Goal: Task Accomplishment & Management: Manage account settings

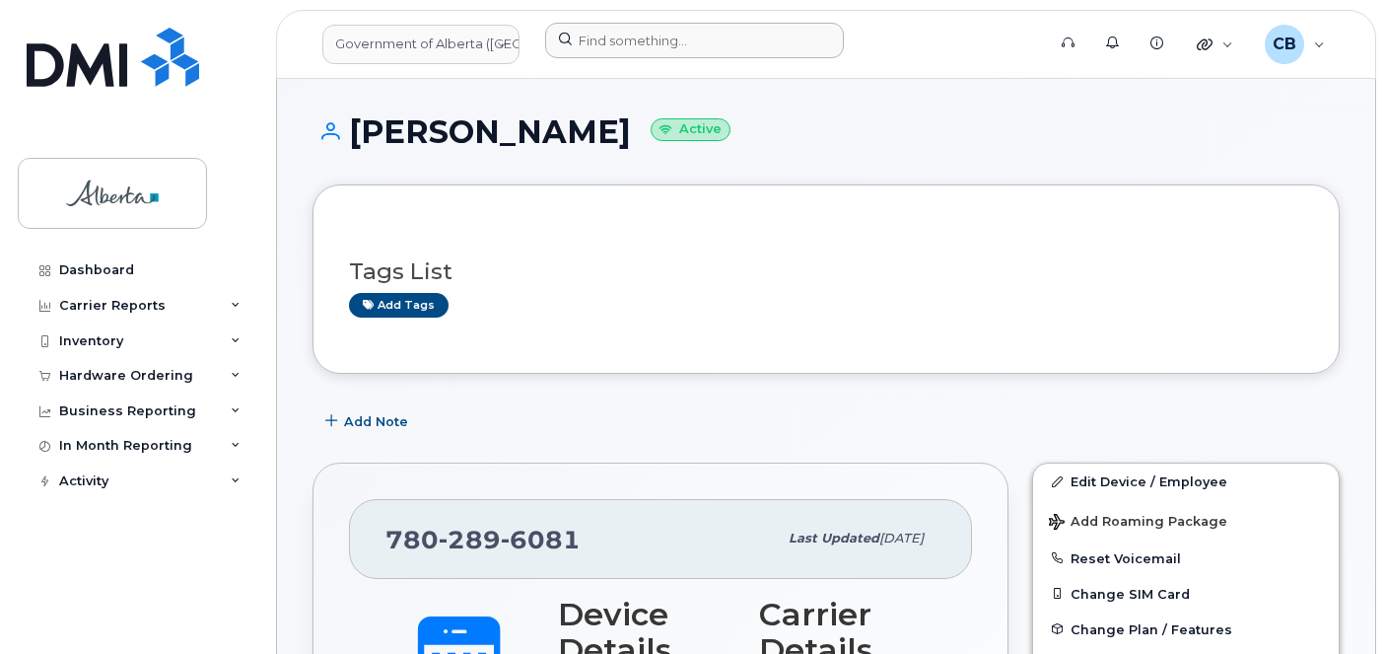
scroll to position [626, 0]
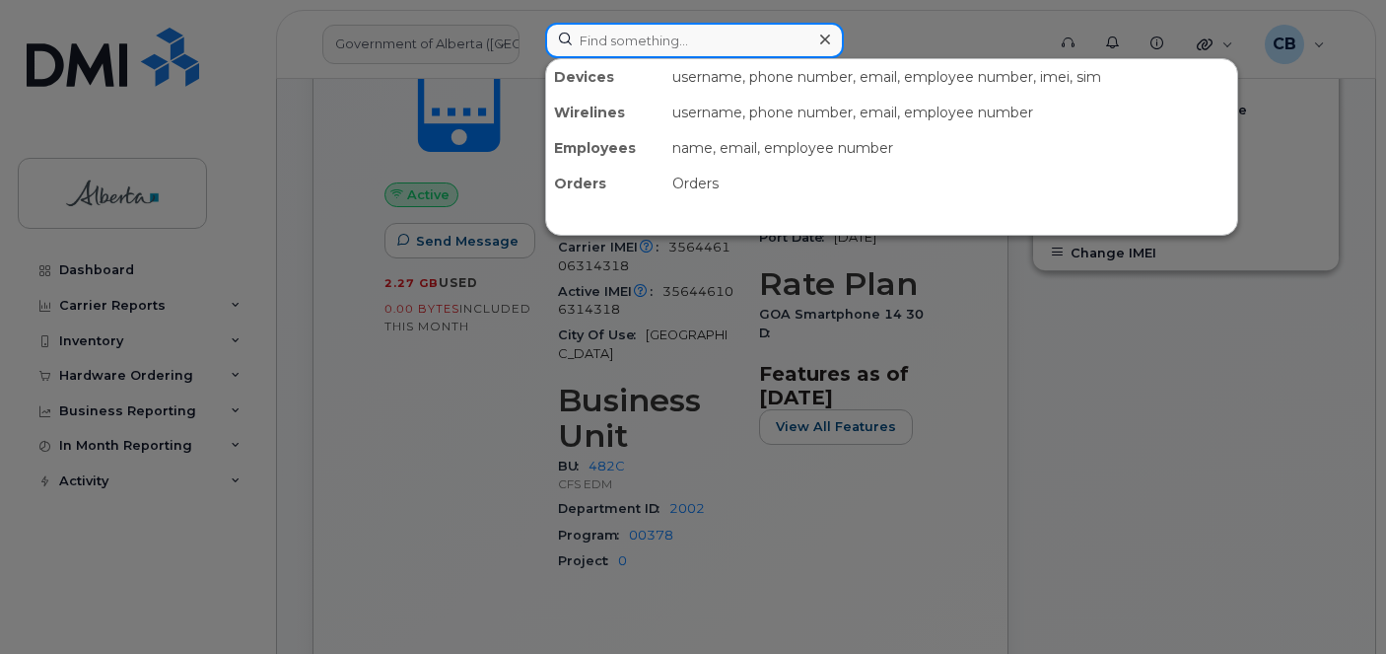
click at [607, 43] on input at bounding box center [694, 40] width 299 height 35
paste input "5873416887"
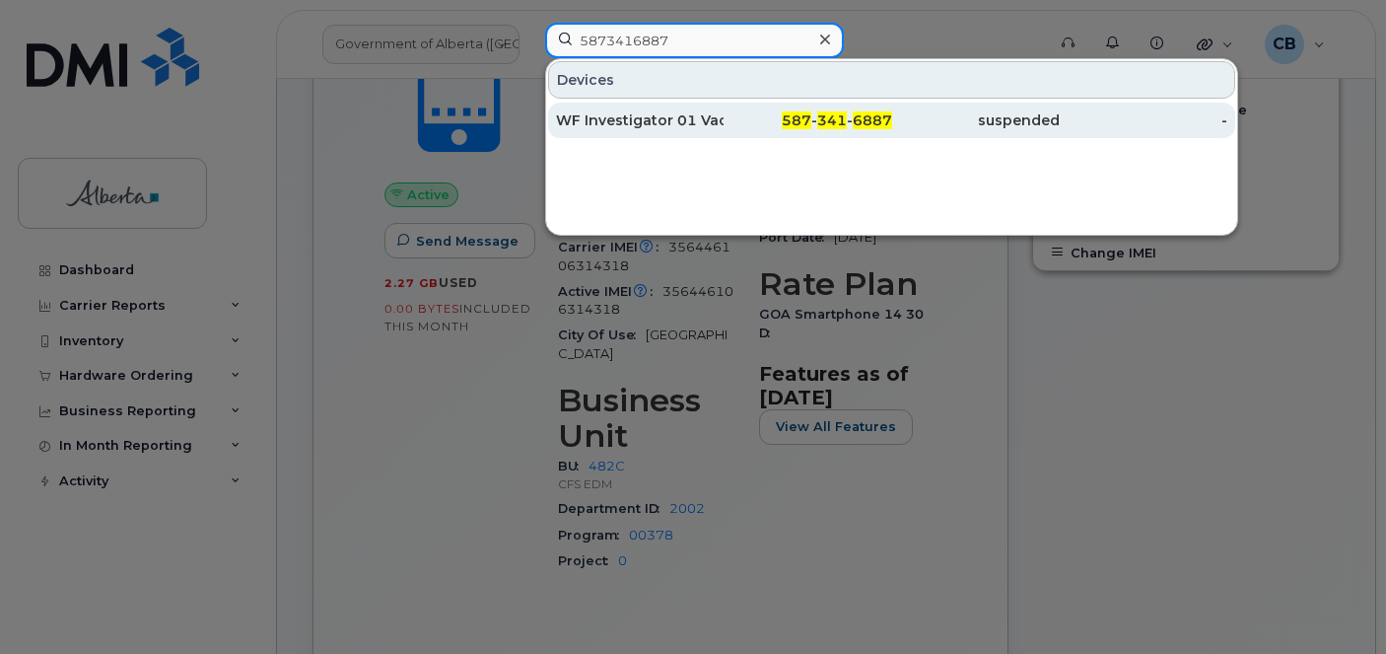
type input "5873416887"
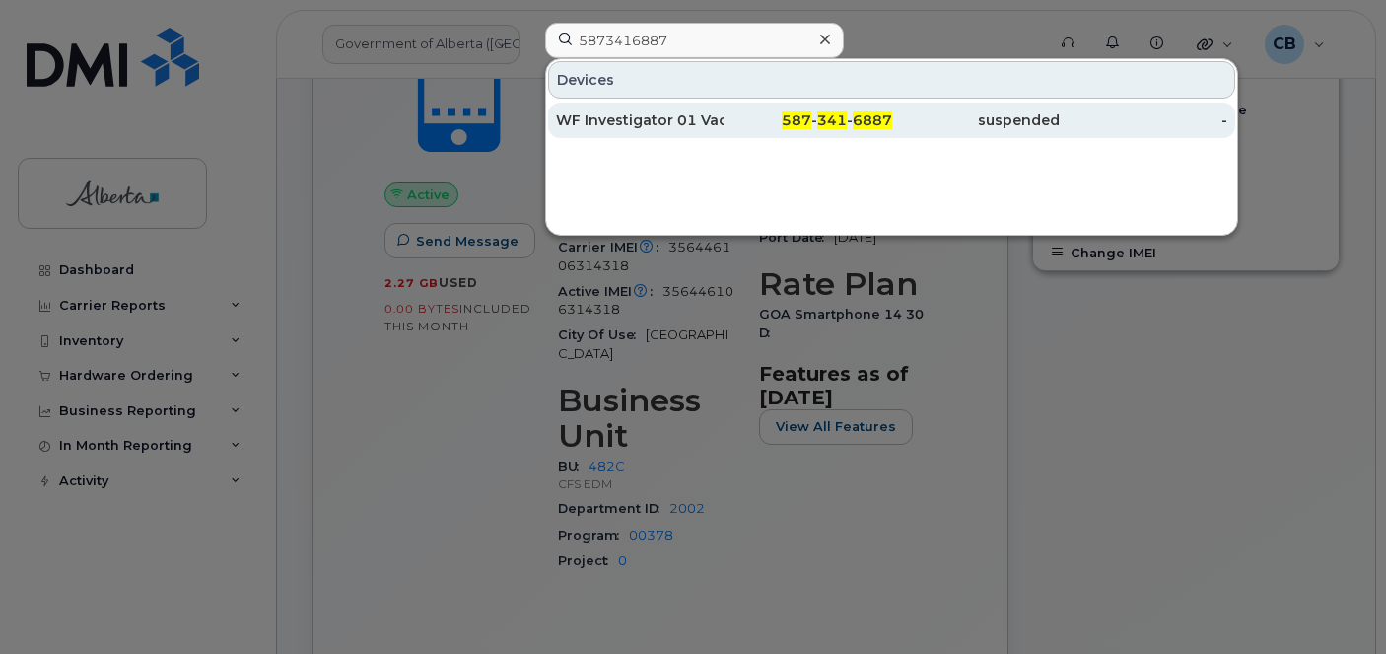
click at [616, 117] on div "WF Investigator 01 Vacant" at bounding box center [640, 120] width 168 height 20
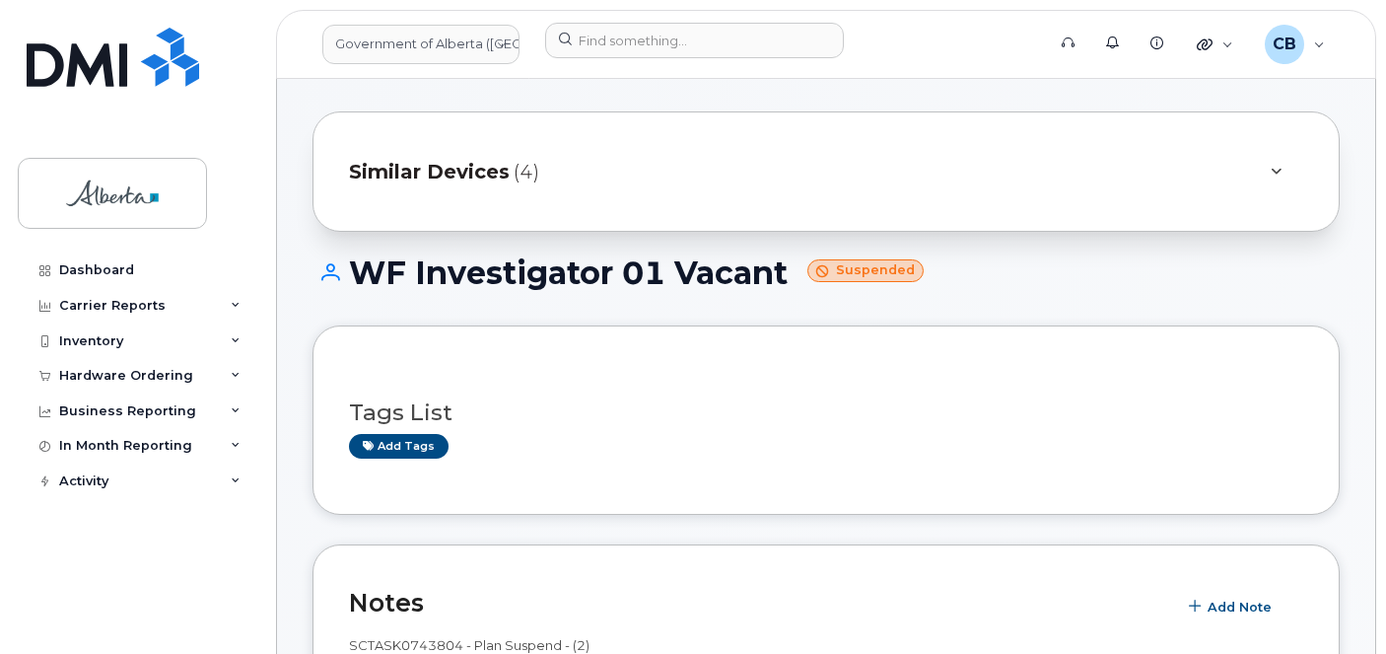
scroll to position [33, 0]
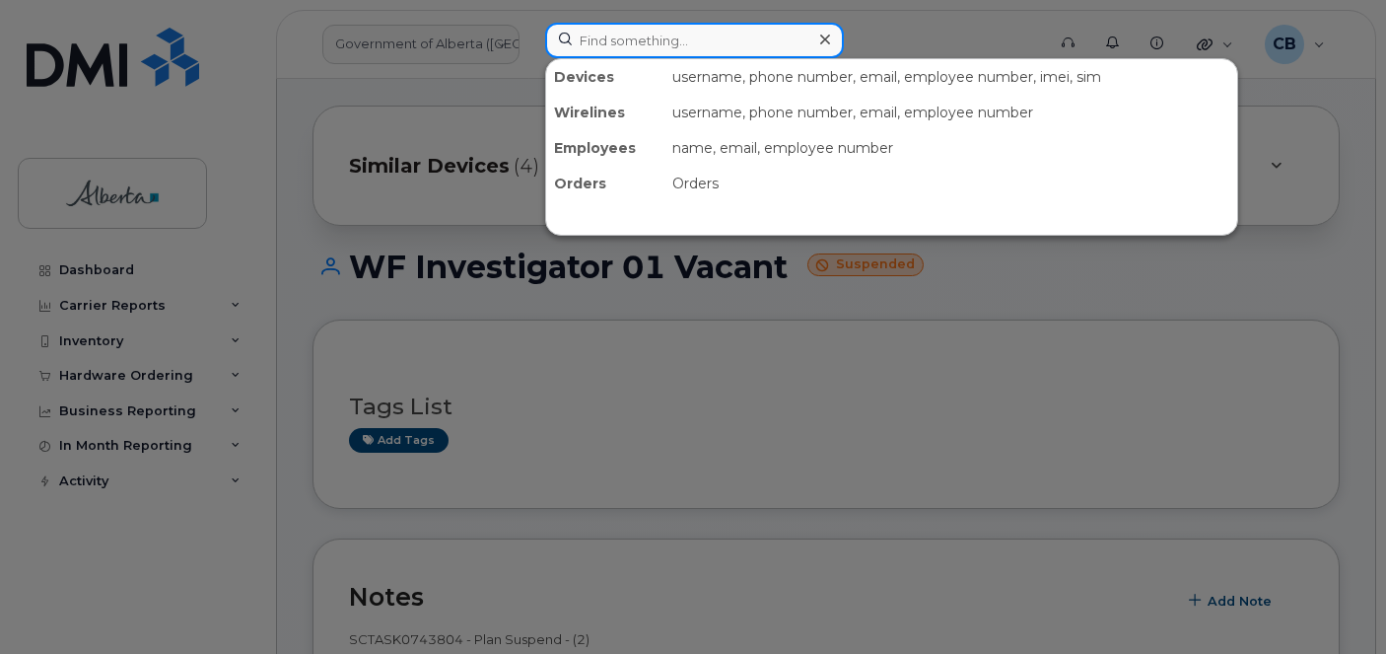
click at [615, 44] on input at bounding box center [694, 40] width 299 height 35
paste input "4038274716"
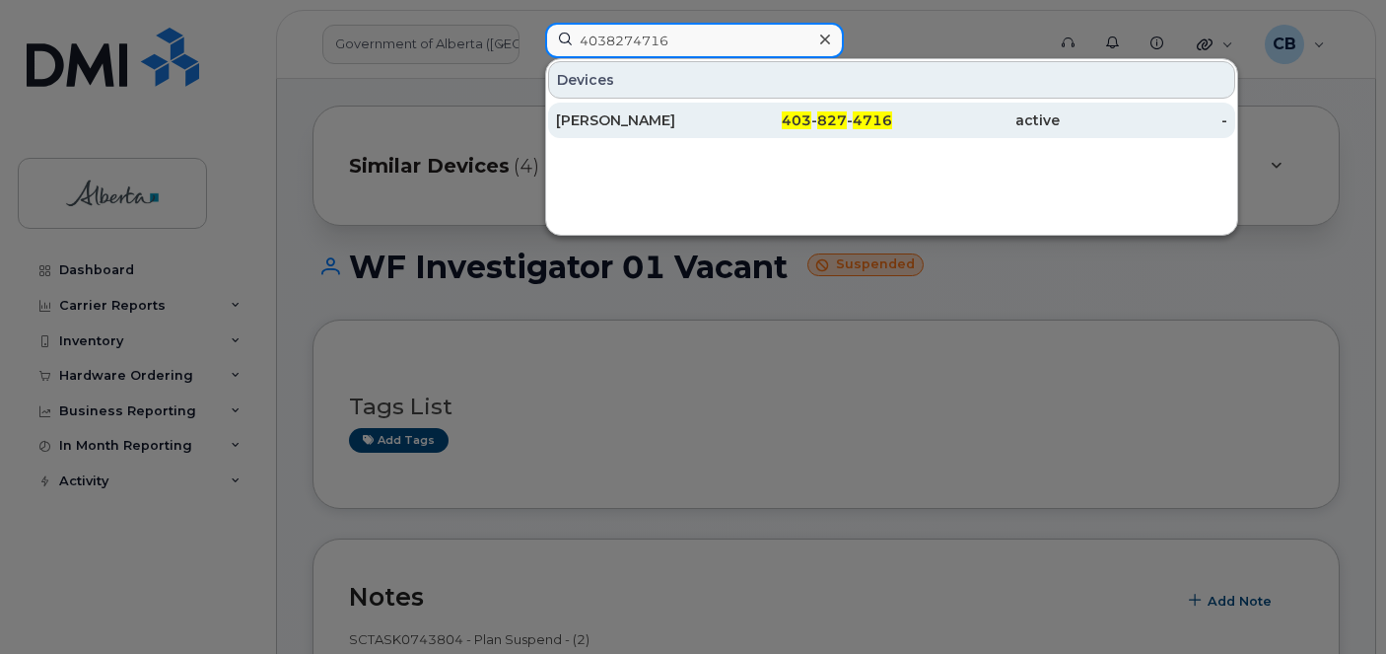
type input "4038274716"
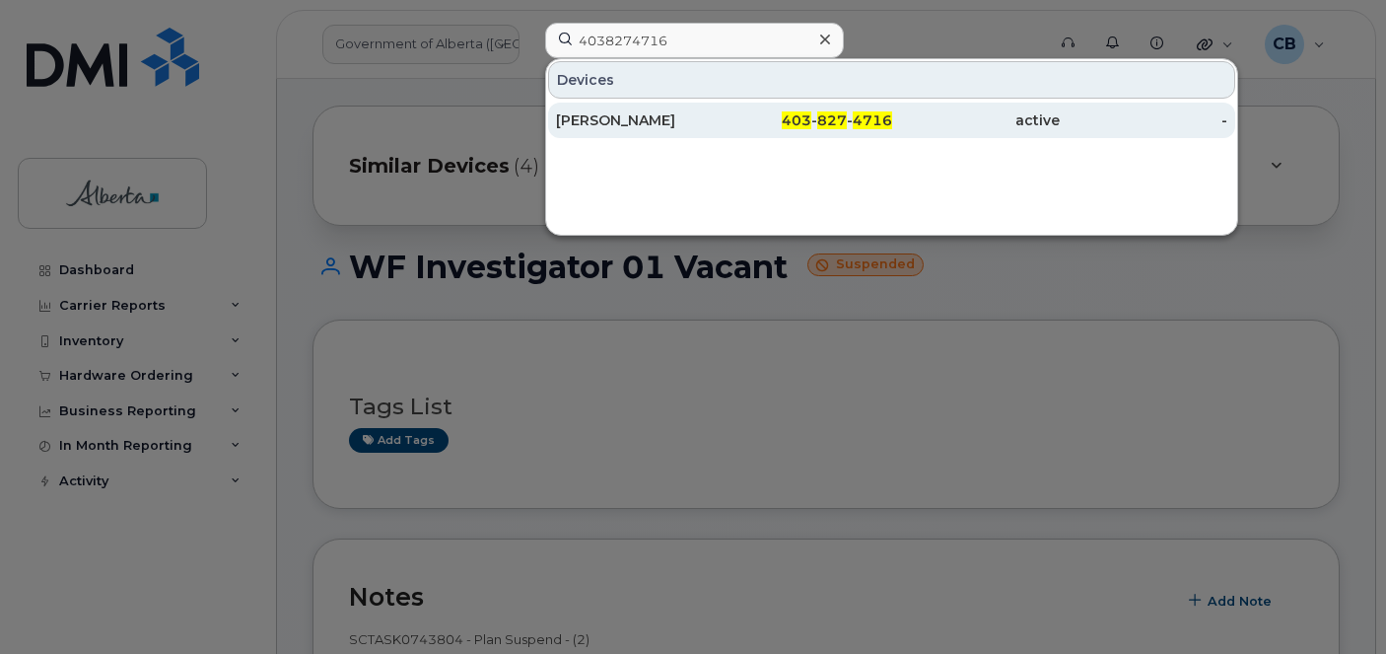
click at [632, 122] on div "Bobbi Wilson" at bounding box center [640, 120] width 168 height 20
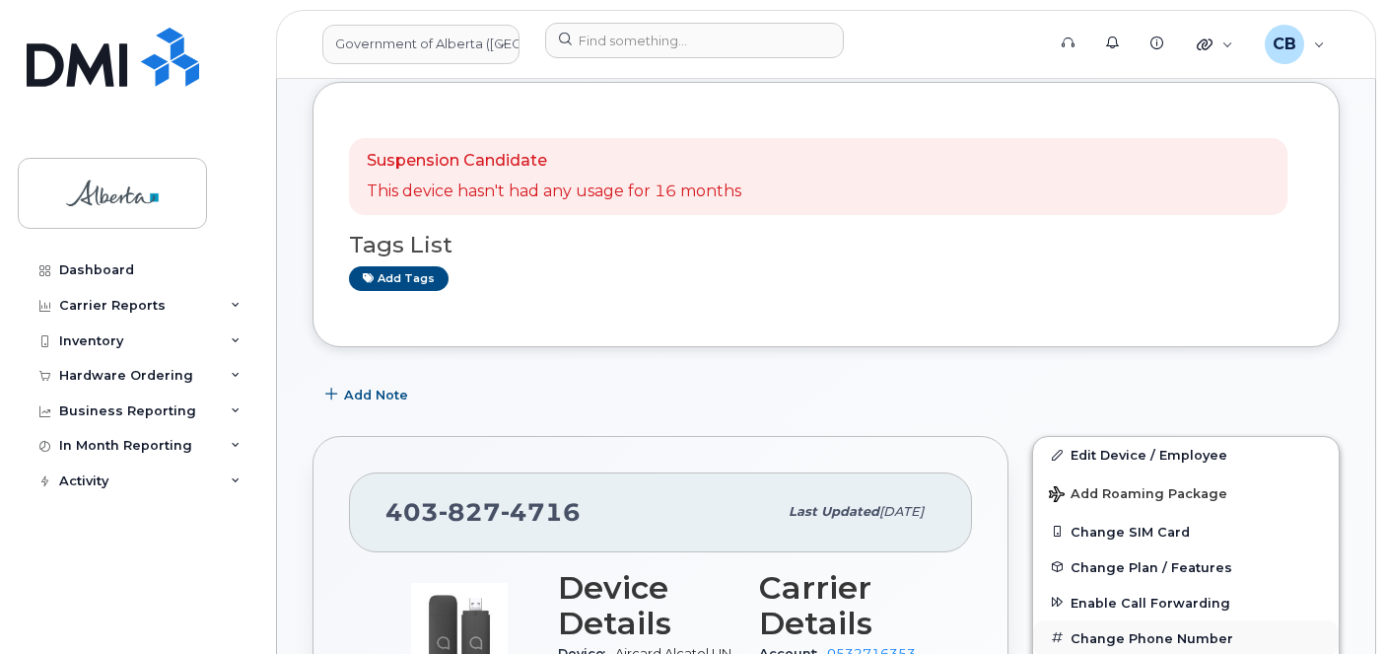
scroll to position [296, 0]
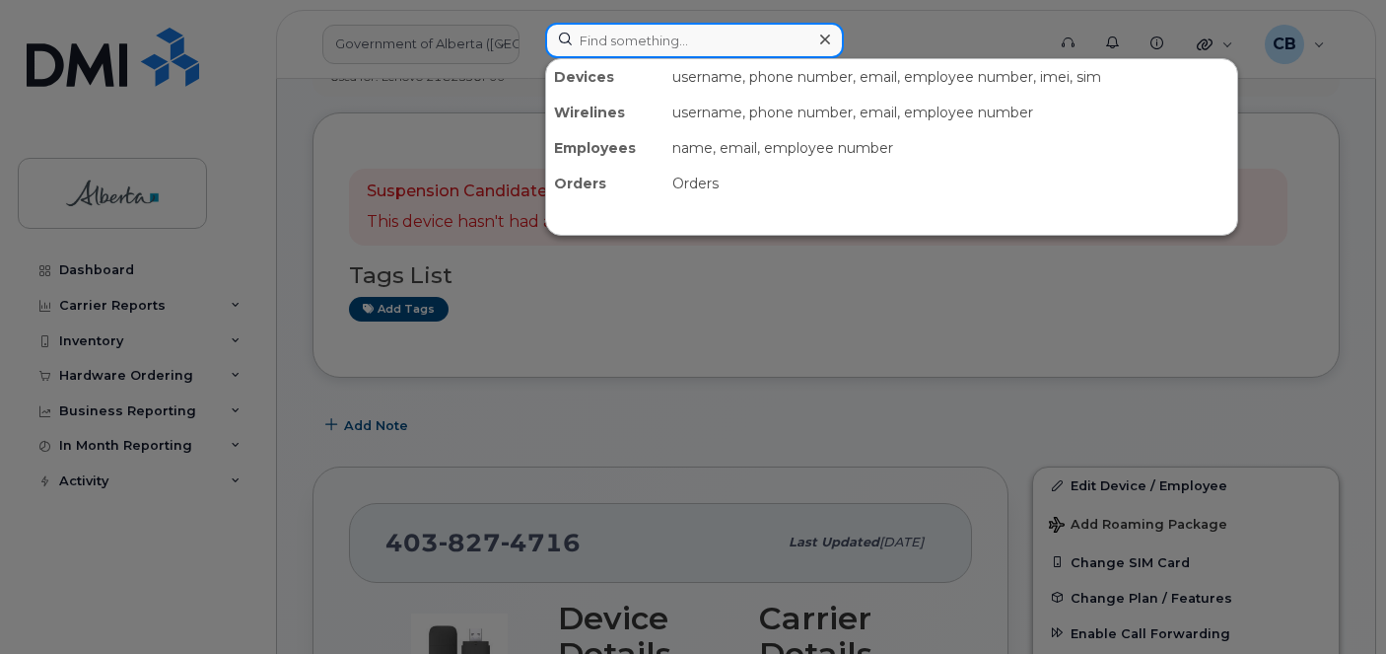
click at [617, 41] on input at bounding box center [694, 40] width 299 height 35
paste input "5879833509"
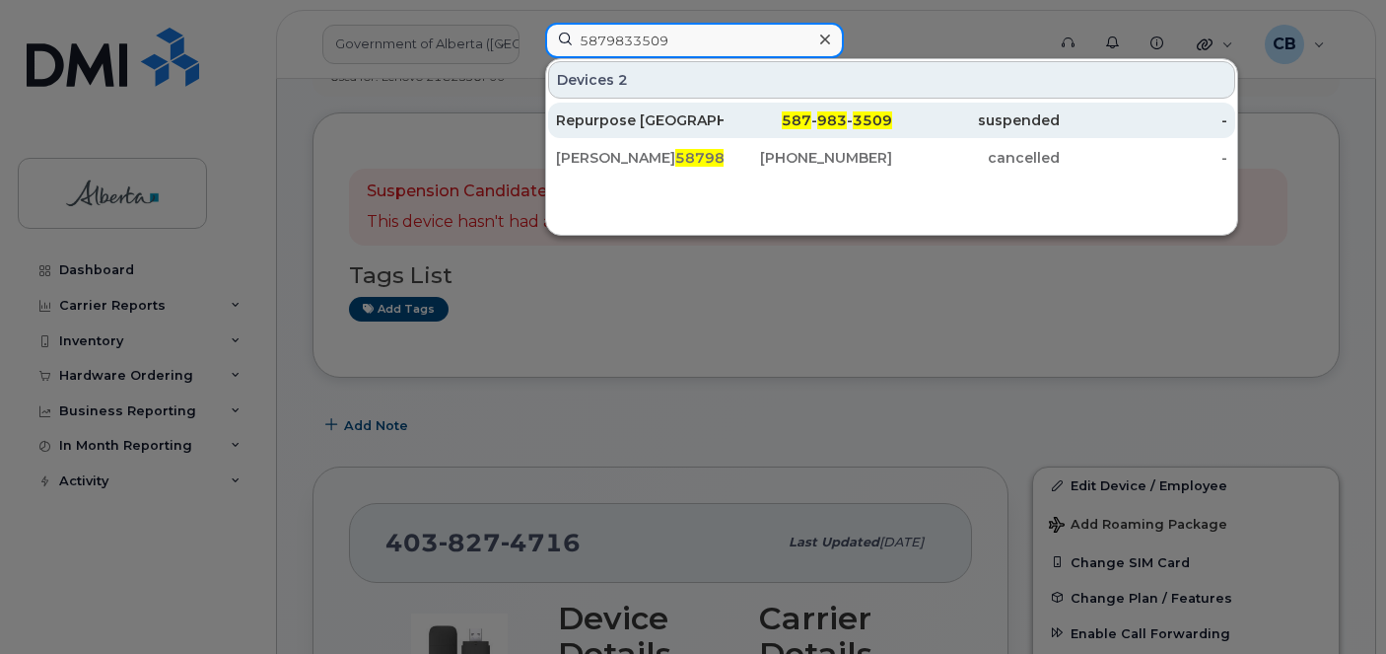
type input "5879833509"
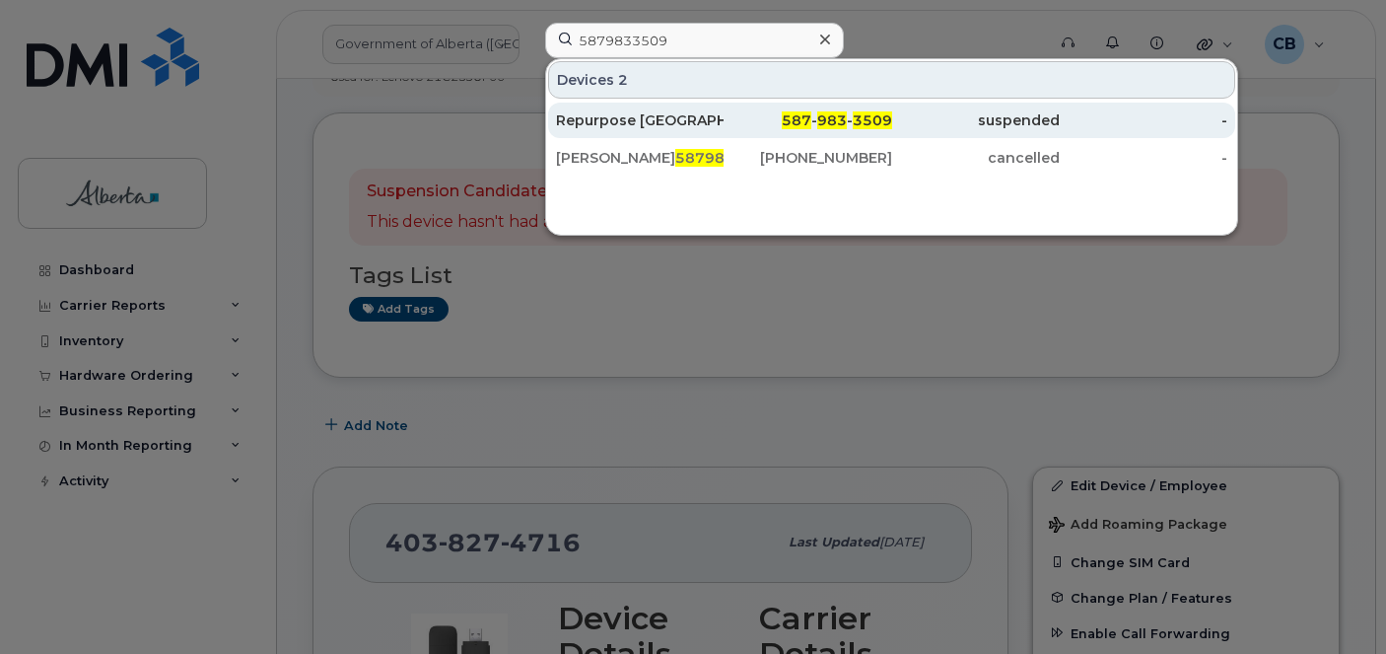
click at [645, 117] on div "Repurpose [GEOGRAPHIC_DATA]" at bounding box center [640, 120] width 168 height 20
click at [645, 115] on div "Repurpose [GEOGRAPHIC_DATA]" at bounding box center [640, 120] width 168 height 20
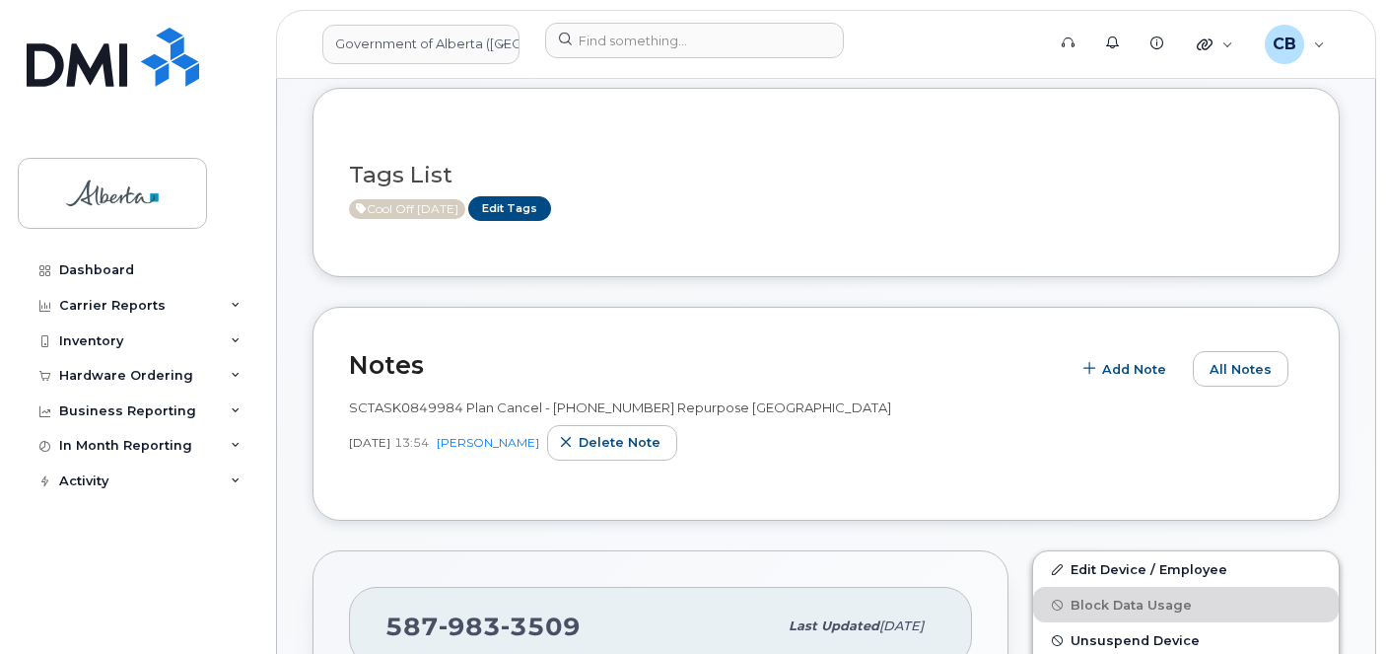
scroll to position [296, 0]
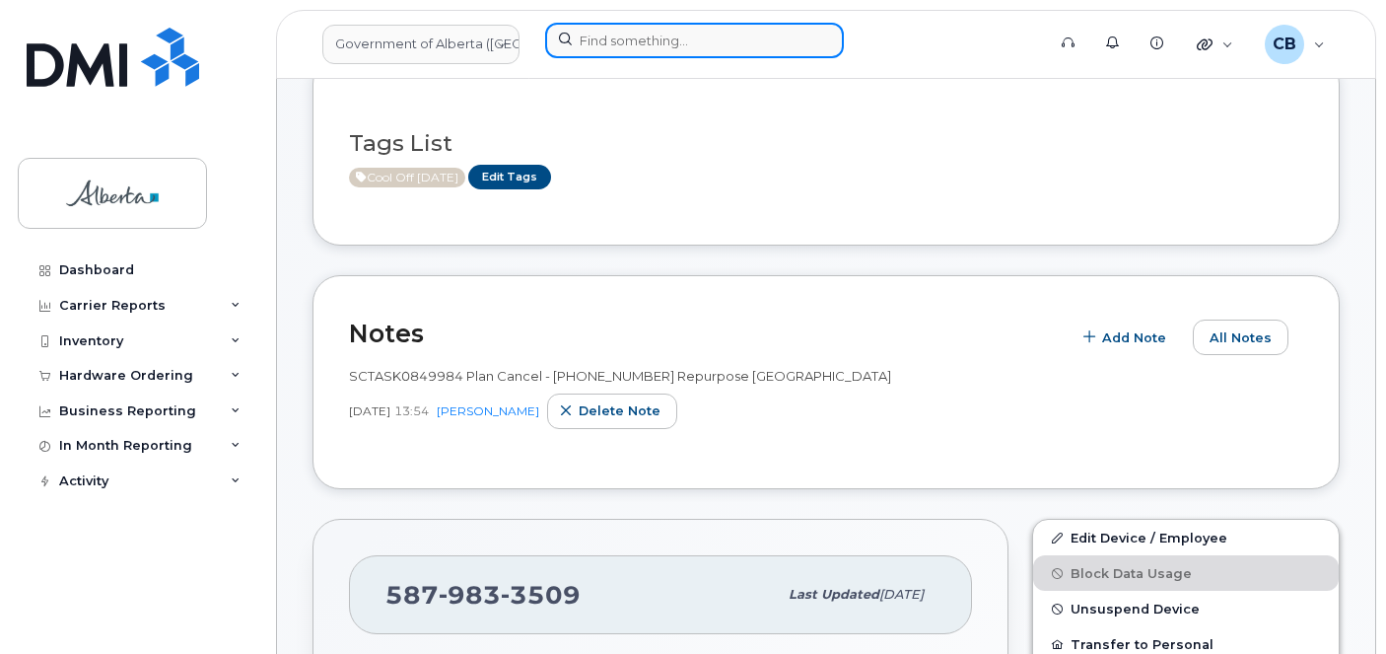
click at [648, 41] on input at bounding box center [694, 40] width 299 height 35
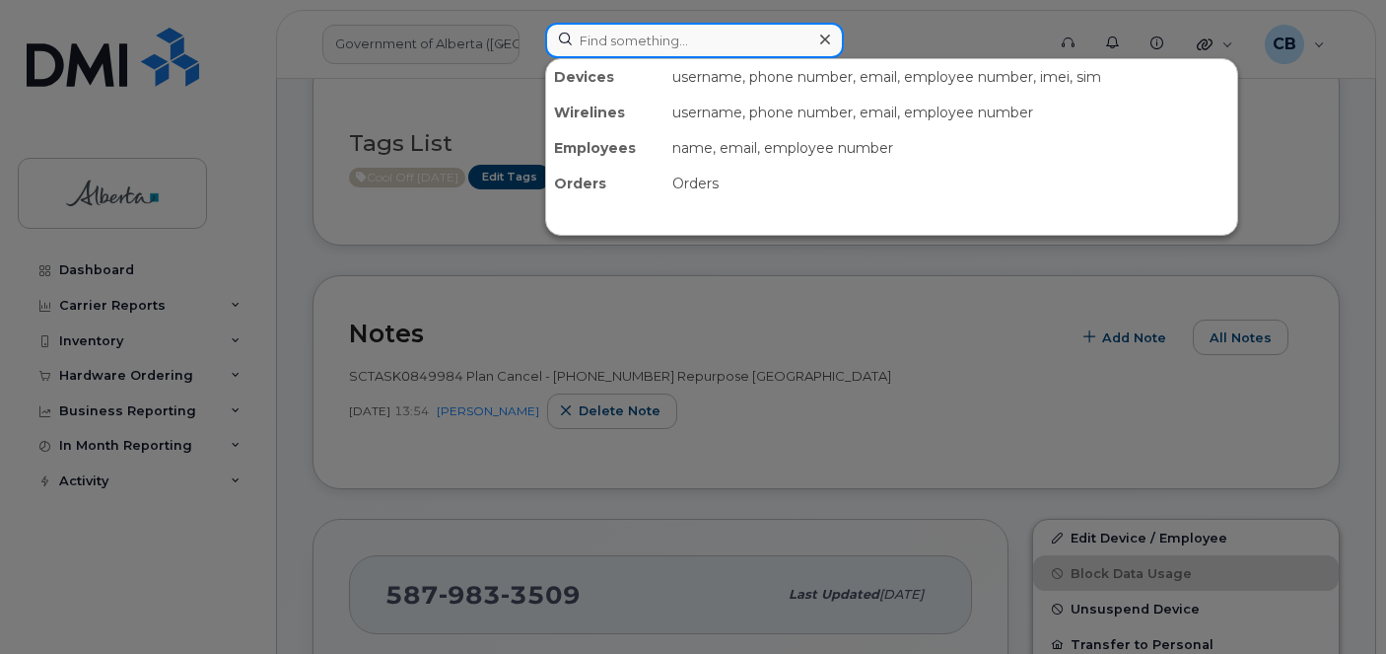
paste input "7807287868"
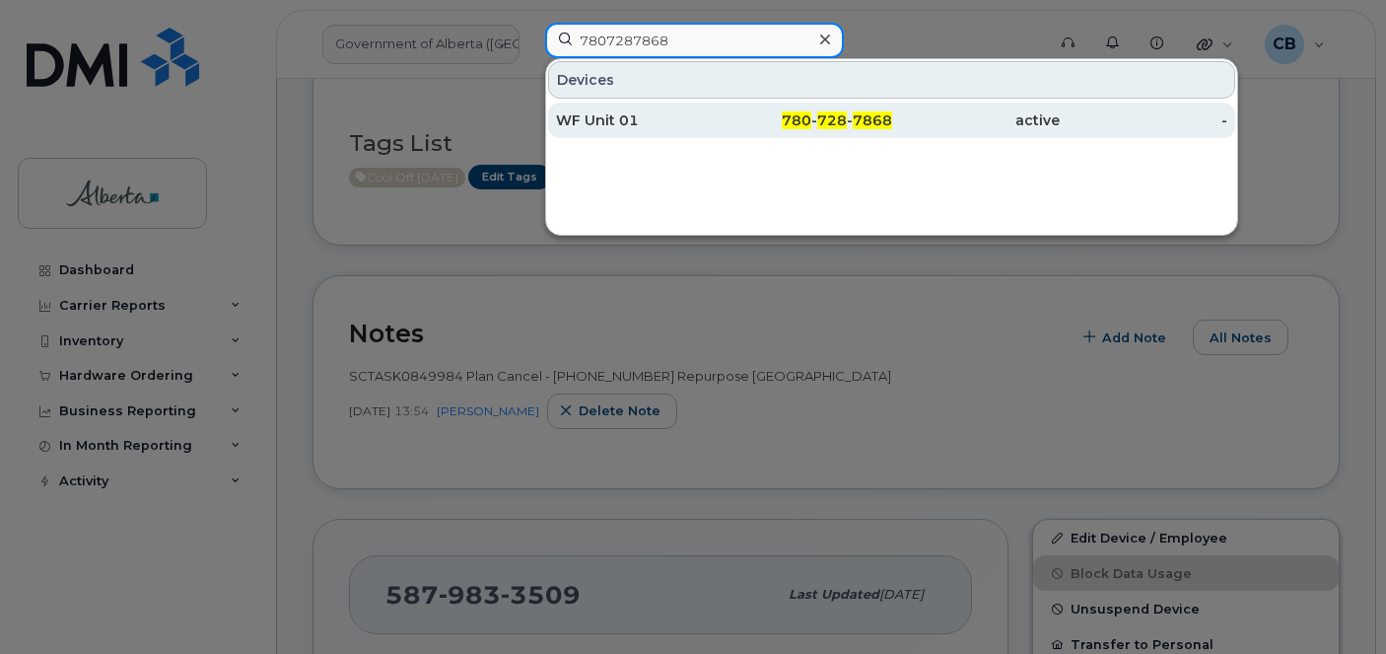
type input "7807287868"
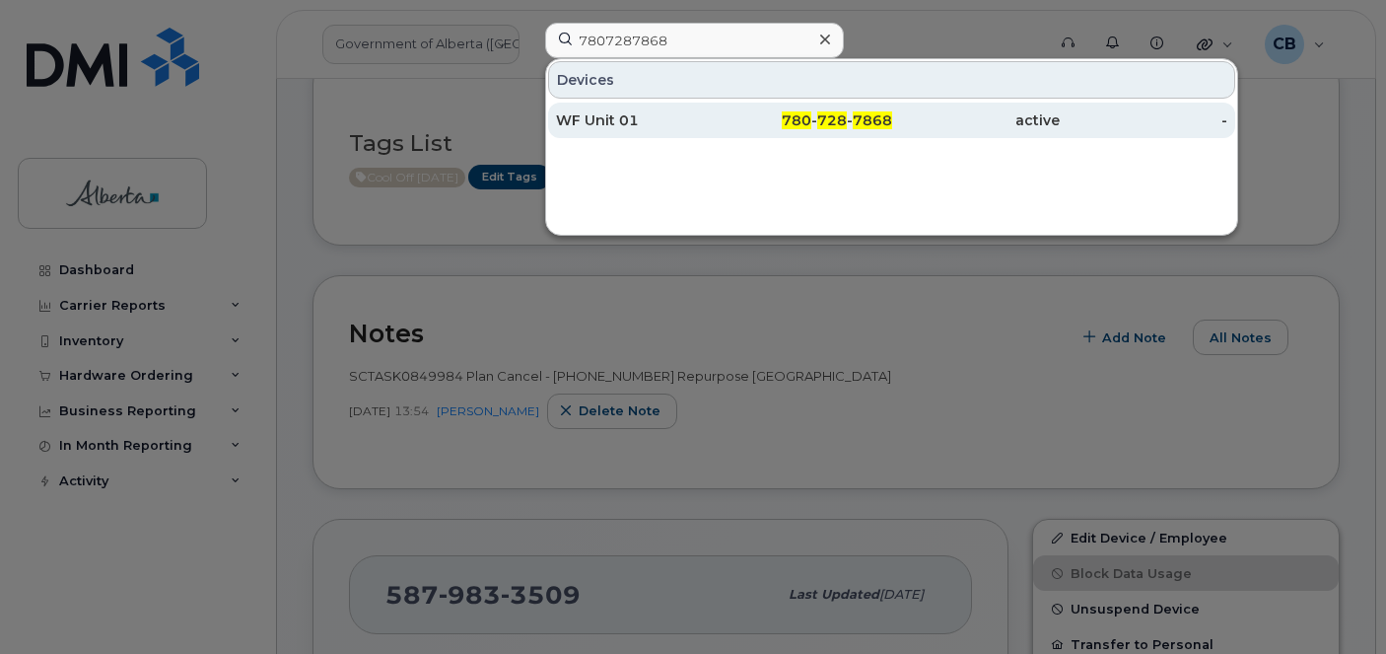
click at [606, 109] on div "WF Unit 01" at bounding box center [640, 120] width 168 height 35
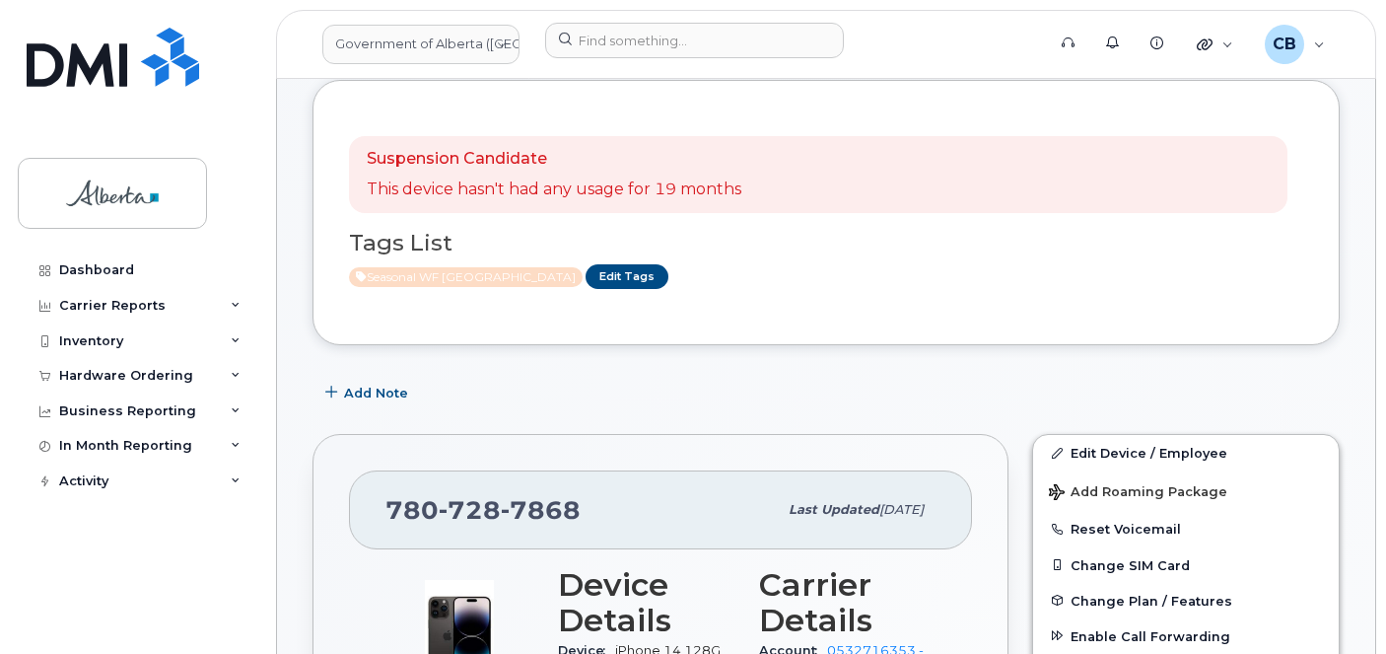
scroll to position [266, 0]
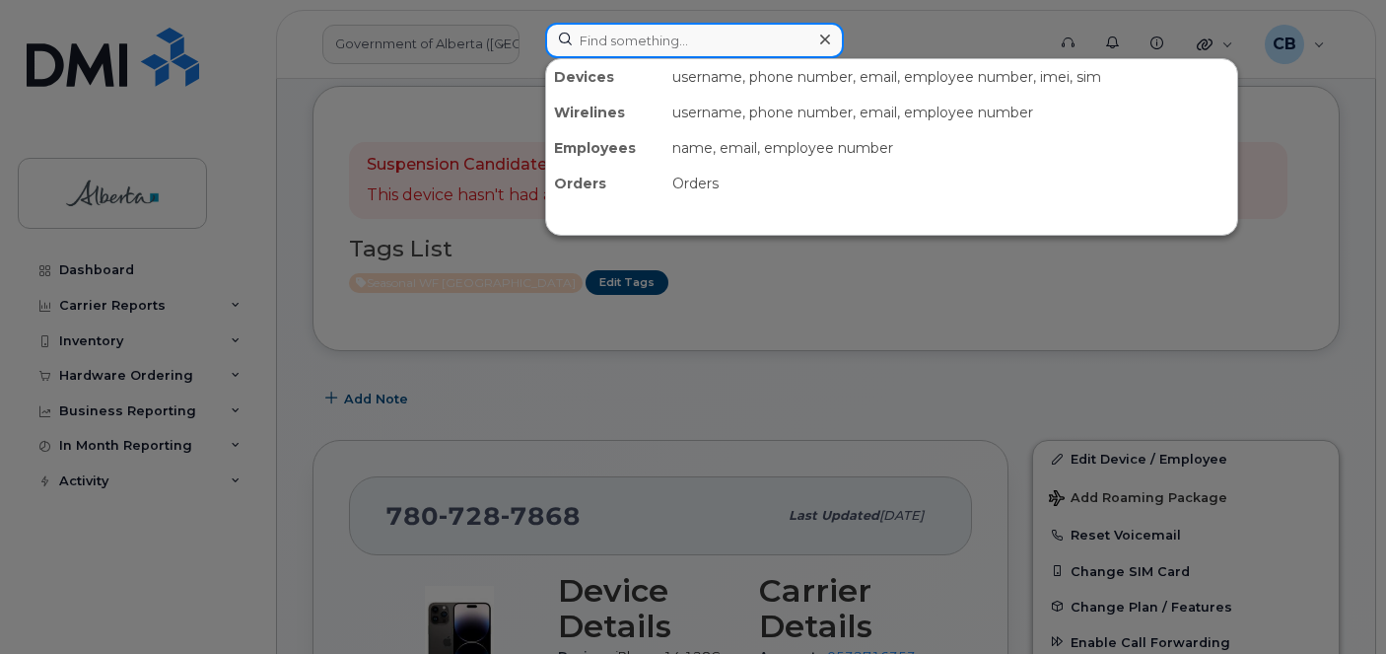
click at [674, 45] on input at bounding box center [694, 40] width 299 height 35
paste input "5879834880"
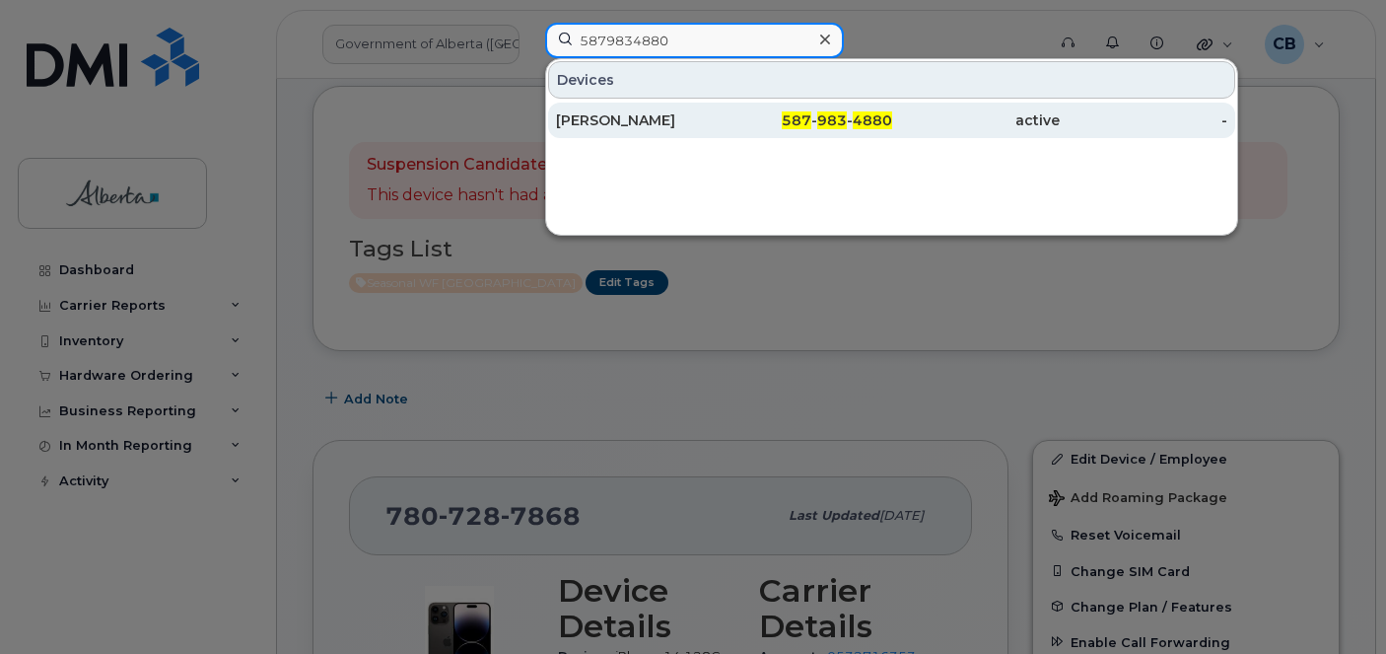
type input "5879834880"
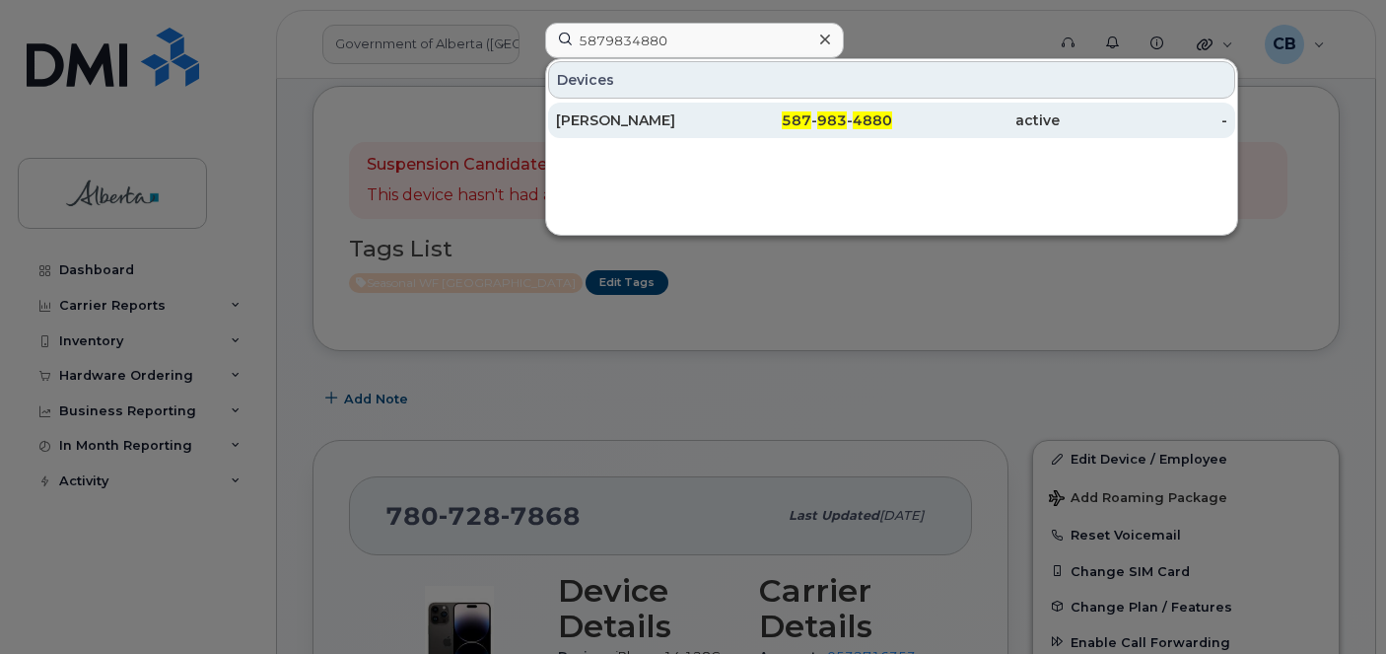
click at [642, 119] on div "Stephanie Morrison" at bounding box center [640, 120] width 168 height 20
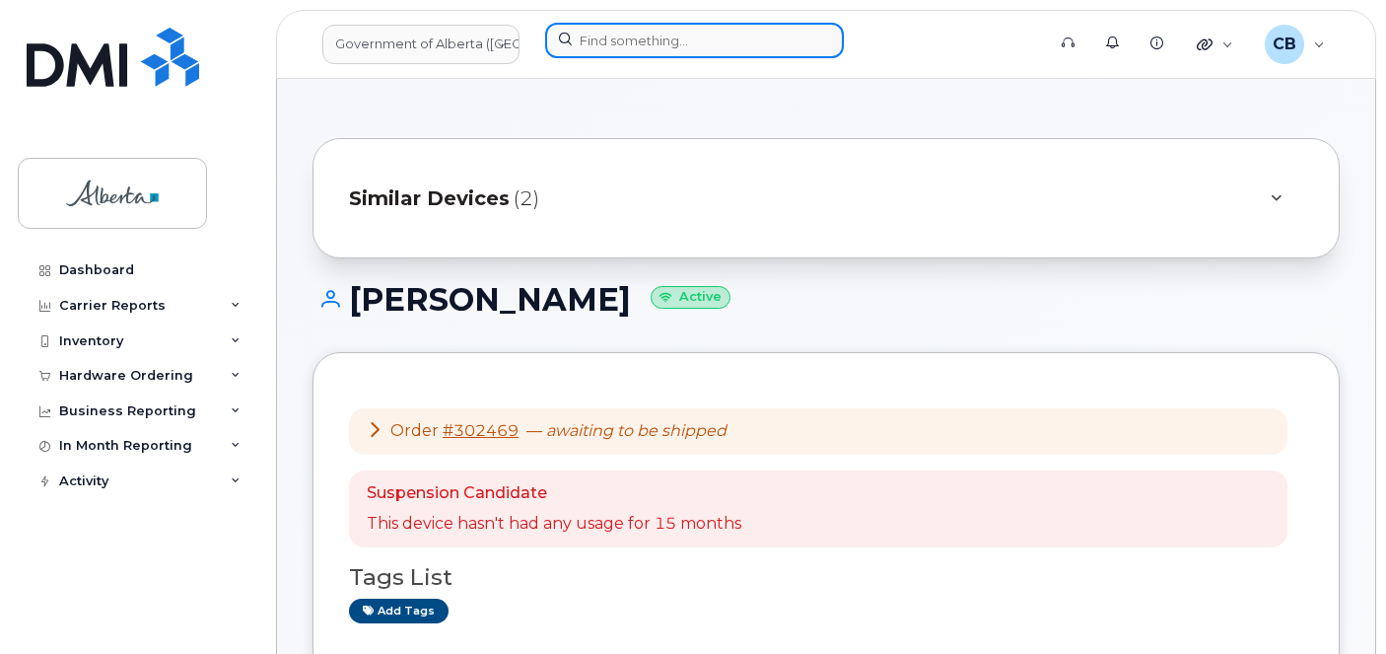
click at [609, 46] on input at bounding box center [694, 40] width 299 height 35
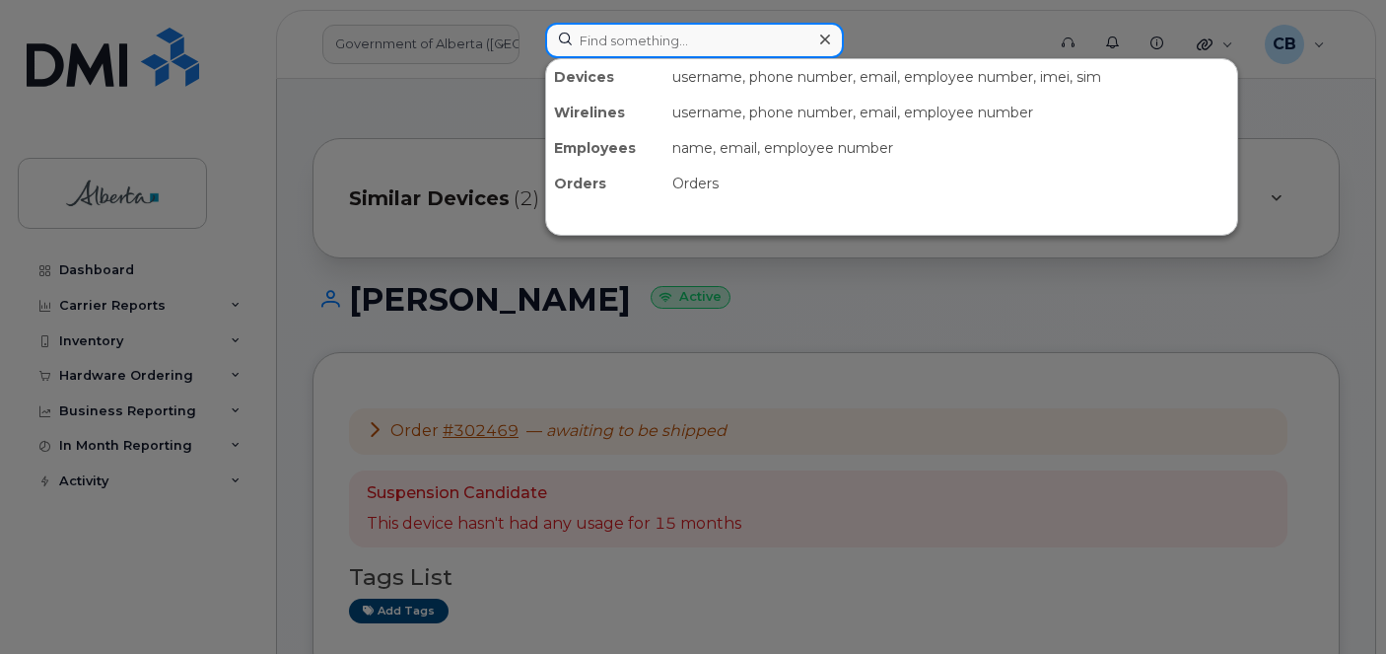
paste input "5879876237"
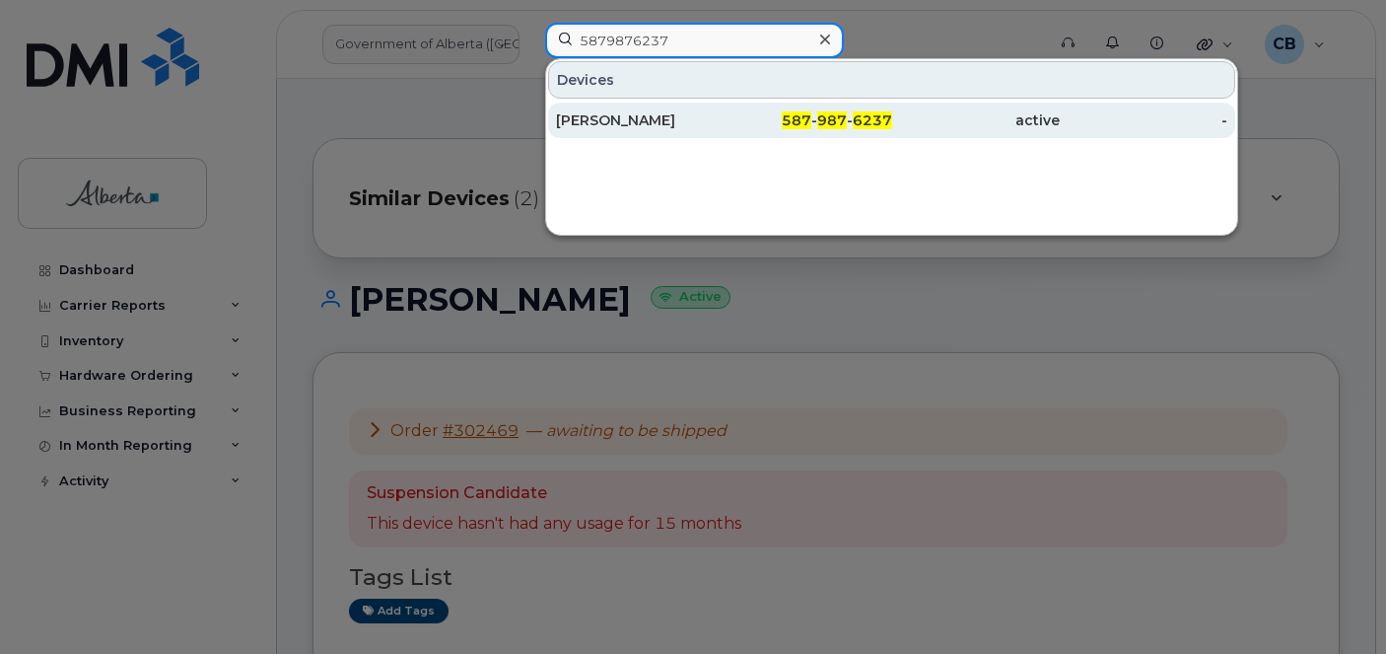
type input "5879876237"
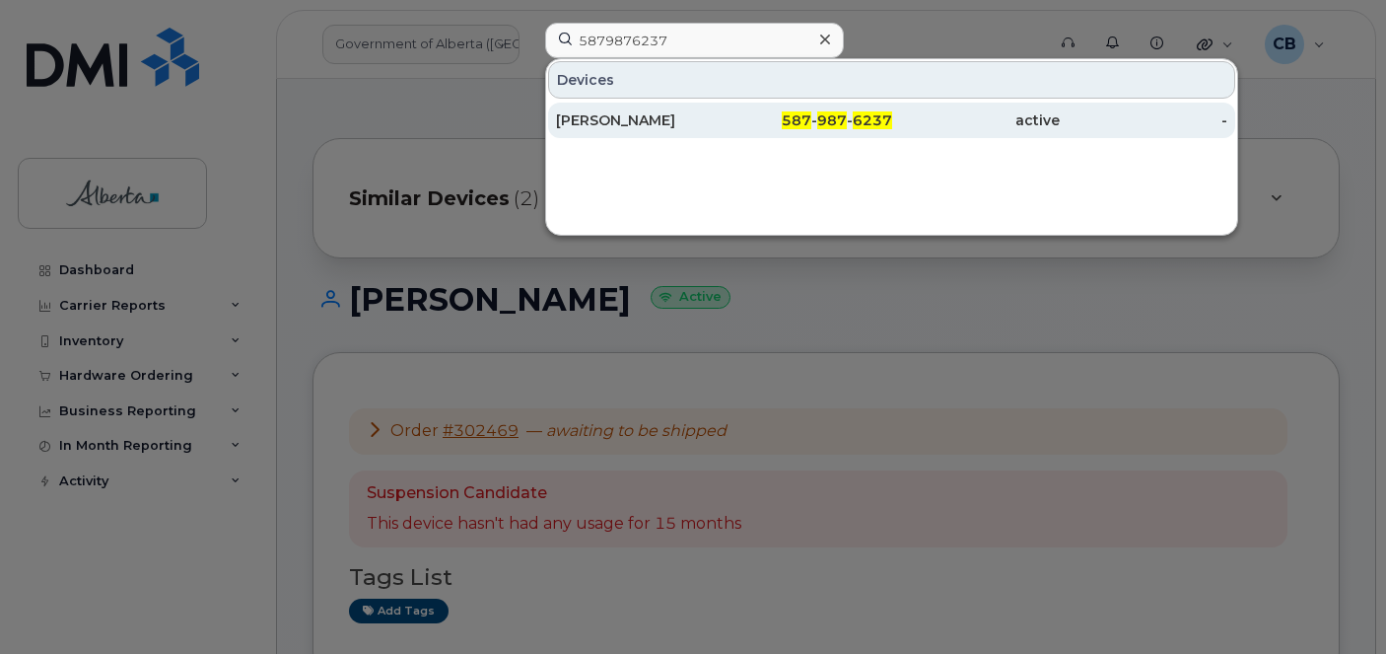
click at [637, 113] on div "[PERSON_NAME]" at bounding box center [640, 120] width 168 height 20
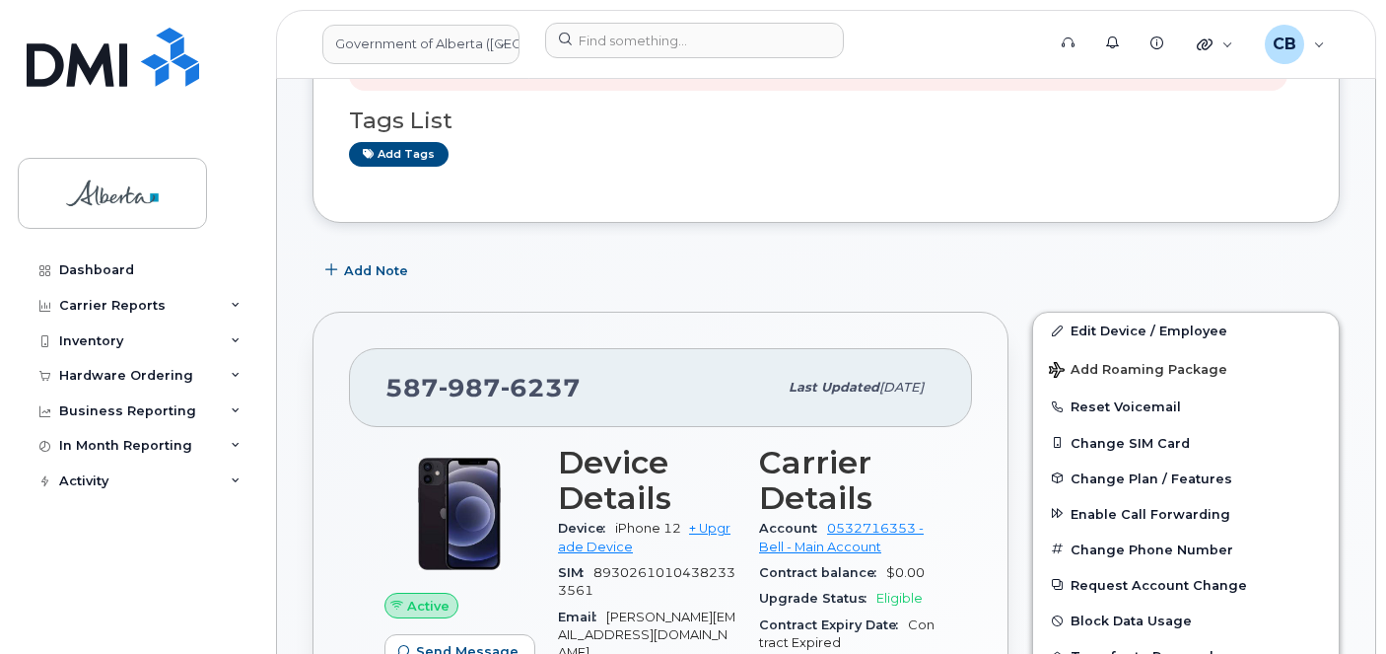
scroll to position [296, 0]
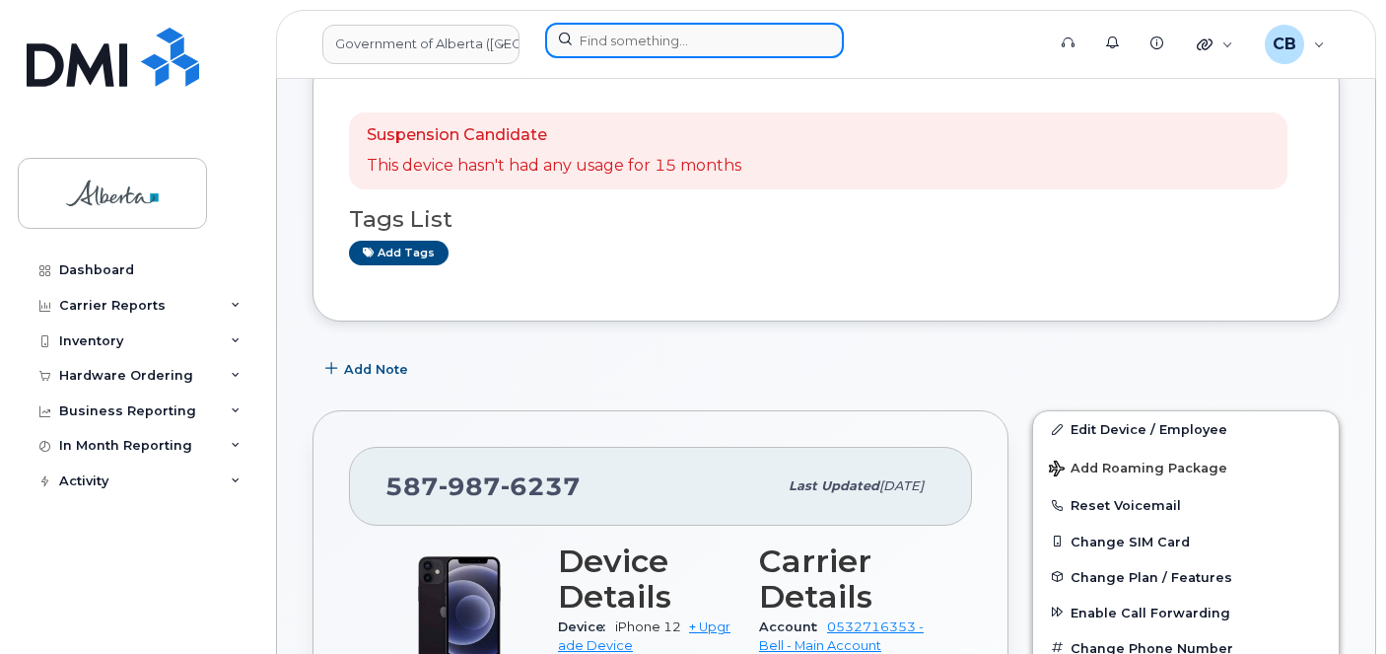
click at [615, 41] on input at bounding box center [694, 40] width 299 height 35
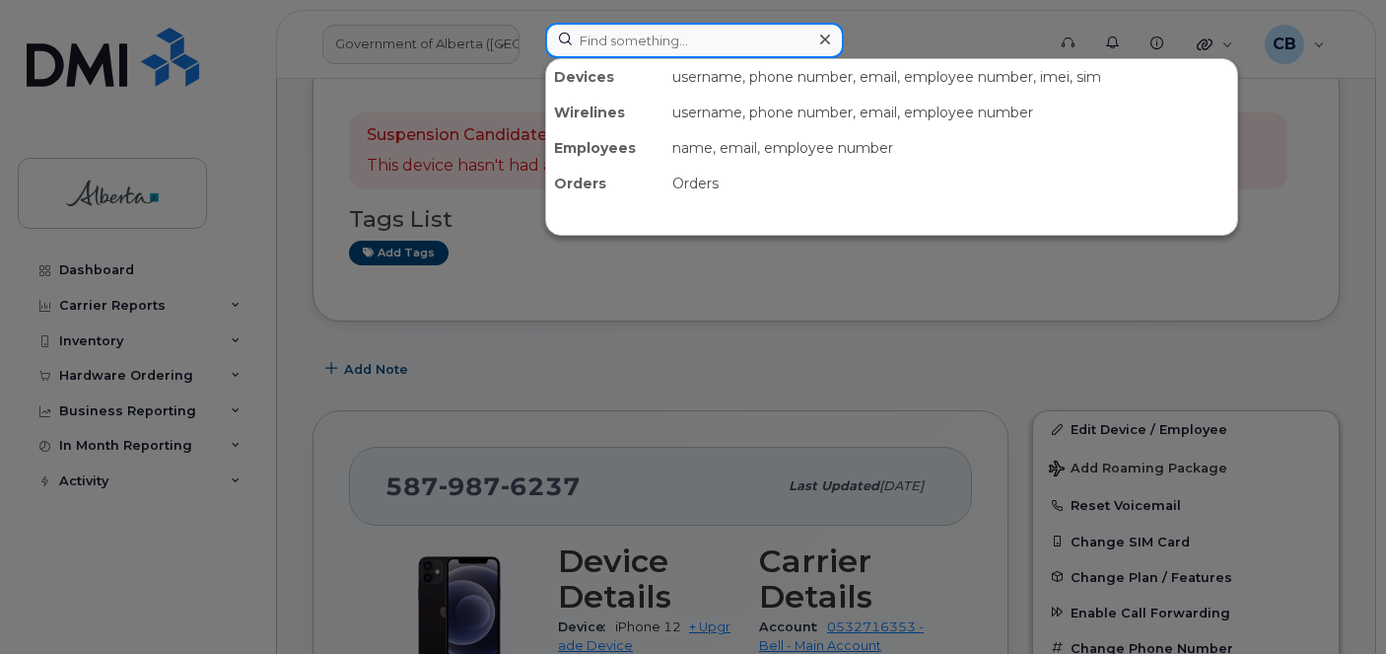
paste input "7802188651"
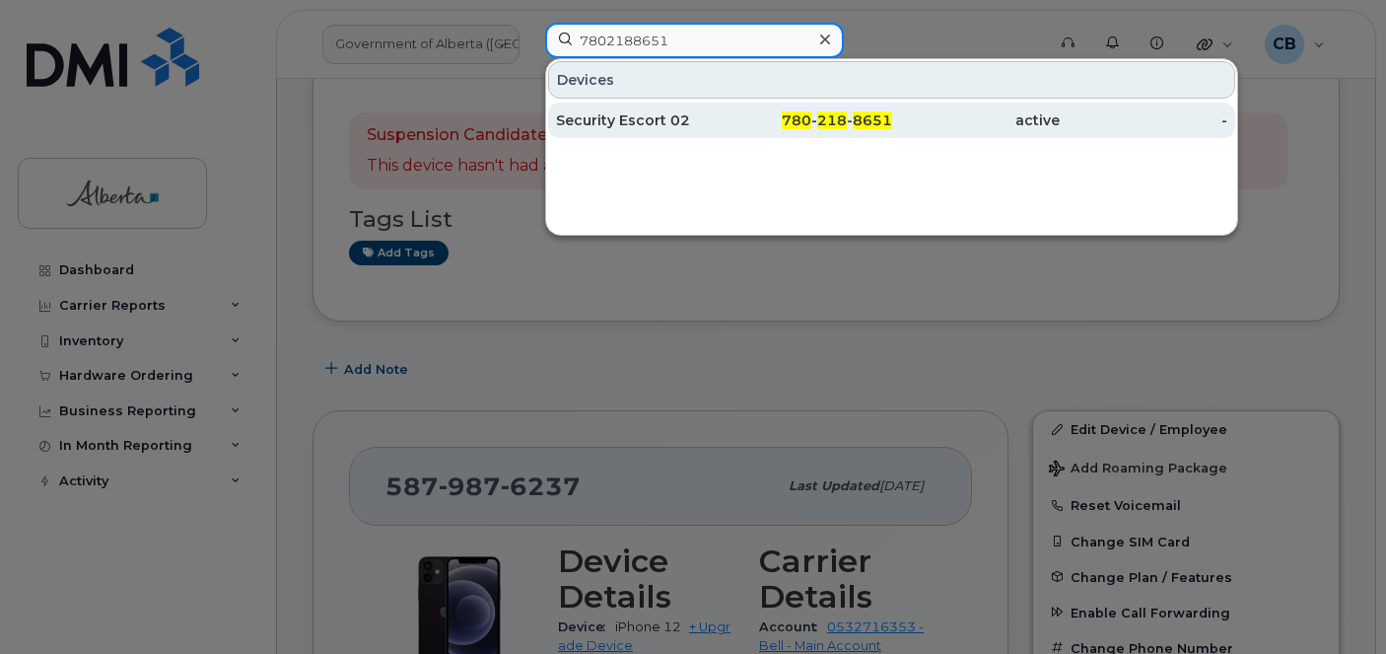
type input "7802188651"
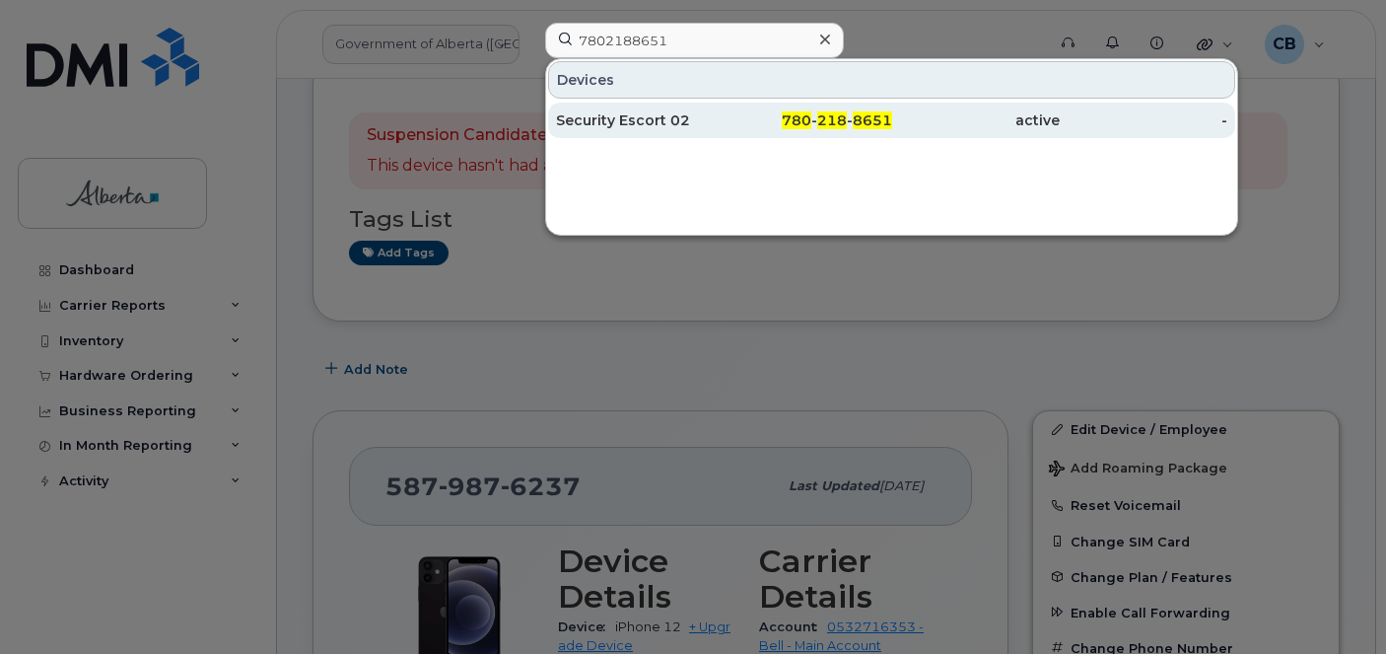
click at [628, 117] on div "Security Escort 02" at bounding box center [640, 120] width 168 height 20
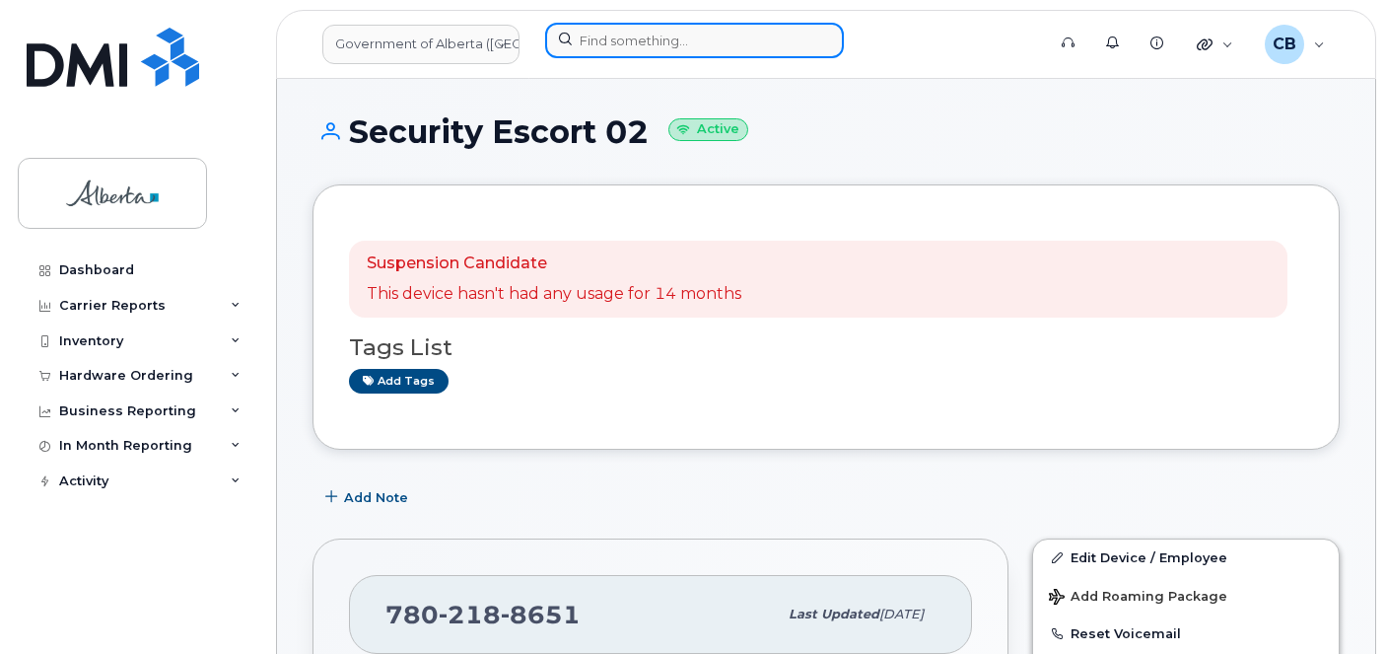
click at [618, 44] on input at bounding box center [694, 40] width 299 height 35
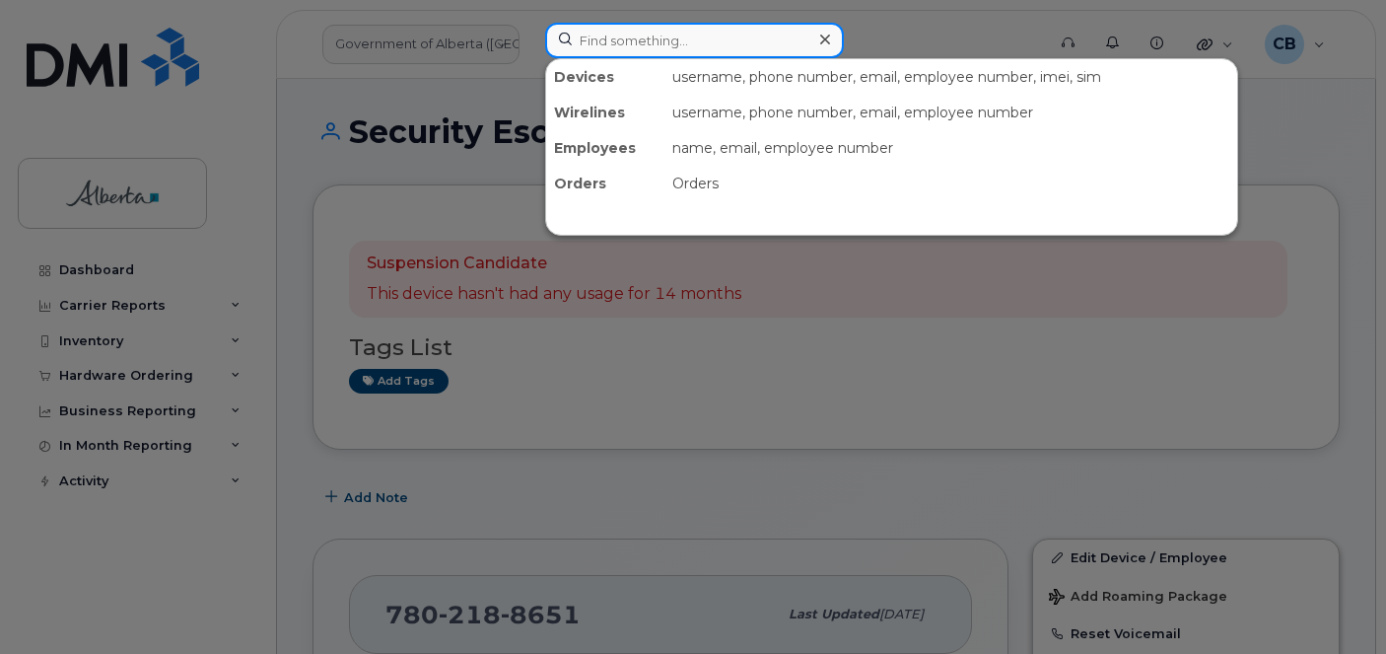
paste input "5873370243"
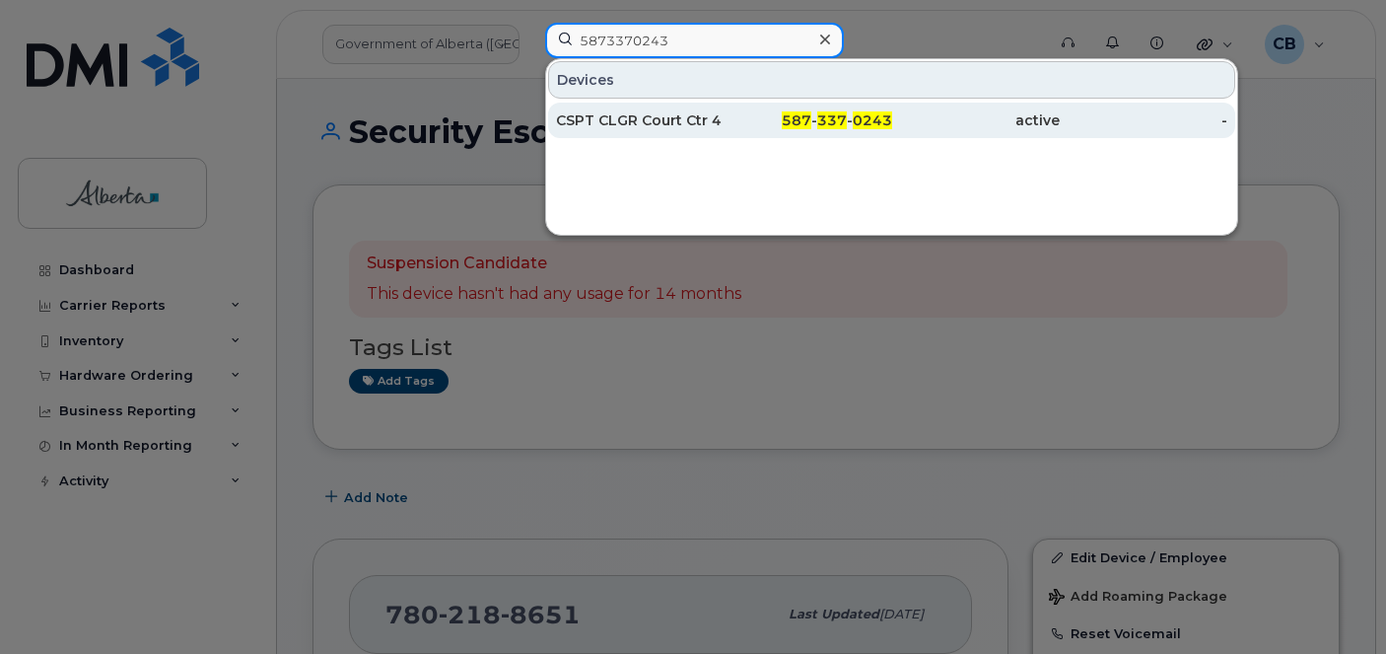
type input "5873370243"
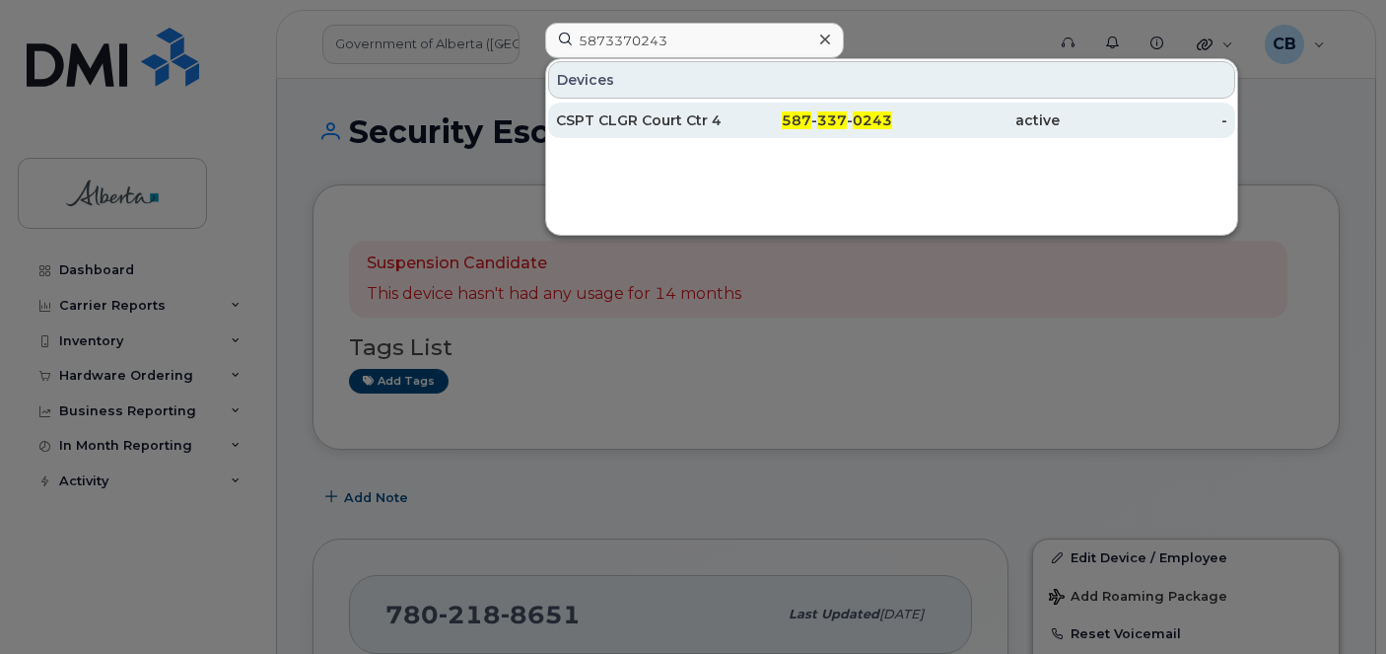
drag, startPoint x: 601, startPoint y: 117, endPoint x: 606, endPoint y: 103, distance: 15.6
click at [601, 117] on div "CSPT CLGR Court Ctr 4 L678645" at bounding box center [640, 120] width 168 height 20
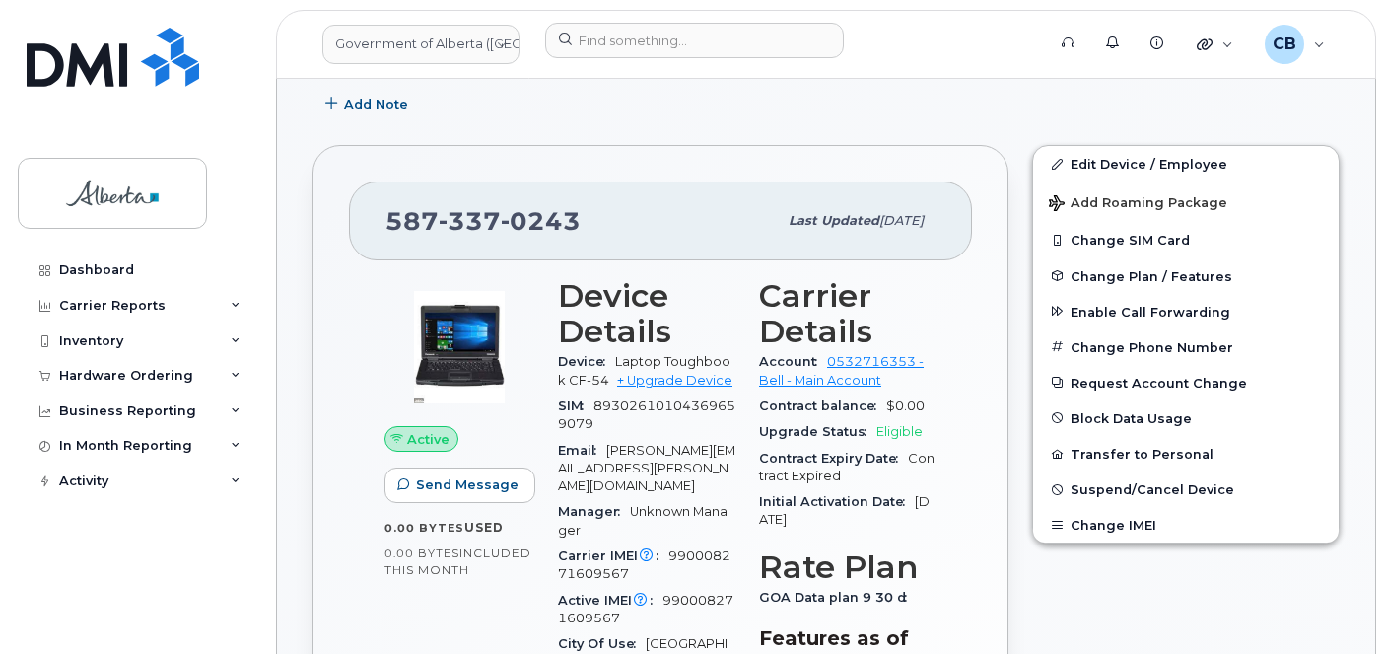
scroll to position [562, 0]
click at [1116, 273] on span "Change Plan / Features" at bounding box center [1151, 274] width 162 height 15
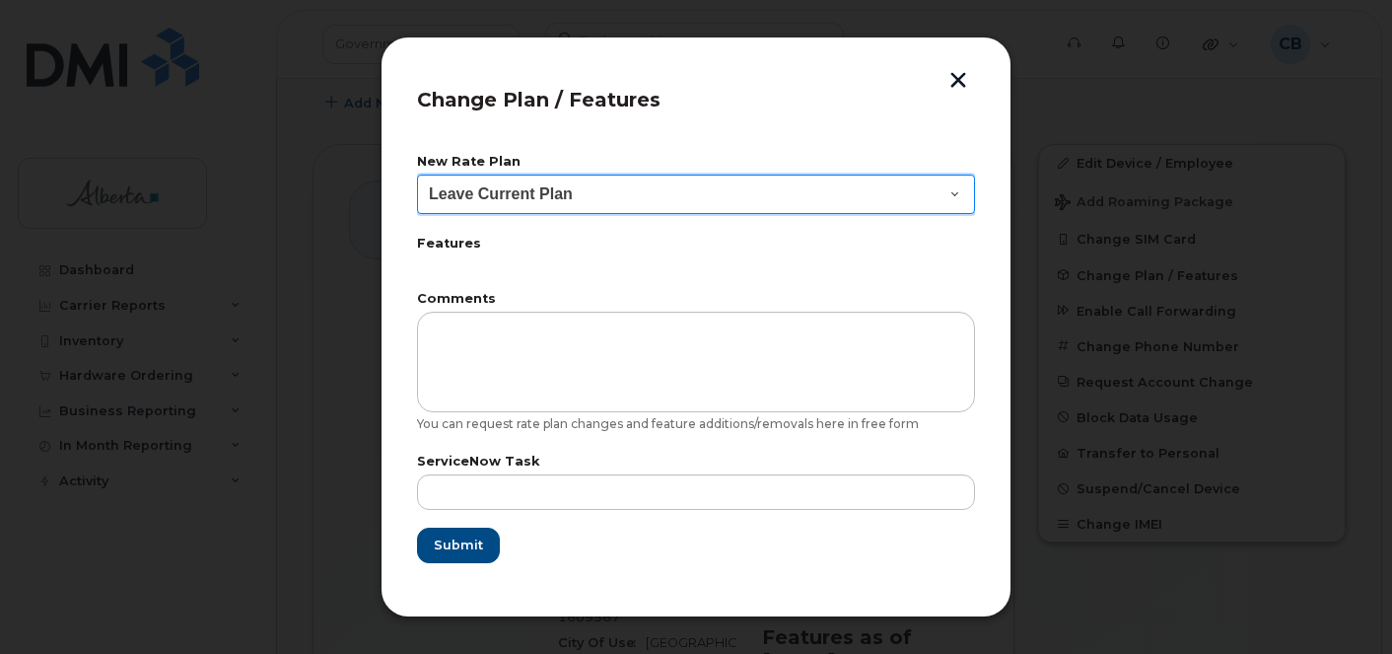
click at [951, 193] on select "Leave Current Plan GOA–Unlimited Data Plan 9" at bounding box center [696, 193] width 558 height 39
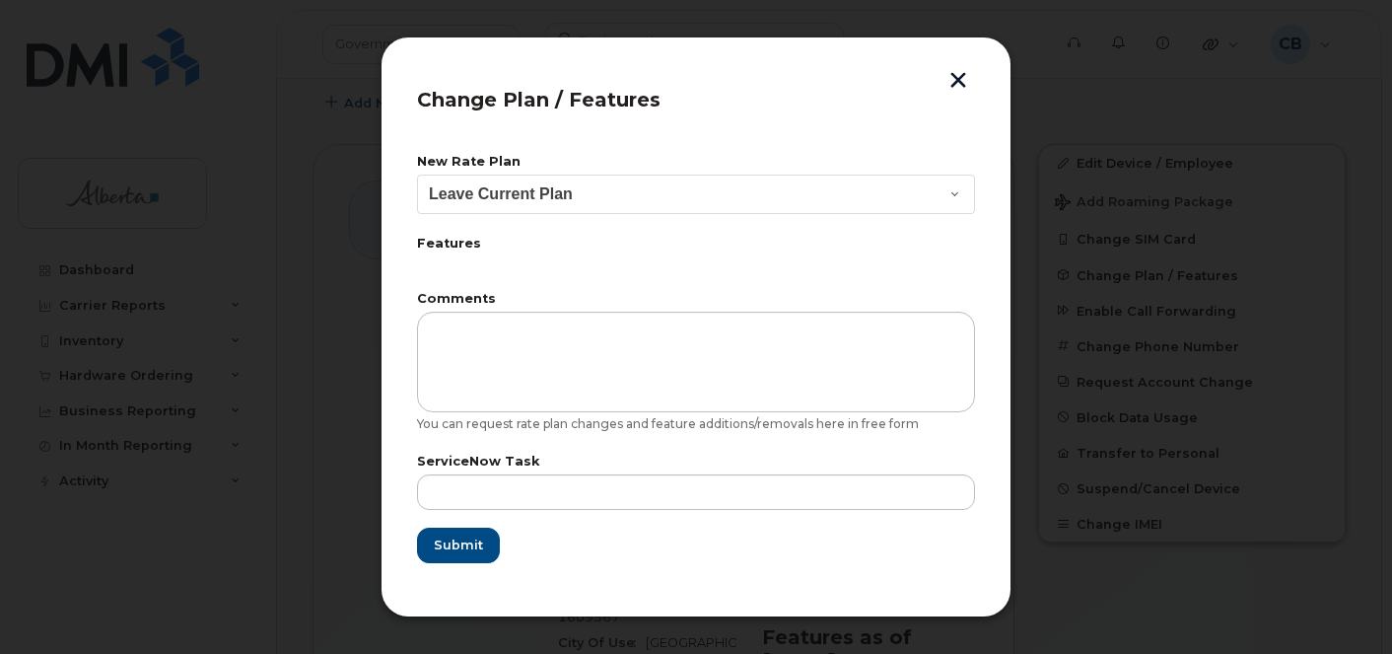
drag, startPoint x: 961, startPoint y: 73, endPoint x: 1052, endPoint y: 122, distance: 103.2
click at [960, 78] on button "button" at bounding box center [958, 82] width 30 height 21
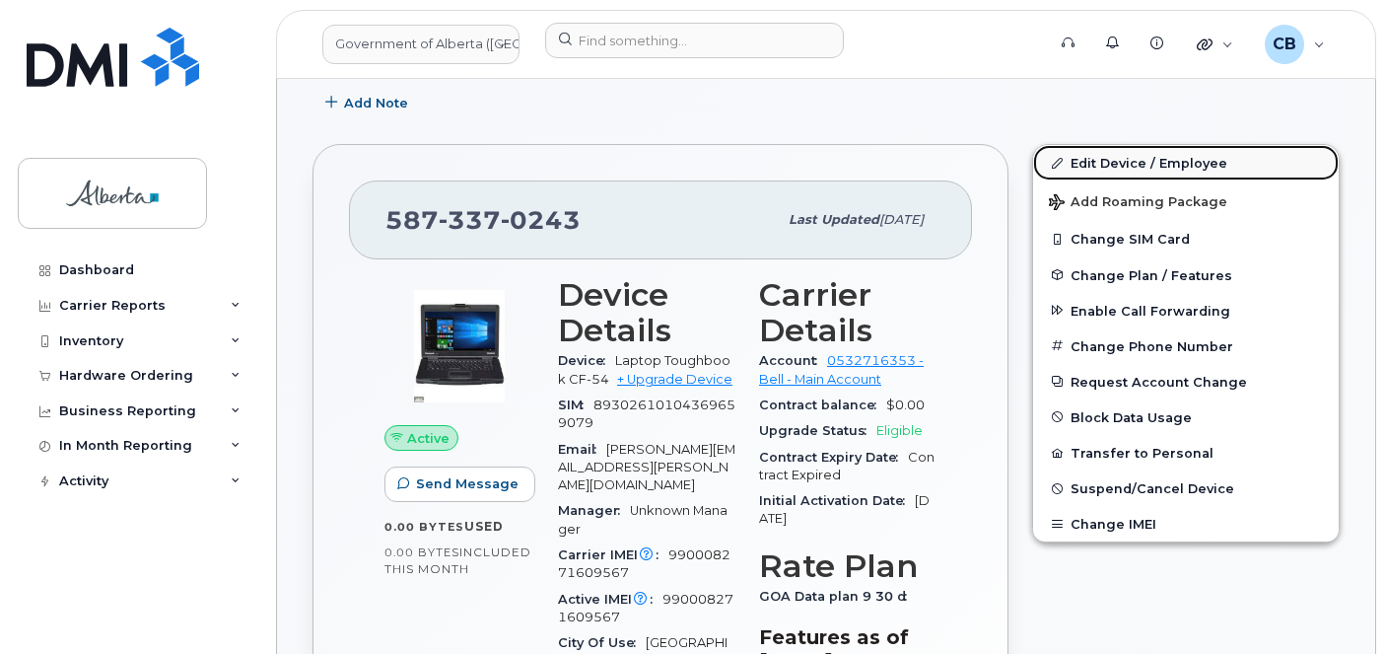
click at [1136, 161] on link "Edit Device / Employee" at bounding box center [1186, 162] width 306 height 35
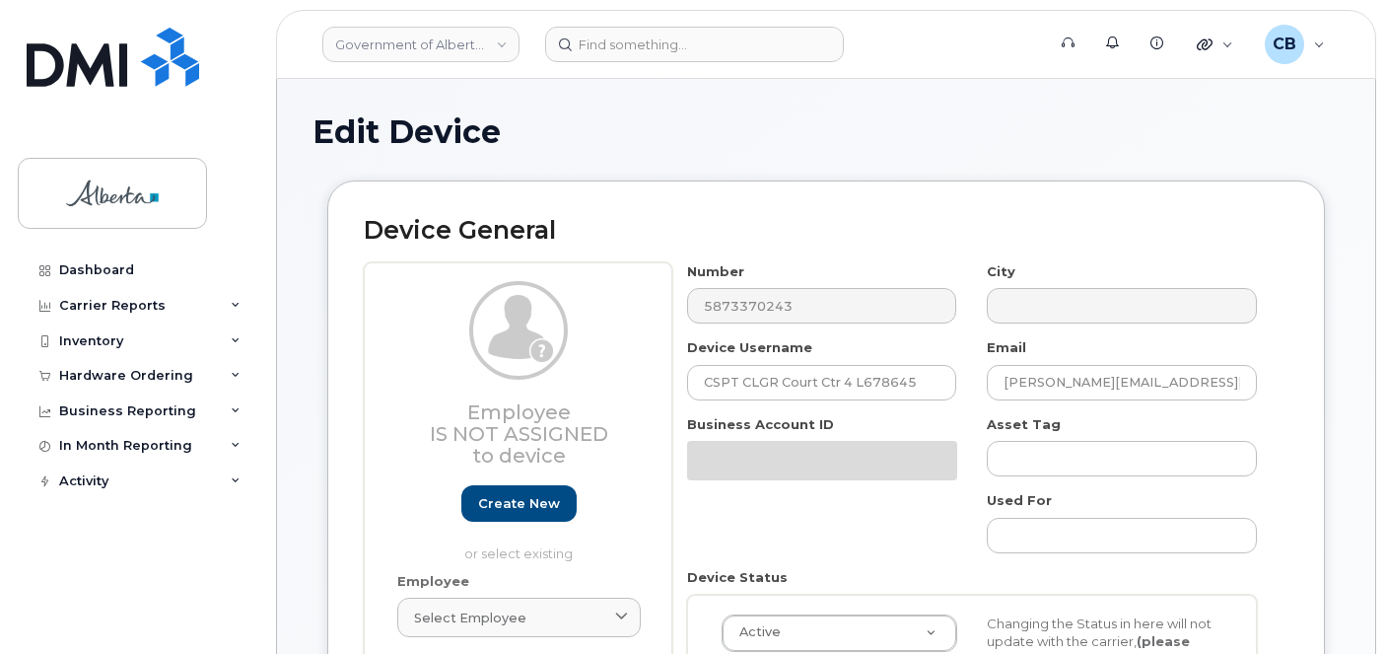
select select "4797682"
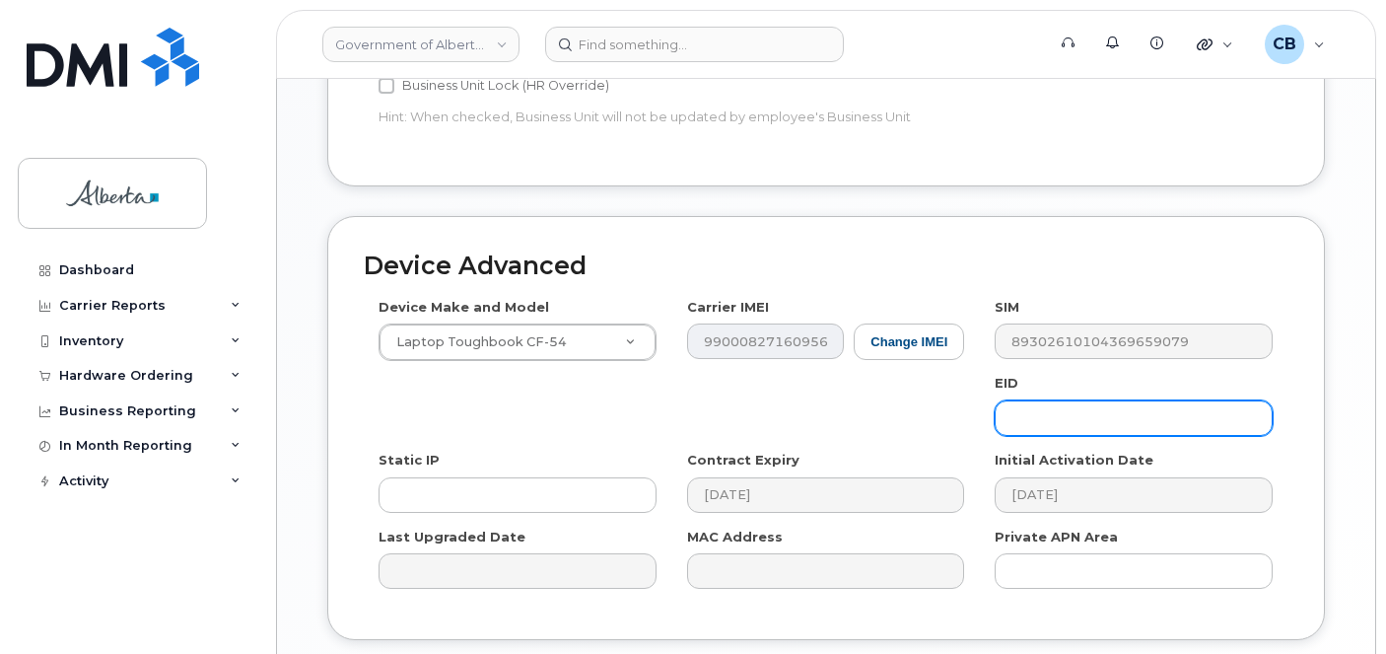
scroll to position [992, 0]
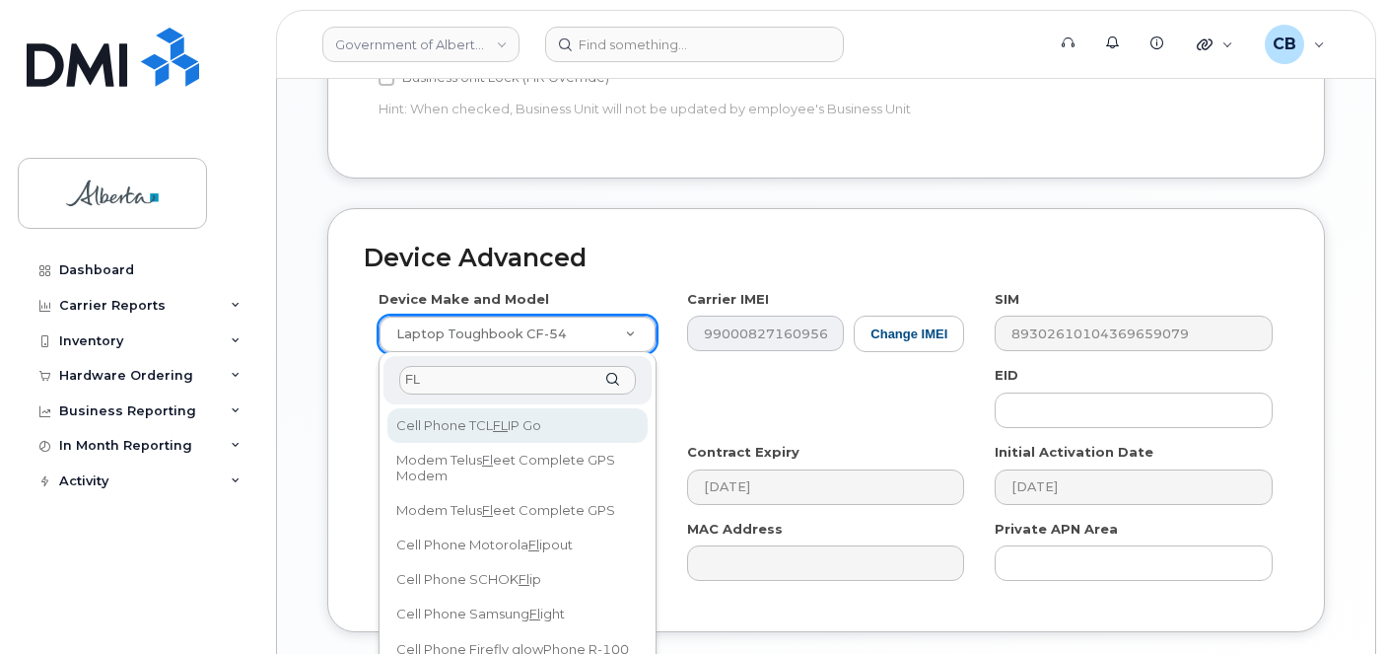
type input "F"
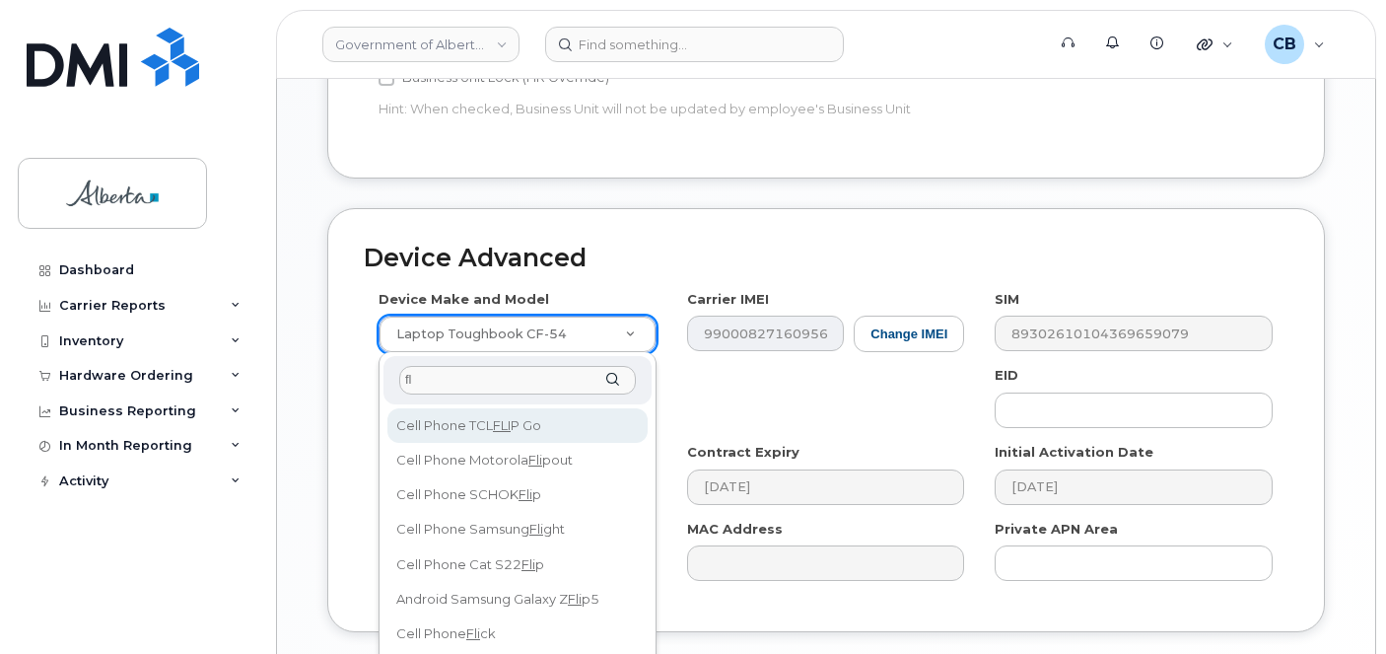
type input "f"
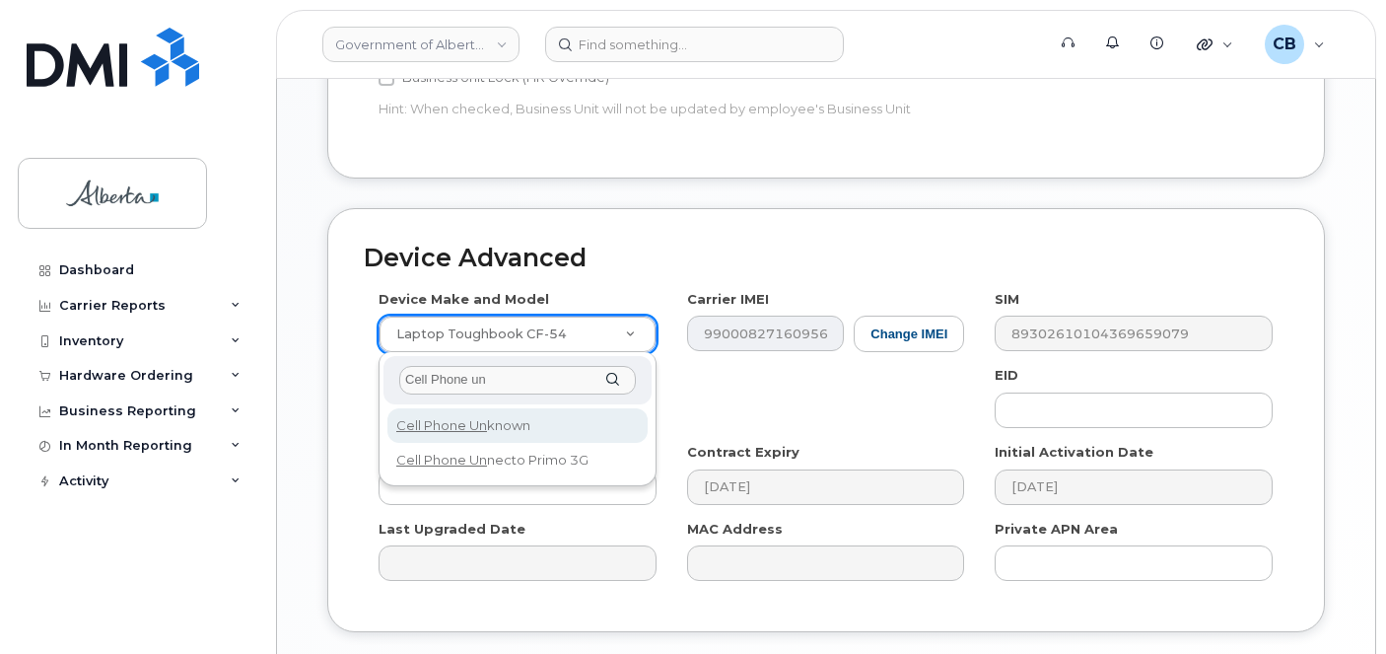
type input "Cell Phone un"
select select "97"
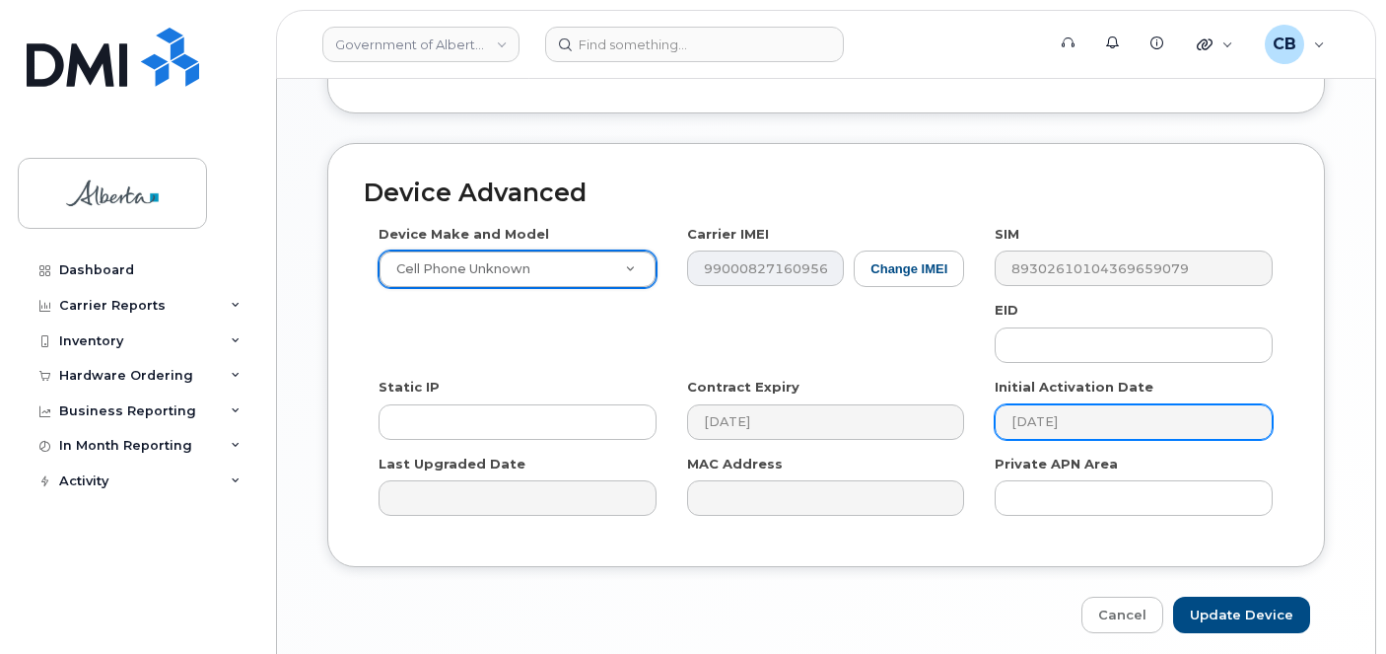
scroll to position [1135, 0]
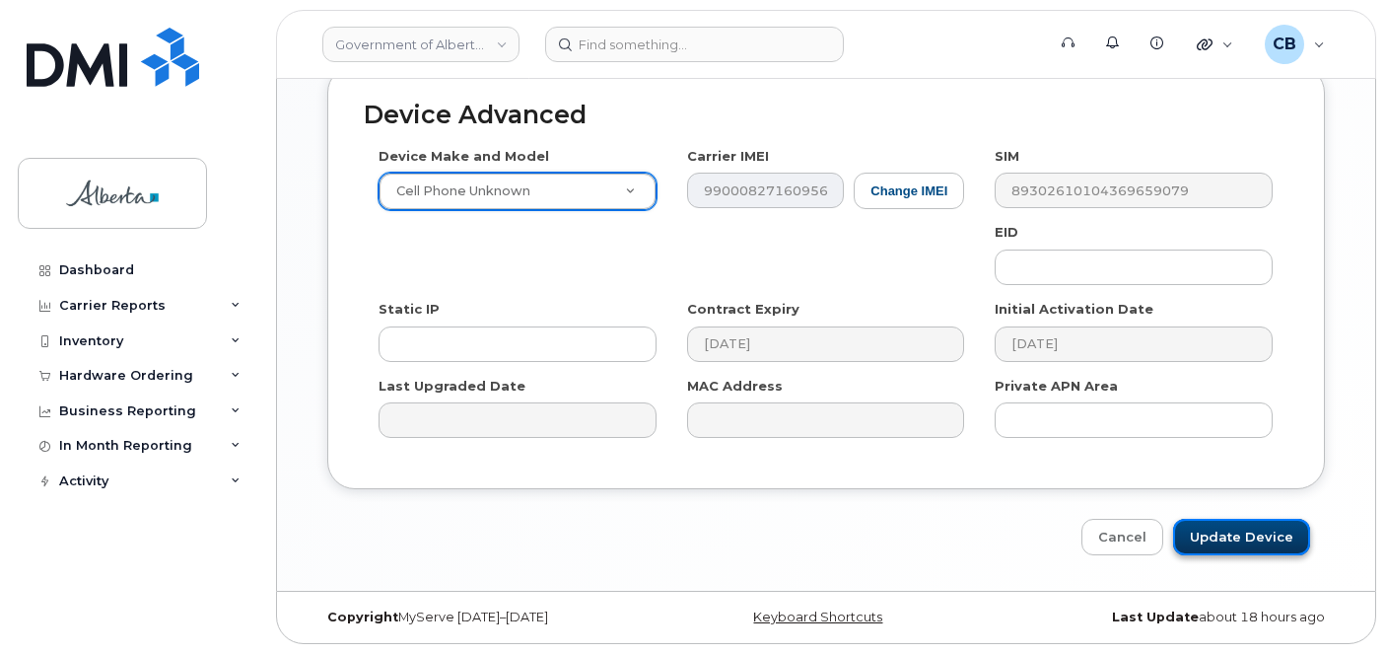
click at [1236, 533] on input "Update Device" at bounding box center [1241, 536] width 137 height 36
type input "Saving..."
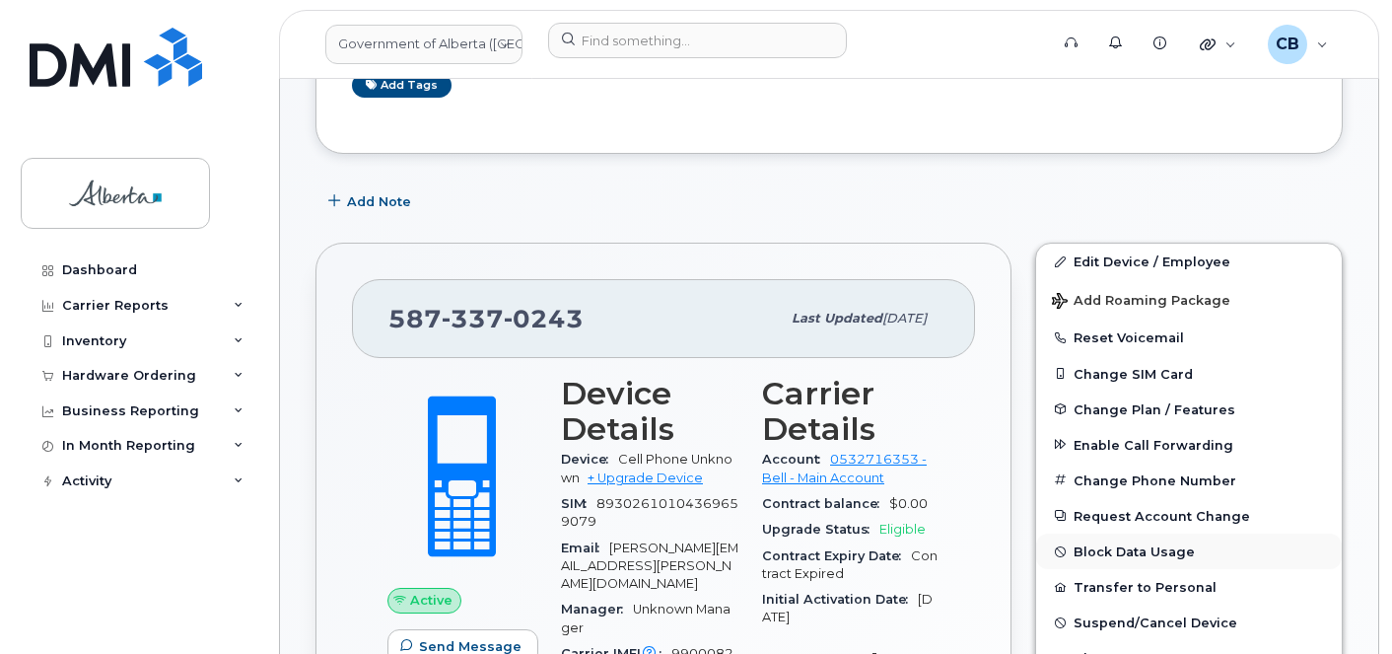
scroll to position [493, 0]
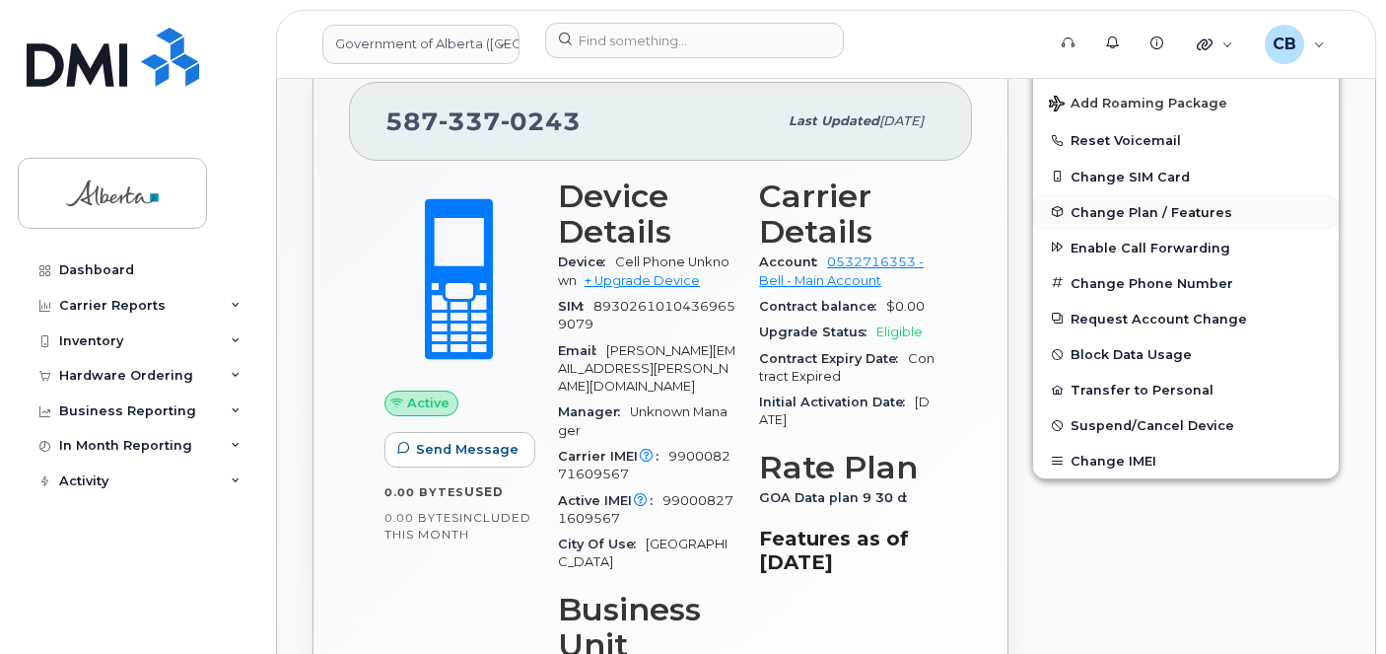
click at [1128, 218] on span "Change Plan / Features" at bounding box center [1151, 211] width 162 height 15
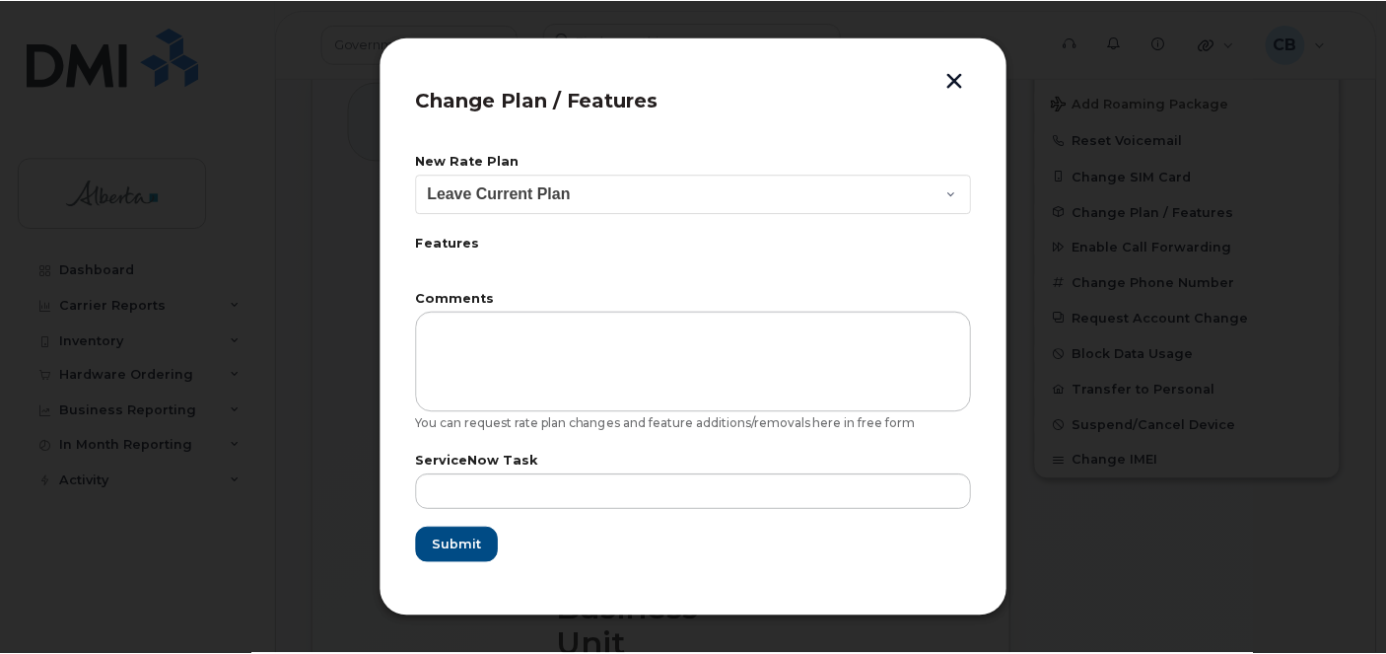
scroll to position [660, 0]
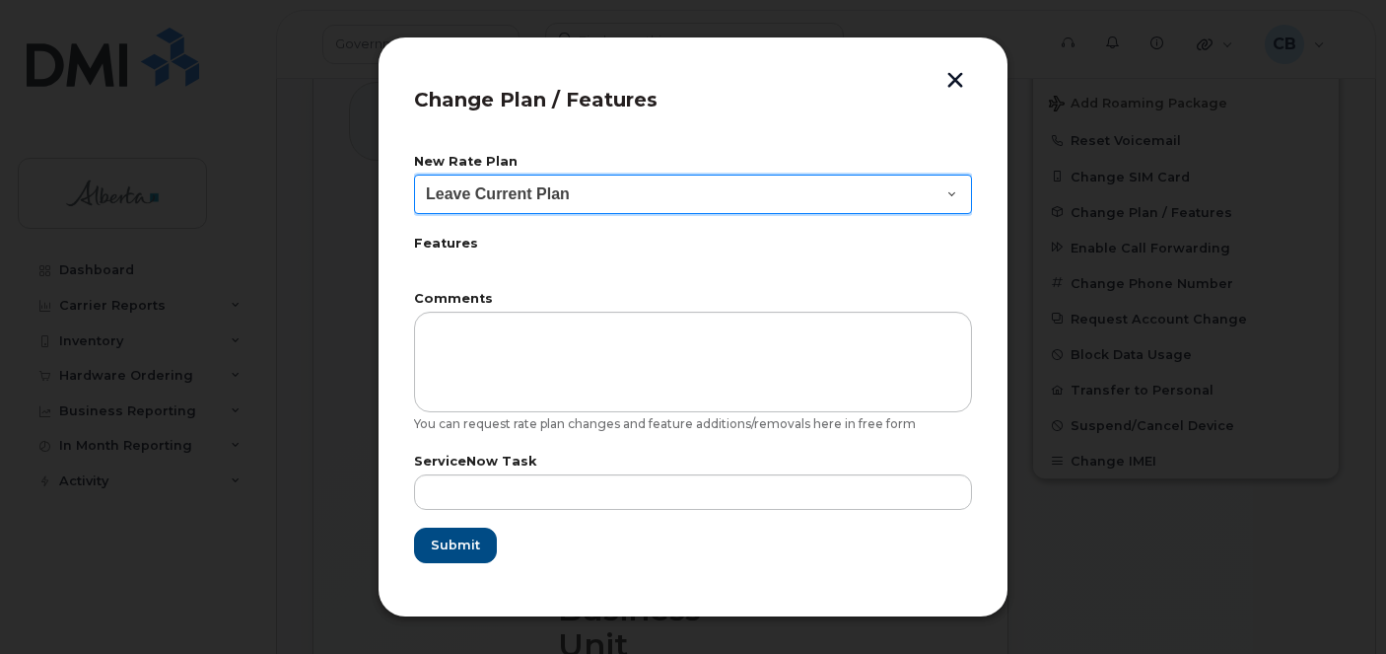
click at [952, 193] on select "Leave Current Plan GOA - Voice Plan 5 GOA Unlimited Smartphone 14 GOA-Voice Pla…" at bounding box center [693, 193] width 558 height 39
select select "2483364"
click at [414, 174] on select "Leave Current Plan GOA - Voice Plan 5 GOA Unlimited Smartphone 14 GOA-Voice Pla…" at bounding box center [693, 193] width 558 height 39
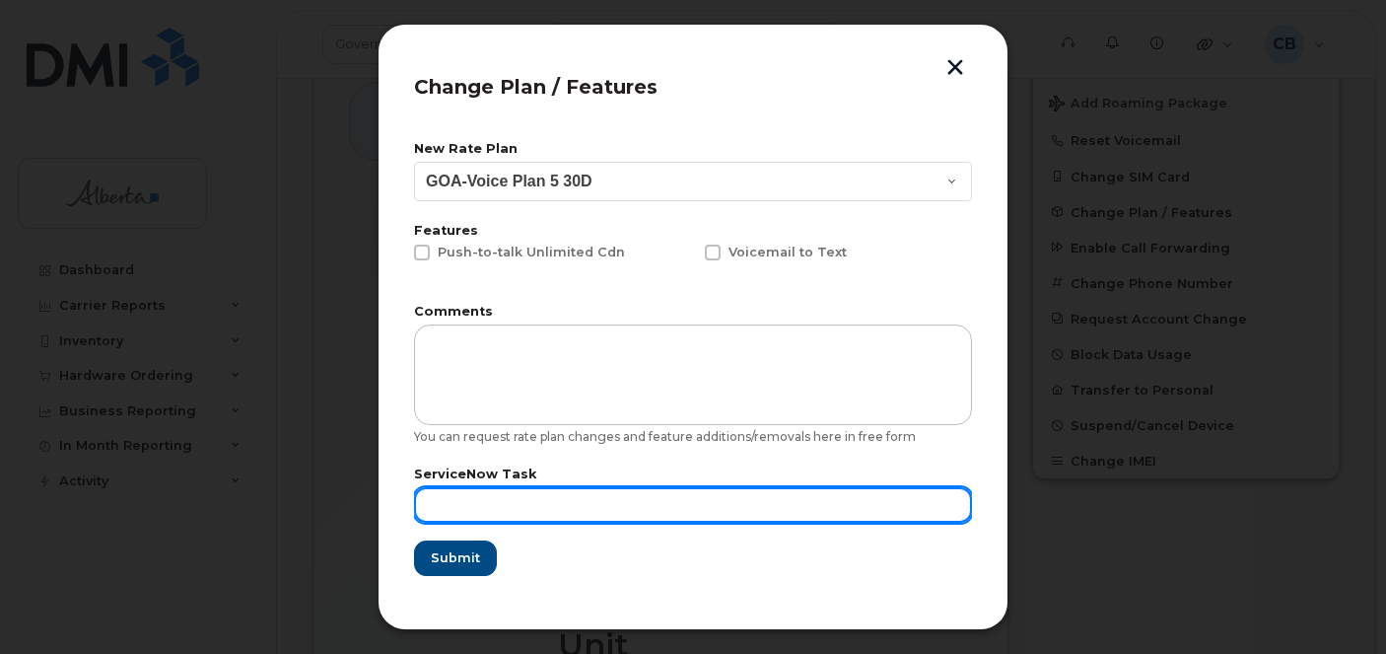
click at [523, 501] on input "text" at bounding box center [693, 504] width 558 height 35
paste input "SCTASK0861617"
type input "SCTASK0861617"
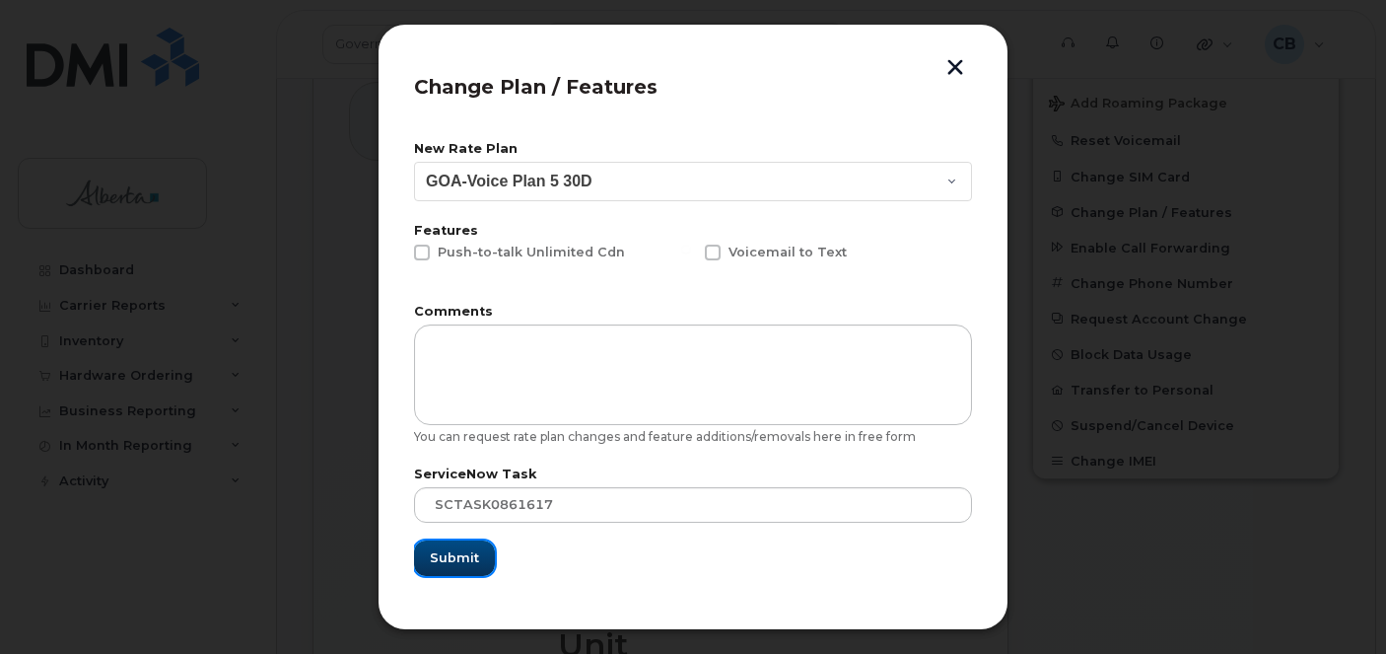
click at [462, 555] on span "Submit" at bounding box center [454, 557] width 49 height 19
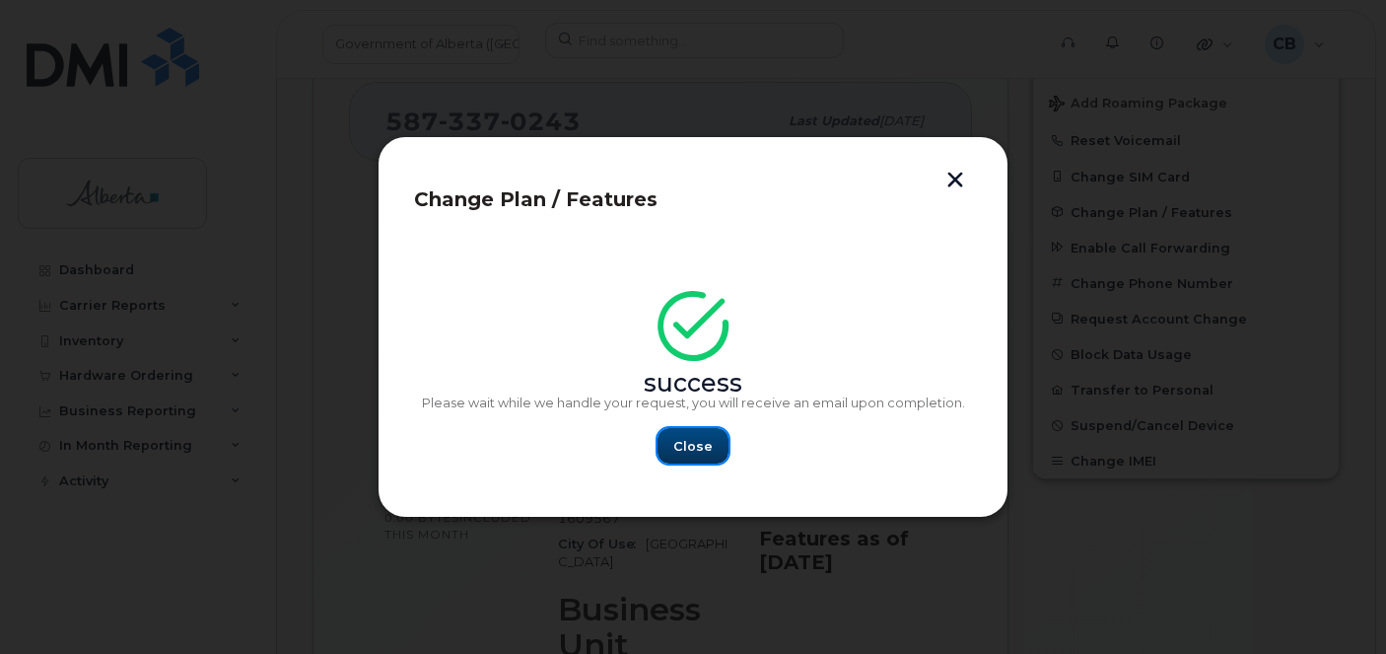
drag, startPoint x: 685, startPoint y: 441, endPoint x: 677, endPoint y: 537, distance: 96.9
click at [685, 442] on span "Close" at bounding box center [692, 446] width 39 height 19
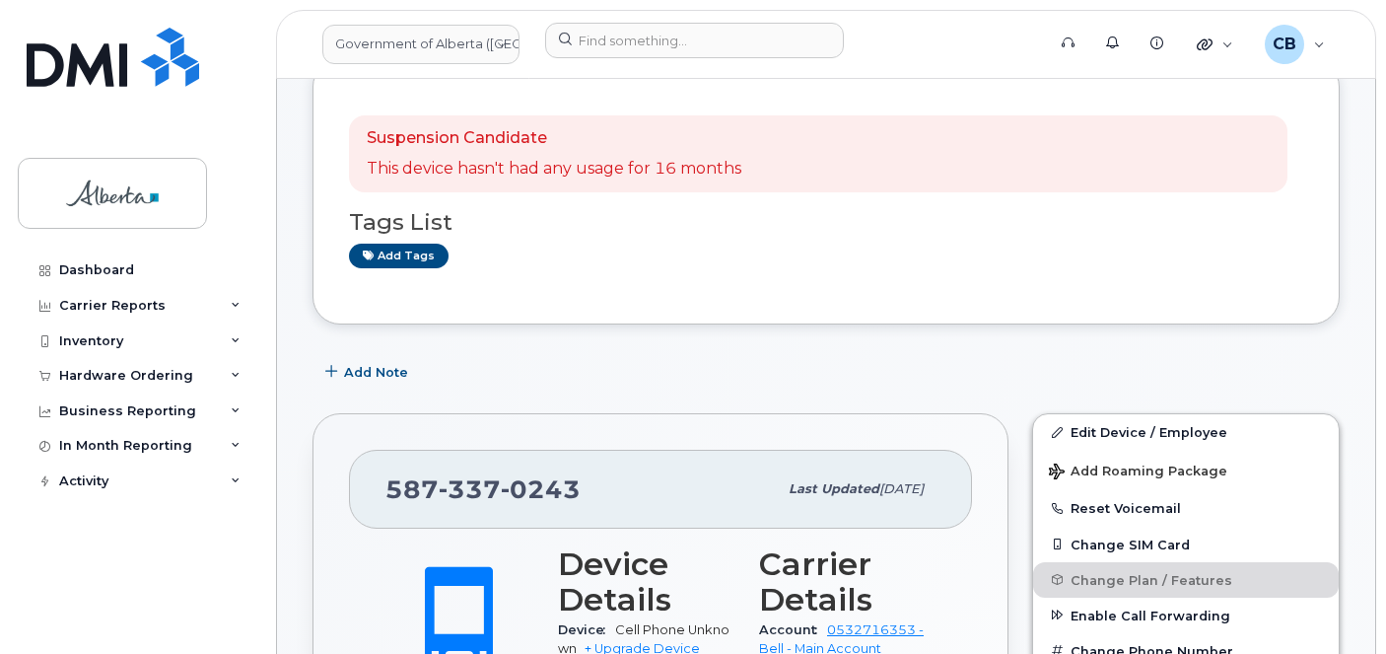
scroll to position [266, 0]
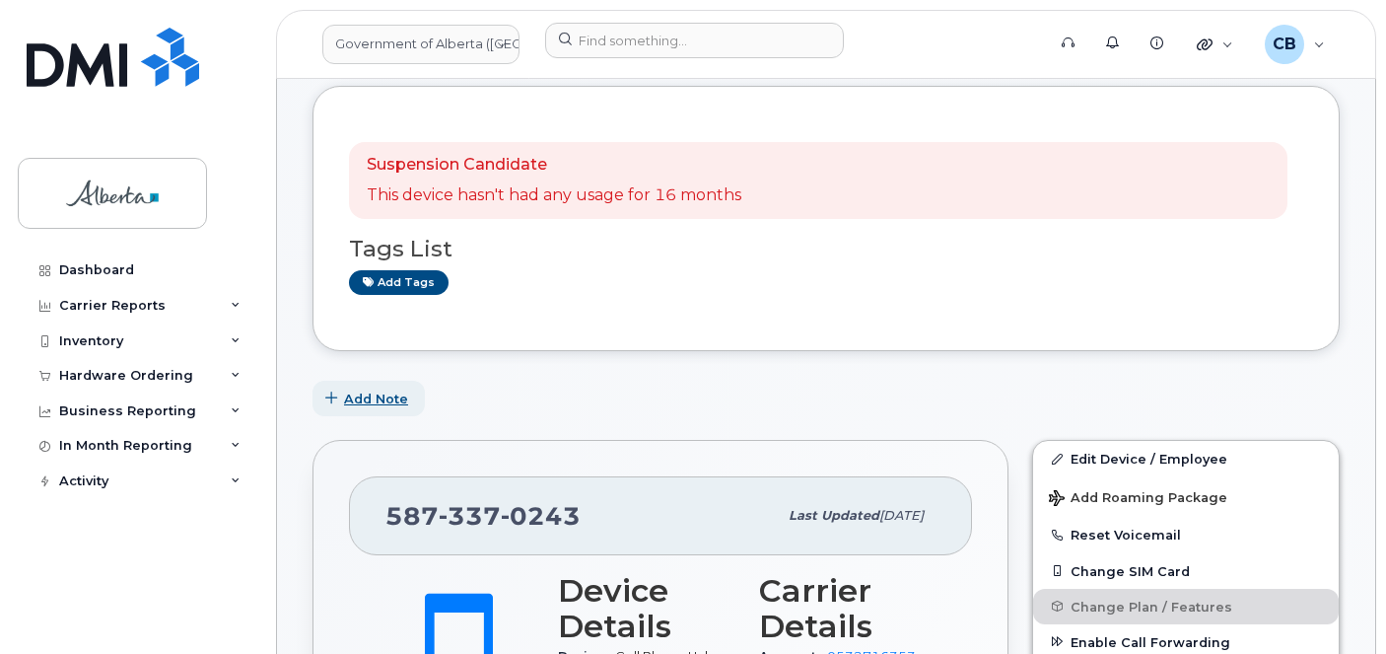
click at [389, 393] on span "Add Note" at bounding box center [376, 398] width 64 height 19
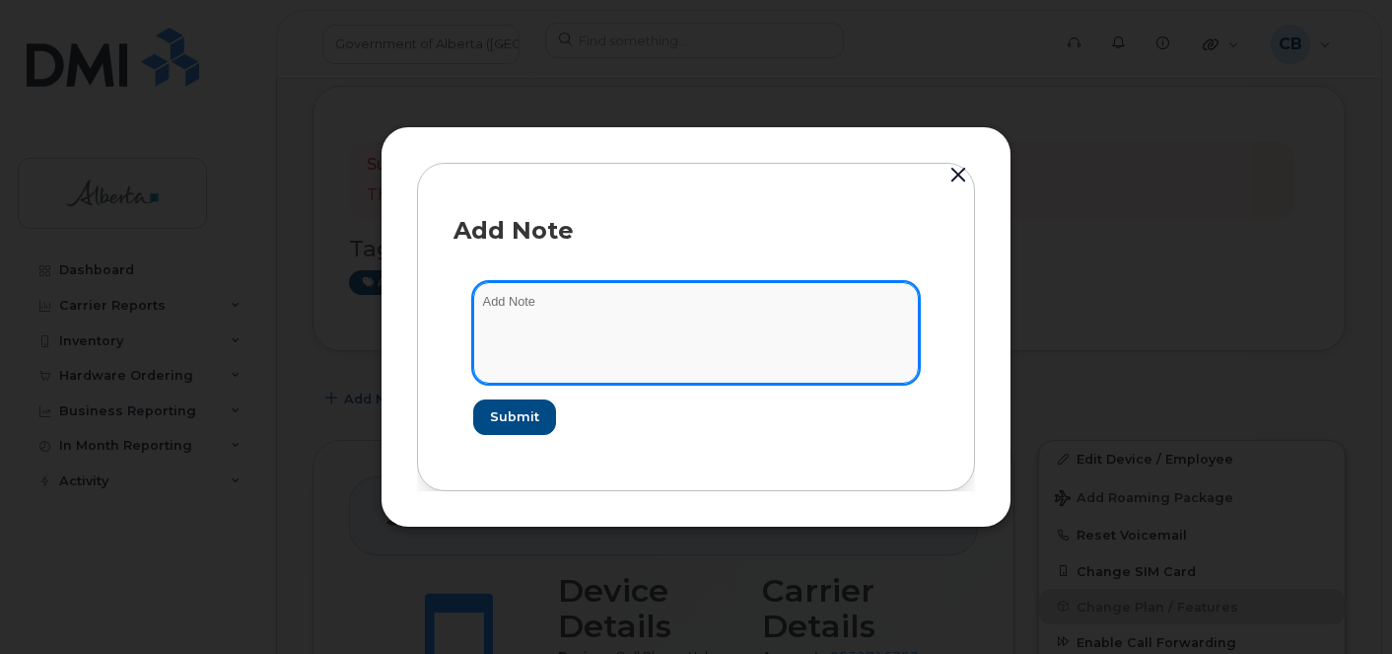
click at [504, 304] on textarea at bounding box center [696, 332] width 446 height 101
type textarea "Plan changed from data to voice only."
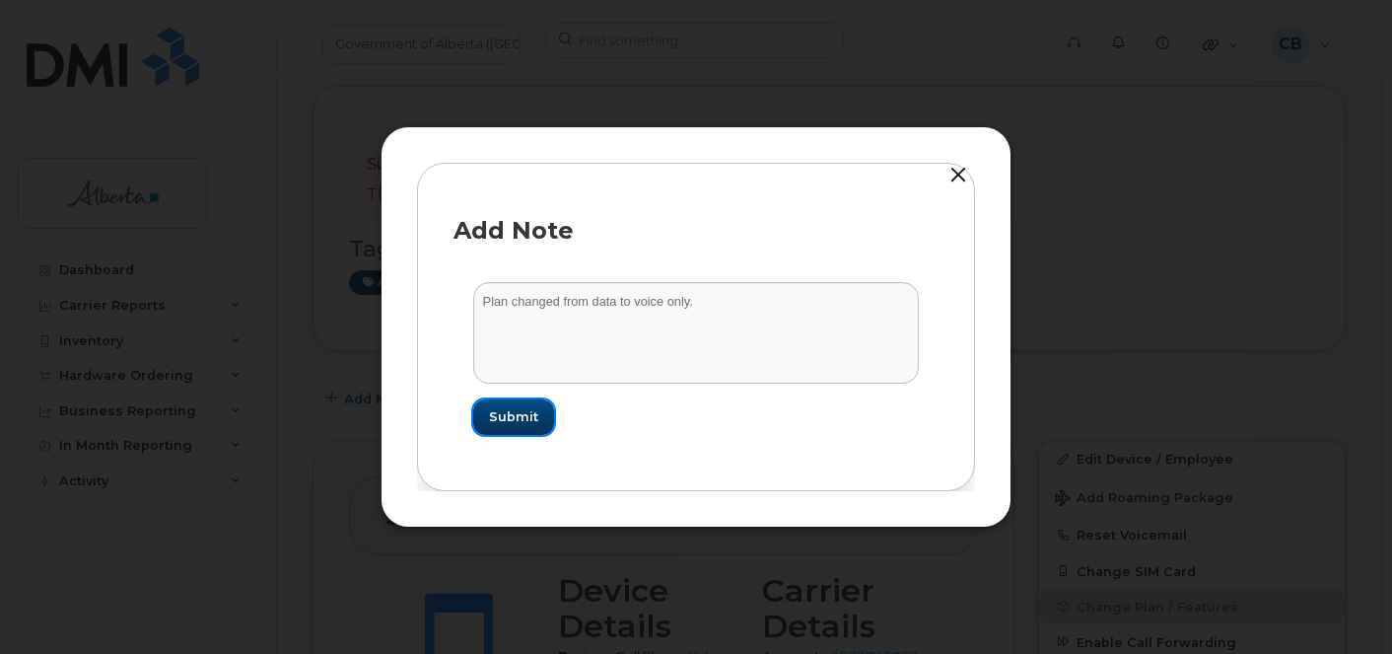
click at [533, 425] on span "Submit" at bounding box center [513, 416] width 49 height 19
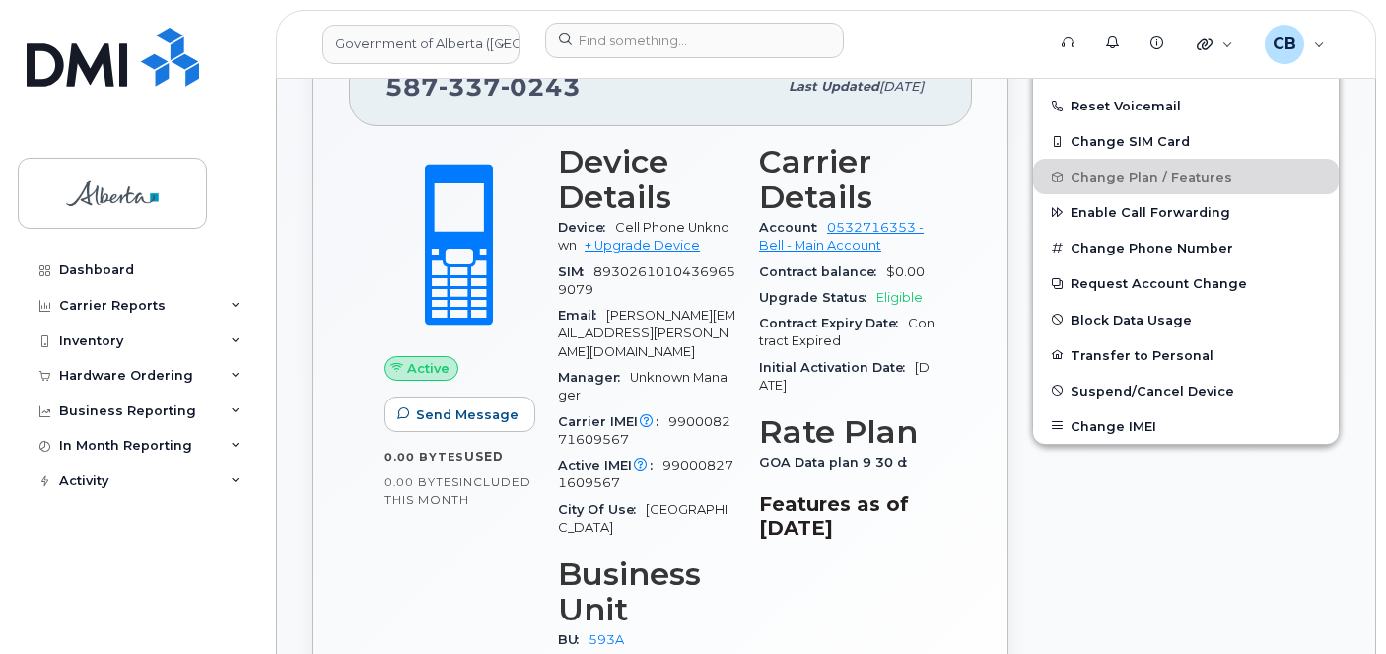
scroll to position [0, 0]
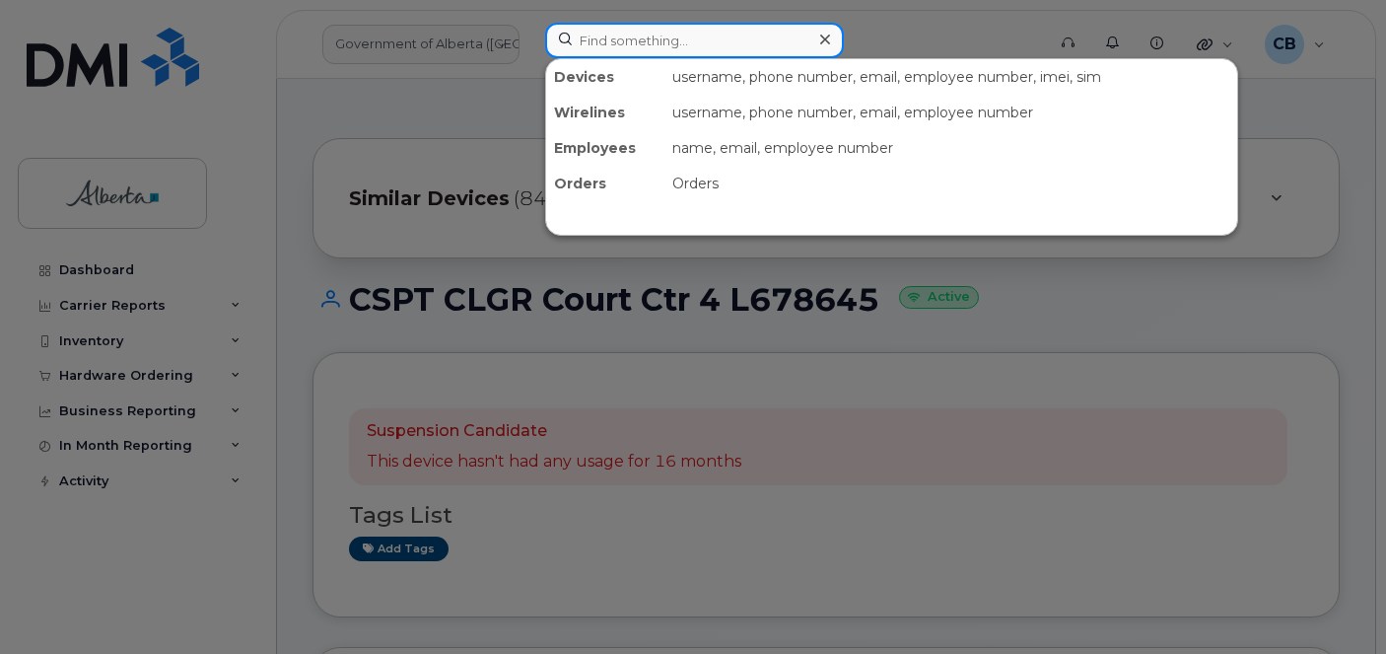
click at [594, 47] on input at bounding box center [694, 40] width 299 height 35
paste input "4037104118"
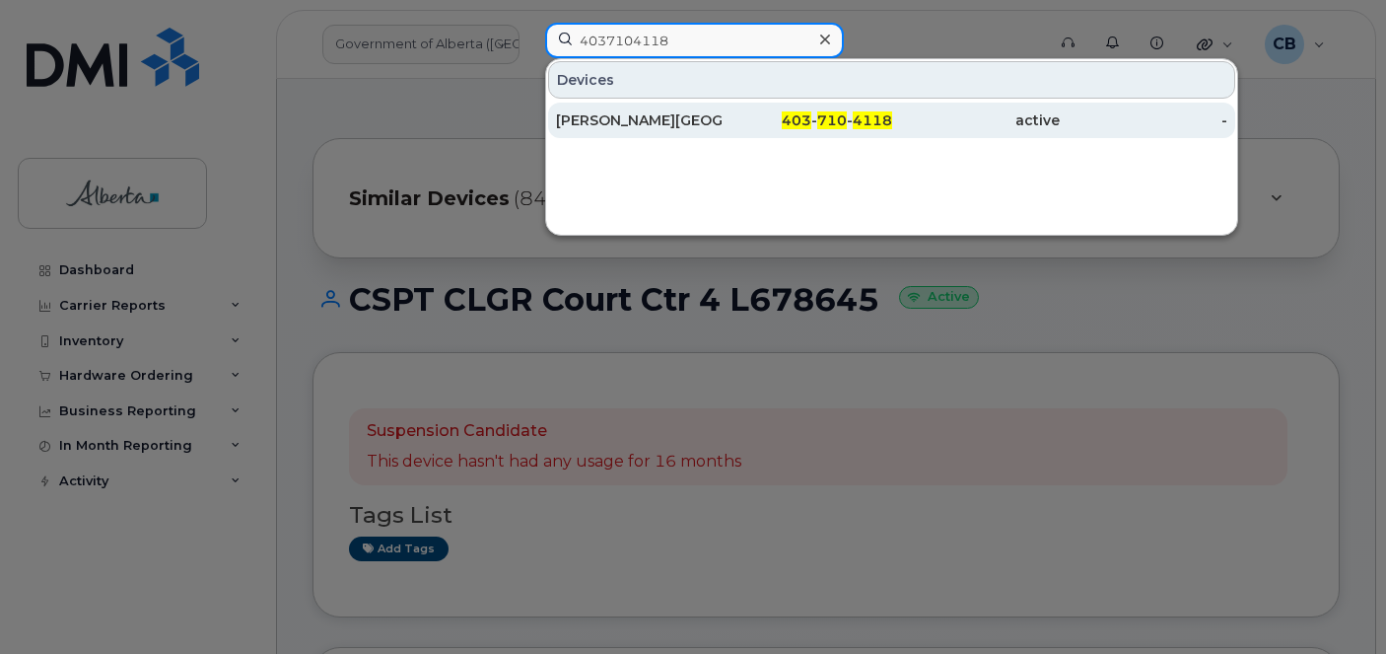
type input "4037104118"
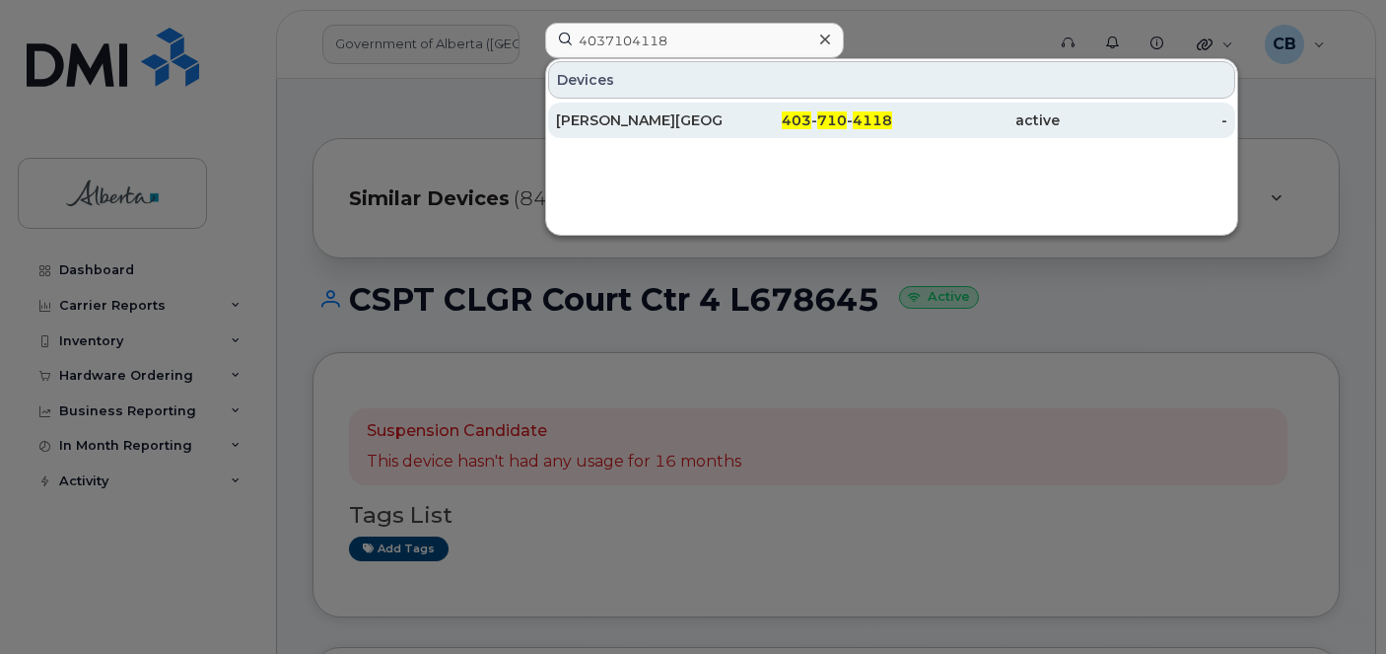
click at [624, 122] on div "Carla Ramirez-Aragon" at bounding box center [640, 120] width 168 height 20
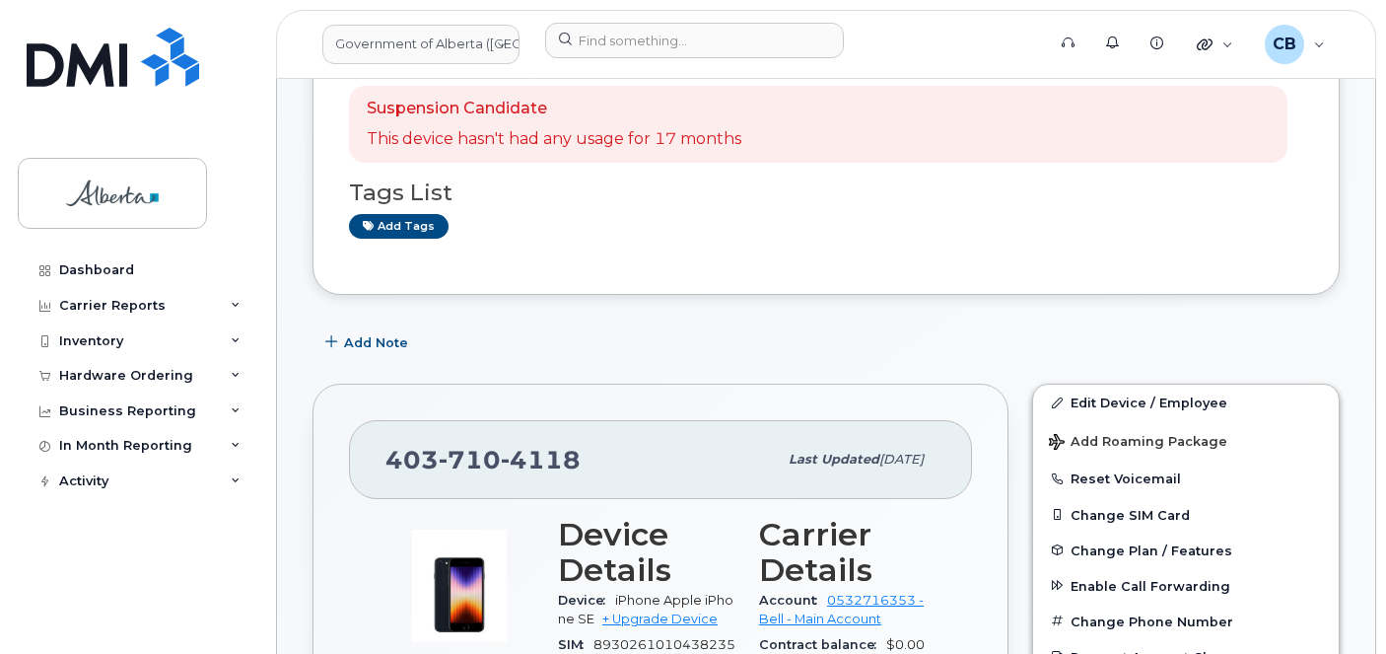
scroll to position [296, 0]
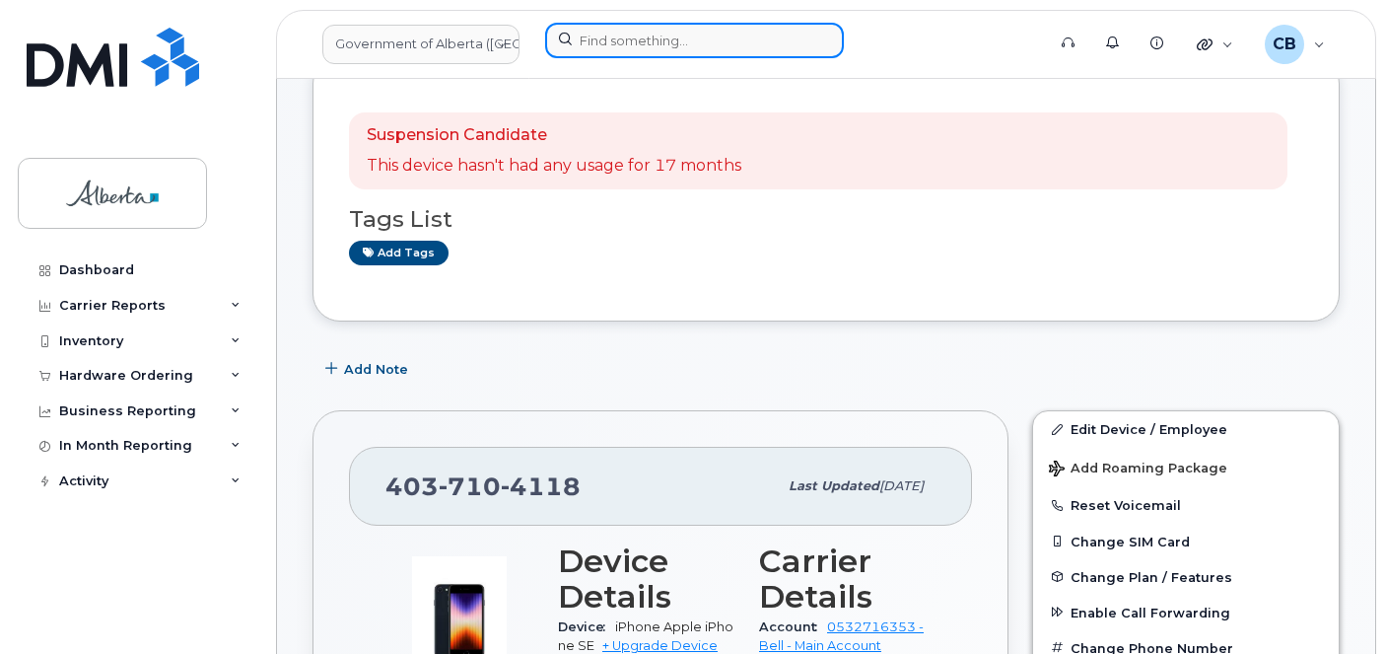
click at [648, 41] on input at bounding box center [694, 40] width 299 height 35
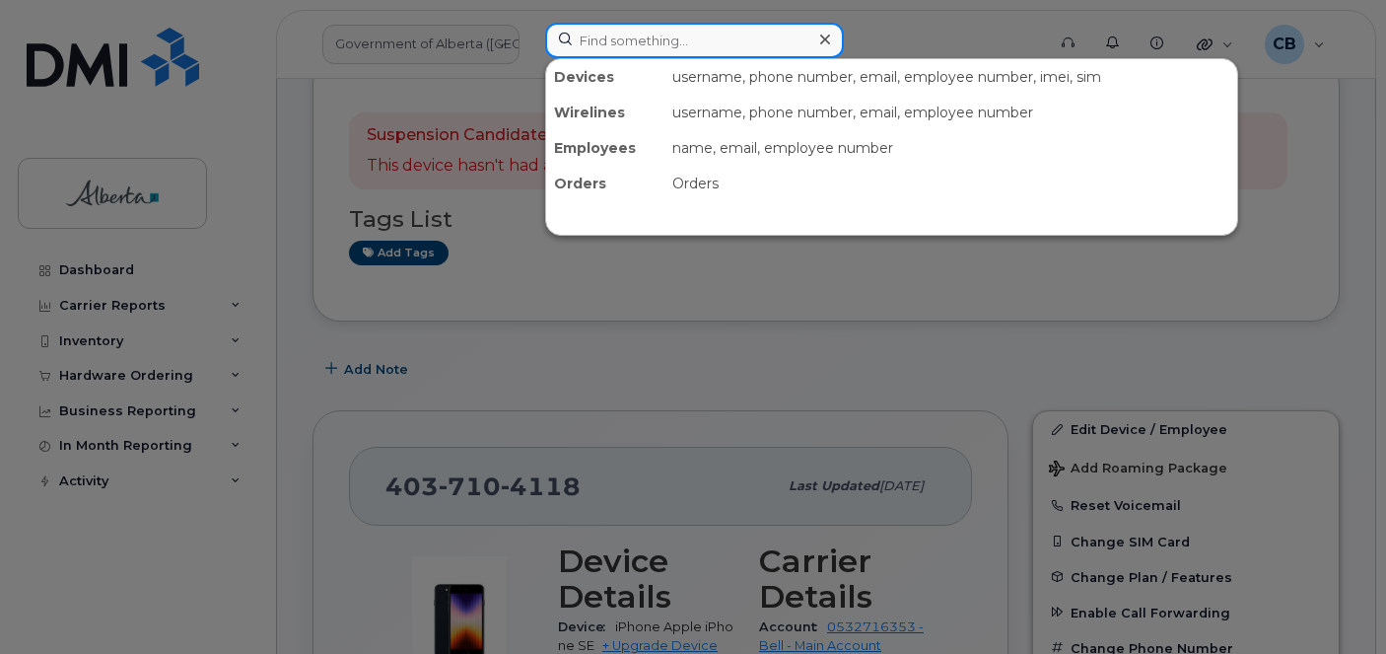
paste input "5873858779"
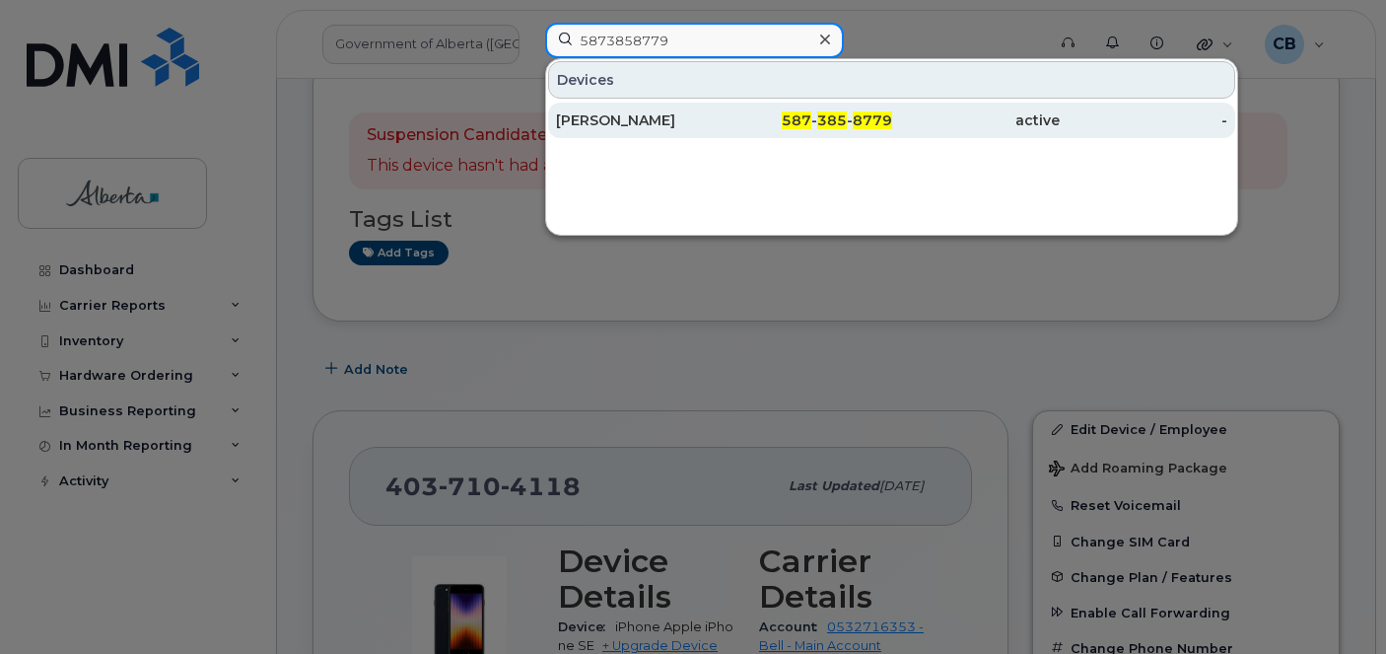
type input "5873858779"
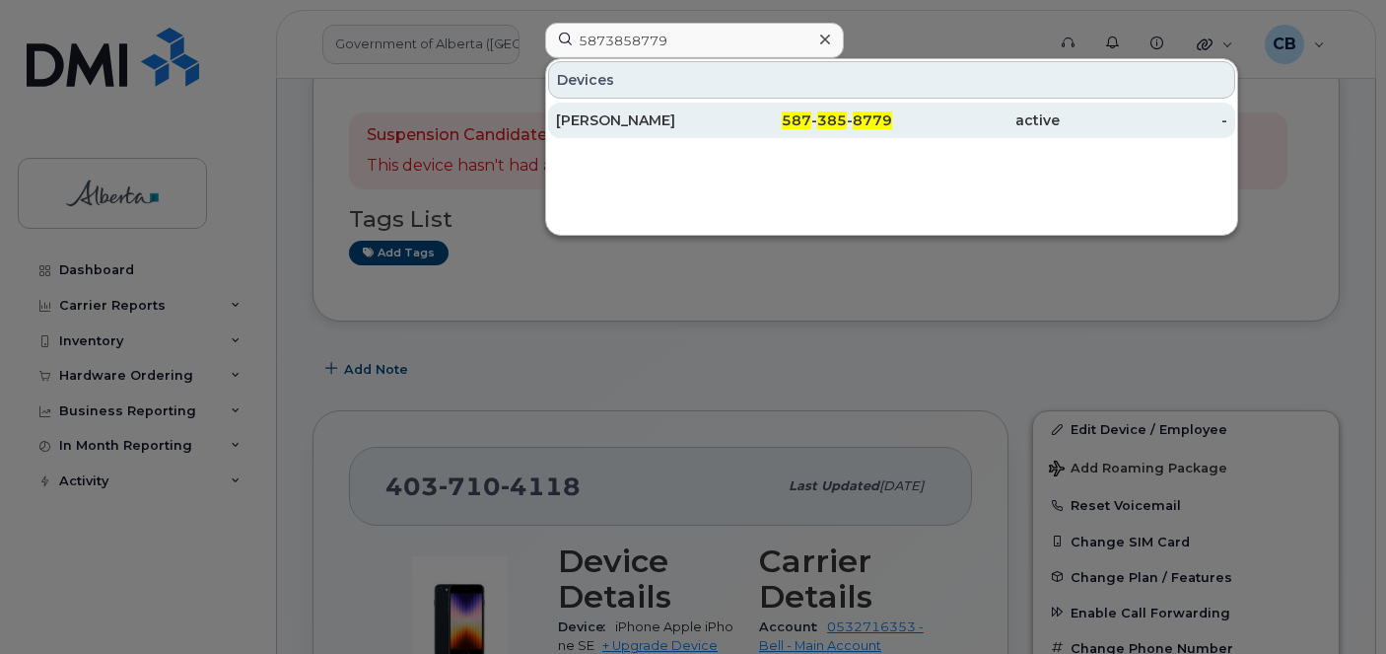
click at [638, 111] on div "[PERSON_NAME]" at bounding box center [640, 120] width 168 height 20
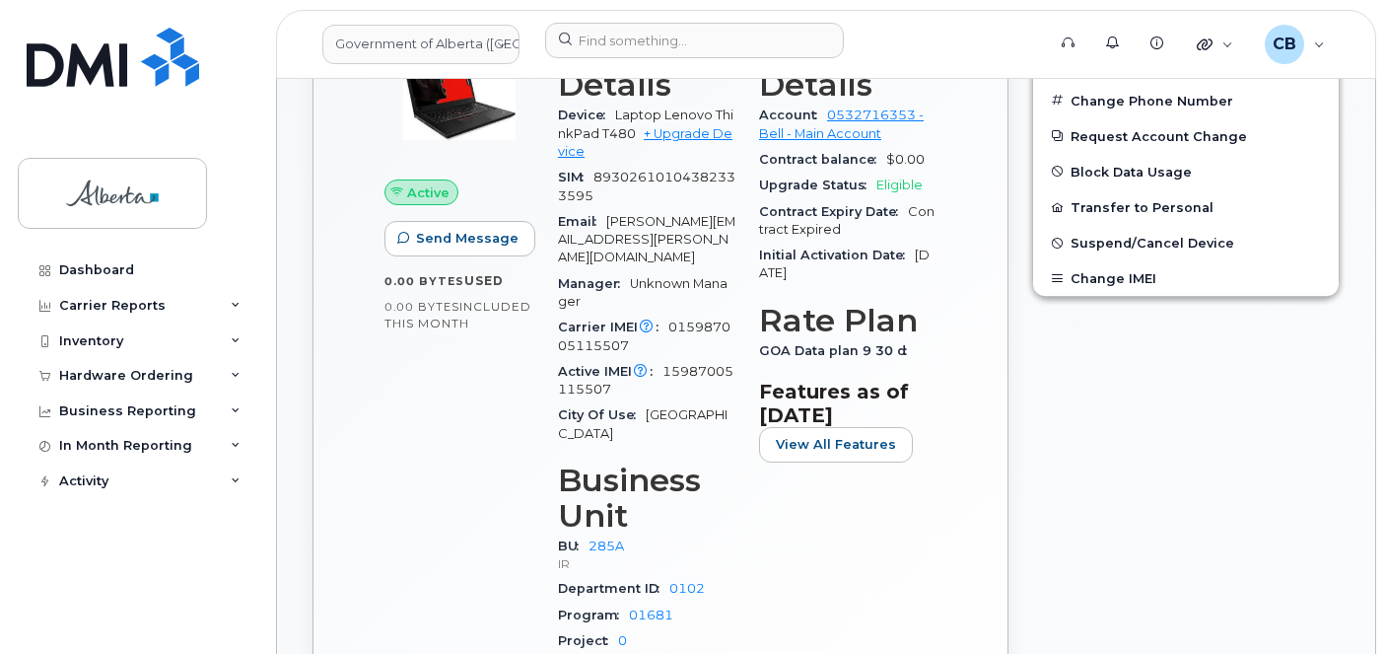
scroll to position [690, 0]
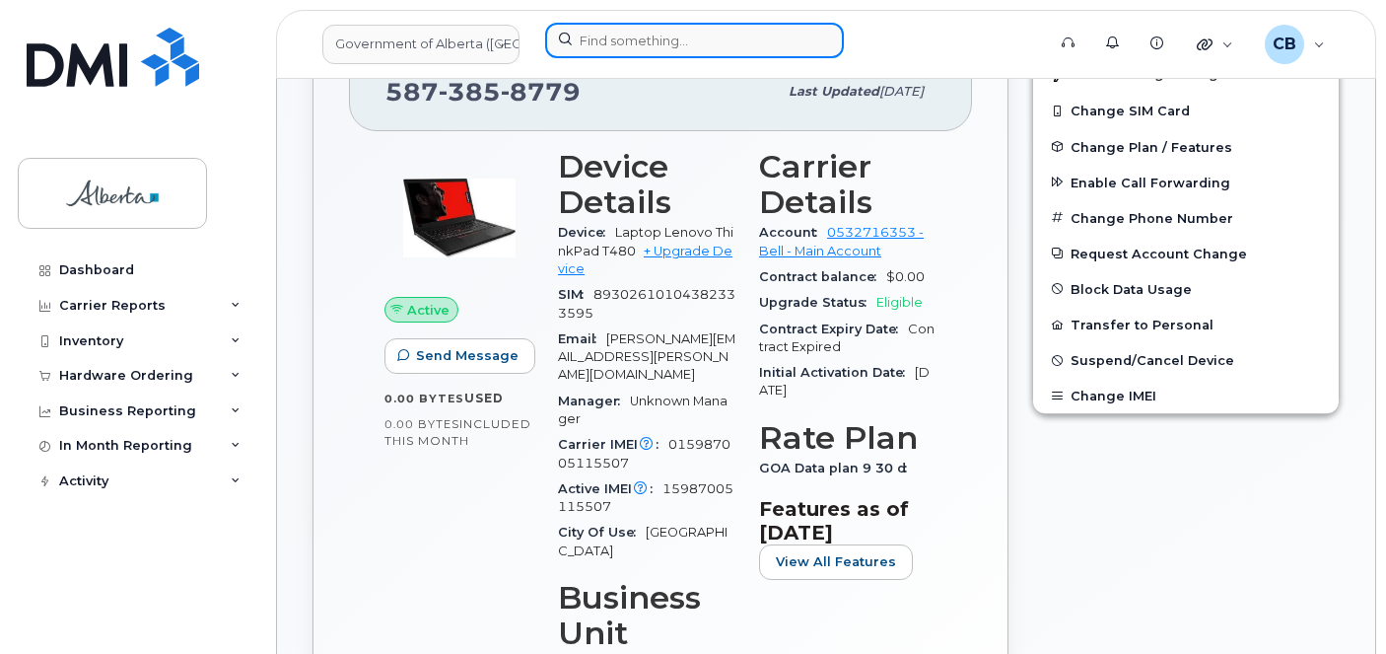
click at [646, 48] on input at bounding box center [694, 40] width 299 height 35
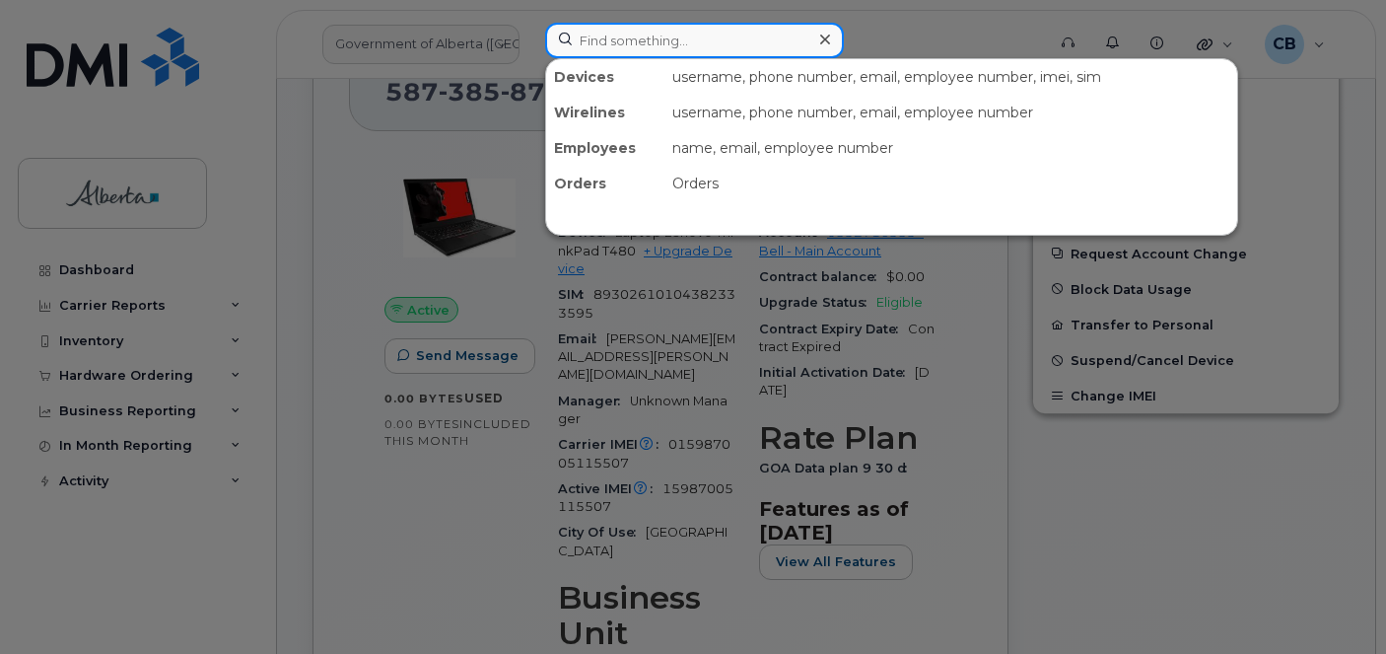
paste input "5879882784"
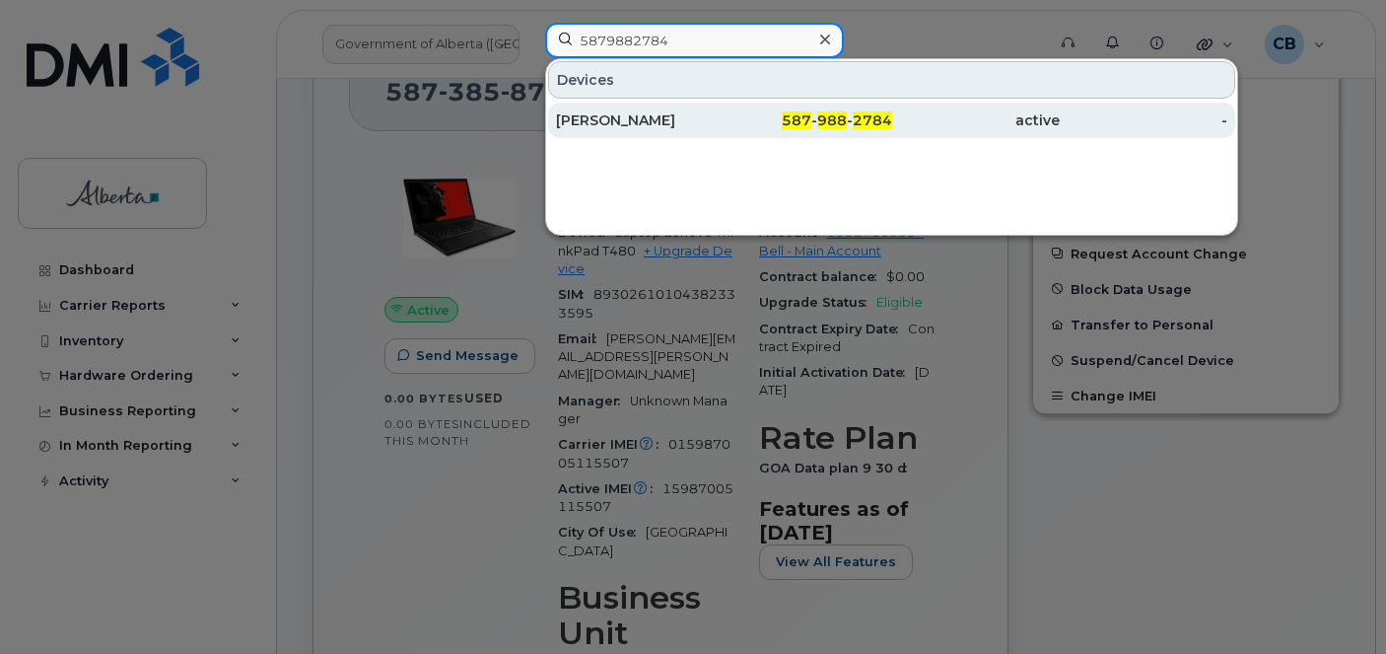
type input "5879882784"
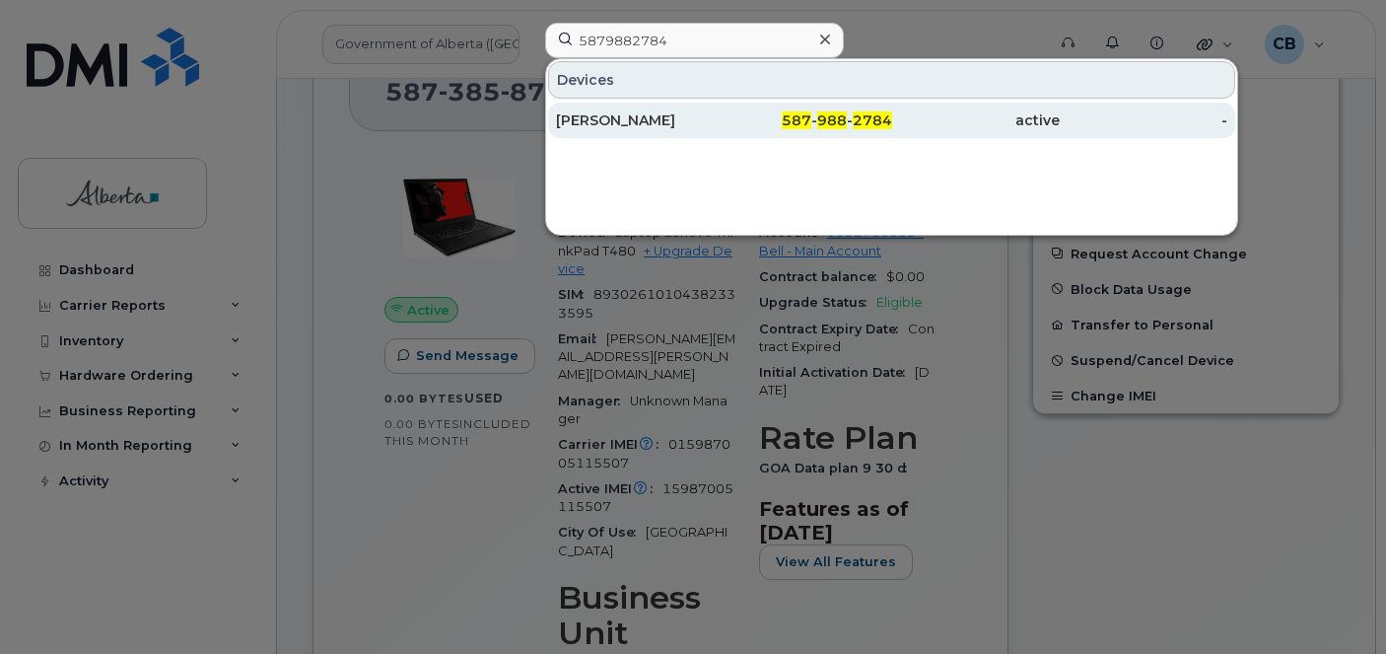
click at [632, 113] on div "[PERSON_NAME]" at bounding box center [640, 120] width 168 height 20
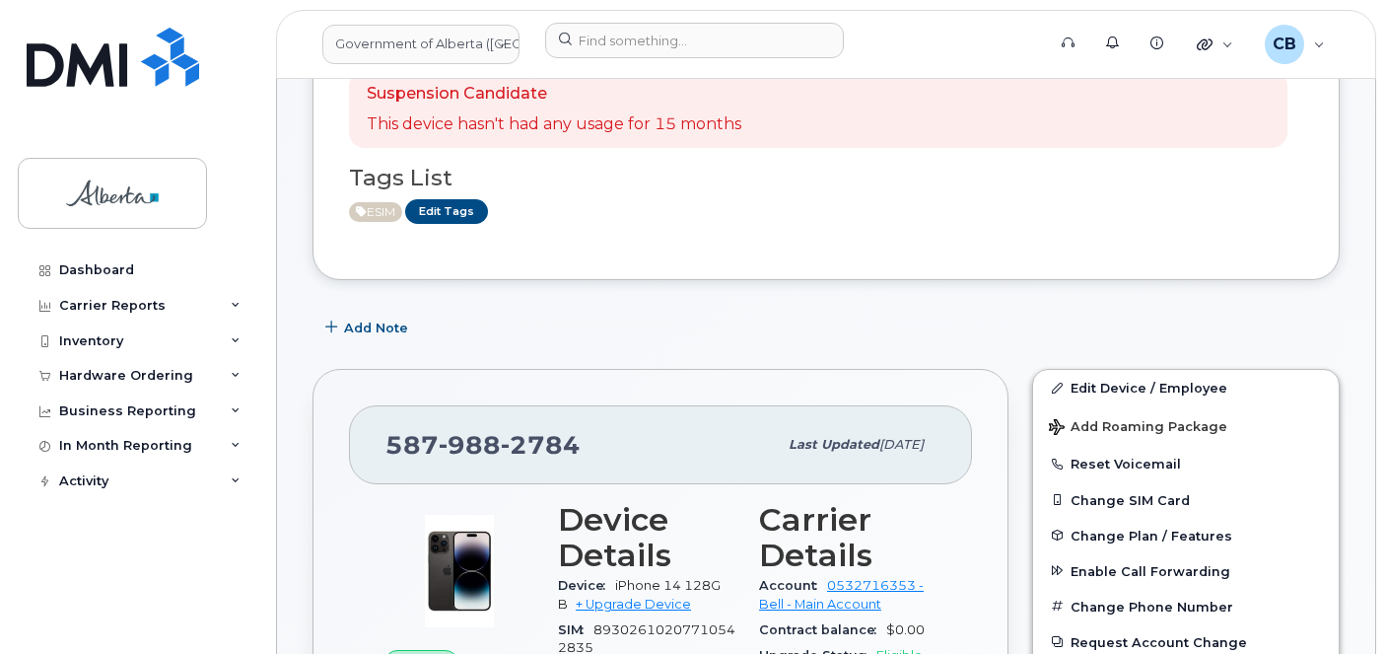
scroll to position [99, 0]
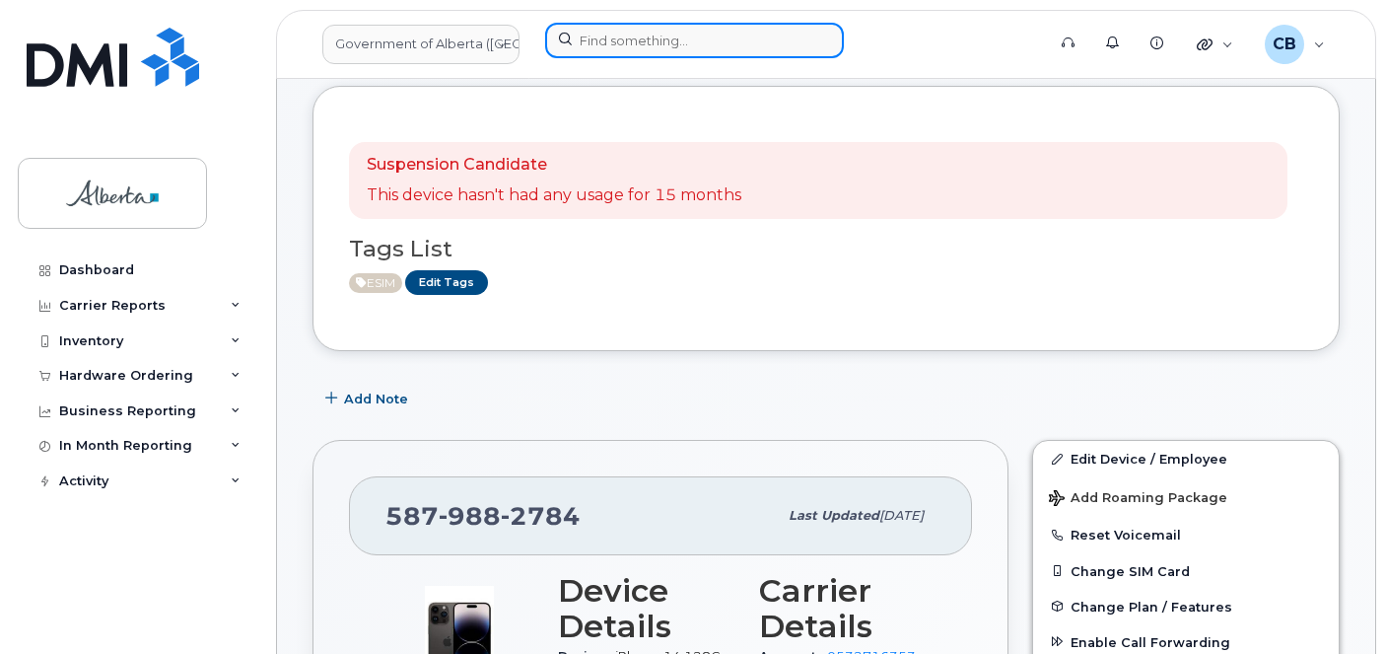
click at [607, 45] on input at bounding box center [694, 40] width 299 height 35
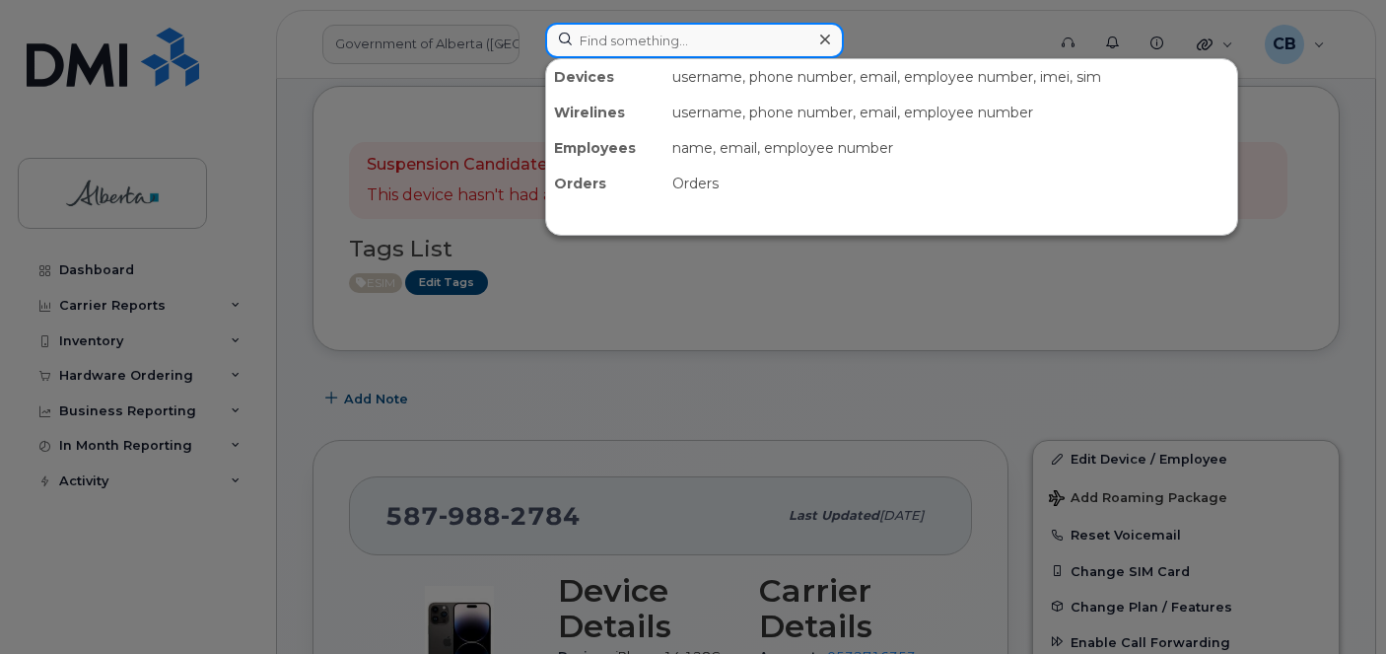
paste input "7806035382"
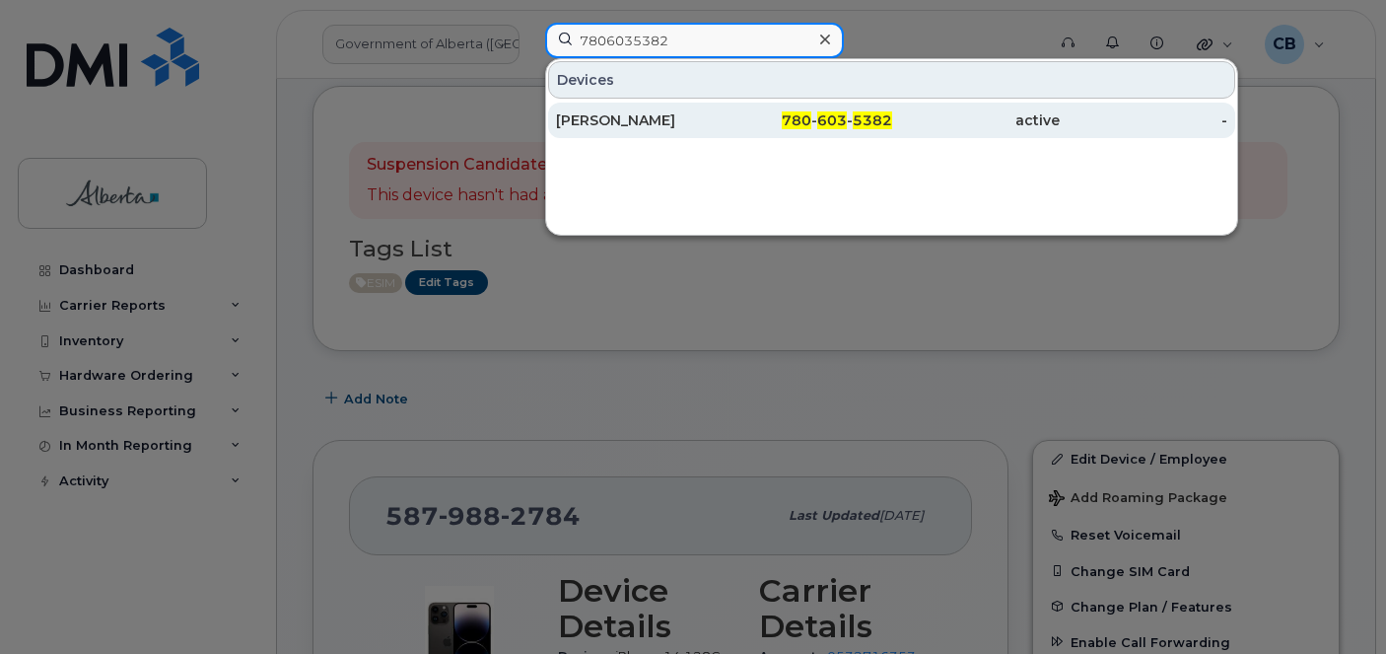
type input "7806035382"
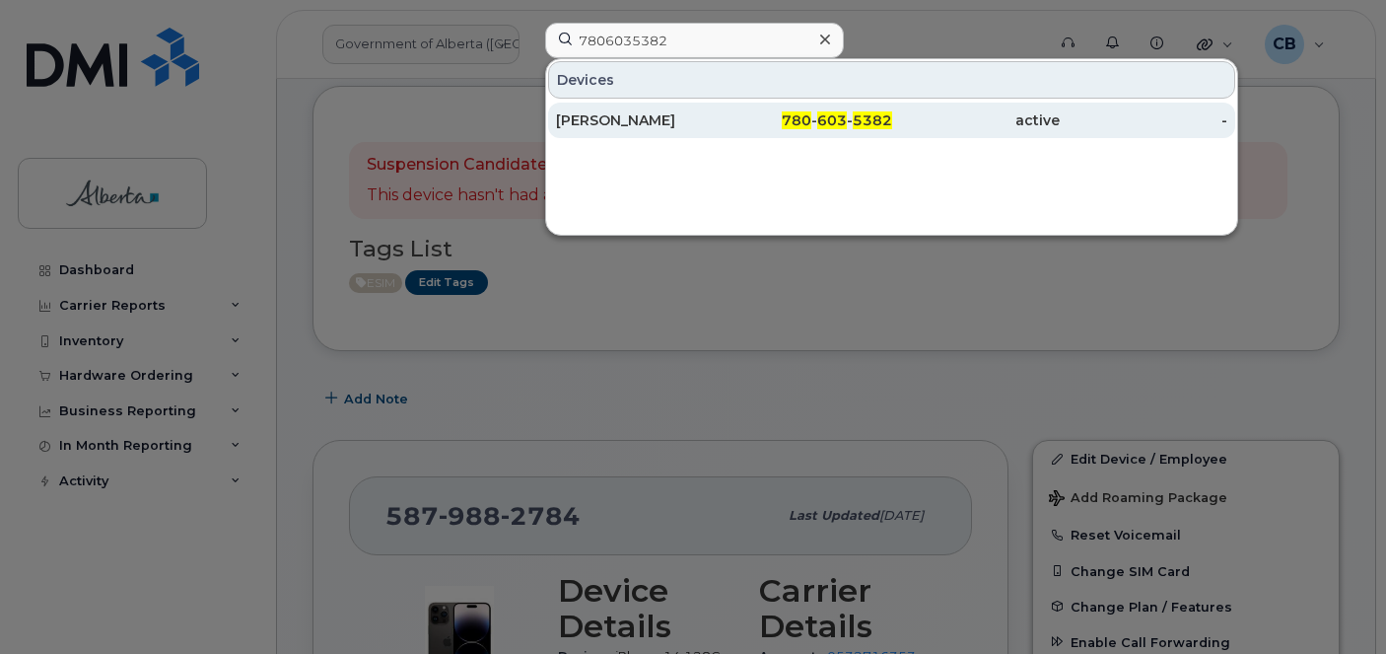
click at [653, 119] on div "[PERSON_NAME]" at bounding box center [640, 120] width 168 height 20
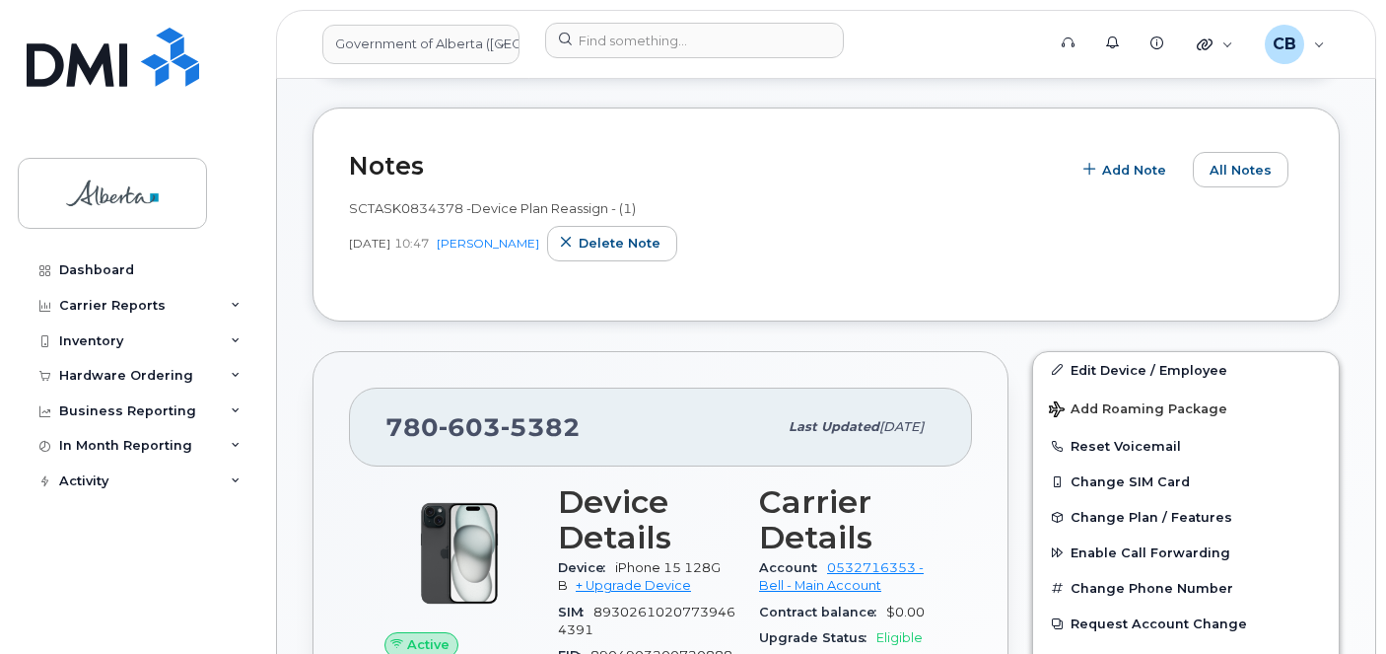
scroll to position [99, 0]
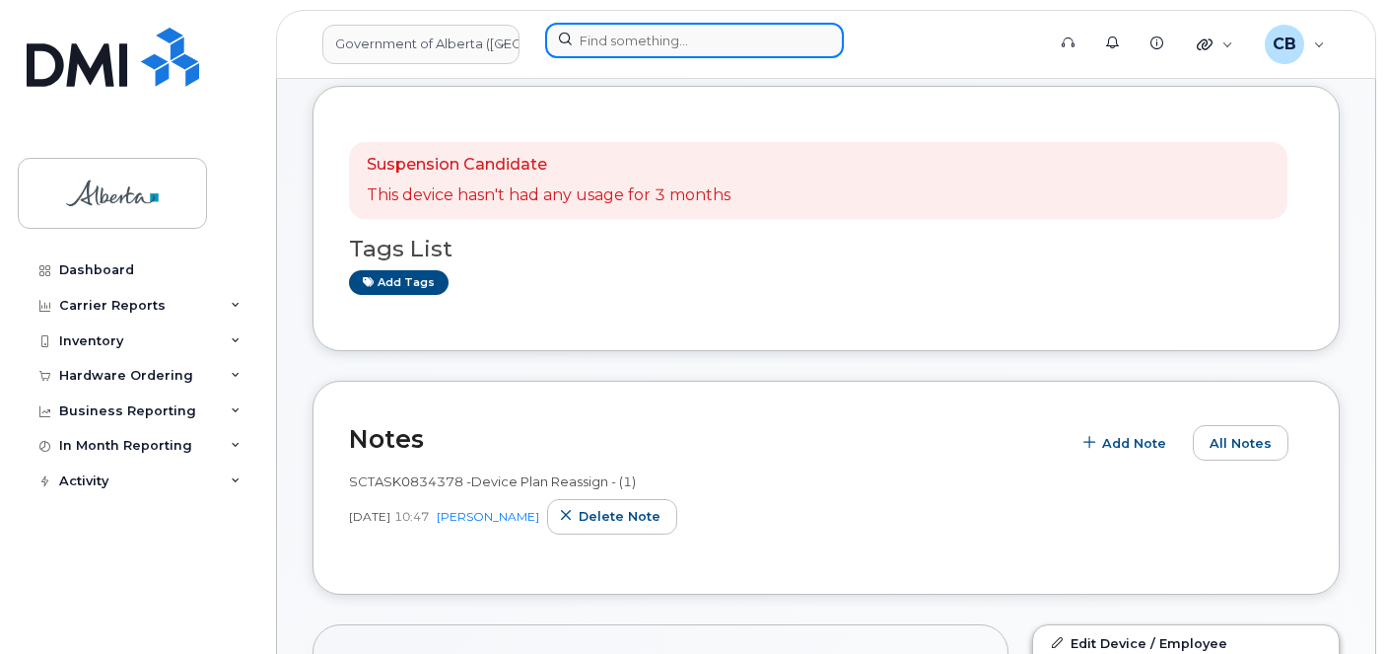
click at [638, 46] on input at bounding box center [694, 40] width 299 height 35
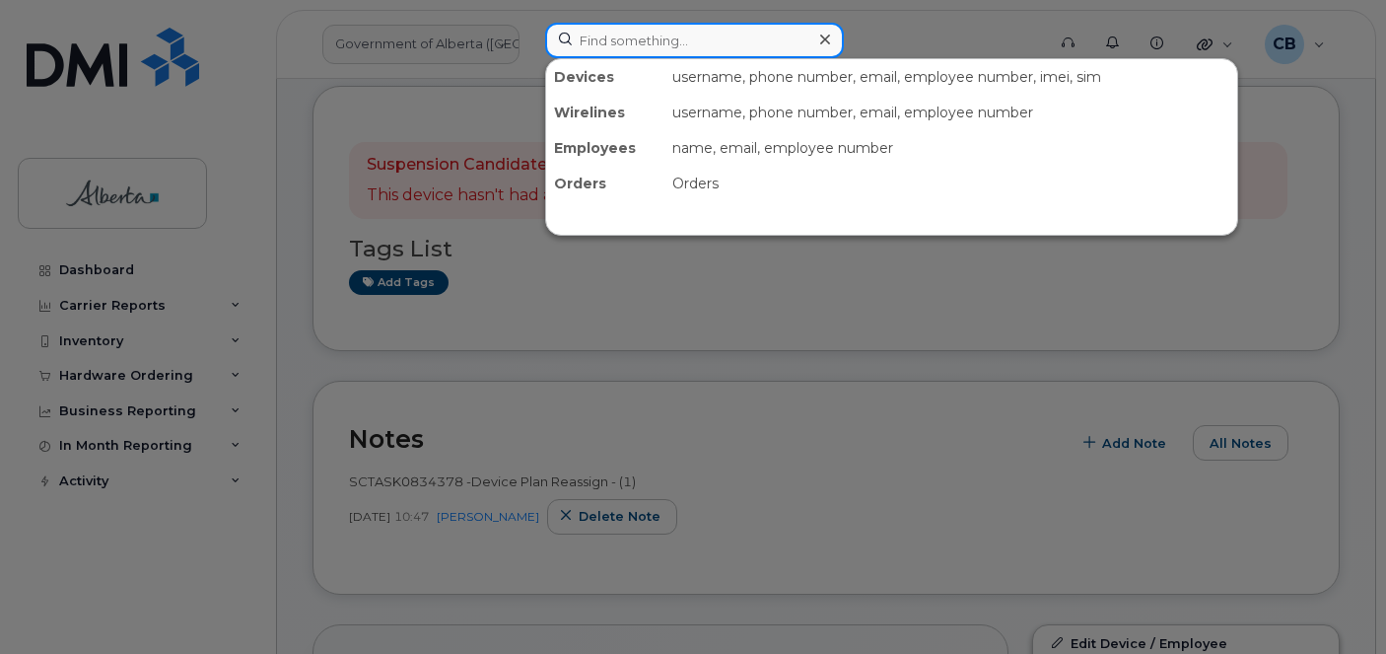
paste input "4038049754"
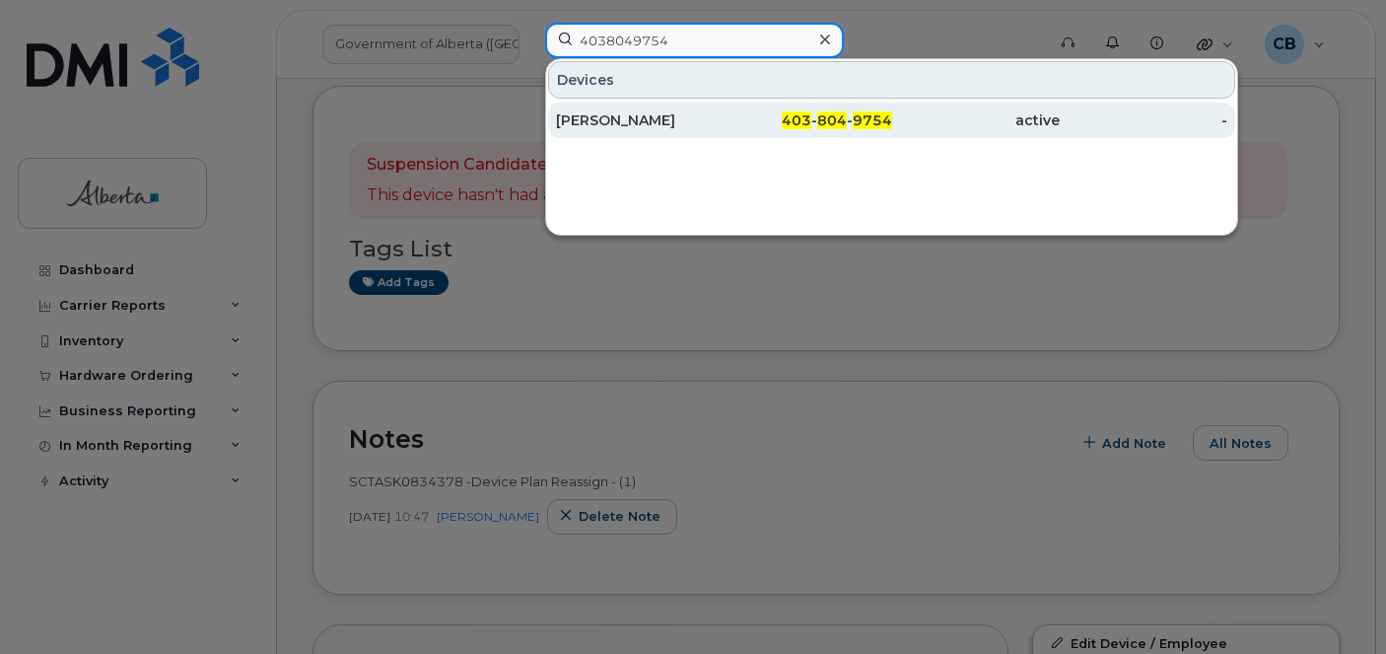
type input "4038049754"
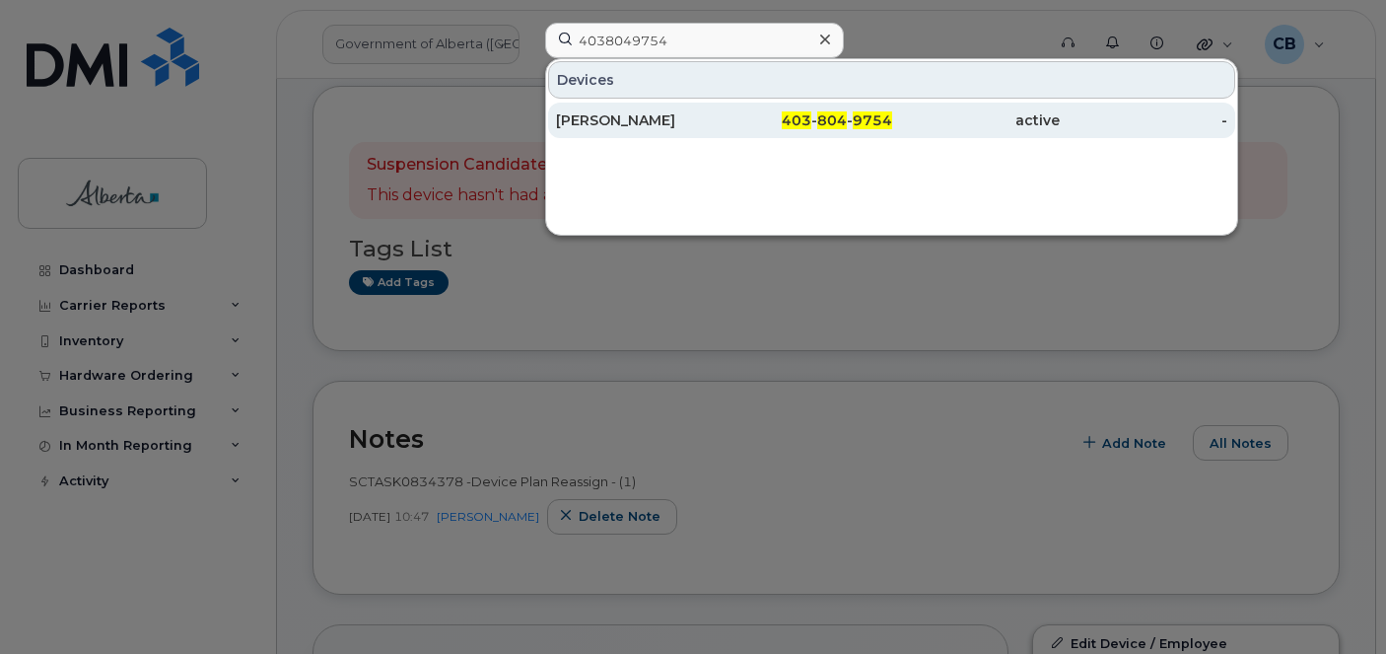
click at [617, 119] on div "[PERSON_NAME]" at bounding box center [640, 120] width 168 height 20
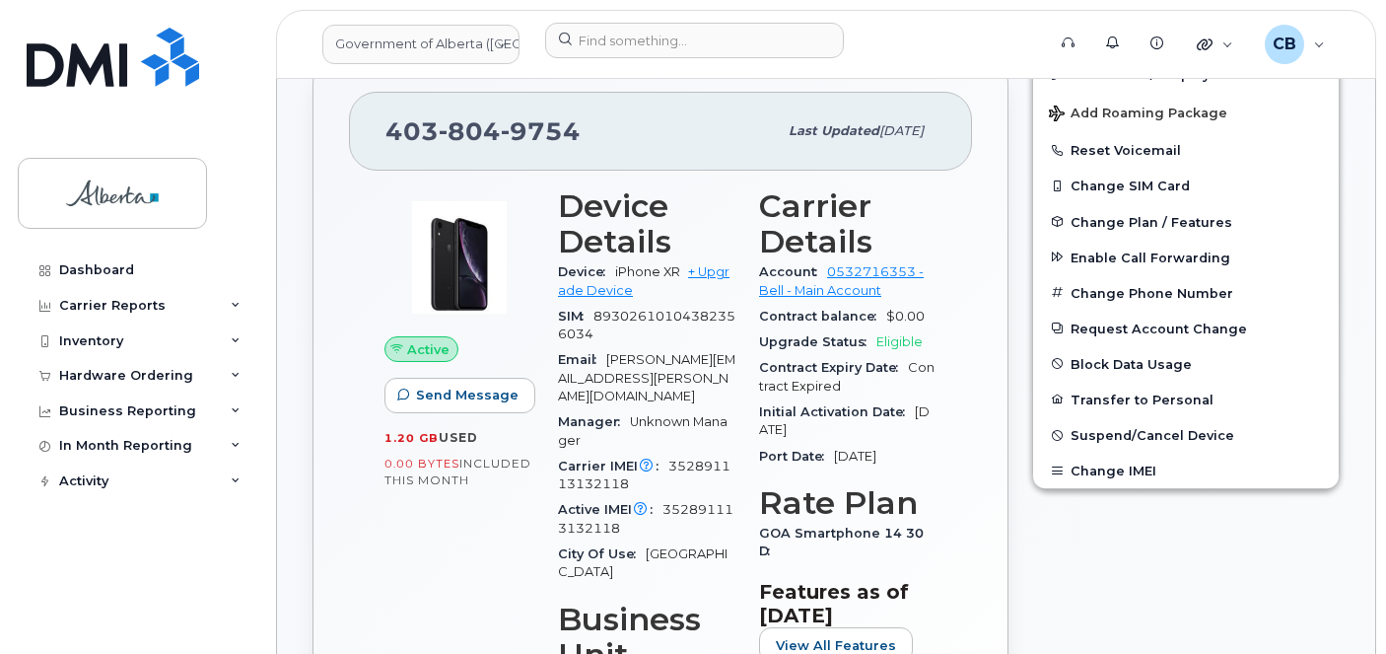
scroll to position [690, 0]
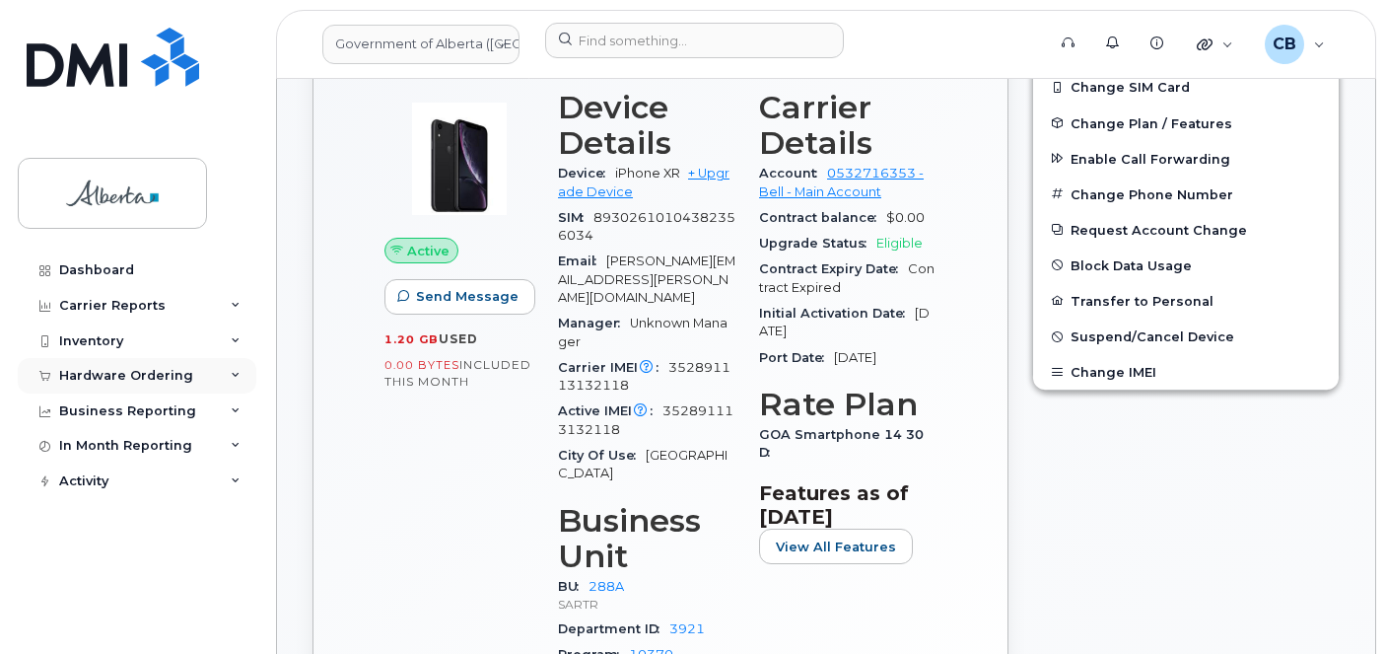
click at [115, 368] on div "Hardware Ordering" at bounding box center [126, 376] width 134 height 16
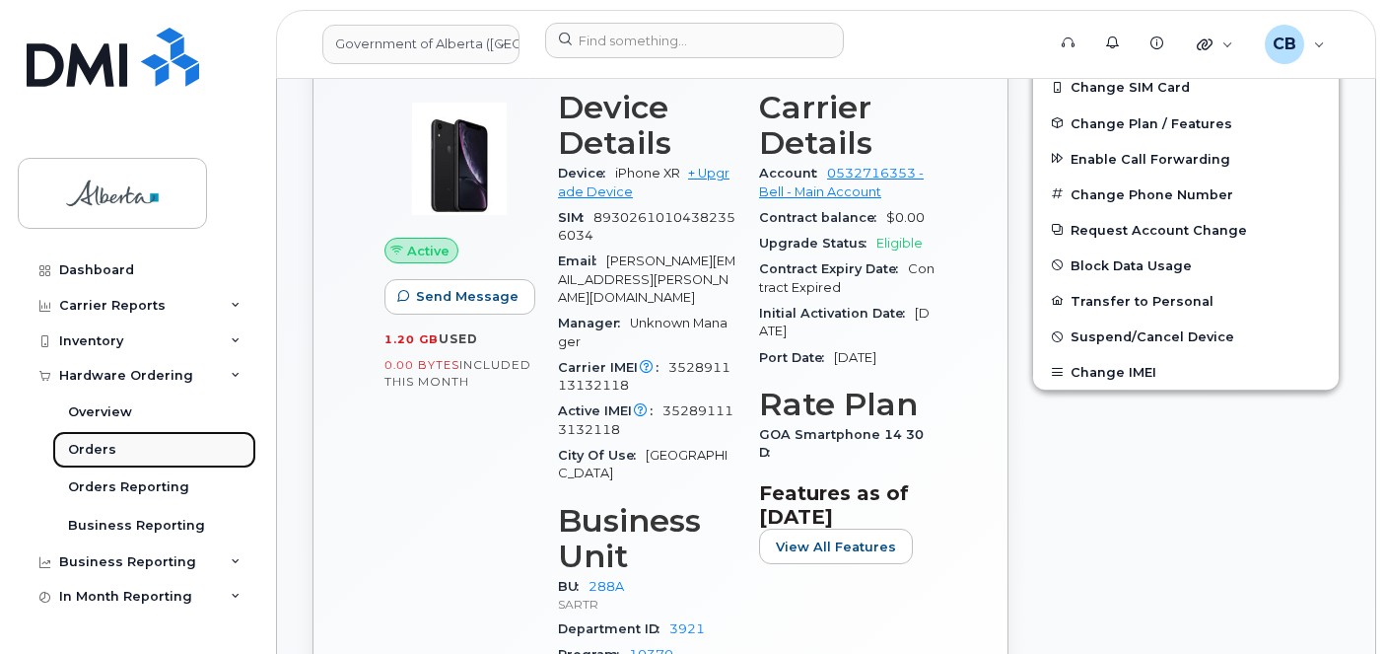
click at [97, 448] on div "Orders" at bounding box center [92, 450] width 48 height 18
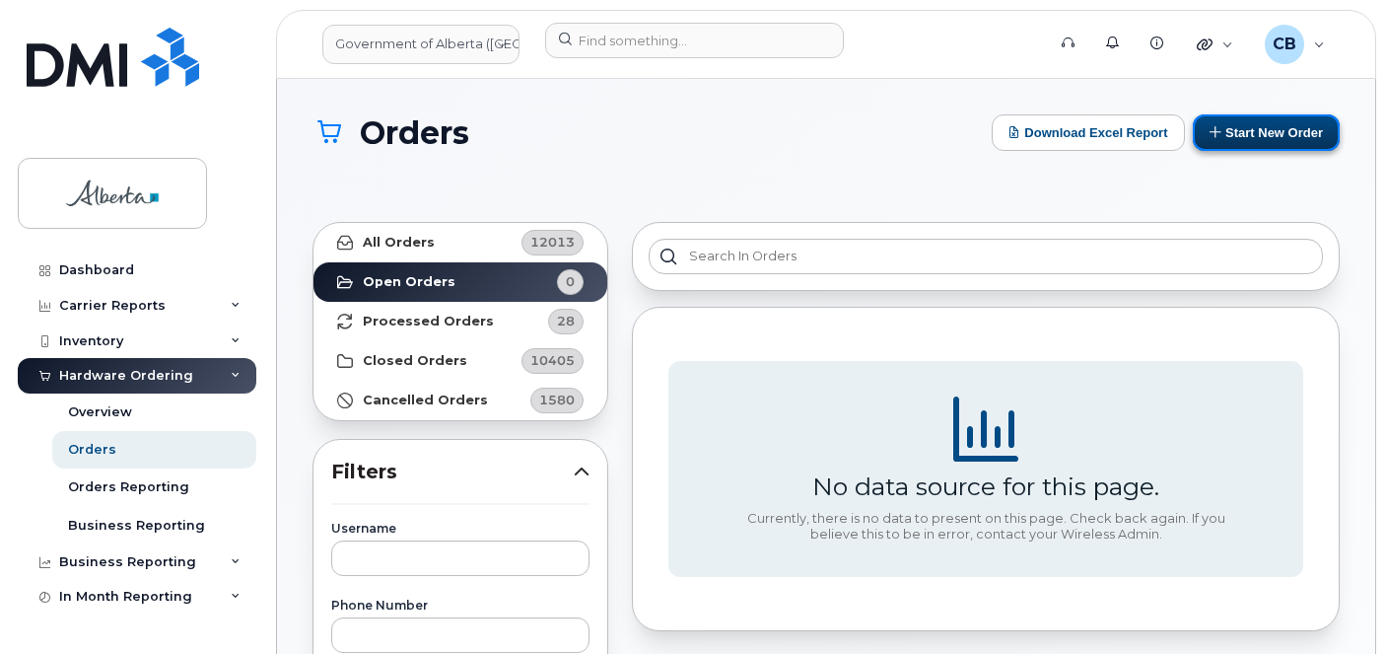
click at [1232, 131] on button "Start New Order" at bounding box center [1266, 132] width 147 height 36
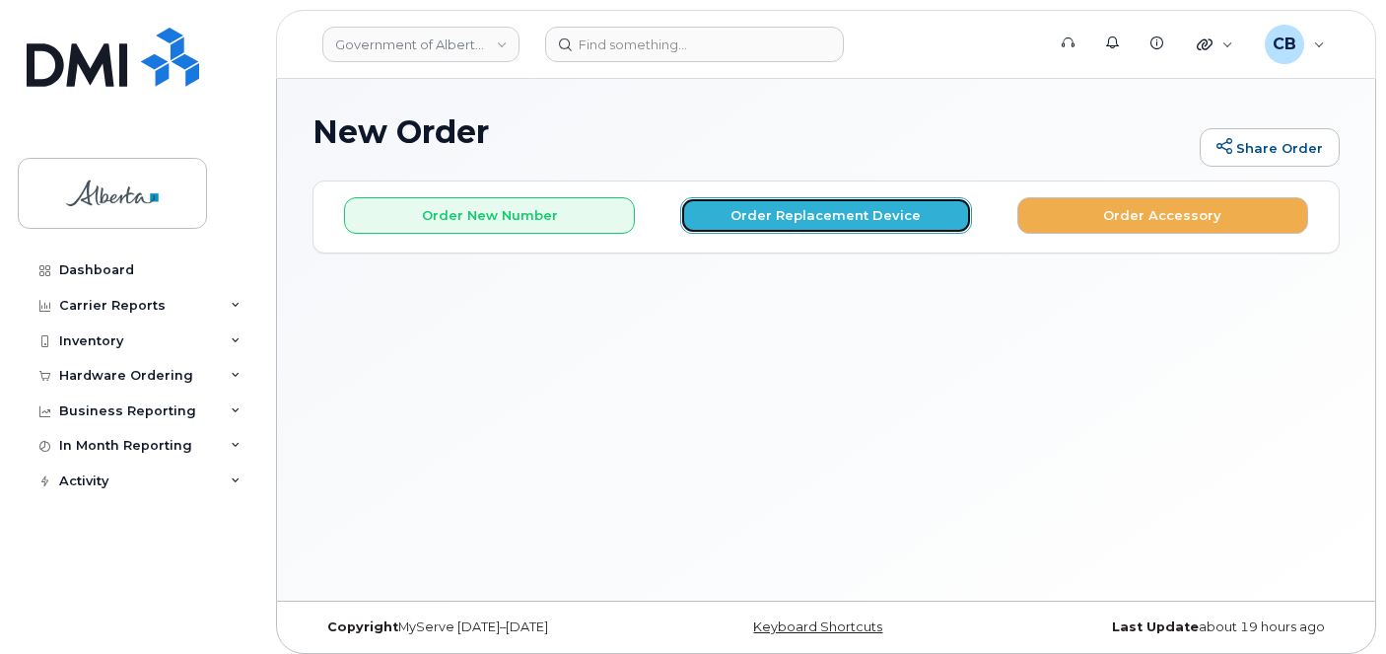
click at [781, 212] on button "Order Replacement Device" at bounding box center [825, 215] width 291 height 36
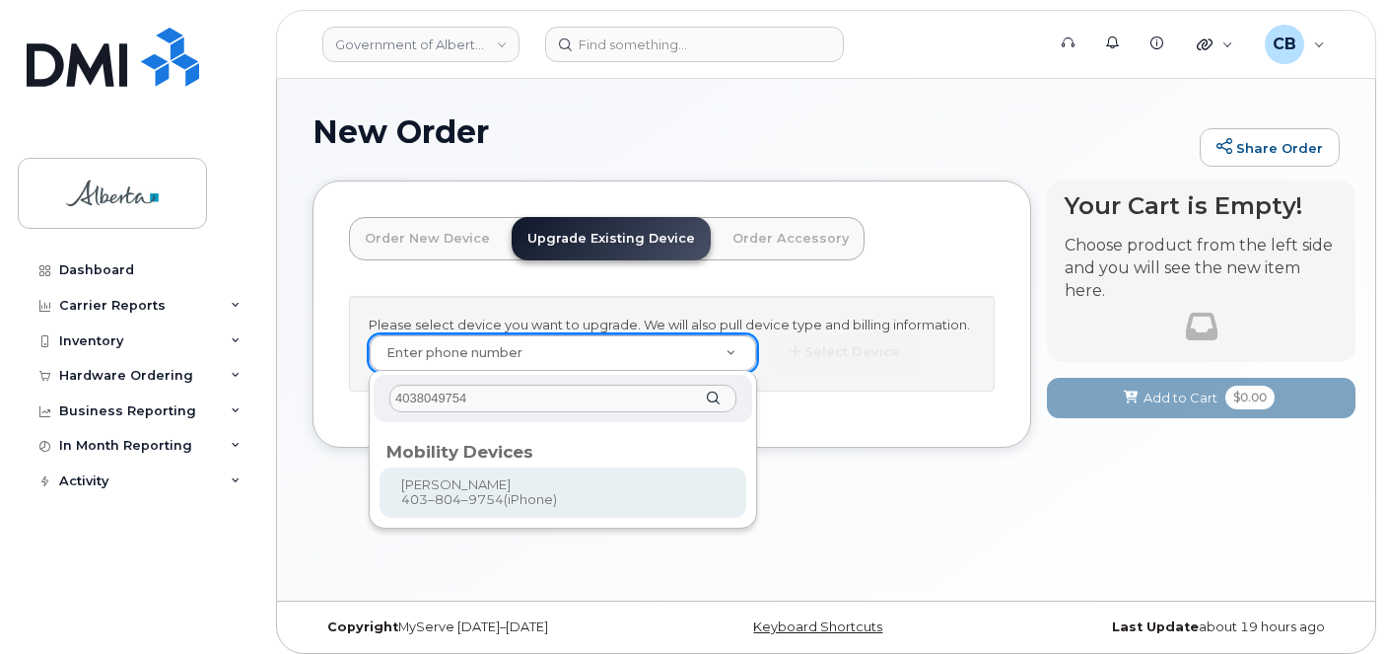
type input "4038049754"
type input "789958"
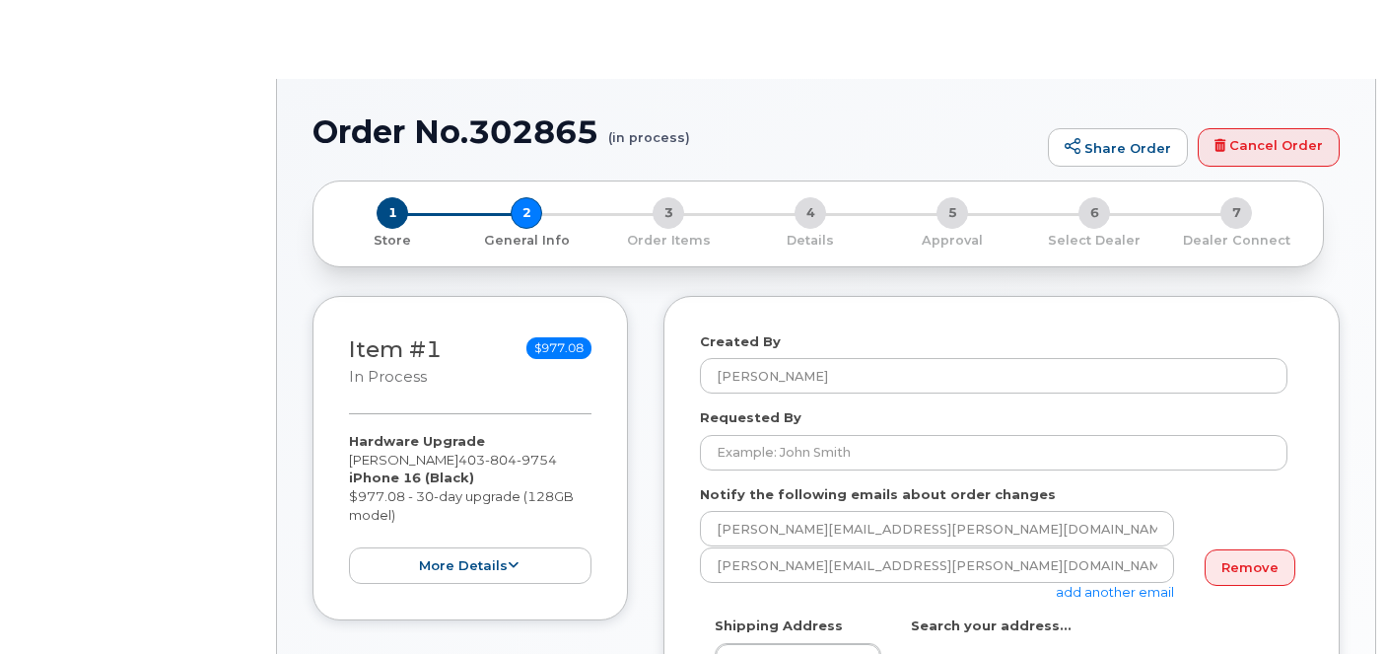
select select
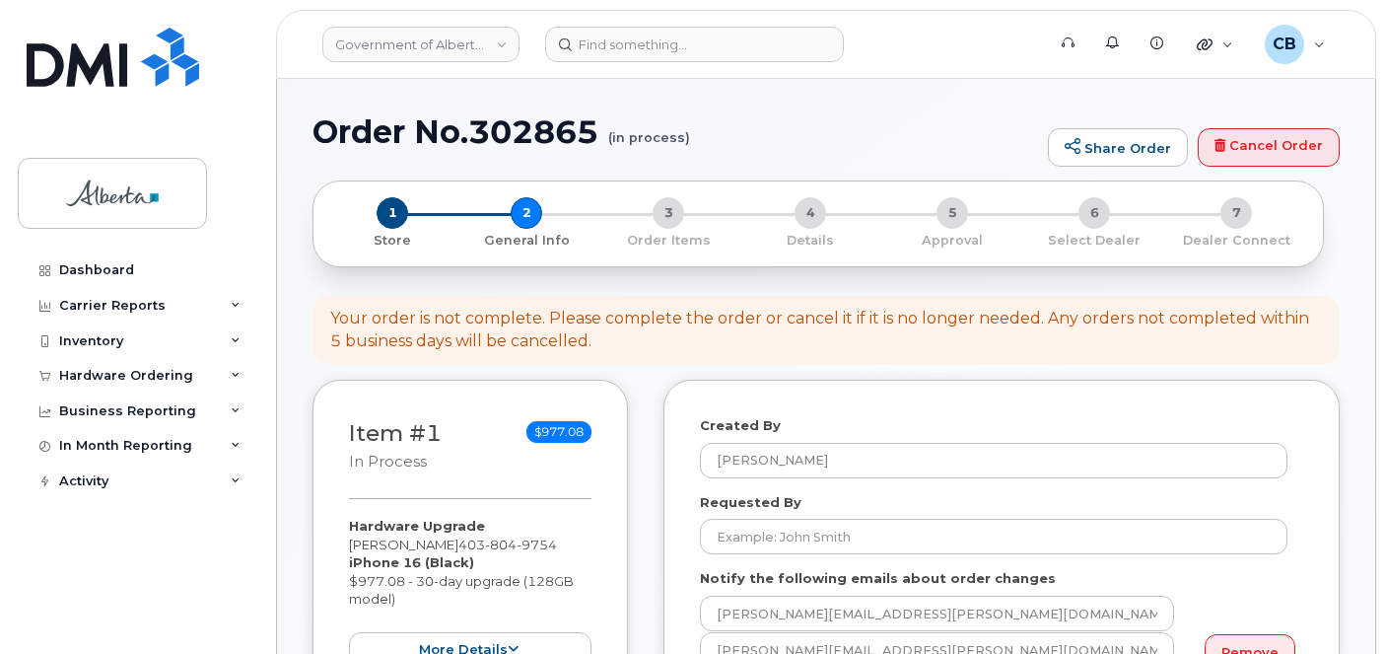
scroll to position [296, 0]
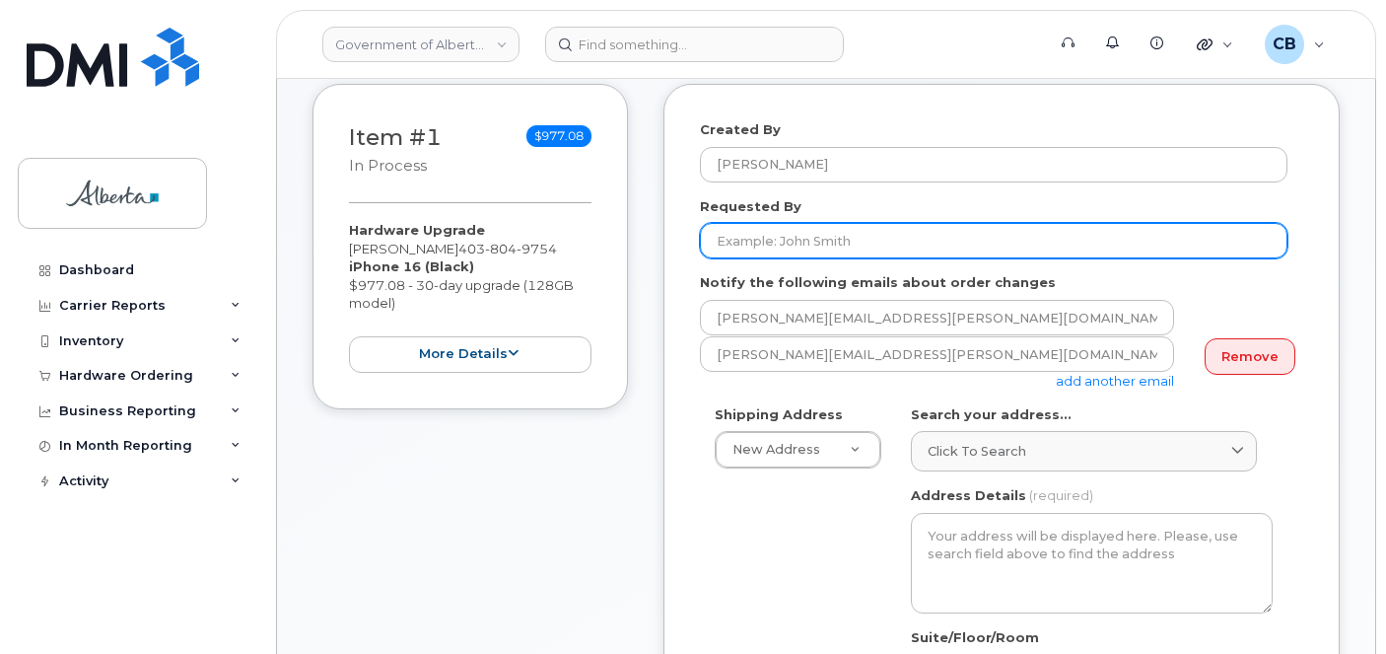
click at [765, 240] on input "Requested By" at bounding box center [993, 240] width 587 height 35
paste input "[PERSON_NAME] Azul"
type input "[PERSON_NAME] Azul"
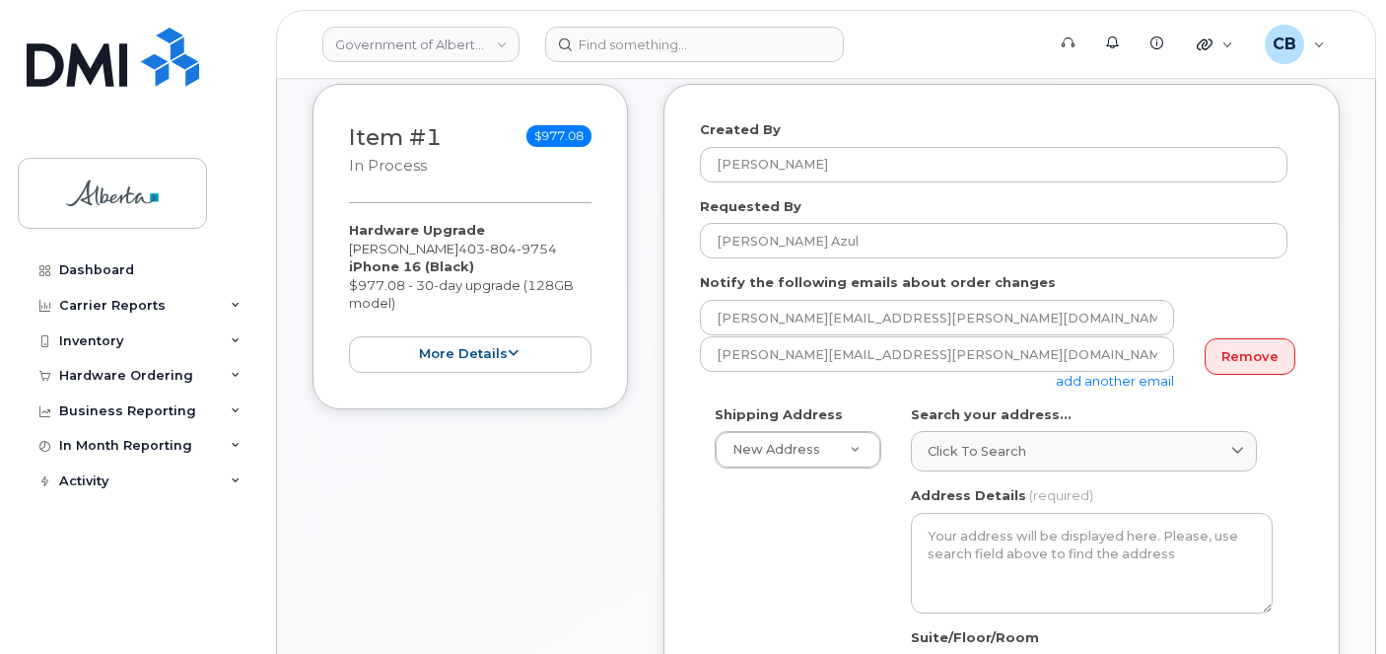
click at [1138, 380] on link "add another email" at bounding box center [1115, 381] width 118 height 16
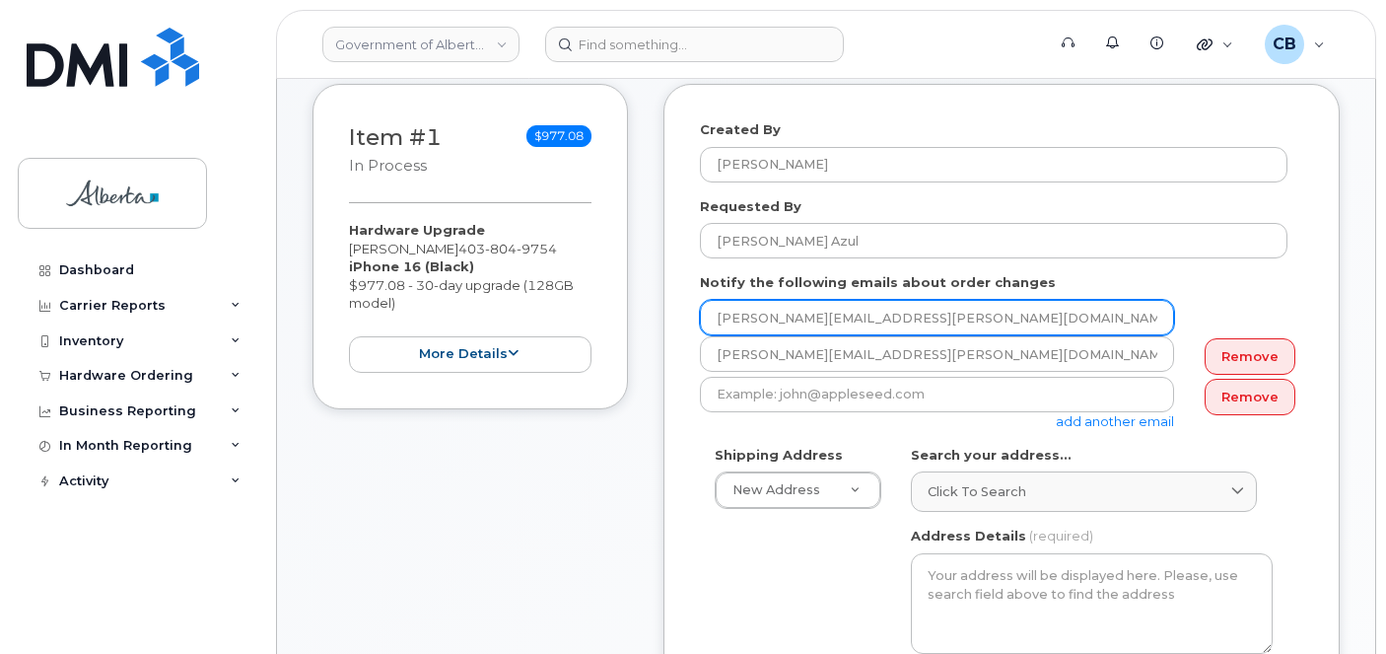
click at [718, 318] on input "[PERSON_NAME][EMAIL_ADDRESS][PERSON_NAME][DOMAIN_NAME]" at bounding box center [937, 317] width 474 height 35
click at [718, 317] on input "[PERSON_NAME][EMAIL_ADDRESS][PERSON_NAME][DOMAIN_NAME]" at bounding box center [937, 317] width 474 height 35
paste input "maybelle.azul"
type input "maybelle.azul@gov.ab.ca"
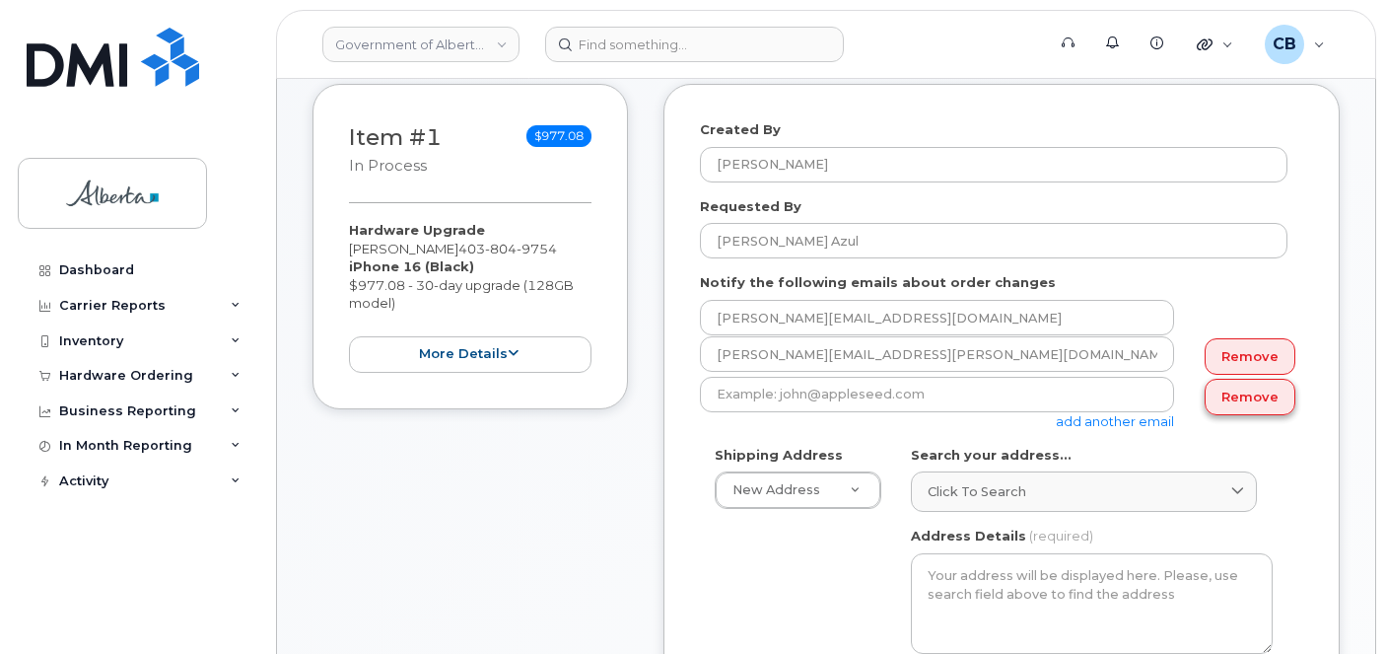
click at [1229, 401] on link "Remove" at bounding box center [1250, 397] width 91 height 36
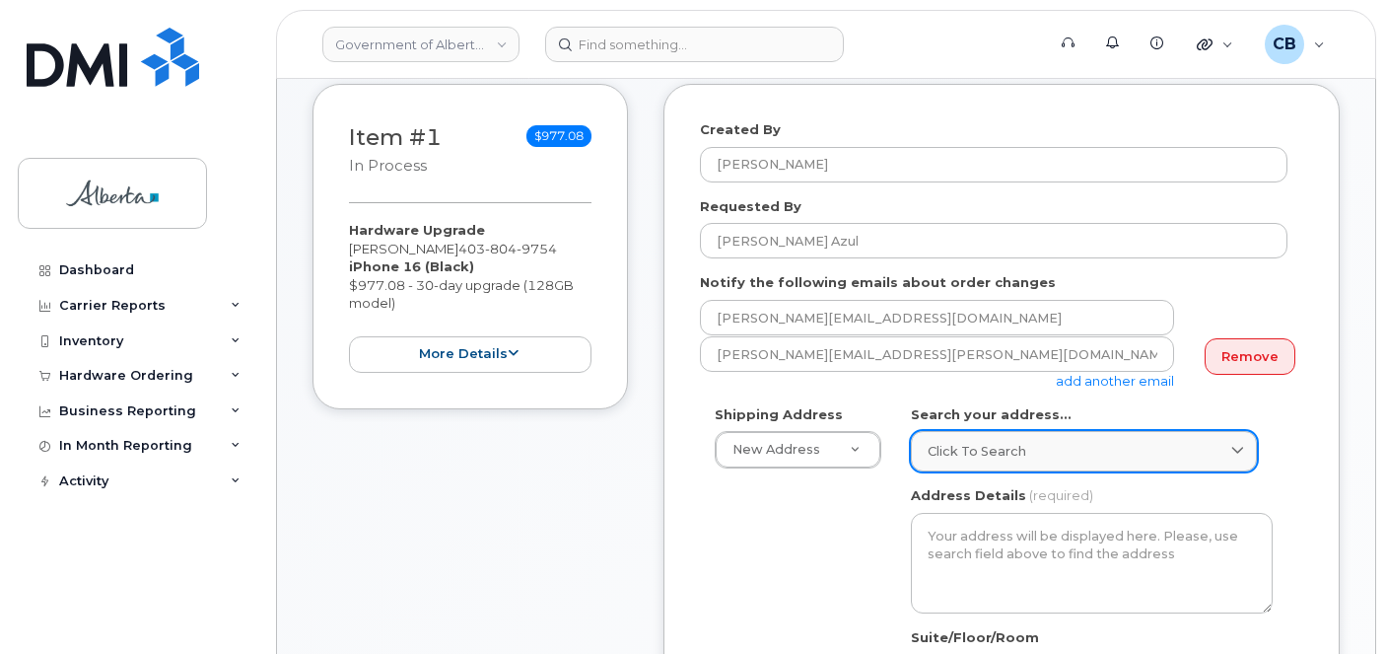
click at [981, 441] on link "Click to search" at bounding box center [1084, 451] width 346 height 40
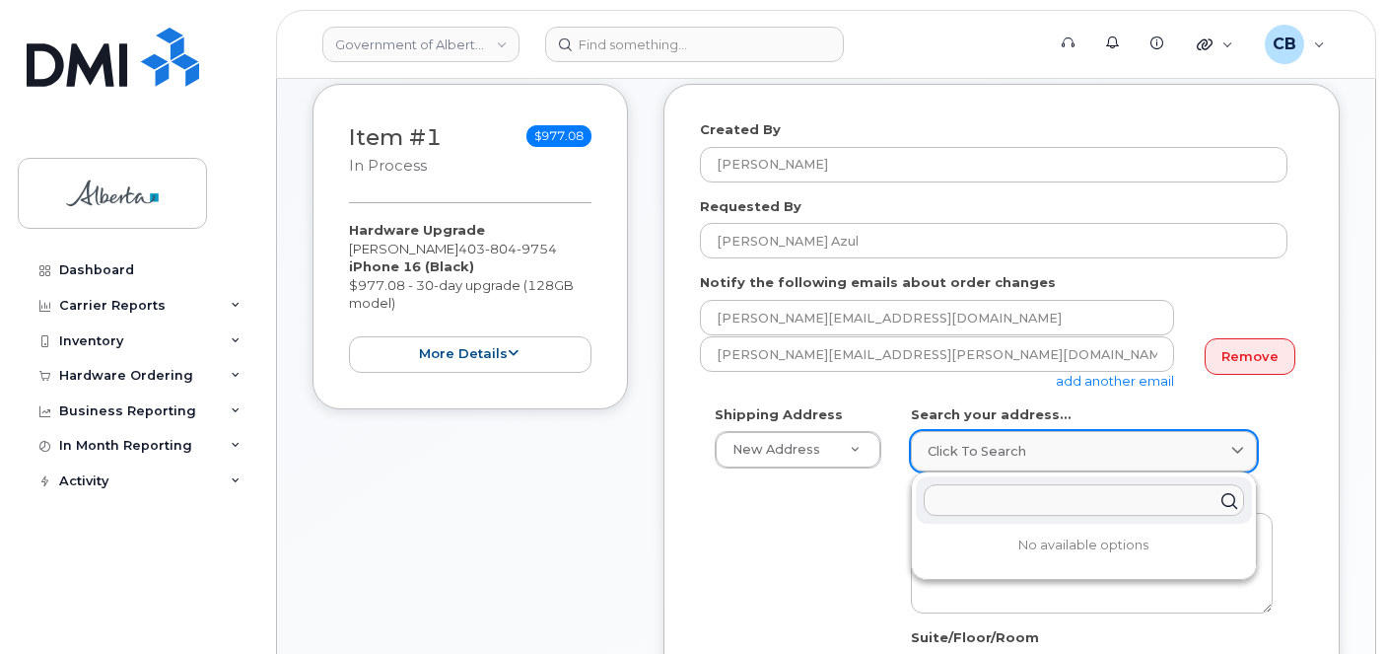
paste input "600 - 6 Avenue S. W."
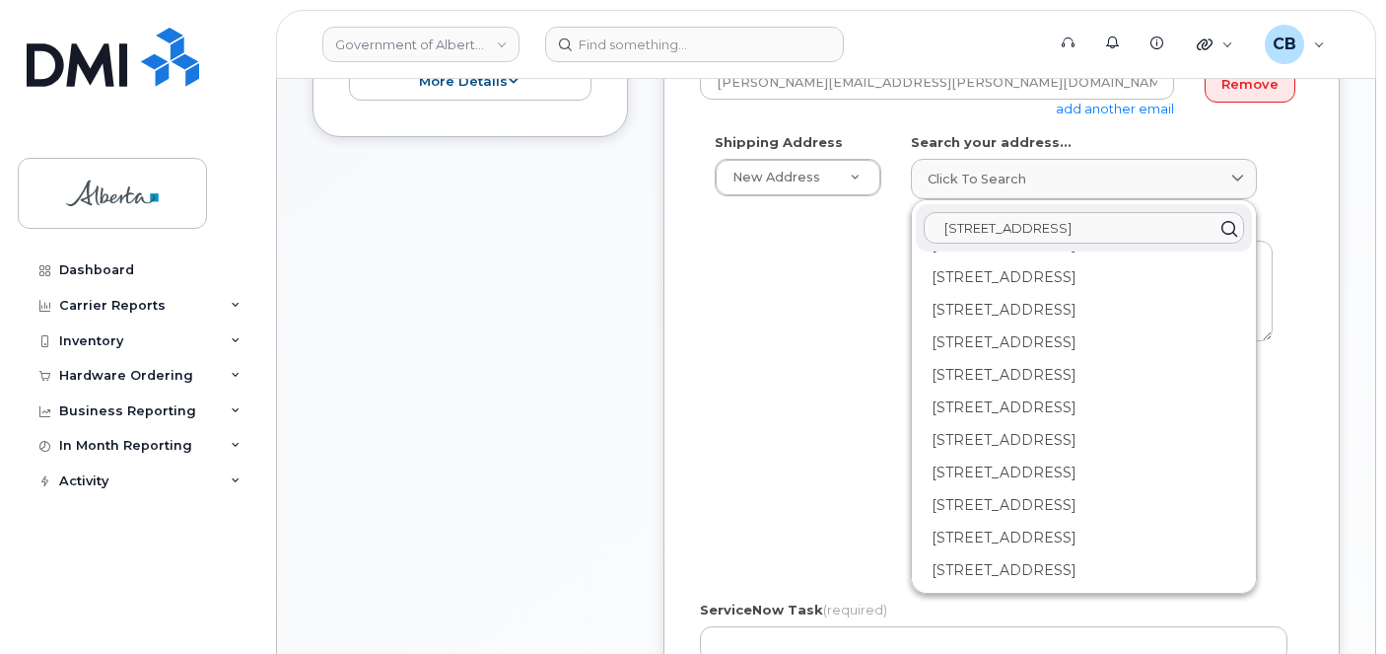
scroll to position [690, 0]
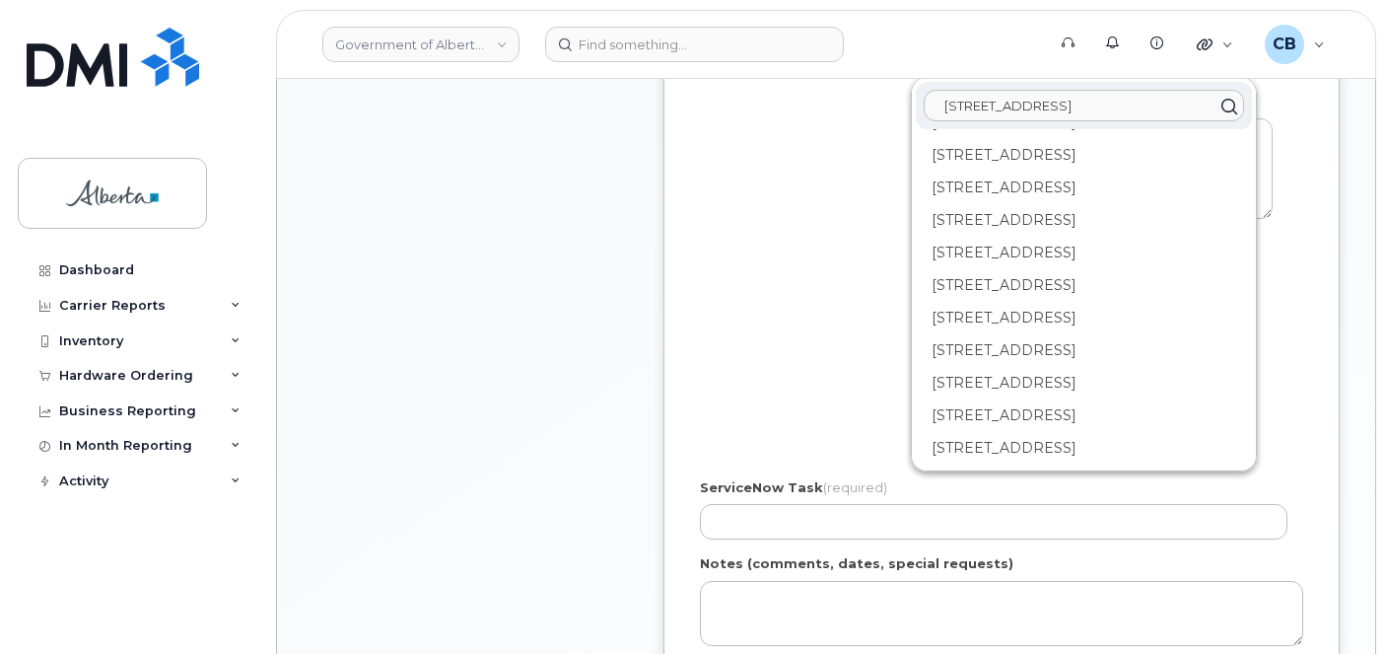
type input "600 - 6 Avenue S. W."
click at [945, 179] on div "600 6 Ave SW Calgary AB T2P 0S5" at bounding box center [1084, 188] width 336 height 33
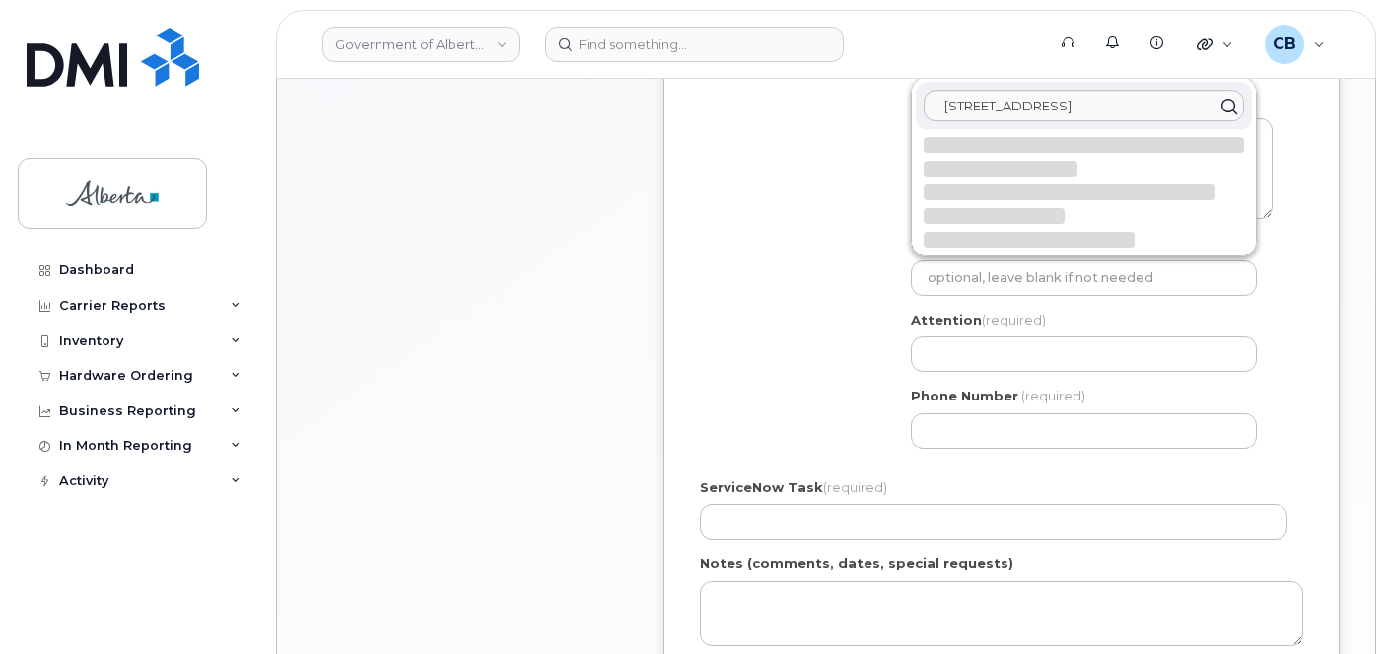
select select
type textarea "600 6 Ave SW CALGARY AB T2P 0S5 CANADA"
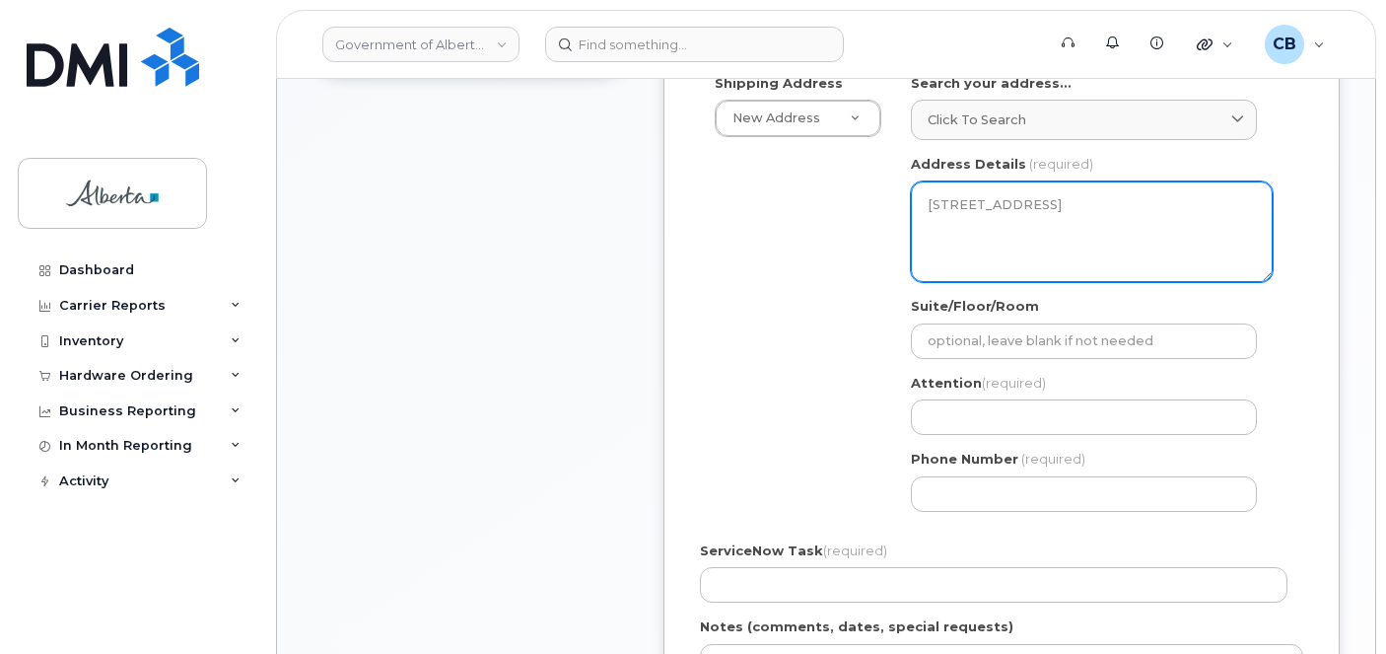
scroll to position [591, 0]
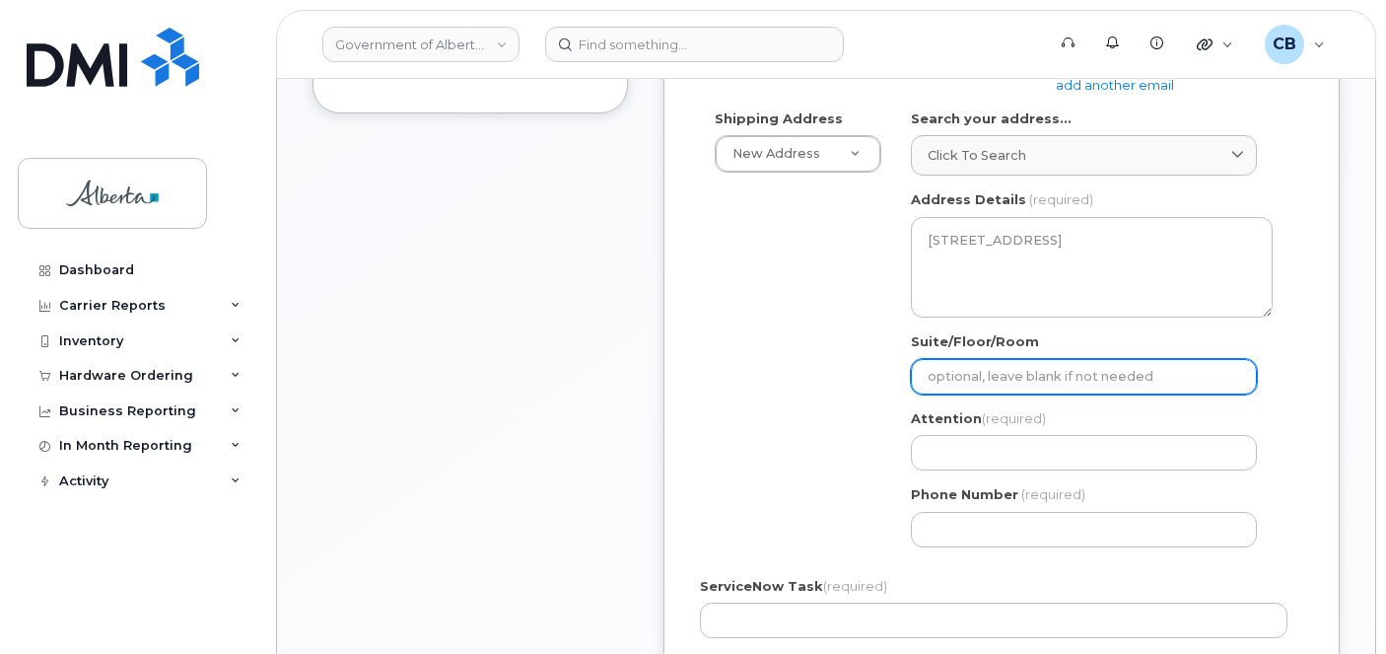
click at [950, 371] on input "Suite/Floor/Room" at bounding box center [1084, 376] width 346 height 35
paste input "Room 810"
select select
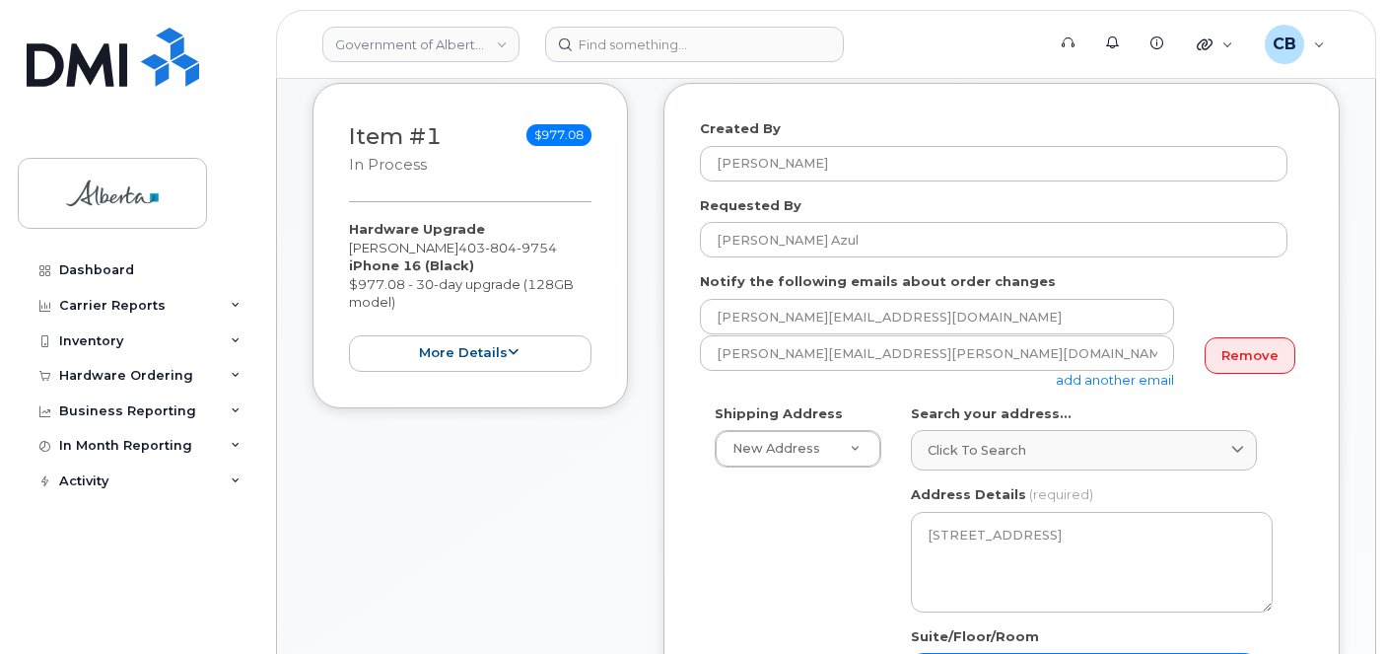
scroll to position [296, 0]
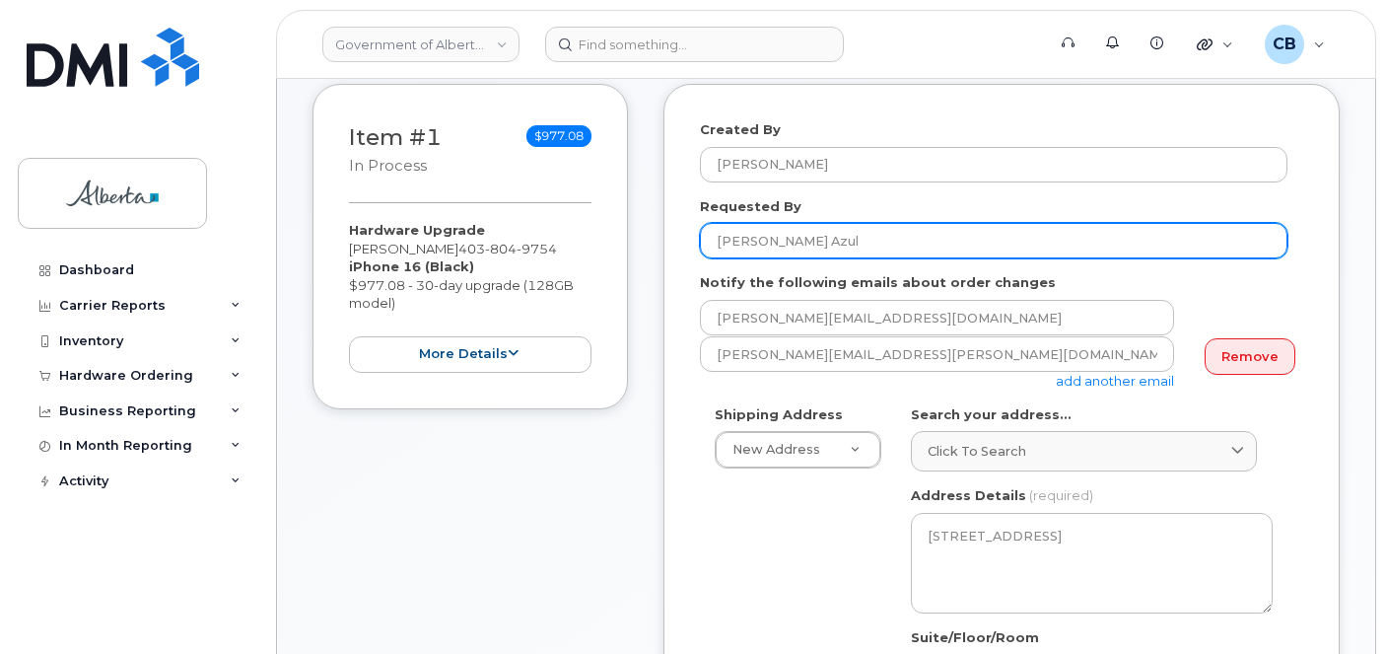
type input "Room 810"
click at [725, 239] on input "Maybelle Azul" at bounding box center [993, 240] width 587 height 35
click at [724, 239] on input "Maybelle Azul" at bounding box center [993, 240] width 587 height 35
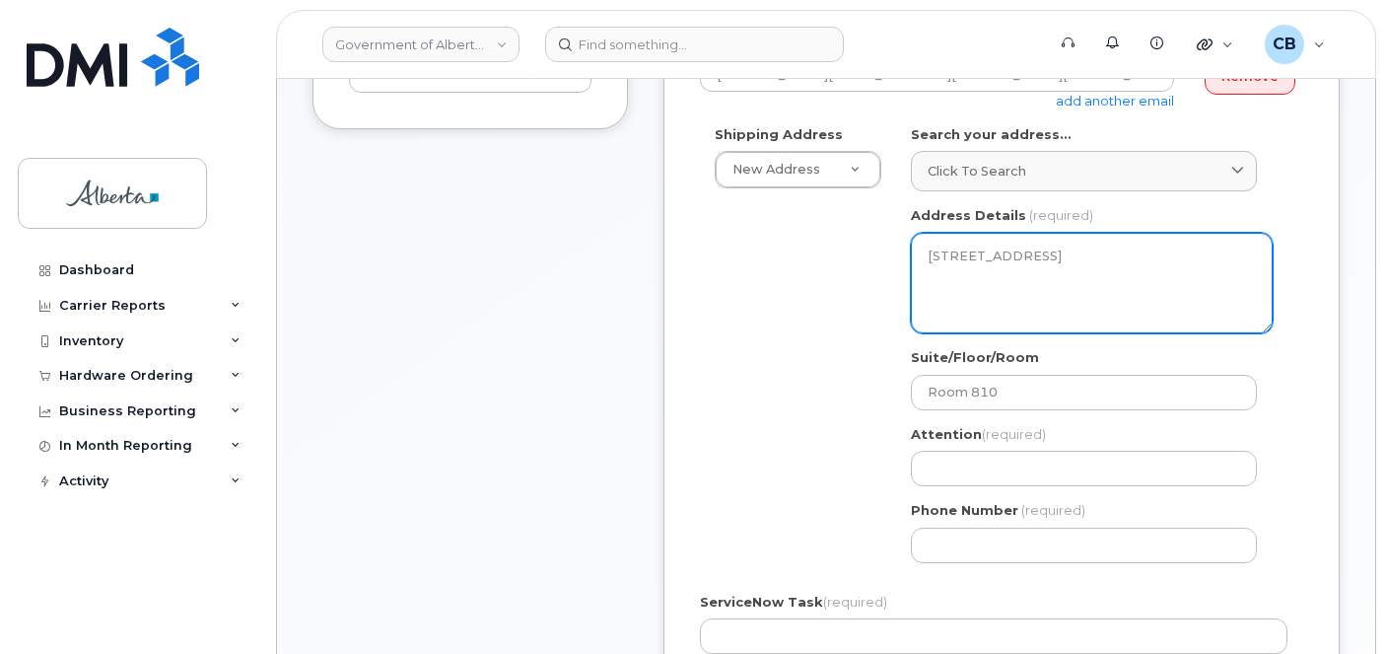
scroll to position [690, 0]
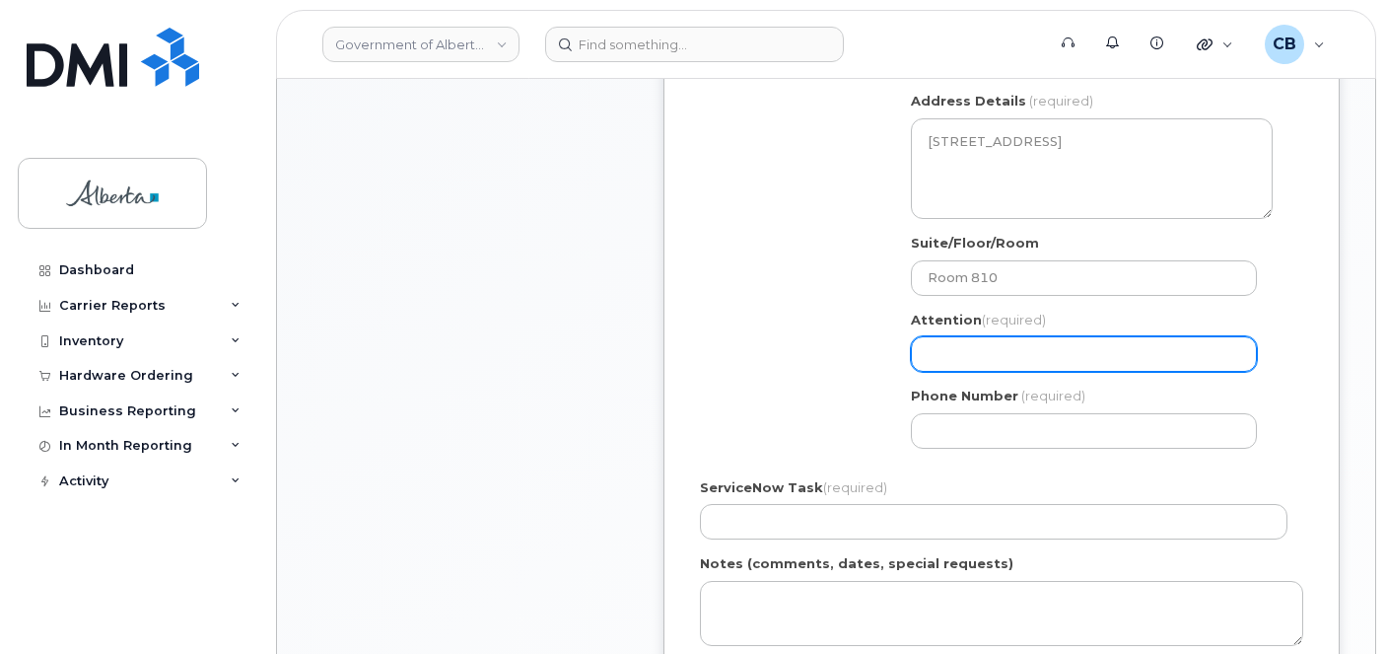
click at [948, 358] on input "Attention (required)" at bounding box center [1084, 353] width 346 height 35
paste input "Maybelle Azul"
select select
type input "Maybelle Azul"
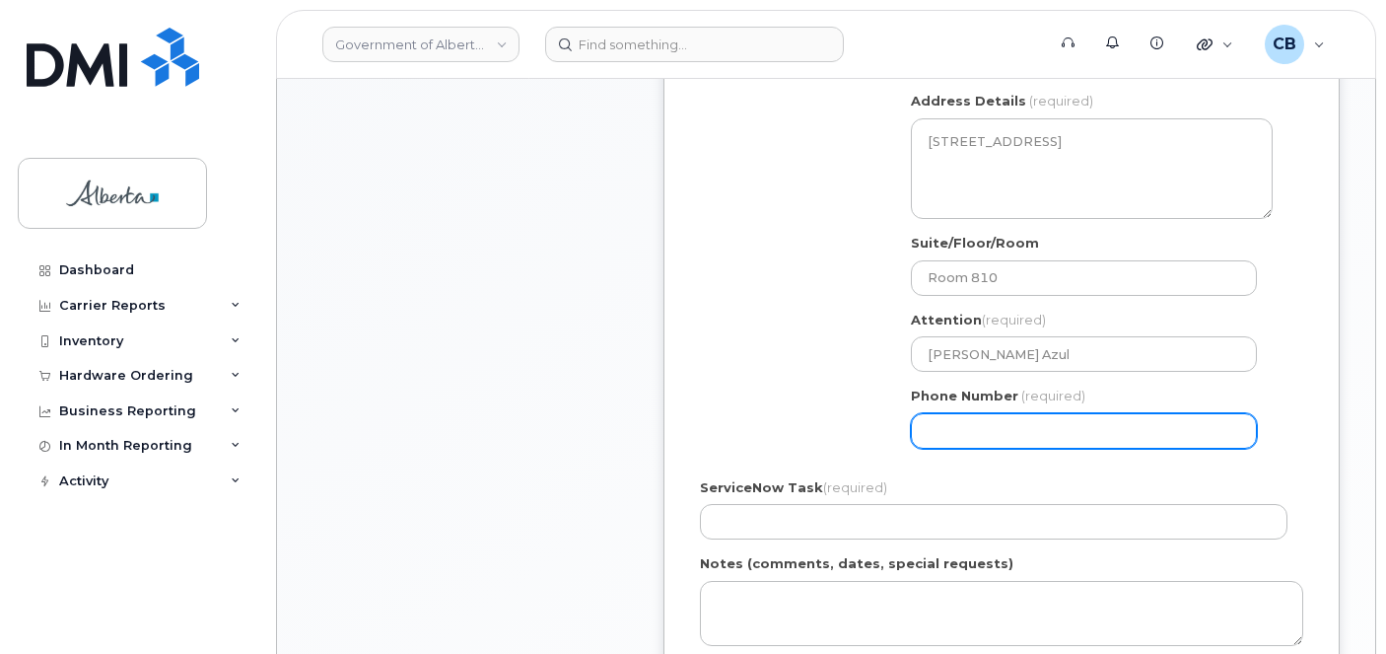
click at [932, 447] on input "Phone Number" at bounding box center [1084, 430] width 346 height 35
paste input "4033554880"
select select
type input "4033554880"
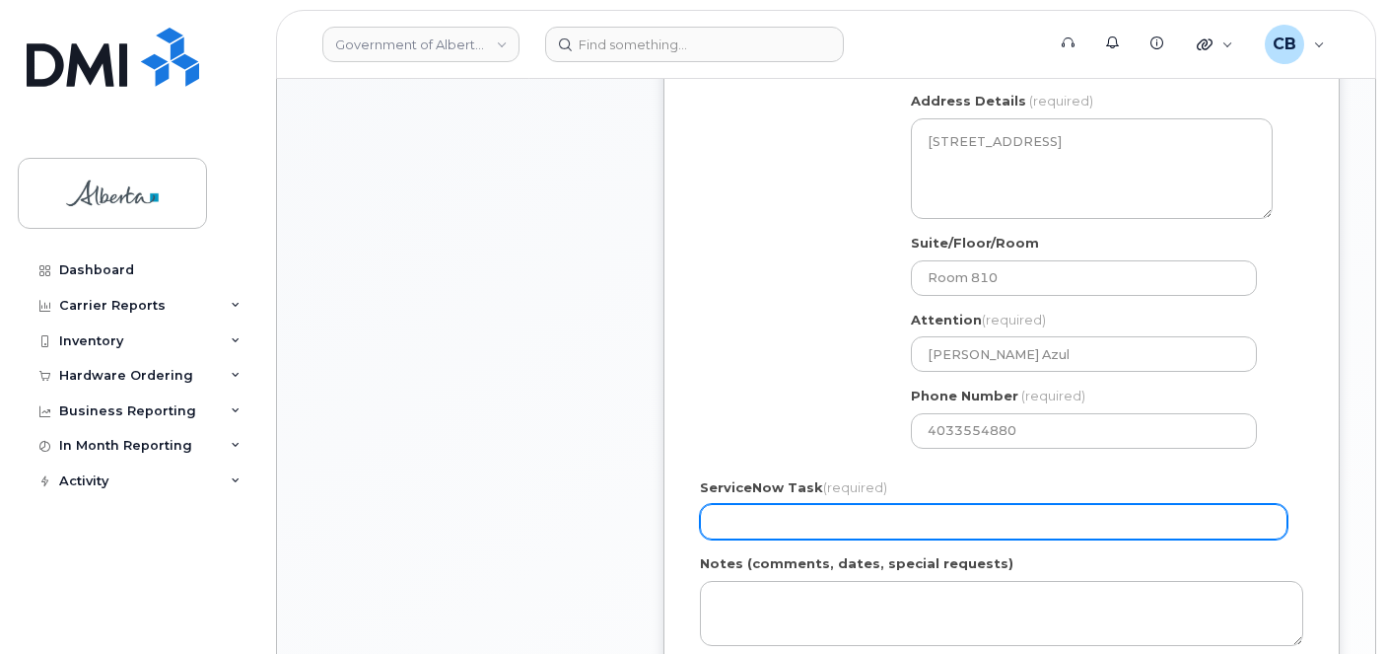
click at [738, 514] on input "ServiceNow Task (required)" at bounding box center [993, 521] width 587 height 35
paste input "SCTASK0861531"
type input "SCTASK0861531"
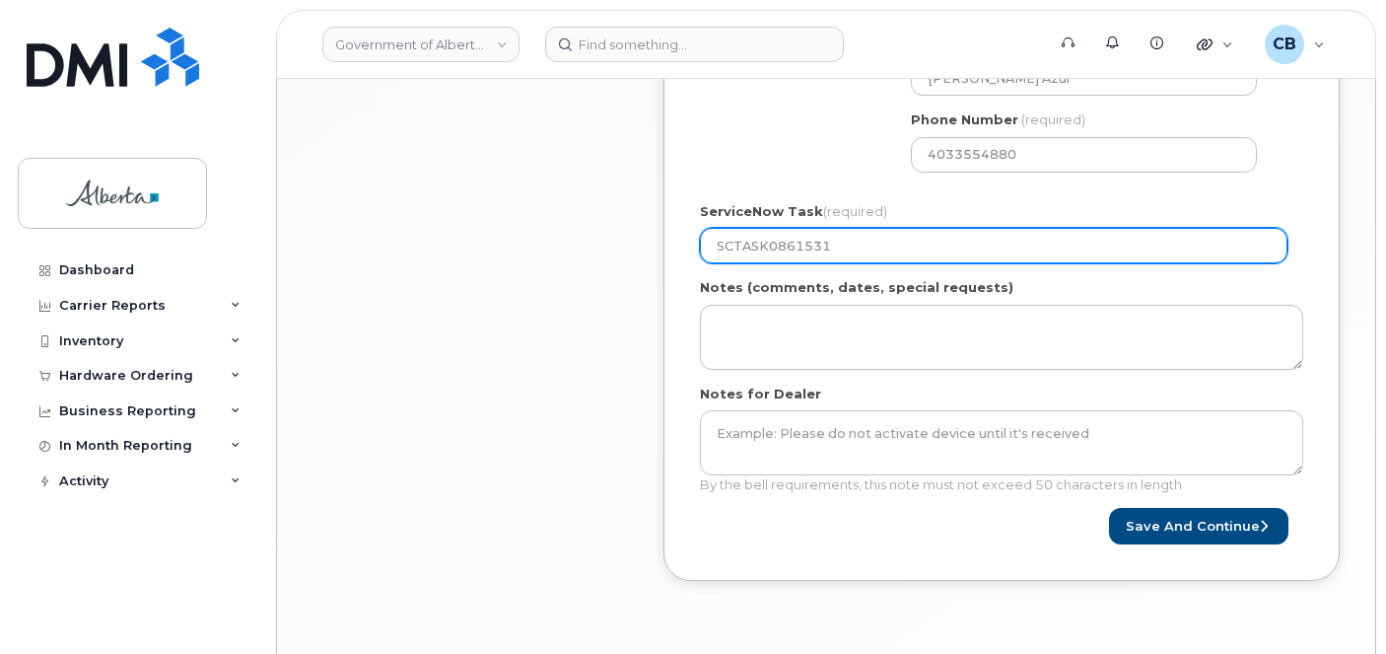
scroll to position [986, 0]
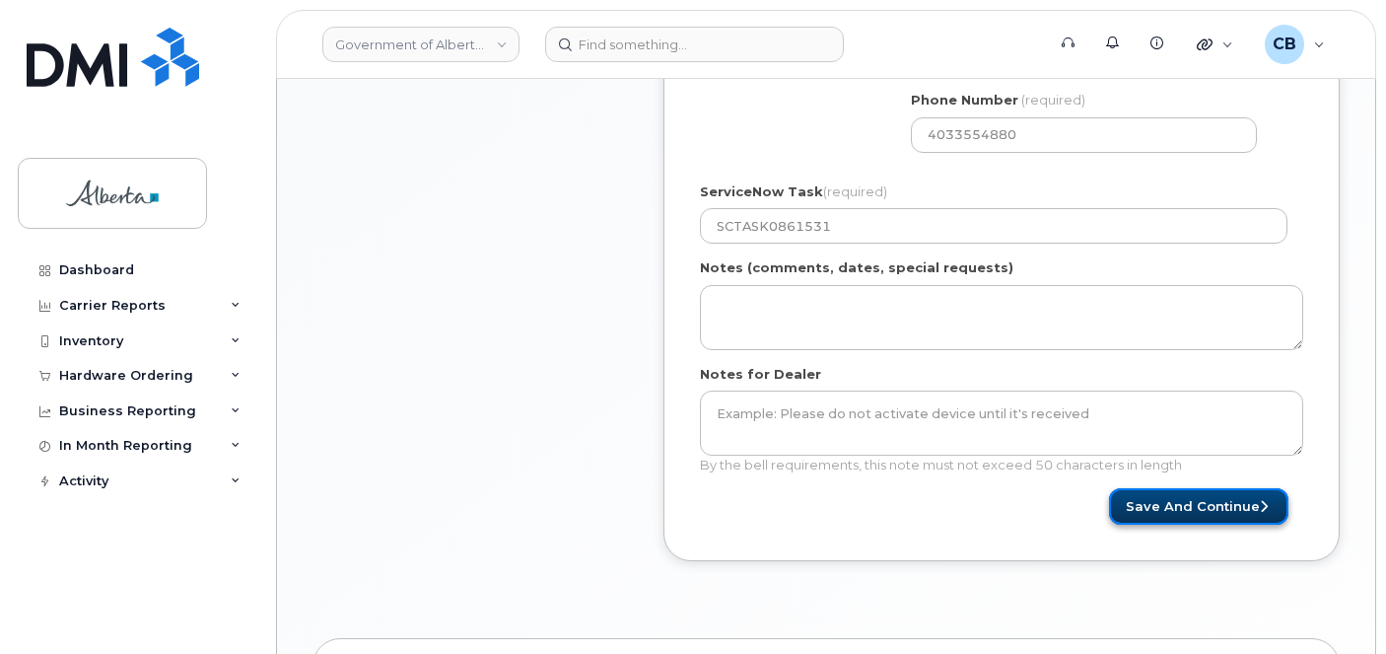
click at [1206, 503] on button "Save and Continue" at bounding box center [1198, 506] width 179 height 36
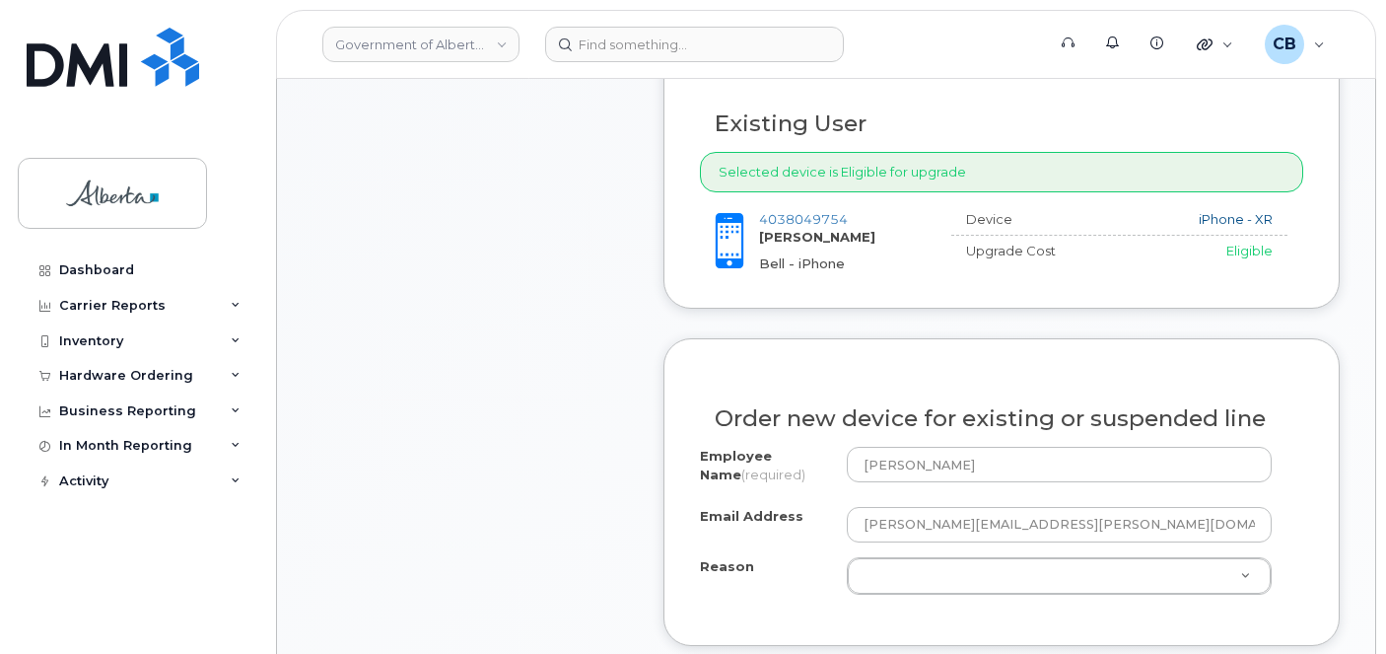
scroll to position [887, 0]
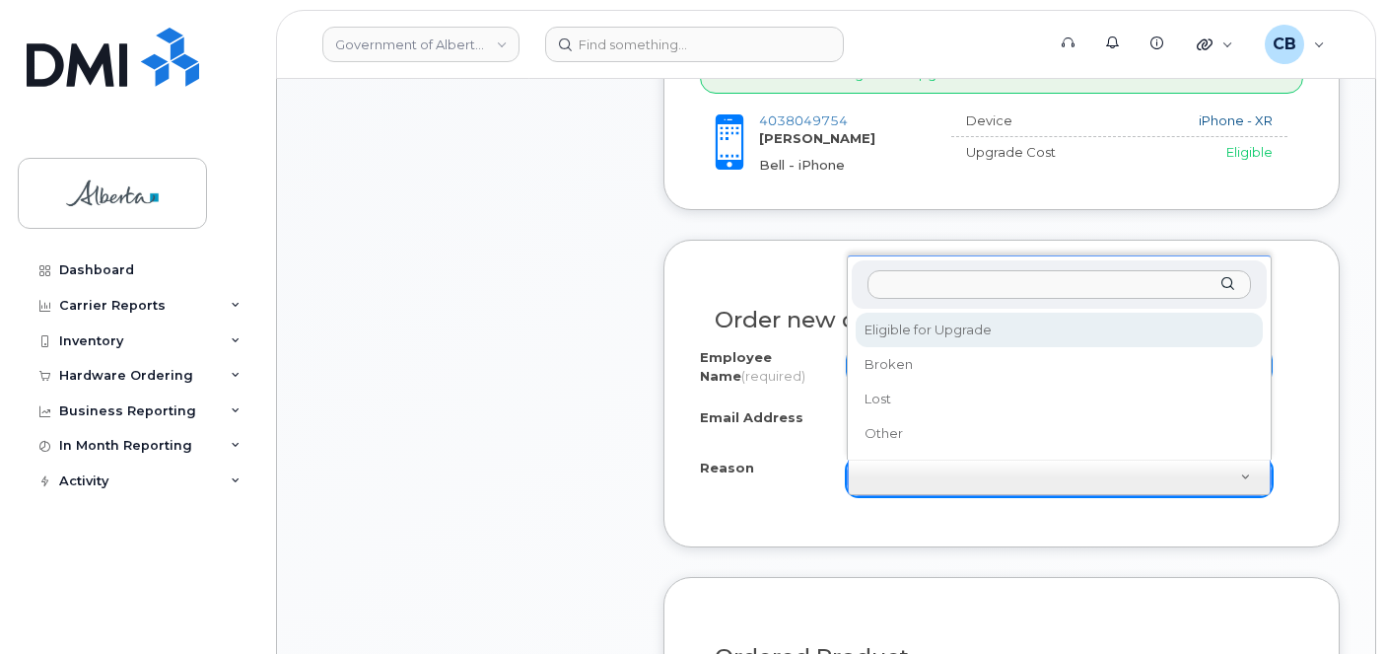
select select "eligible_for_upgrade"
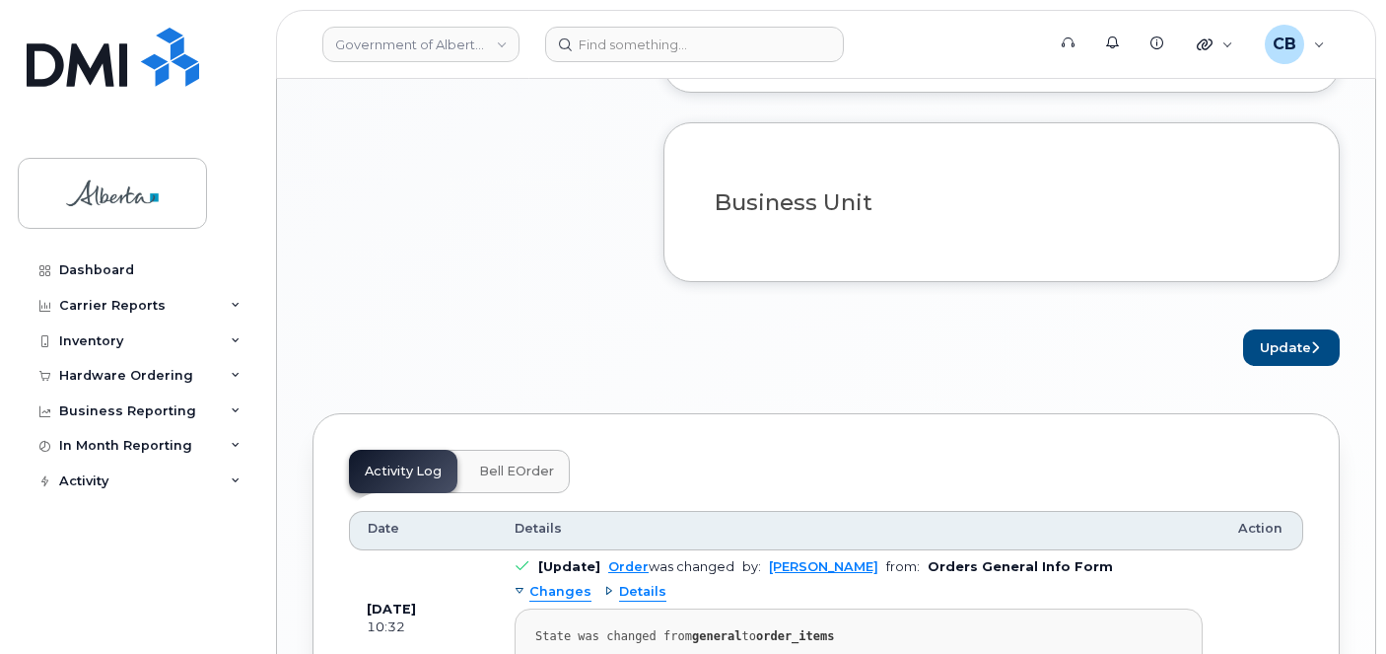
scroll to position [1577, 0]
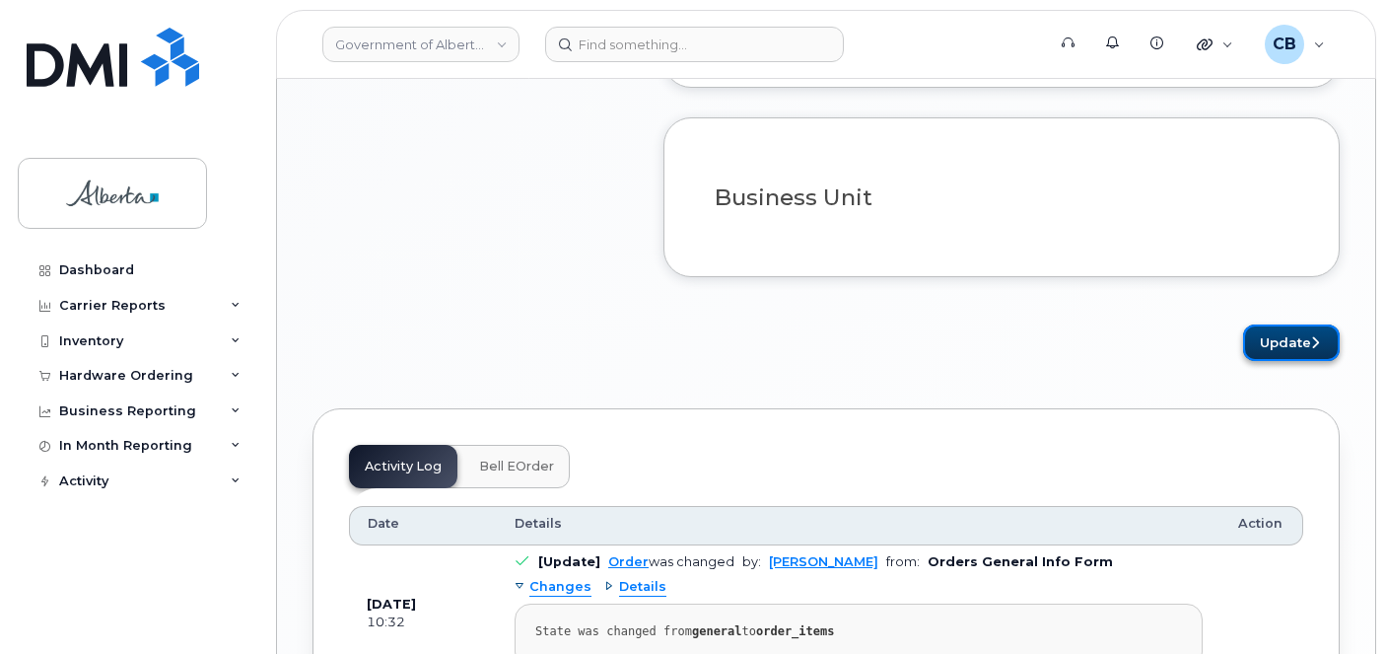
click at [1280, 361] on button "Update" at bounding box center [1291, 342] width 97 height 36
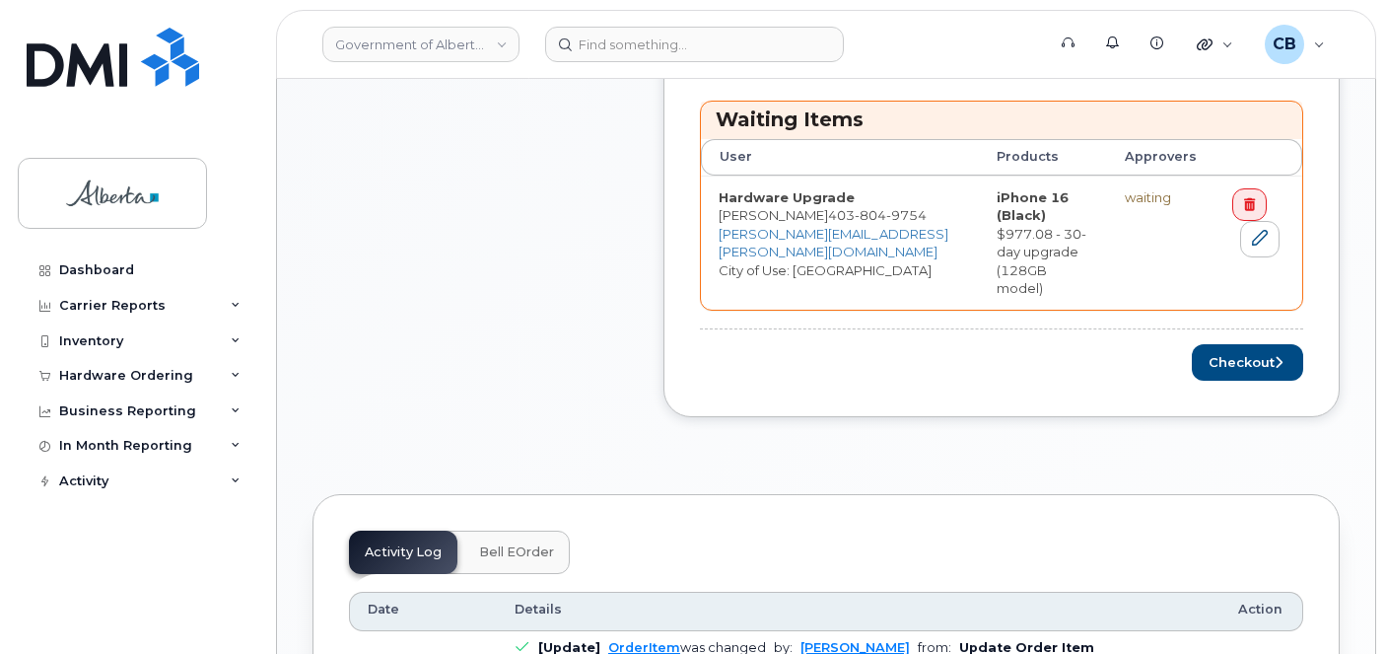
scroll to position [887, 0]
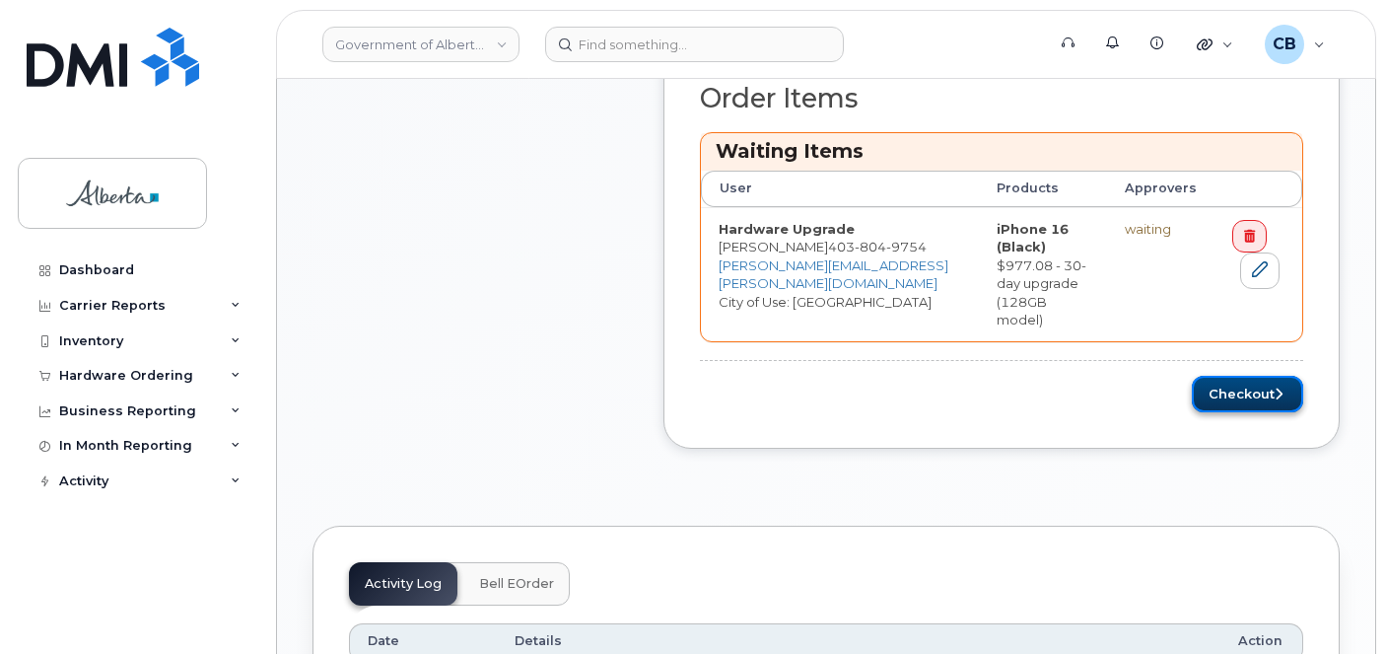
click at [1244, 376] on button "Checkout" at bounding box center [1247, 394] width 111 height 36
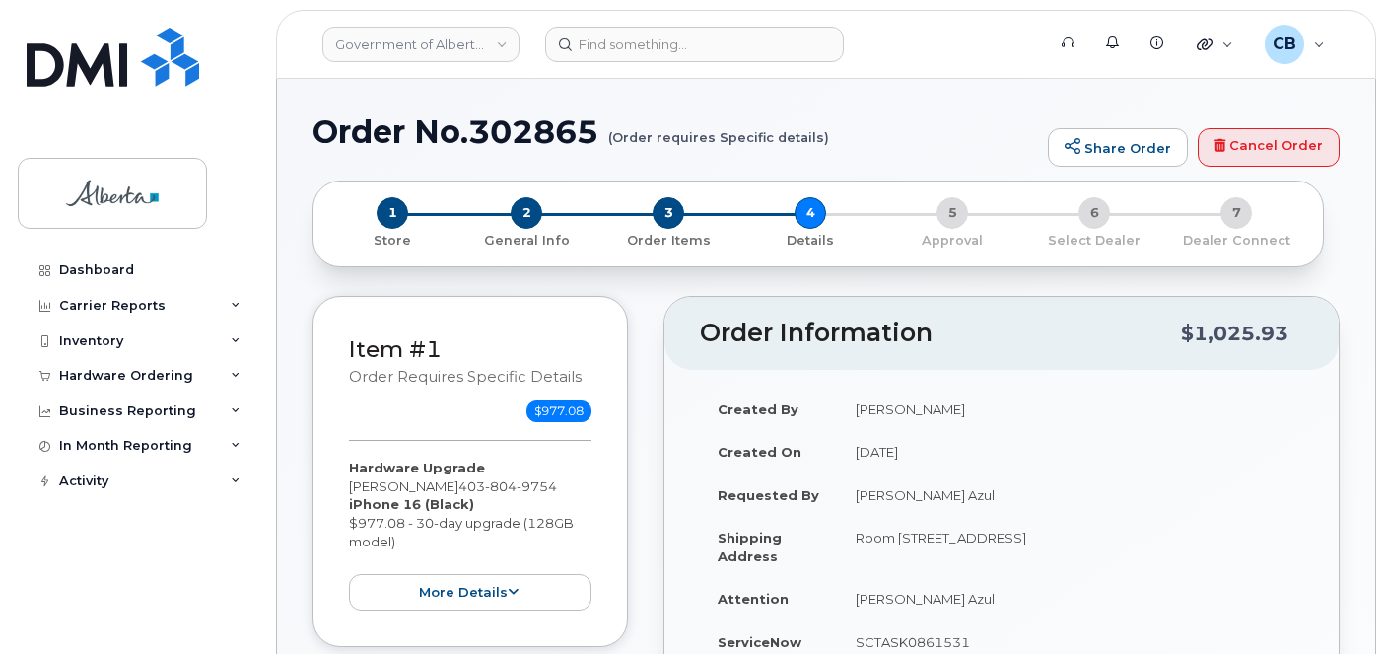
select select
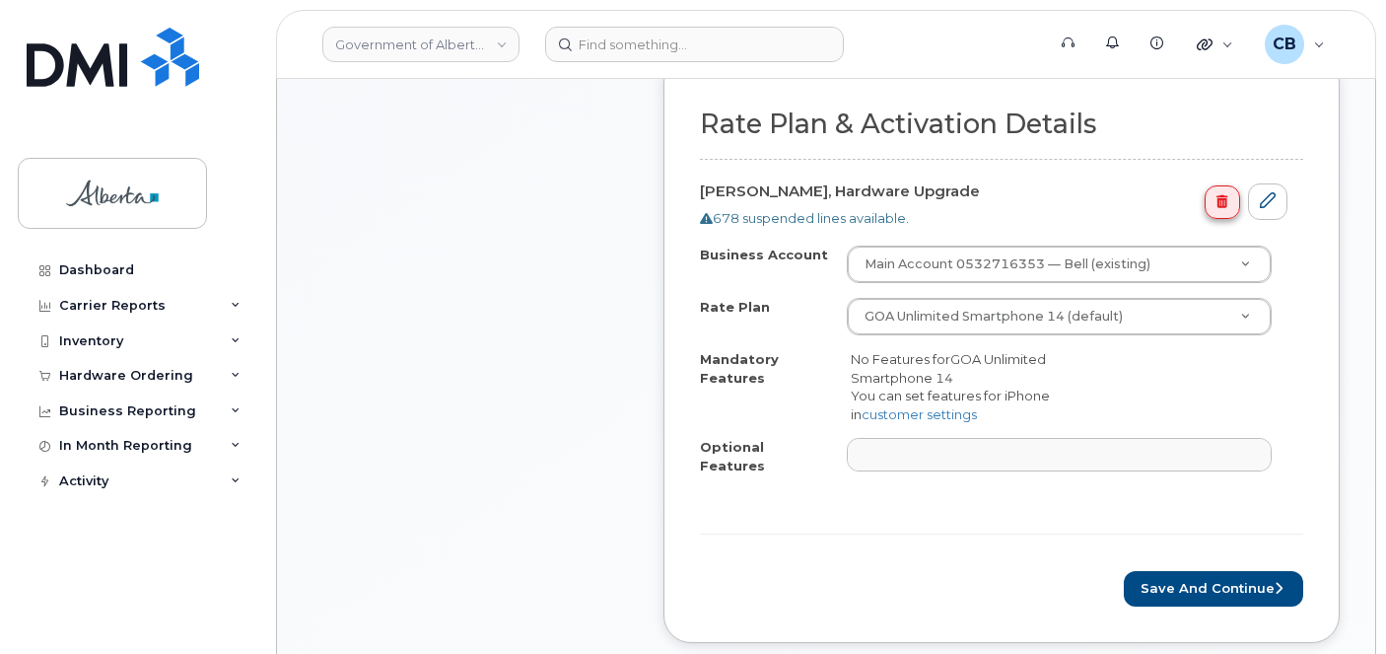
scroll to position [789, 0]
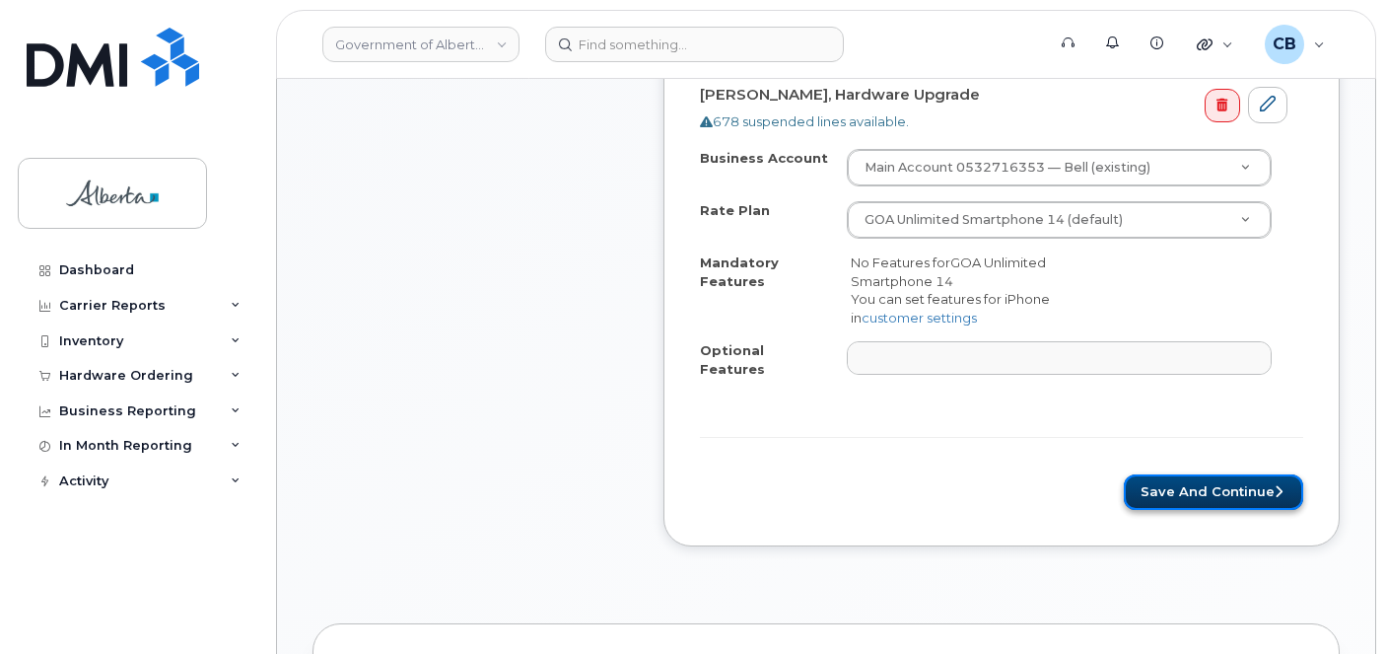
click at [1198, 474] on button "Save and Continue" at bounding box center [1213, 492] width 179 height 36
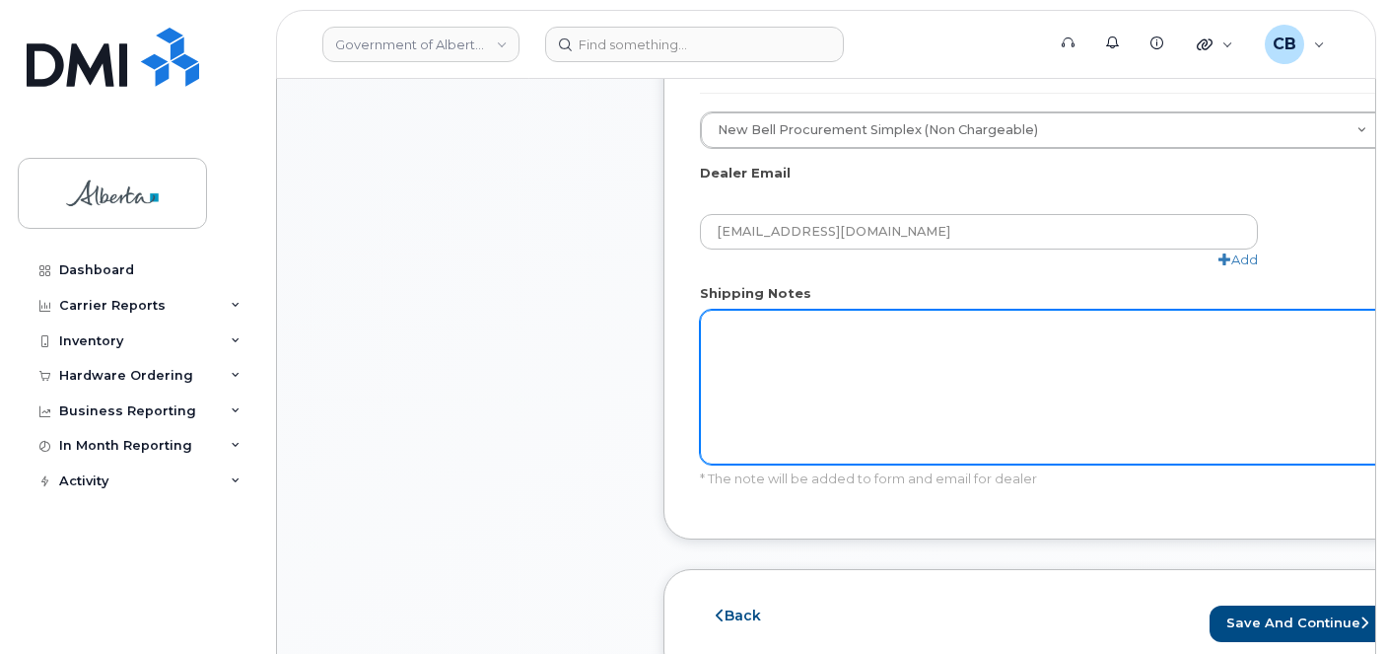
scroll to position [1281, 0]
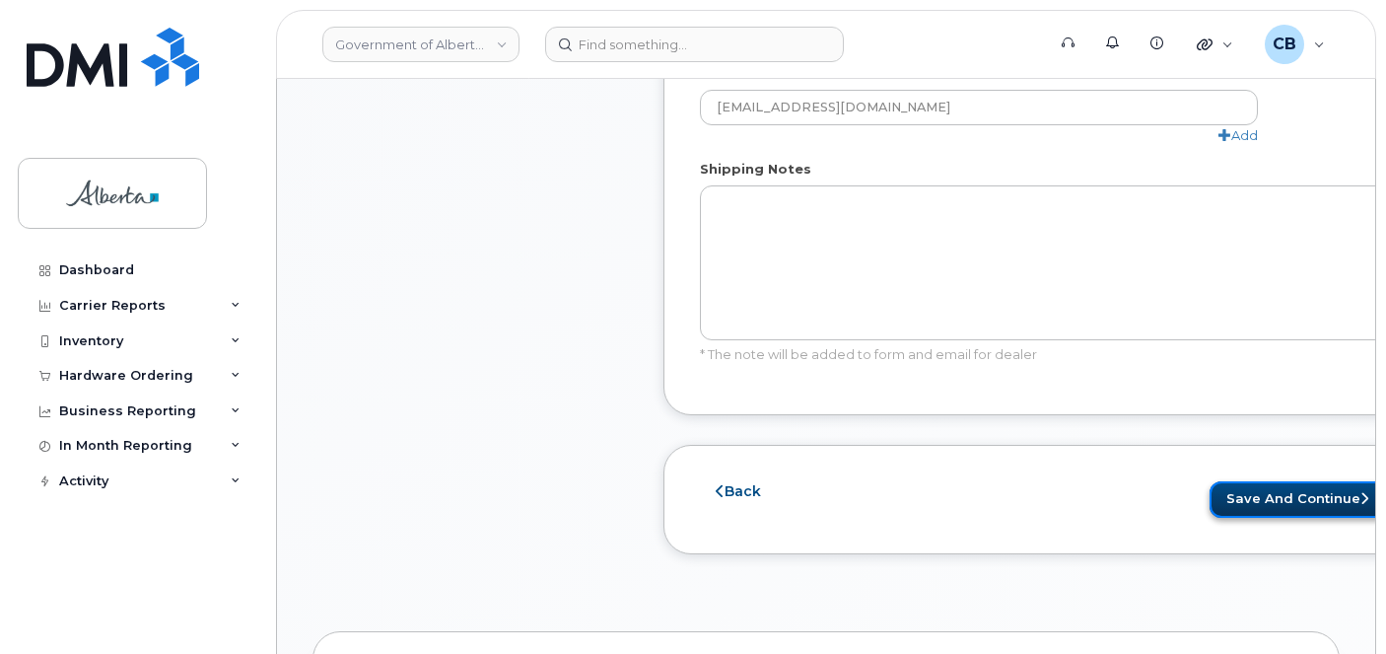
click at [1231, 493] on button "Save and Continue" at bounding box center [1298, 499] width 179 height 36
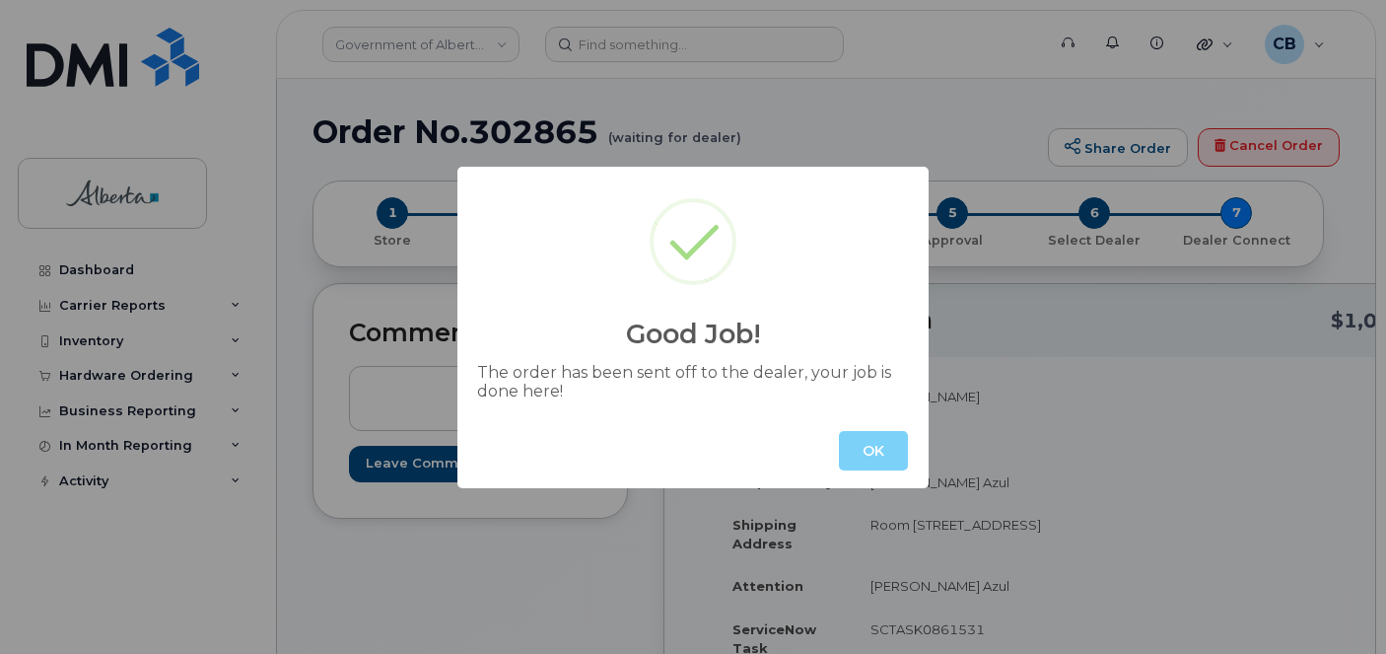
click at [888, 457] on button "OK" at bounding box center [873, 450] width 69 height 39
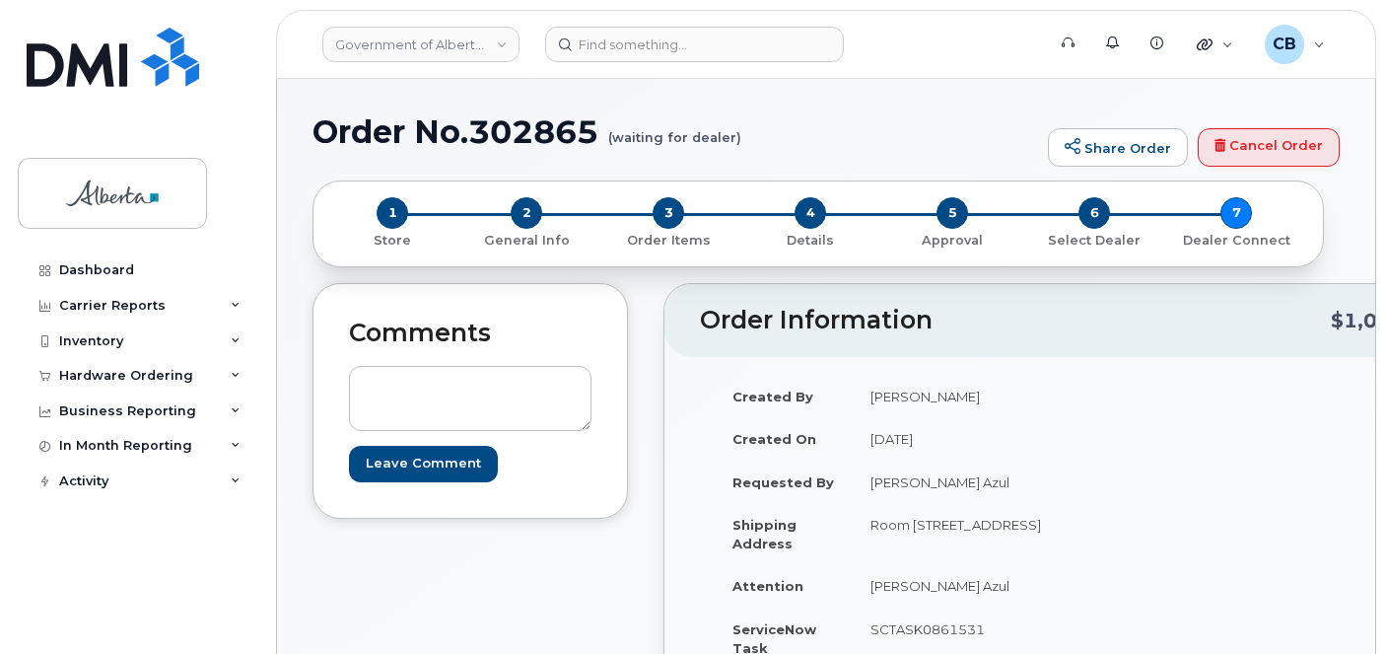
click at [506, 133] on h1 "Order No.302865 (waiting for dealer)" at bounding box center [674, 131] width 725 height 34
click at [506, 134] on h1 "Order No.302865 (waiting for dealer)" at bounding box center [674, 131] width 725 height 34
copy h1 "302865"
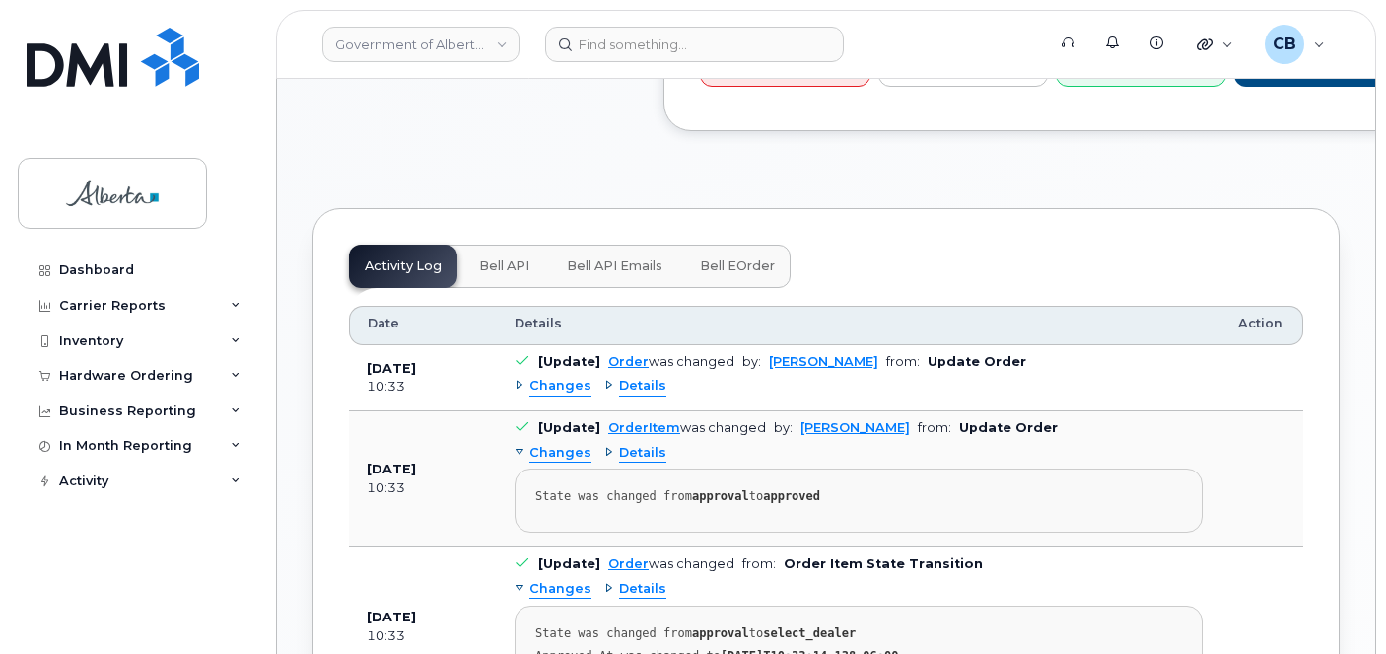
scroll to position [1158, 0]
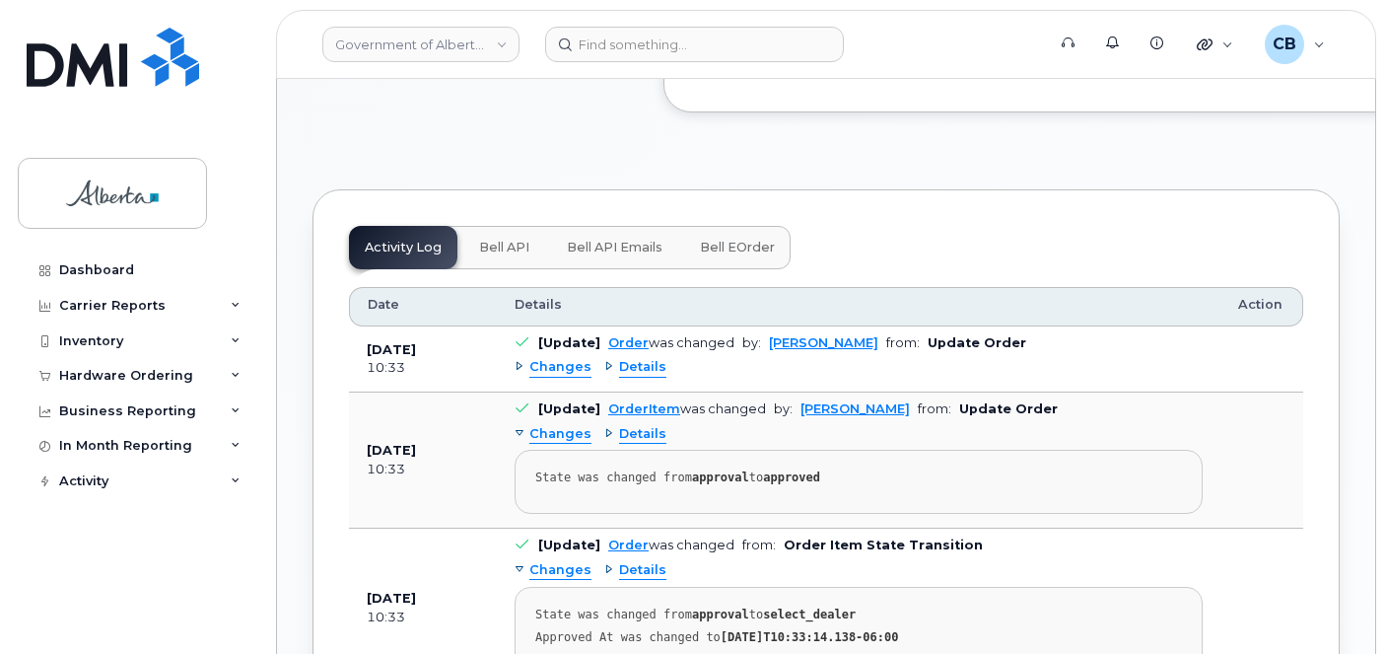
click at [495, 255] on span "Bell API" at bounding box center [504, 248] width 50 height 16
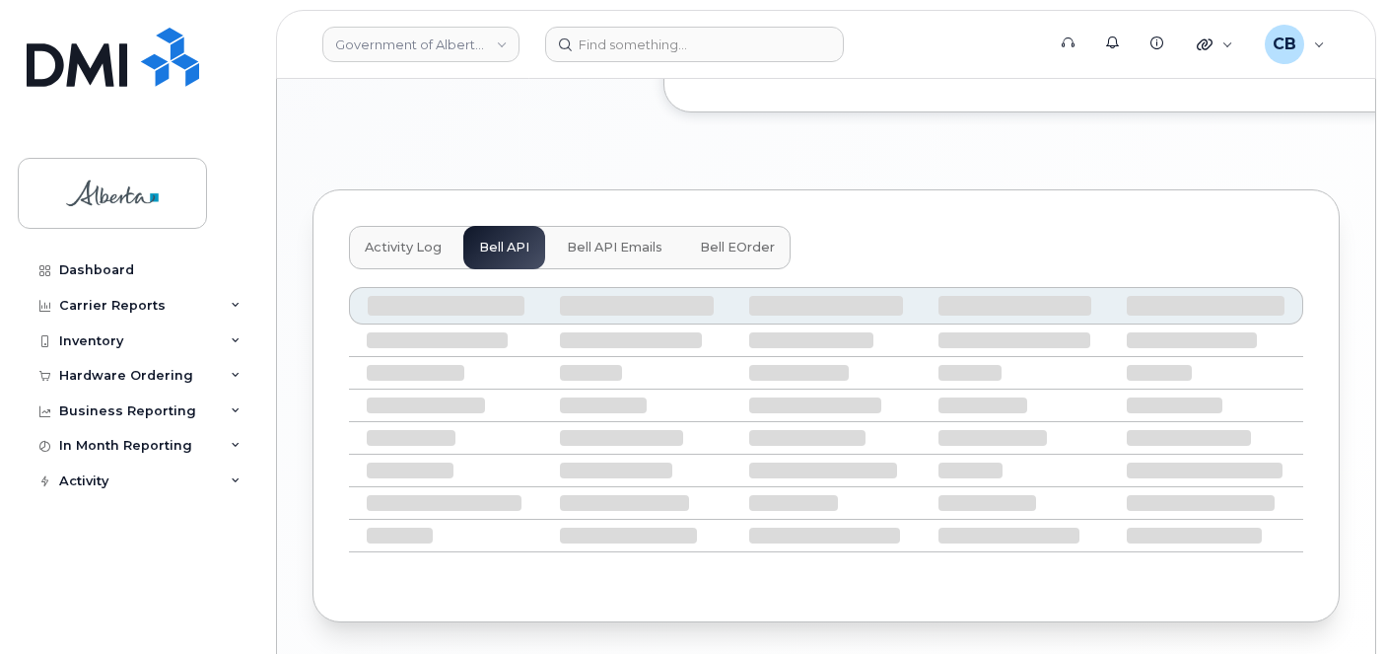
scroll to position [1069, 0]
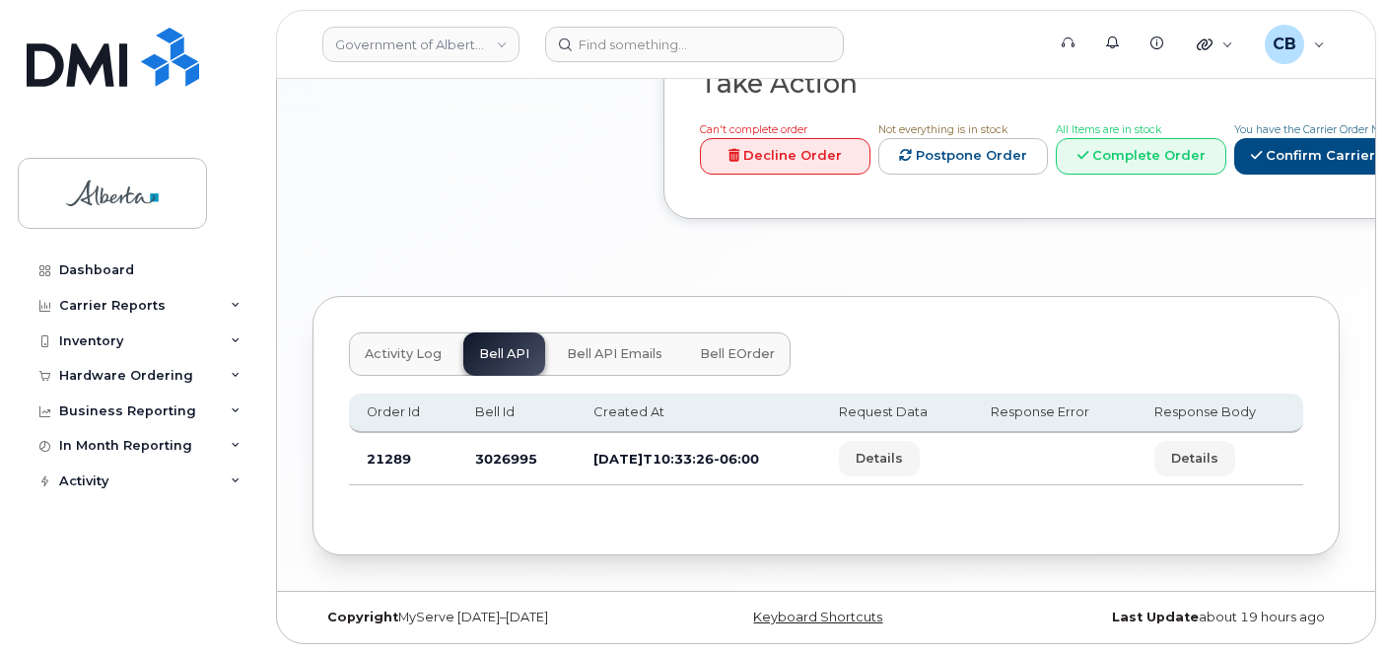
click at [501, 454] on td "3026995" at bounding box center [516, 459] width 119 height 52
copy td "3026995"
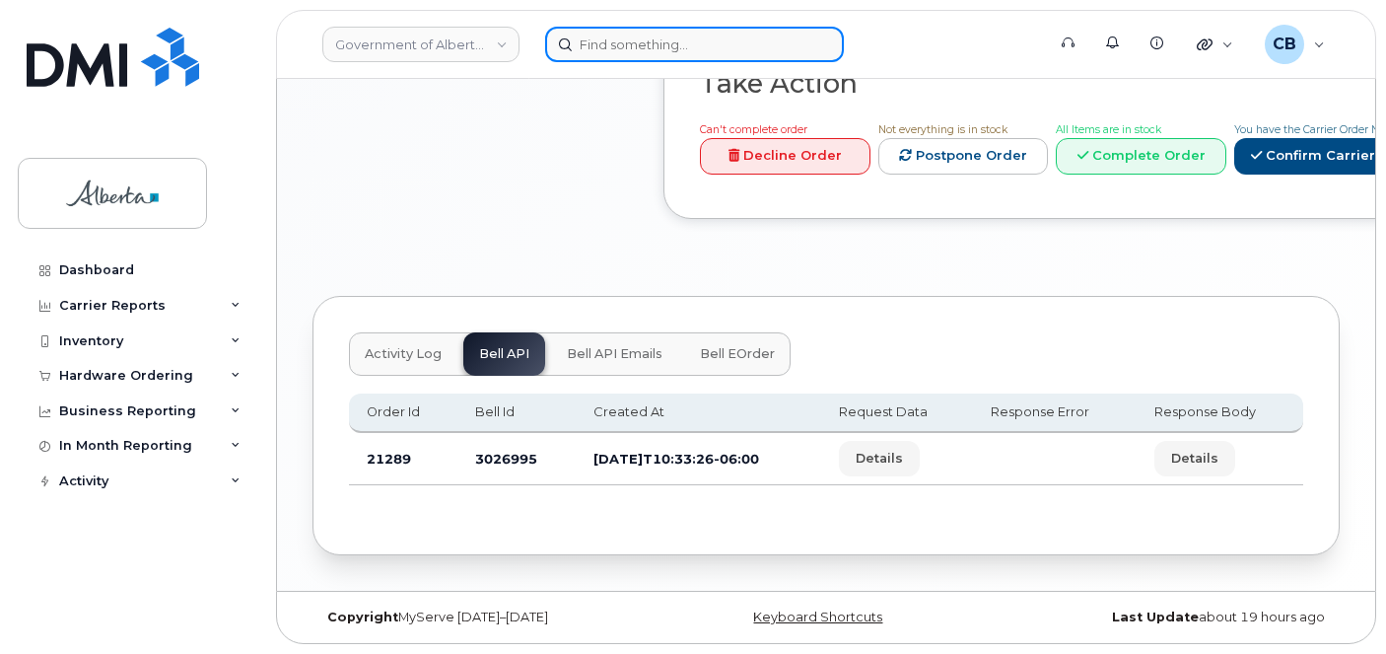
click at [646, 34] on input at bounding box center [694, 44] width 299 height 35
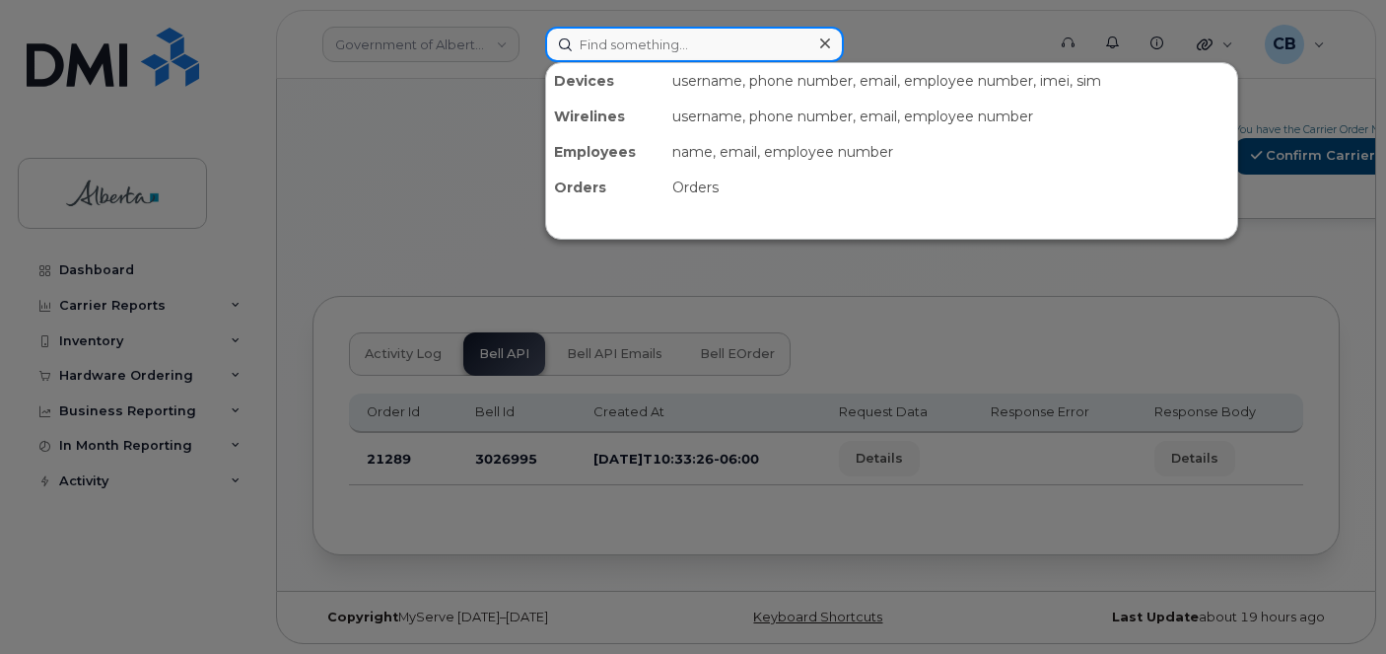
paste input "7807193002"
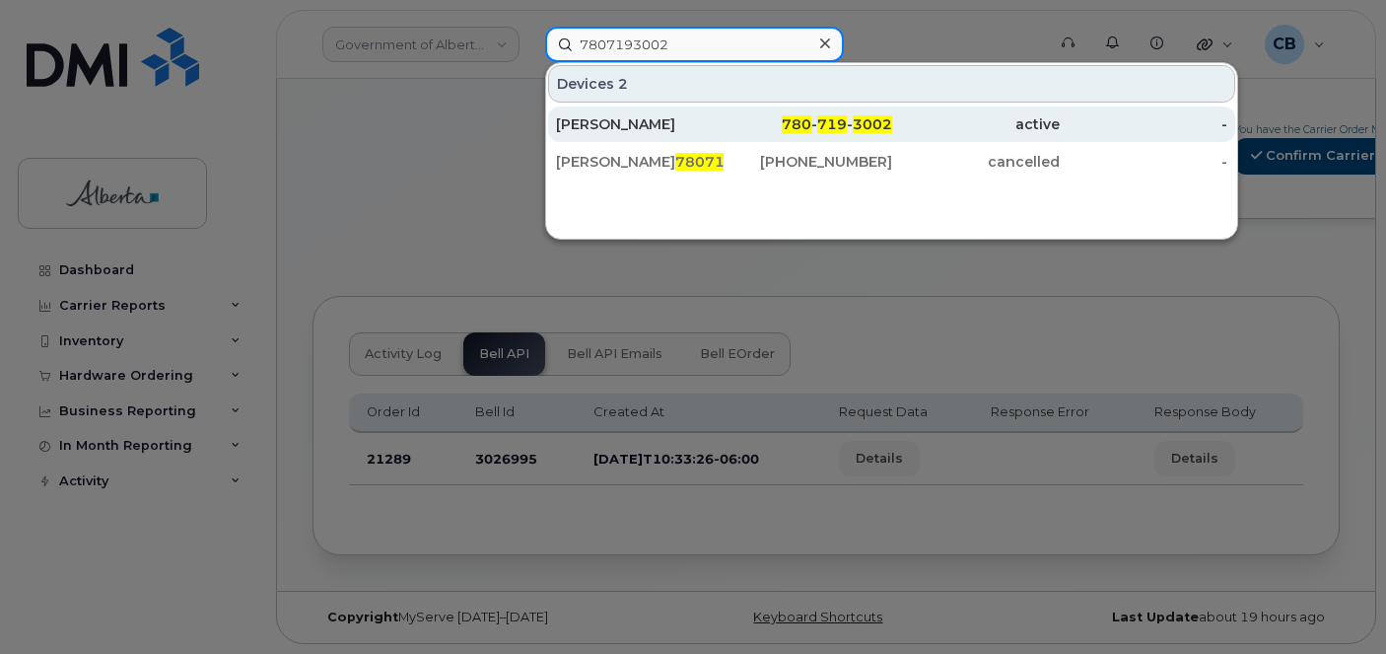
type input "7807193002"
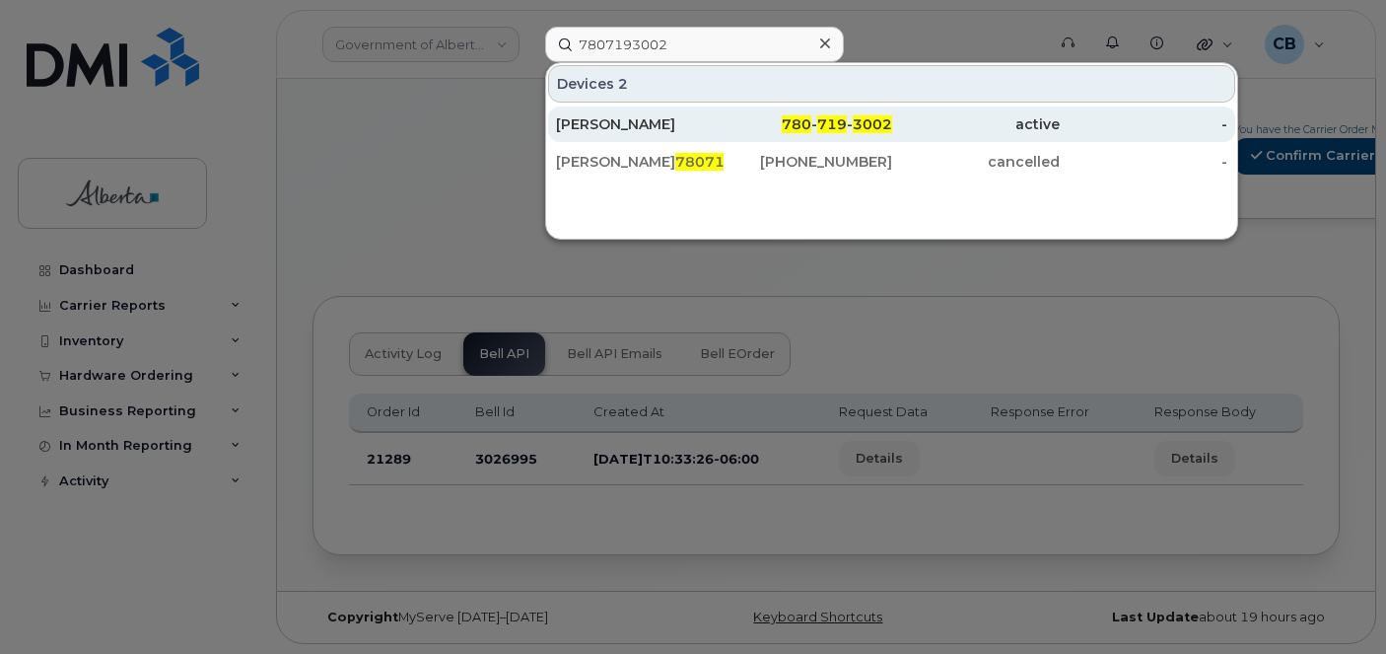
click at [632, 123] on div "[PERSON_NAME]" at bounding box center [640, 124] width 168 height 20
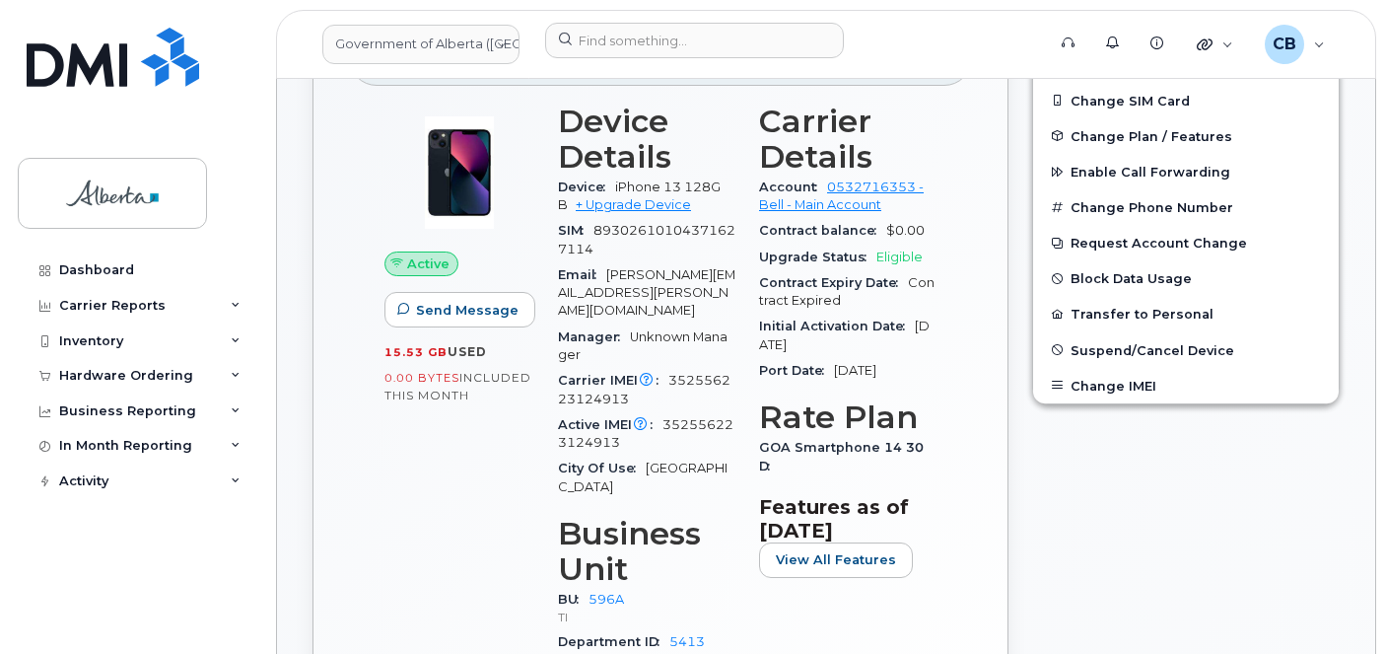
scroll to position [394, 0]
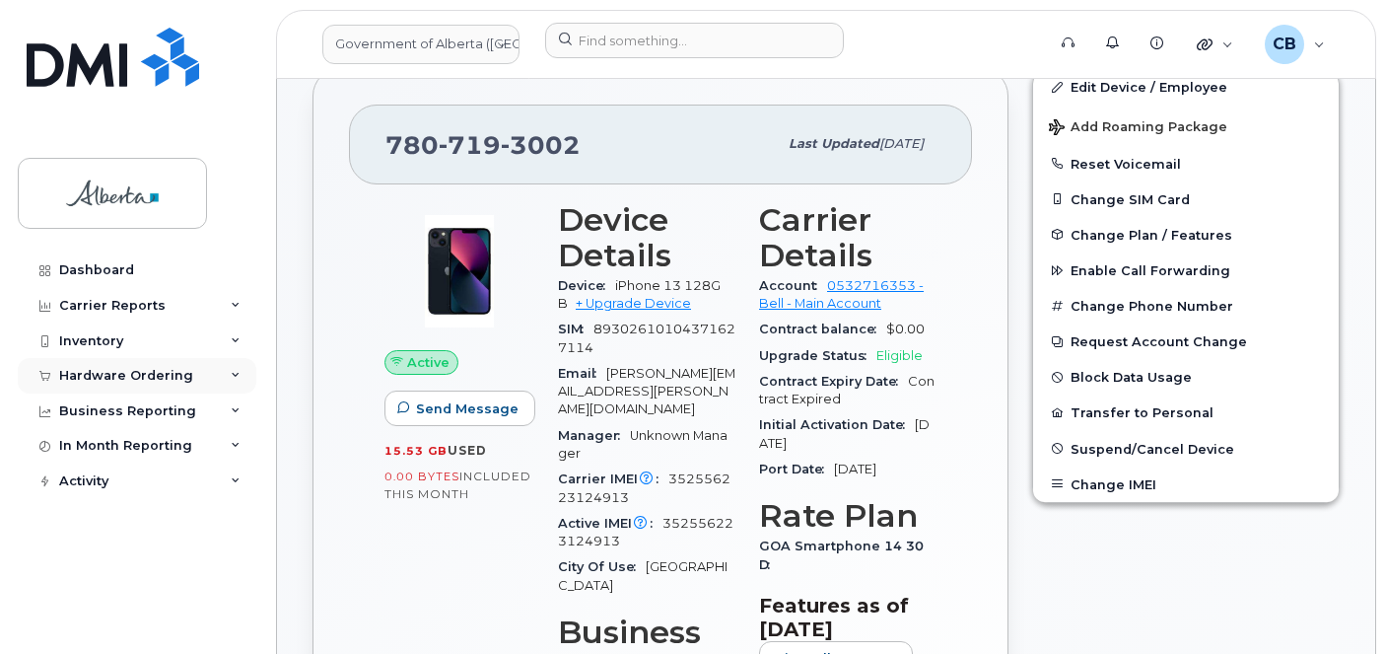
click at [99, 370] on div "Hardware Ordering" at bounding box center [126, 376] width 134 height 16
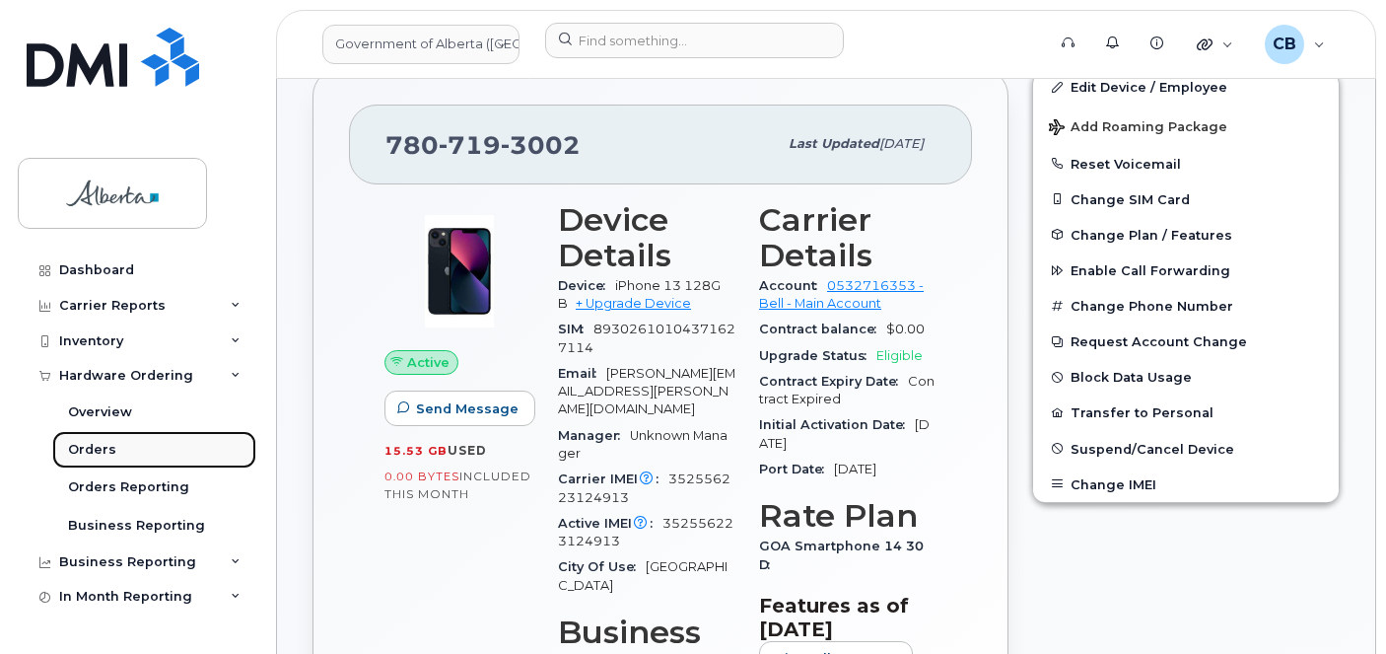
click at [97, 448] on div "Orders" at bounding box center [92, 450] width 48 height 18
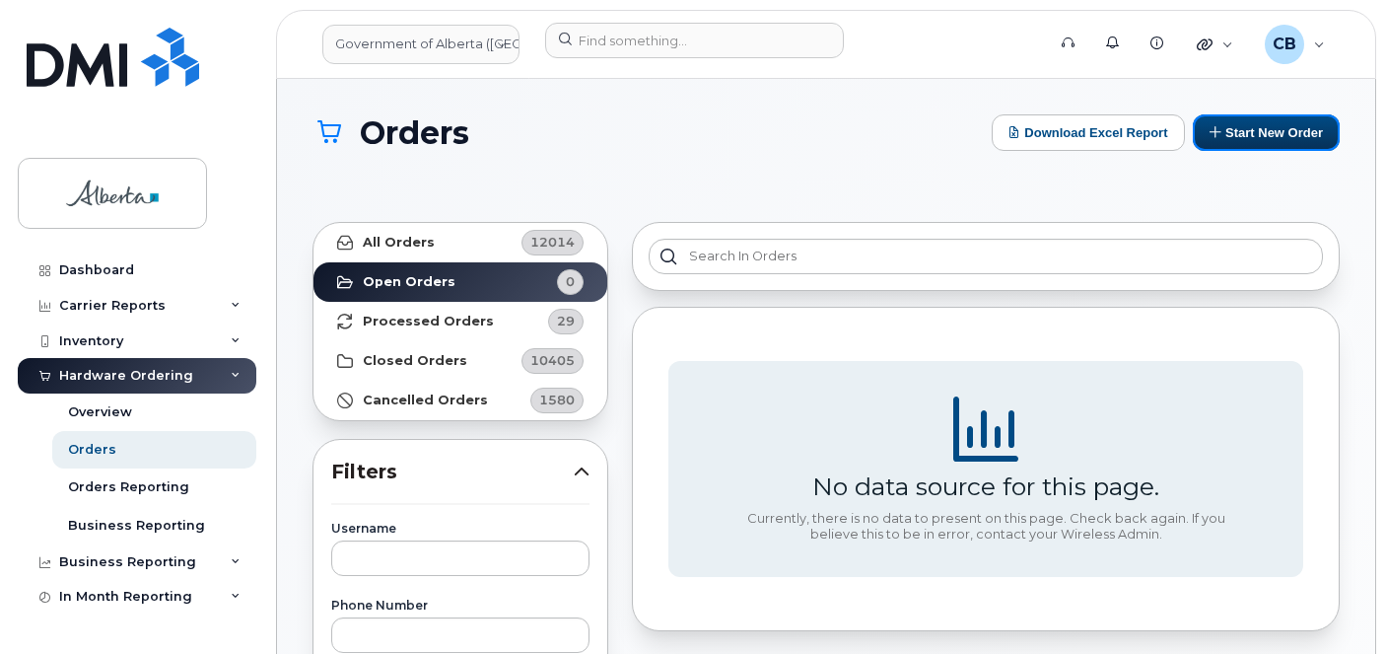
drag, startPoint x: 1223, startPoint y: 128, endPoint x: 1247, endPoint y: 154, distance: 34.9
click at [1223, 129] on button "Start New Order" at bounding box center [1266, 132] width 147 height 36
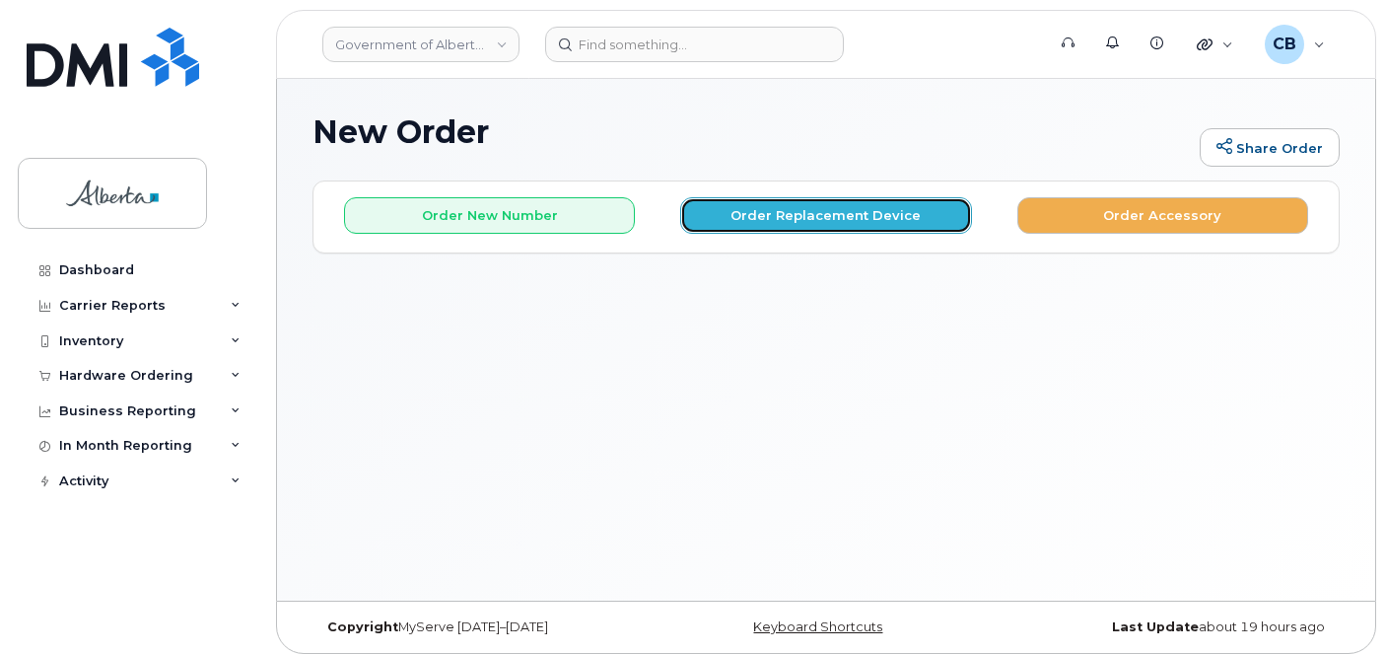
click at [772, 216] on button "Order Replacement Device" at bounding box center [825, 215] width 291 height 36
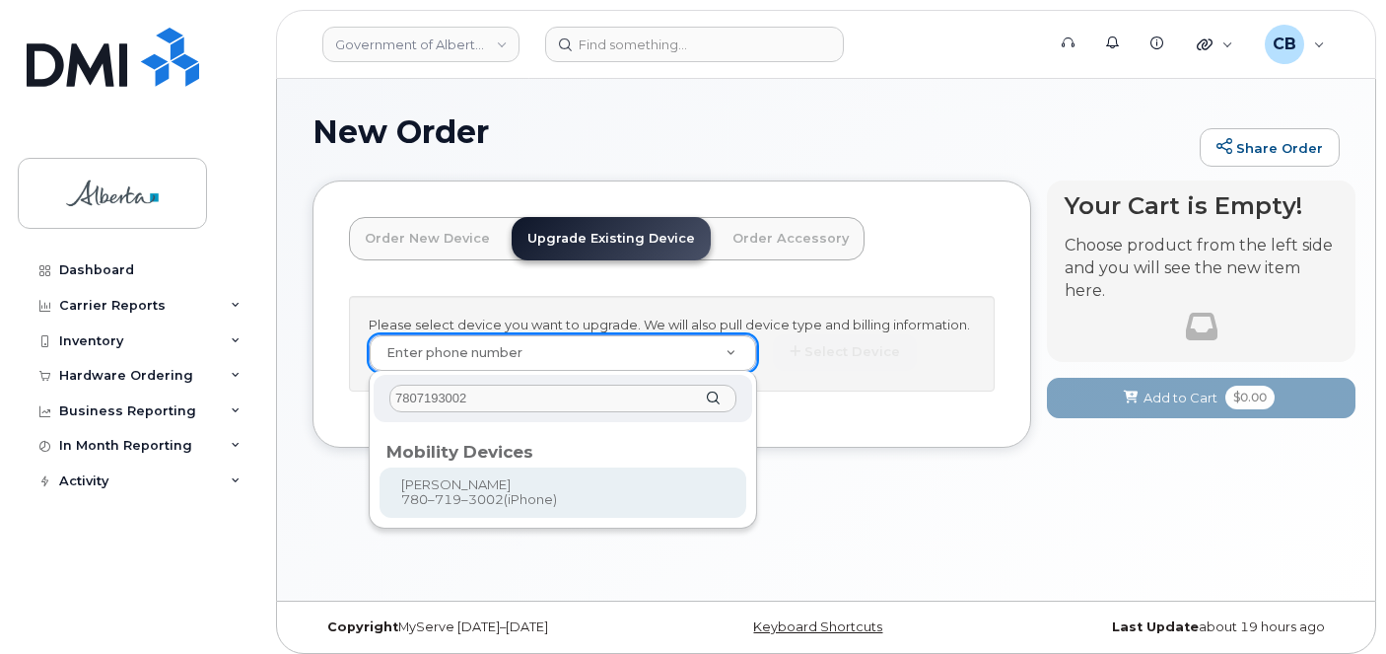
type input "7807193002"
type input "802170"
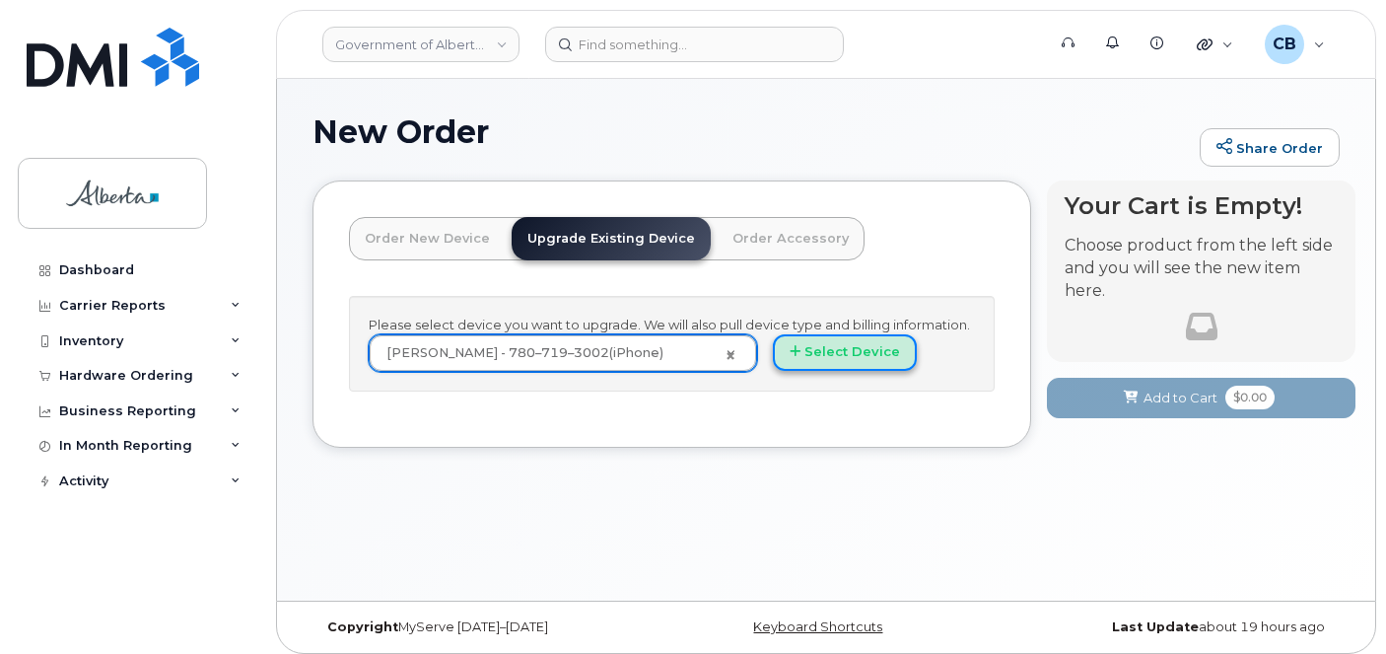
click at [825, 355] on button "Select Device" at bounding box center [845, 352] width 144 height 36
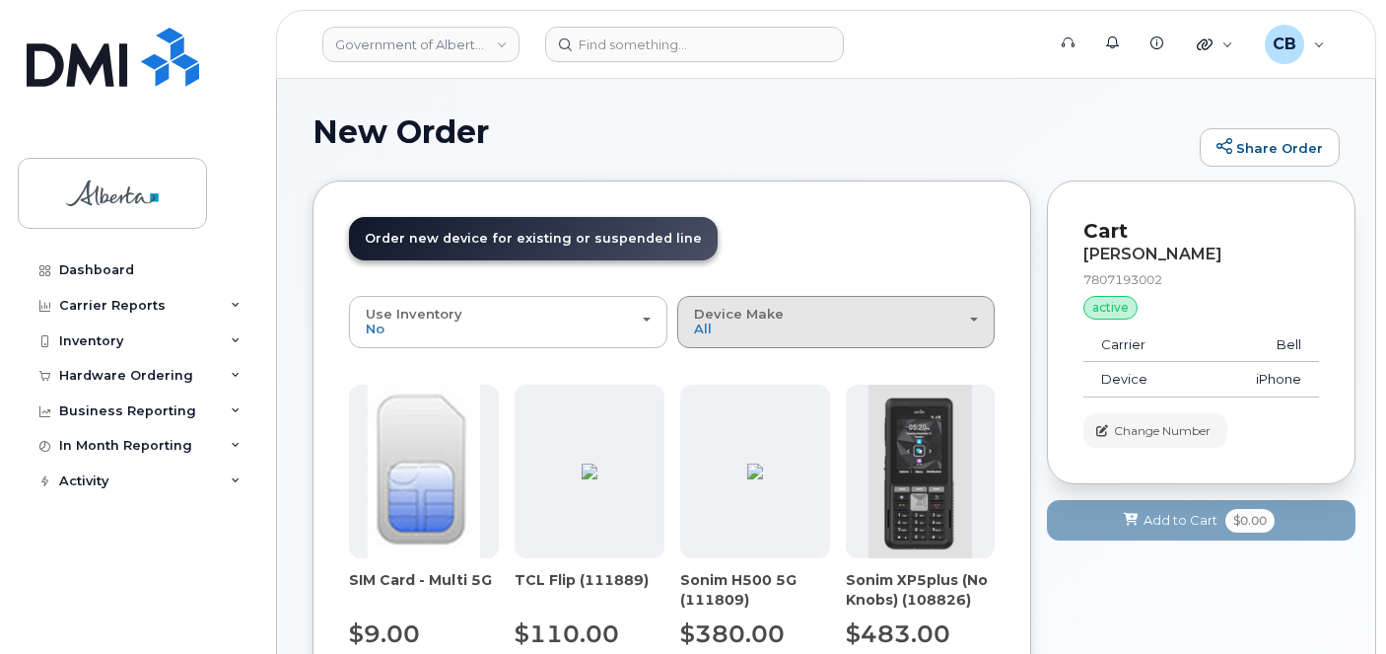
click at [792, 330] on div "Device Make All Aircard Android Cell Phone iPhone" at bounding box center [836, 322] width 285 height 31
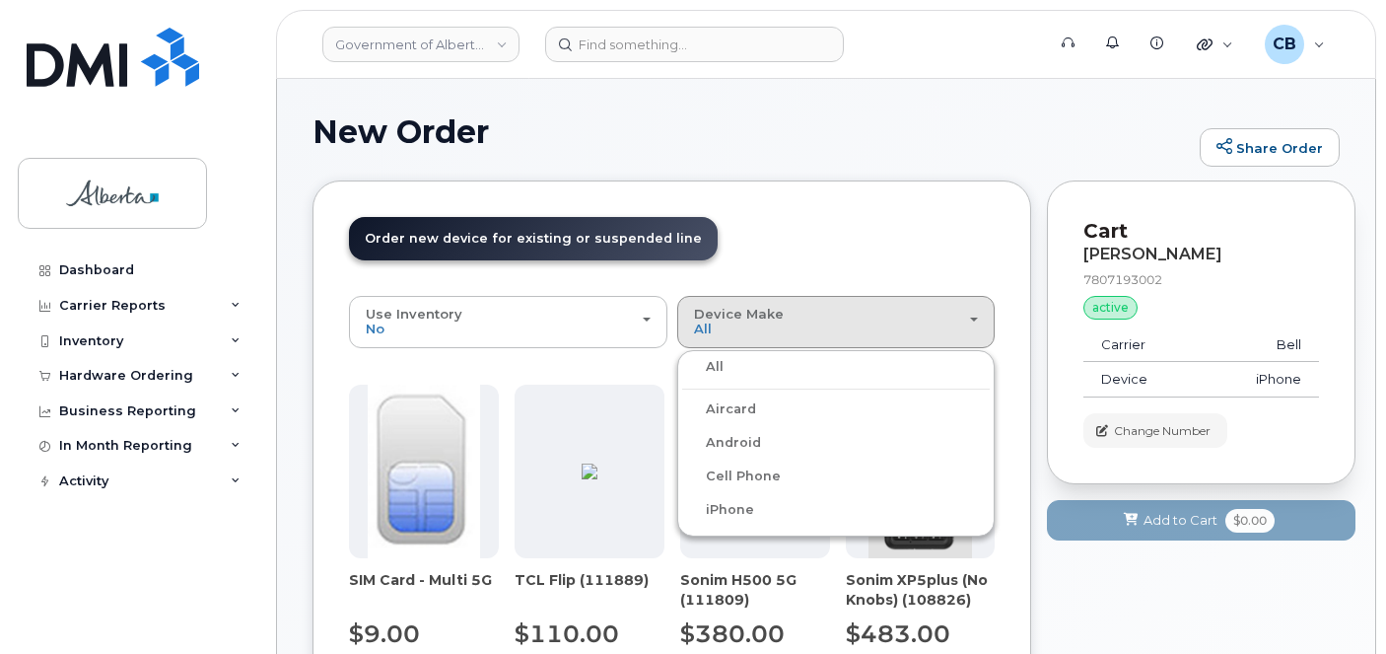
click at [734, 503] on label "iPhone" at bounding box center [718, 510] width 72 height 24
click at [0, 0] on input "iPhone" at bounding box center [0, 0] width 0 height 0
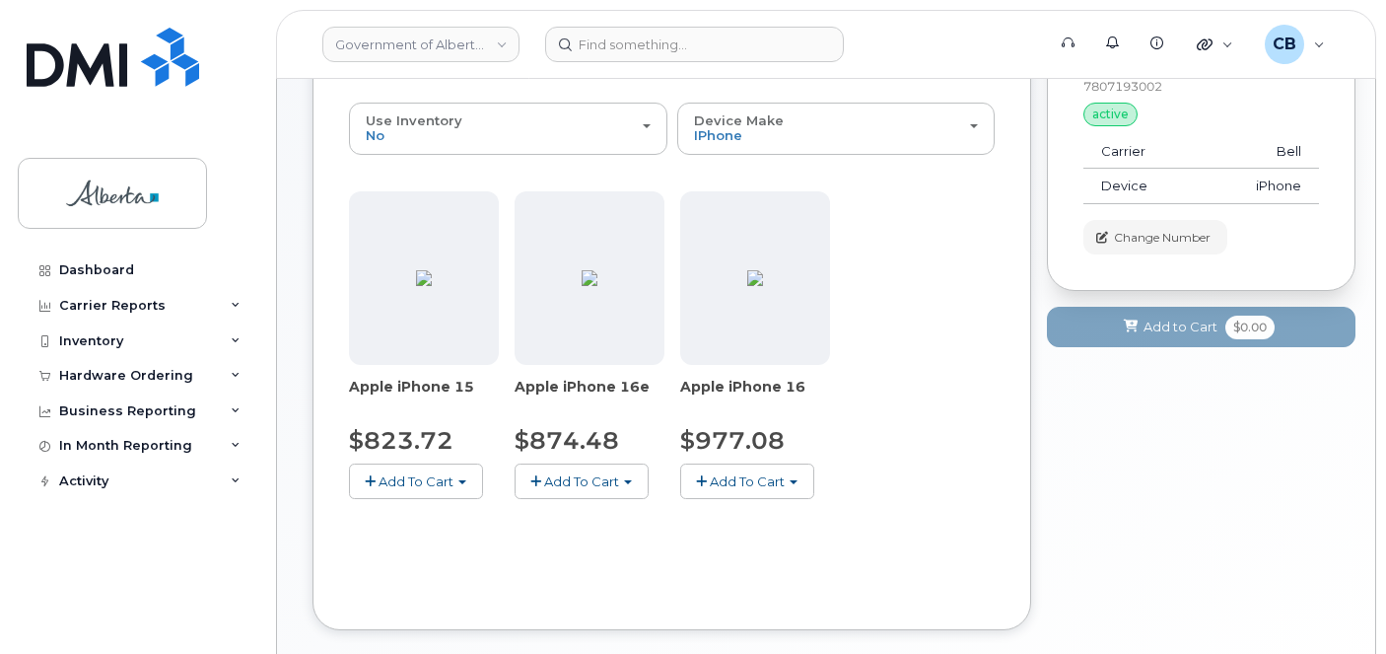
scroll to position [197, 0]
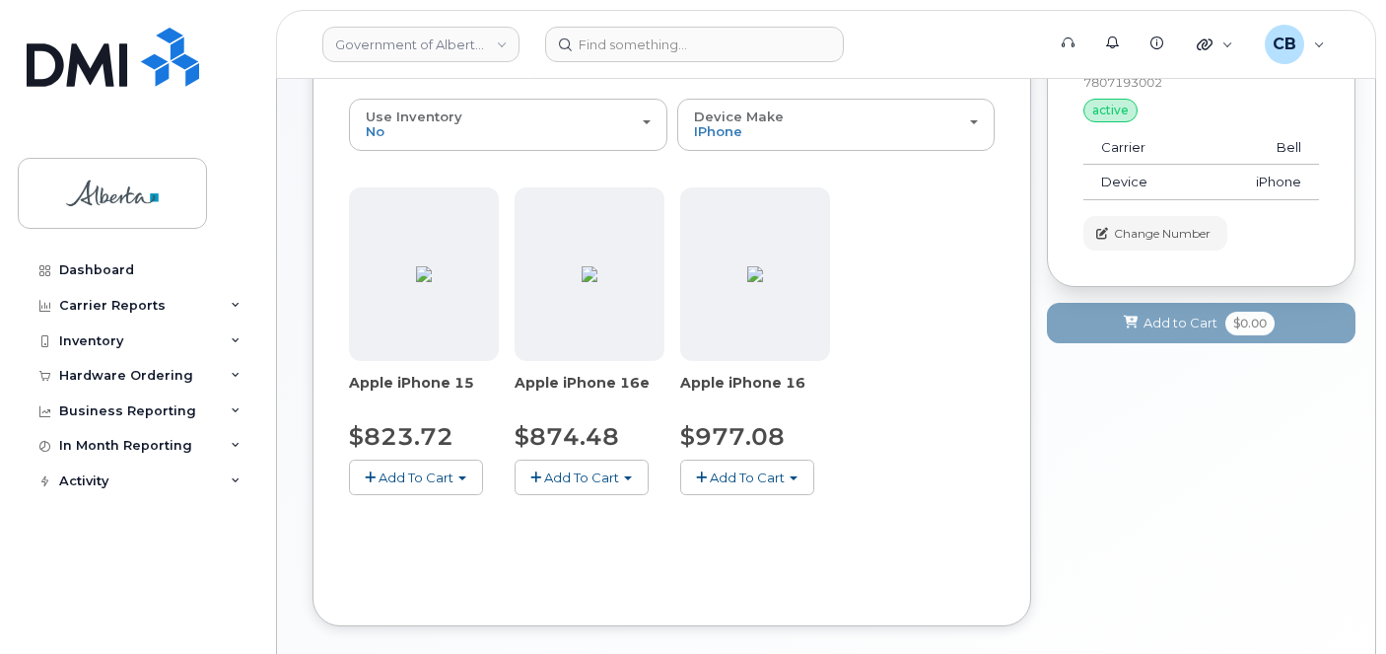
click at [744, 477] on span "Add To Cart" at bounding box center [747, 477] width 75 height 16
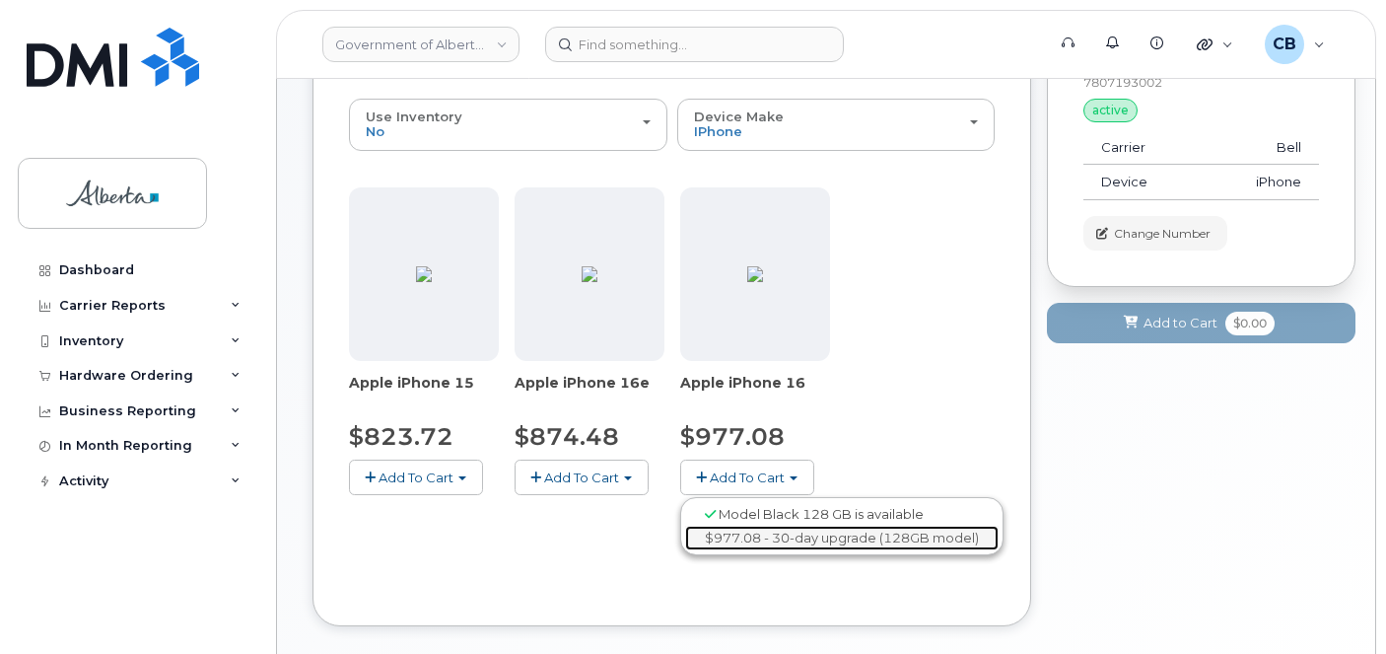
click at [783, 535] on link "$977.08 - 30-day upgrade (128GB model)" at bounding box center [841, 537] width 313 height 25
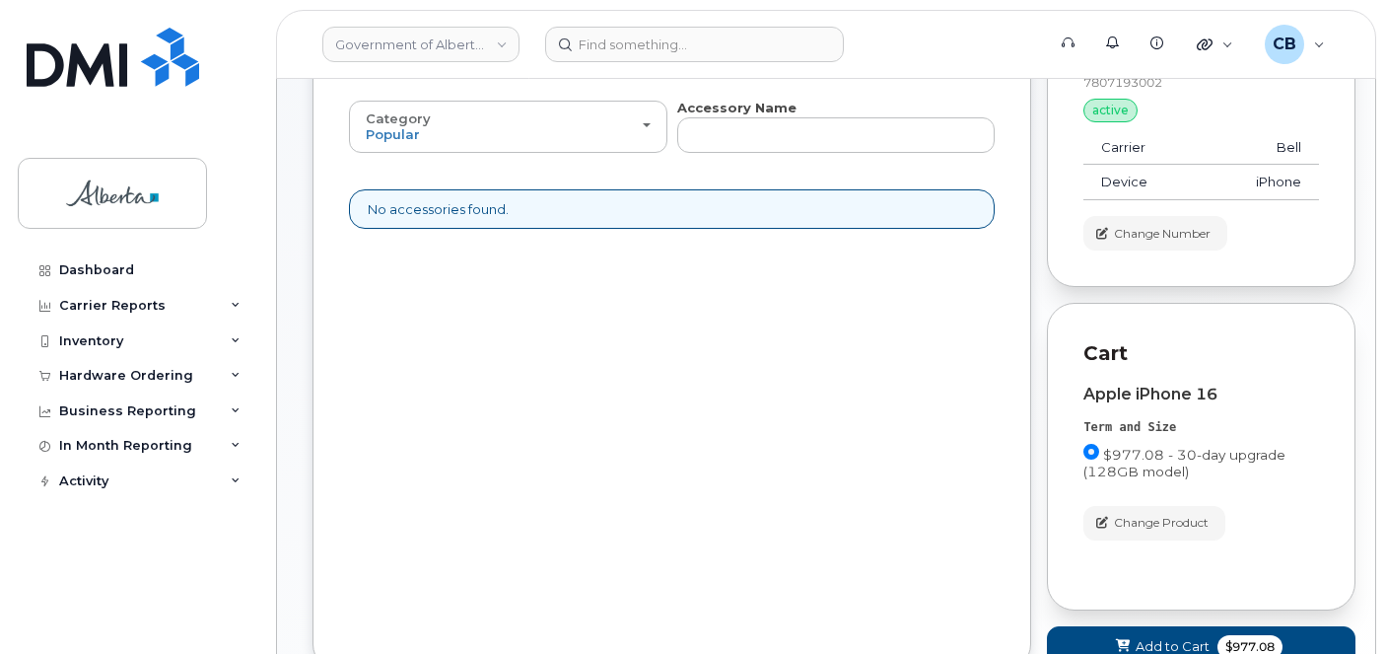
scroll to position [296, 0]
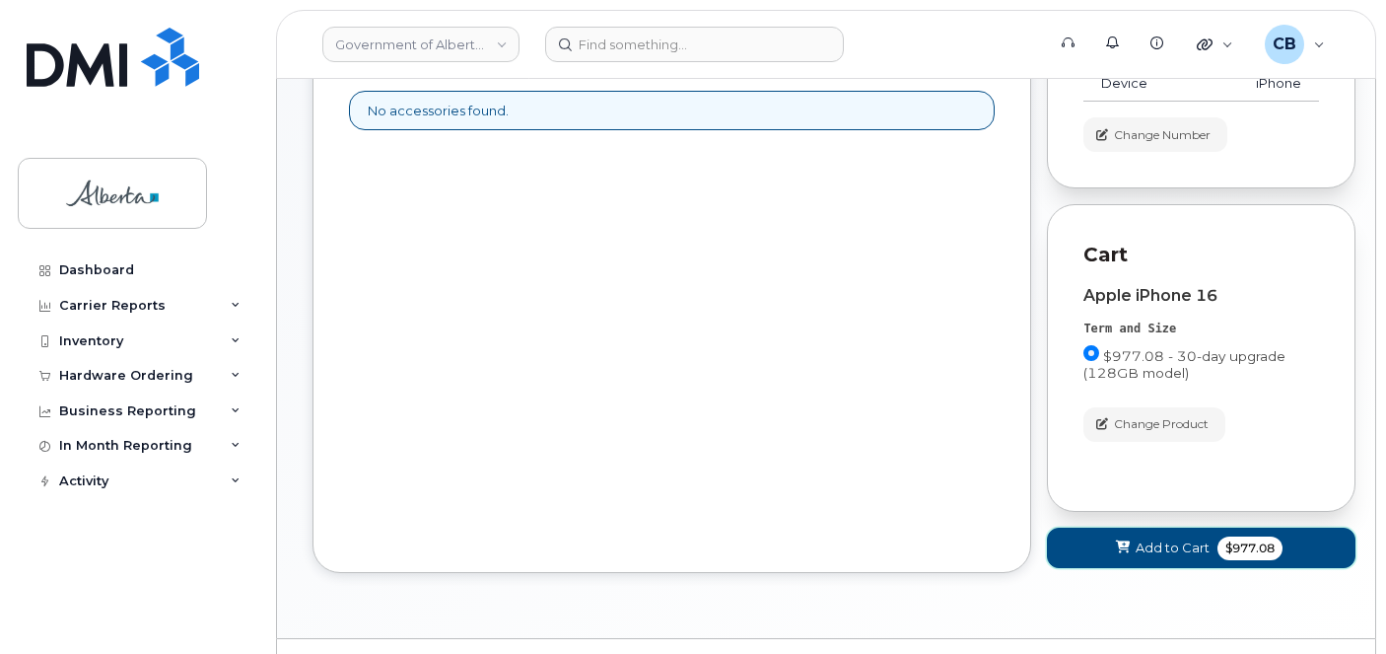
click at [1180, 545] on span "Add to Cart" at bounding box center [1173, 547] width 74 height 19
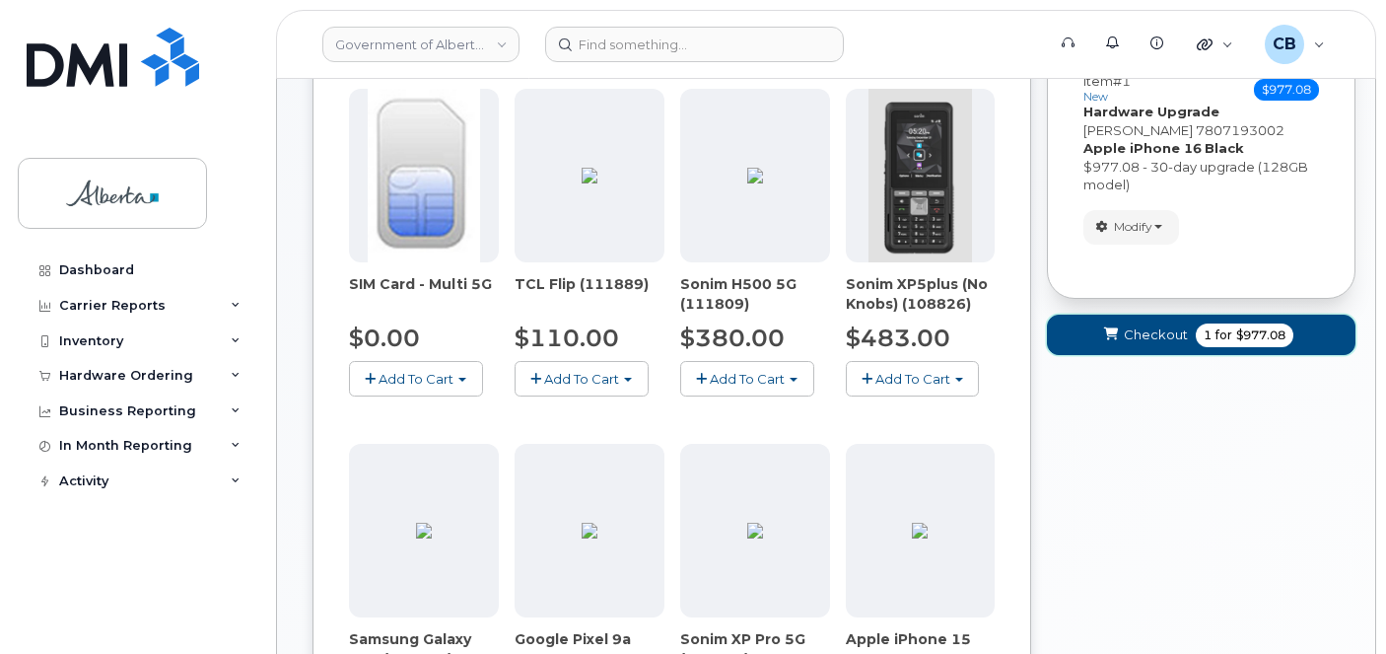
click at [1145, 331] on span "Checkout" at bounding box center [1156, 334] width 64 height 19
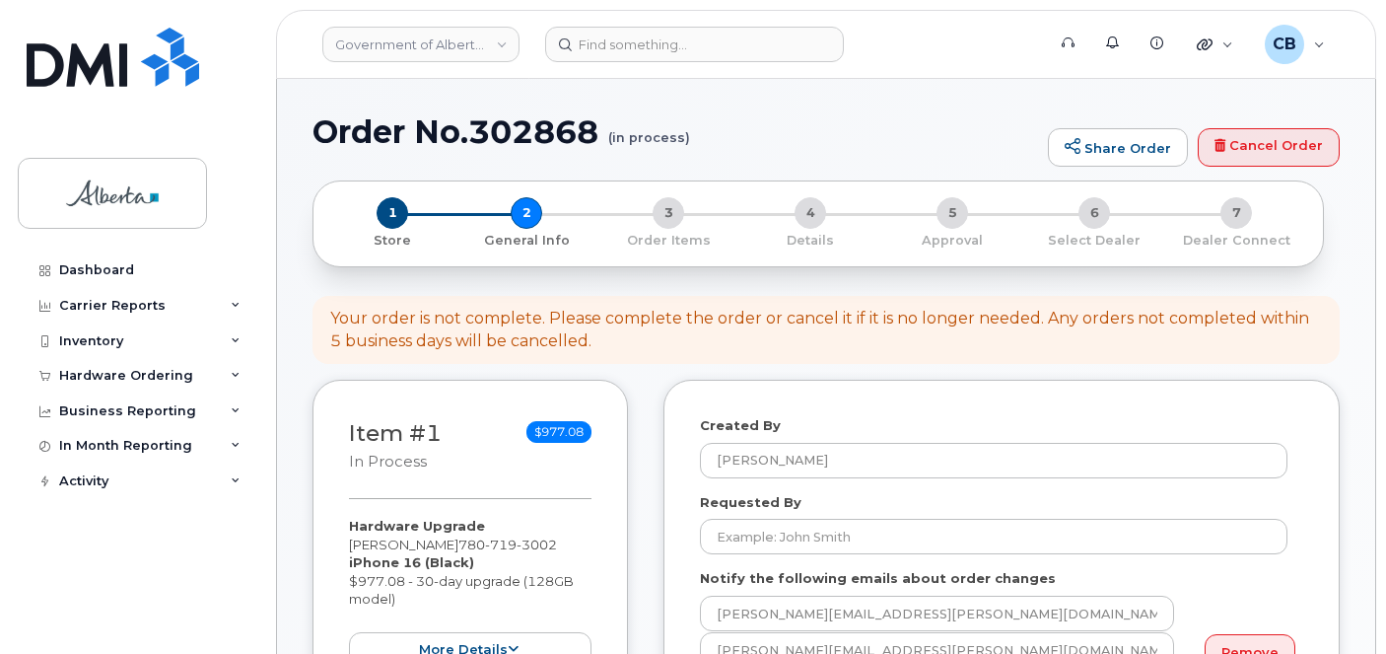
select select
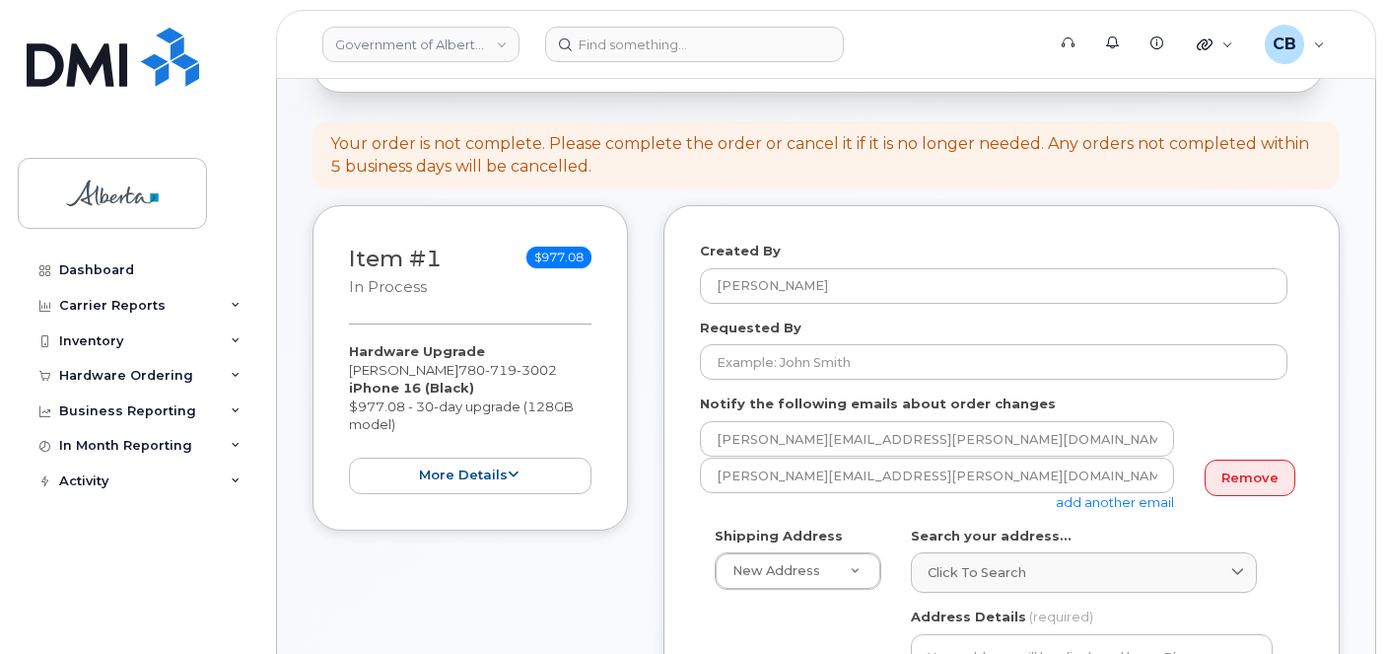
scroll to position [296, 0]
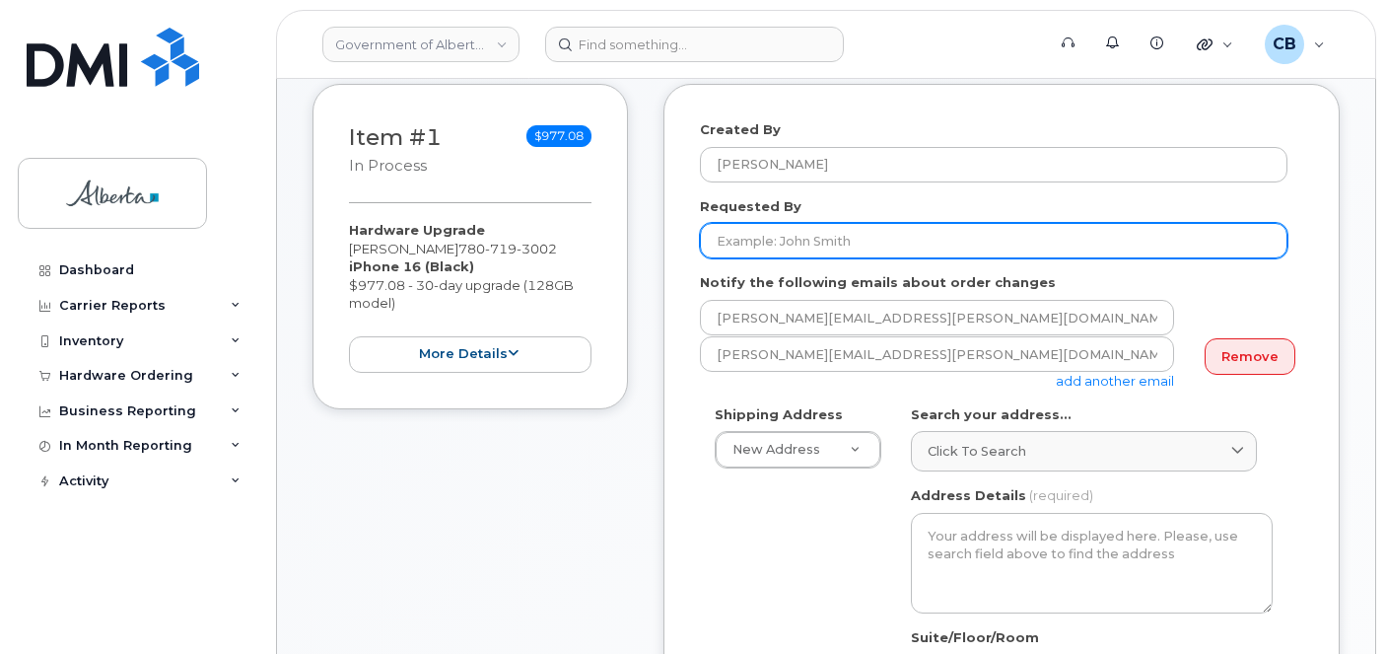
click at [766, 236] on input "Requested By" at bounding box center [993, 240] width 587 height 35
paste input "[PERSON_NAME]"
type input "[PERSON_NAME]"
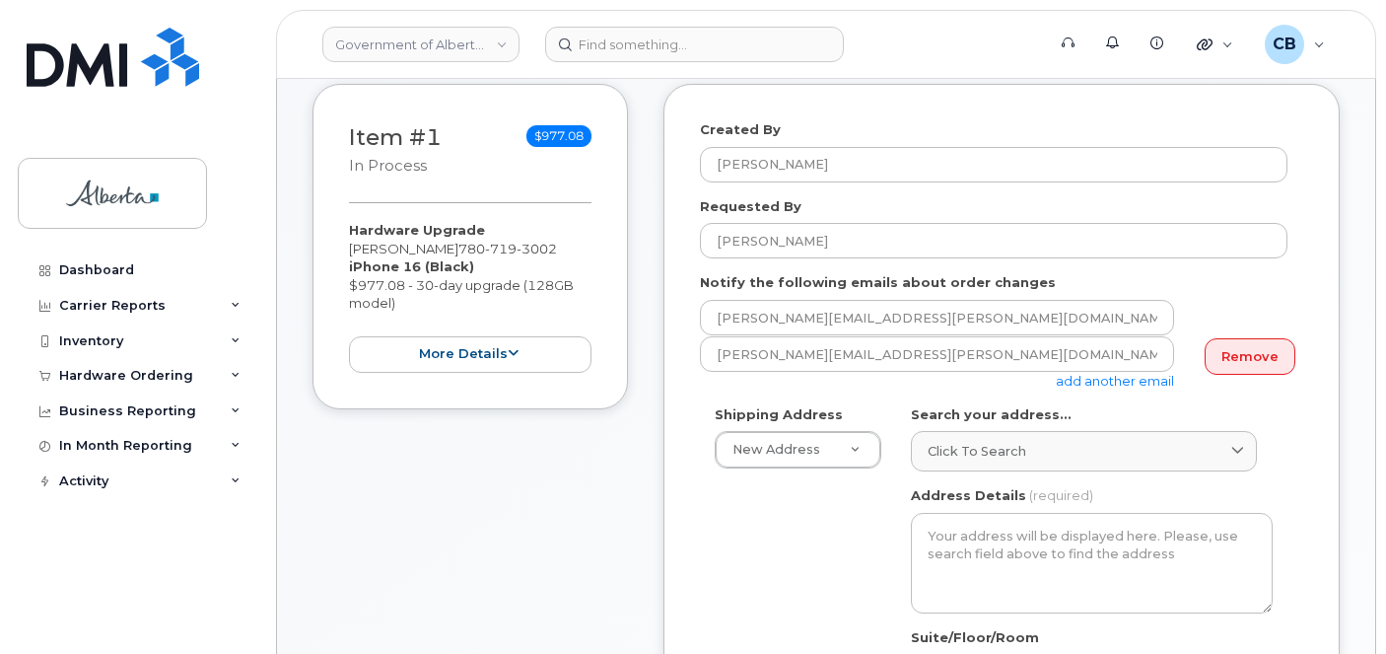
click at [1100, 380] on link "add another email" at bounding box center [1115, 381] width 118 height 16
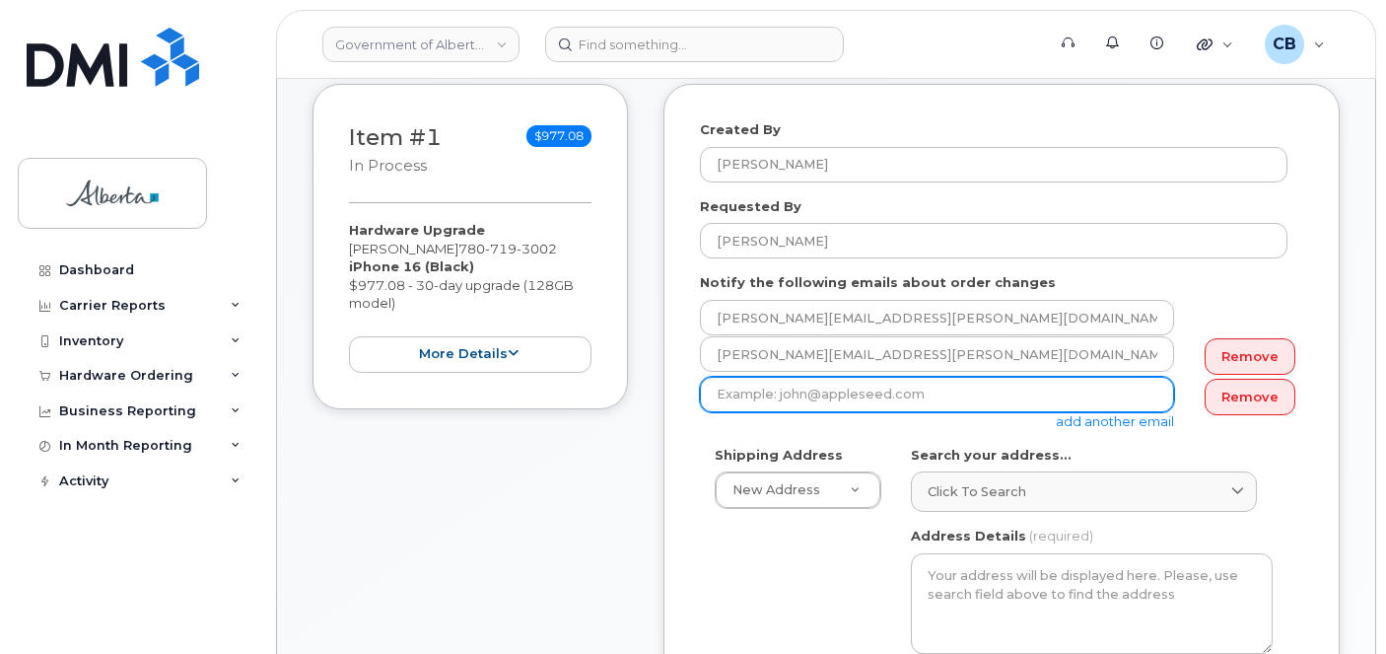
click at [802, 387] on input "email" at bounding box center [937, 394] width 474 height 35
paste input "[PERSON_NAME][EMAIL_ADDRESS][PERSON_NAME][DOMAIN_NAME]"
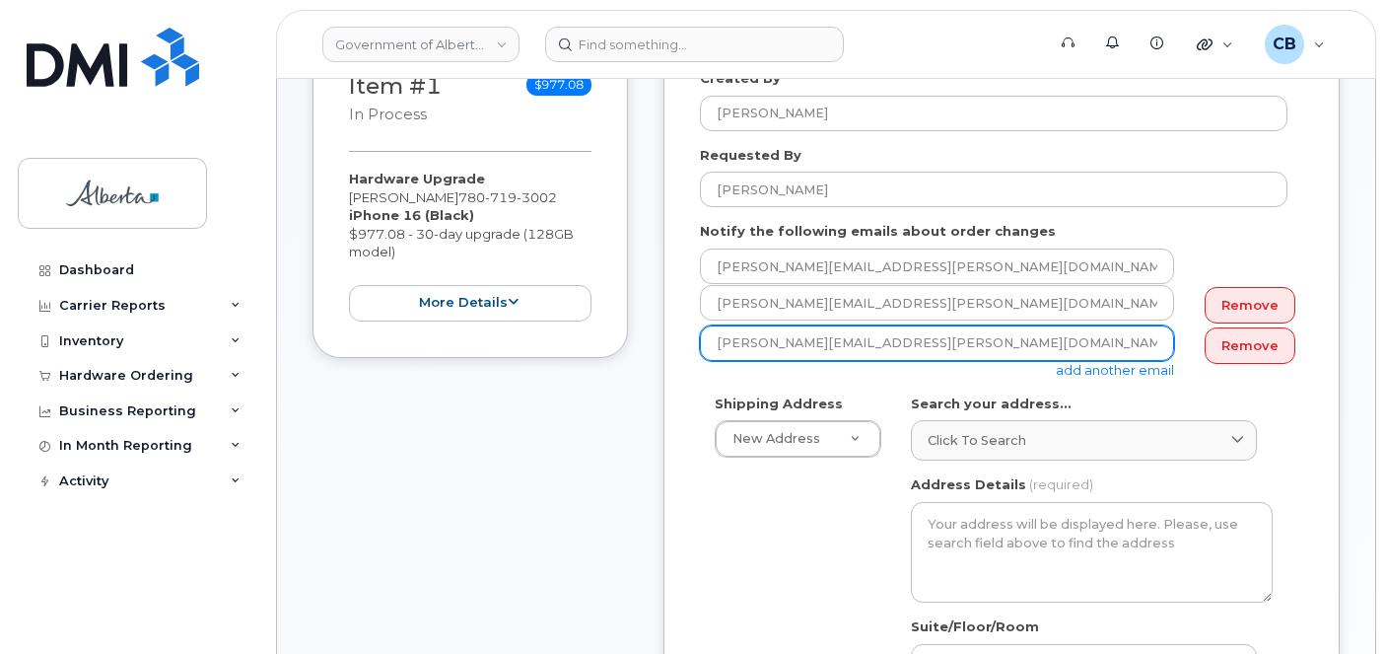
scroll to position [394, 0]
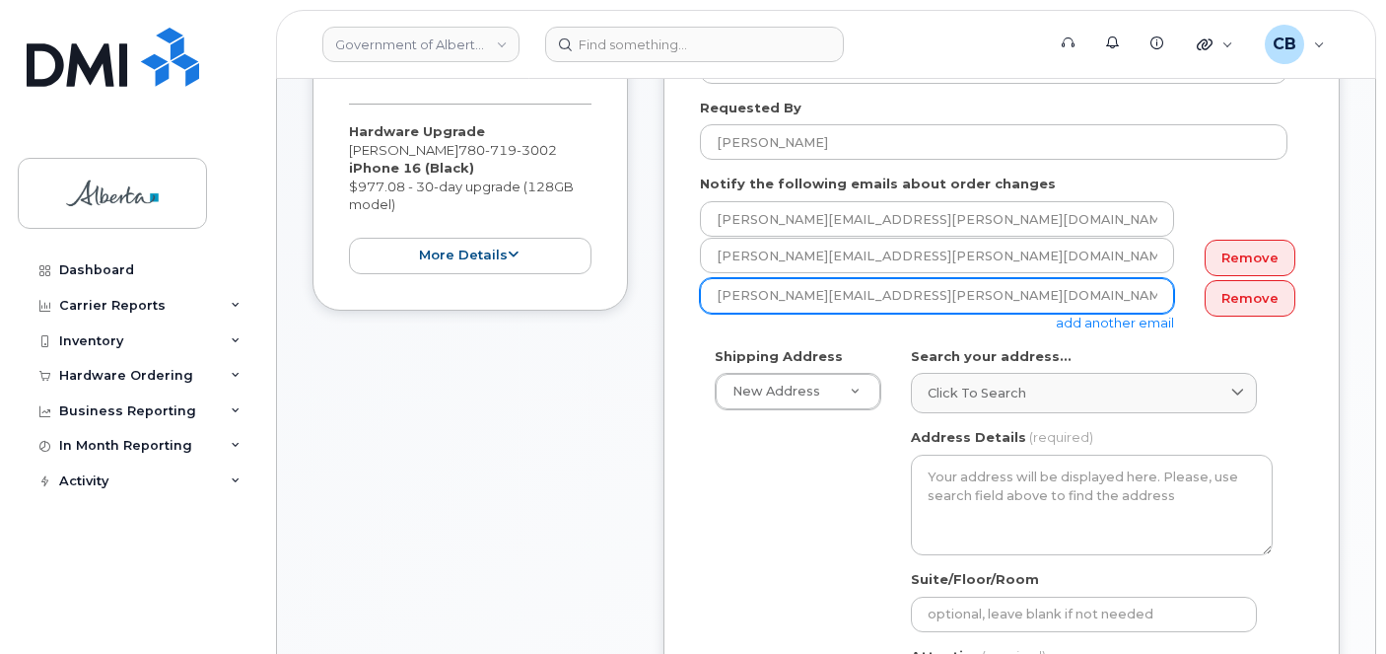
type input "[PERSON_NAME][EMAIL_ADDRESS][PERSON_NAME][DOMAIN_NAME]"
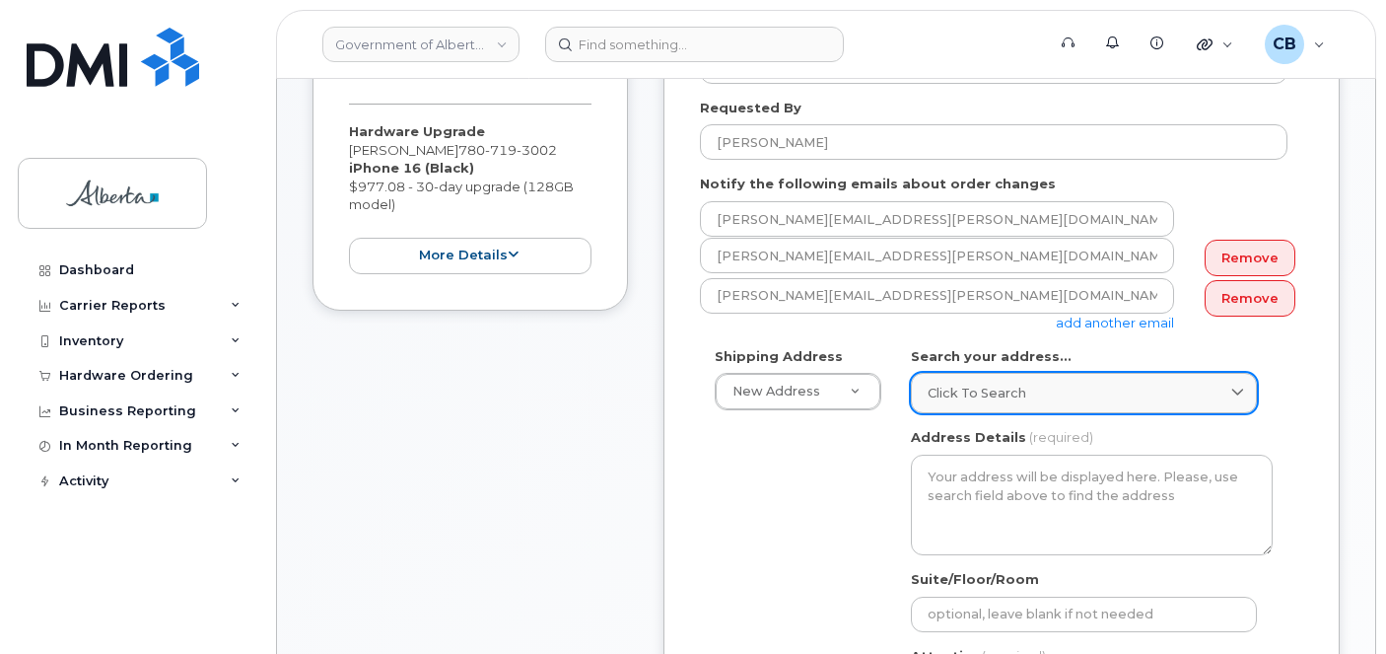
click at [970, 387] on span "Click to search" at bounding box center [977, 392] width 99 height 19
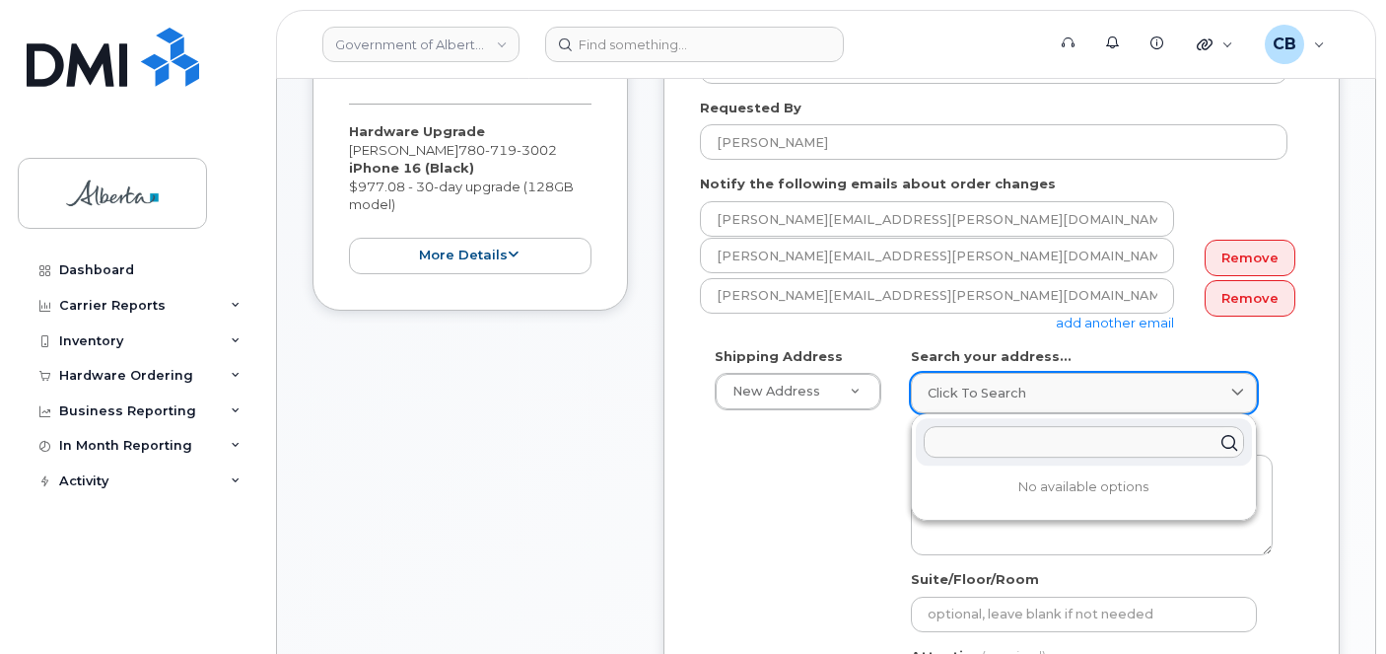
paste input "[STREET_ADDRESS]"
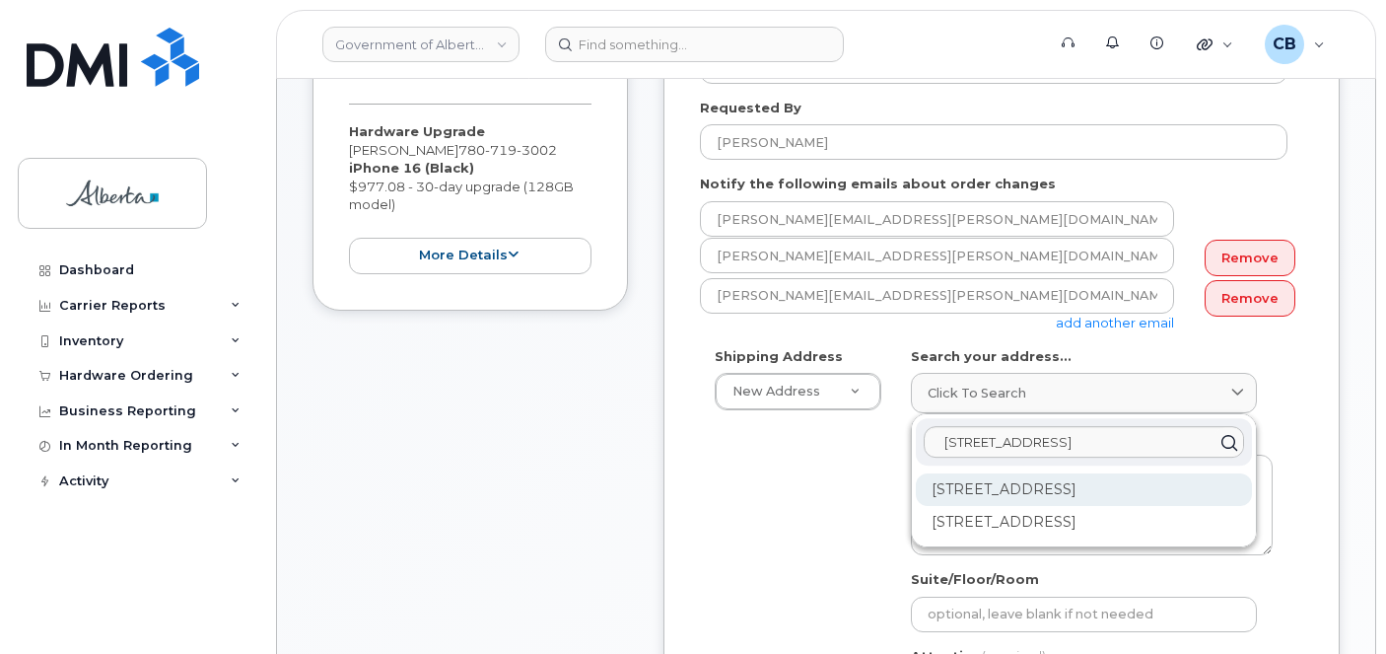
click at [1000, 488] on div "[STREET_ADDRESS]" at bounding box center [1084, 489] width 336 height 33
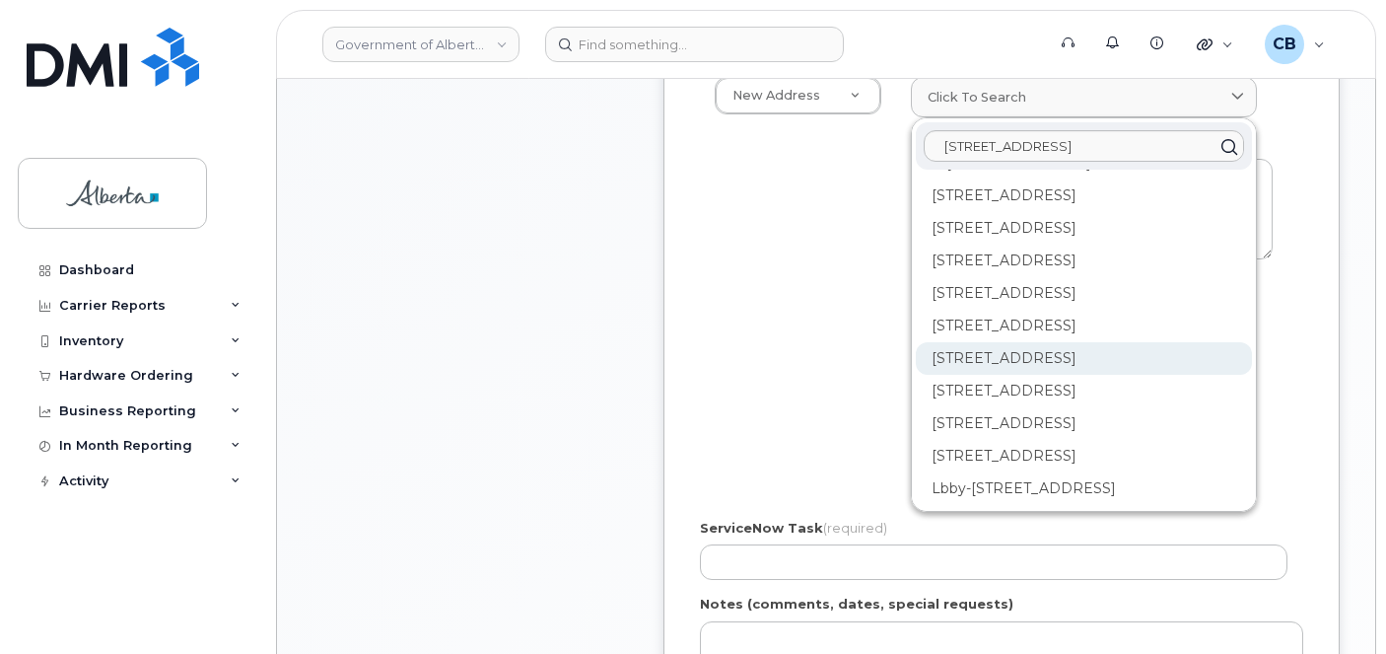
scroll to position [306, 0]
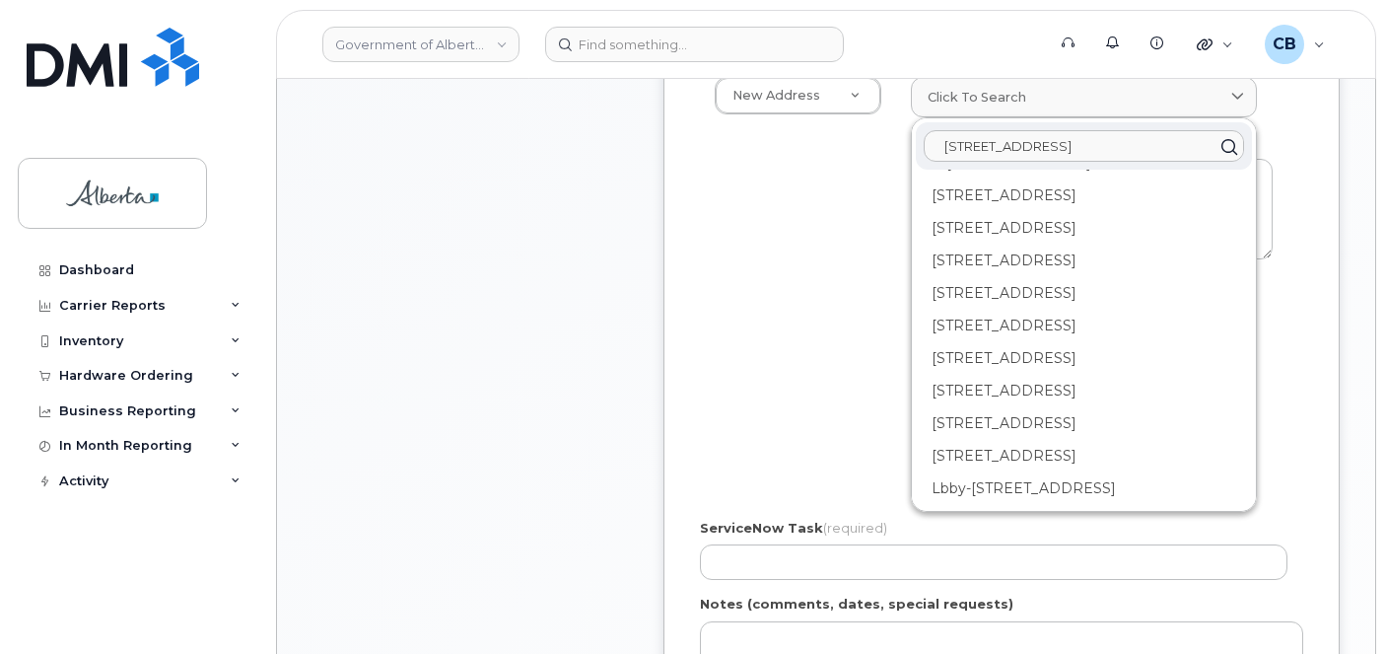
click at [1100, 143] on input "[STREET_ADDRESS]" at bounding box center [1084, 146] width 320 height 32
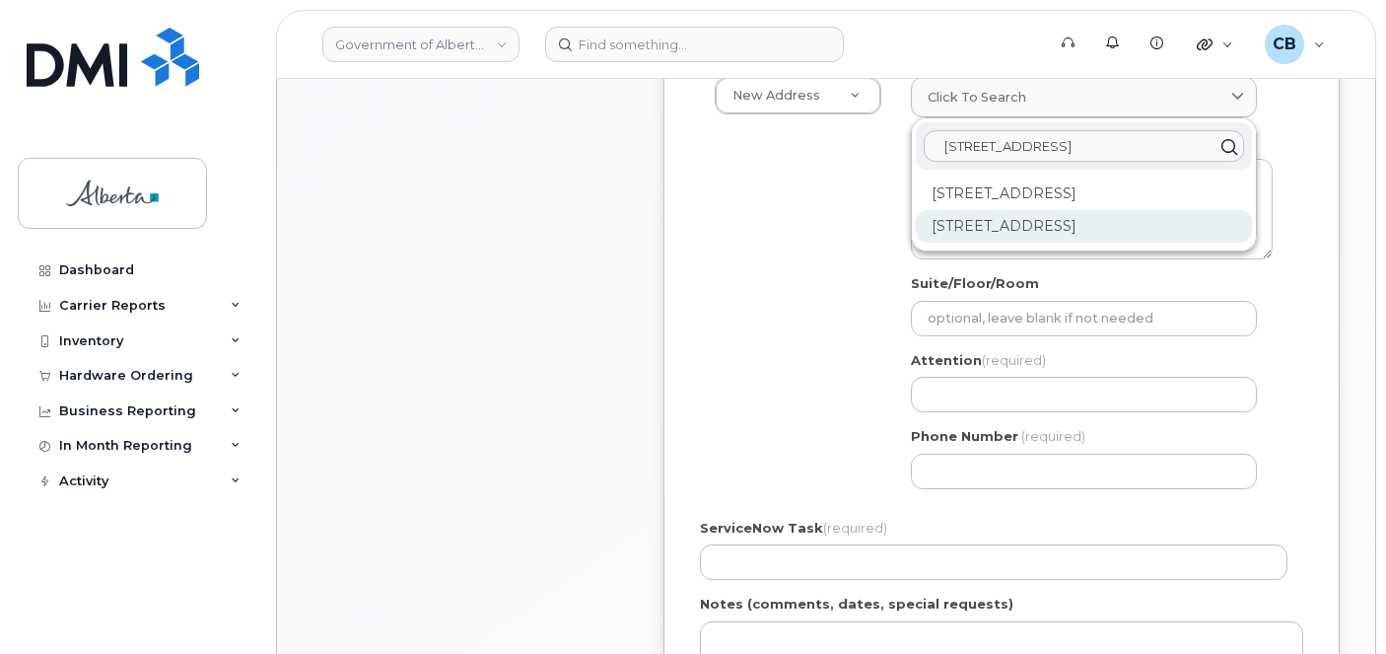
type input "[STREET_ADDRESS]"
click at [1038, 217] on div "[STREET_ADDRESS]" at bounding box center [1084, 226] width 336 height 33
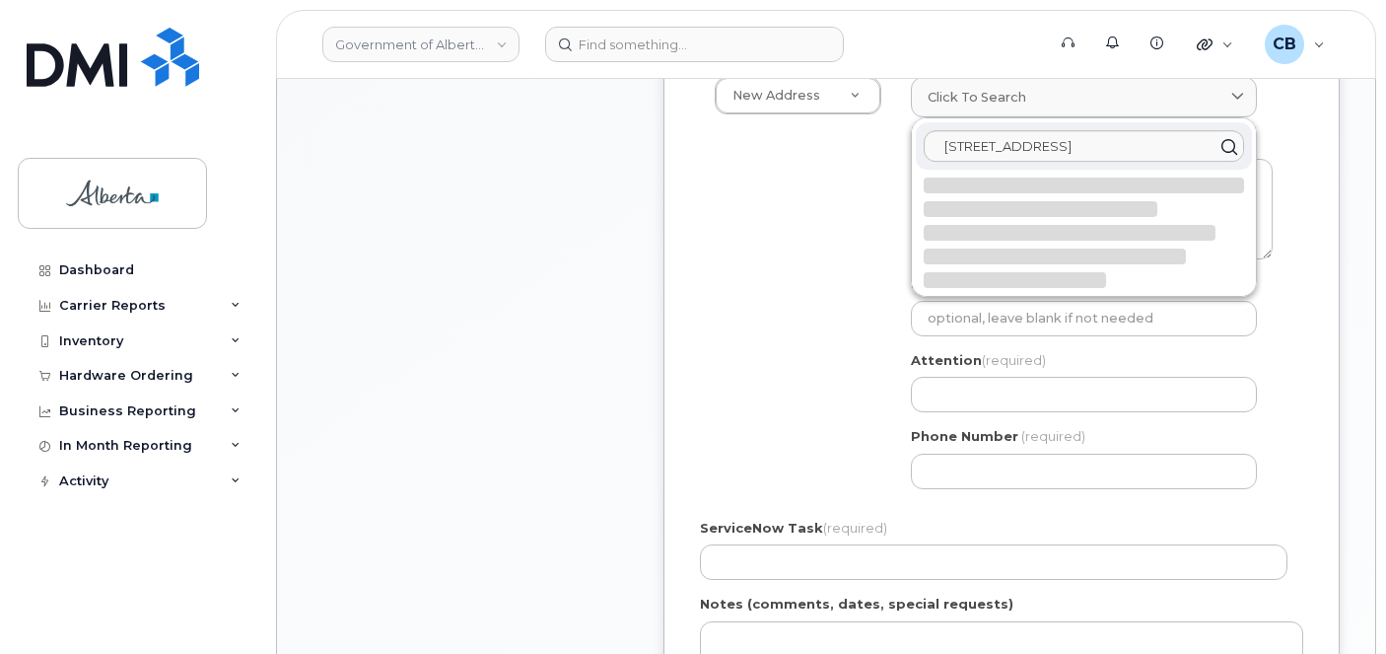
select select
type textarea "[STREET_ADDRESS]"
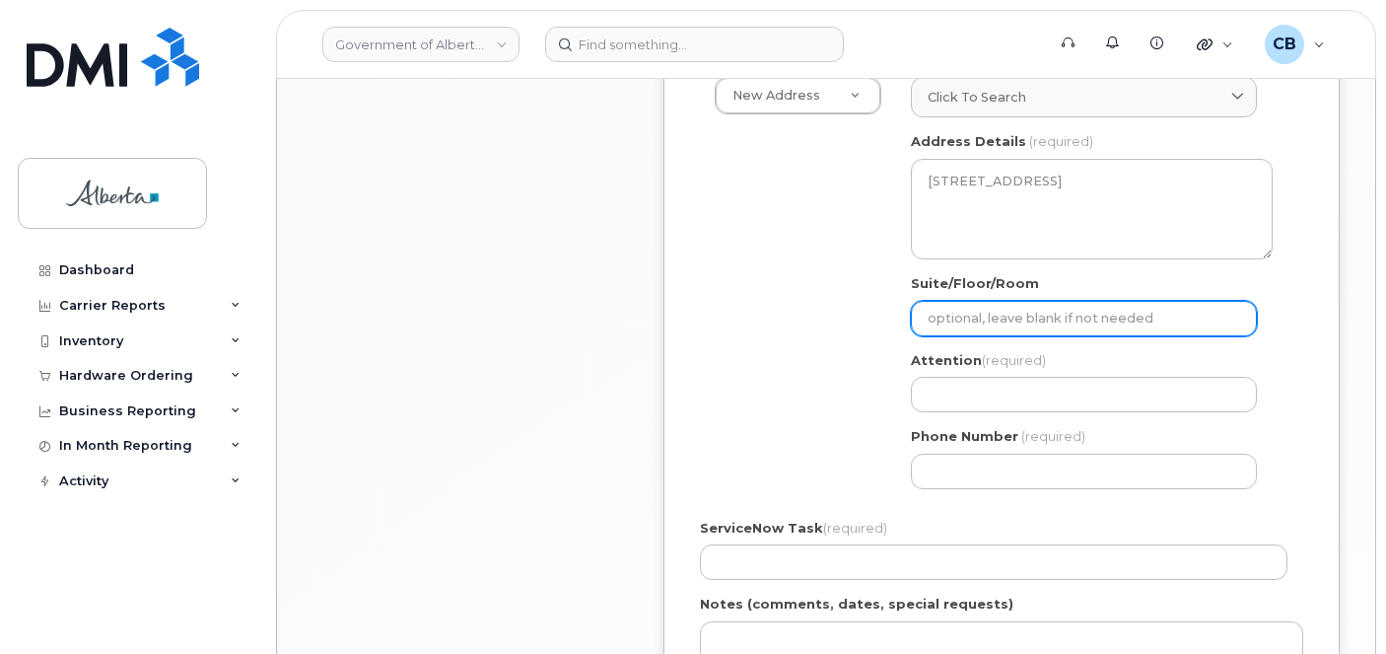
click at [960, 307] on input "Suite/Floor/Room" at bounding box center [1084, 318] width 346 height 35
paste input "Room 1171"
select select
type input "Room 1171"
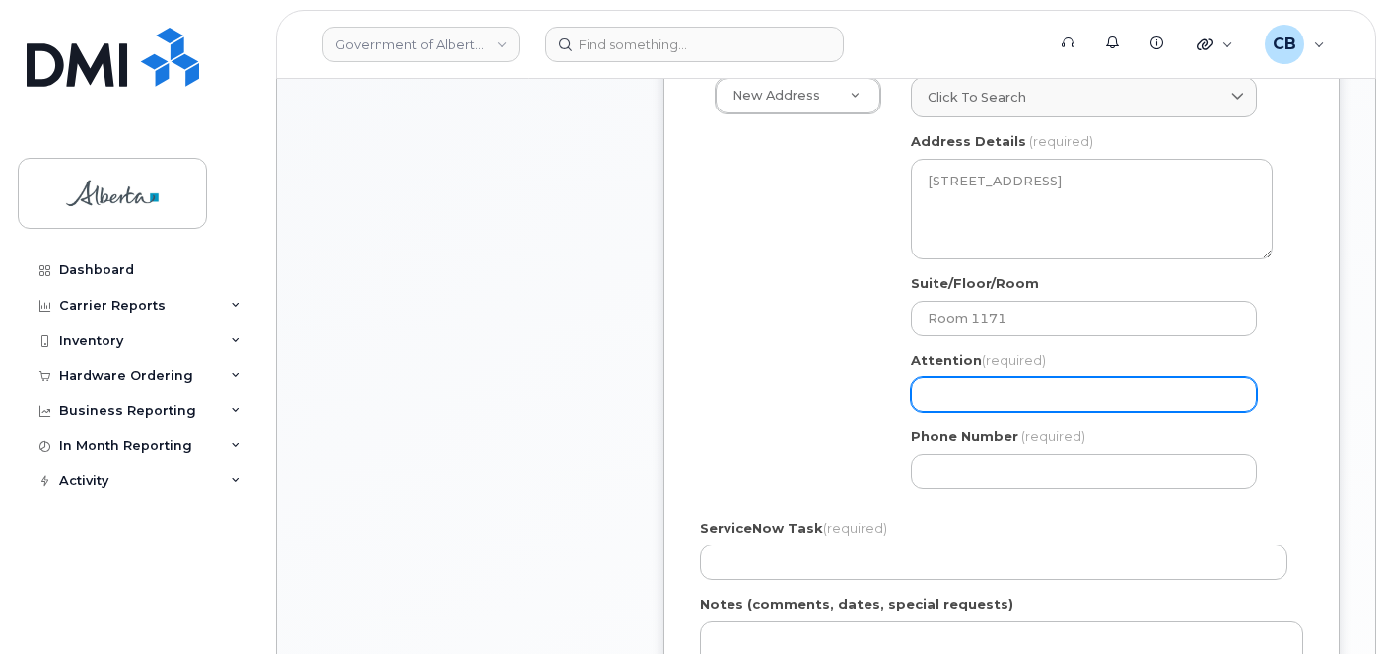
click at [962, 394] on input "Attention (required)" at bounding box center [1084, 394] width 346 height 35
paste input "[PERSON_NAME]"
select select
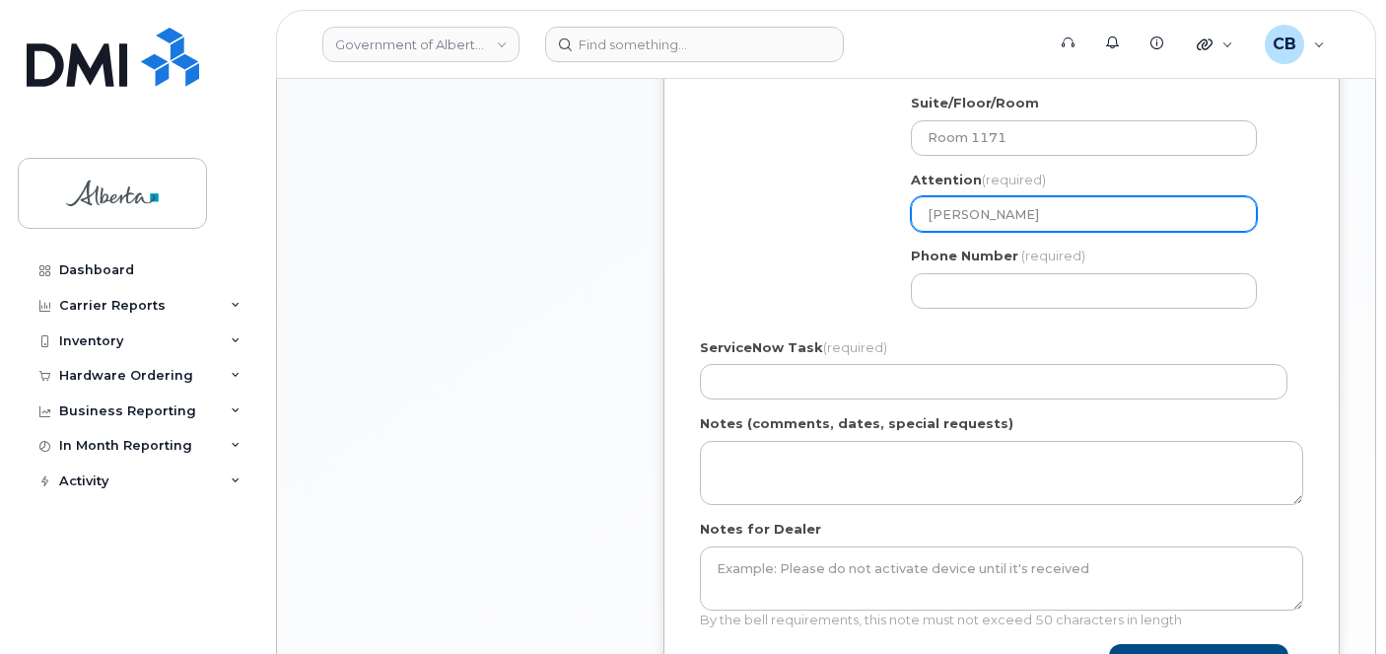
scroll to position [873, 0]
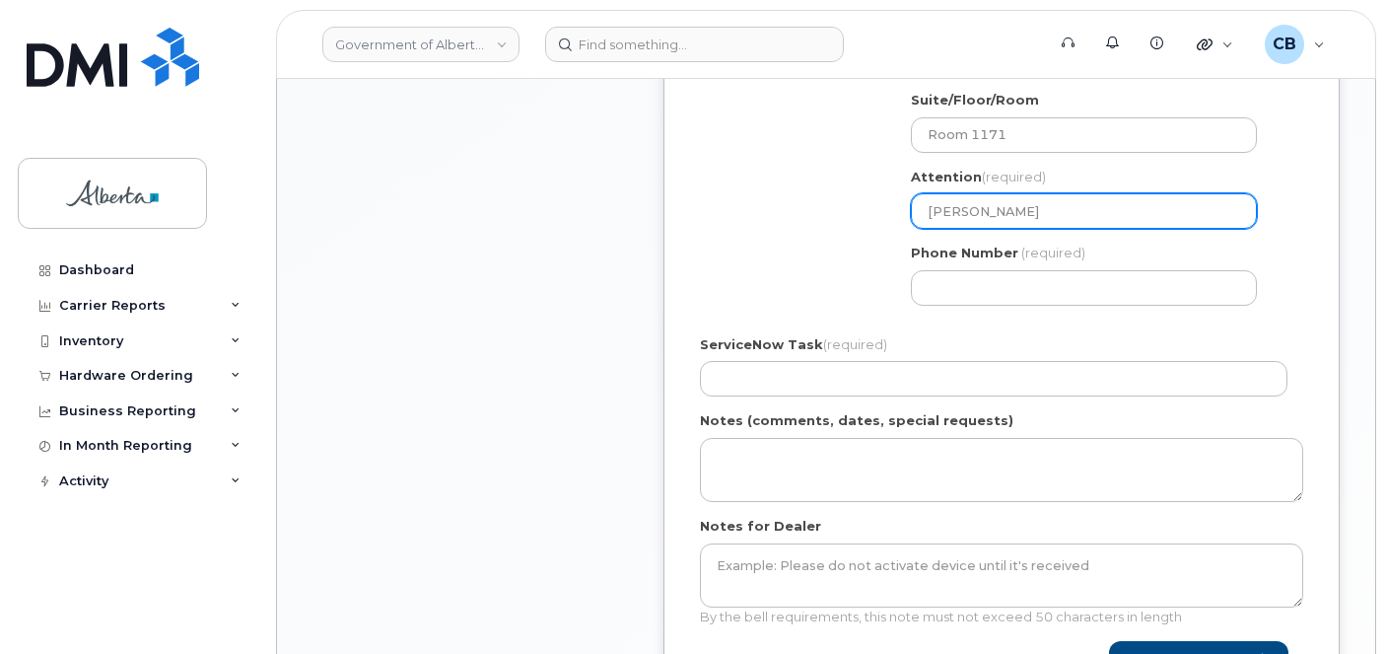
type input "[PERSON_NAME]"
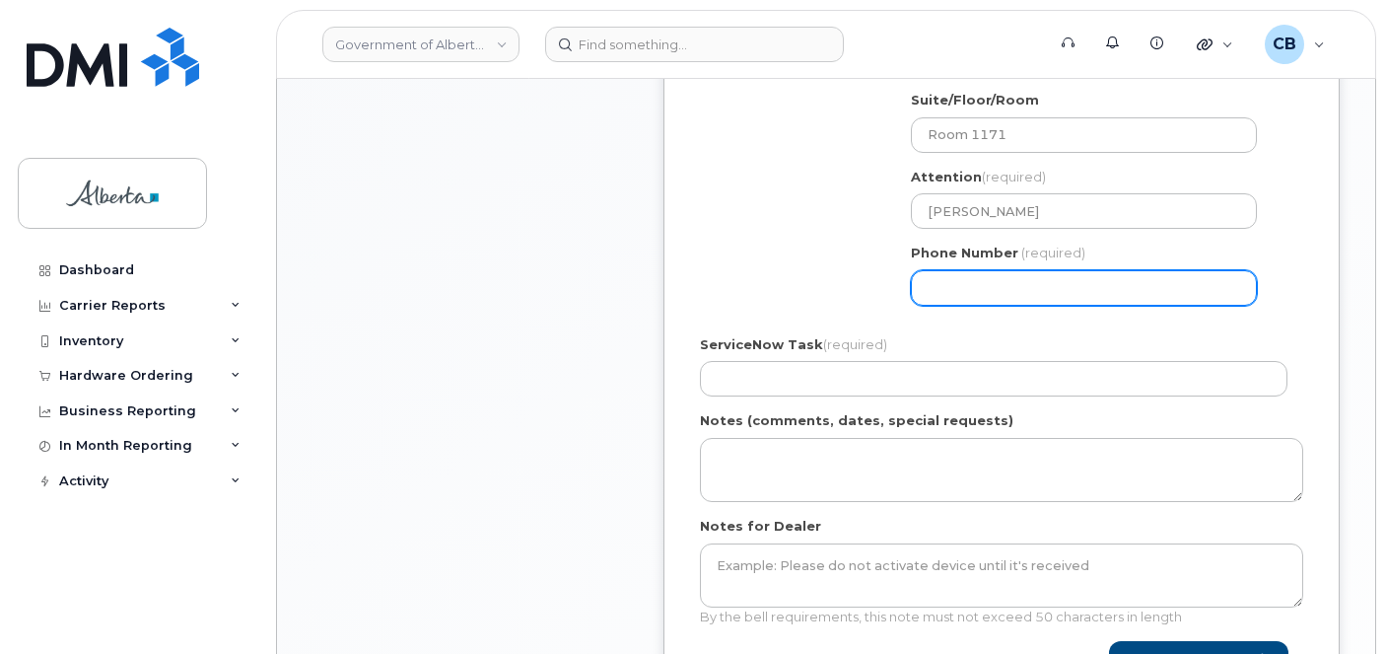
click at [948, 288] on input "Phone Number" at bounding box center [1084, 287] width 346 height 35
paste input "7806446910"
select select
type input "7806446910"
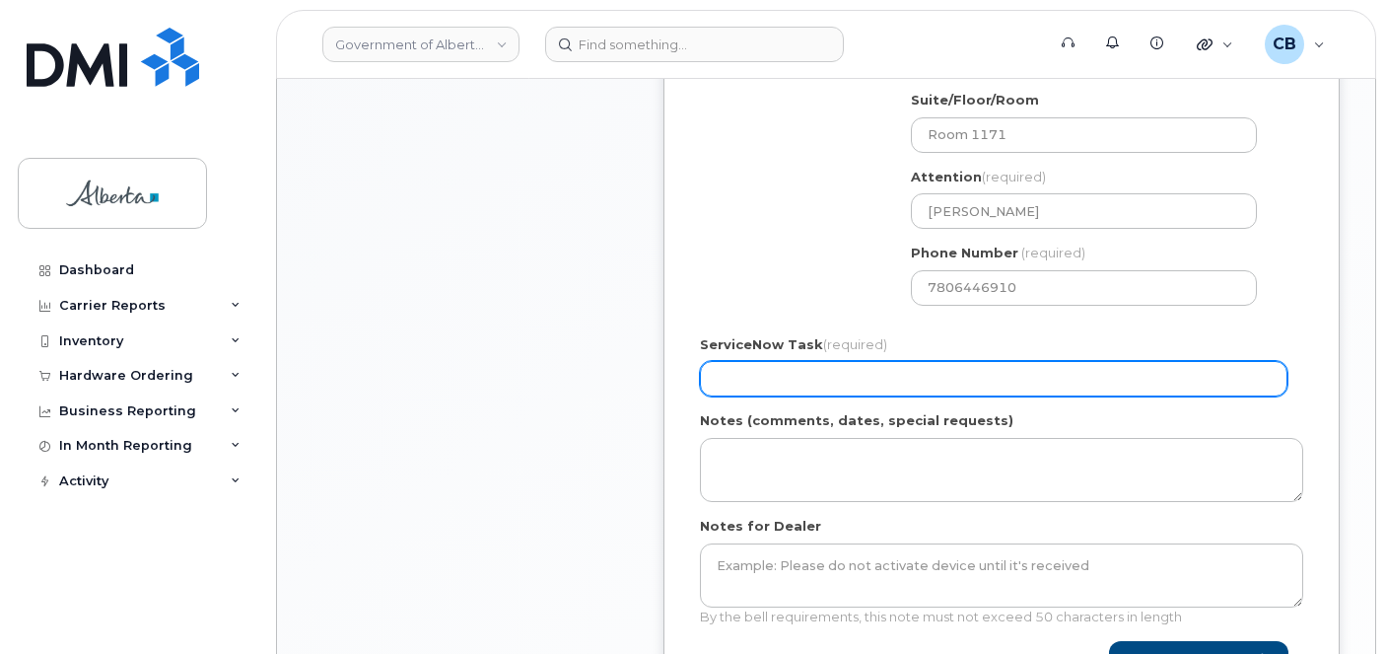
click at [718, 367] on input "ServiceNow Task (required)" at bounding box center [993, 378] width 587 height 35
paste input "SCTASK0862087"
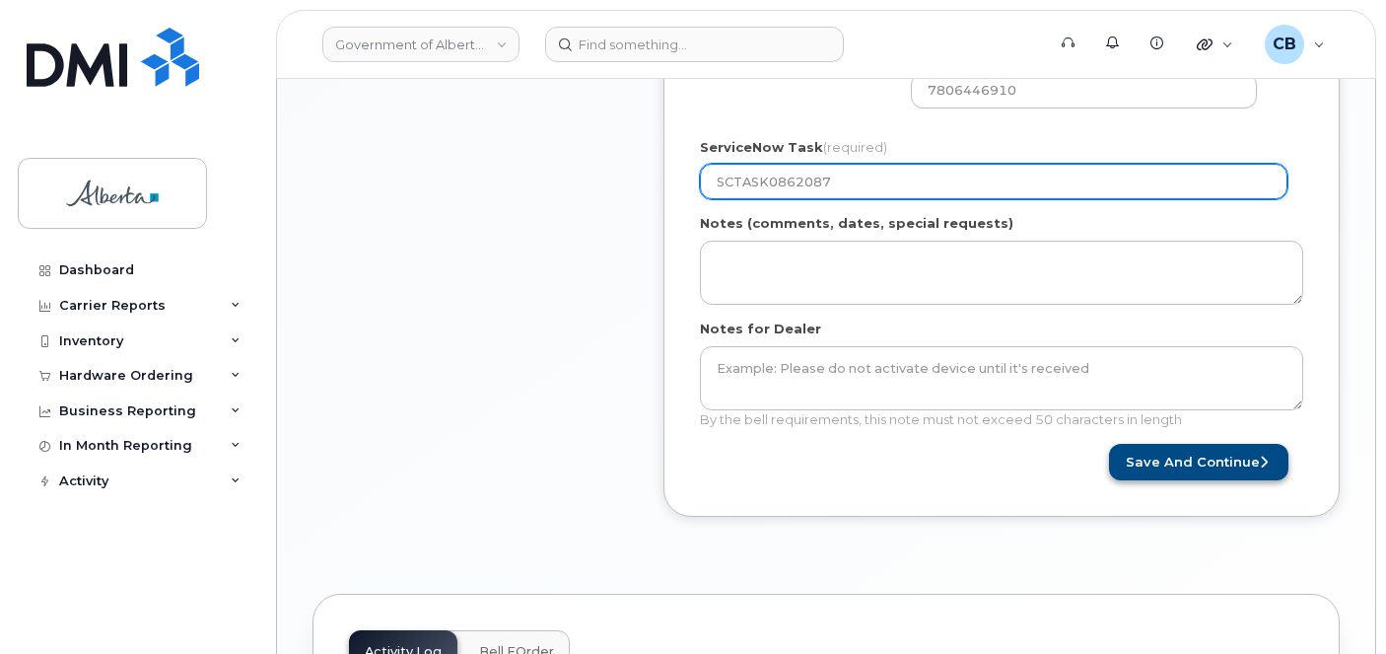
type input "SCTASK0862087"
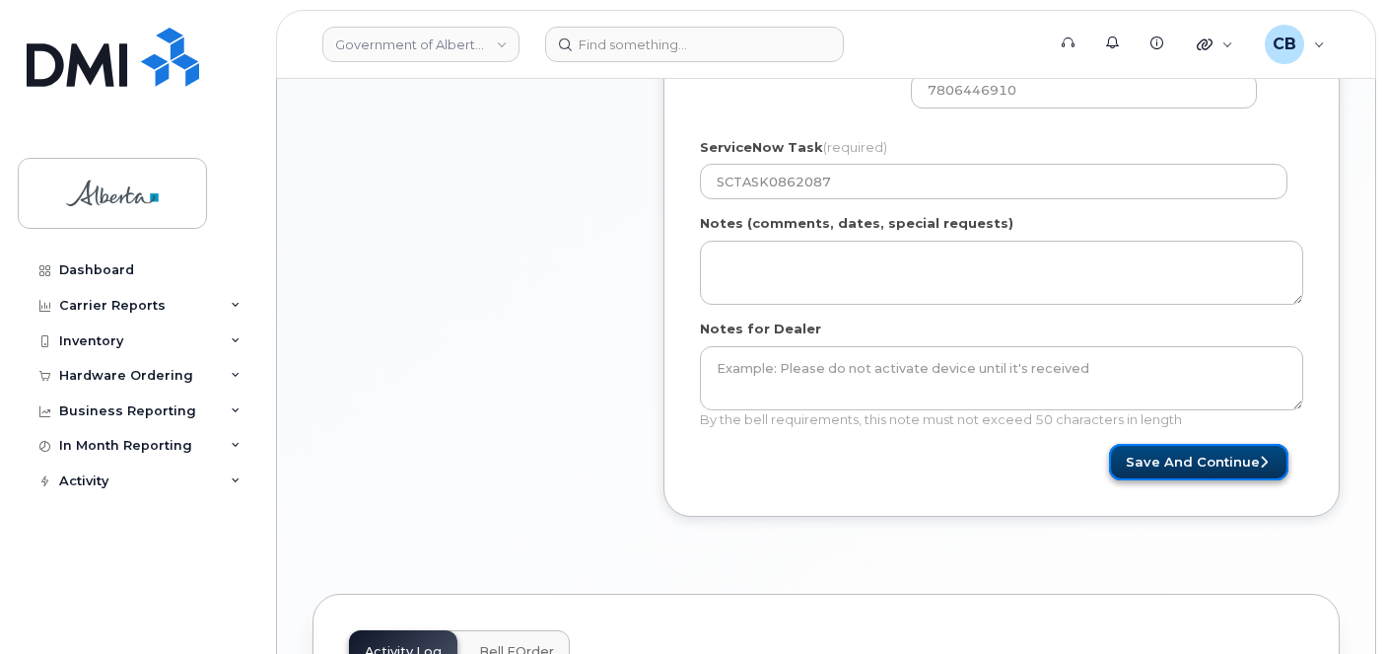
click at [1184, 458] on button "Save and Continue" at bounding box center [1198, 462] width 179 height 36
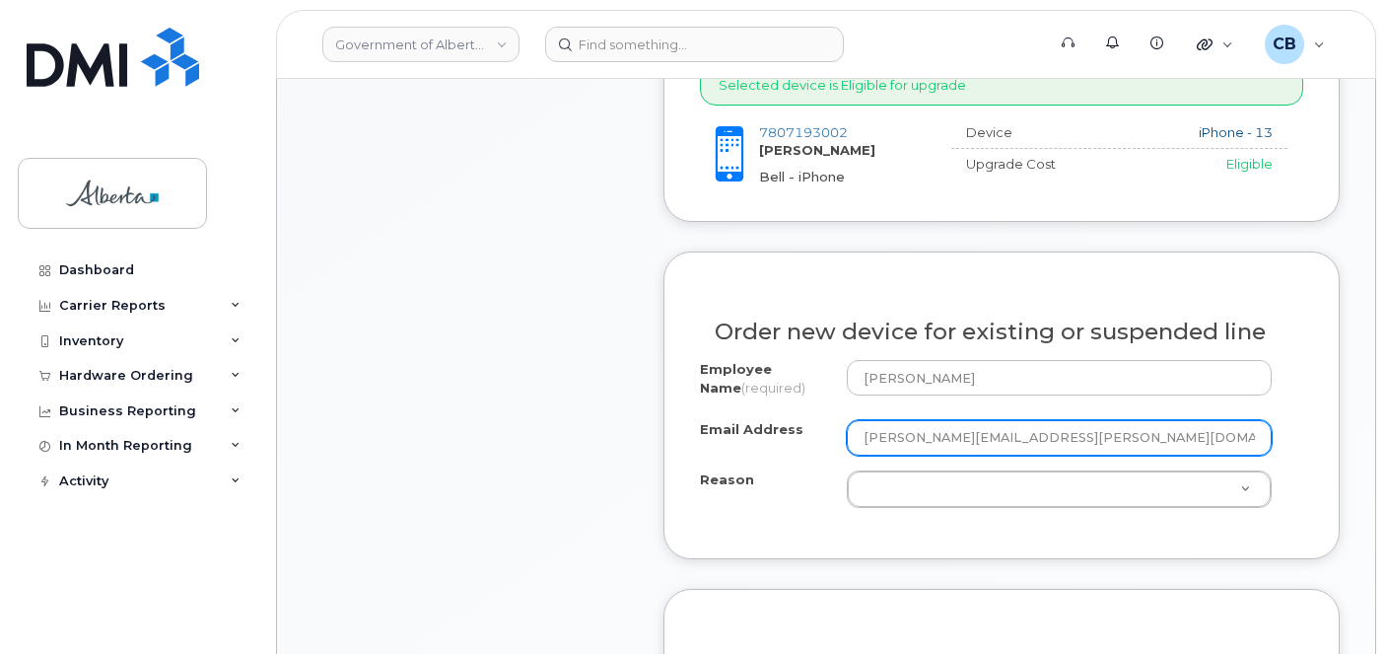
scroll to position [986, 0]
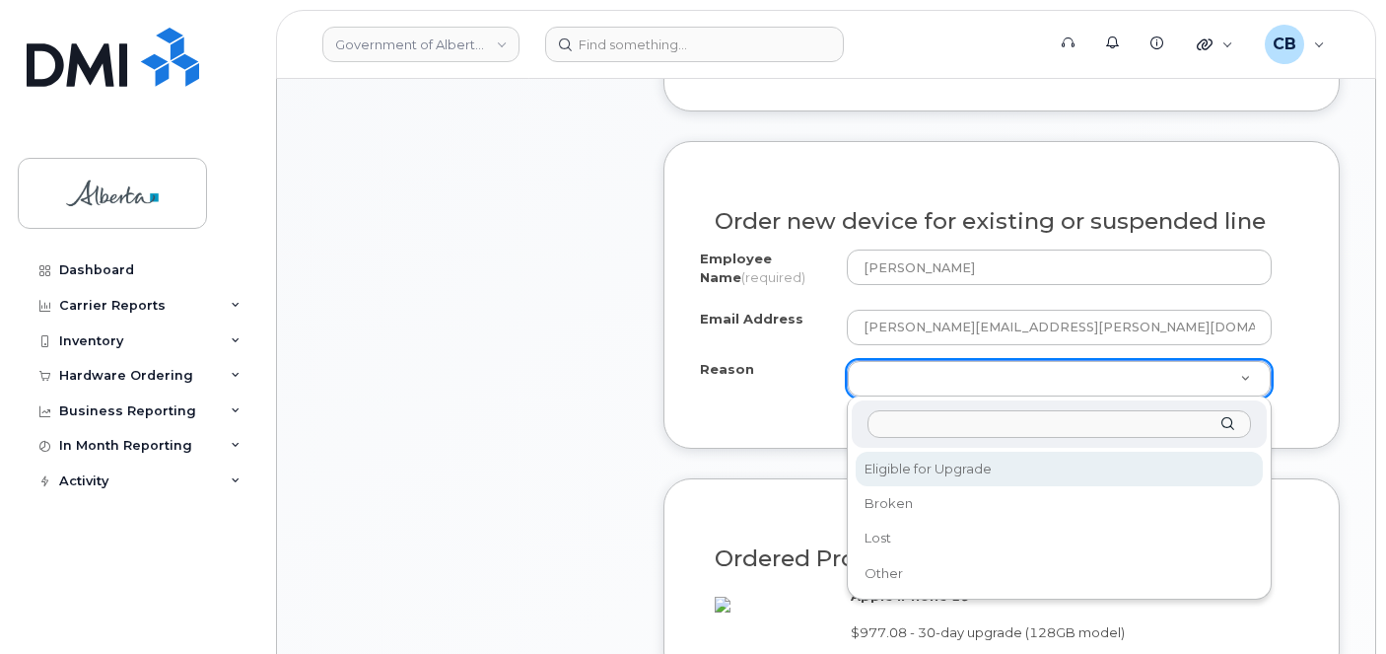
drag, startPoint x: 901, startPoint y: 467, endPoint x: 931, endPoint y: 449, distance: 35.3
select select "eligible_for_upgrade"
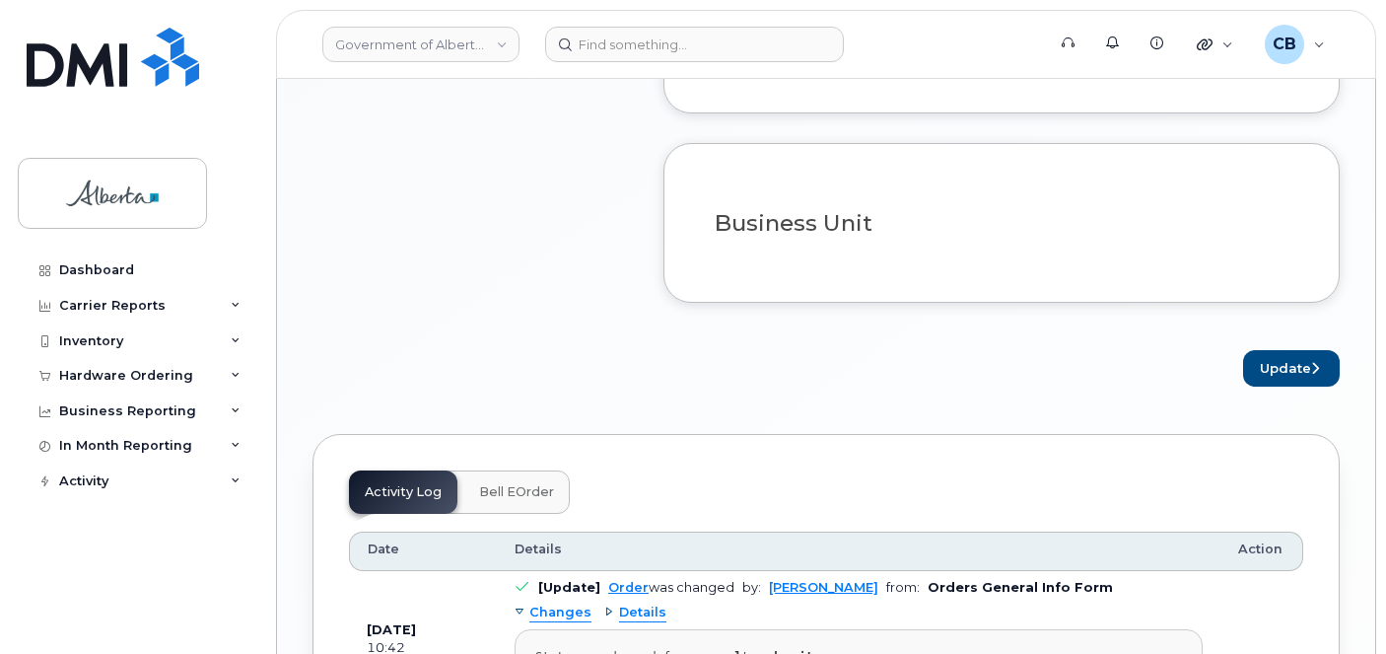
scroll to position [1577, 0]
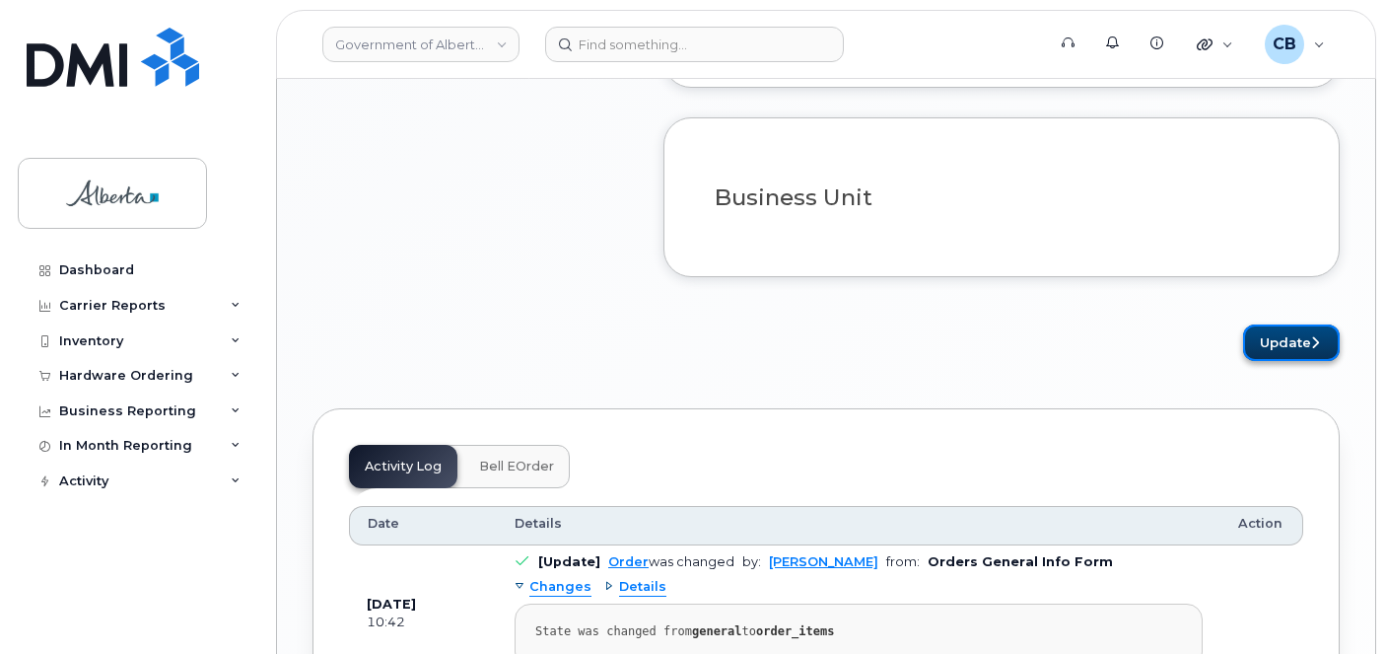
click at [1282, 357] on button "Update" at bounding box center [1291, 342] width 97 height 36
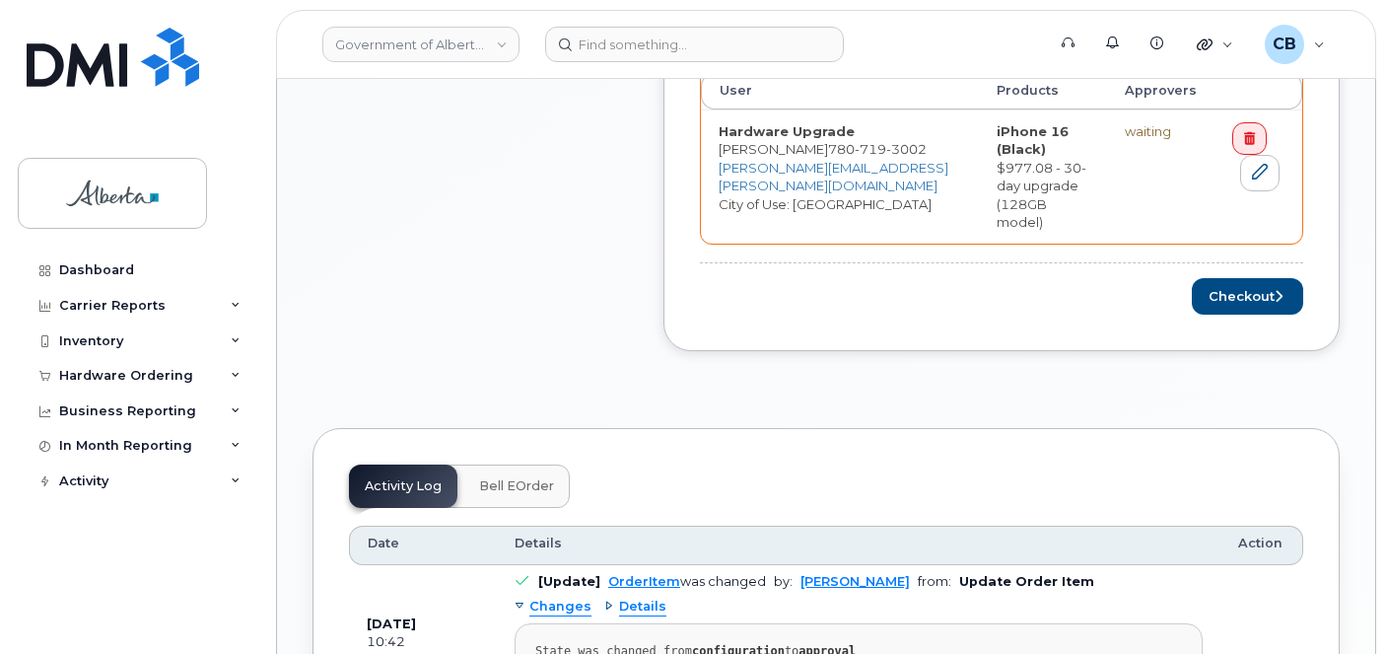
scroll to position [986, 0]
click at [1235, 277] on button "Checkout" at bounding box center [1247, 295] width 111 height 36
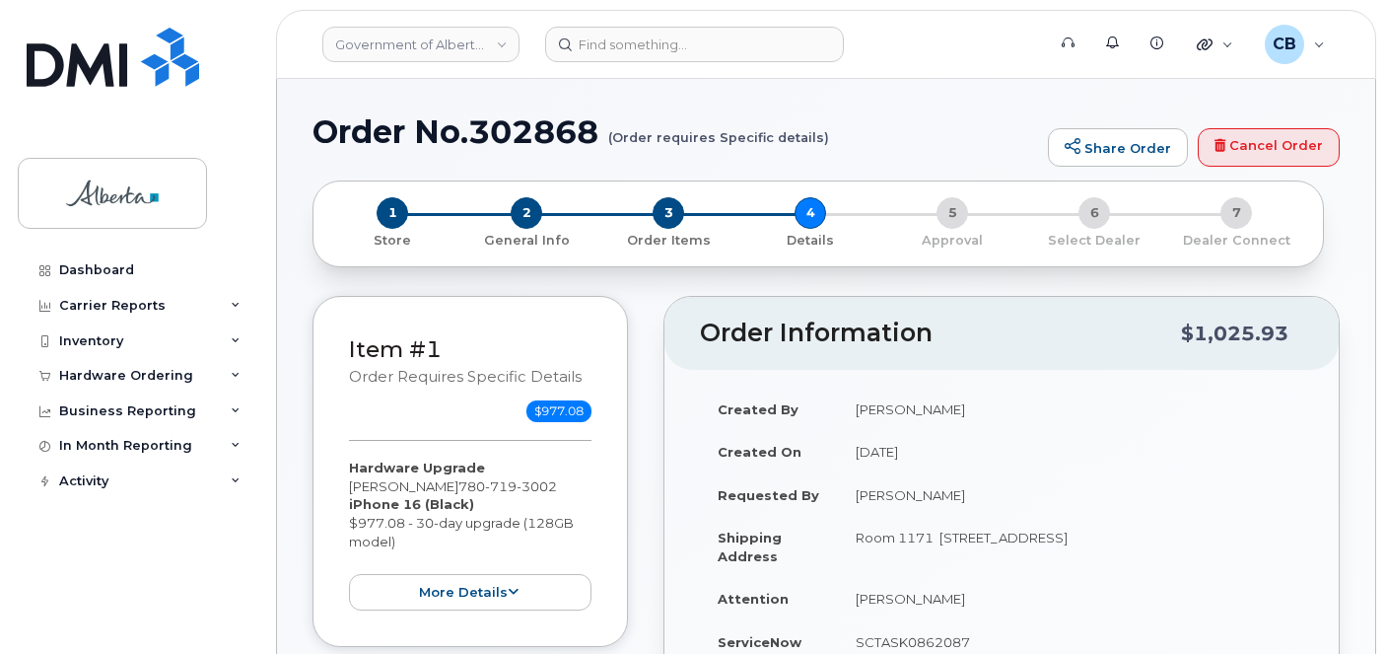
select select
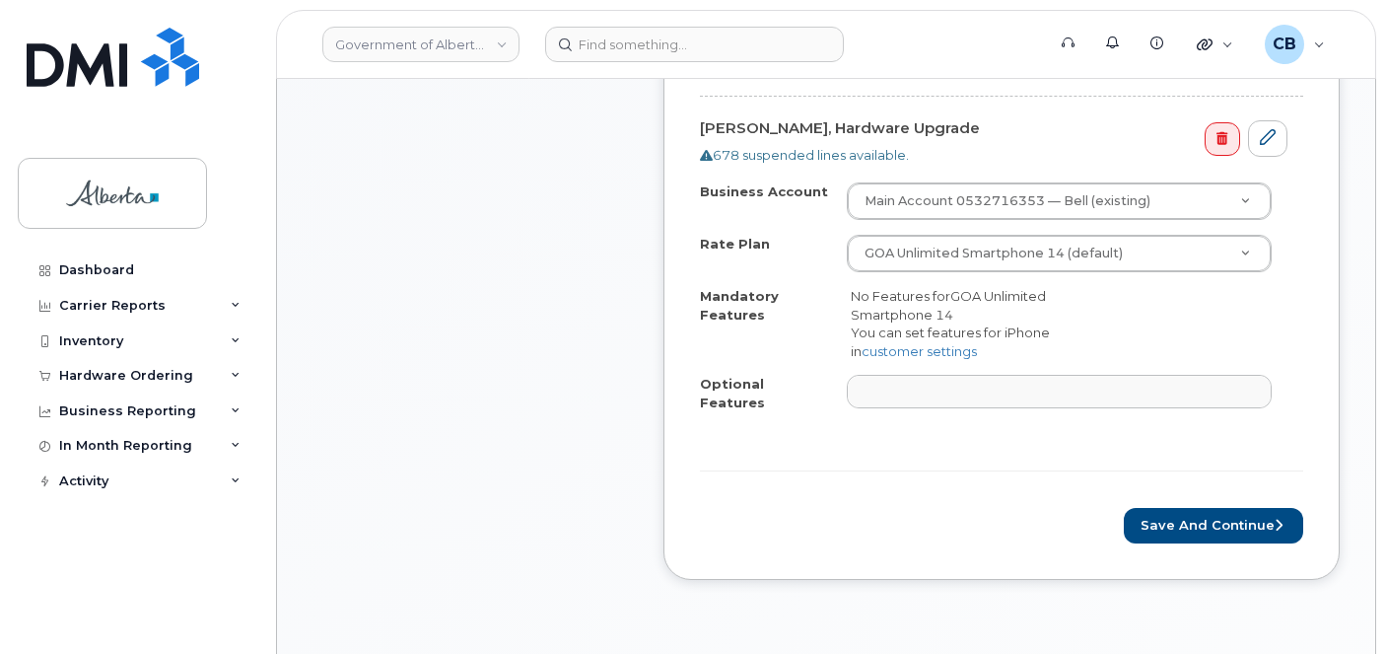
scroll to position [789, 0]
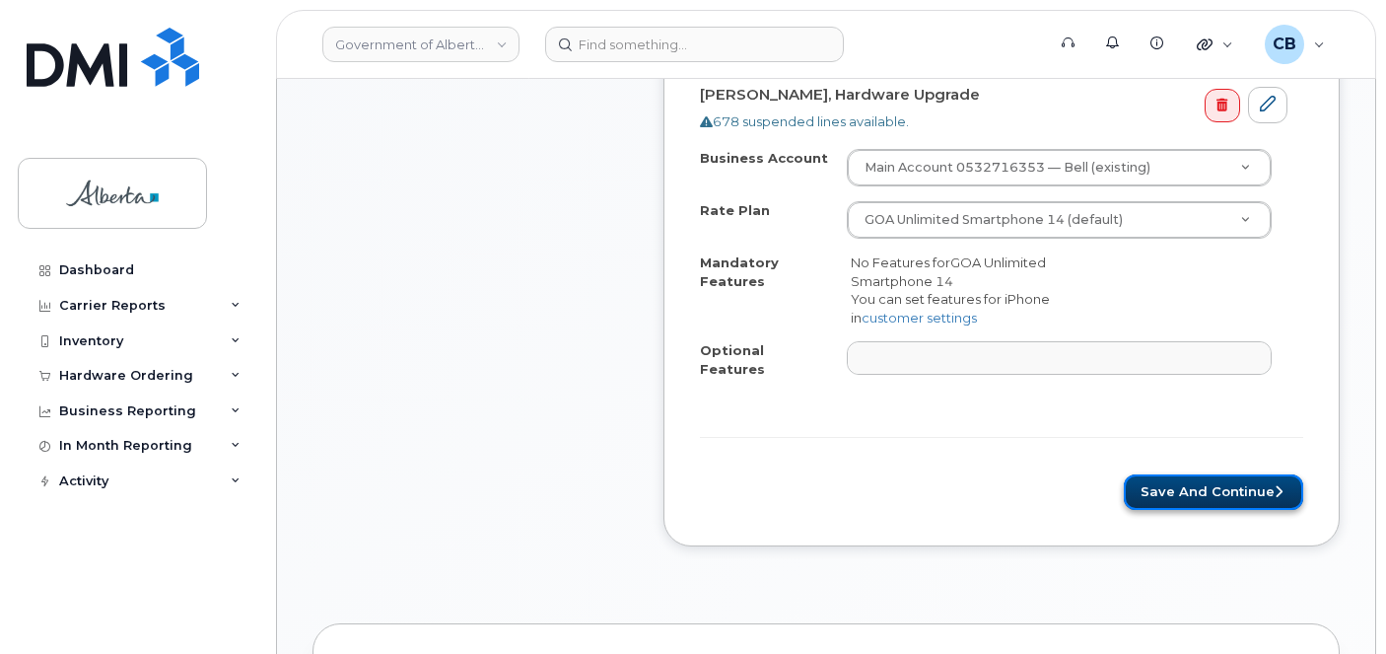
click at [1186, 480] on button "Save and Continue" at bounding box center [1213, 492] width 179 height 36
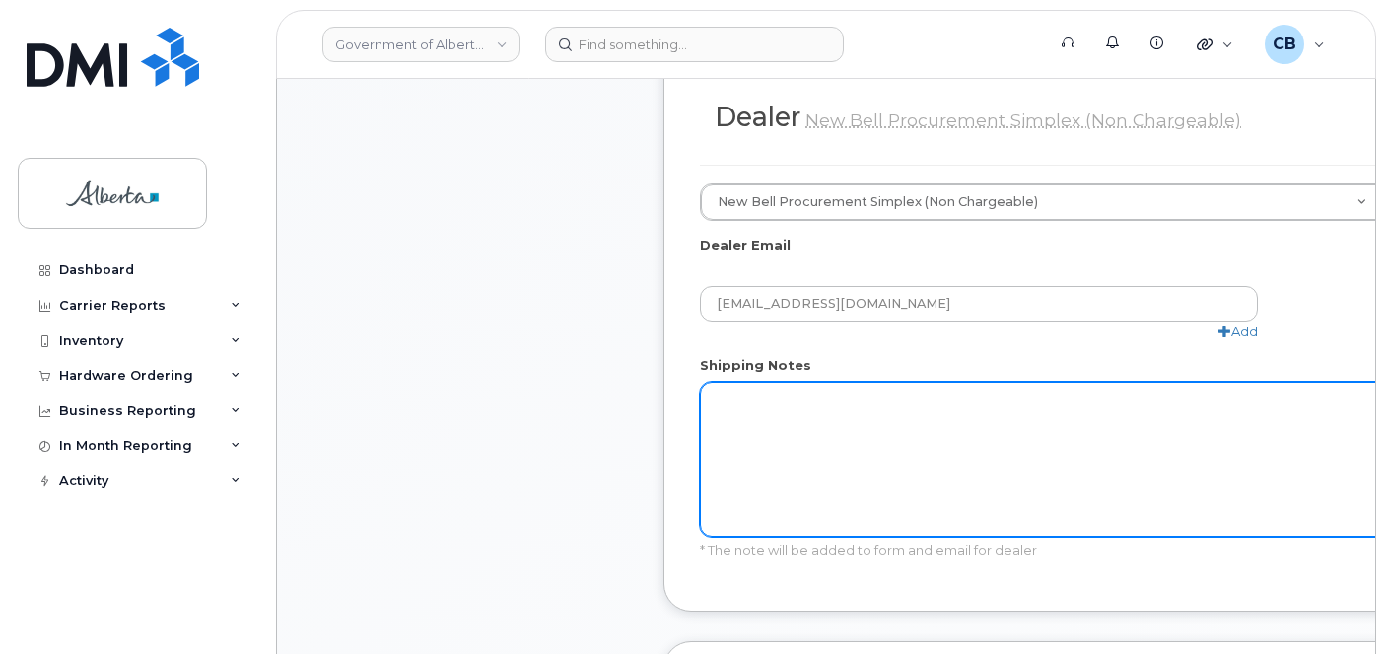
scroll to position [1183, 0]
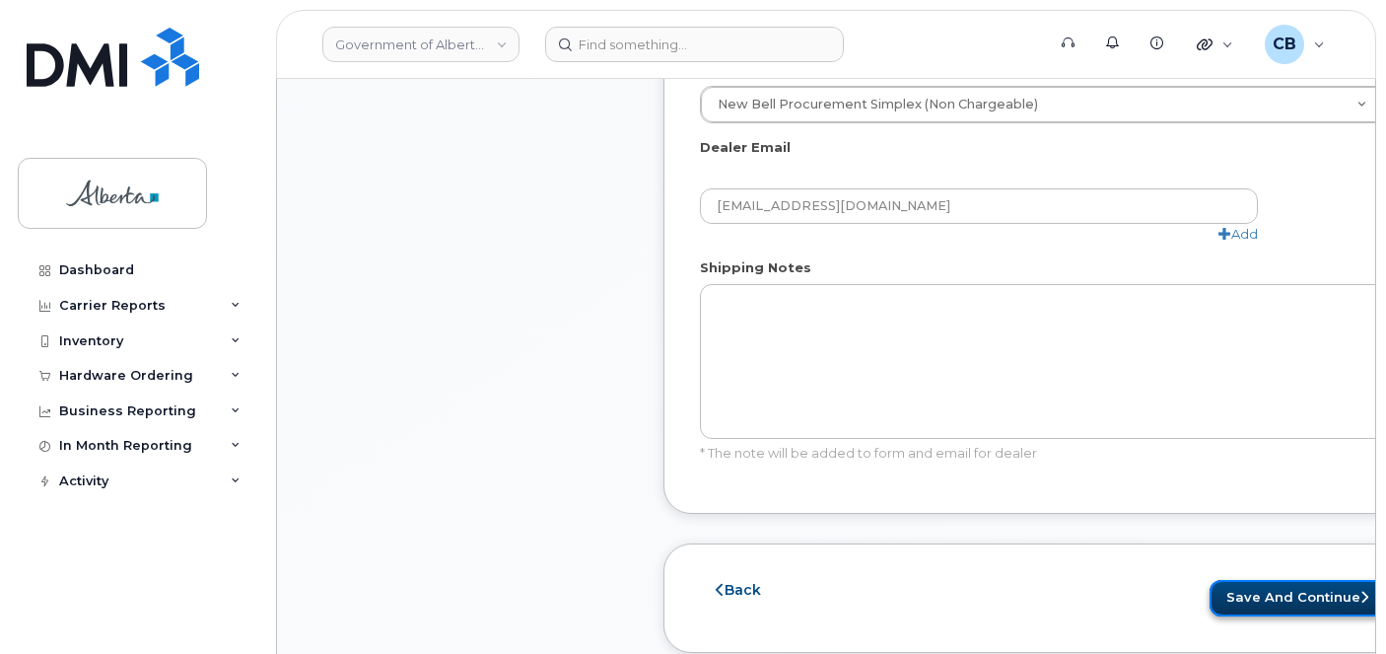
click at [1211, 587] on button "Save and Continue" at bounding box center [1298, 598] width 179 height 36
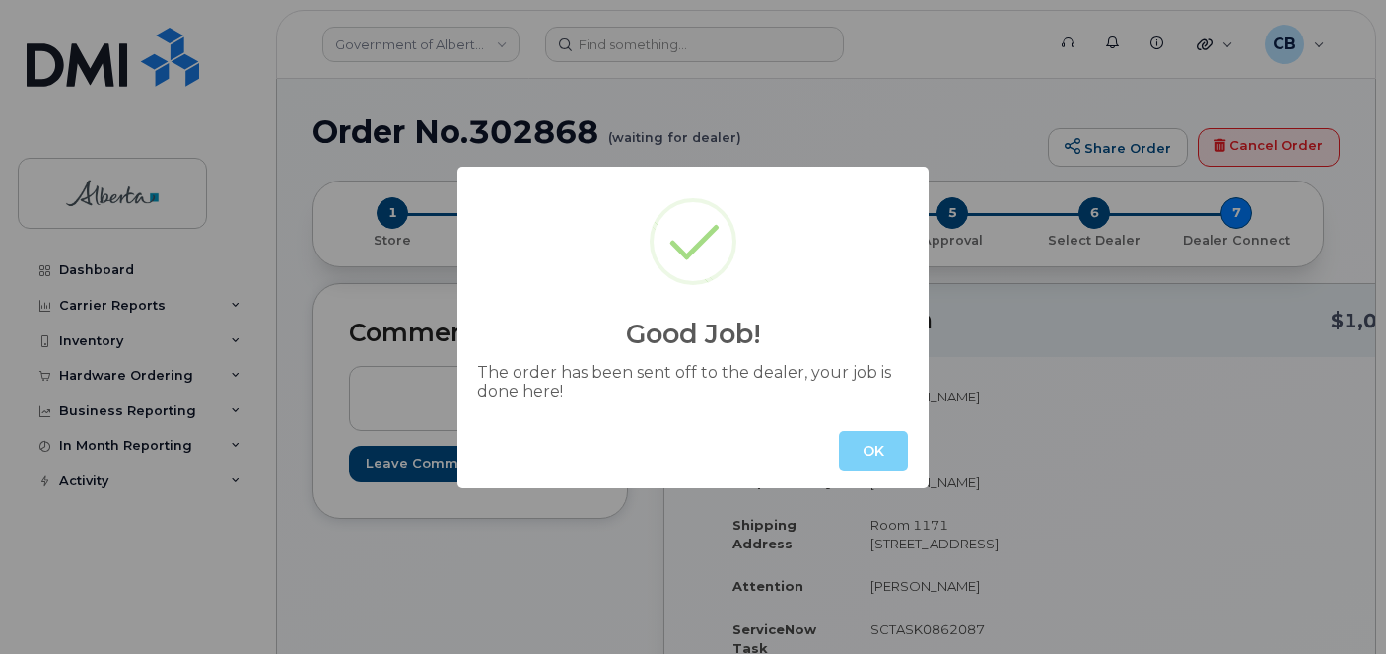
click at [865, 439] on button "OK" at bounding box center [873, 450] width 69 height 39
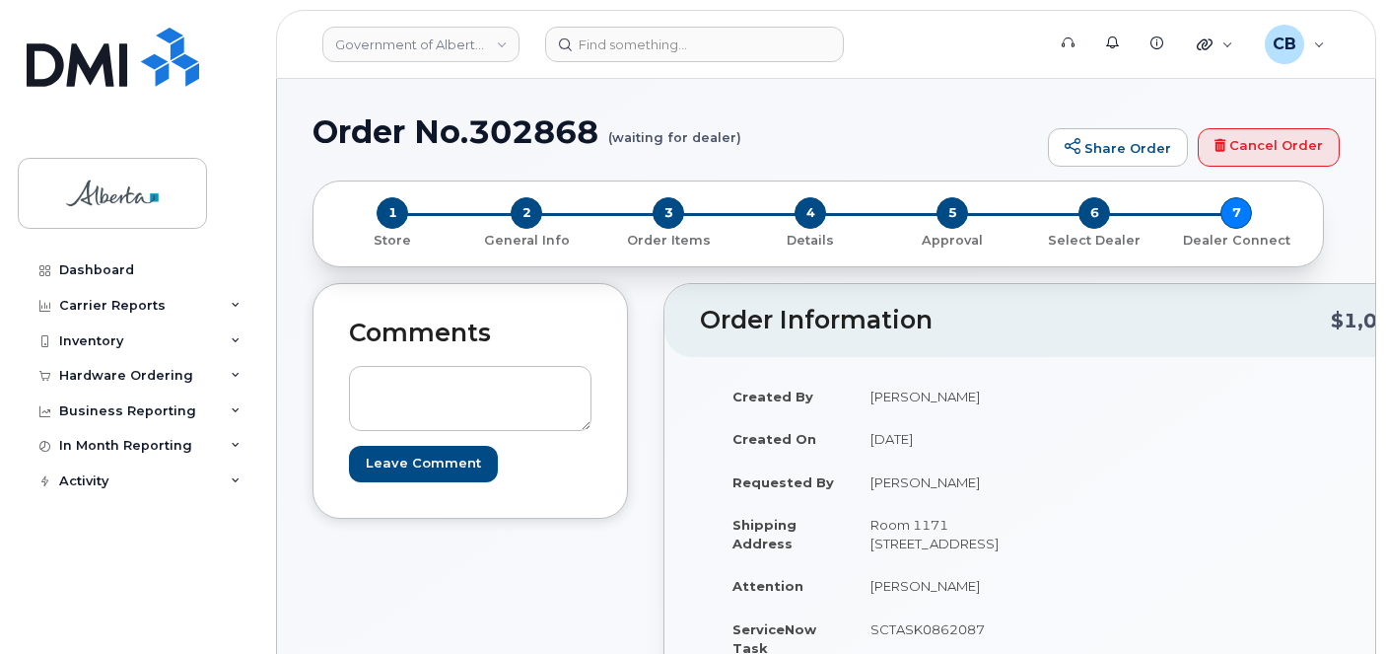
click at [516, 123] on h1 "Order No.302868 (waiting for dealer)" at bounding box center [674, 131] width 725 height 34
click at [516, 124] on h1 "Order No.302868 (waiting for dealer)" at bounding box center [674, 131] width 725 height 34
copy h1 "302868"
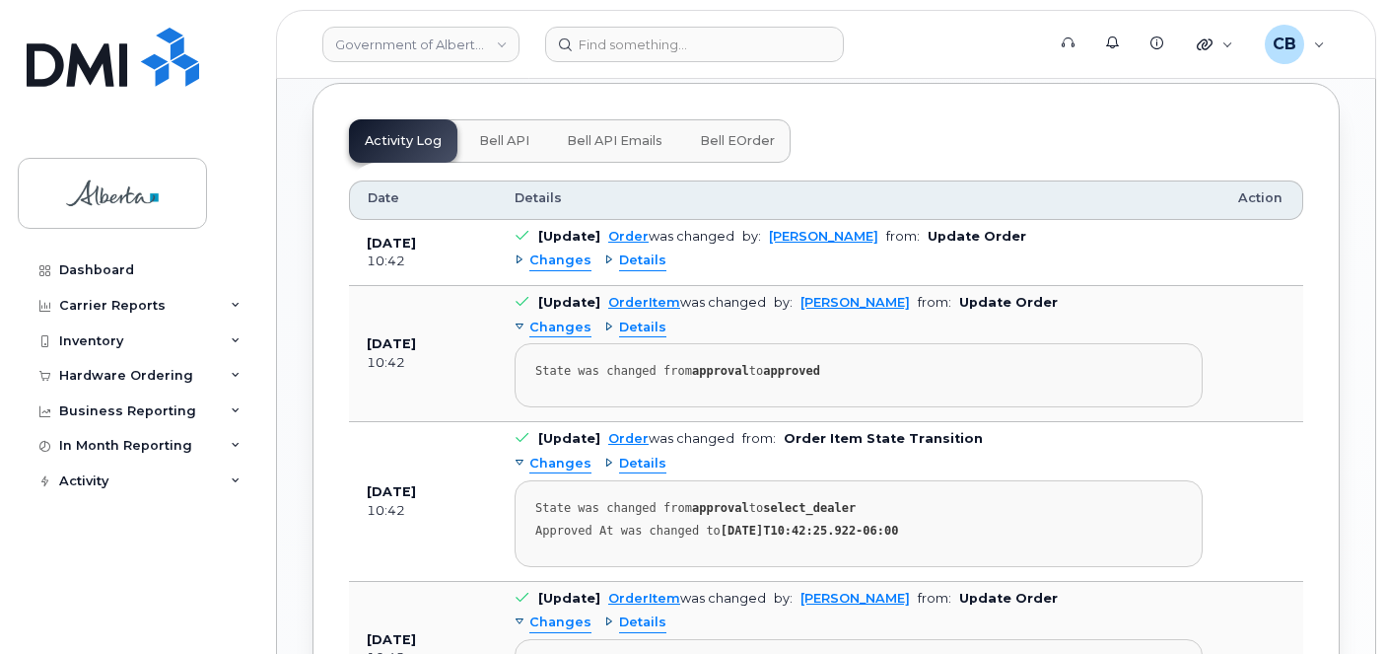
click at [501, 149] on span "Bell API" at bounding box center [504, 141] width 50 height 16
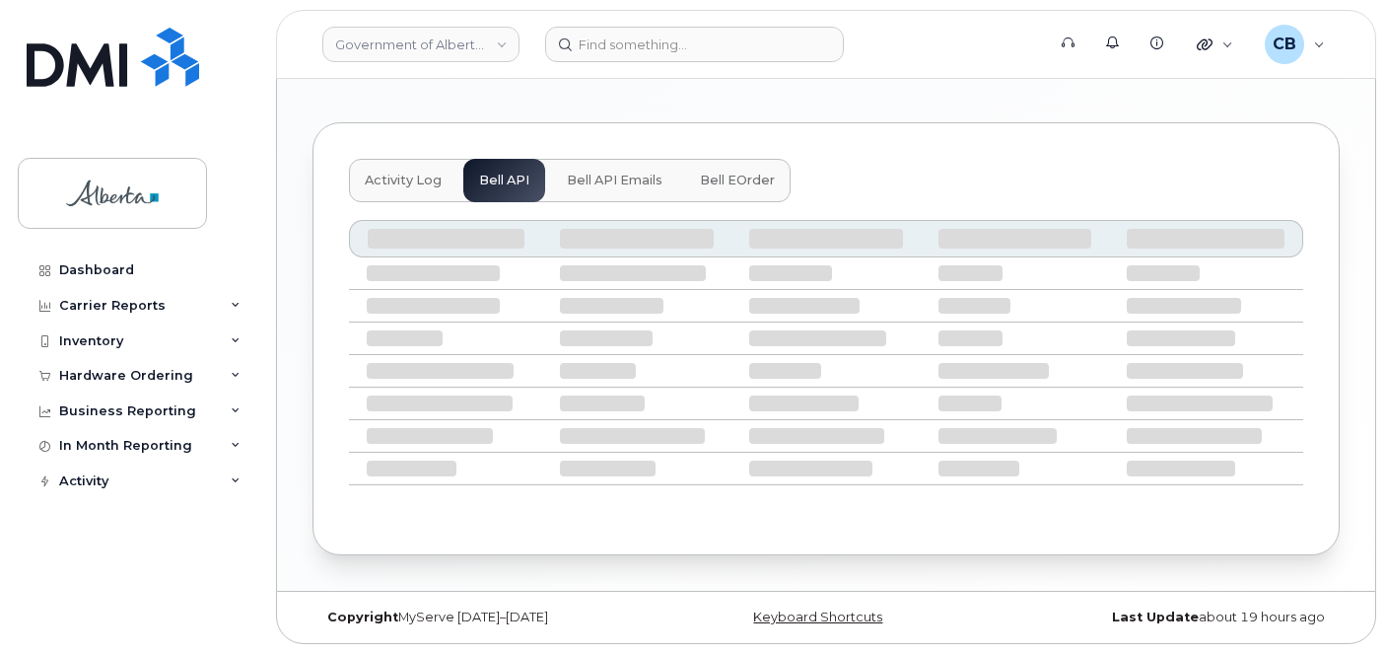
scroll to position [1088, 0]
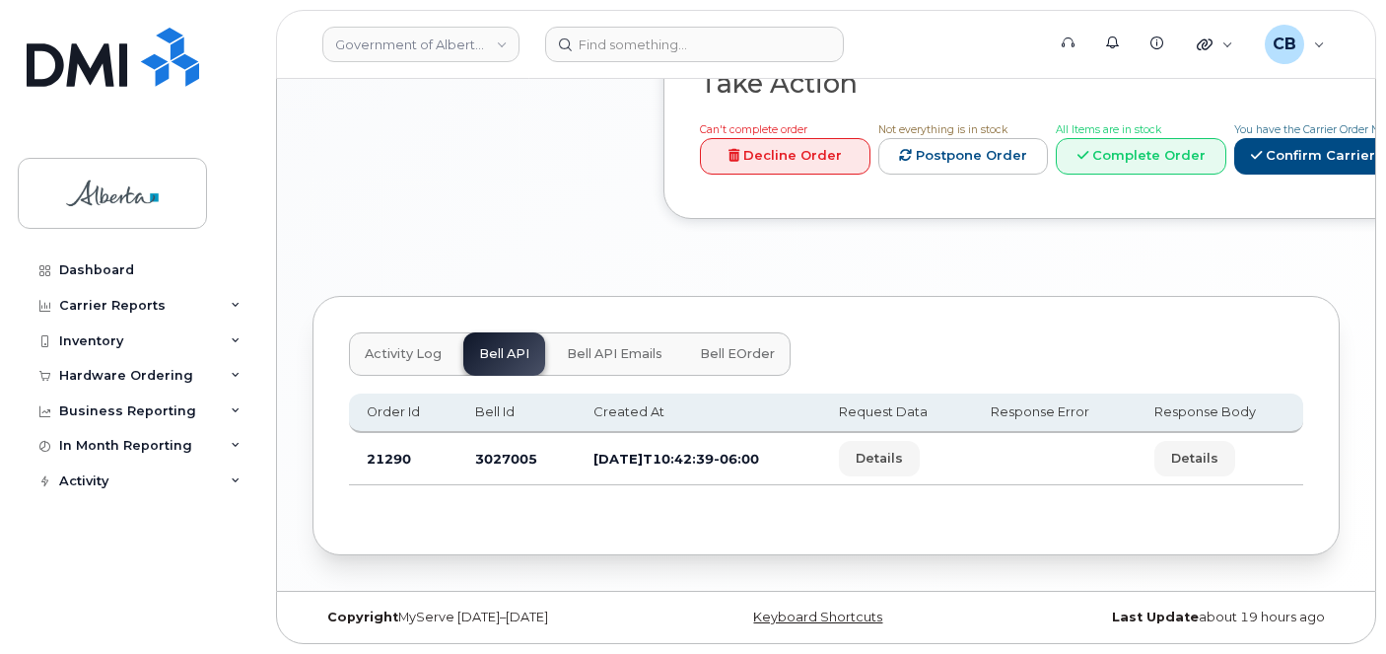
click at [493, 454] on td "3027005" at bounding box center [516, 459] width 119 height 52
click at [494, 454] on td "3027005" at bounding box center [516, 459] width 119 height 52
copy td "3027005"
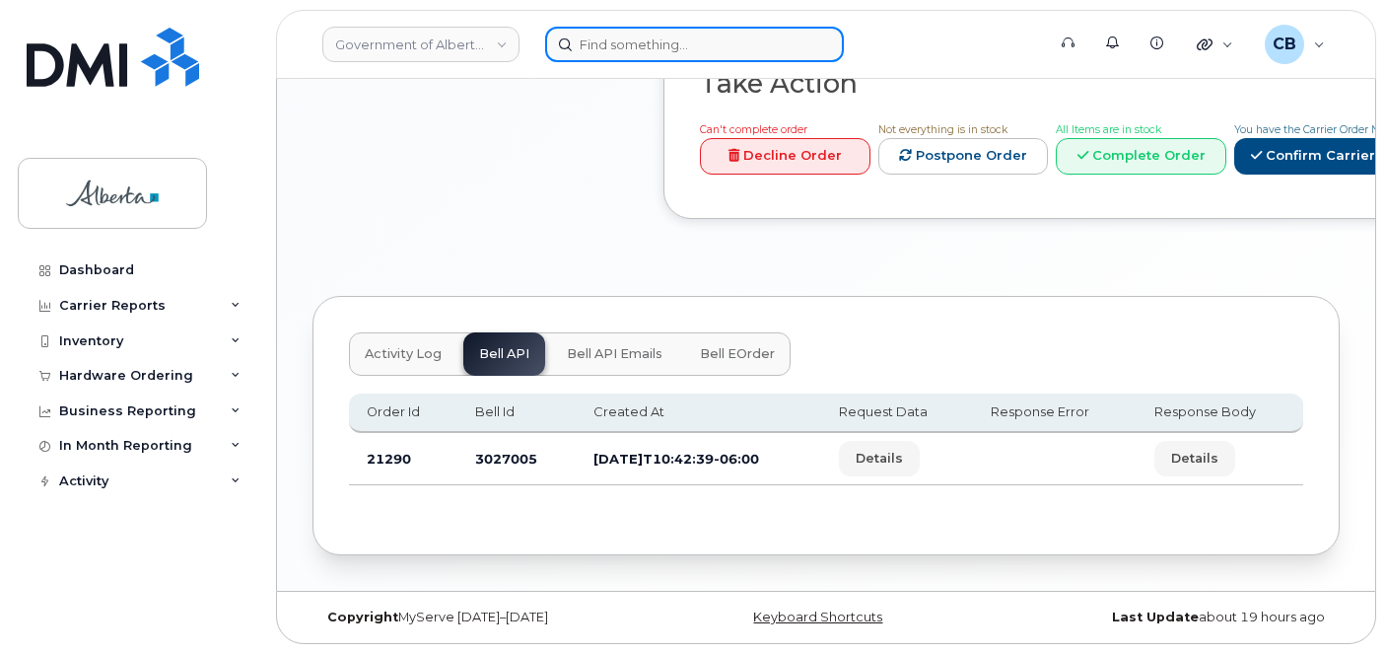
click at [657, 42] on input at bounding box center [694, 44] width 299 height 35
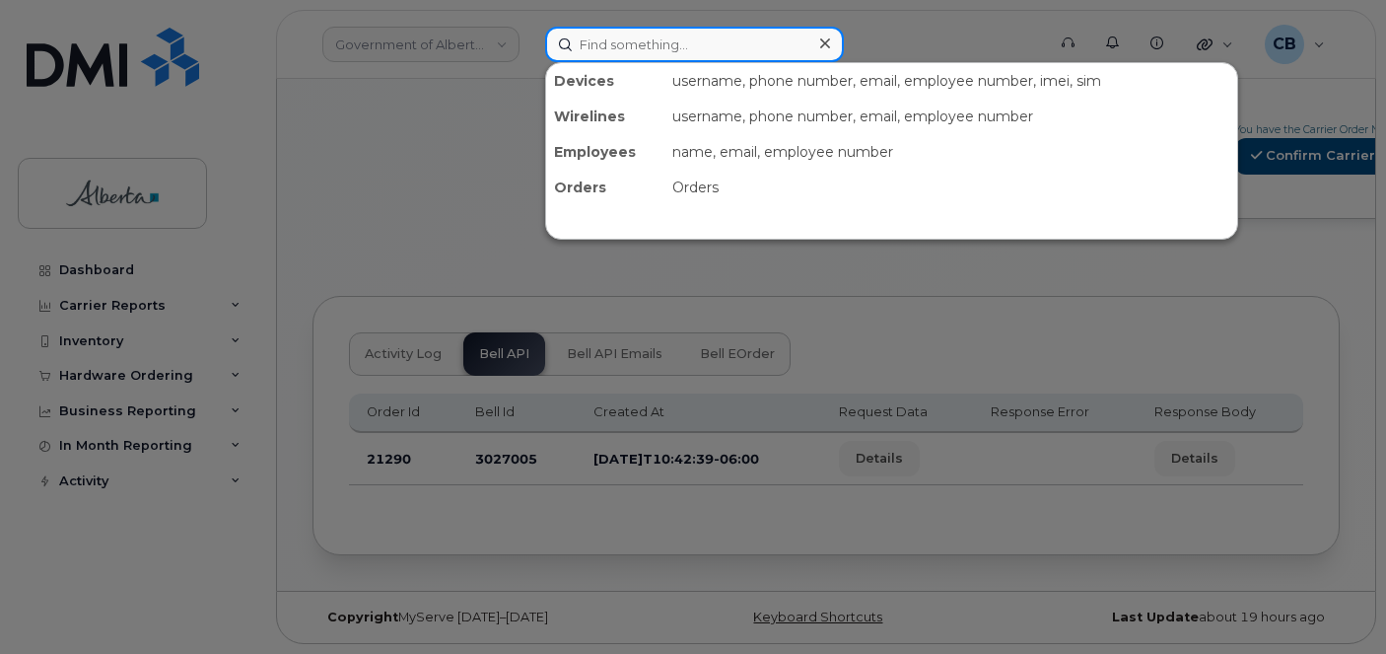
paste input "7809830493"
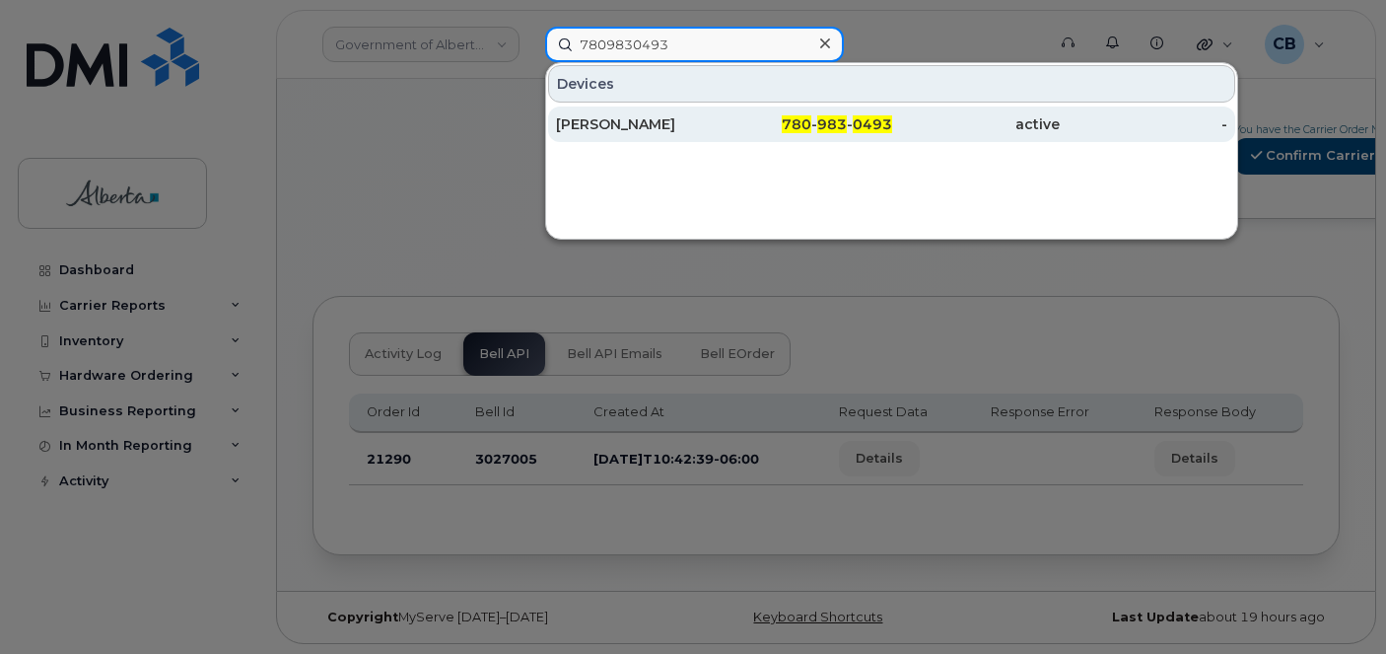
type input "7809830493"
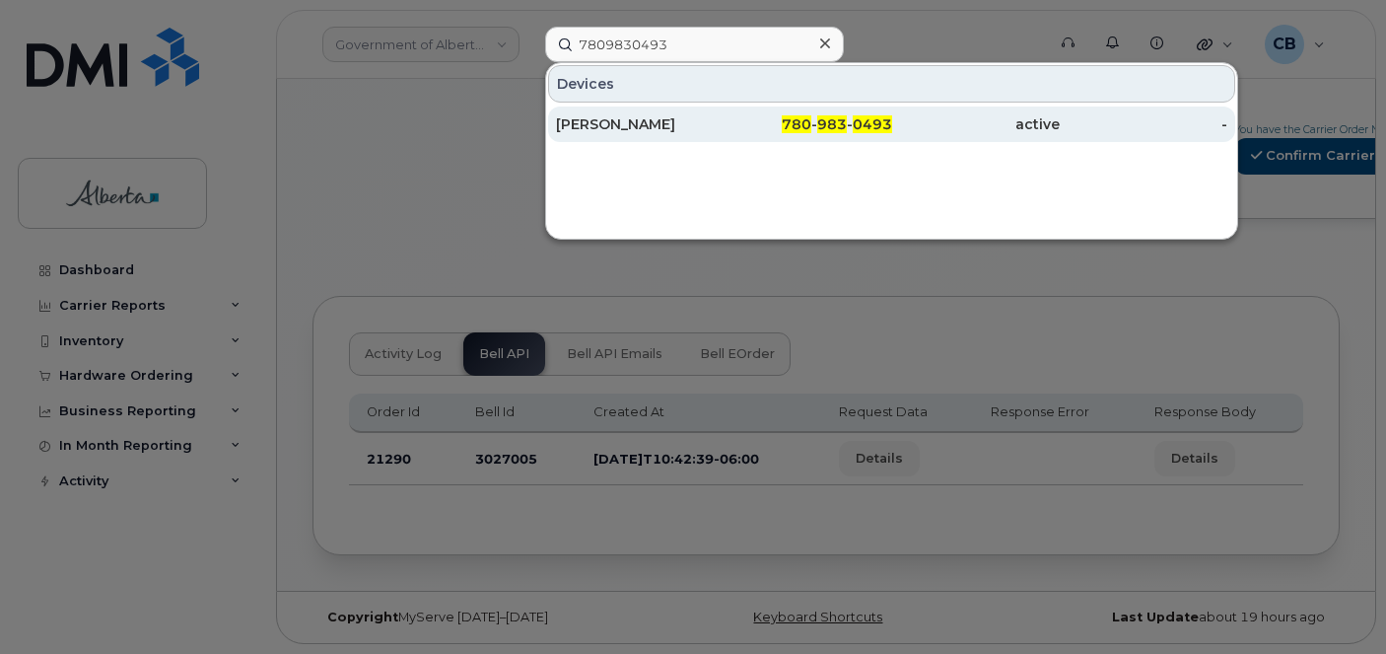
click at [615, 121] on div "[PERSON_NAME]" at bounding box center [640, 124] width 168 height 20
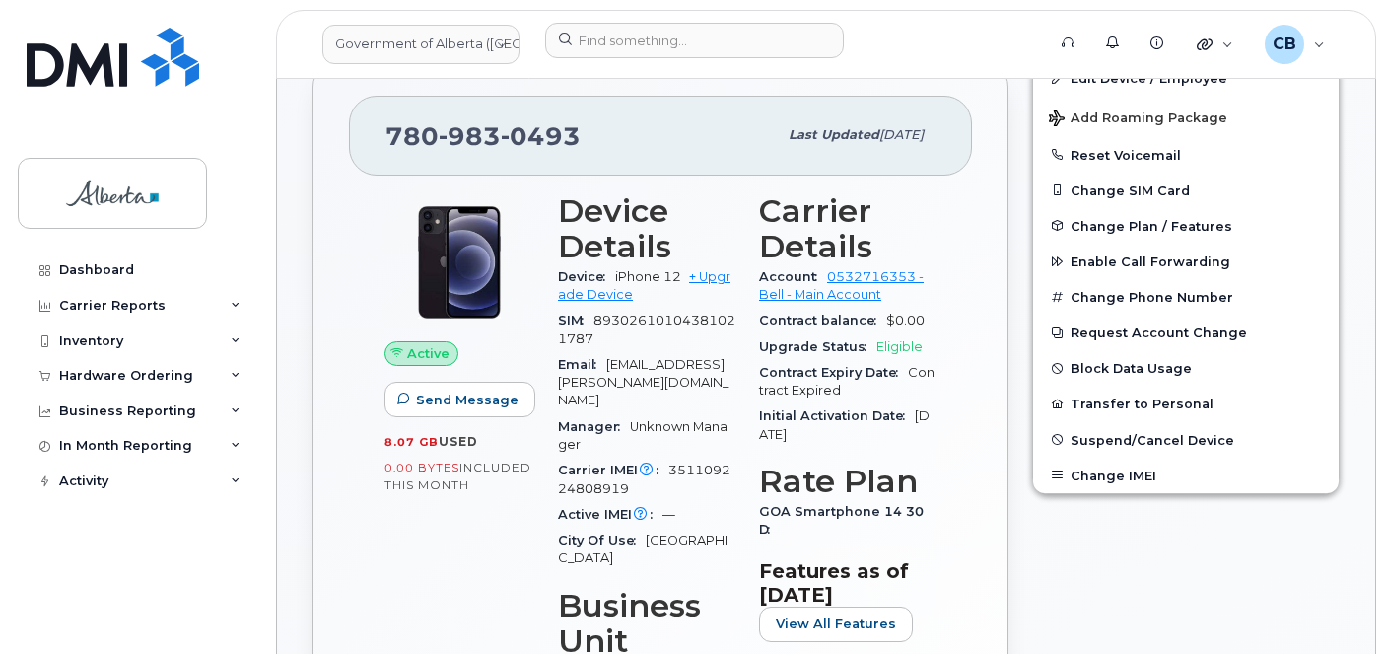
scroll to position [394, 0]
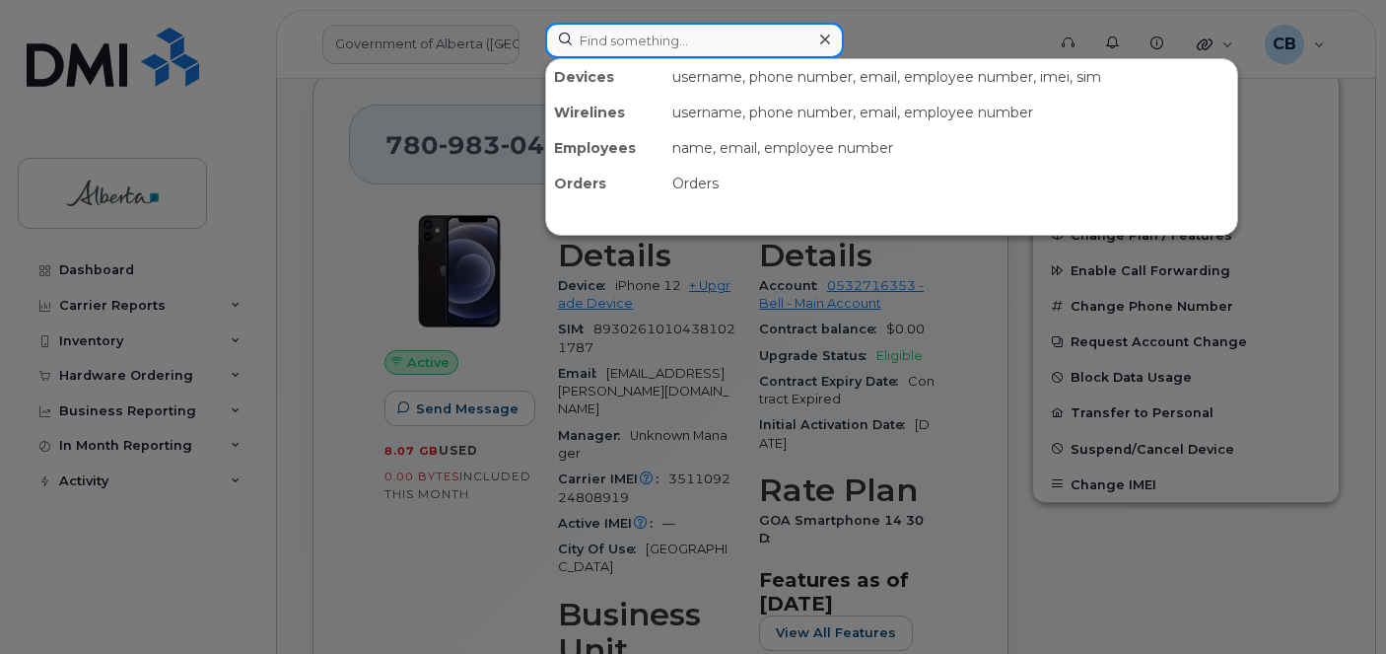
click at [592, 44] on input at bounding box center [694, 40] width 299 height 35
paste input "351109224808919"
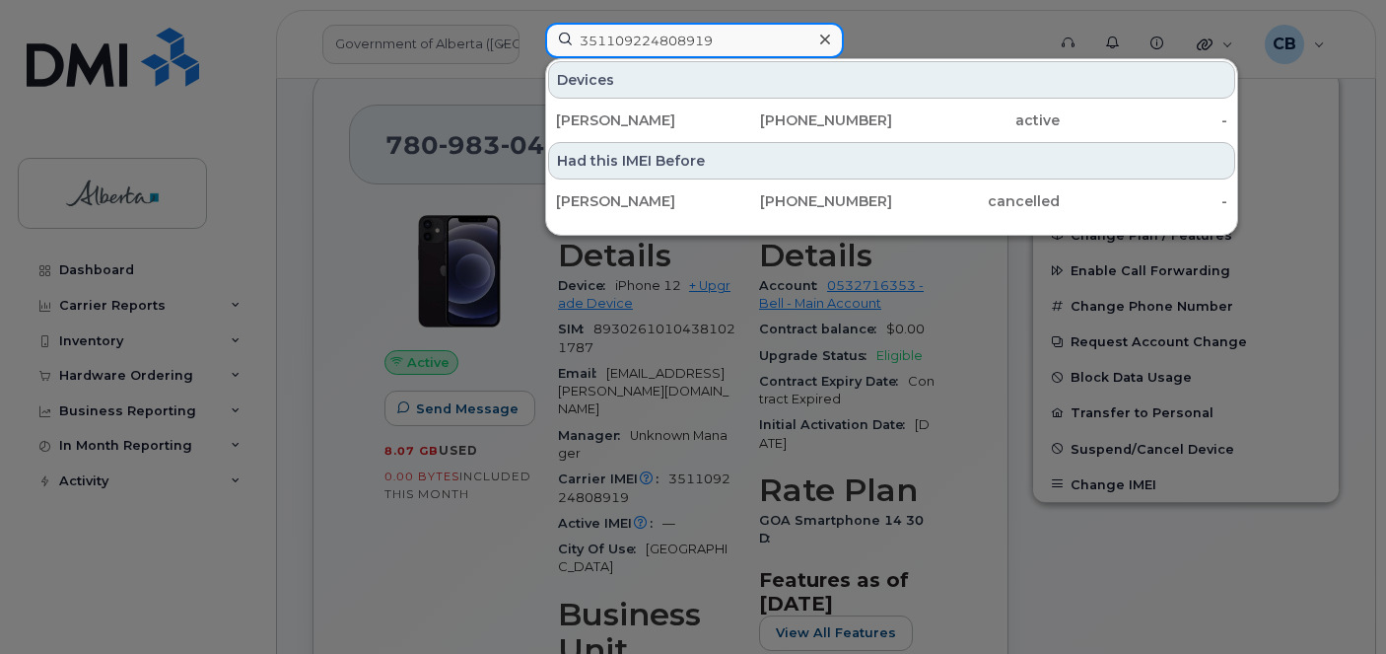
type input "351109224808919"
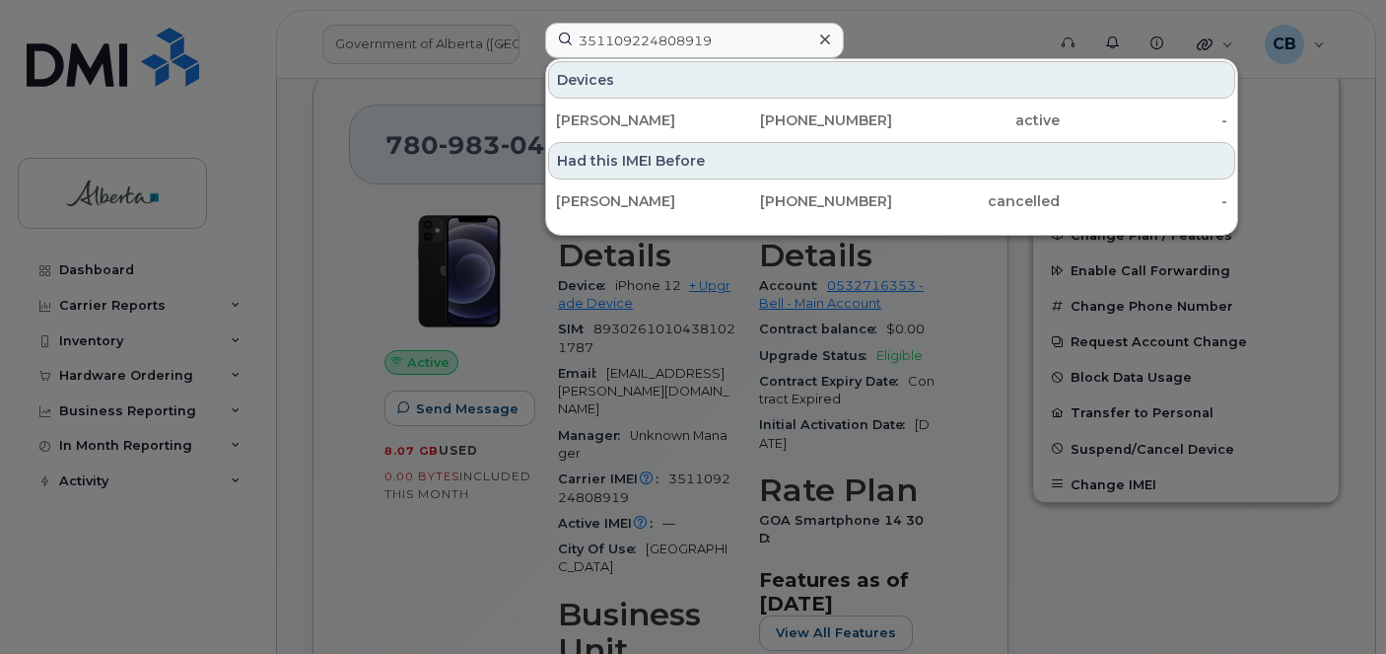
click at [828, 37] on icon at bounding box center [825, 39] width 10 height 10
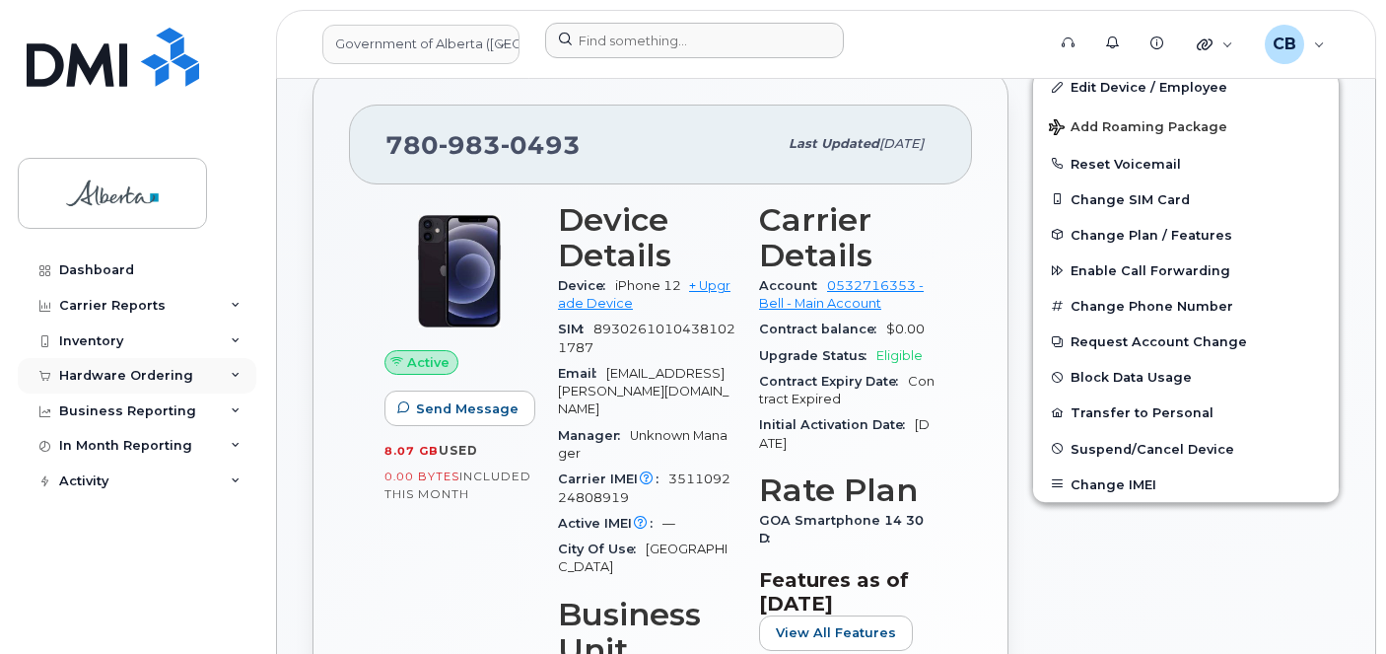
click at [104, 373] on div "Hardware Ordering" at bounding box center [126, 376] width 134 height 16
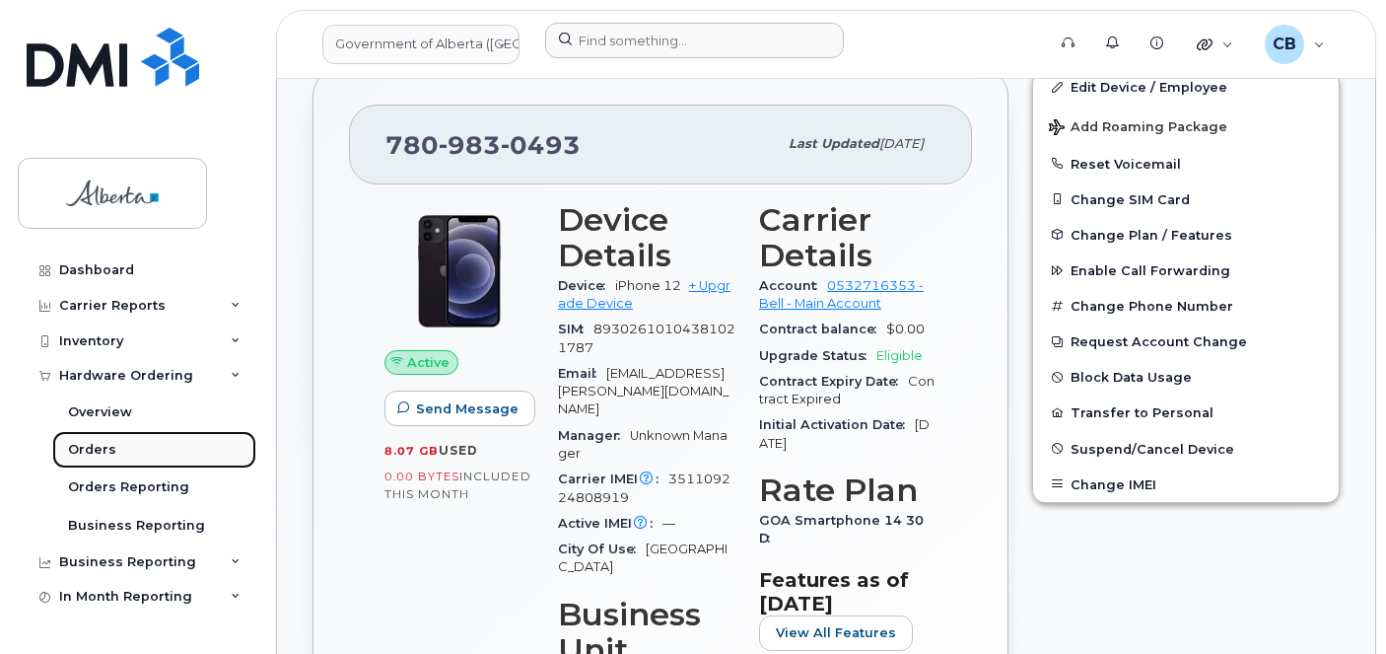
click at [89, 440] on link "Orders" at bounding box center [154, 449] width 204 height 37
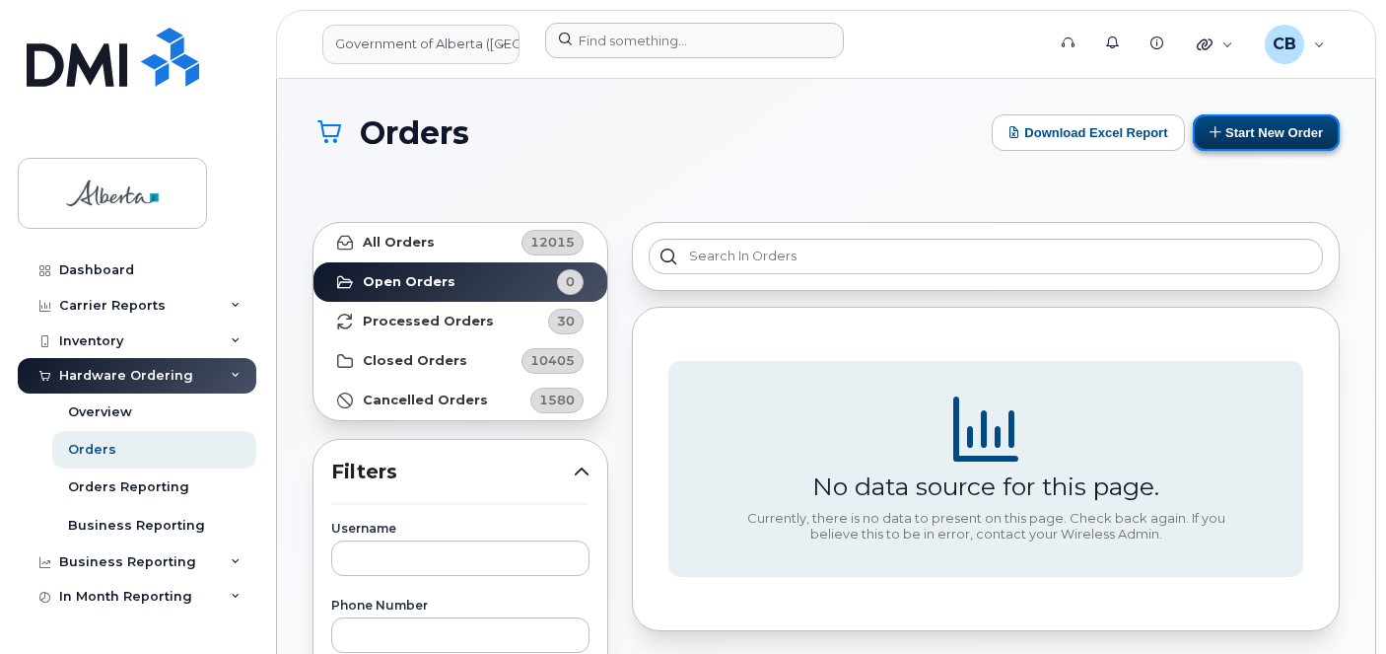
click at [1229, 140] on button "Start New Order" at bounding box center [1266, 132] width 147 height 36
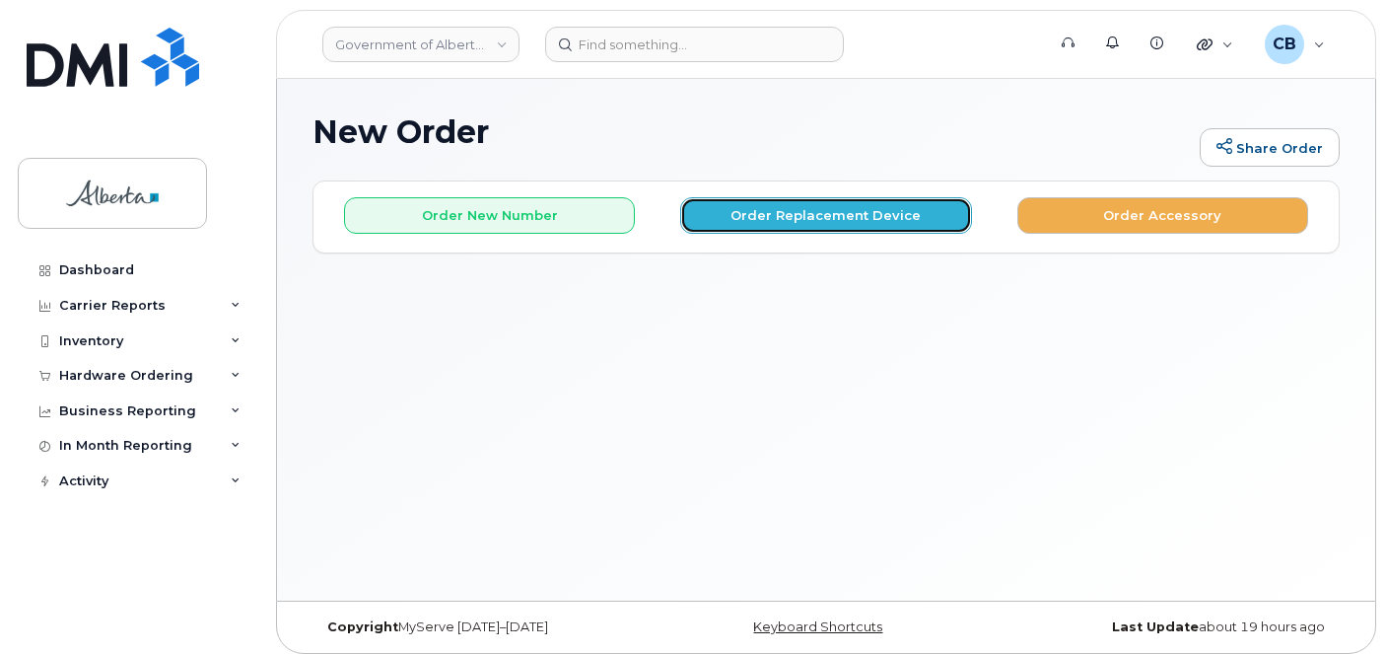
click at [745, 216] on button "Order Replacement Device" at bounding box center [825, 215] width 291 height 36
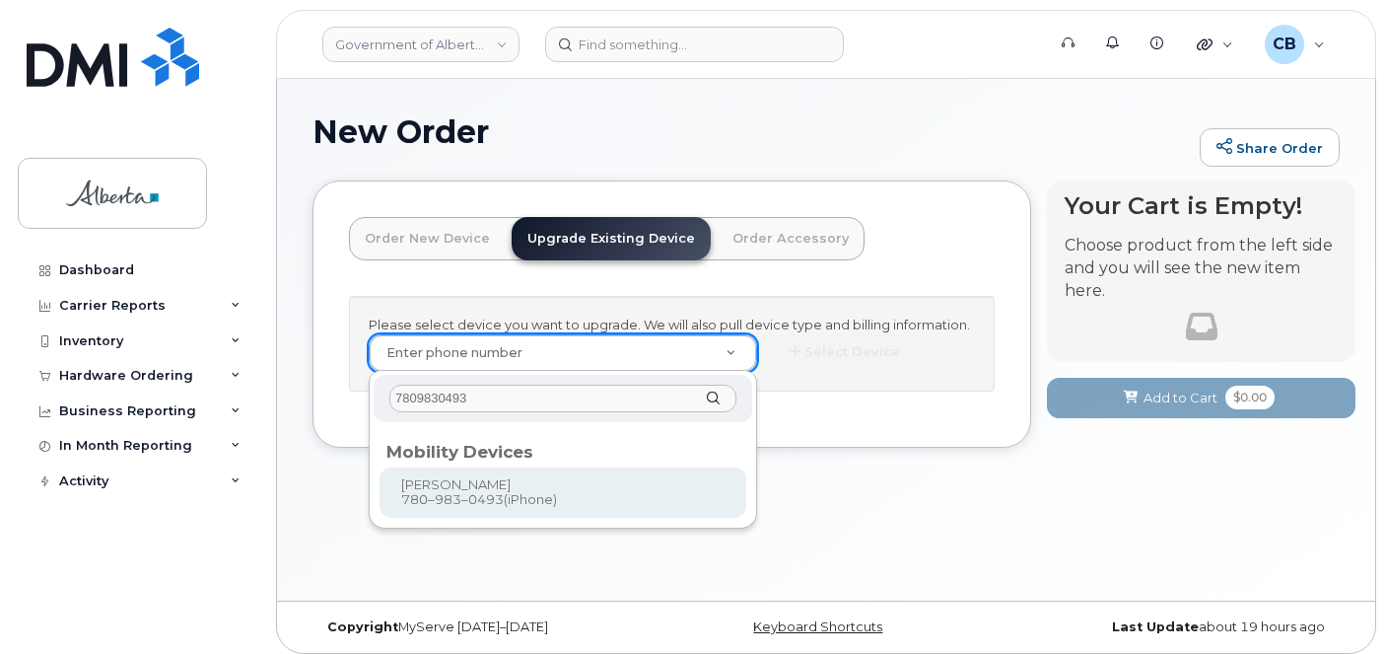
type input "7809830493"
type input "805522"
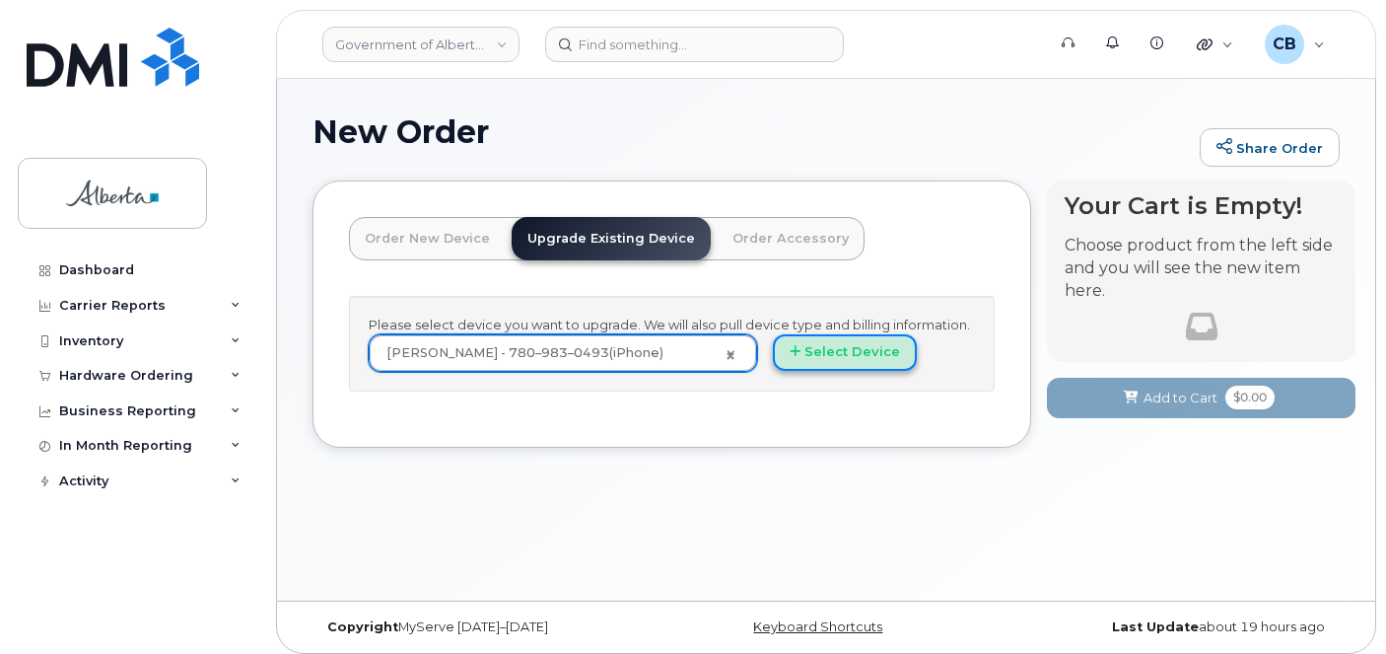
click at [835, 355] on button "Select Device" at bounding box center [845, 352] width 144 height 36
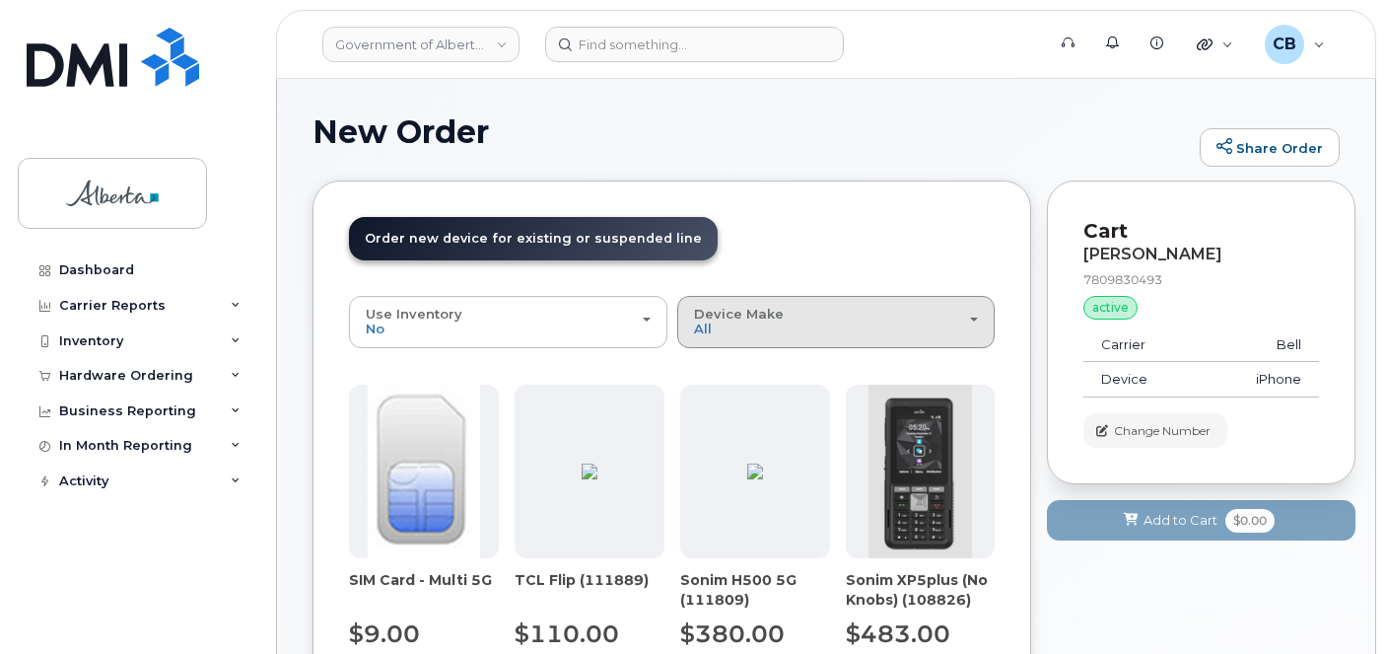
click at [724, 314] on span "Device Make" at bounding box center [739, 314] width 90 height 16
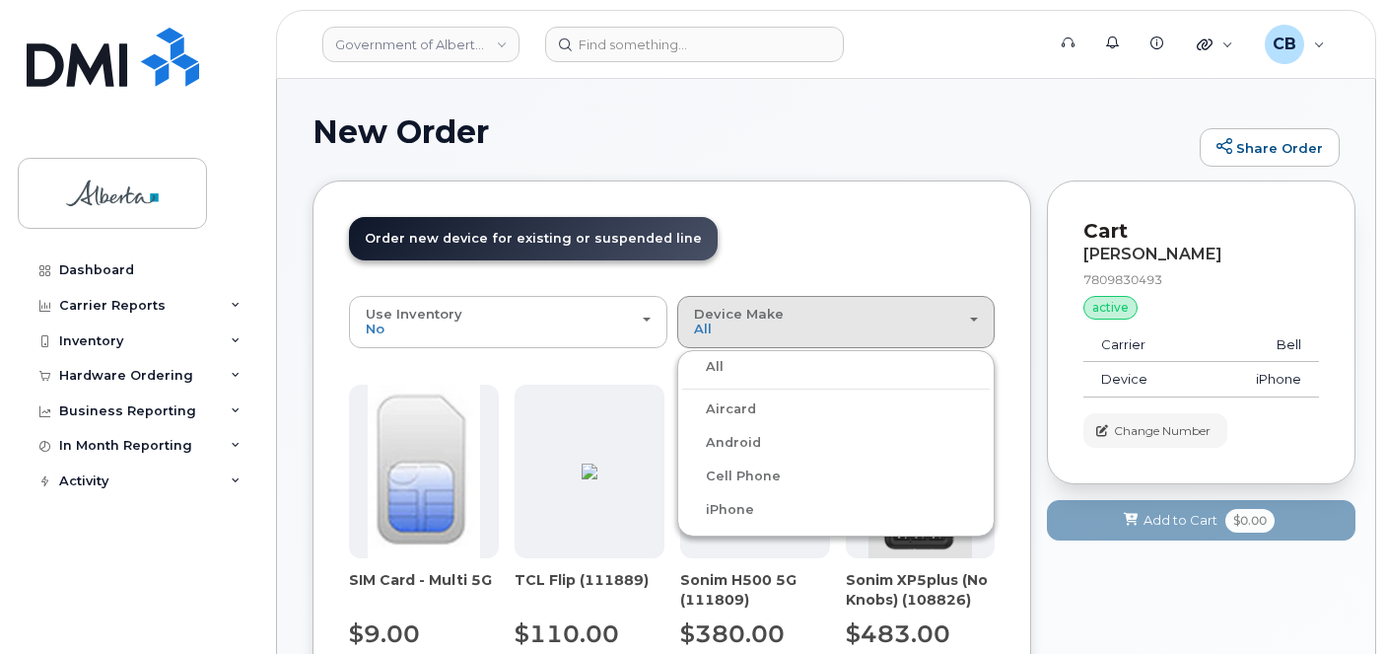
click at [714, 506] on label "iPhone" at bounding box center [718, 510] width 72 height 24
click at [0, 0] on input "iPhone" at bounding box center [0, 0] width 0 height 0
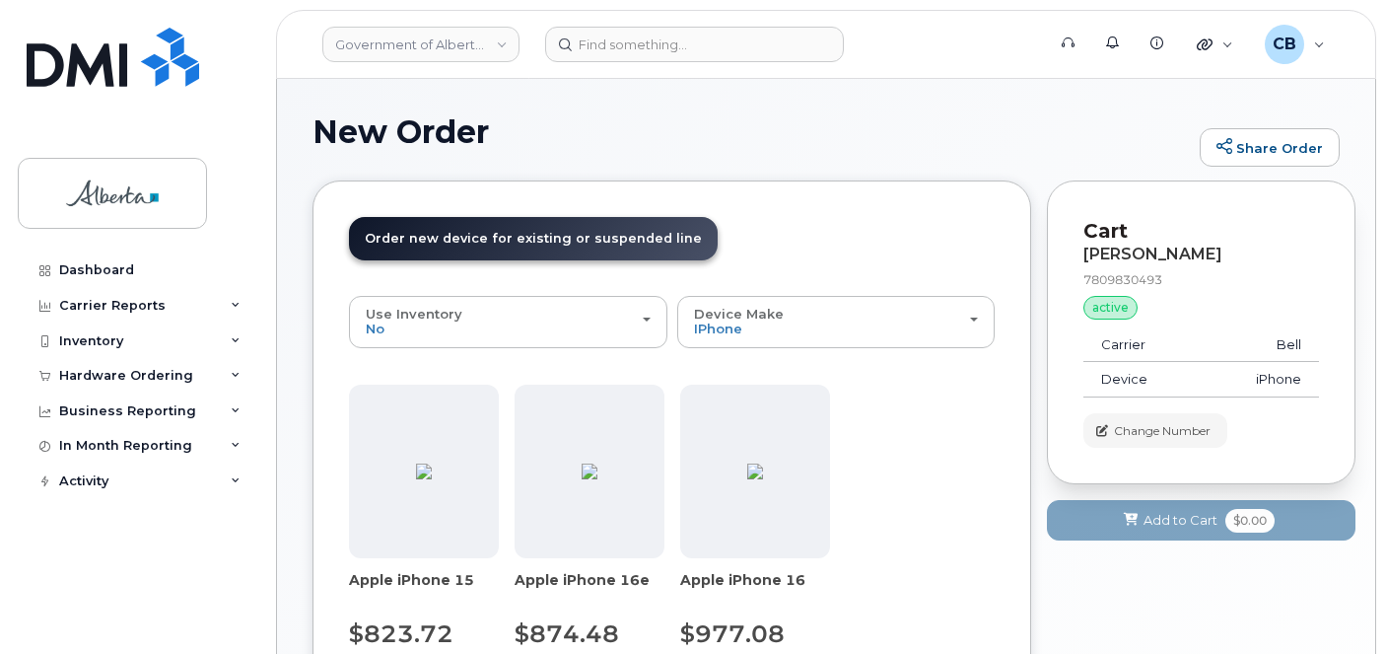
scroll to position [197, 0]
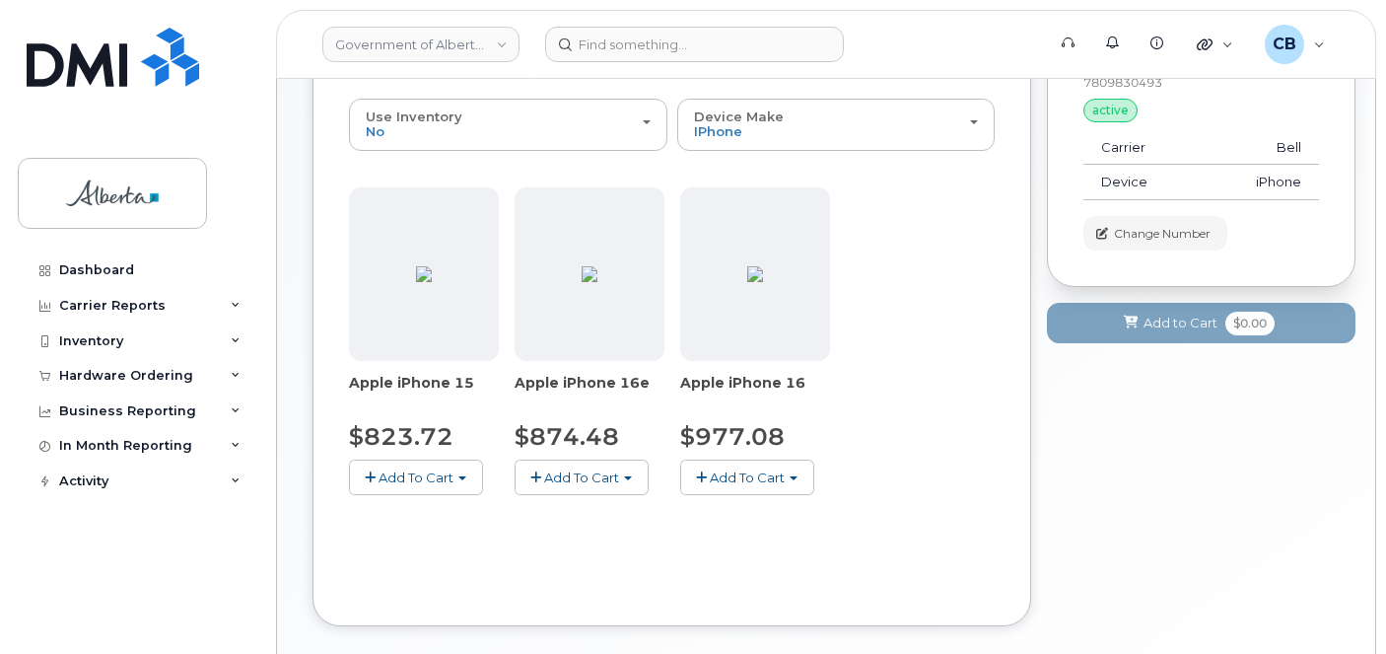
click at [729, 479] on span "Add To Cart" at bounding box center [747, 477] width 75 height 16
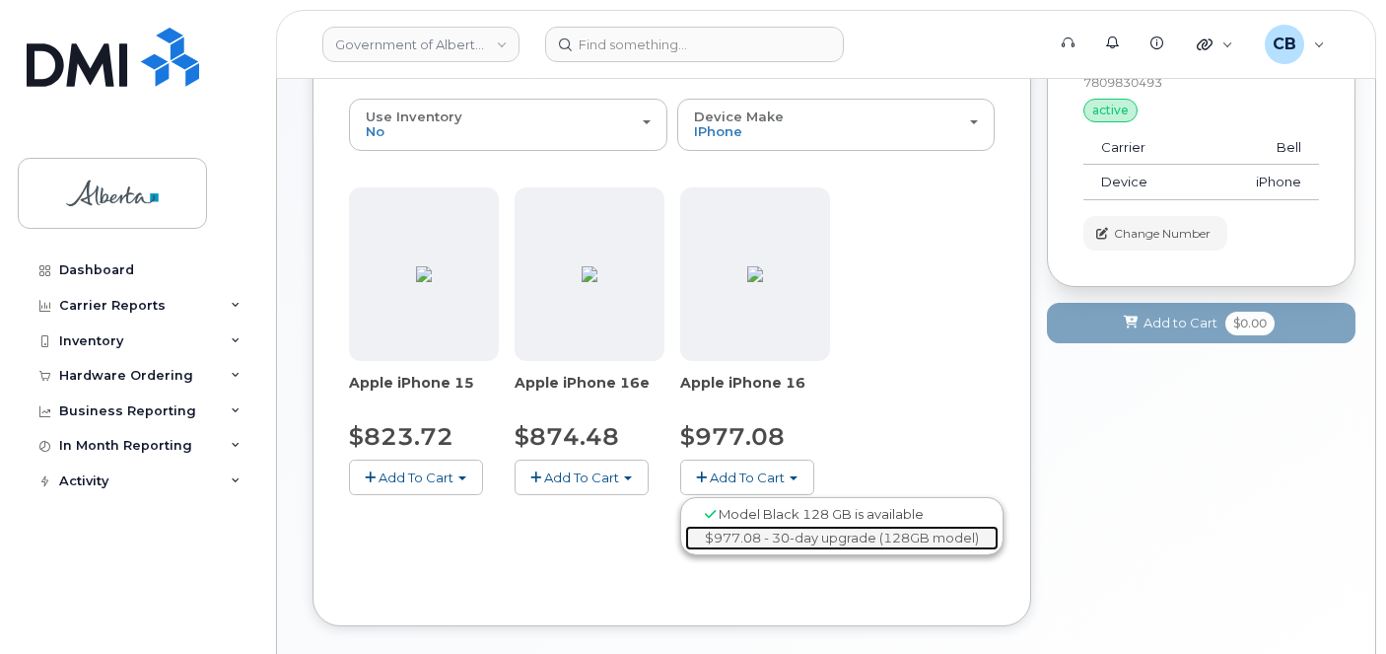
click at [746, 538] on link "$977.08 - 30-day upgrade (128GB model)" at bounding box center [841, 537] width 313 height 25
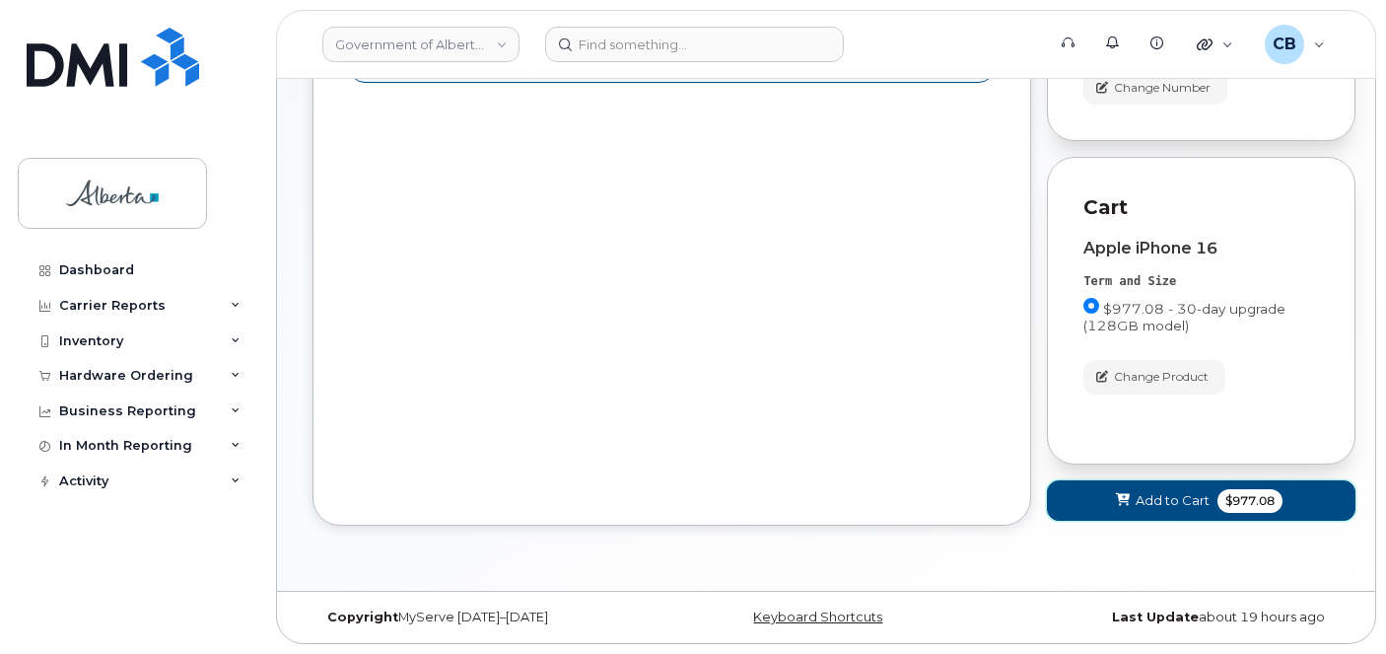
click at [1148, 507] on span "Add to Cart" at bounding box center [1173, 500] width 74 height 19
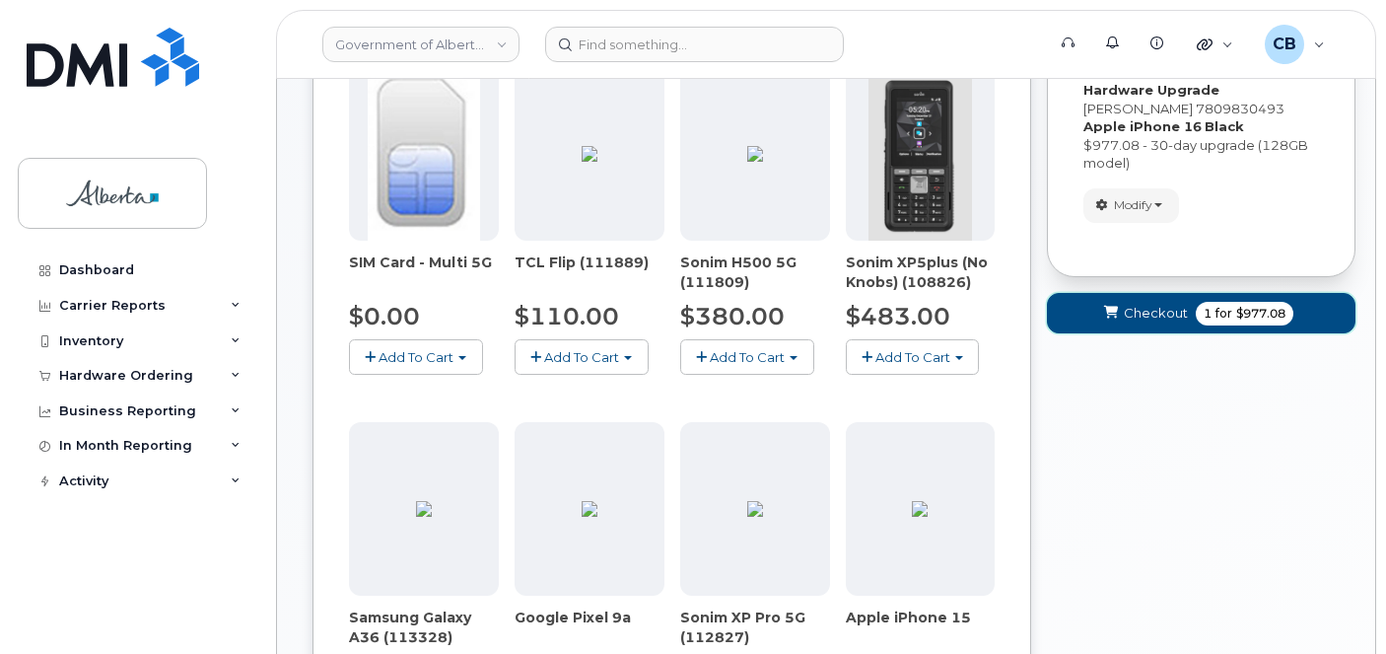
click at [1163, 308] on span "Checkout" at bounding box center [1156, 313] width 64 height 19
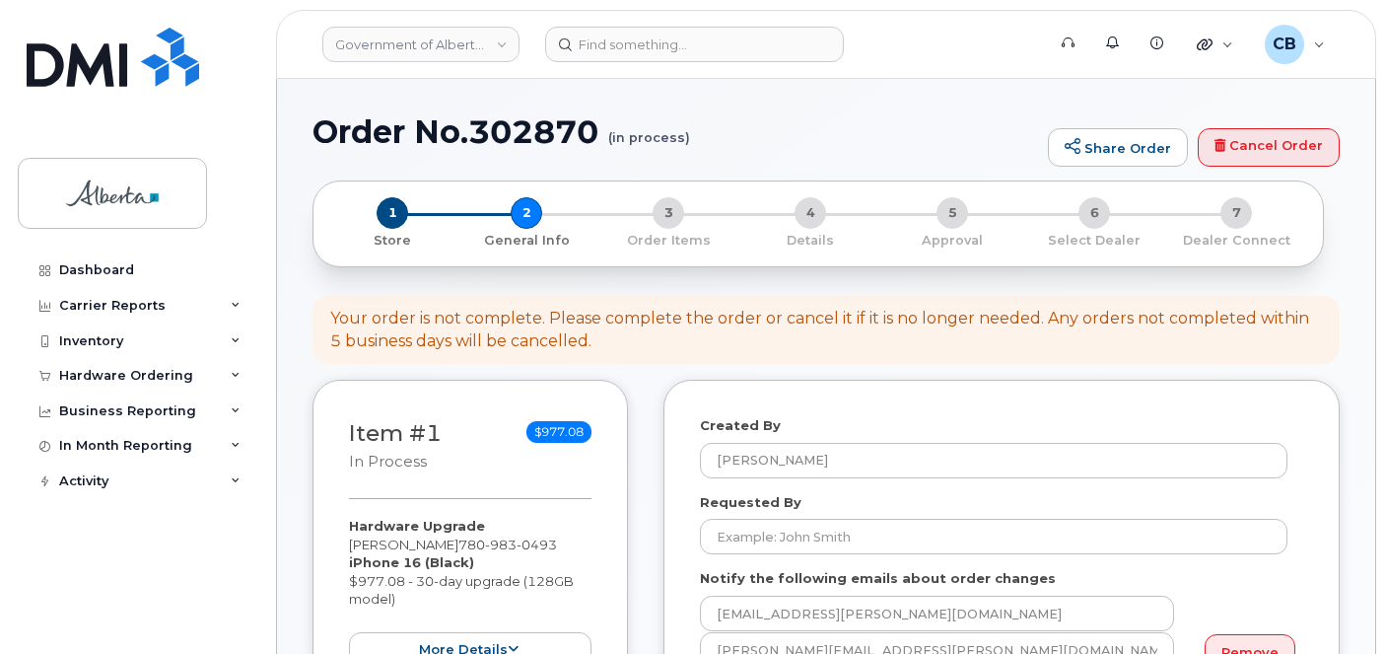
select select
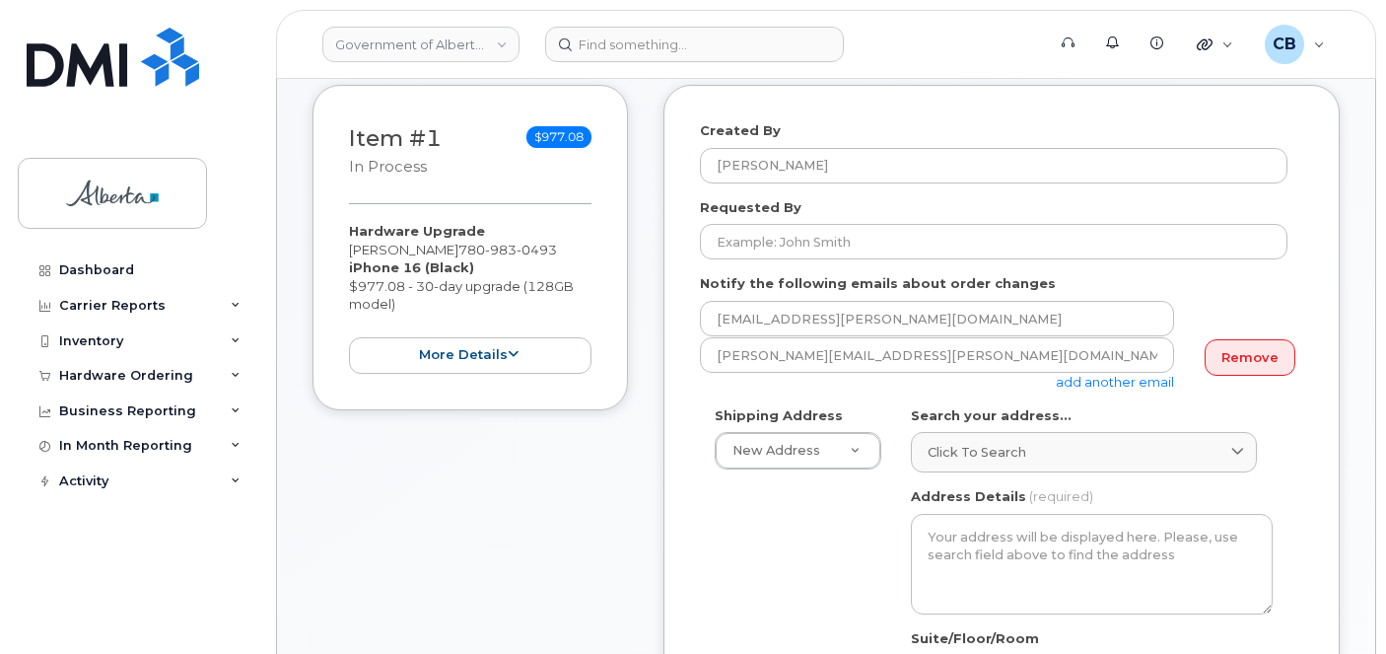
scroll to position [296, 0]
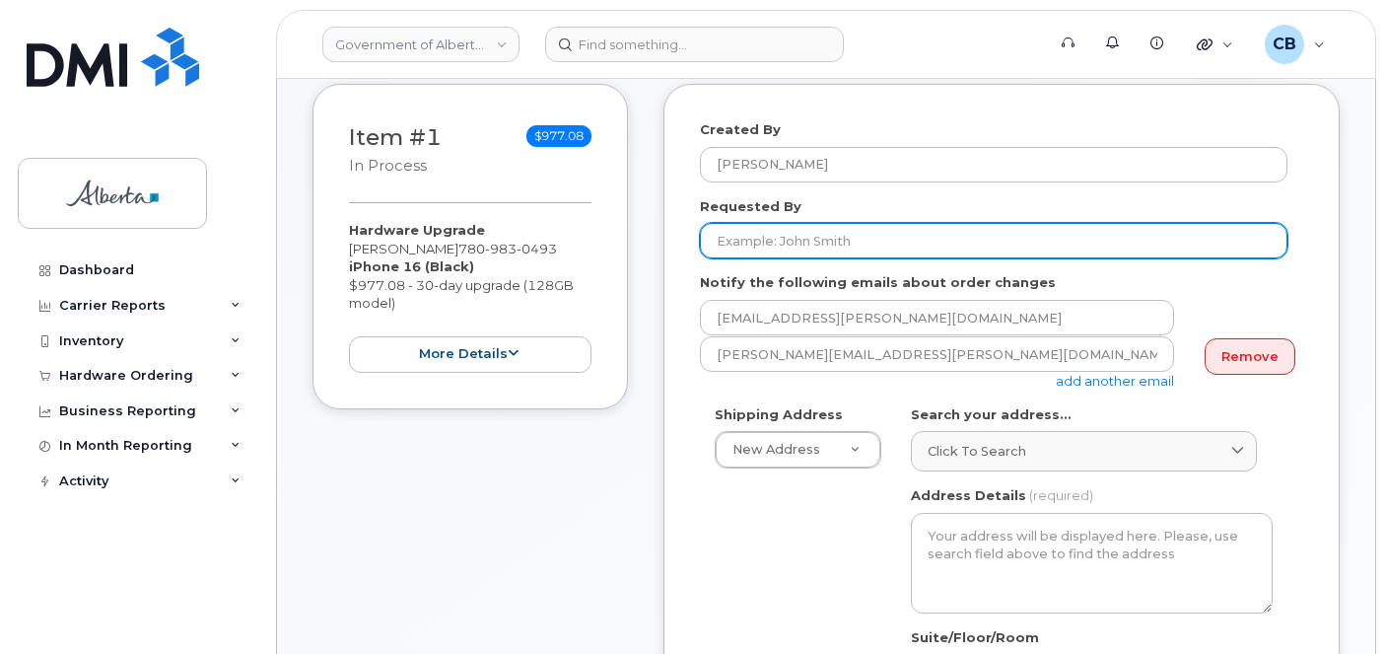
click at [763, 236] on input "Requested By" at bounding box center [993, 240] width 587 height 35
paste input "[PERSON_NAME]"
type input "[PERSON_NAME]"
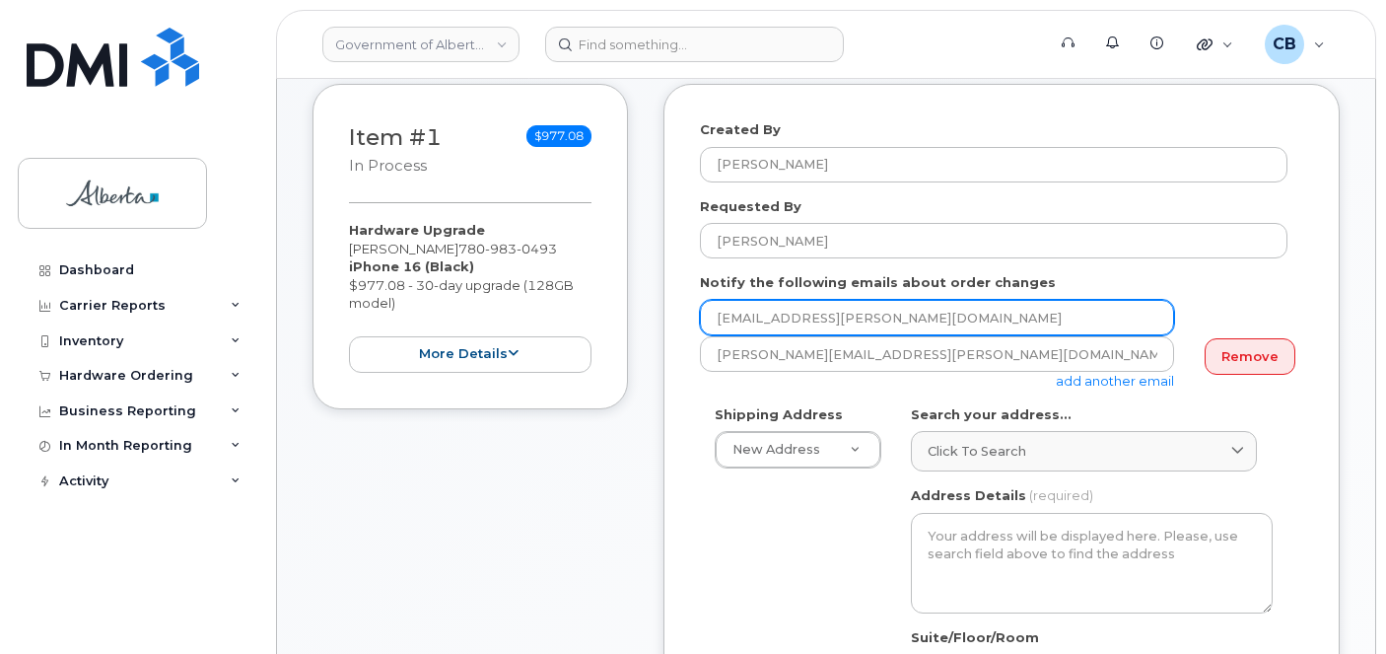
click at [720, 313] on input "[EMAIL_ADDRESS][PERSON_NAME][DOMAIN_NAME]" at bounding box center [937, 317] width 474 height 35
click at [719, 313] on input "[EMAIL_ADDRESS][PERSON_NAME][DOMAIN_NAME]" at bounding box center [937, 317] width 474 height 35
paste input "stephanie.chorney"
type input "stephanie.chorney@gov.ab.ca"
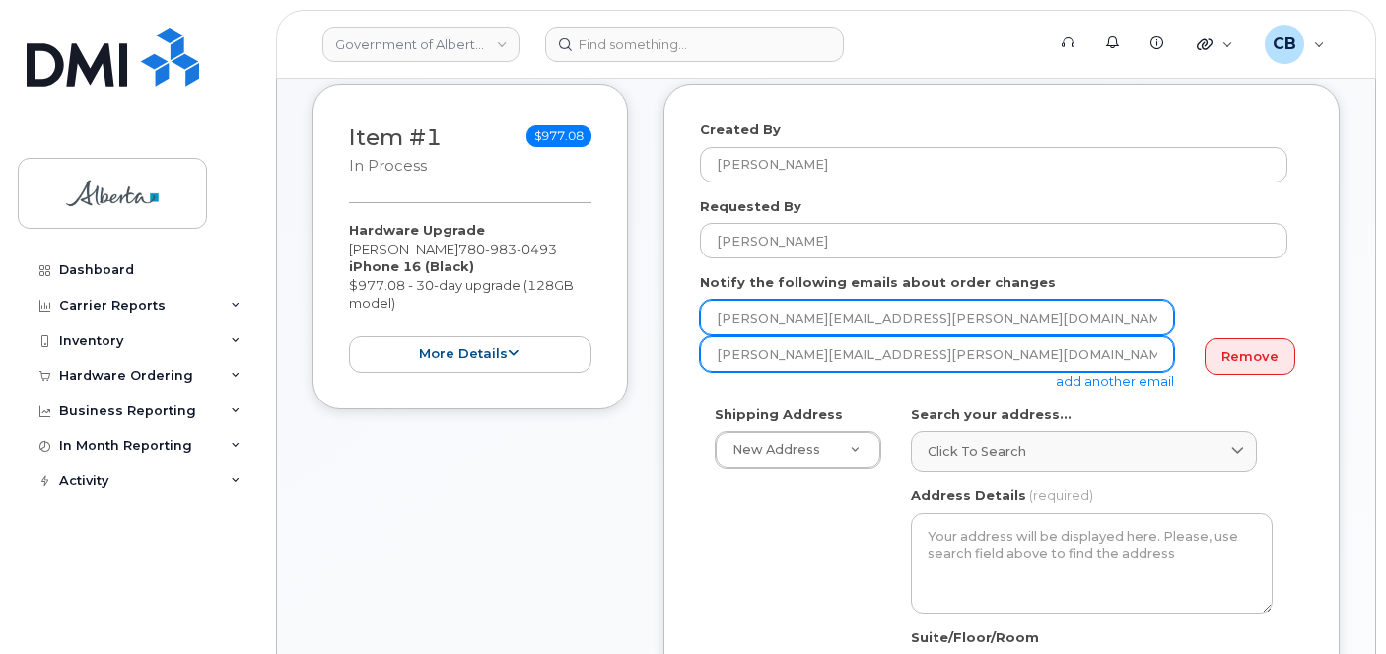
scroll to position [394, 0]
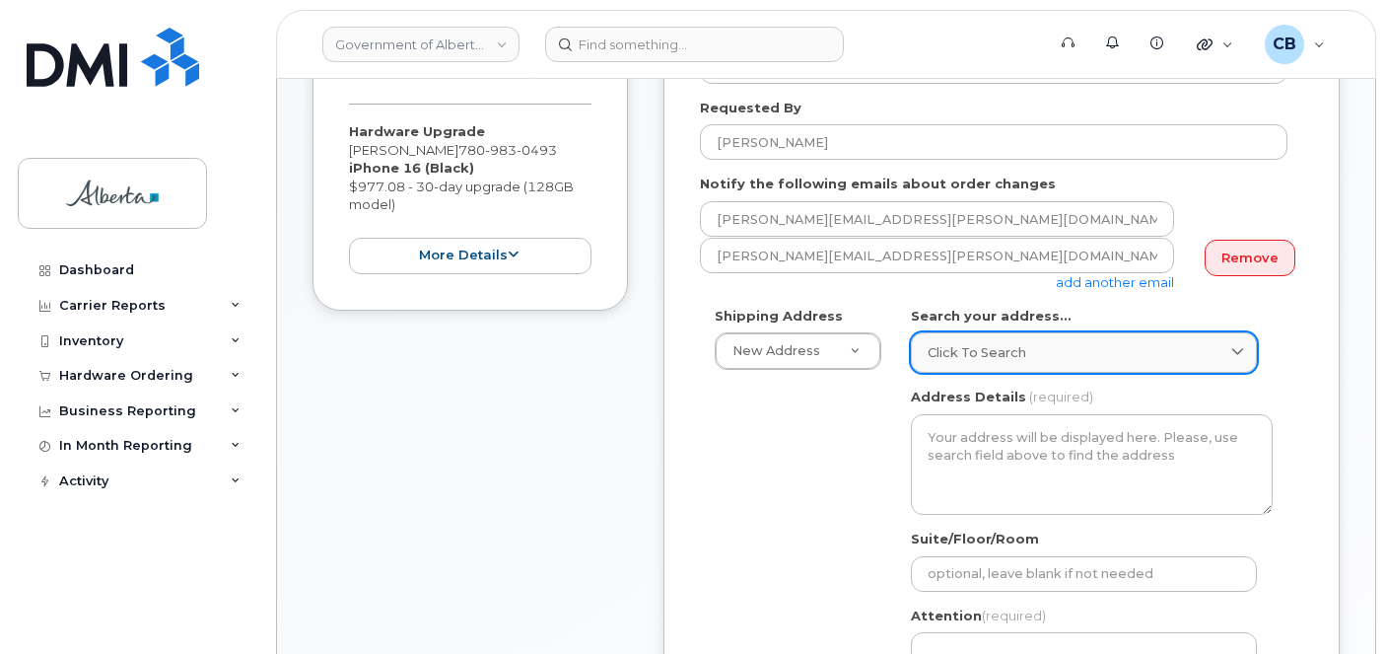
click at [985, 344] on span "Click to search" at bounding box center [977, 352] width 99 height 19
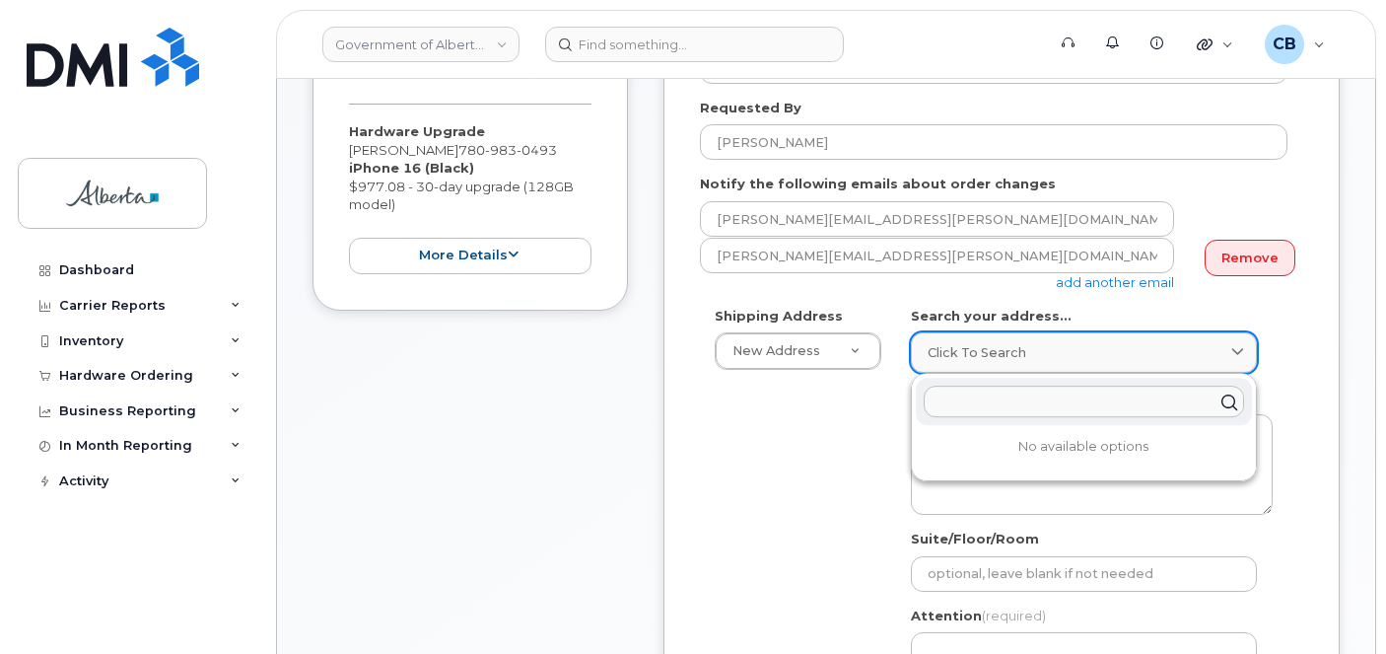
paste input "10155 - 102 Street"
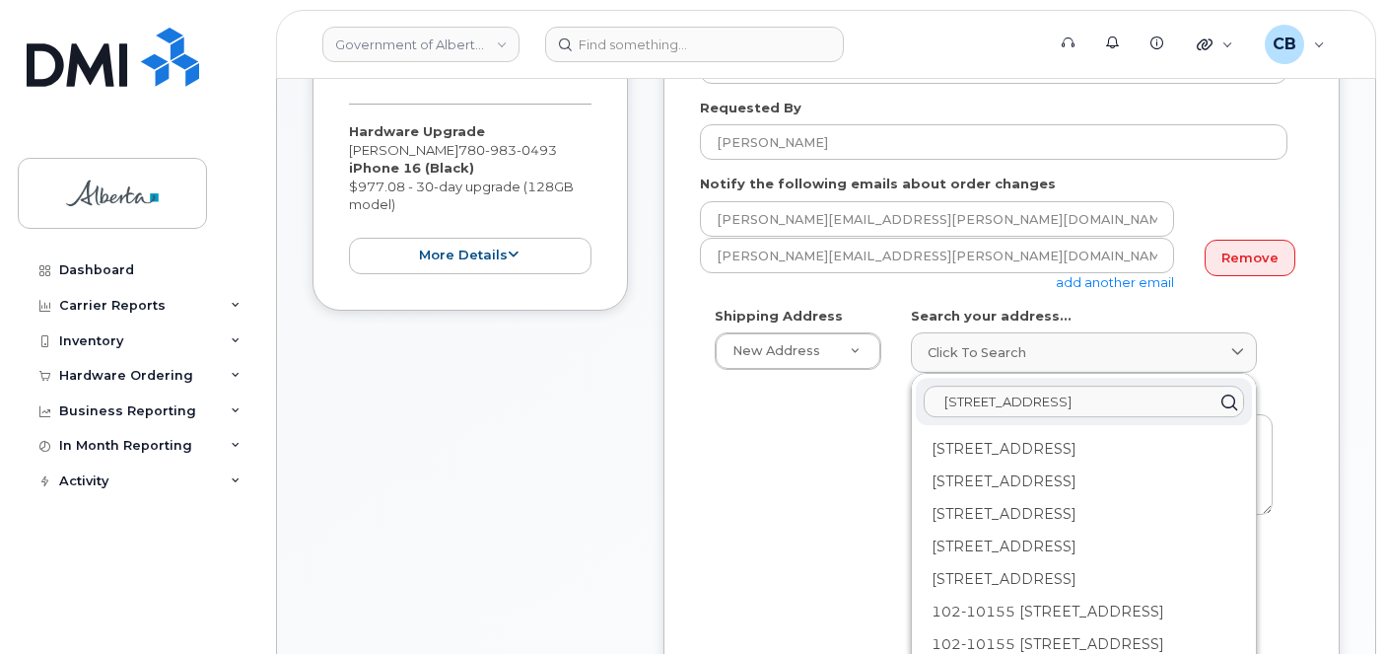
type input "10155 - 102 Street"
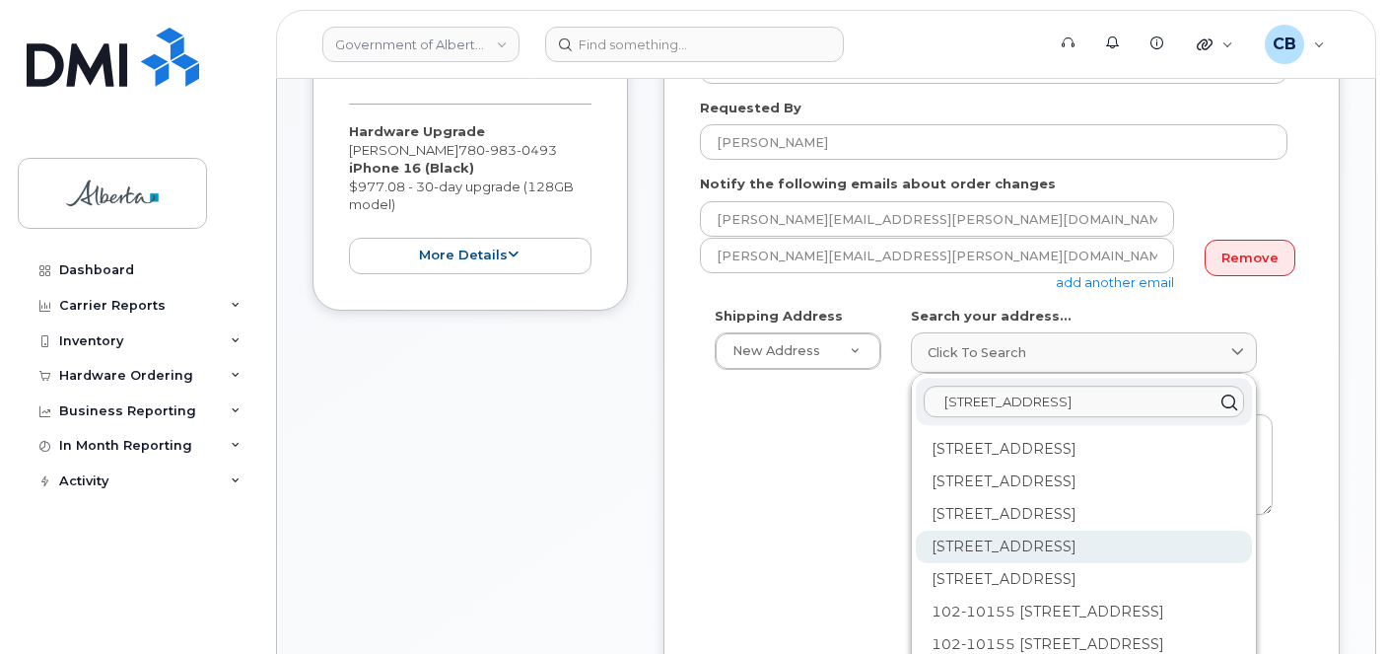
click at [1191, 563] on div "10155 102 St NW Edmonton AB T5J 4G8" at bounding box center [1084, 546] width 336 height 33
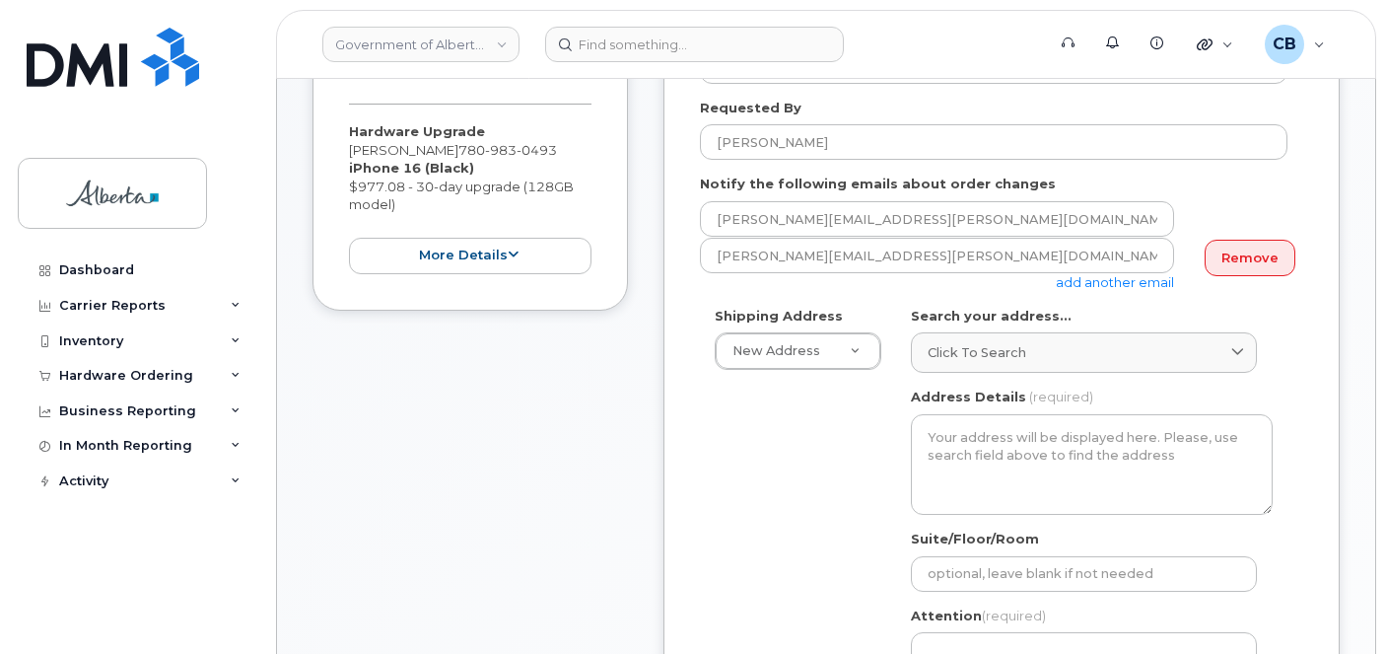
select select
type textarea "10155 102 St NW EDMONTON AB T5J 4G8 CANADA"
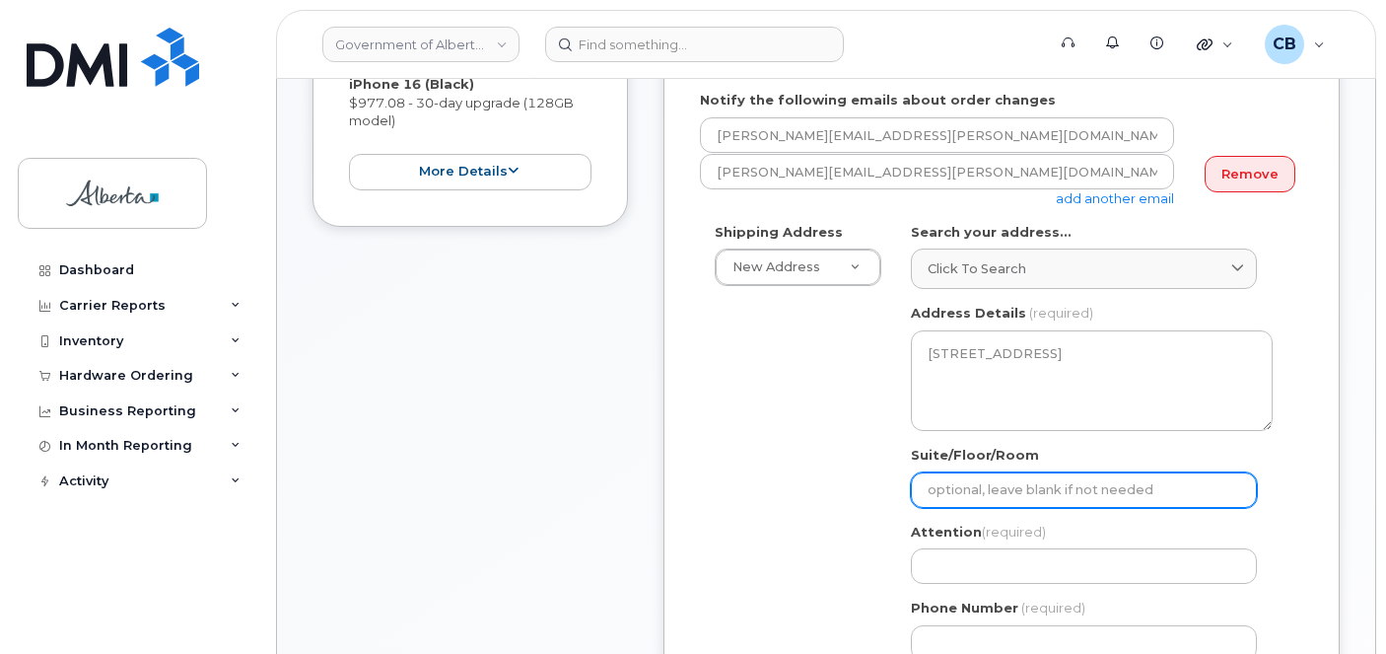
scroll to position [591, 0]
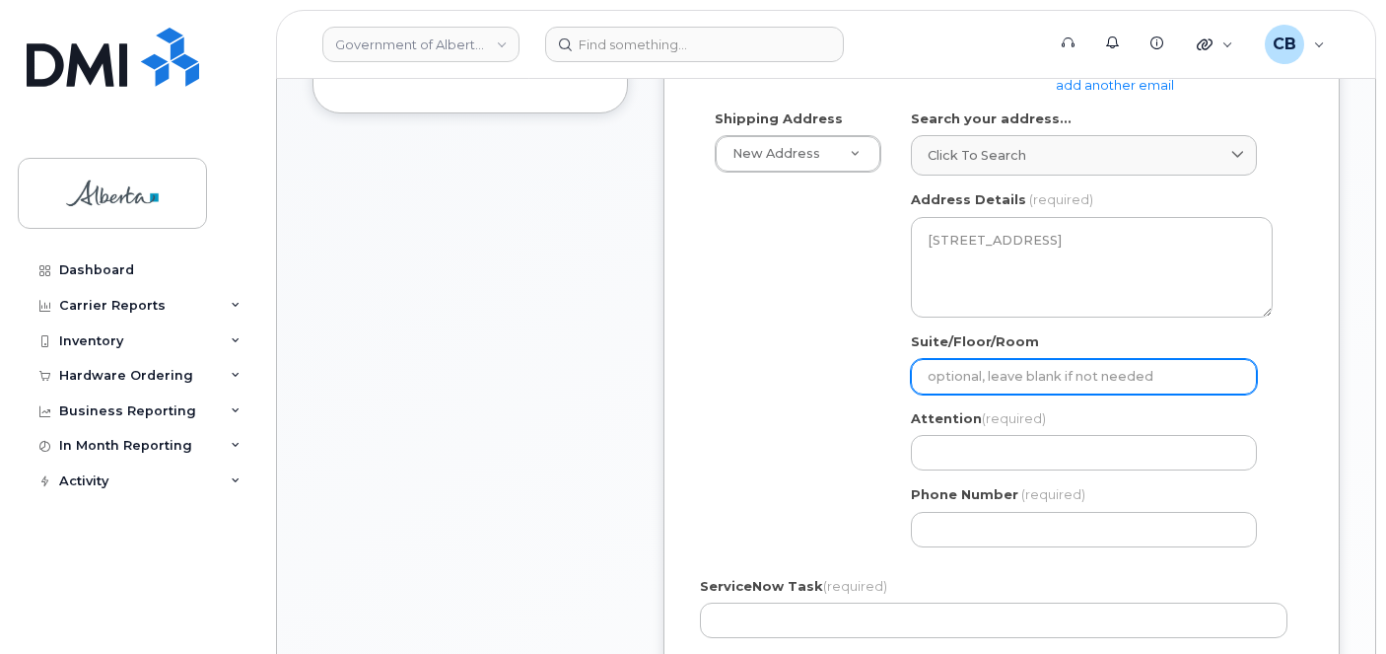
click at [972, 372] on input "Suite/Floor/Room" at bounding box center [1084, 376] width 346 height 35
type input "main flr"
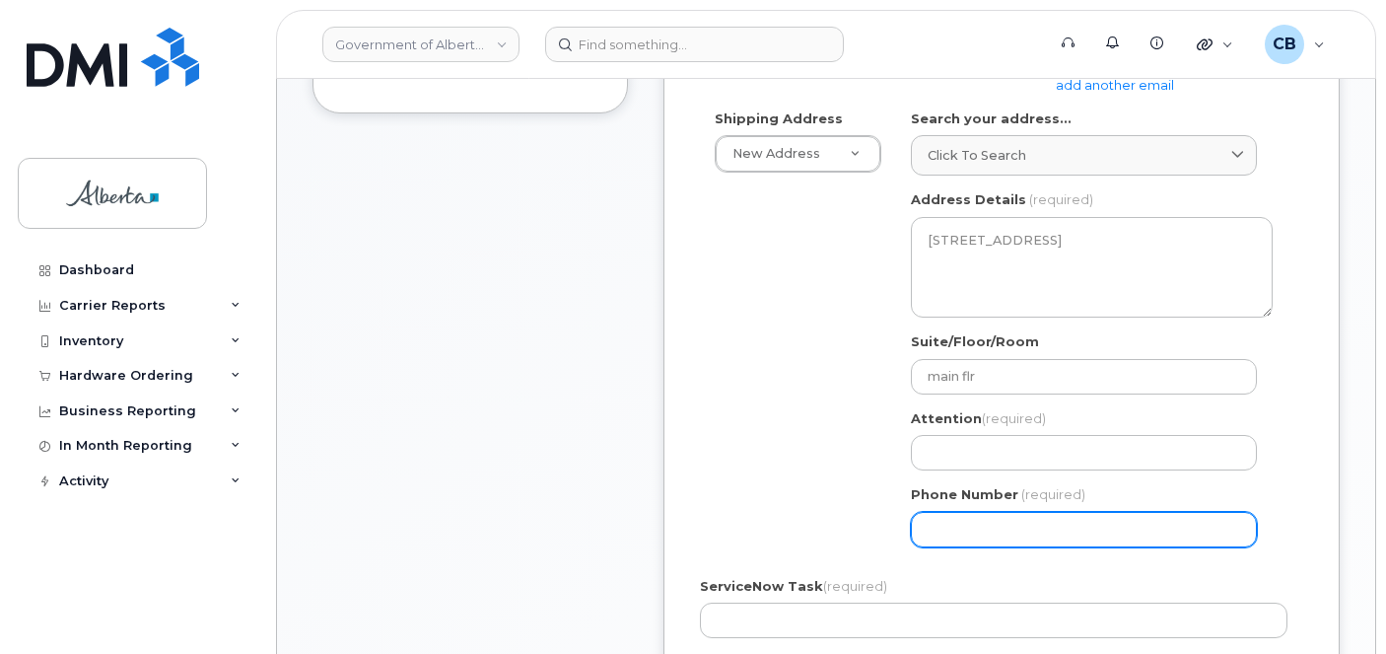
click at [973, 533] on input "Phone Number" at bounding box center [1084, 529] width 346 height 35
paste input "7806442712"
select select
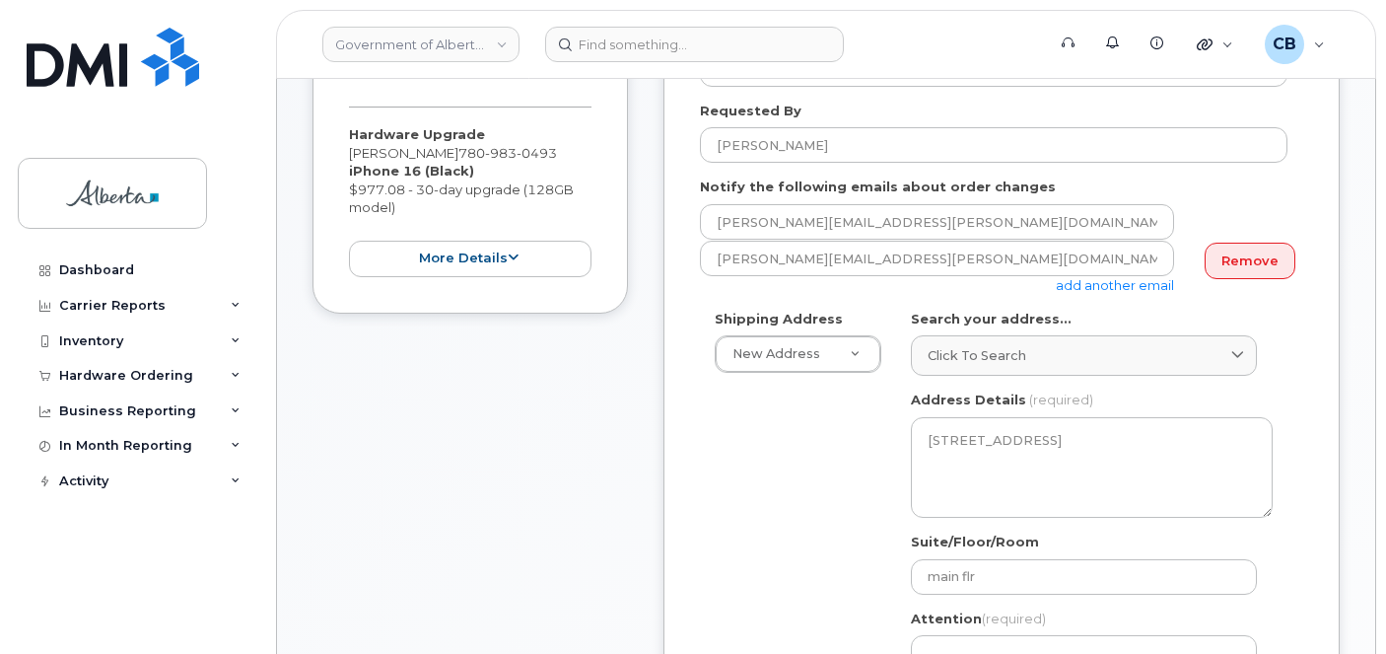
scroll to position [377, 0]
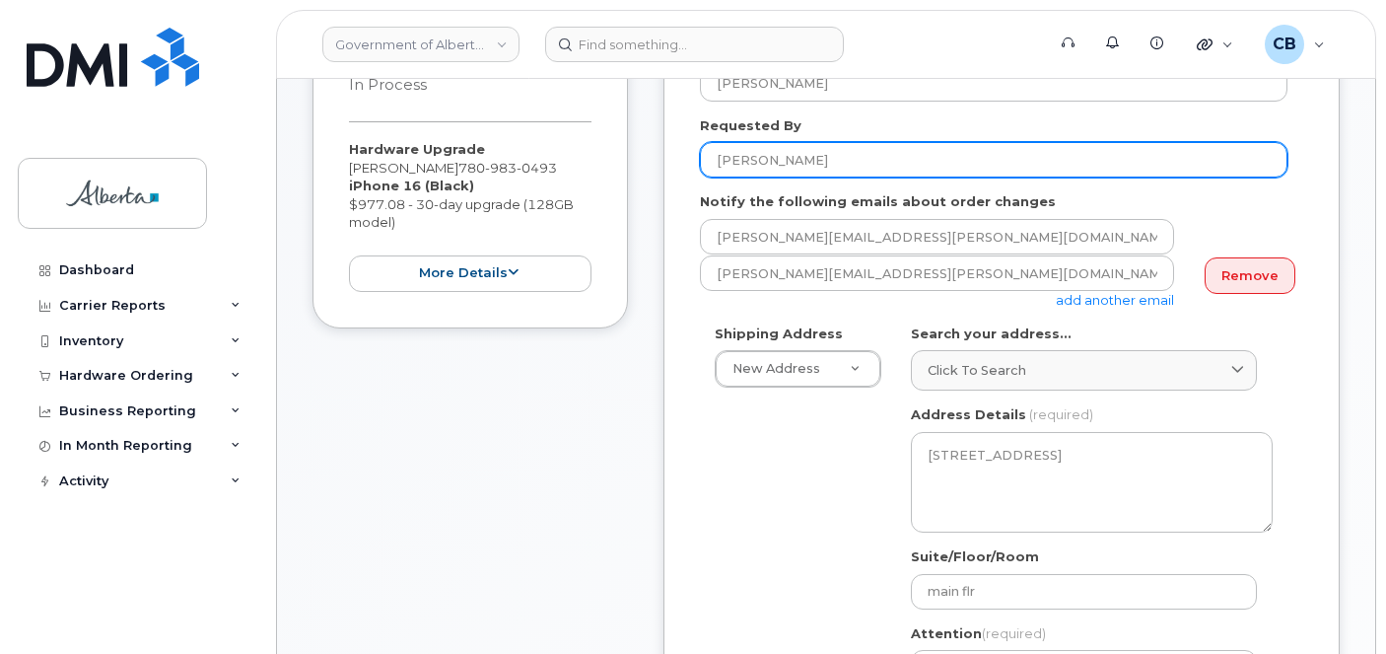
type input "7806442712"
click at [727, 154] on input "Stephanie Chorney" at bounding box center [993, 159] width 587 height 35
click at [727, 153] on input "Stephanie Chorney" at bounding box center [993, 159] width 587 height 35
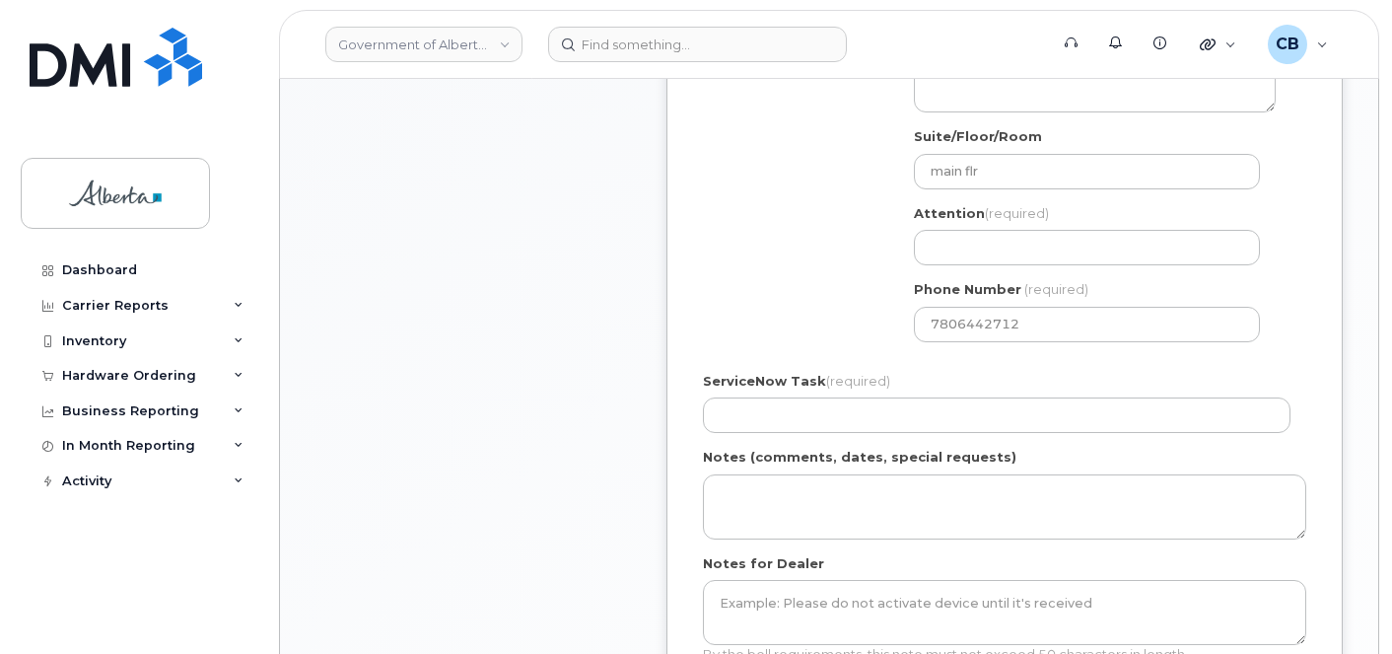
scroll to position [797, 0]
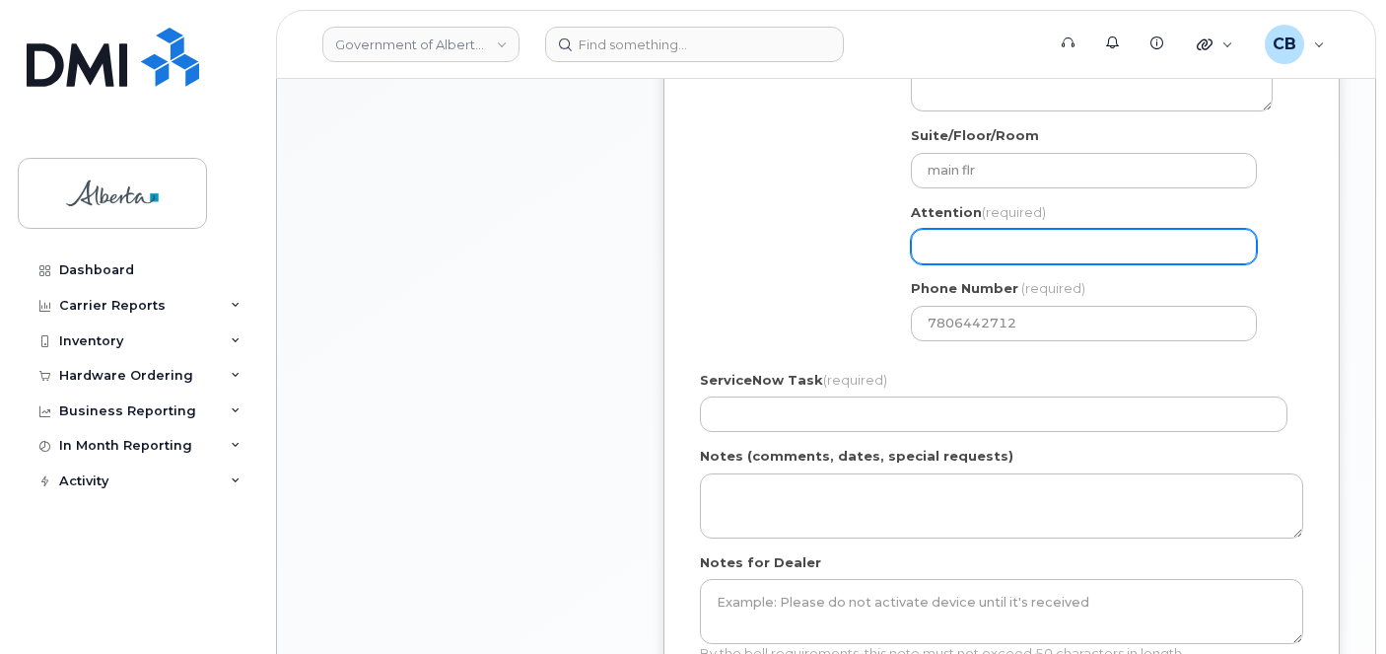
click at [1012, 248] on input "Attention (required)" at bounding box center [1084, 246] width 346 height 35
paste input "Stephanie Chorney"
select select
type input "Stephanie Chorney"
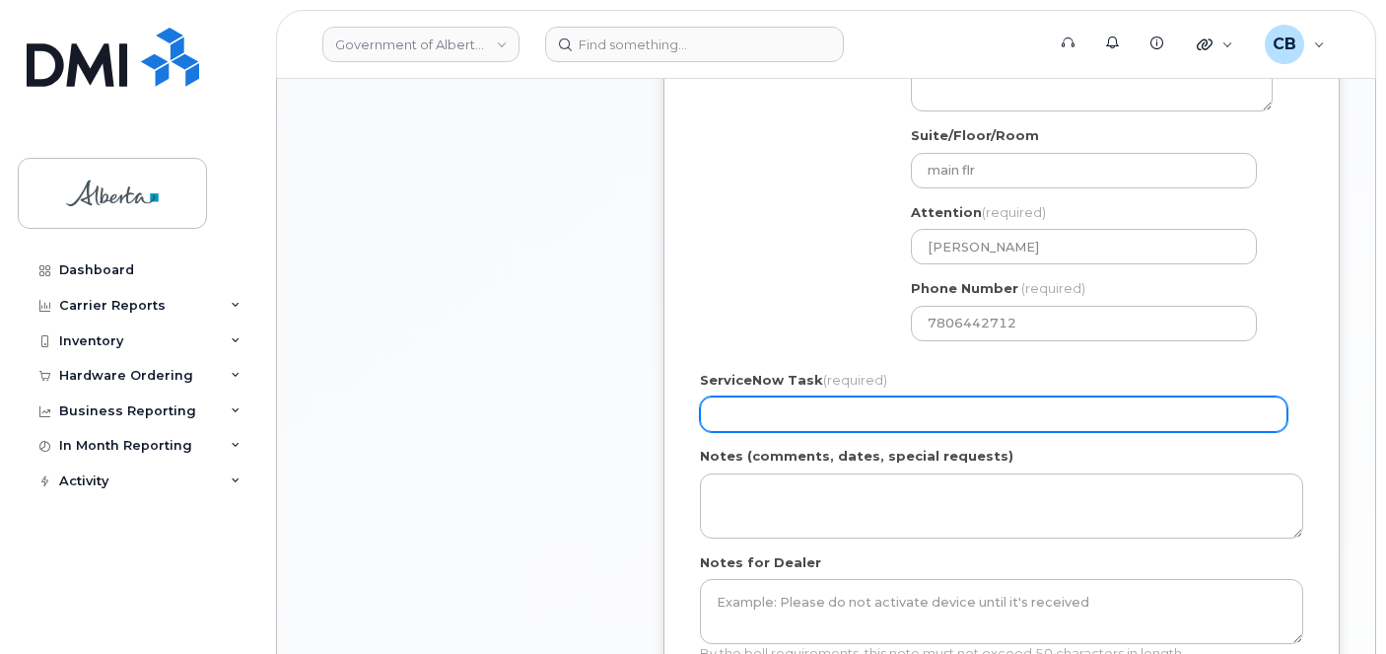
click at [737, 397] on input "ServiceNow Task (required)" at bounding box center [993, 413] width 587 height 35
paste input "SCTASK0862278"
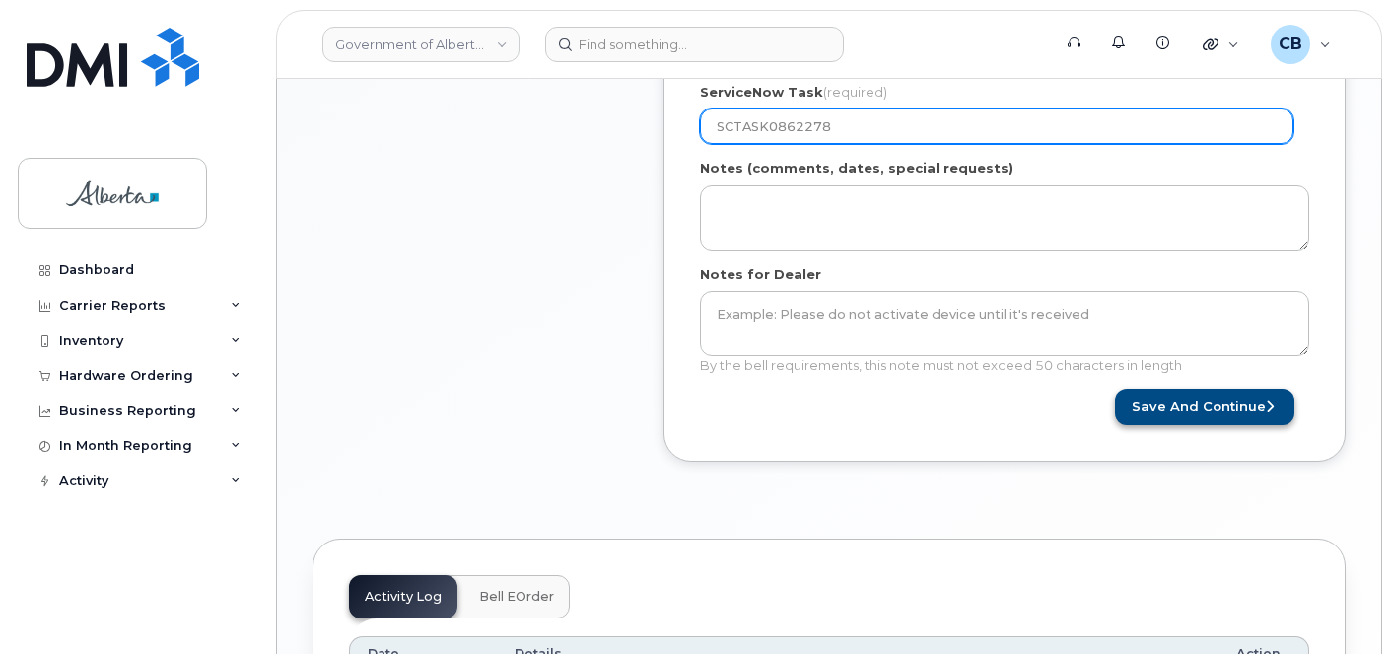
scroll to position [1069, 0]
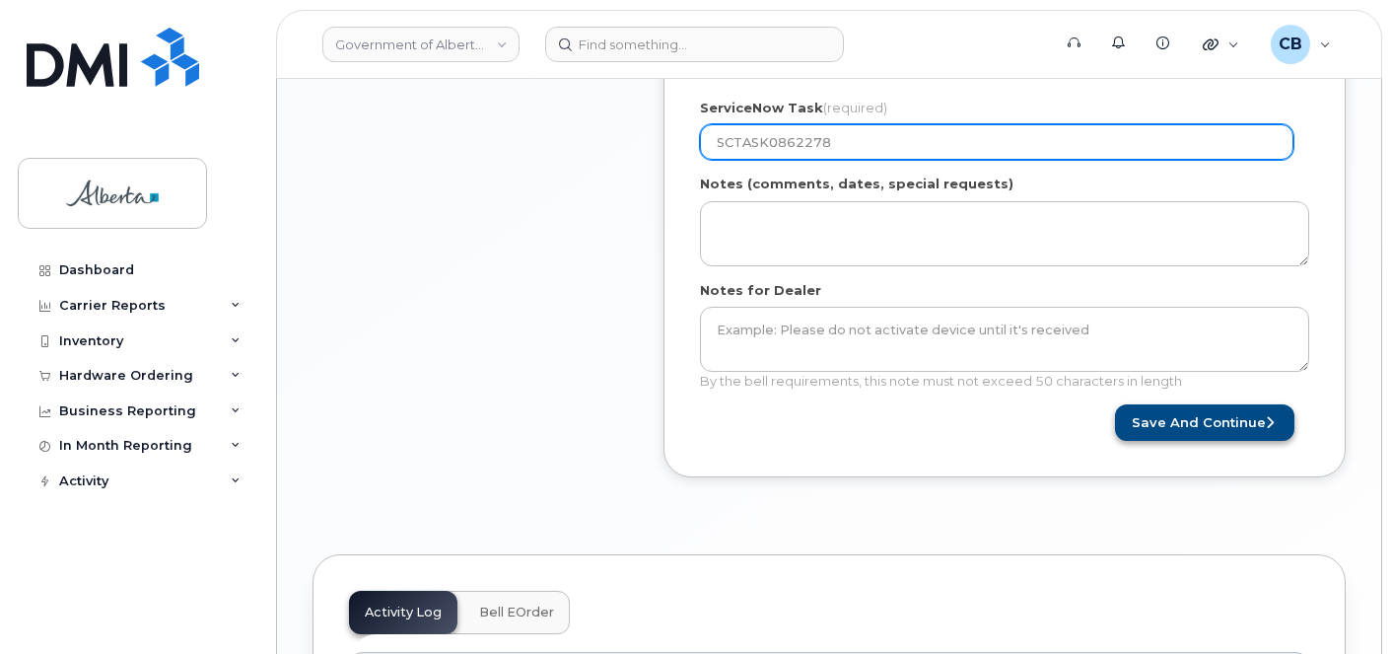
type input "SCTASK0862278"
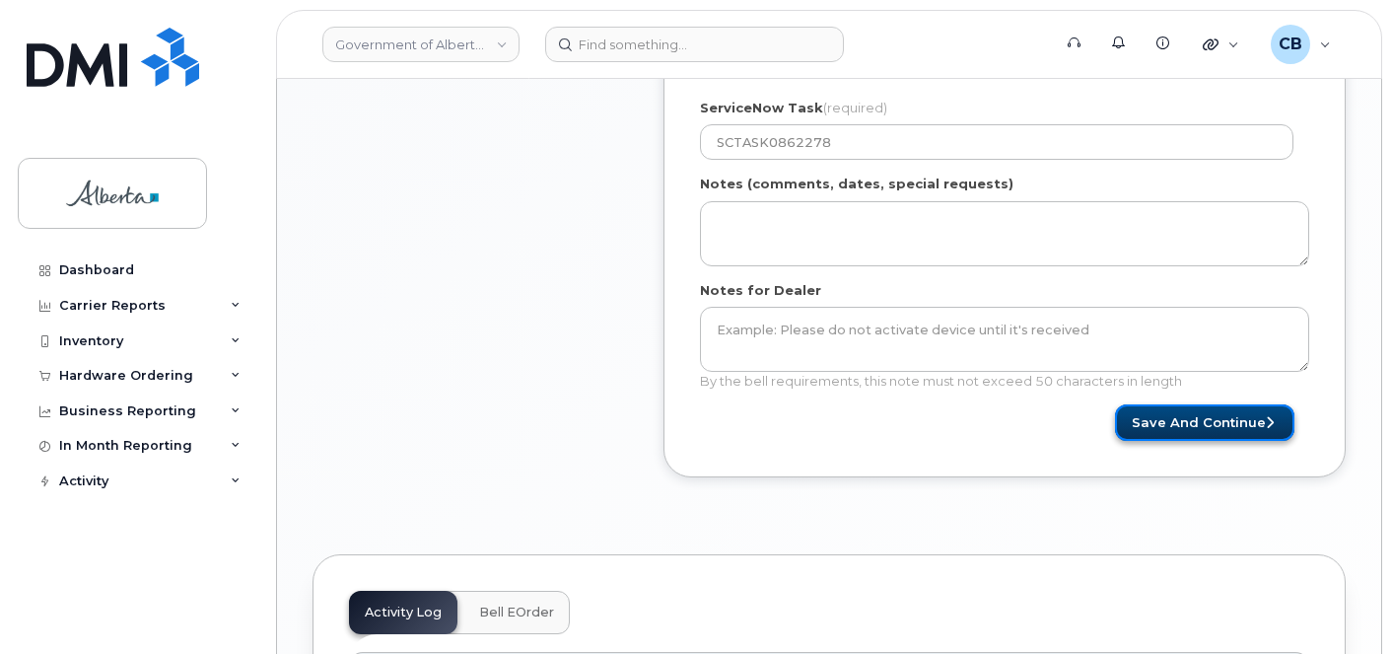
click at [1206, 423] on button "Save and Continue" at bounding box center [1204, 422] width 179 height 36
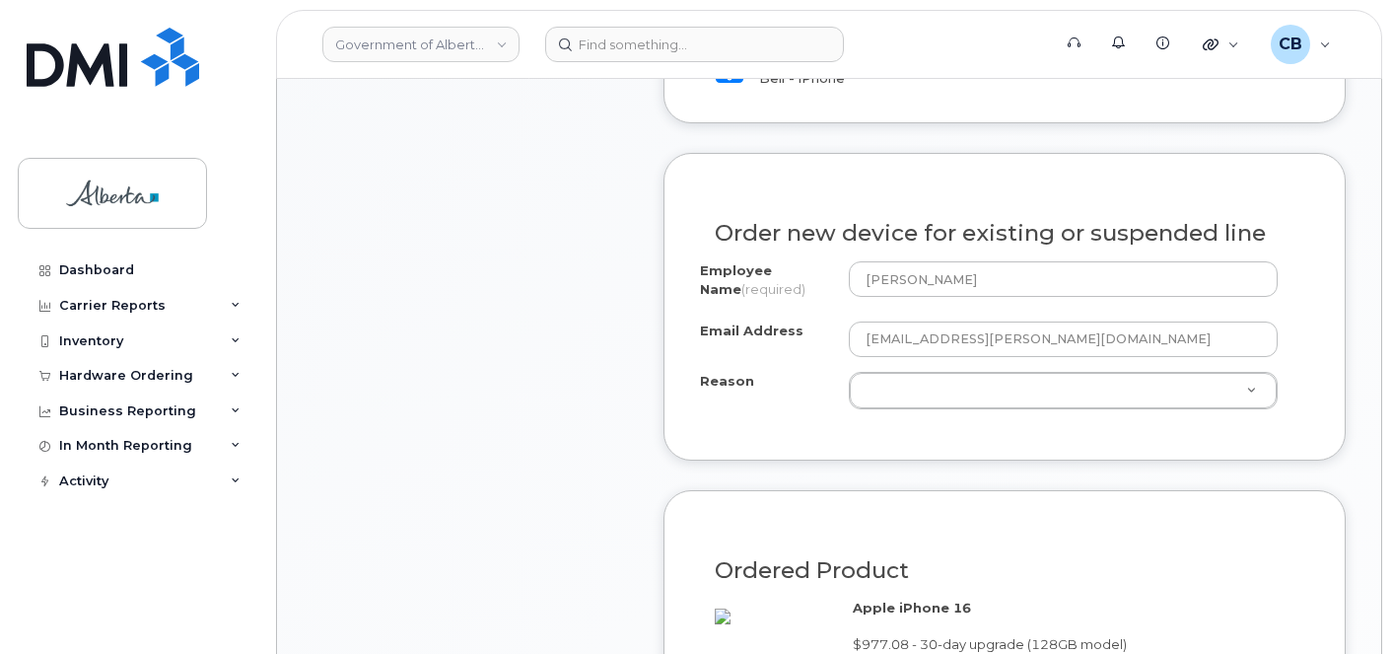
scroll to position [975, 0]
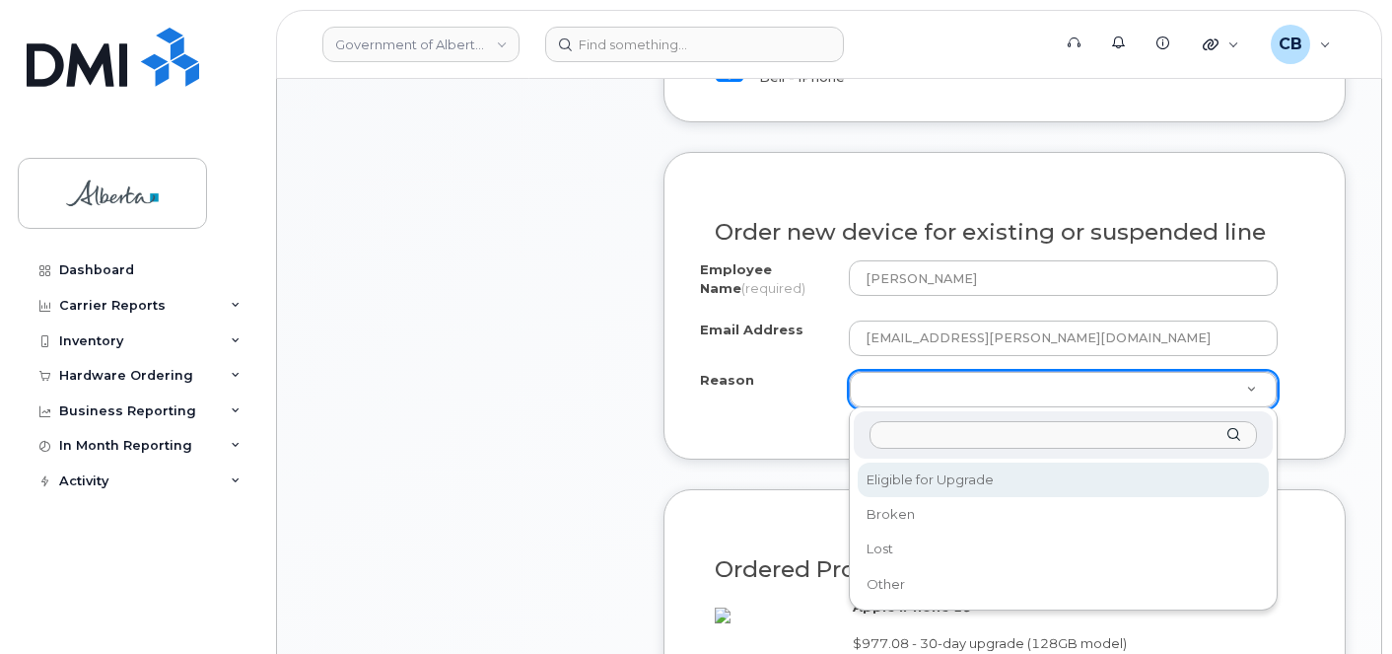
drag, startPoint x: 913, startPoint y: 476, endPoint x: 934, endPoint y: 462, distance: 25.7
select select "eligible_for_upgrade"
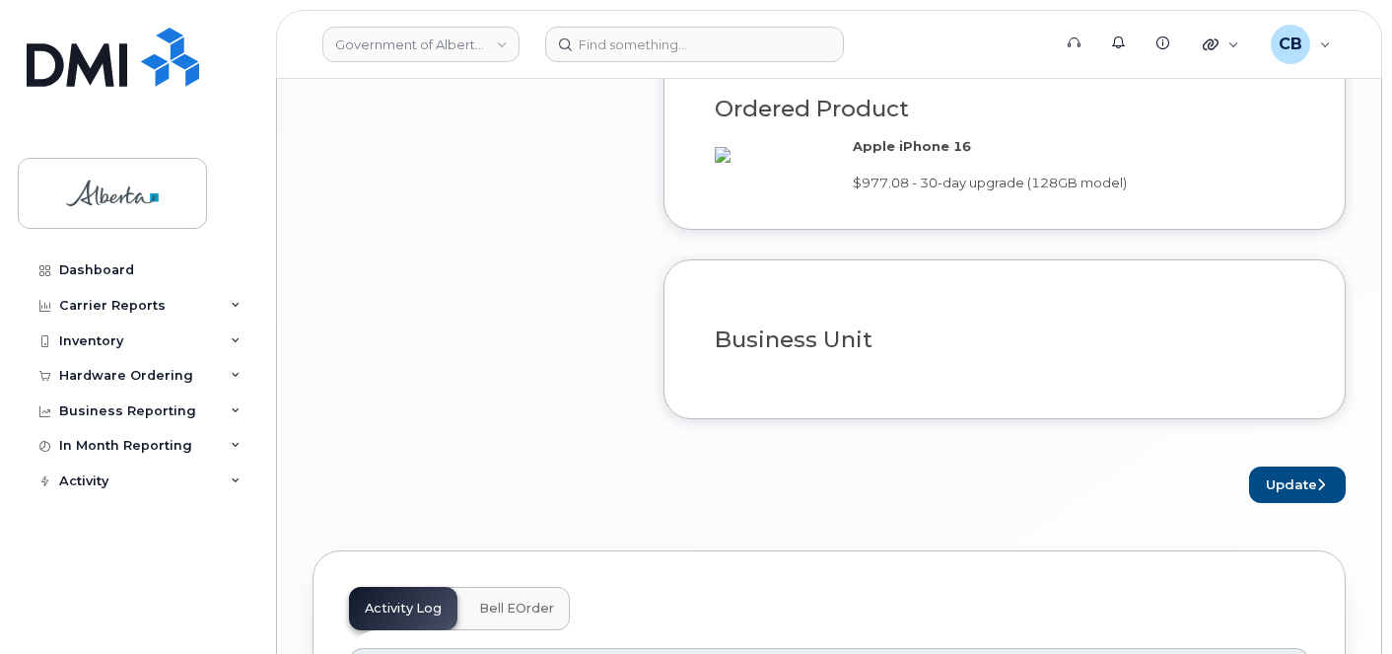
scroll to position [1440, 0]
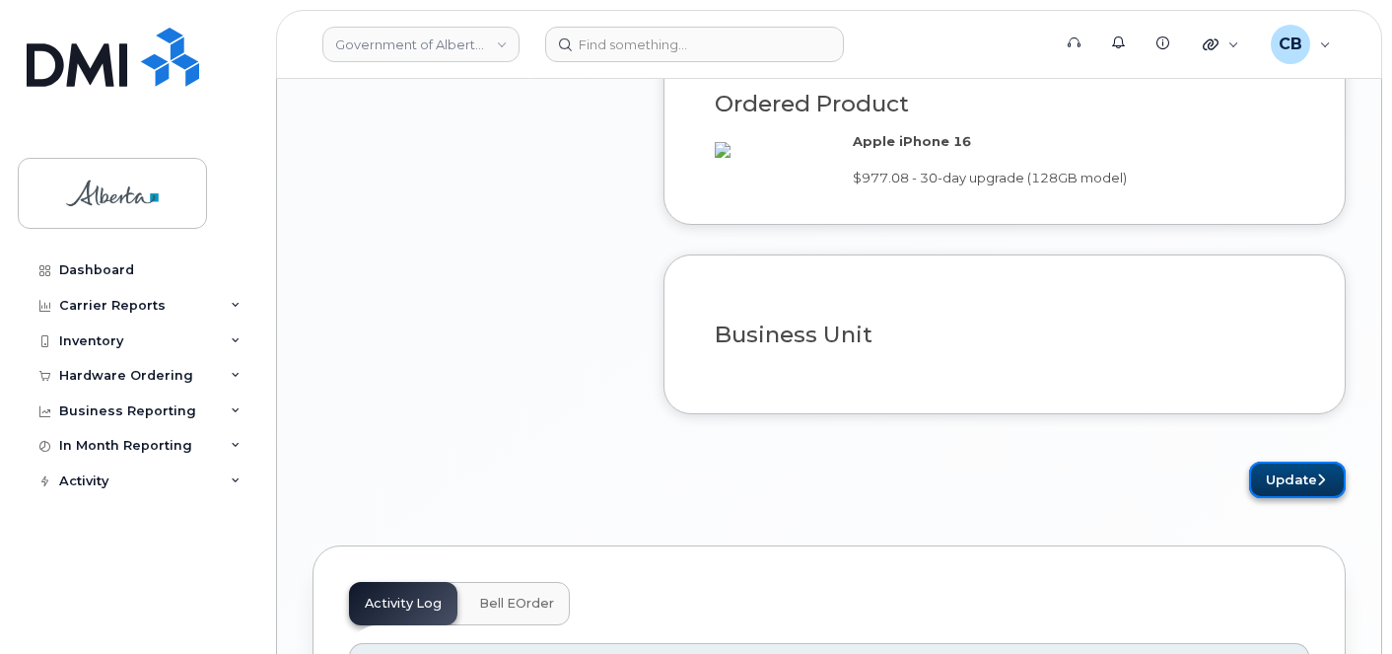
click at [1273, 494] on button "Update" at bounding box center [1297, 479] width 97 height 36
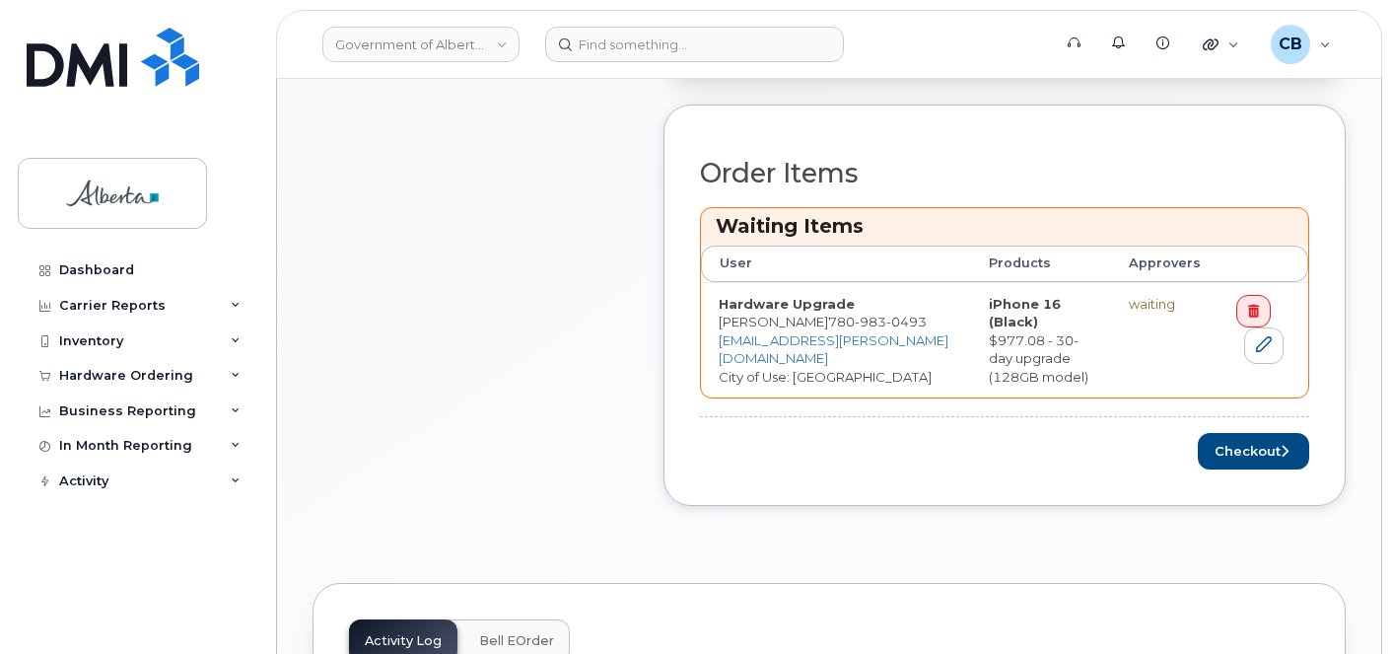
scroll to position [816, 0]
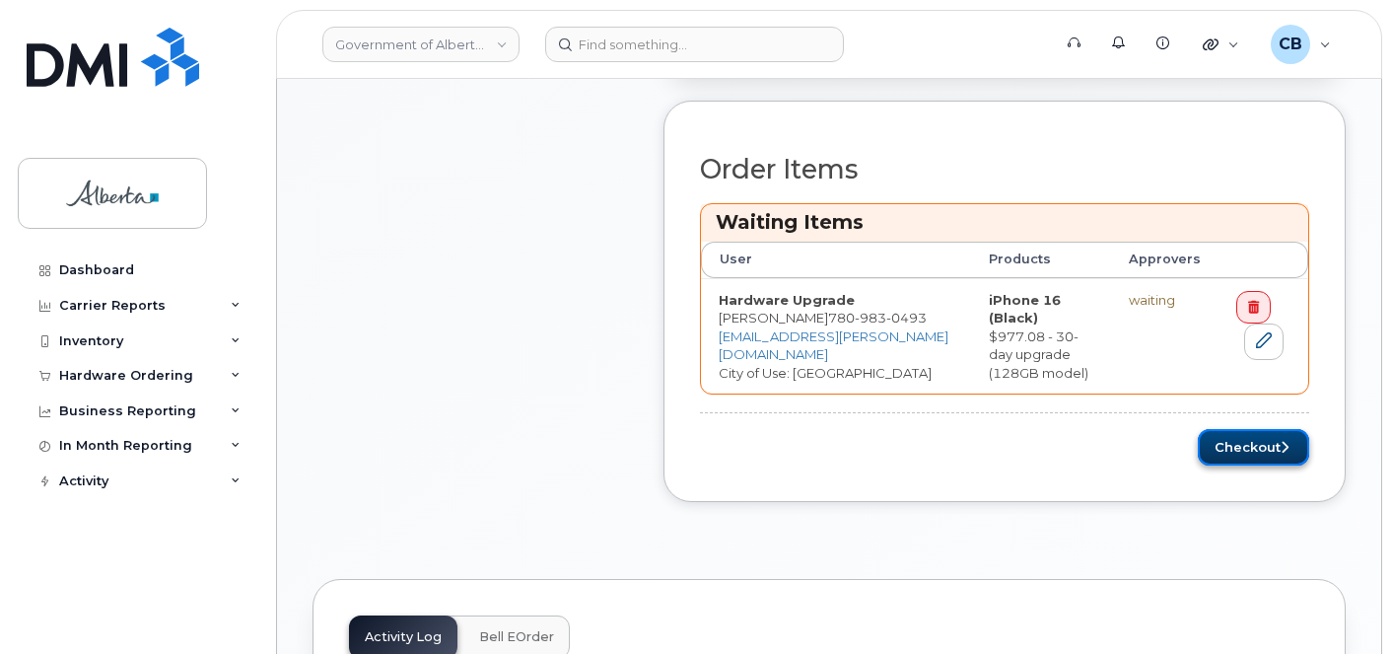
click at [1233, 451] on button "Checkout" at bounding box center [1253, 447] width 111 height 36
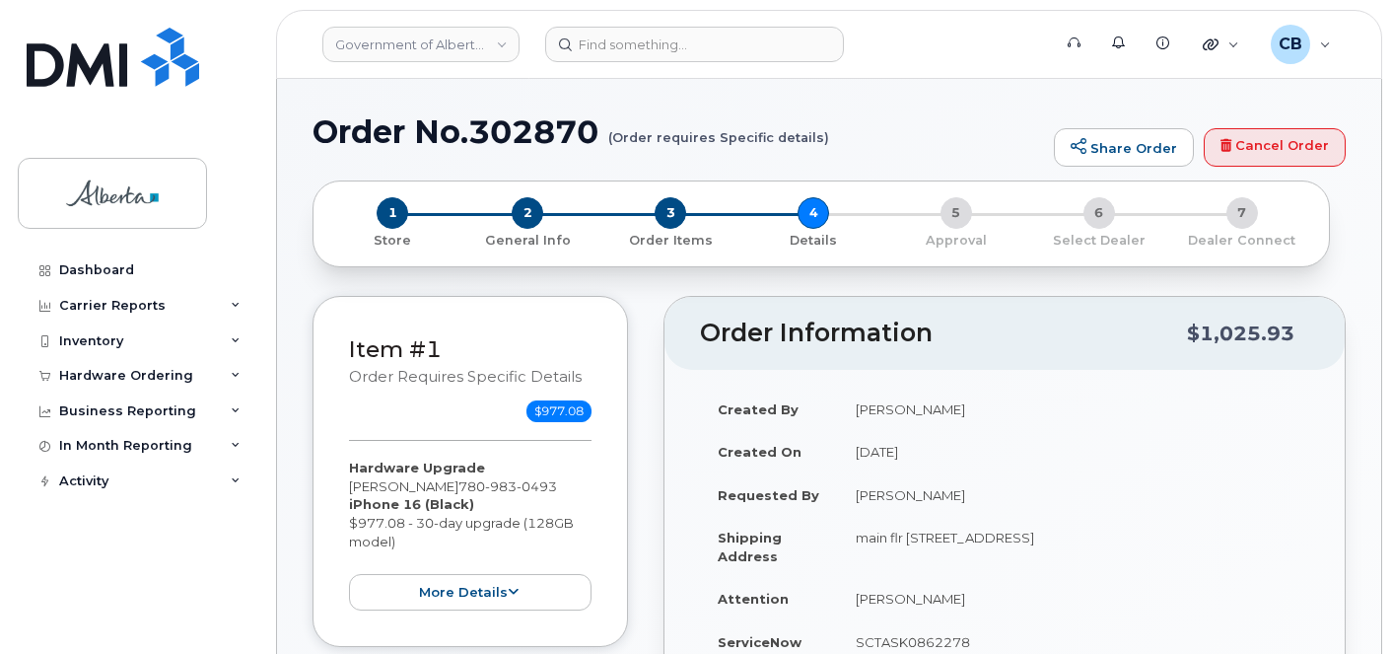
select select
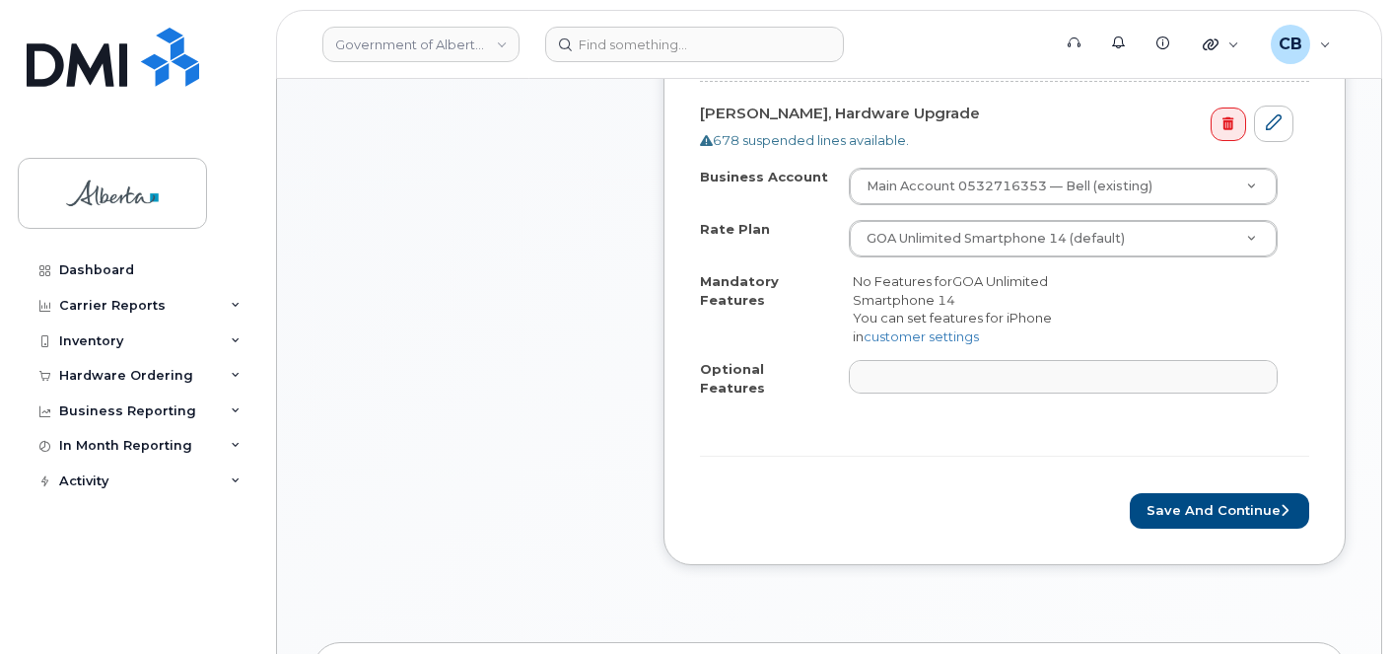
scroll to position [827, 0]
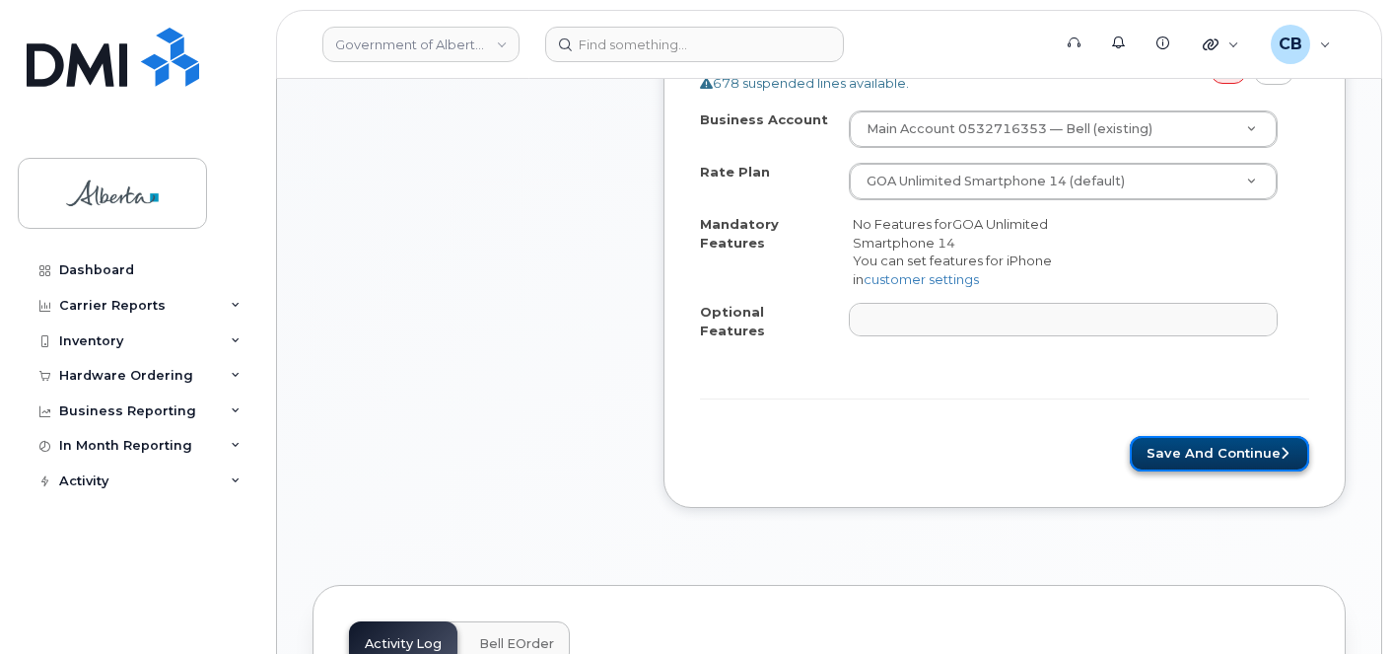
click at [1169, 440] on button "Save and Continue" at bounding box center [1219, 454] width 179 height 36
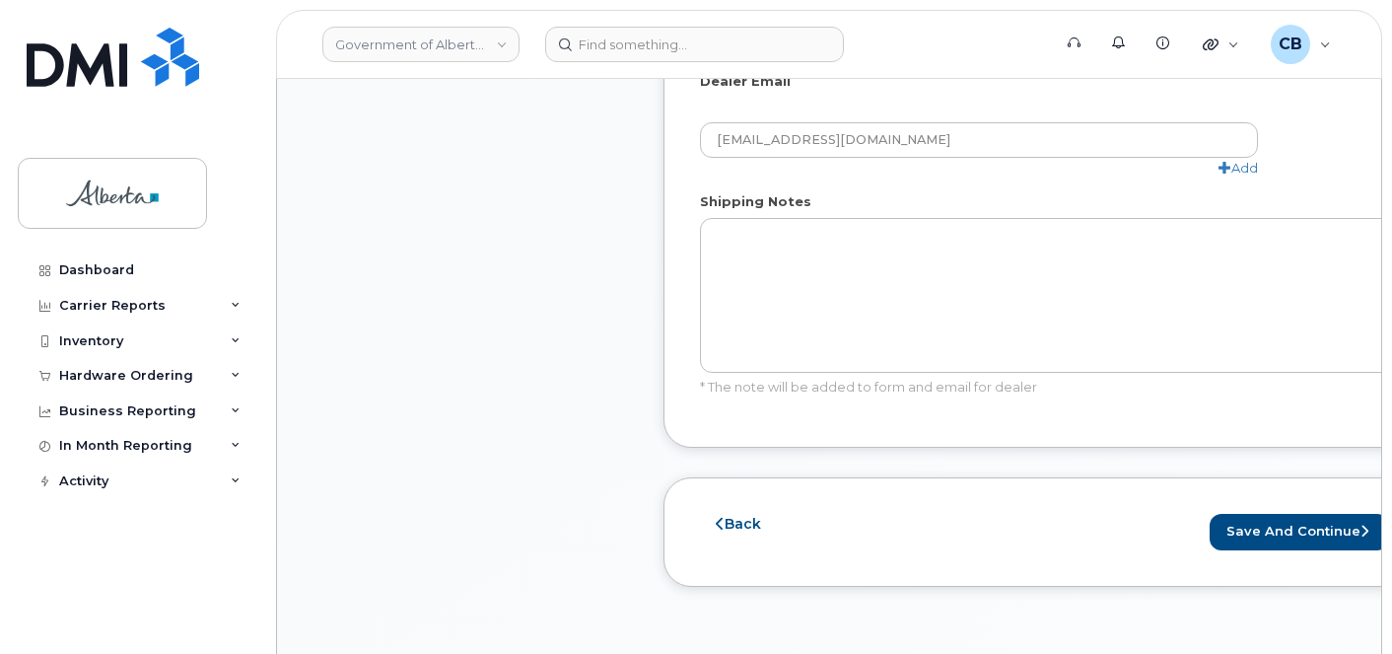
scroll to position [1326, 0]
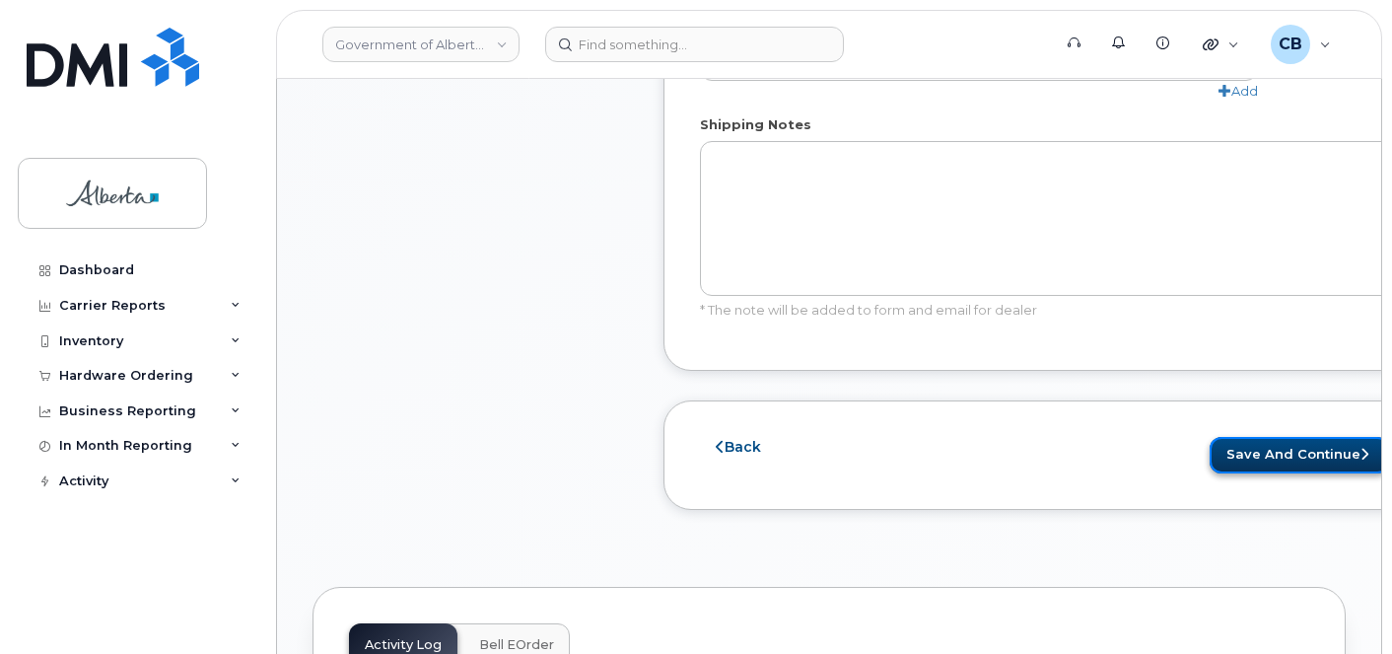
click at [1209, 455] on button "Save and Continue" at bounding box center [1298, 455] width 179 height 36
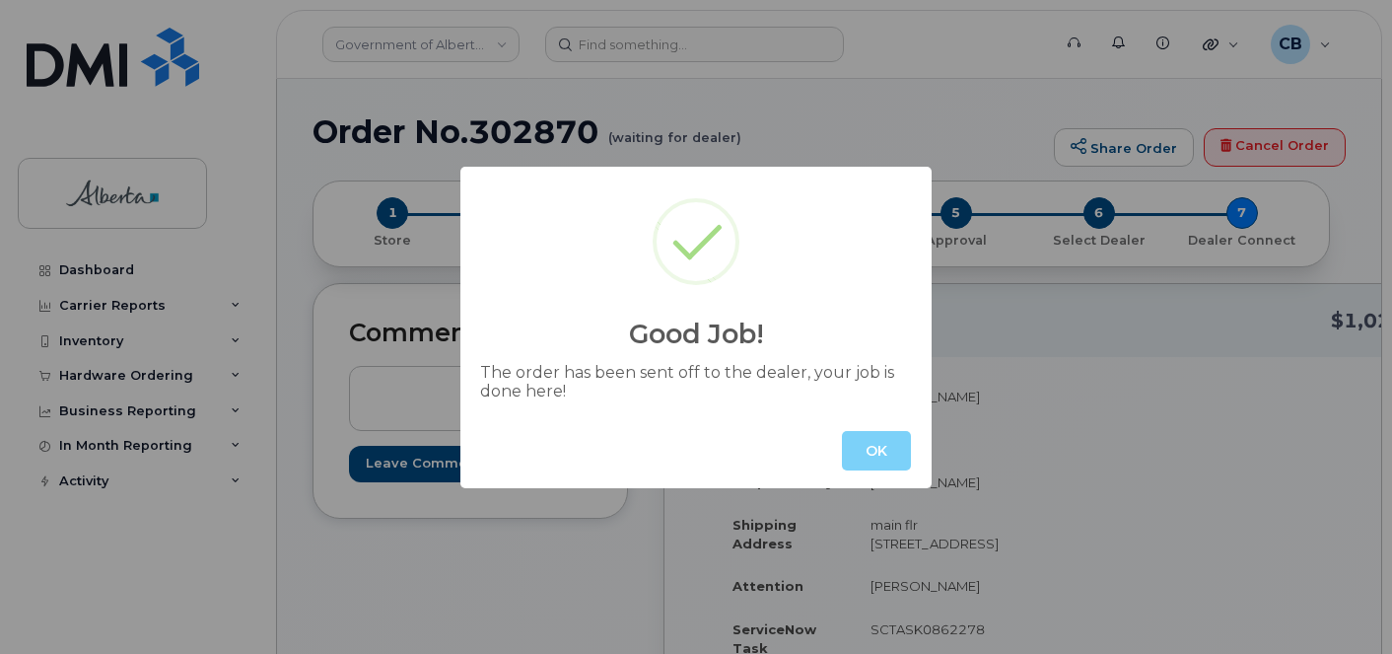
click at [873, 429] on div "OK" at bounding box center [695, 450] width 471 height 75
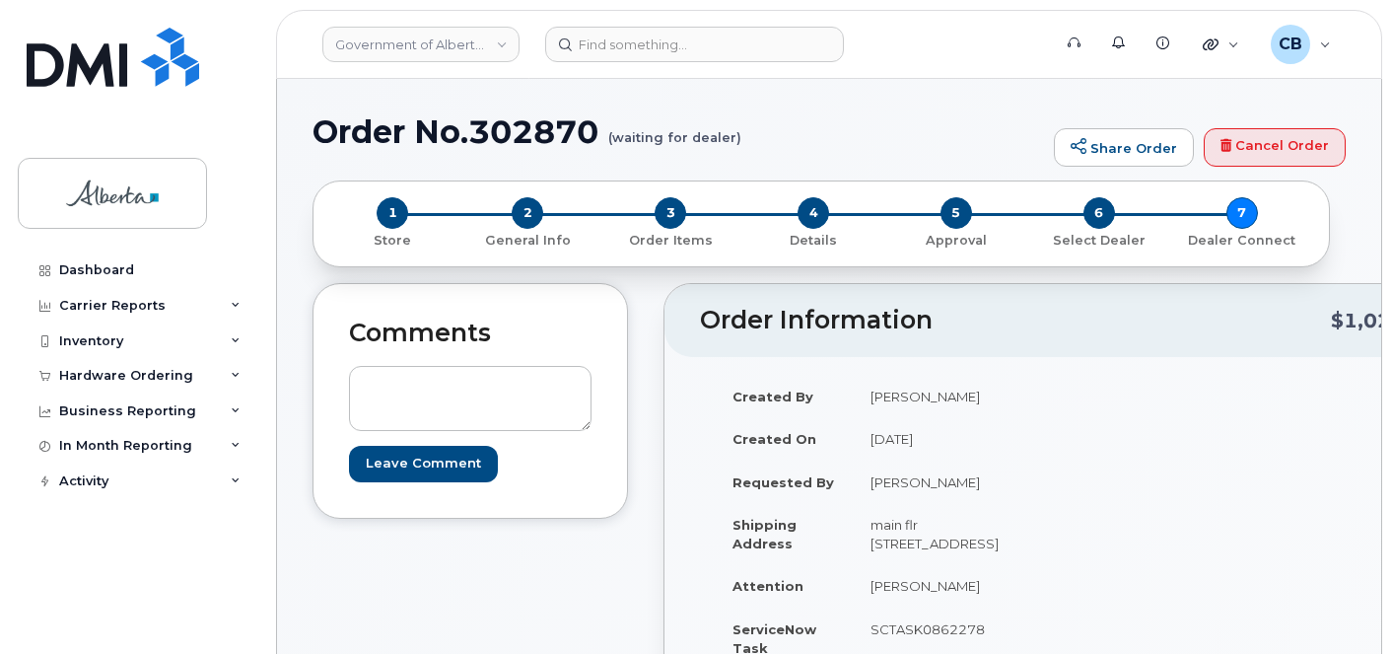
click at [510, 125] on h1 "Order No.302870 (waiting for dealer)" at bounding box center [677, 131] width 731 height 34
click at [509, 125] on h1 "Order No.302870 (waiting for dealer)" at bounding box center [677, 131] width 731 height 34
copy h1 "302870"
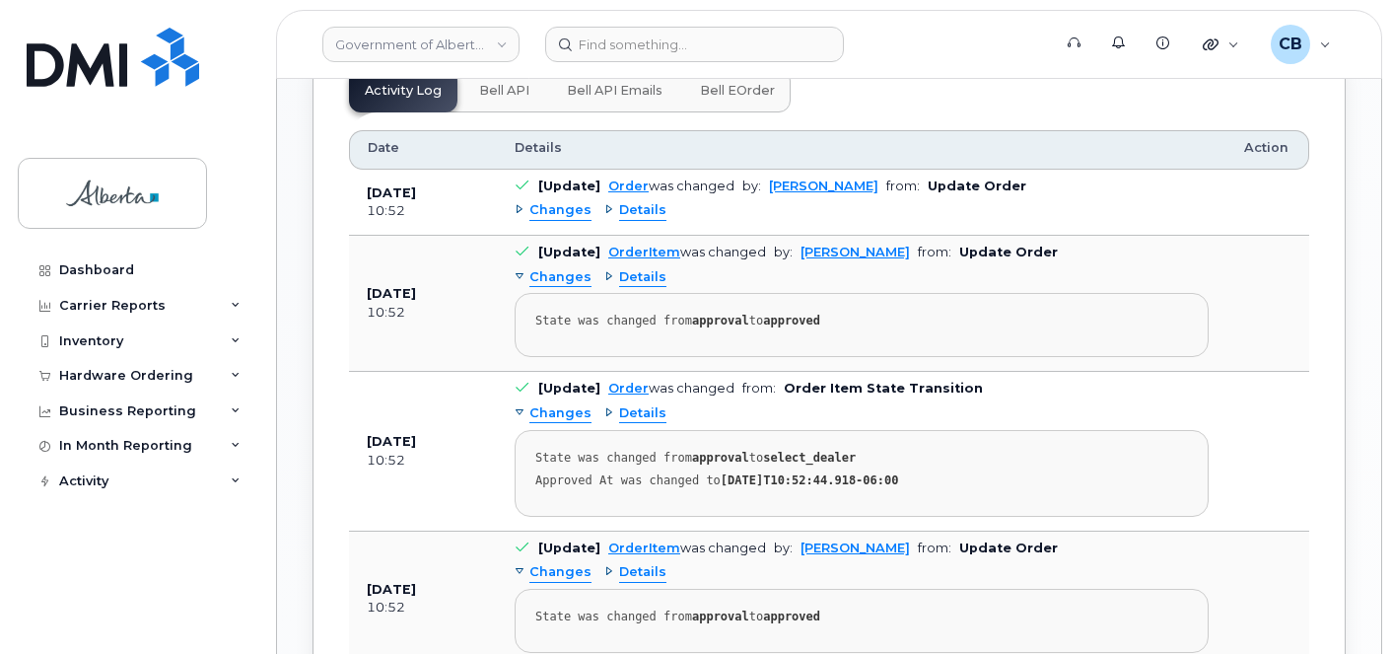
scroll to position [1310, 0]
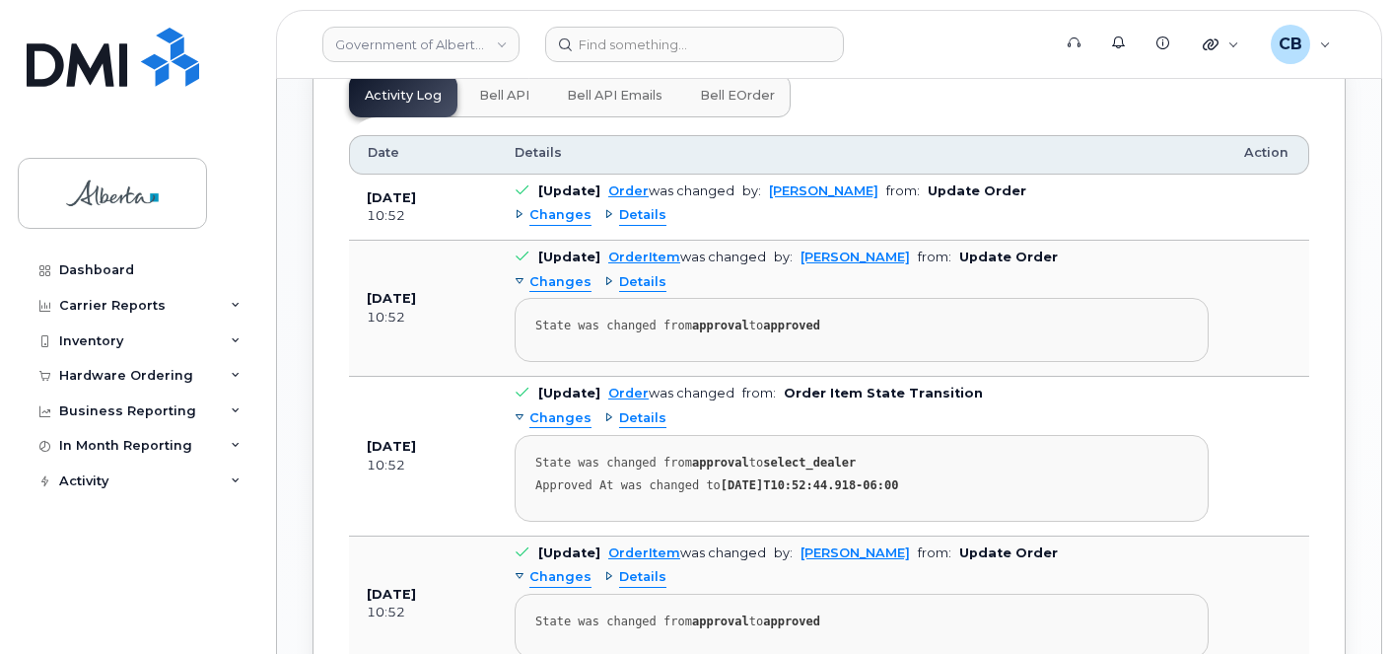
click at [485, 117] on button "Bell API" at bounding box center [504, 95] width 82 height 43
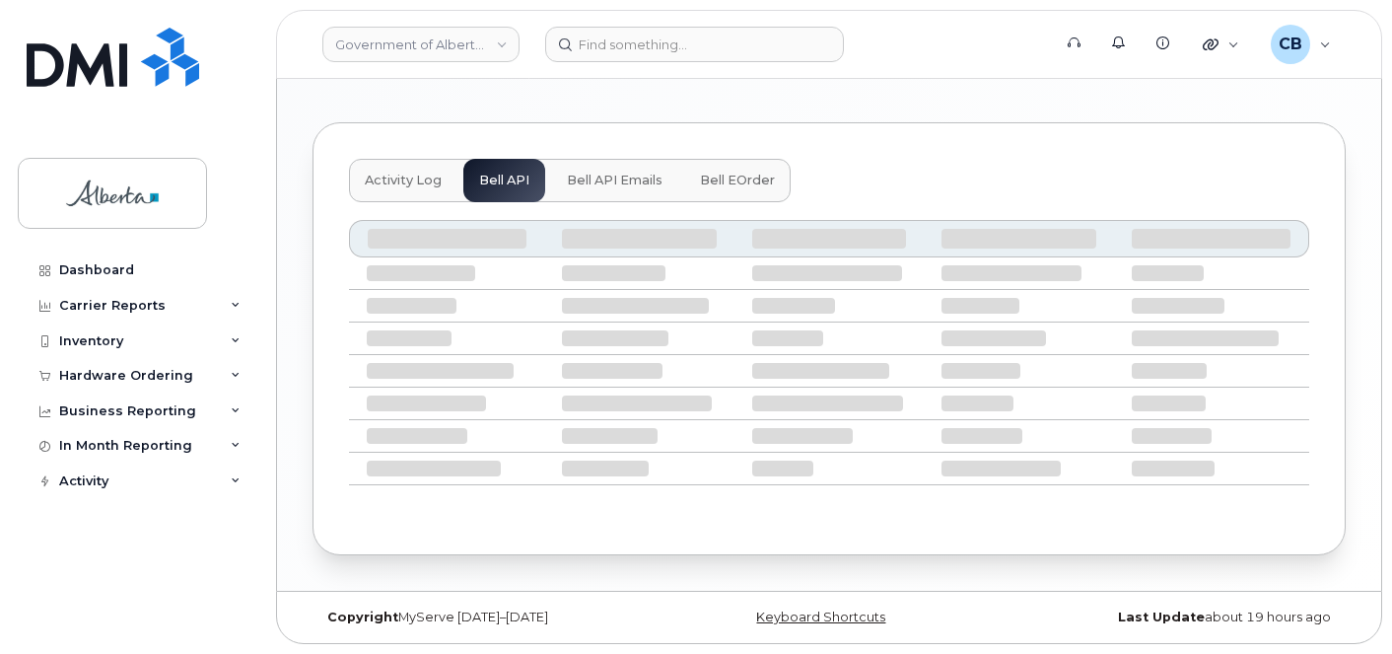
scroll to position [1151, 0]
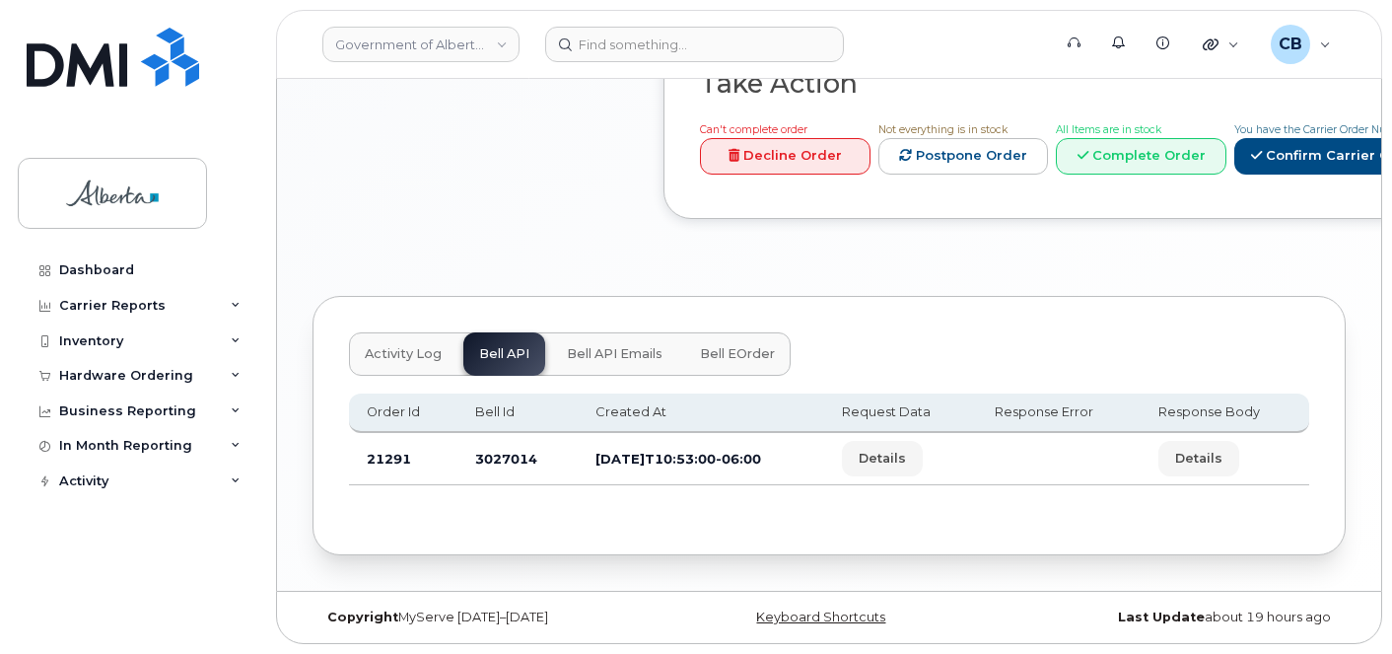
click at [475, 454] on td "3027014" at bounding box center [516, 459] width 119 height 52
click at [475, 453] on td "3027014" at bounding box center [516, 459] width 119 height 52
copy td "3027014"
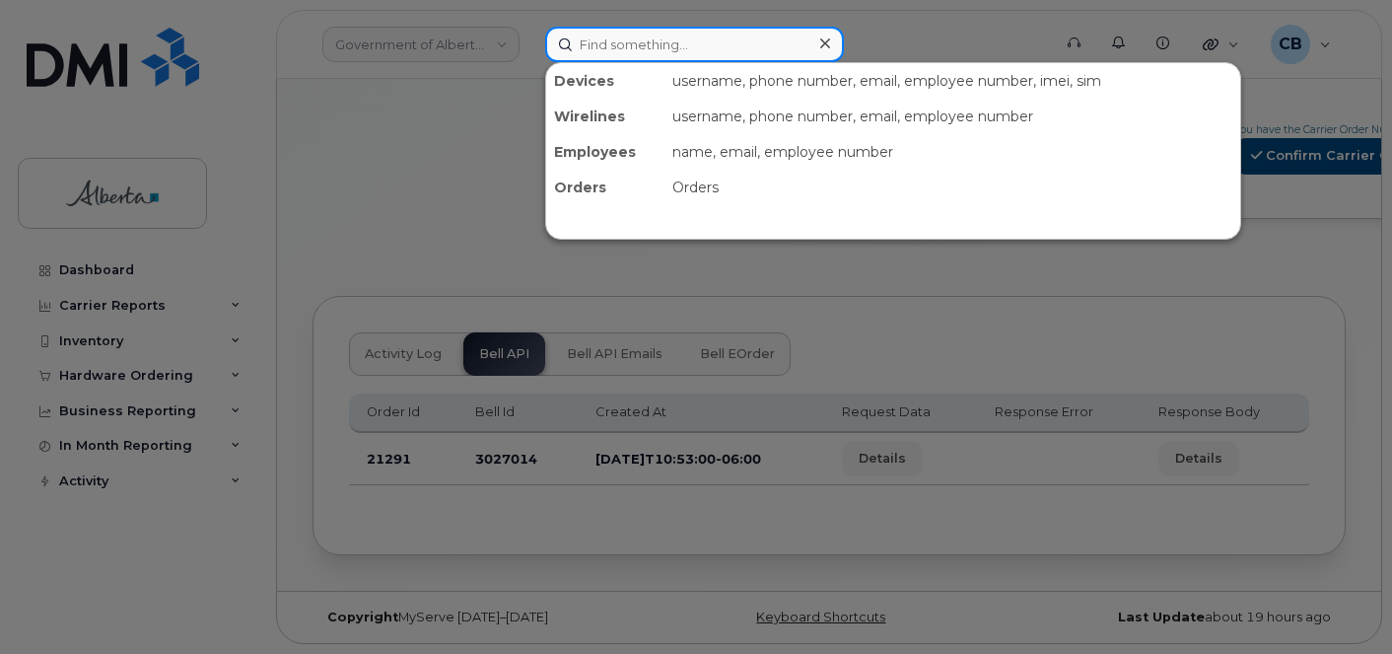
click at [693, 52] on input at bounding box center [694, 44] width 299 height 35
paste input "7809965089"
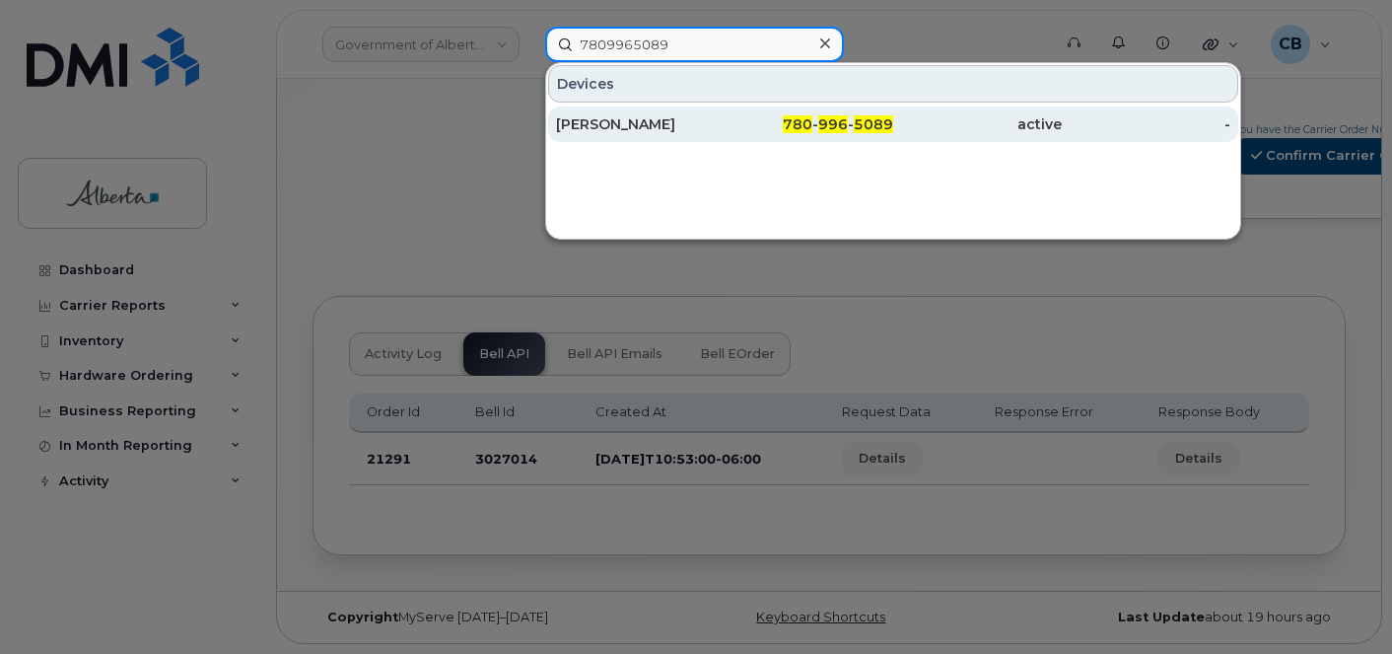
type input "7809965089"
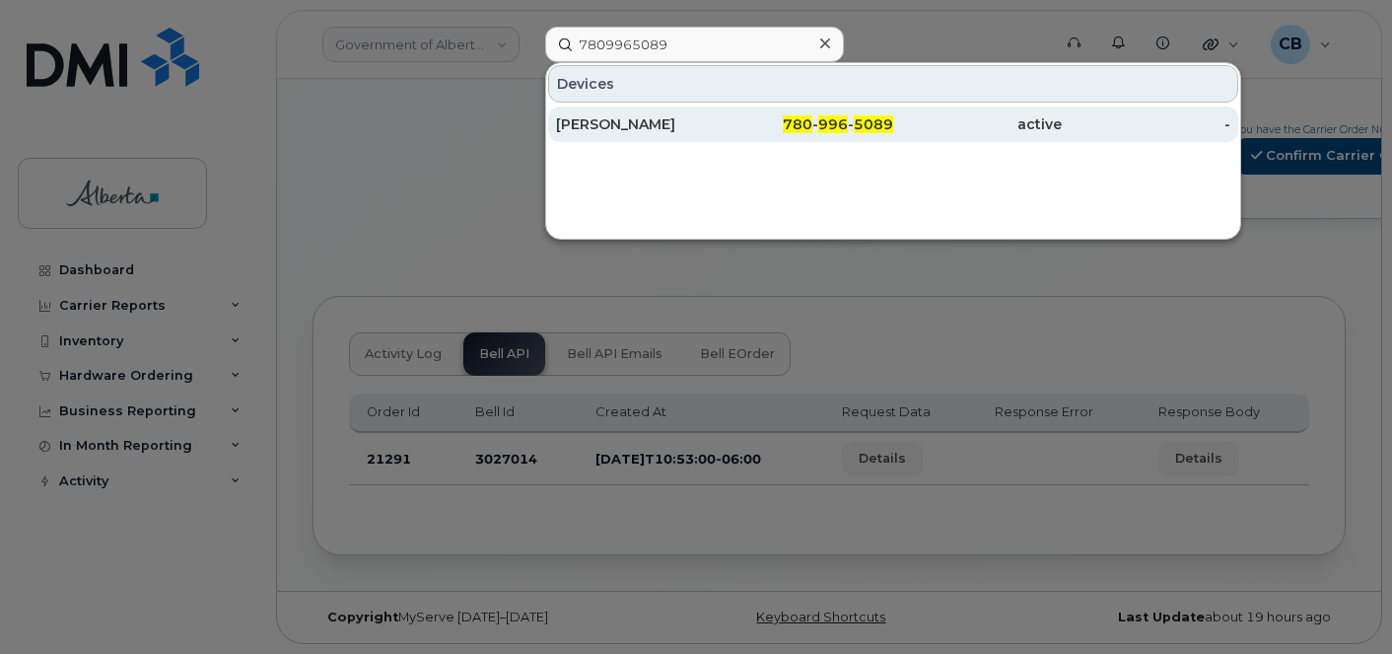
click at [678, 120] on div "[PERSON_NAME]" at bounding box center [640, 124] width 169 height 20
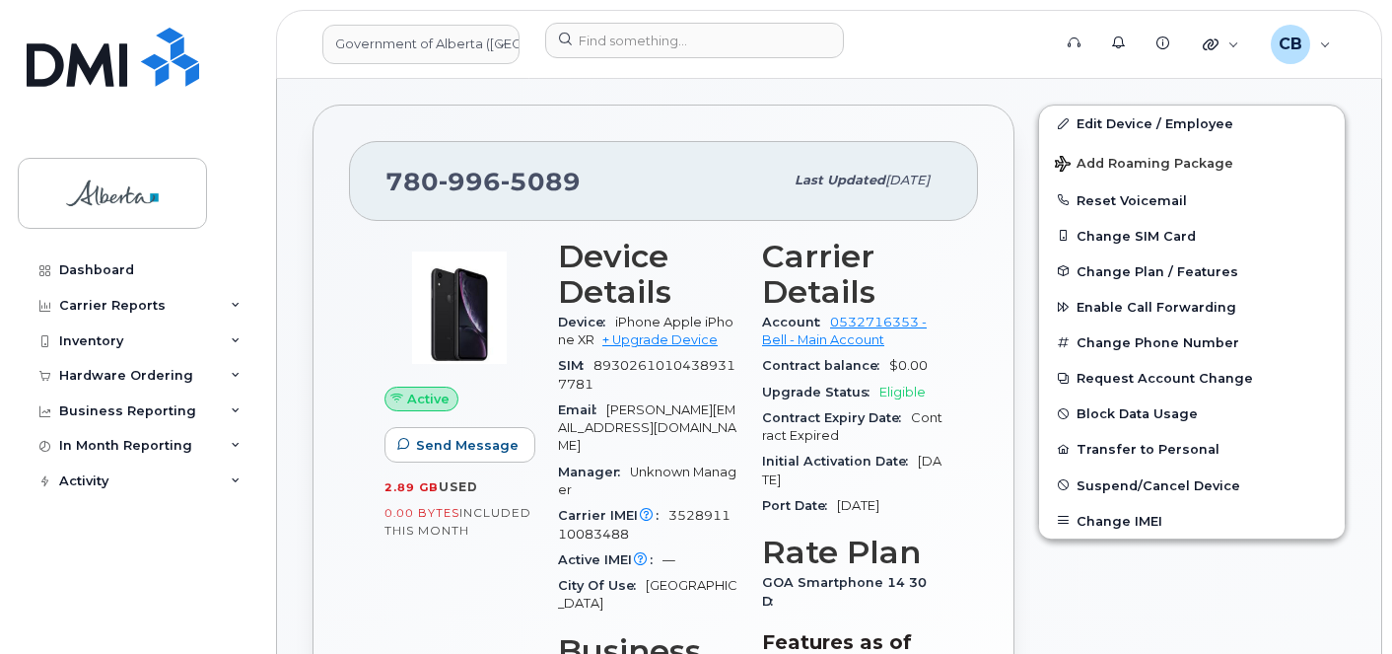
scroll to position [394, 0]
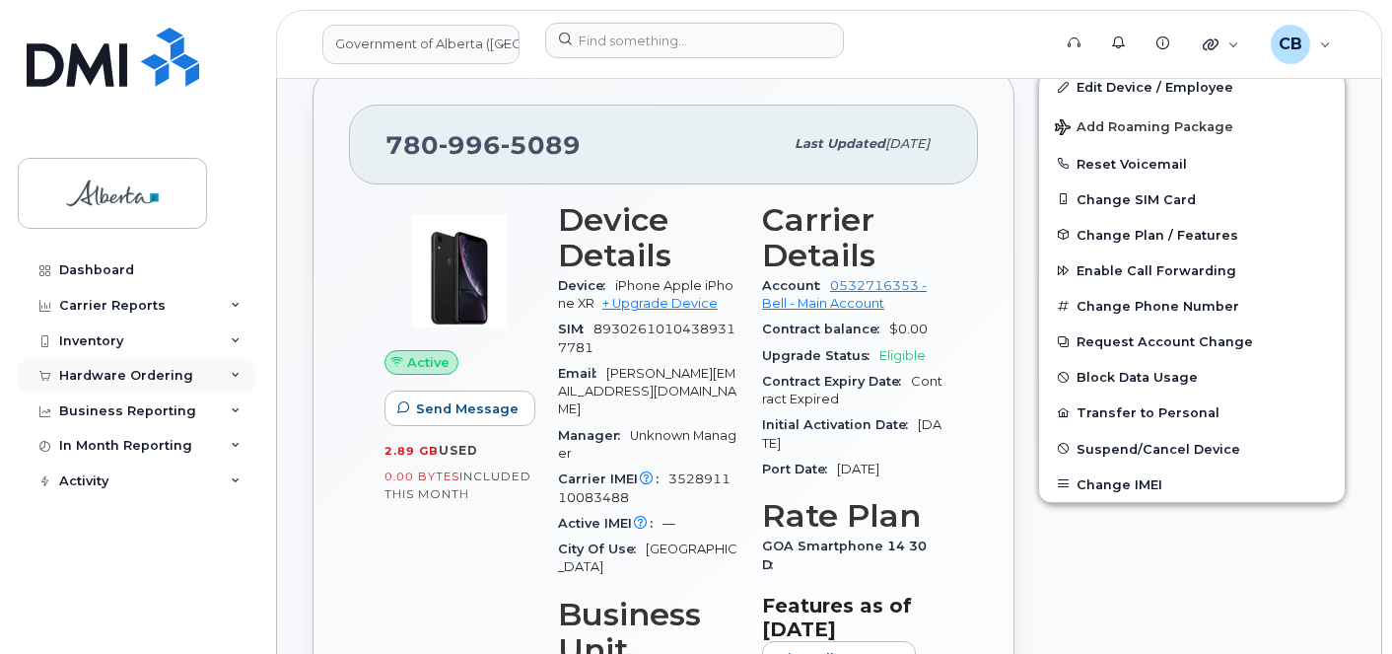
click at [124, 375] on div "Hardware Ordering" at bounding box center [126, 376] width 134 height 16
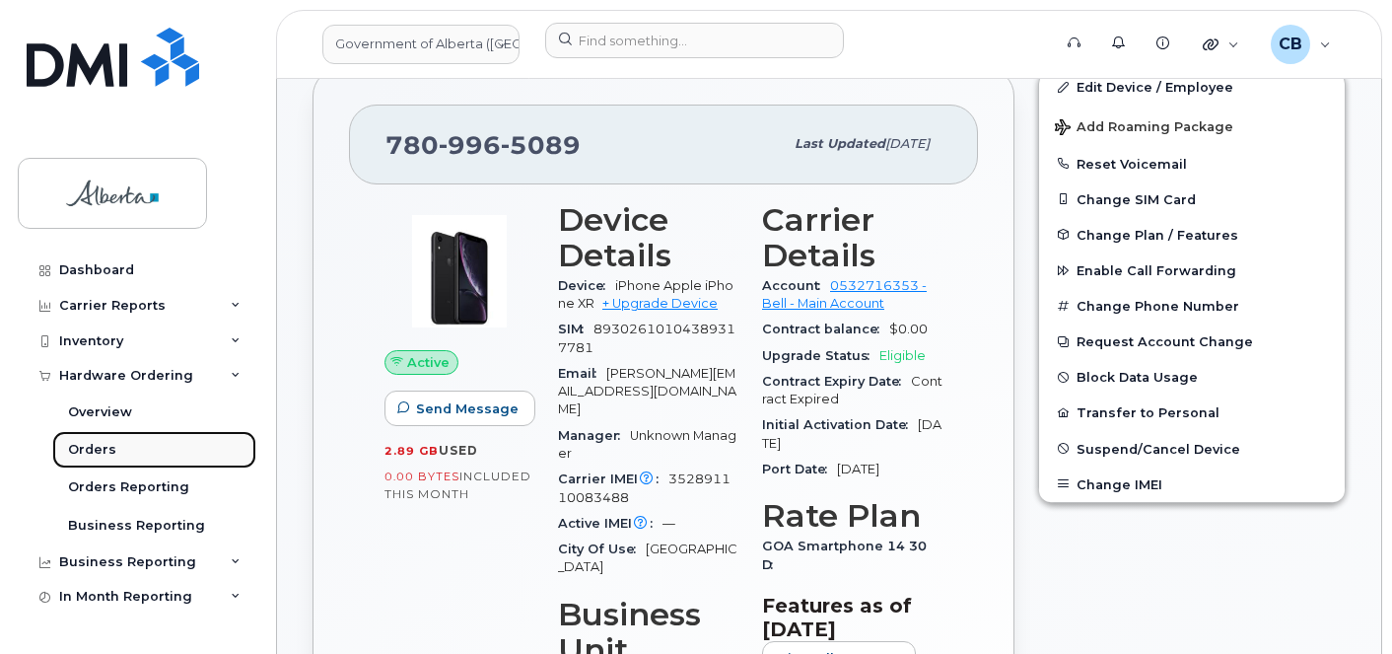
click at [87, 441] on div "Orders" at bounding box center [92, 450] width 48 height 18
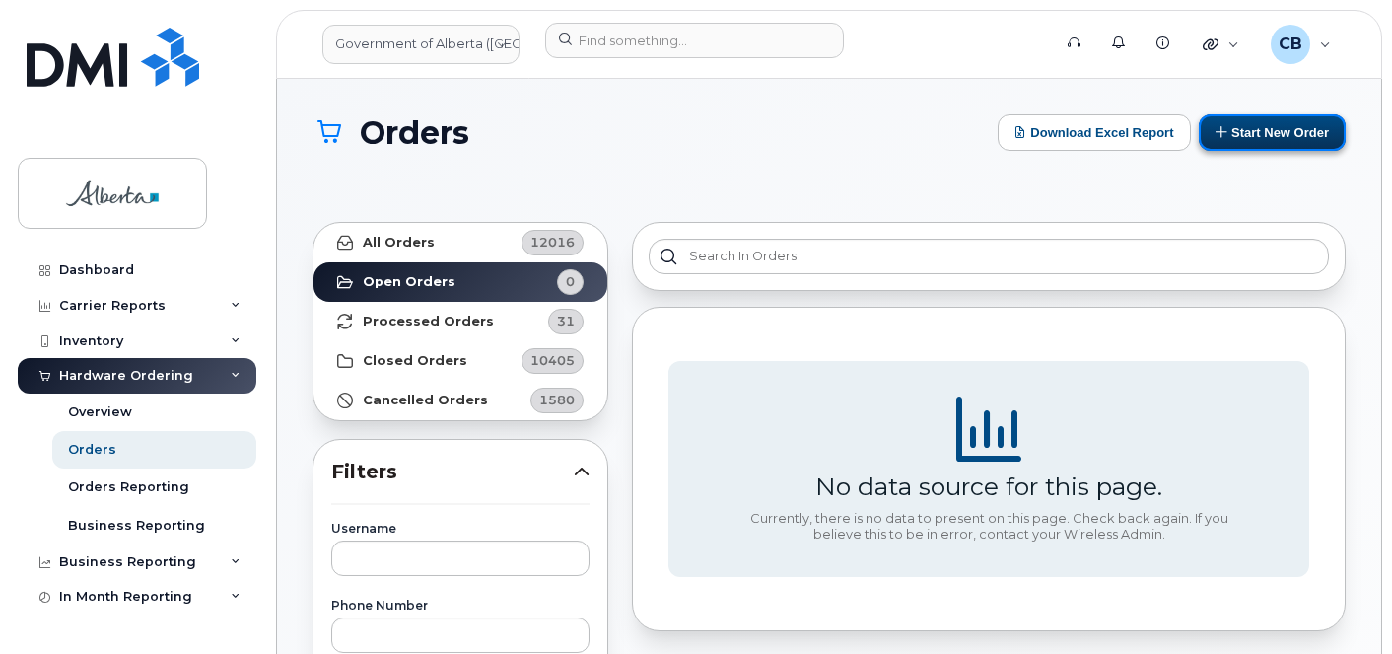
click at [1247, 137] on button "Start New Order" at bounding box center [1272, 132] width 147 height 36
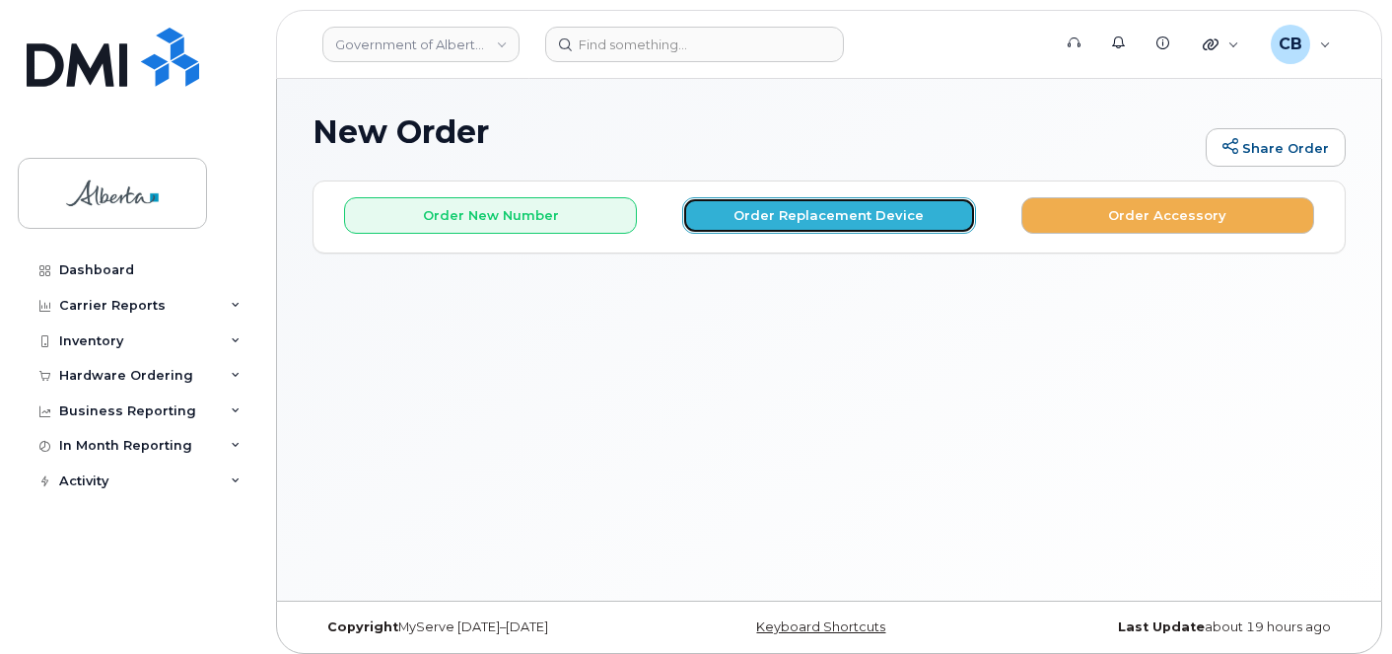
click at [773, 206] on button "Order Replacement Device" at bounding box center [828, 215] width 293 height 36
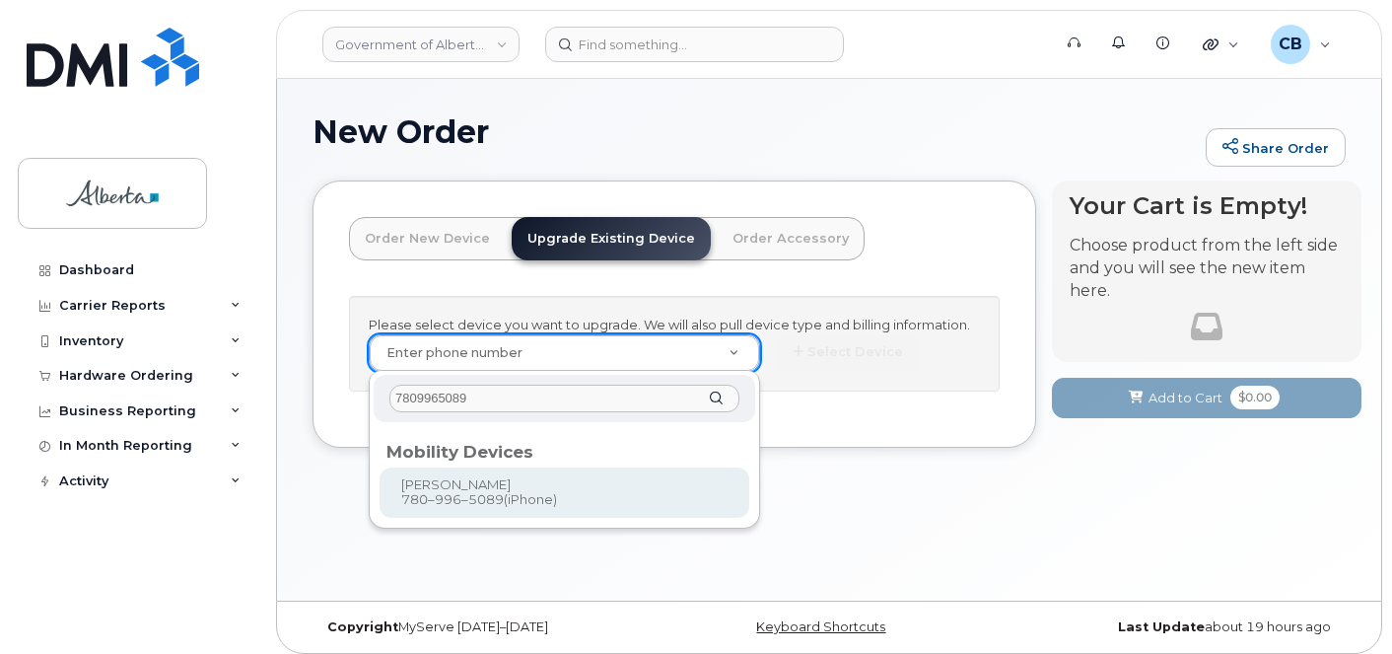
type input "7809965089"
type input "805803"
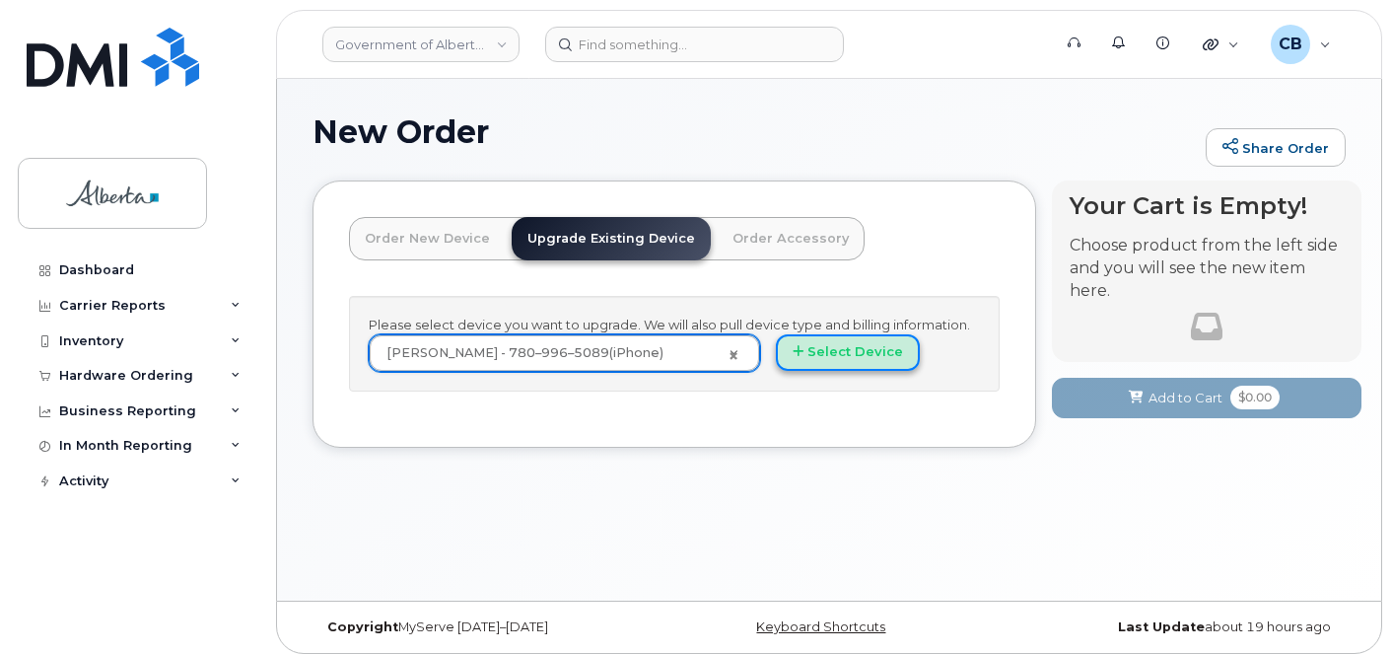
click at [861, 352] on button "Select Device" at bounding box center [848, 352] width 144 height 36
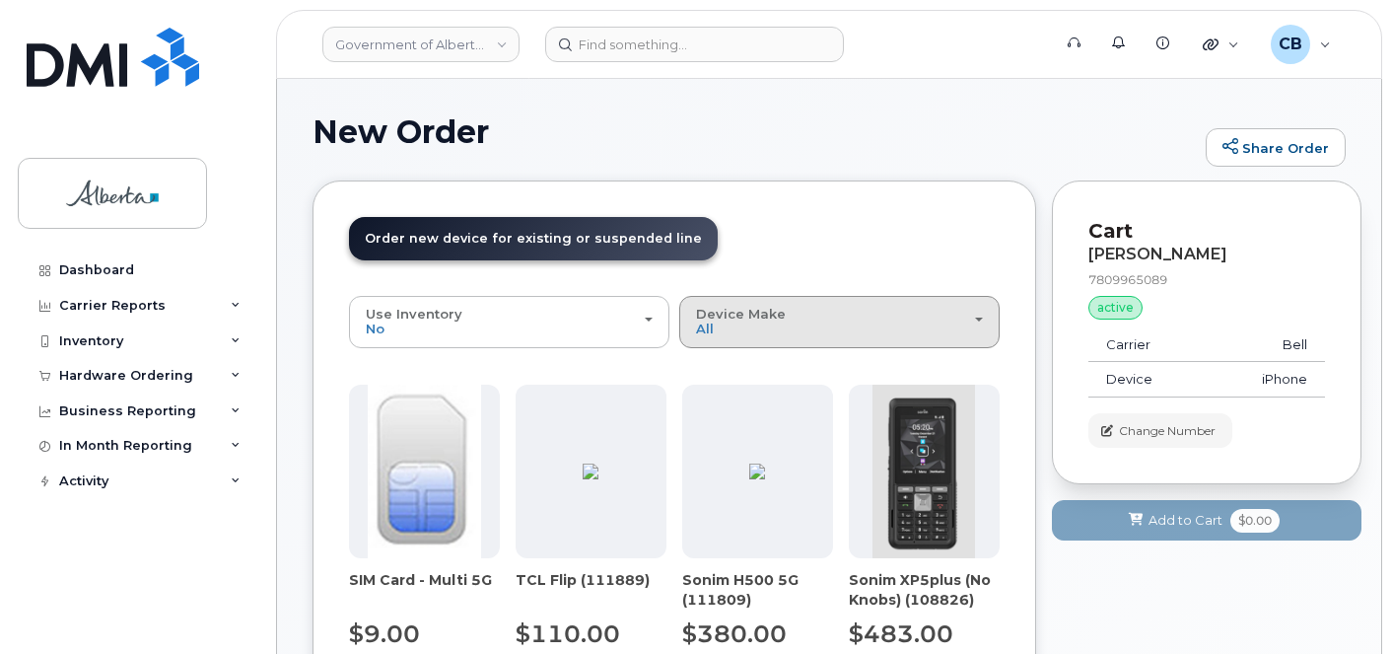
click at [781, 330] on div "Device Make All Aircard Android Cell Phone iPhone" at bounding box center [839, 322] width 287 height 31
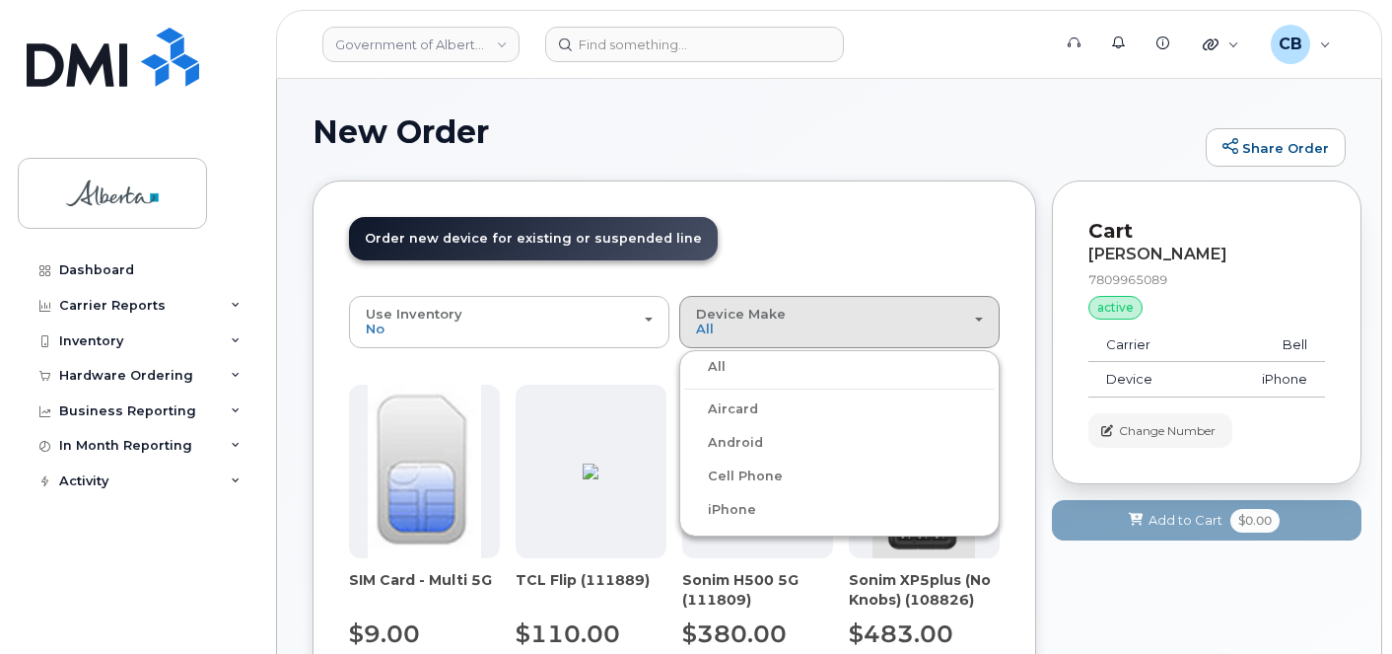
click at [728, 509] on label "iPhone" at bounding box center [720, 510] width 72 height 24
click at [0, 0] on input "iPhone" at bounding box center [0, 0] width 0 height 0
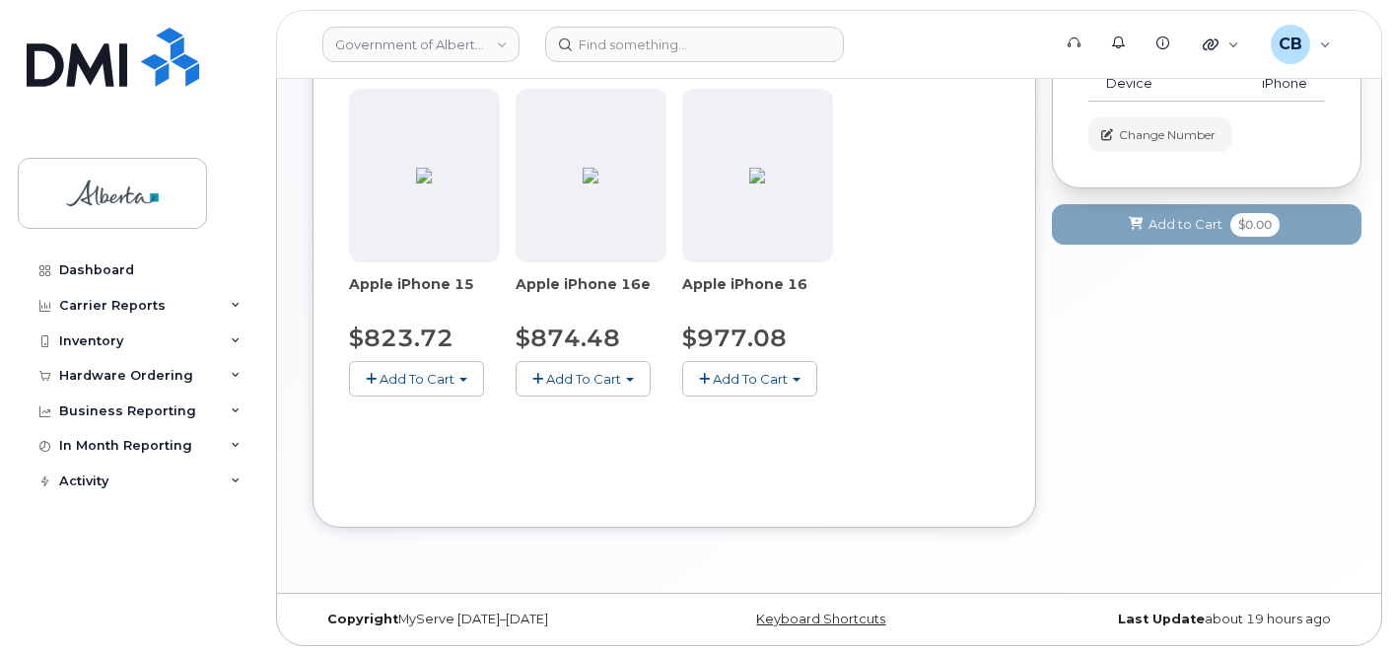
scroll to position [298, 0]
click at [742, 371] on span "Add To Cart" at bounding box center [750, 377] width 75 height 16
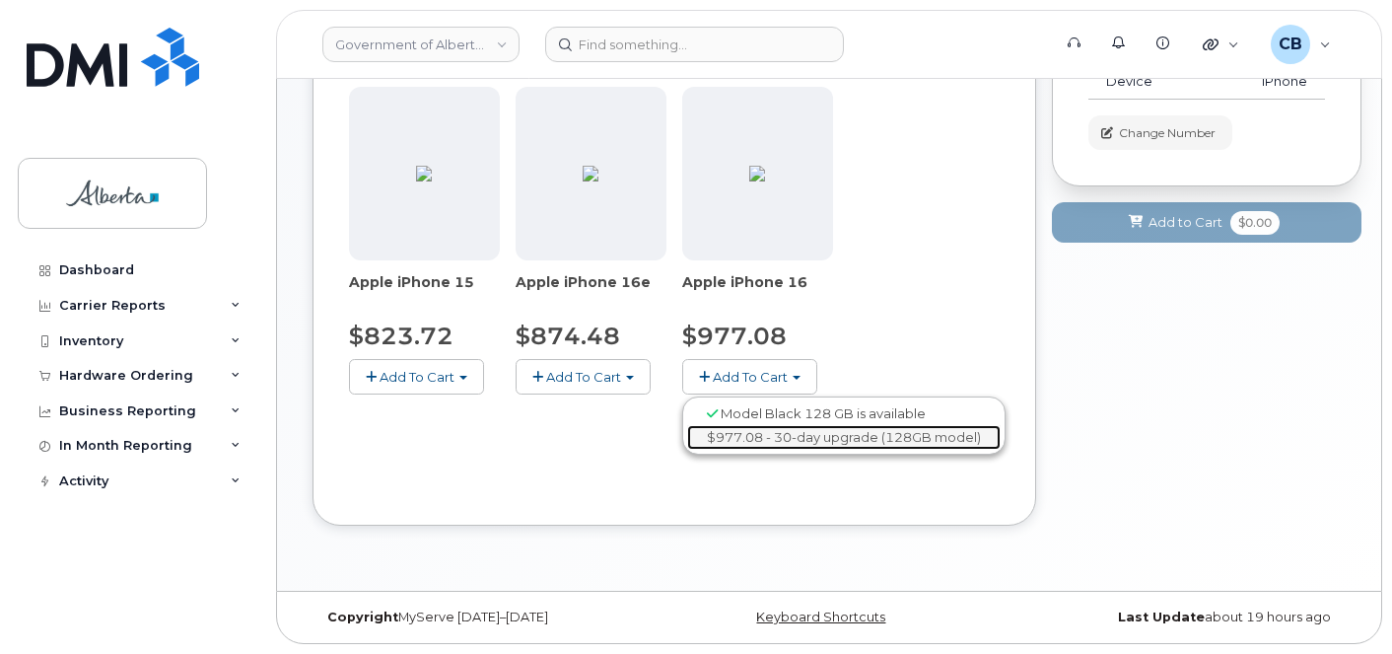
click at [742, 428] on link "$977.08 - 30-day upgrade (128GB model)" at bounding box center [843, 437] width 313 height 25
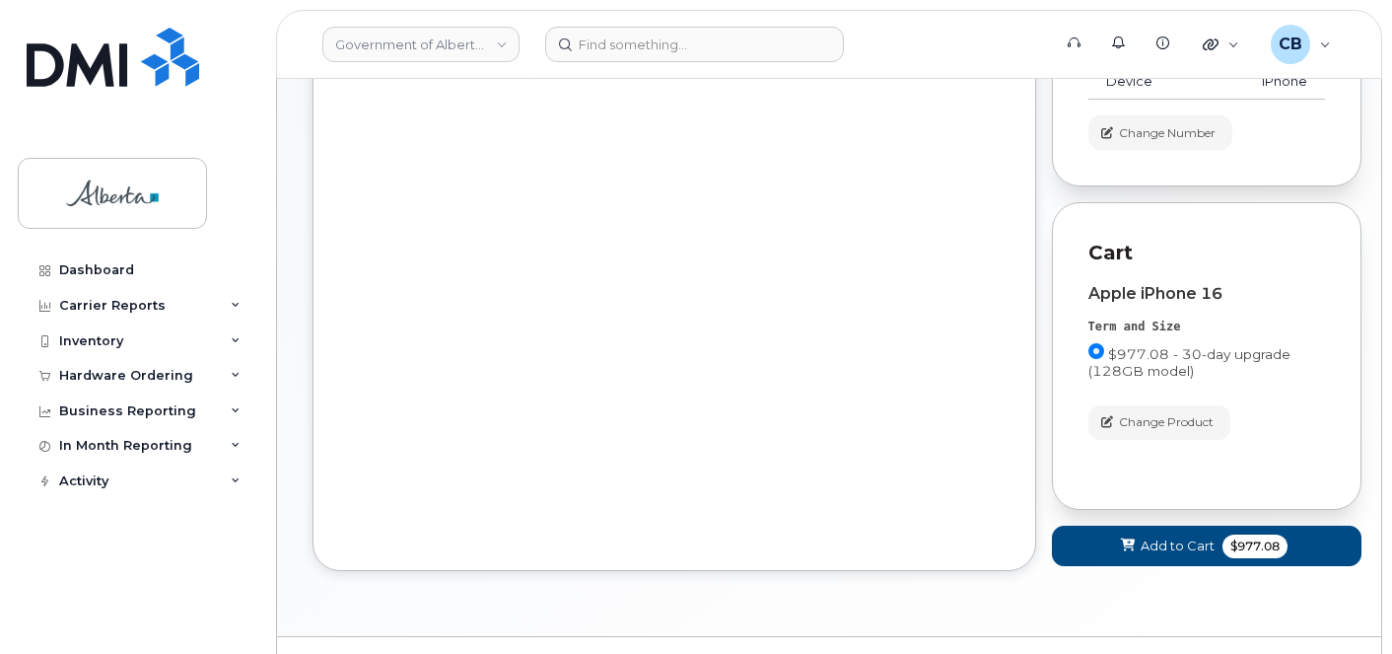
scroll to position [315, 0]
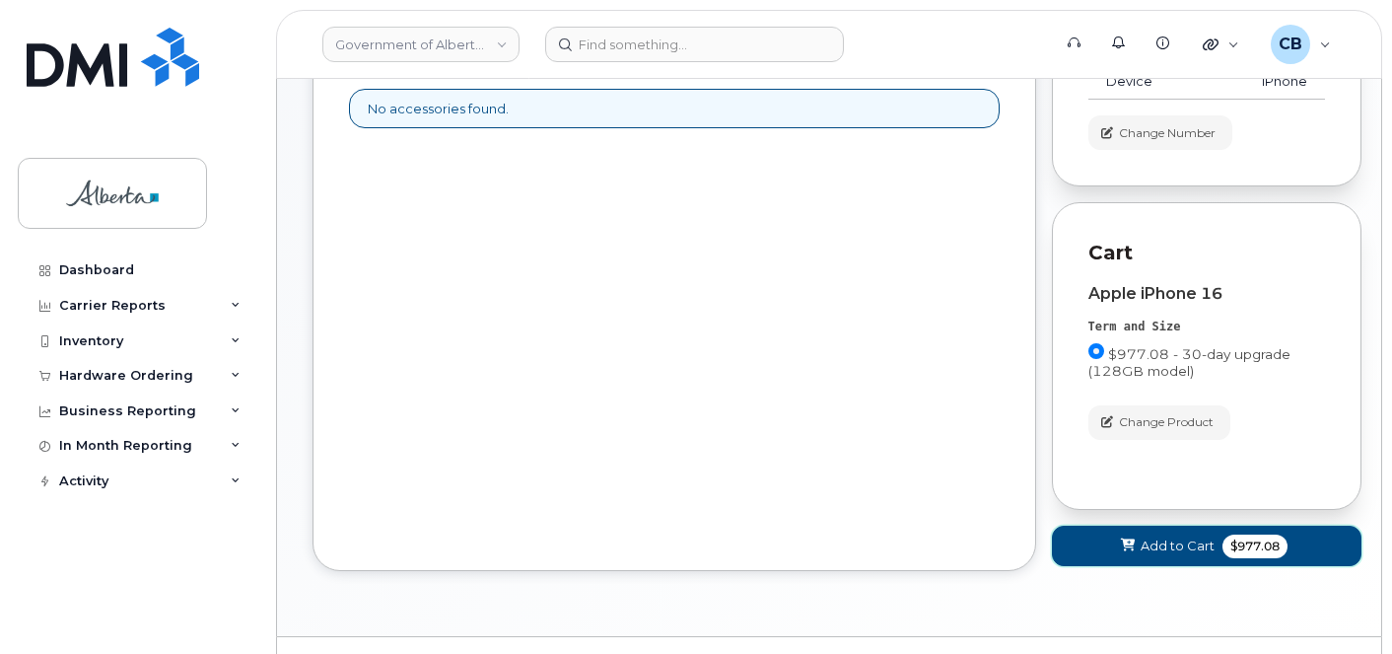
click at [1161, 546] on span "Add to Cart" at bounding box center [1177, 545] width 74 height 19
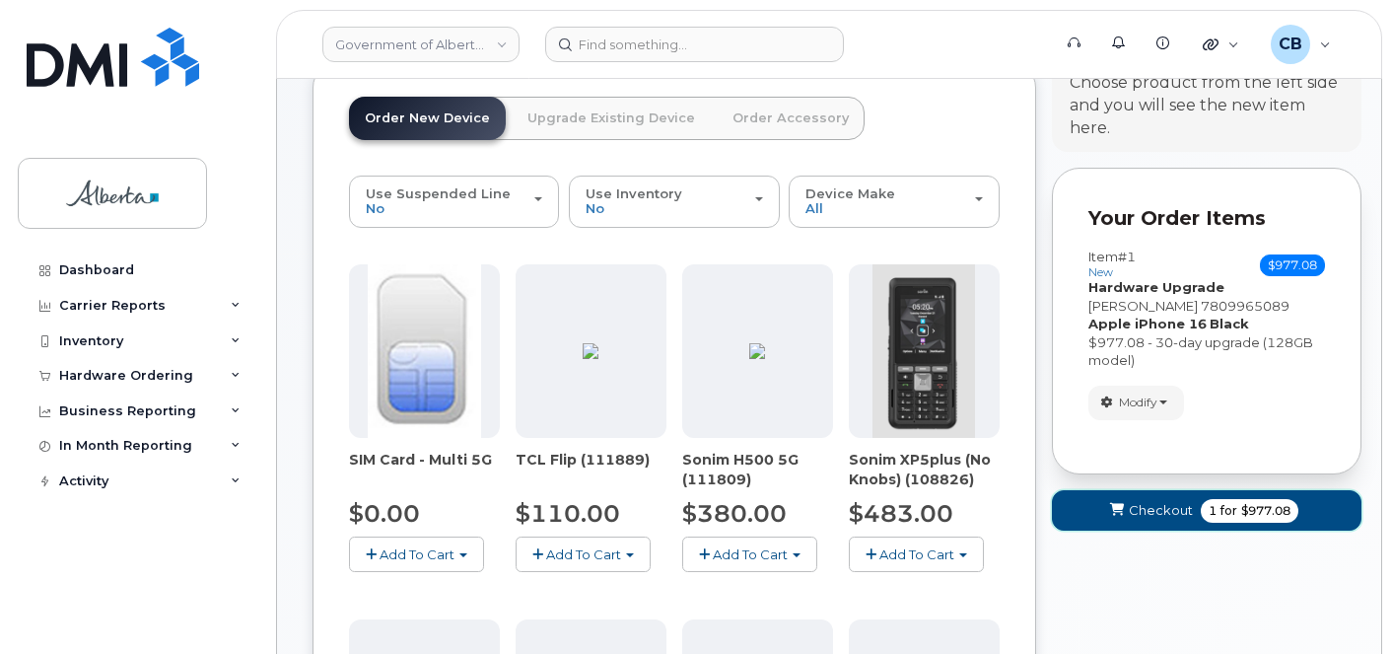
click at [1149, 509] on span "Checkout" at bounding box center [1161, 510] width 64 height 19
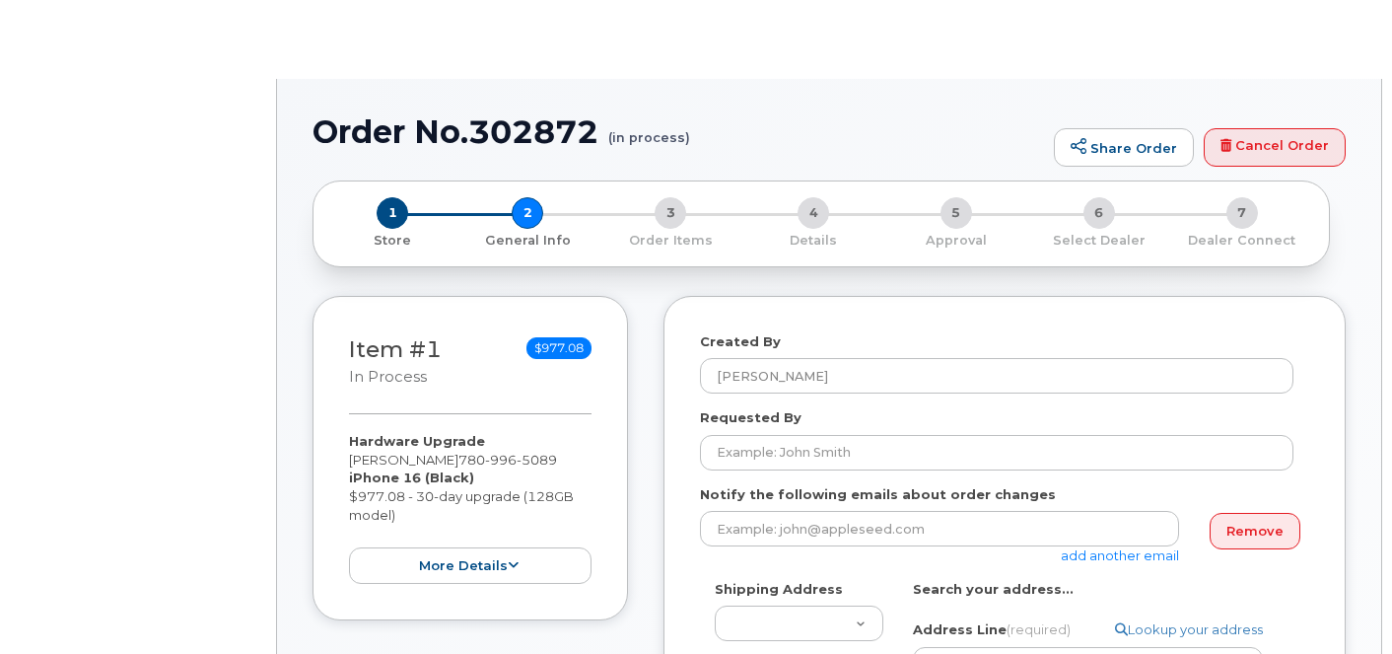
select select
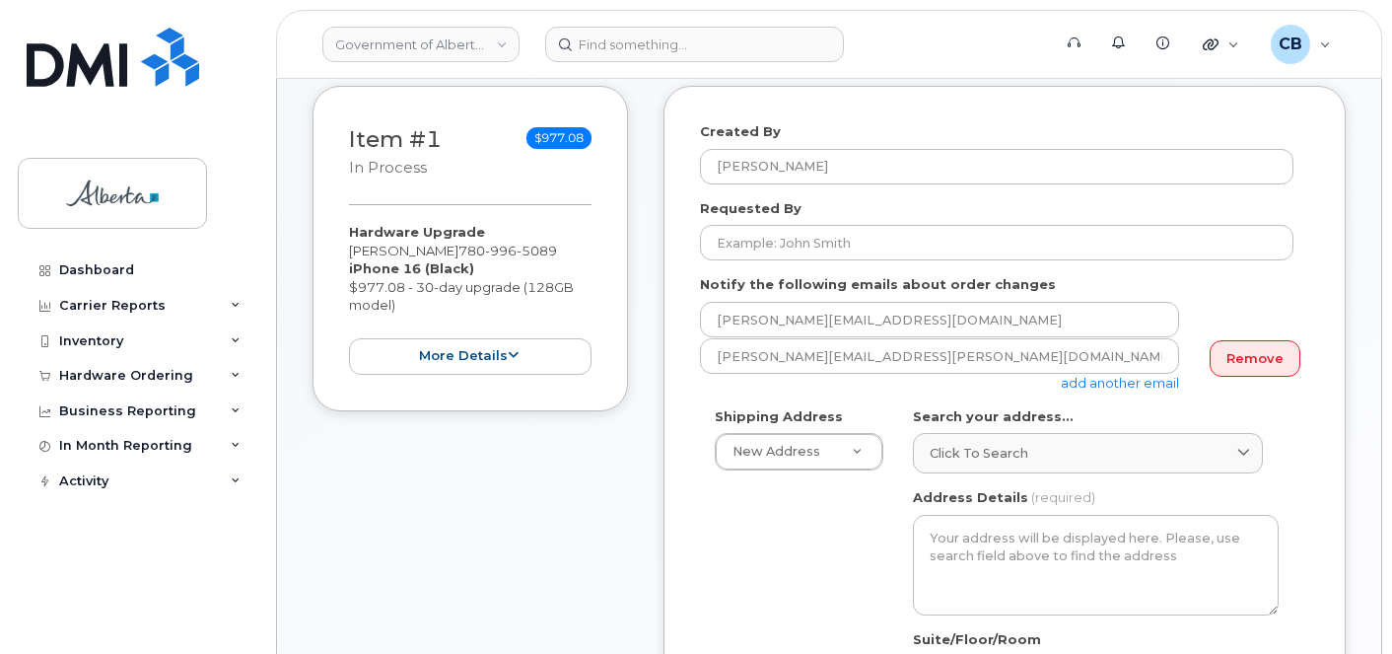
scroll to position [296, 0]
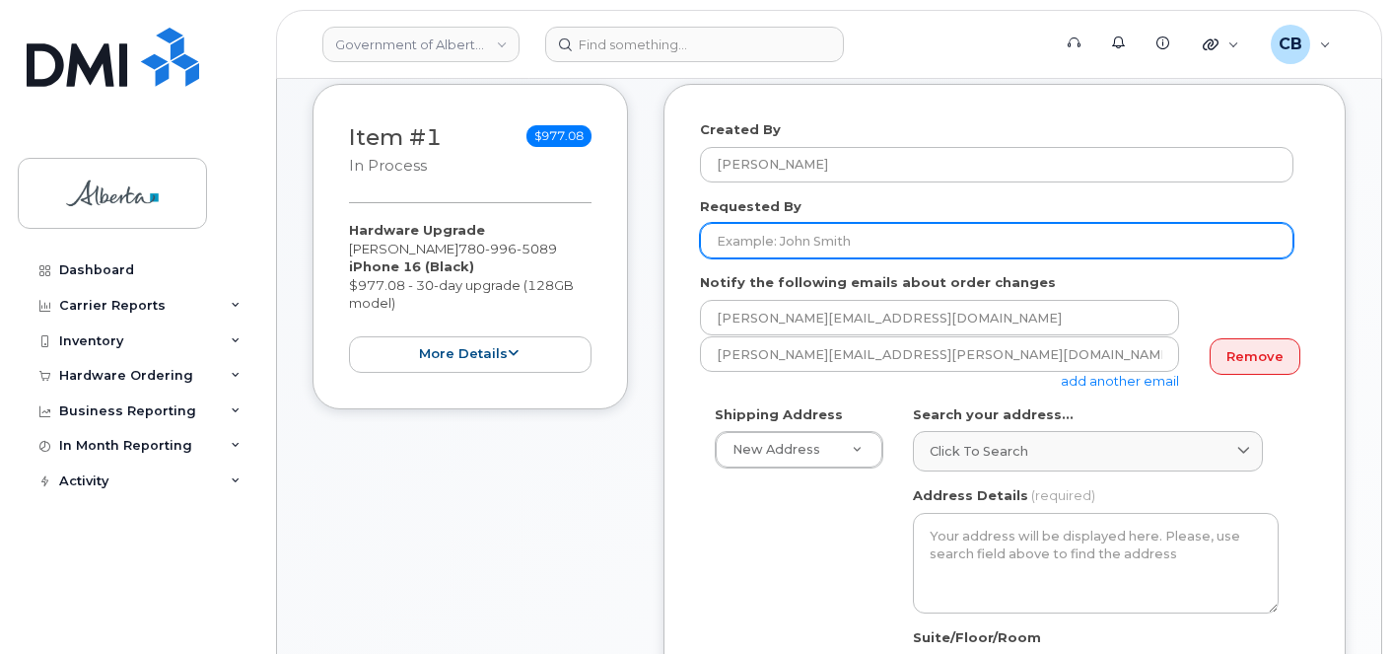
drag, startPoint x: 771, startPoint y: 234, endPoint x: 759, endPoint y: 232, distance: 12.0
click at [769, 234] on input "Requested By" at bounding box center [996, 240] width 593 height 35
paste input "Sheri.Aikens@gov.ab.ca"
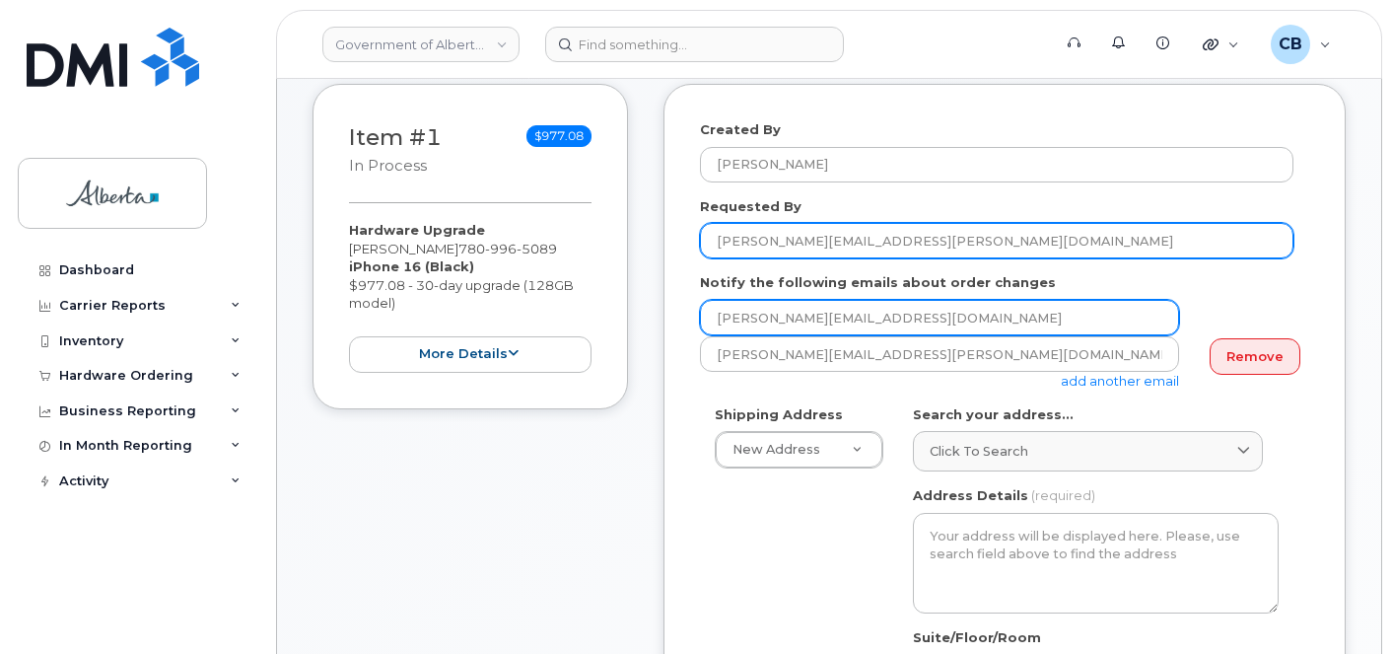
type input "Sheri.Aikens@gov.ab.ca"
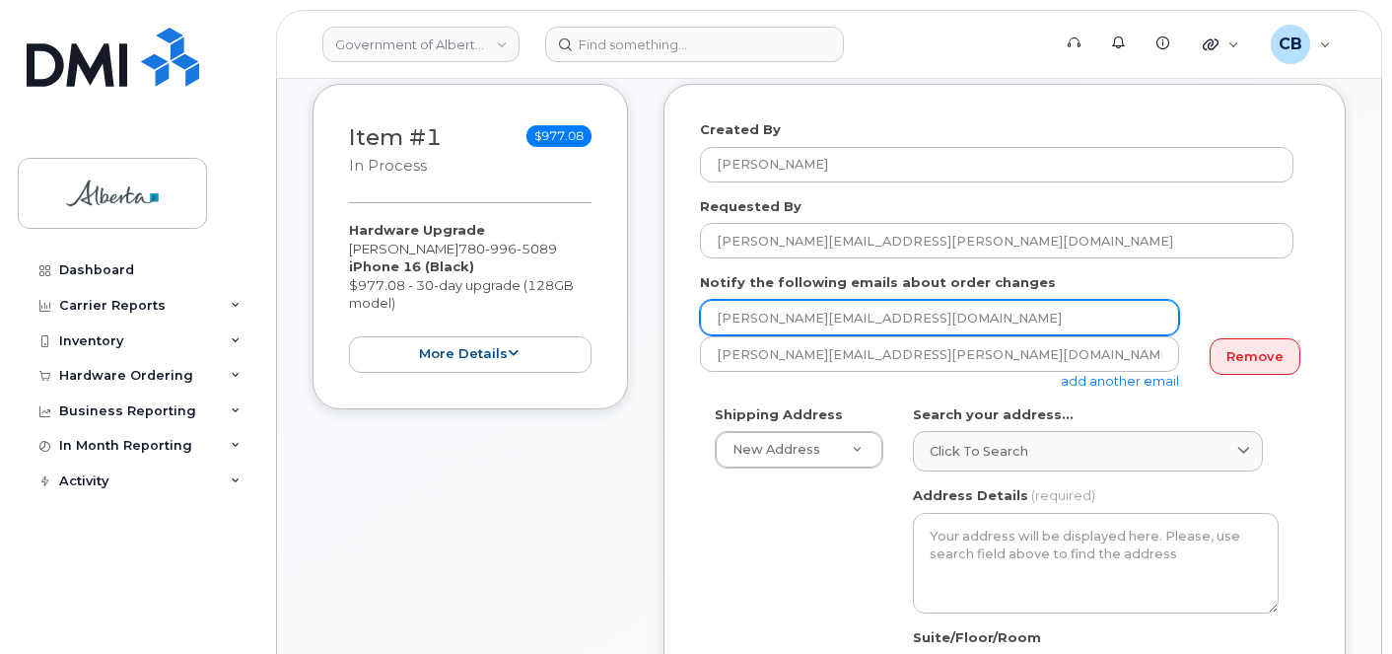
drag, startPoint x: 930, startPoint y: 316, endPoint x: 716, endPoint y: 305, distance: 214.2
click at [716, 305] on input "[PERSON_NAME][EMAIL_ADDRESS][DOMAIN_NAME]" at bounding box center [939, 317] width 479 height 35
paste input "Sheri.Aikens"
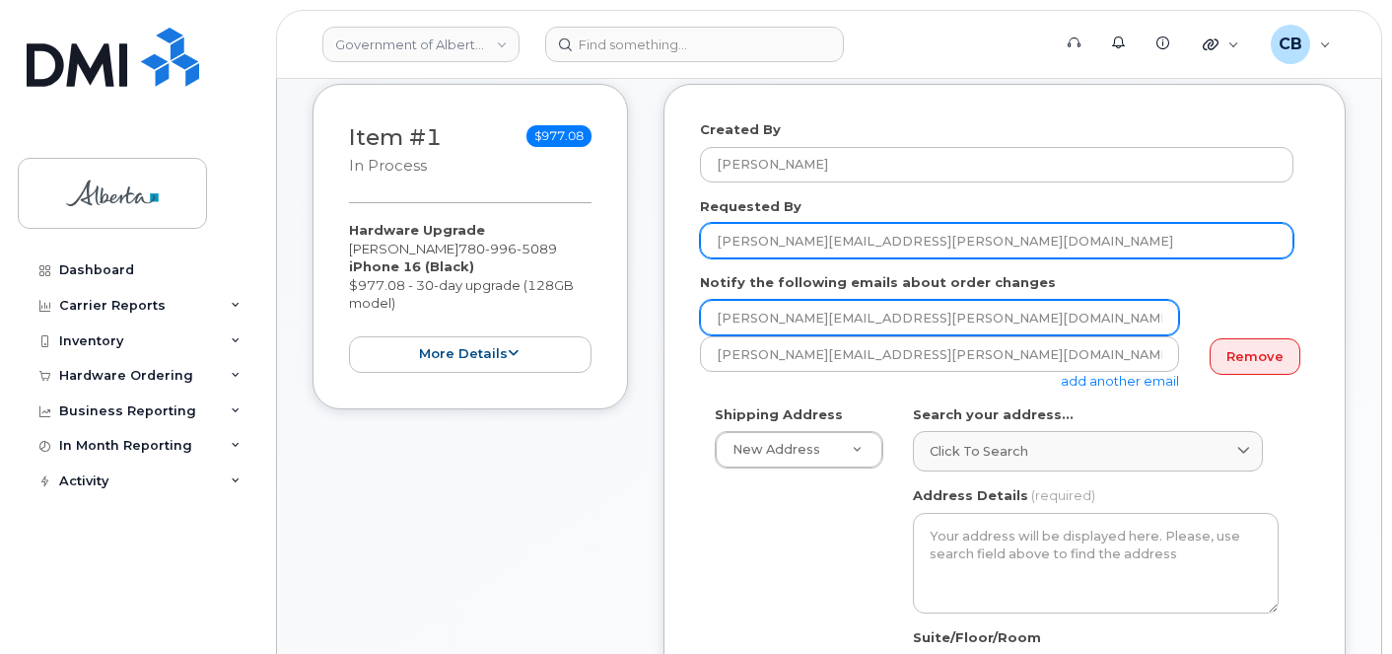
type input "Sheri.Aikens@gov.ab.ca"
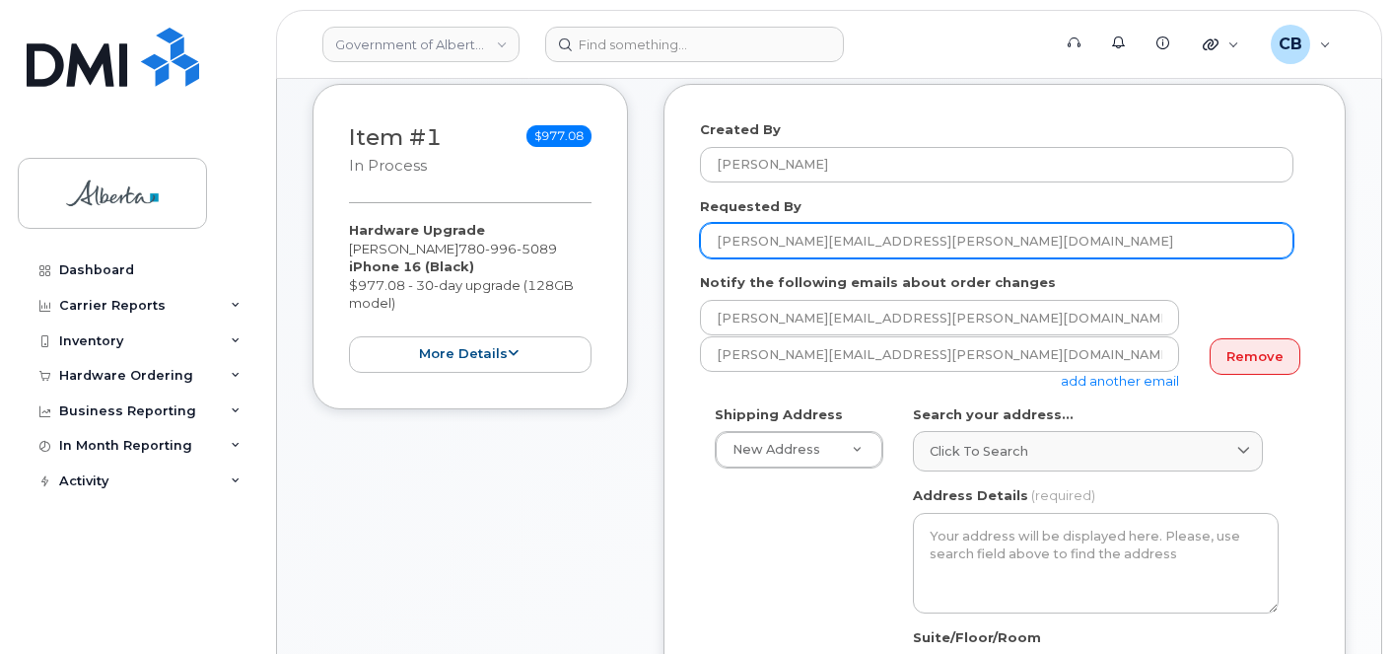
drag, startPoint x: 874, startPoint y: 234, endPoint x: 798, endPoint y: 242, distance: 76.4
click at [798, 242] on input "Sheri.Aikens@gov.ab.ca" at bounding box center [996, 240] width 593 height 35
type input "[PERSON_NAME]"
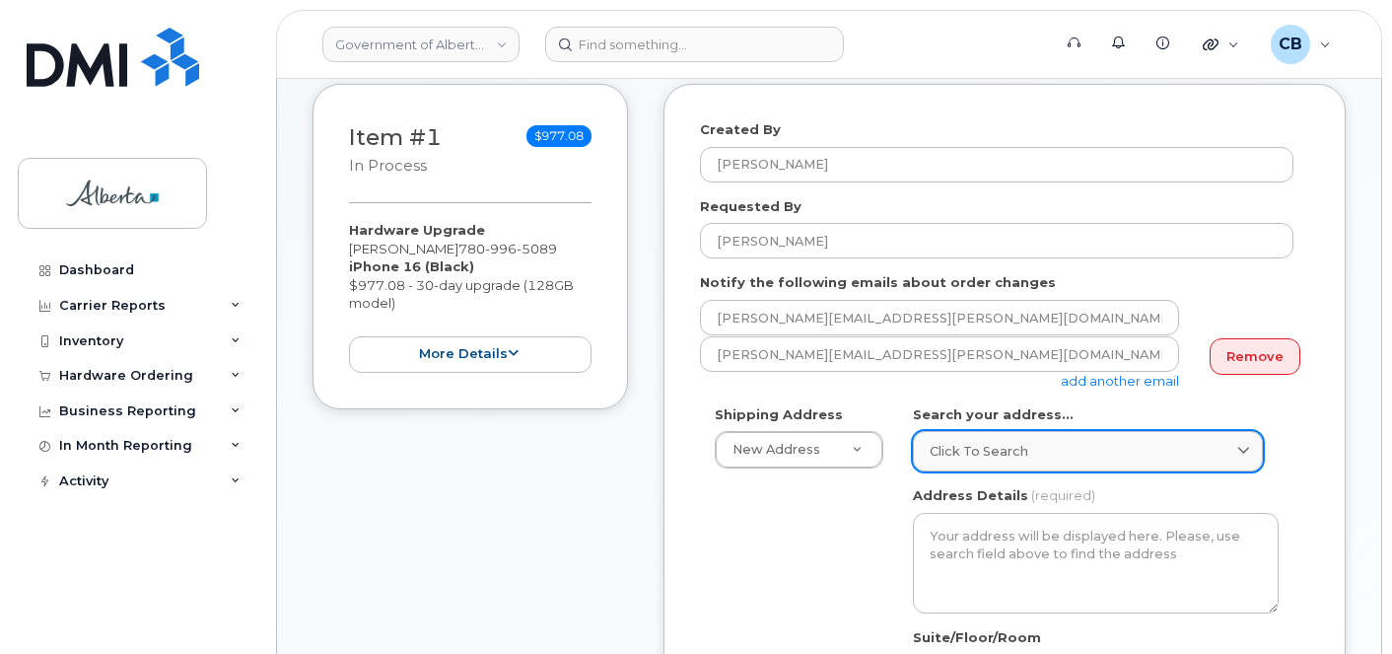
click at [1011, 432] on link "Click to search" at bounding box center [1088, 451] width 350 height 40
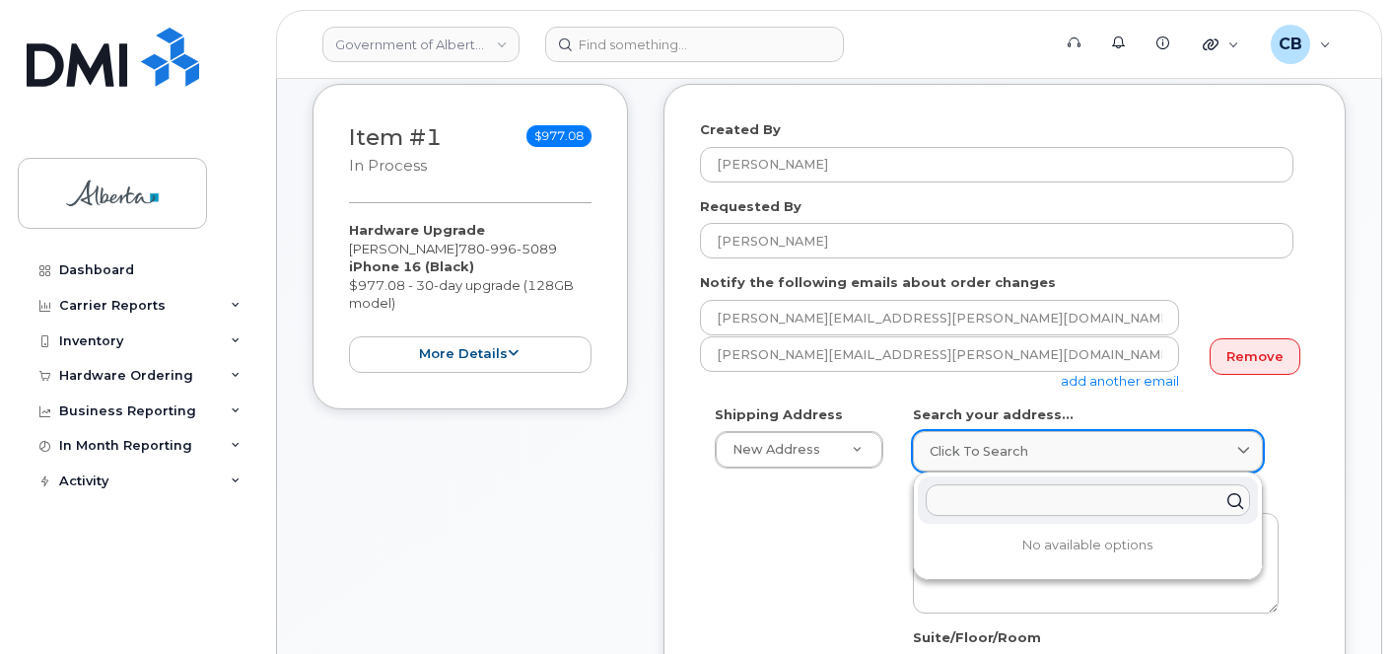
paste input "10365 - 97 Street N. W."
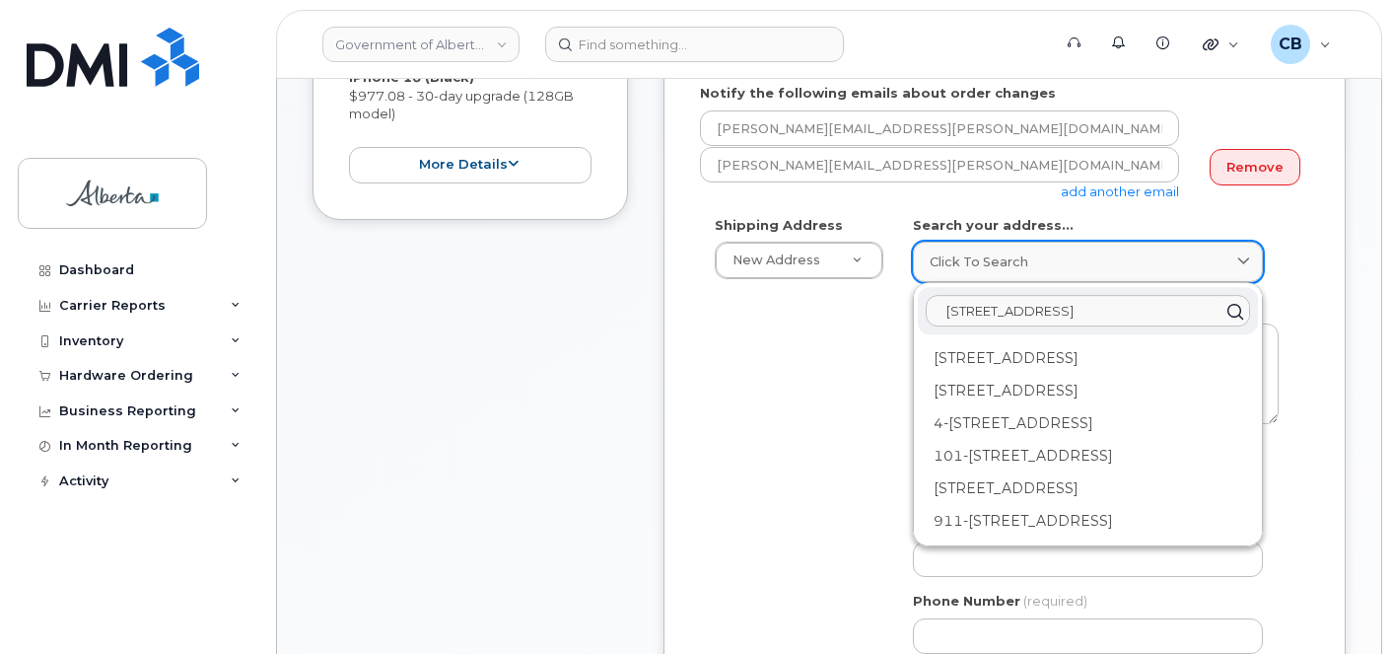
scroll to position [493, 0]
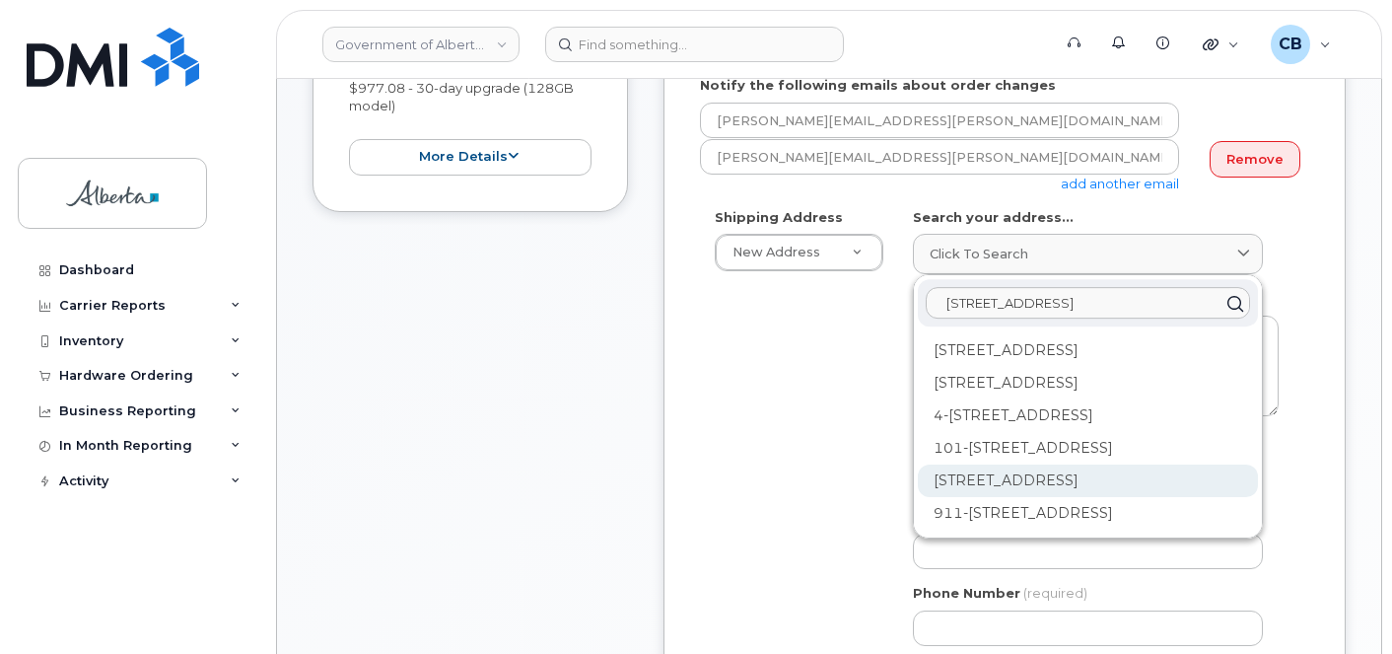
type input "10365 - 97 Street N. W."
click at [1020, 497] on div "10365 97 St NW Edmonton AB T5J 5C5" at bounding box center [1088, 480] width 340 height 33
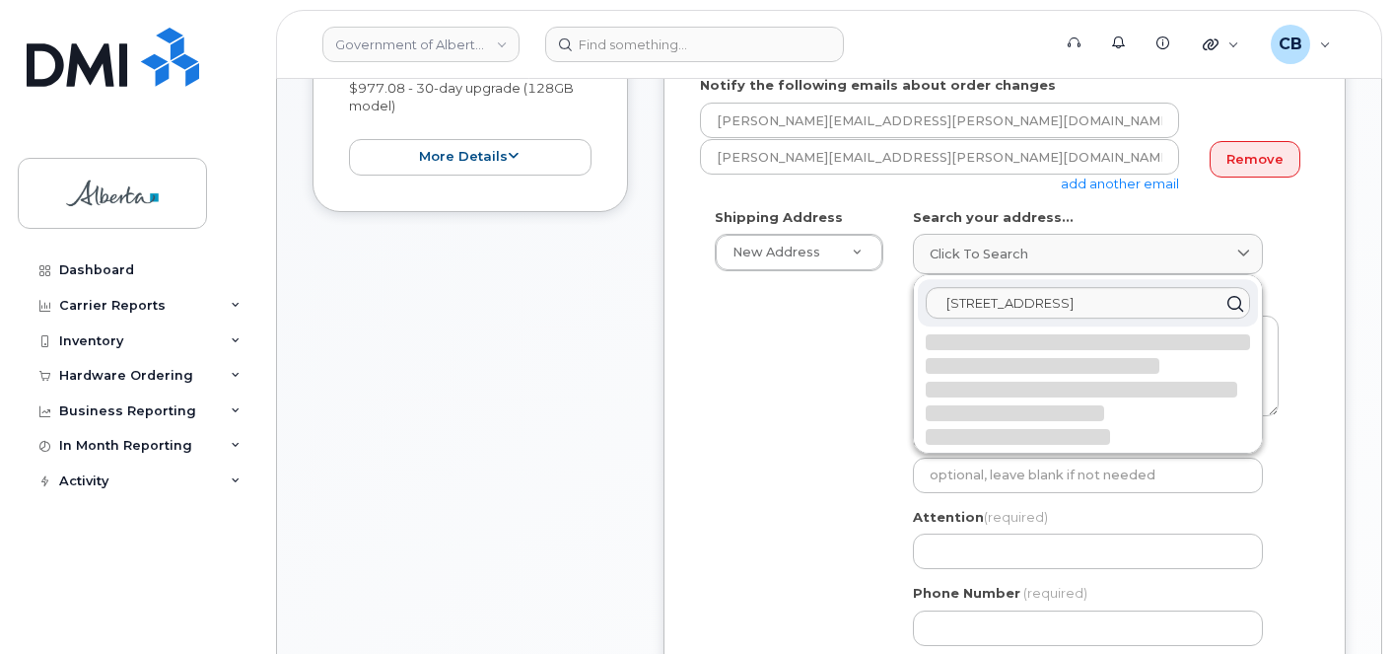
select select
type textarea "10365 97 St NW EDMONTON AB T5J 5C5 CANADA"
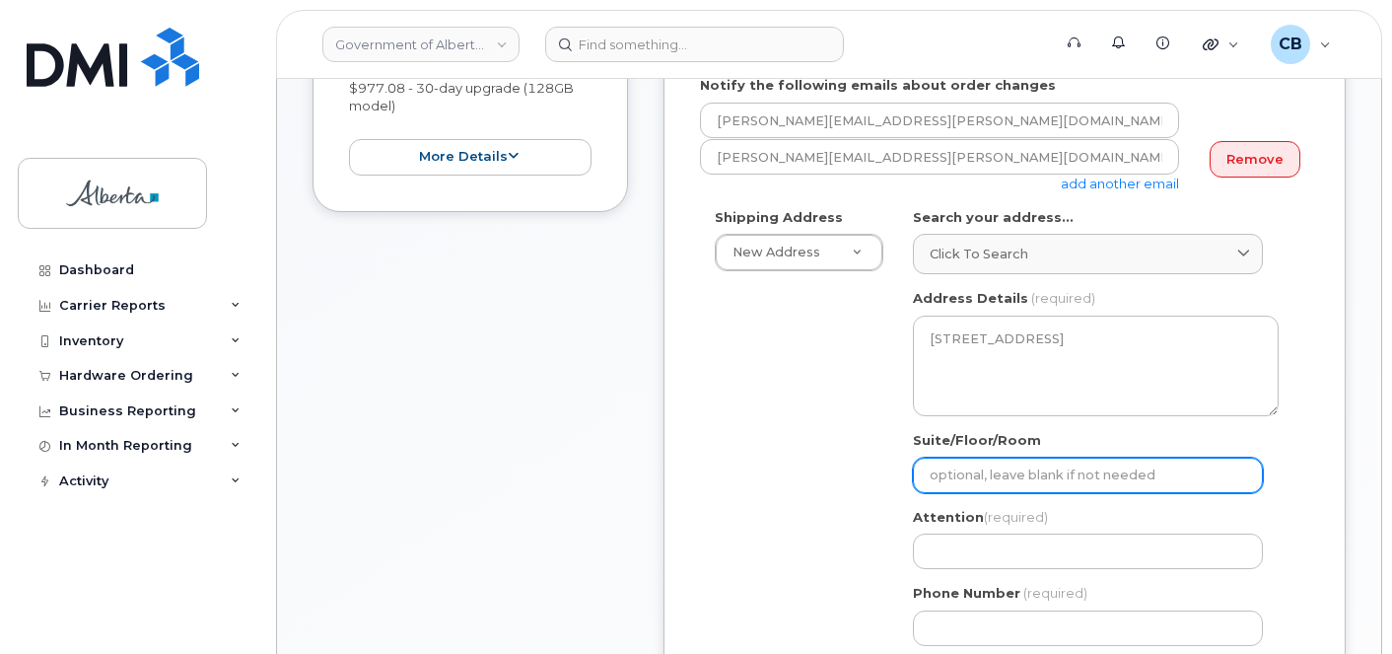
drag, startPoint x: 974, startPoint y: 481, endPoint x: 937, endPoint y: 472, distance: 37.5
click at [937, 472] on input "Suite/Floor/Room" at bounding box center [1088, 474] width 350 height 35
type input "7th flr"
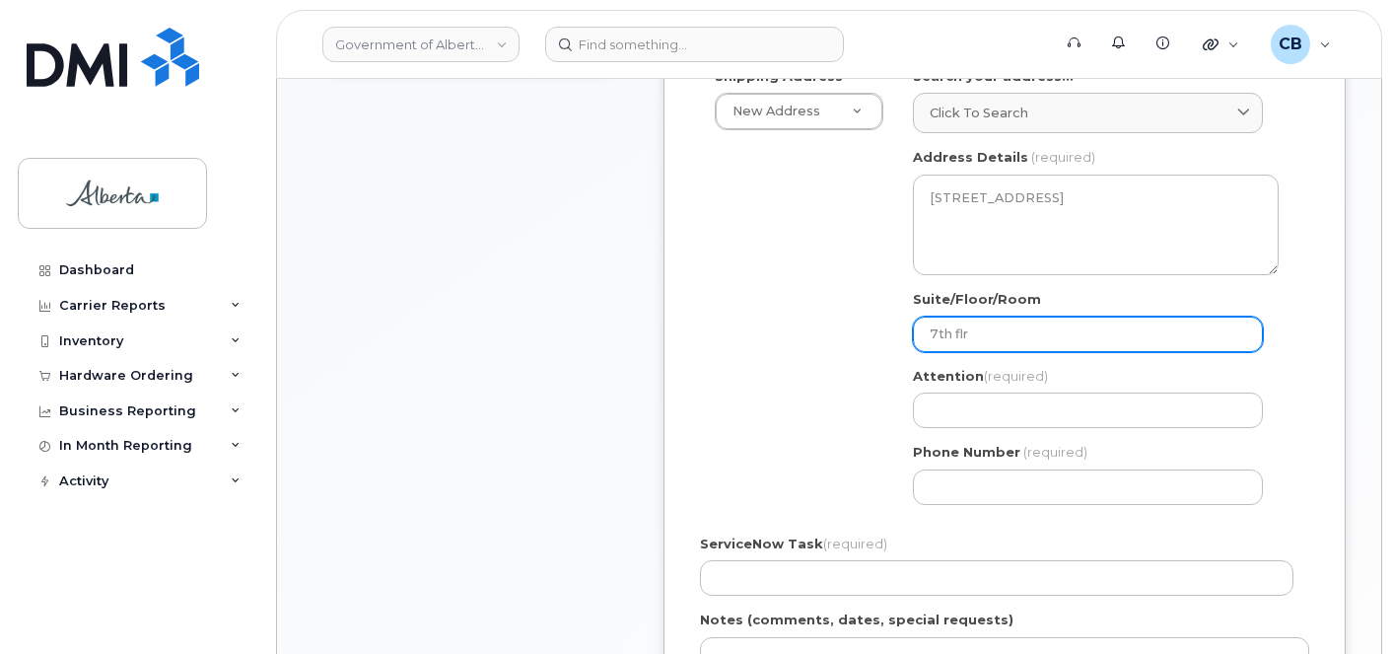
scroll to position [690, 0]
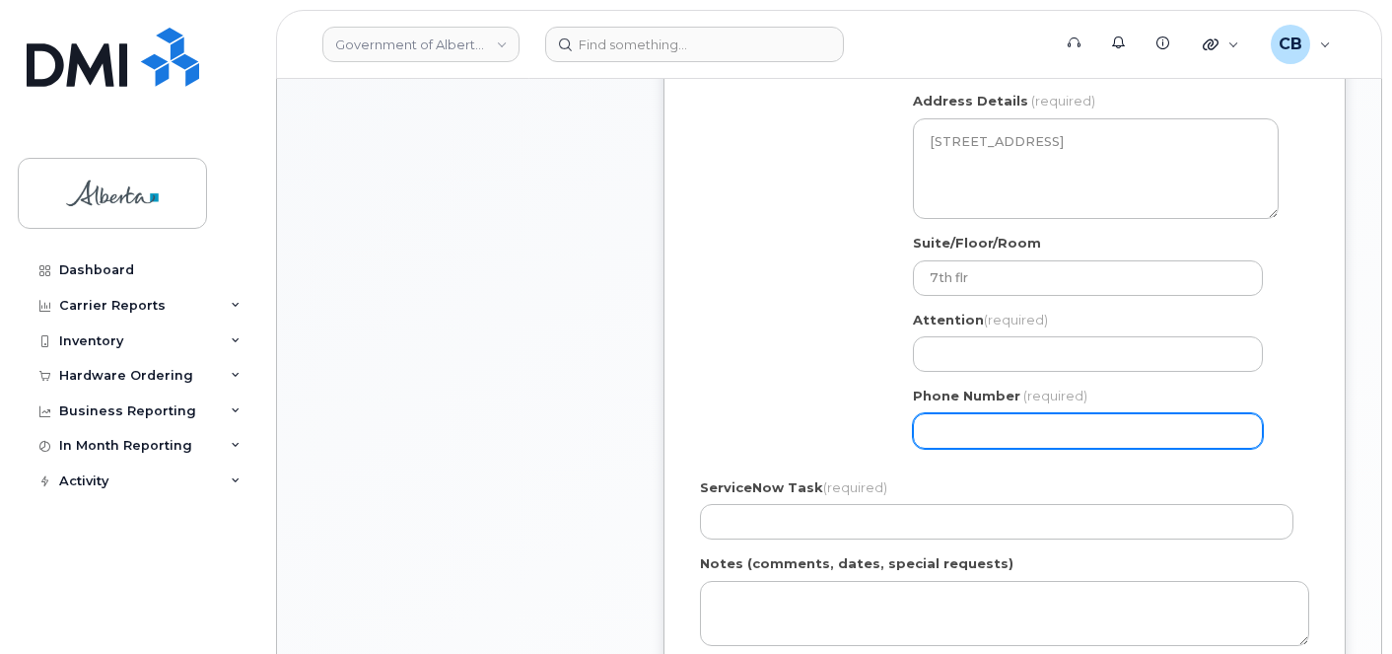
click at [957, 439] on input "Phone Number" at bounding box center [1088, 430] width 350 height 35
paste input "7804221111"
select select
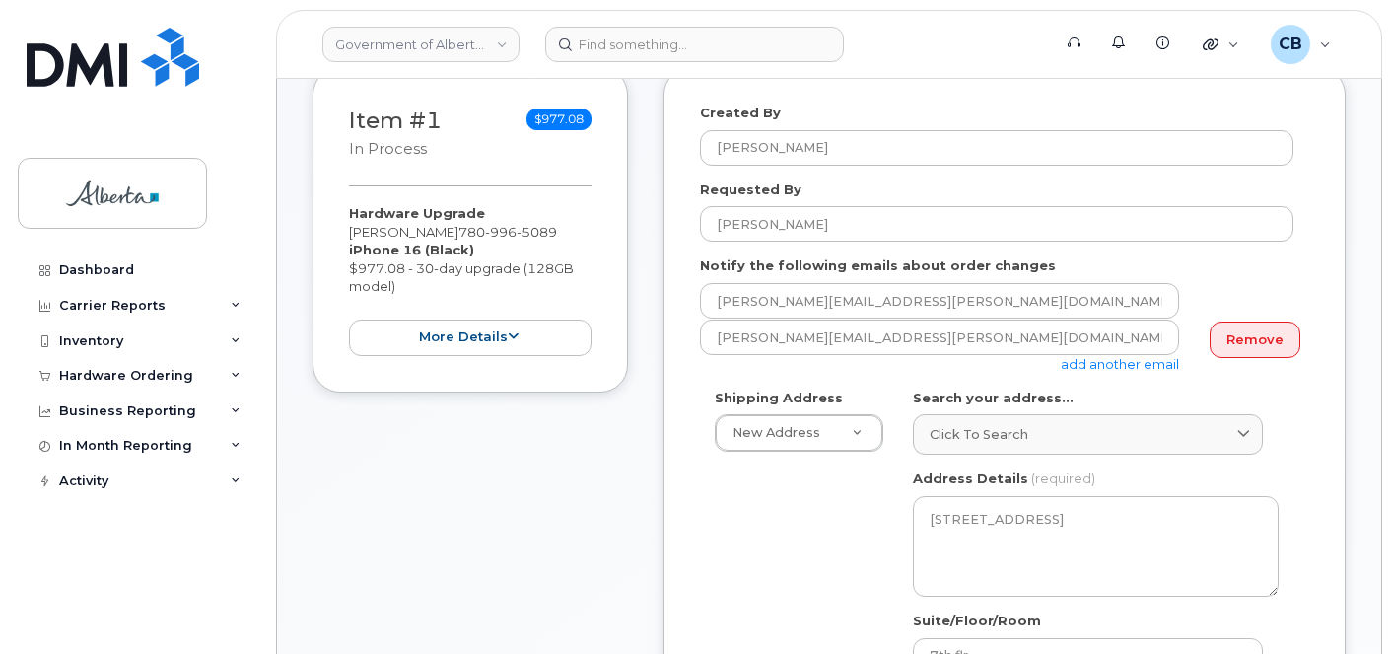
scroll to position [296, 0]
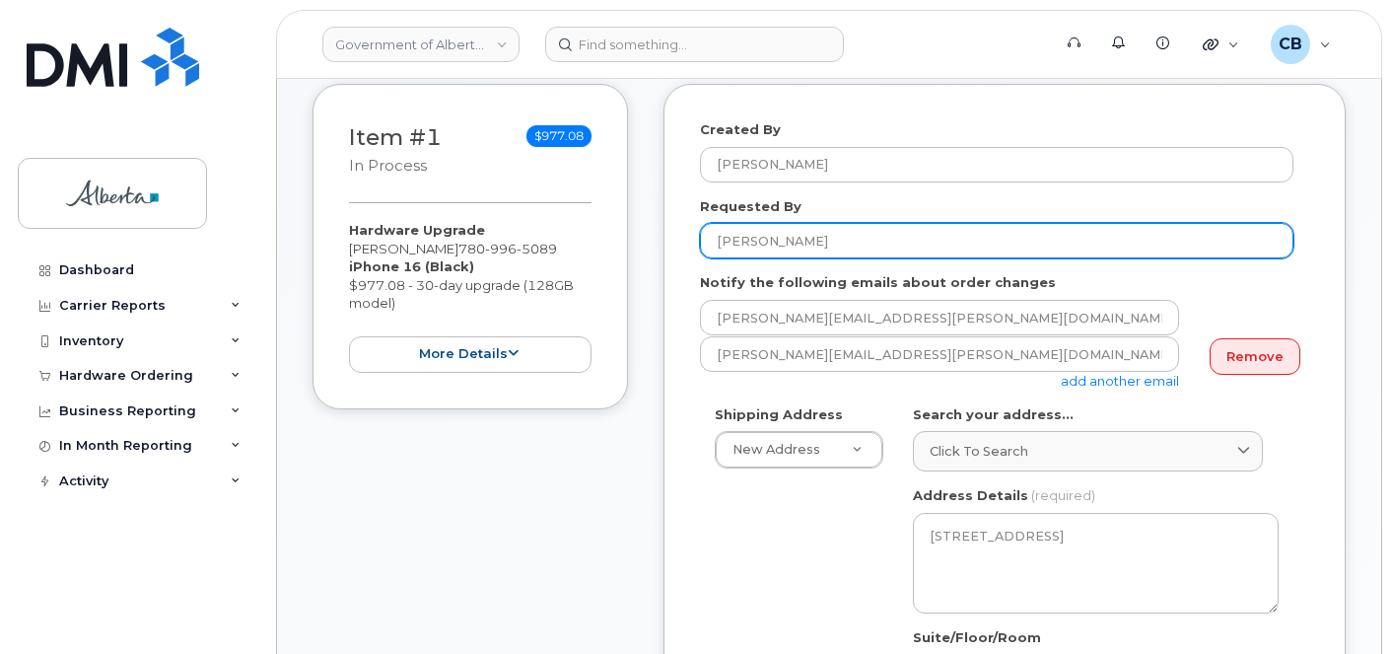
type input "7804221111"
click at [726, 239] on input "[PERSON_NAME]" at bounding box center [996, 240] width 593 height 35
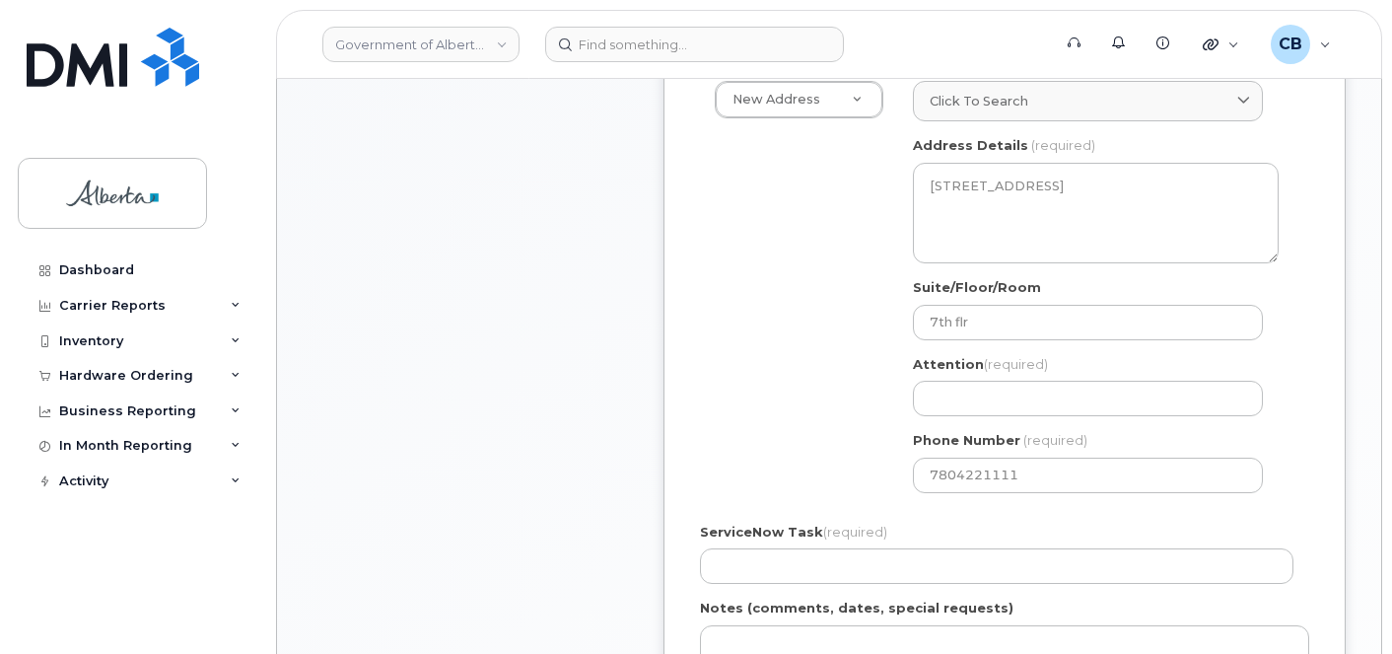
scroll to position [789, 0]
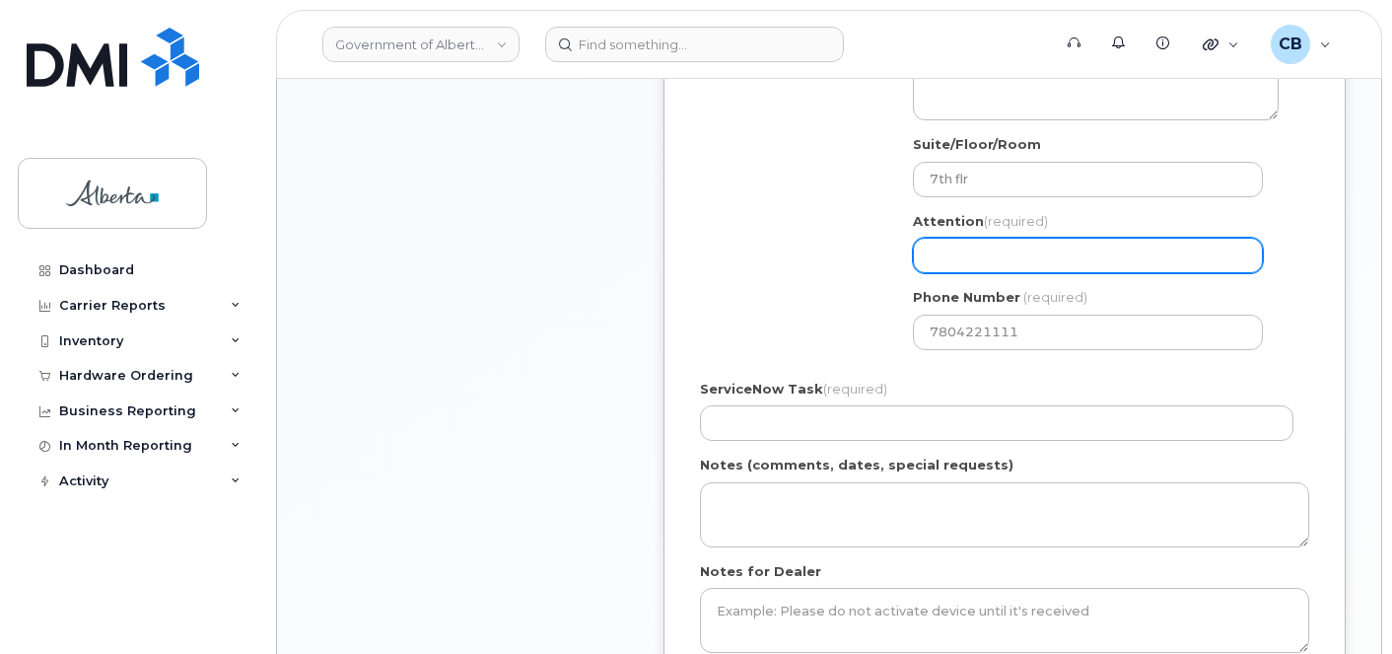
click at [971, 249] on input "Attention (required)" at bounding box center [1088, 255] width 350 height 35
paste input "[PERSON_NAME]"
select select
type input "[PERSON_NAME]"
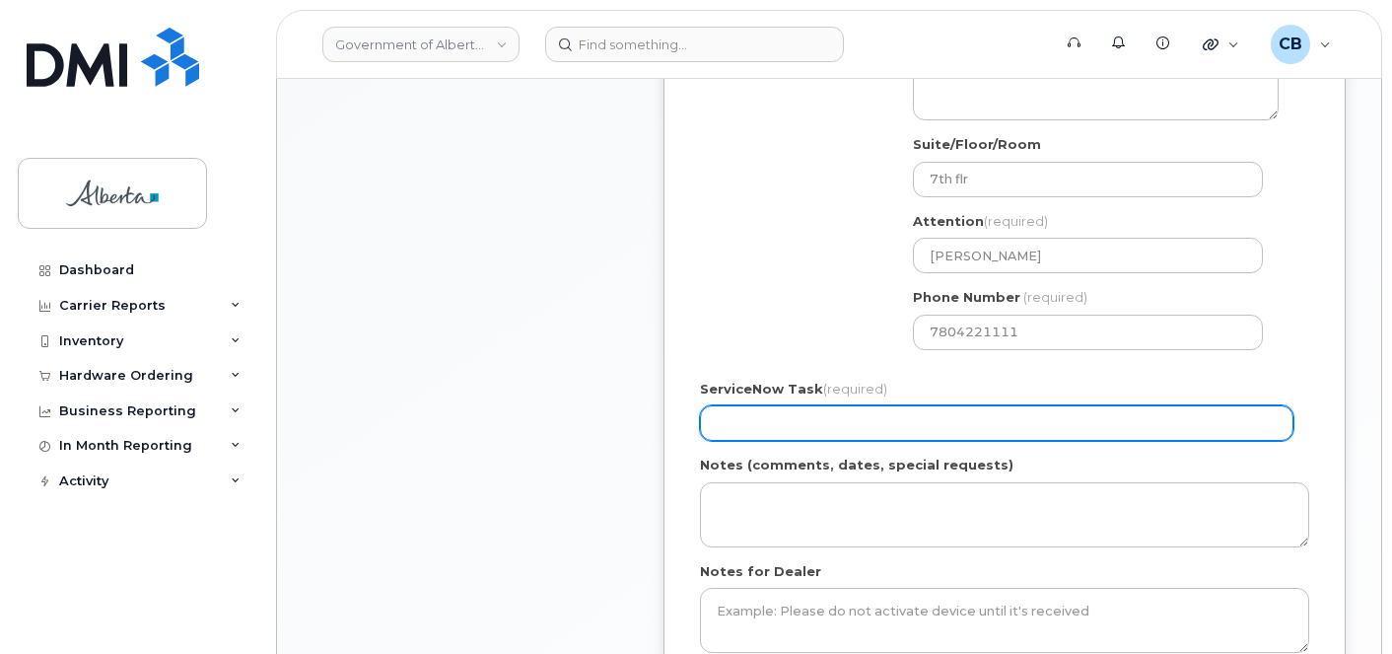
click at [732, 417] on input "ServiceNow Task (required)" at bounding box center [996, 422] width 593 height 35
paste input "SCTASK0862526"
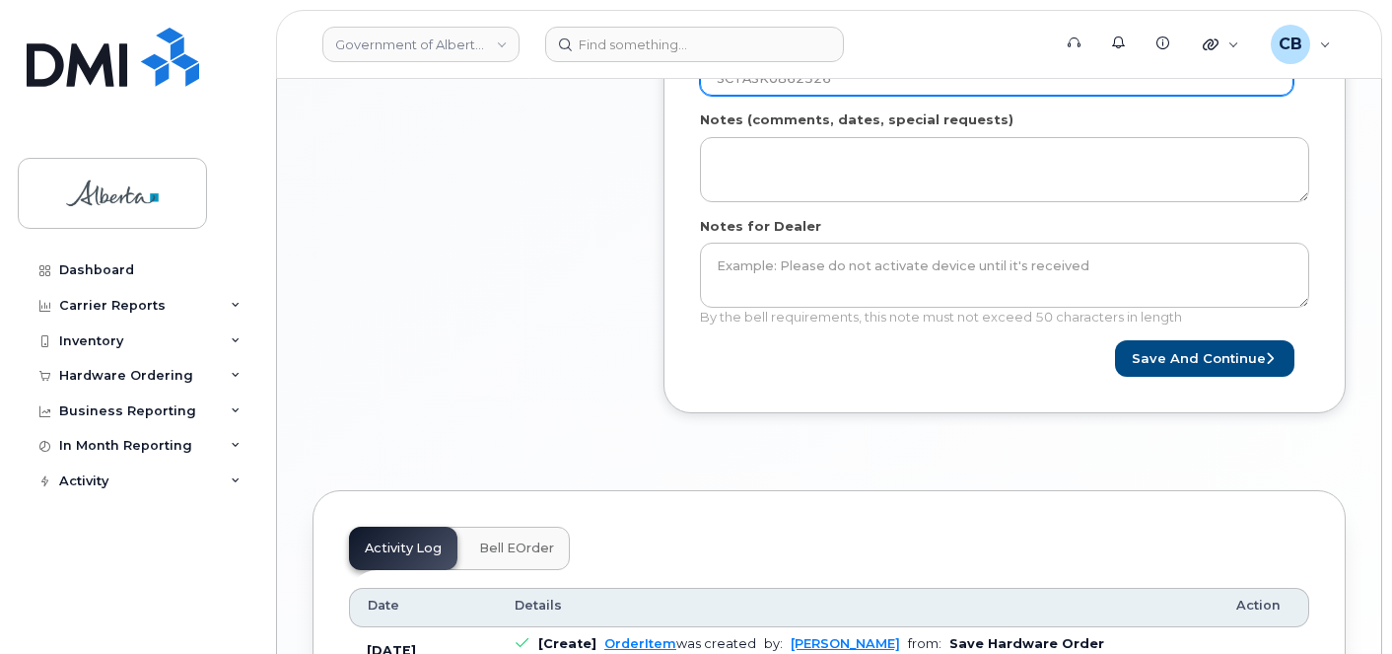
scroll to position [1138, 0]
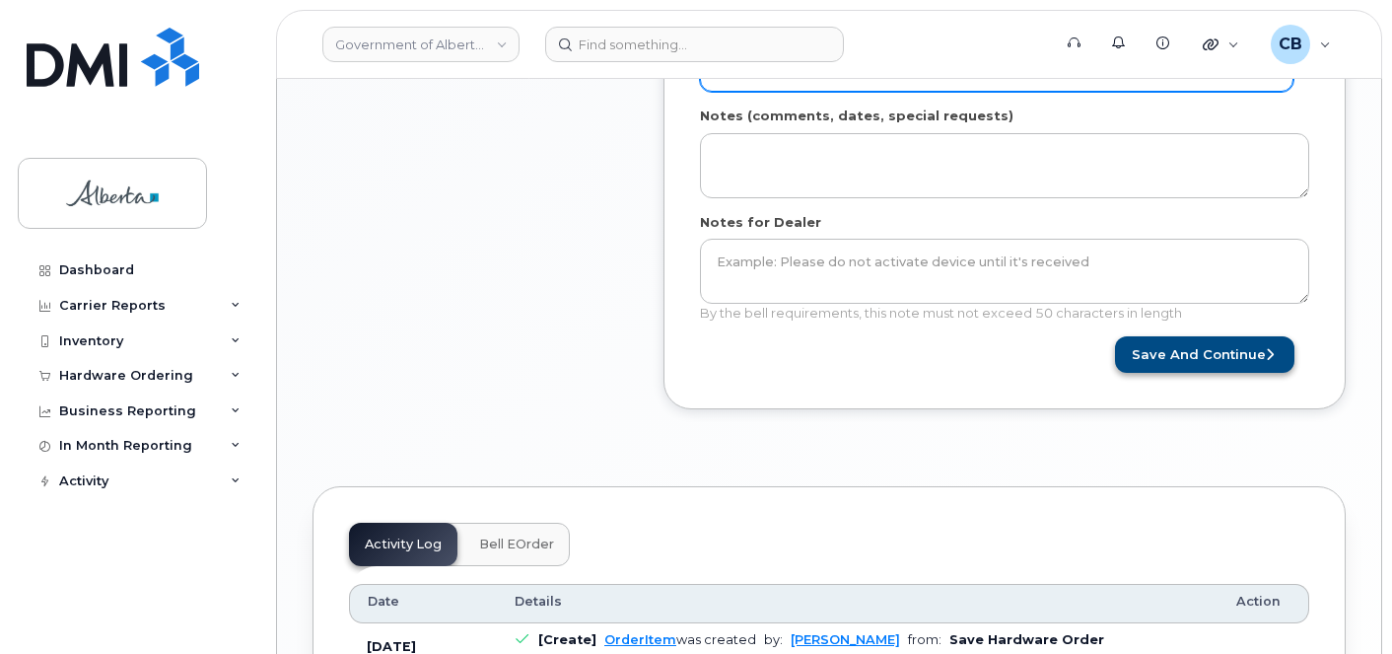
type input "SCTASK0862526"
click at [1183, 353] on button "Save and Continue" at bounding box center [1204, 354] width 179 height 36
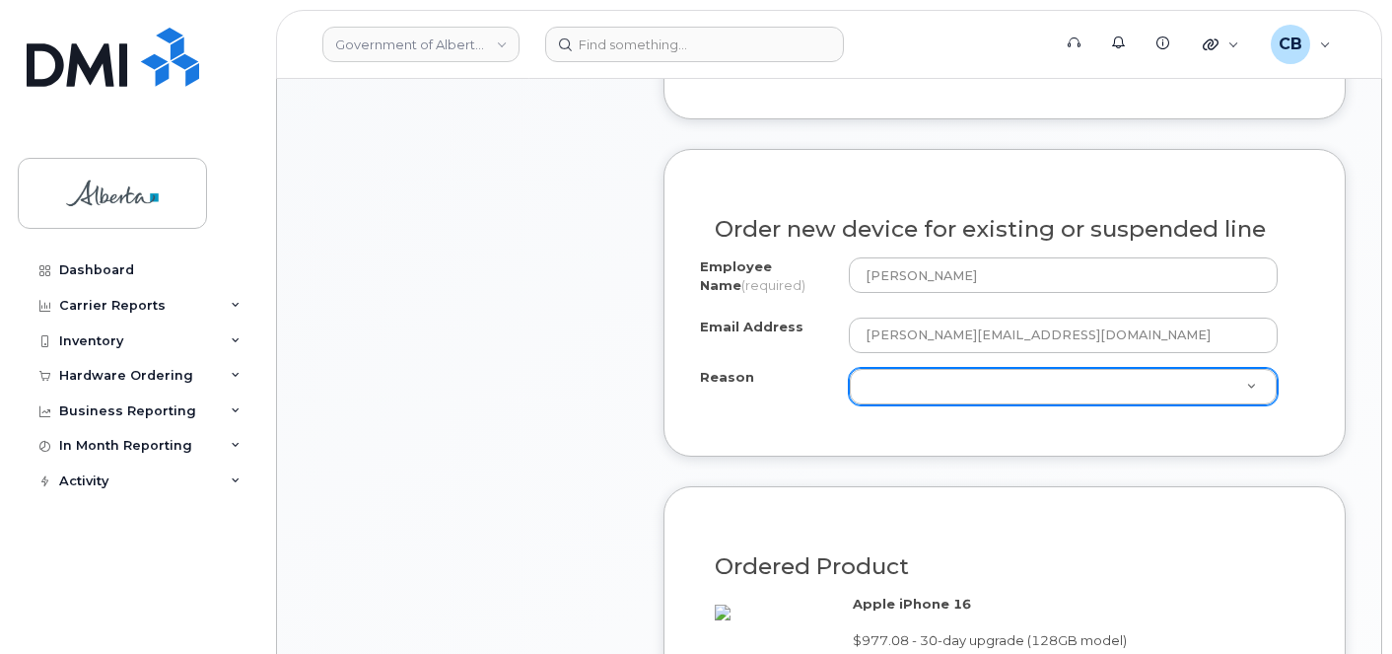
scroll to position [986, 0]
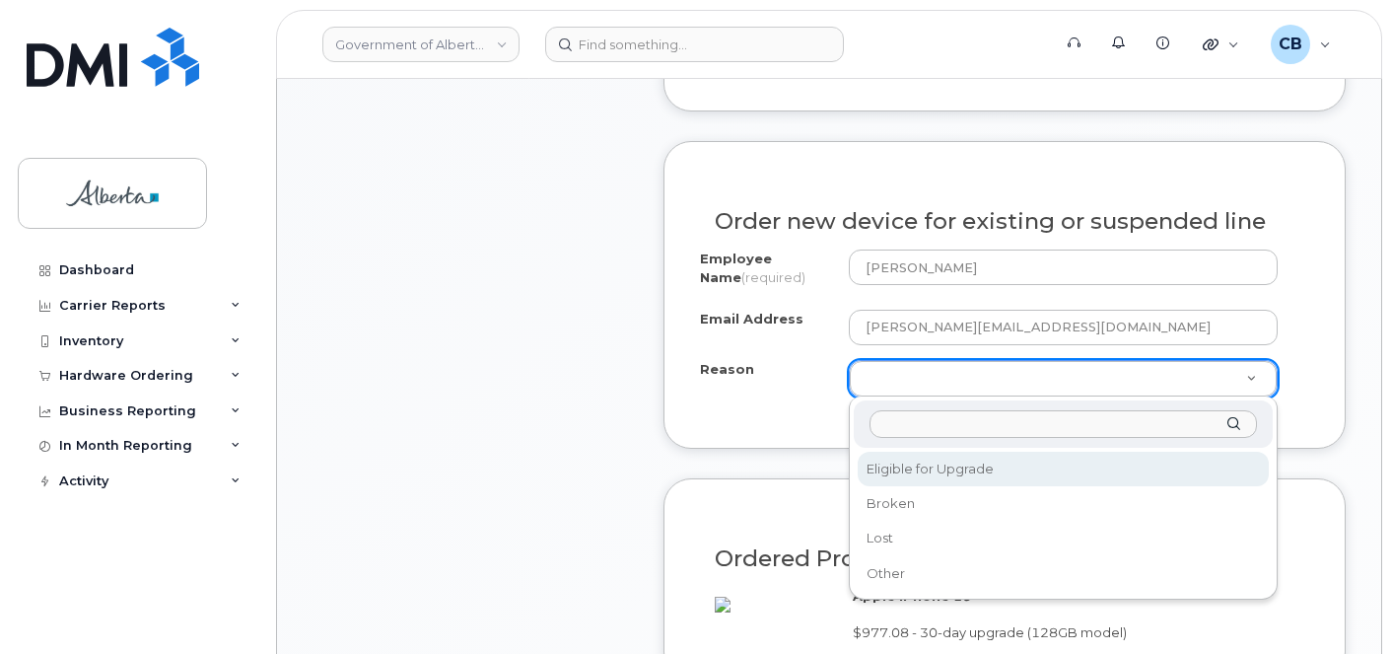
select select "eligible_for_upgrade"
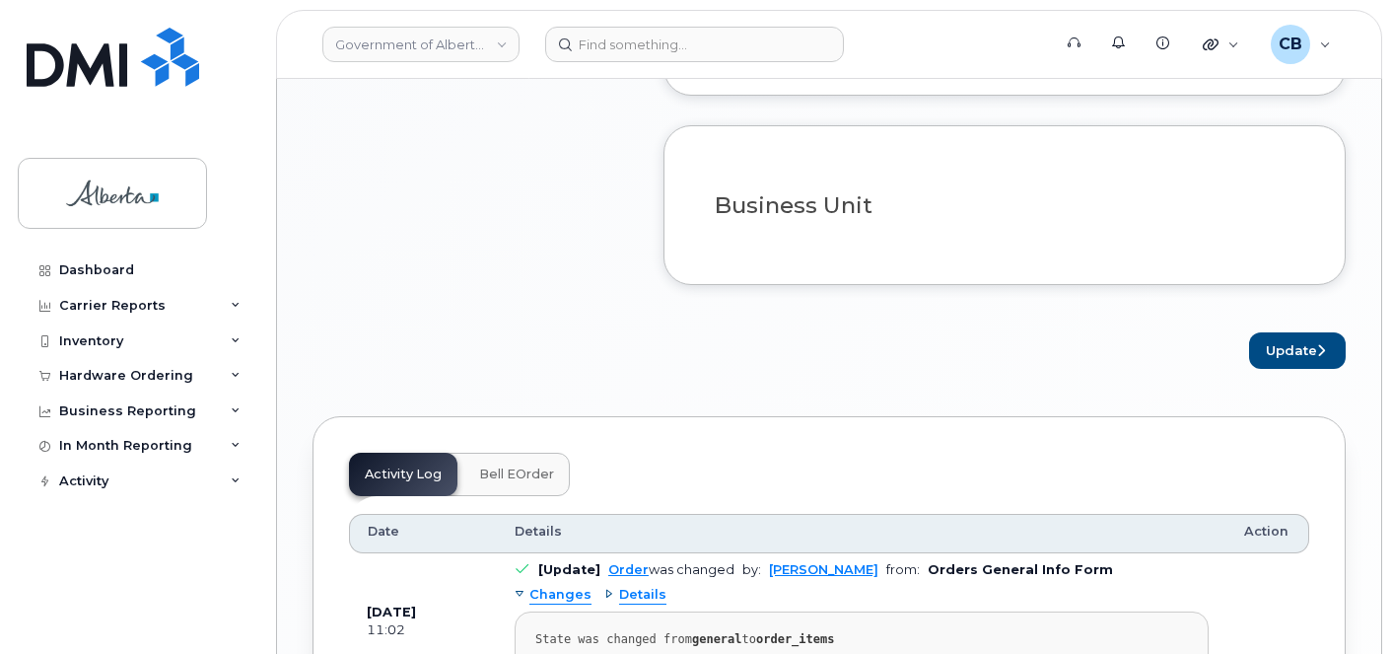
scroll to position [1577, 0]
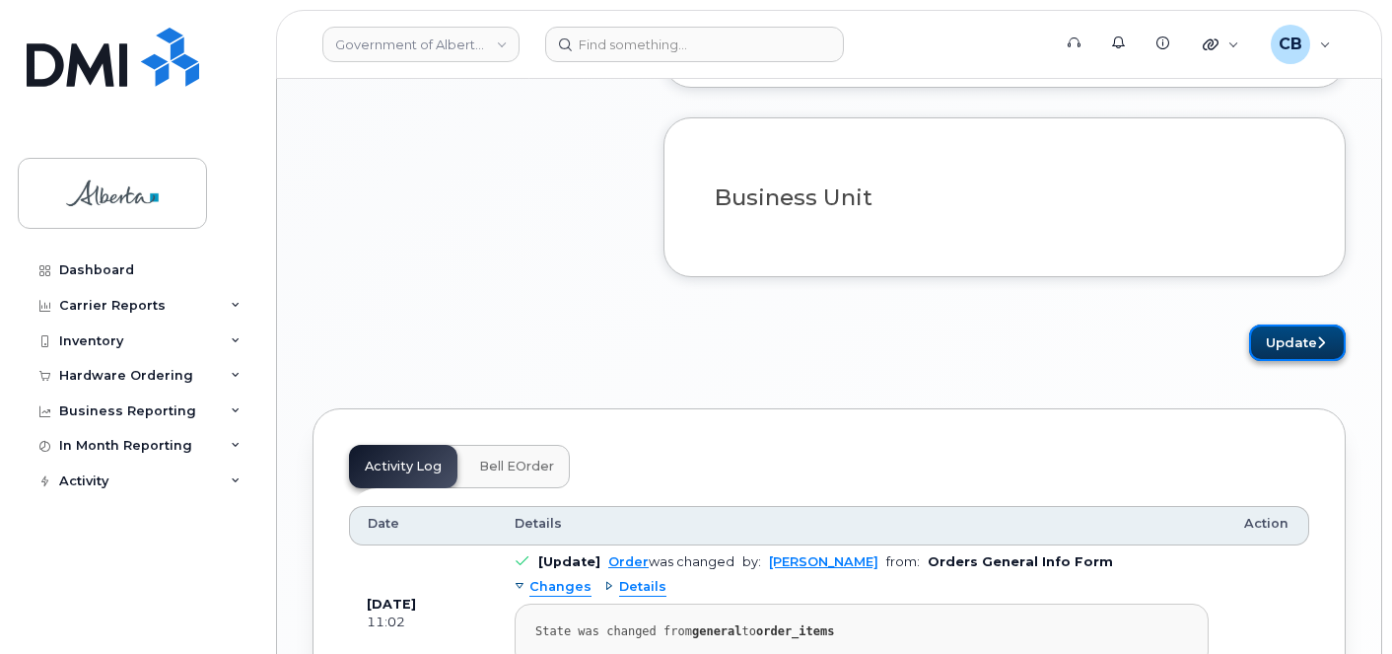
click at [1280, 361] on button "Update" at bounding box center [1297, 342] width 97 height 36
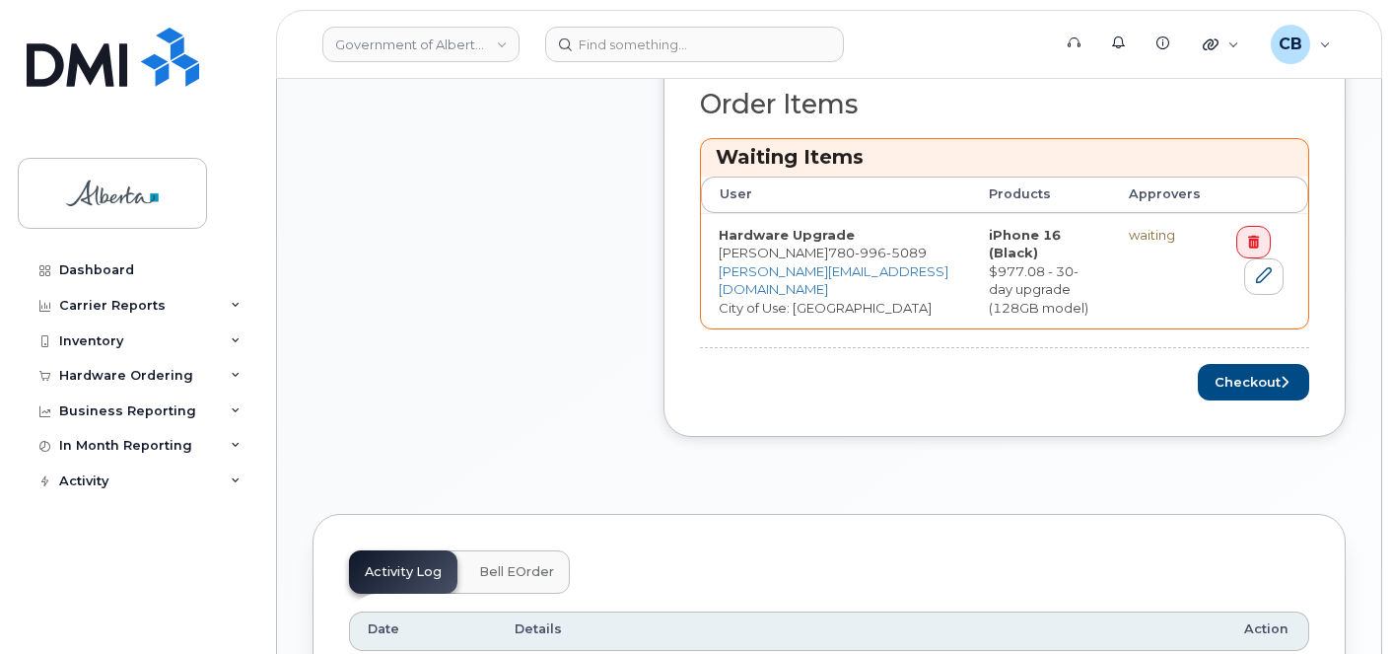
scroll to position [887, 0]
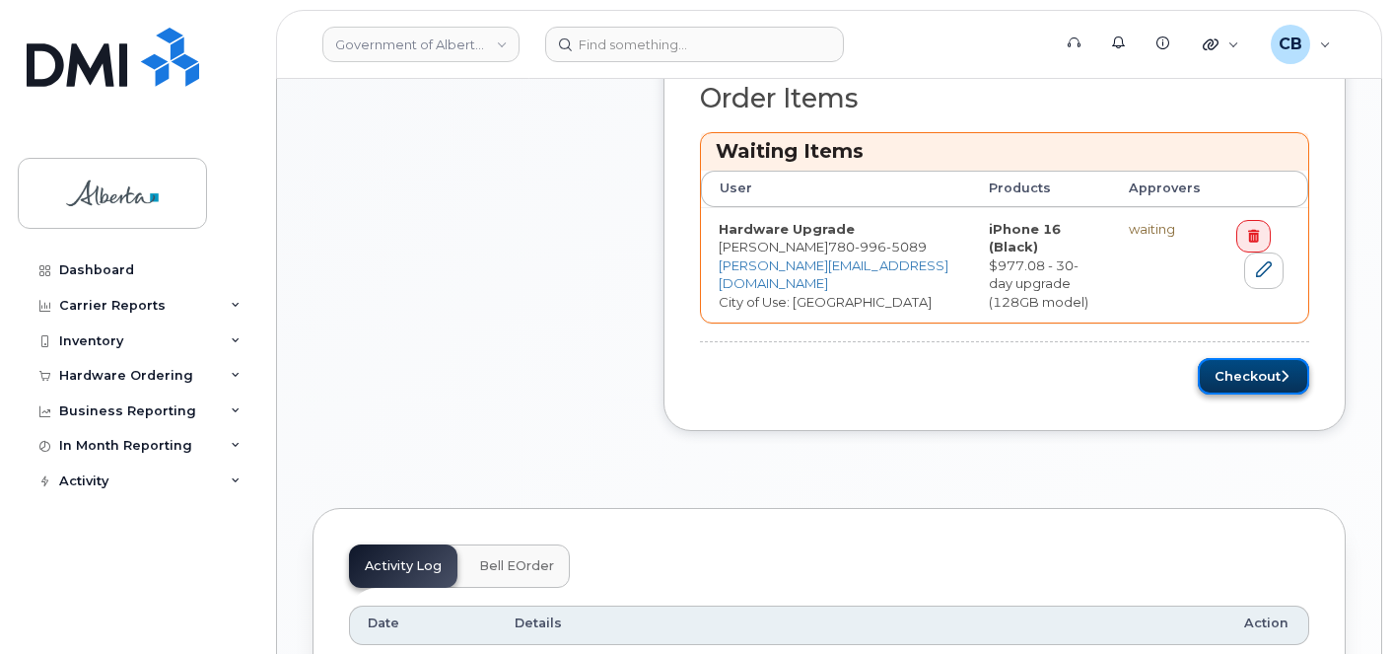
click at [1220, 374] on button "Checkout" at bounding box center [1253, 376] width 111 height 36
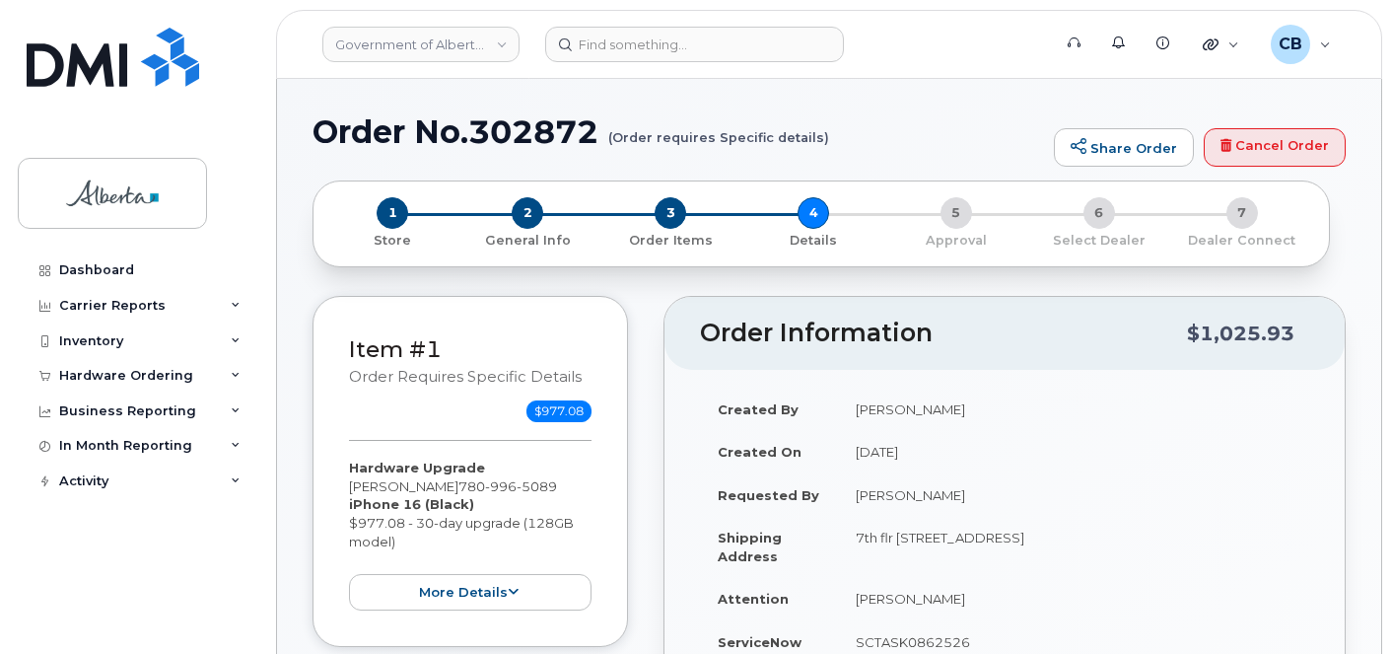
select select
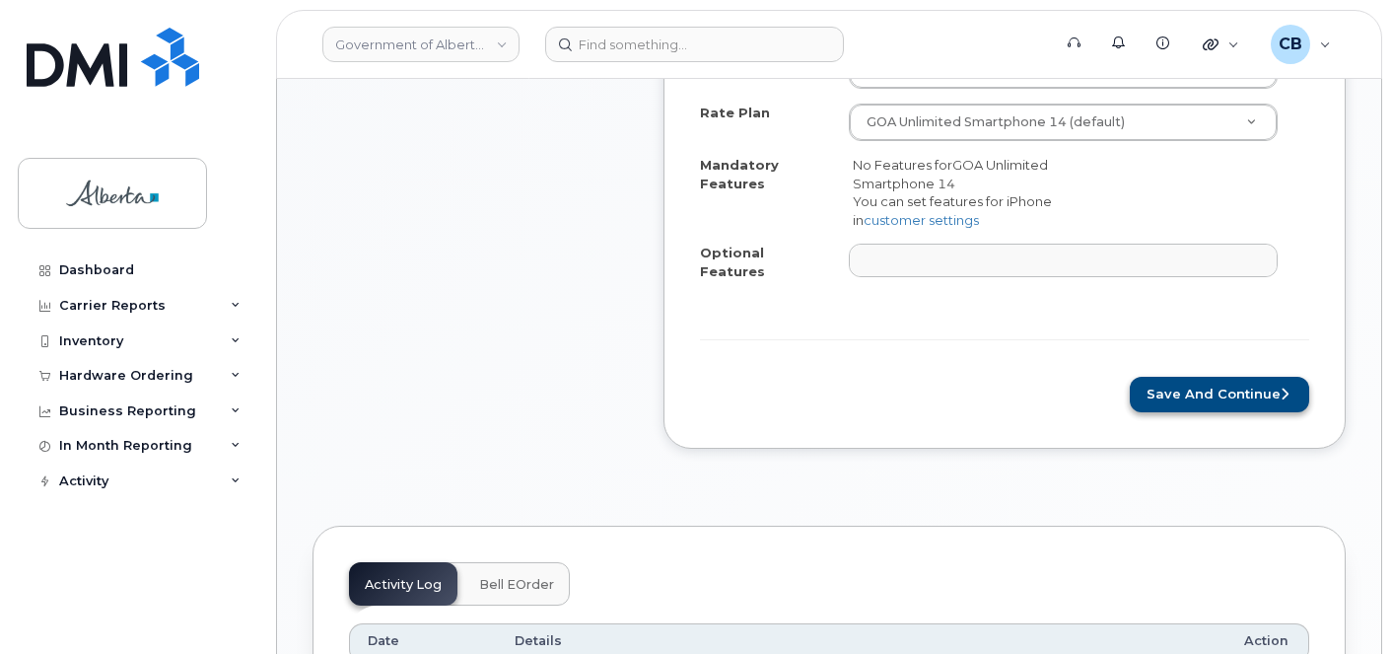
scroll to position [887, 0]
click at [1239, 376] on button "Save and Continue" at bounding box center [1219, 394] width 179 height 36
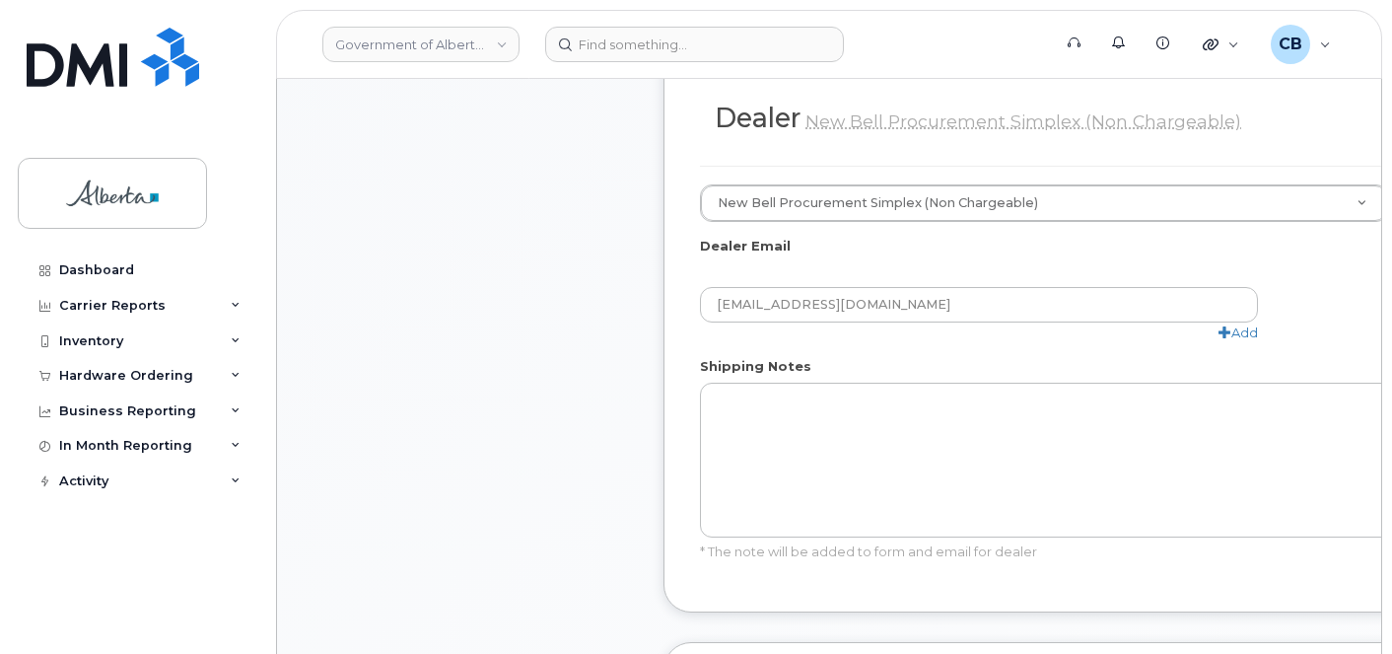
scroll to position [1183, 0]
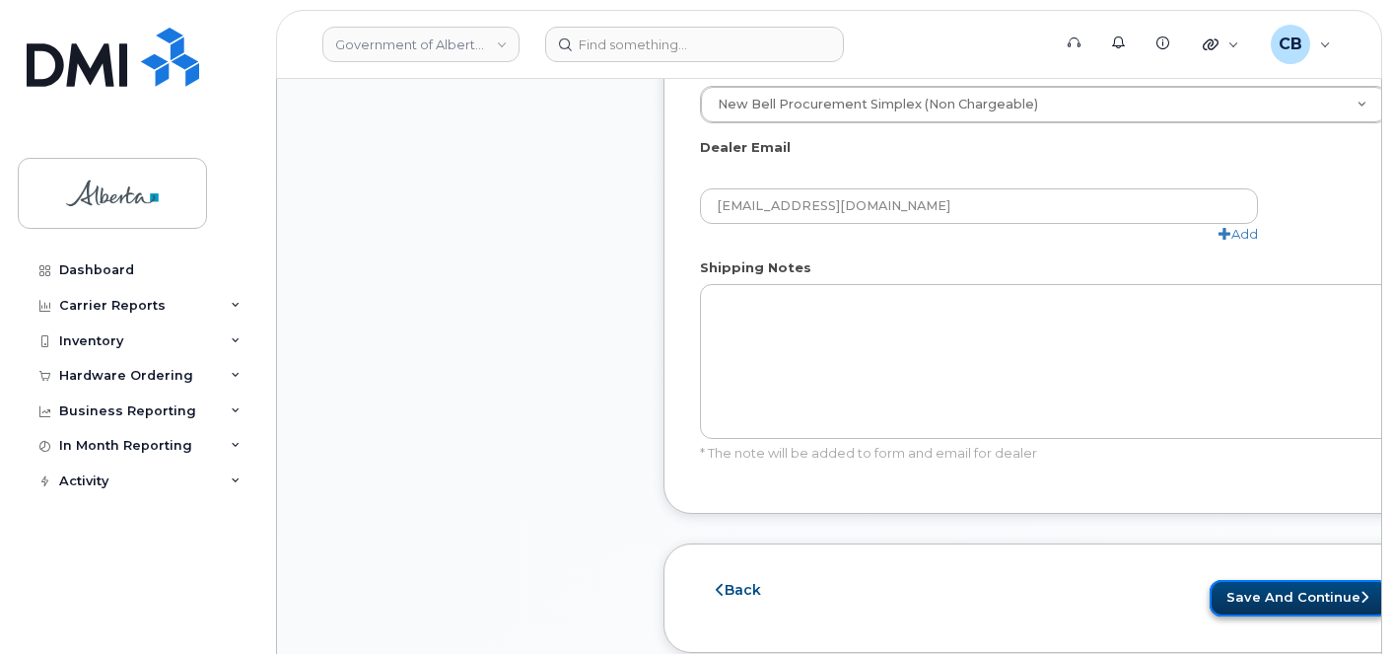
click at [1275, 591] on button "Save and Continue" at bounding box center [1298, 598] width 179 height 36
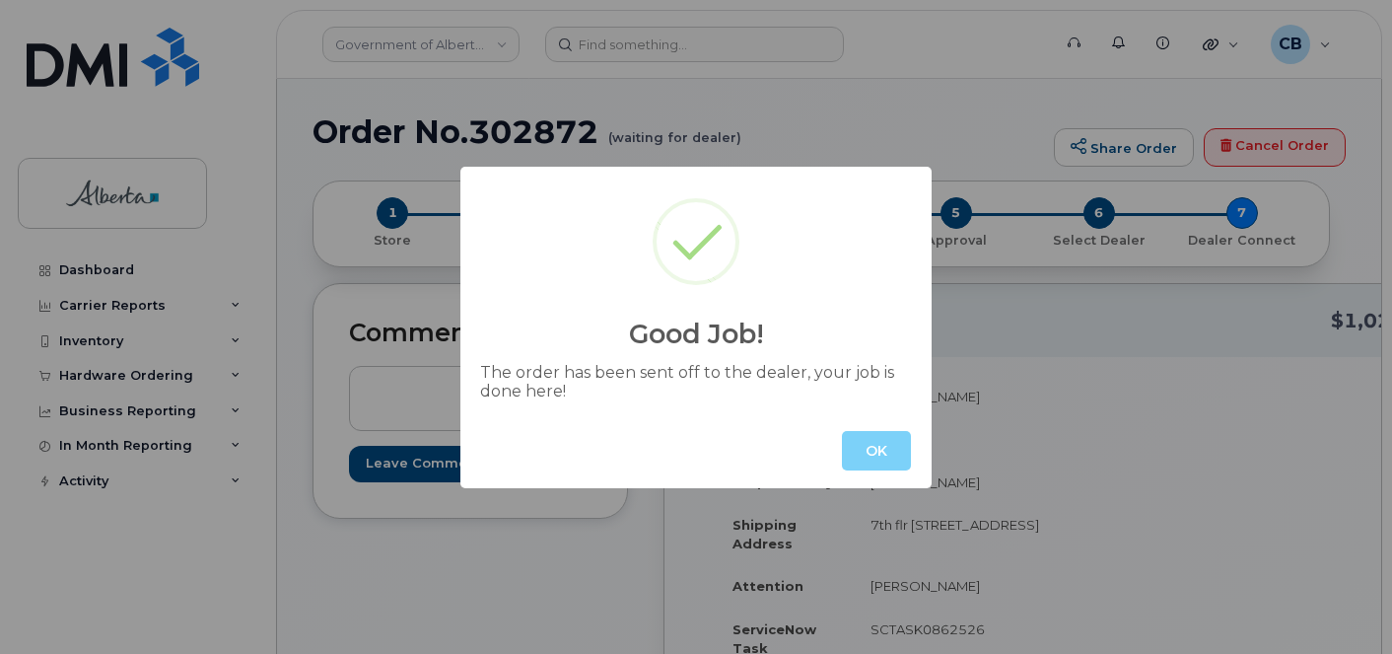
drag, startPoint x: 852, startPoint y: 446, endPoint x: 876, endPoint y: 434, distance: 27.3
click at [852, 445] on button "OK" at bounding box center [876, 450] width 69 height 39
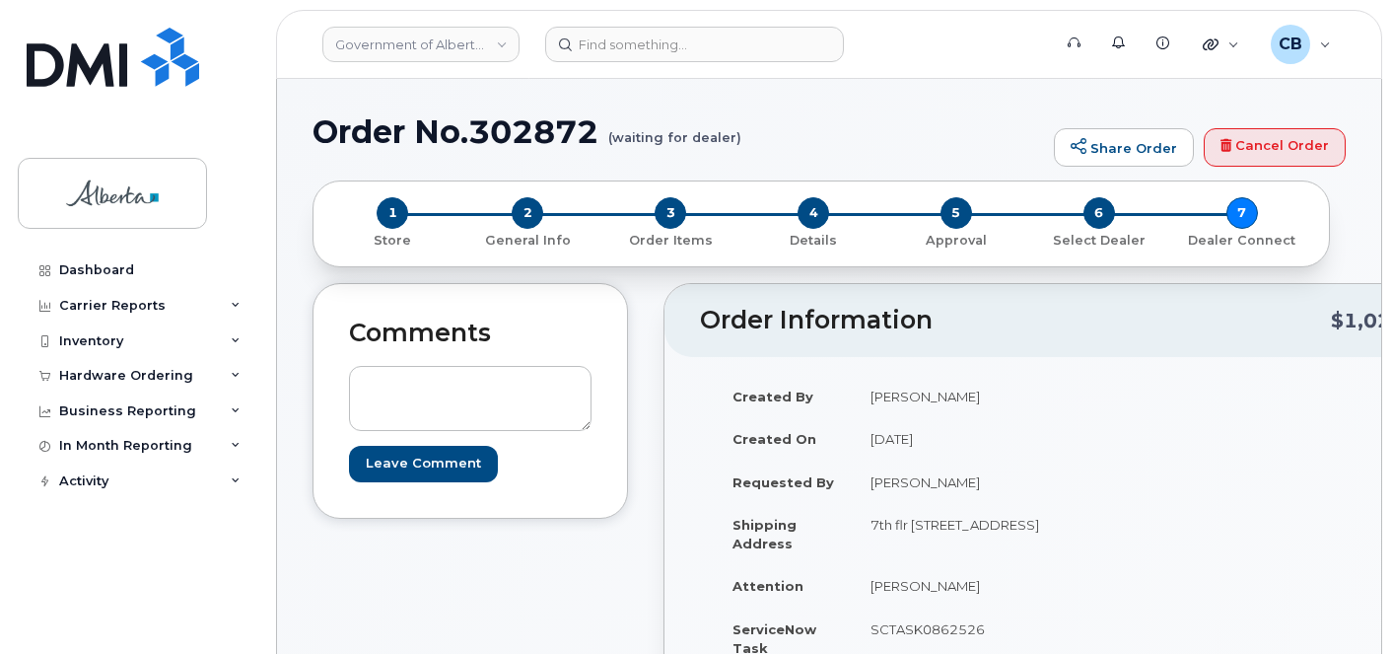
click at [506, 128] on h1 "Order No.302872 (waiting for dealer)" at bounding box center [677, 131] width 731 height 34
click at [506, 127] on h1 "Order No.302872 (waiting for dealer)" at bounding box center [677, 131] width 731 height 34
copy h1 "302872"
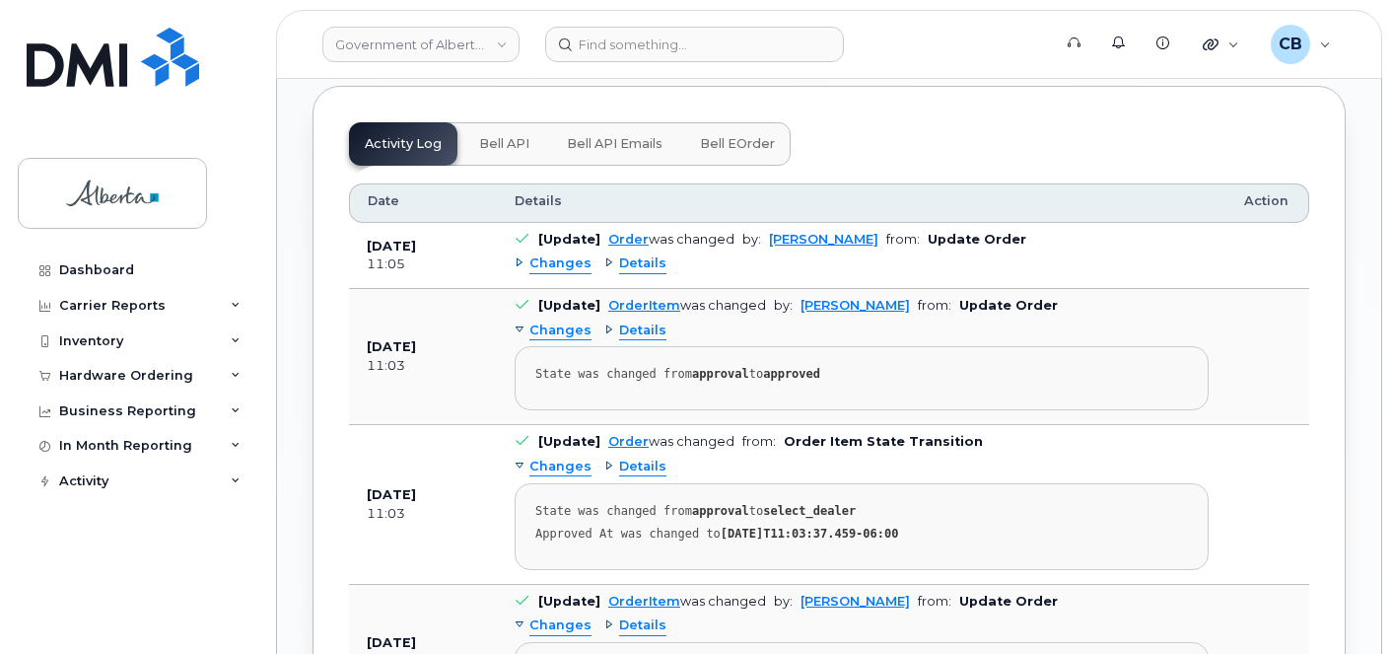
click at [494, 153] on button "Bell API" at bounding box center [504, 143] width 82 height 43
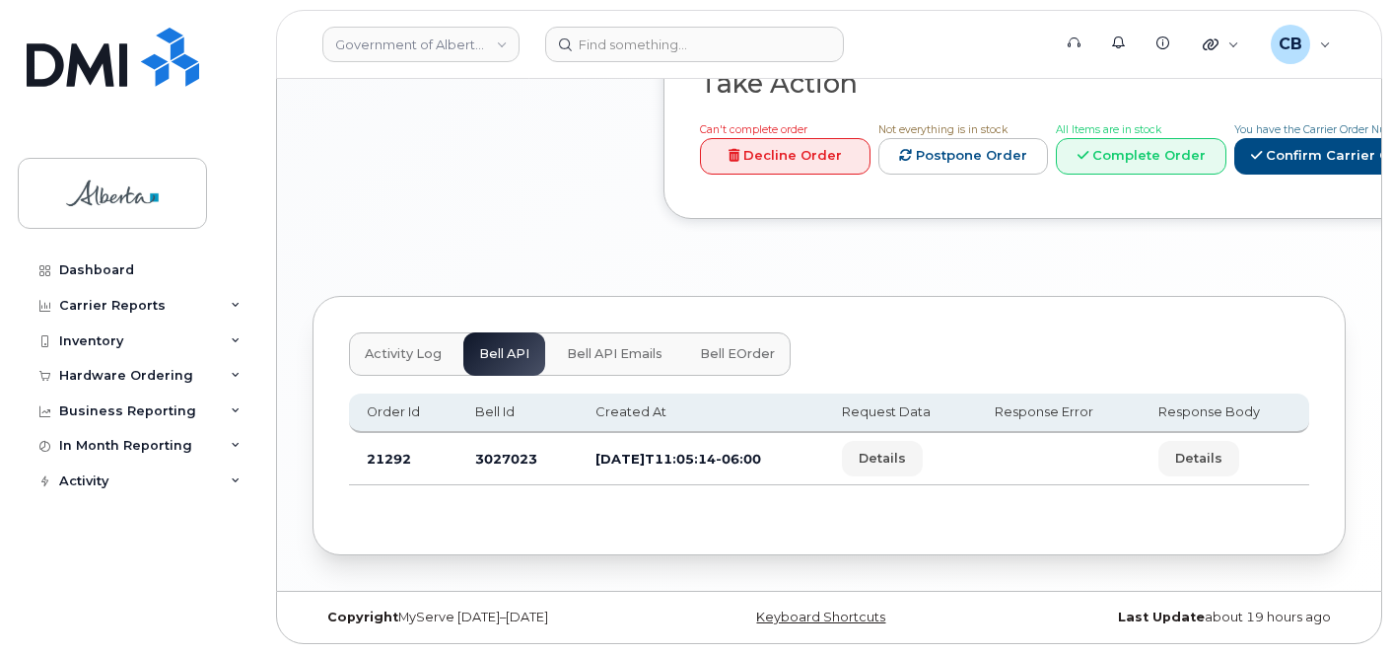
scroll to position [1069, 0]
click at [516, 457] on td "3027023" at bounding box center [516, 459] width 119 height 52
copy td "3027023"
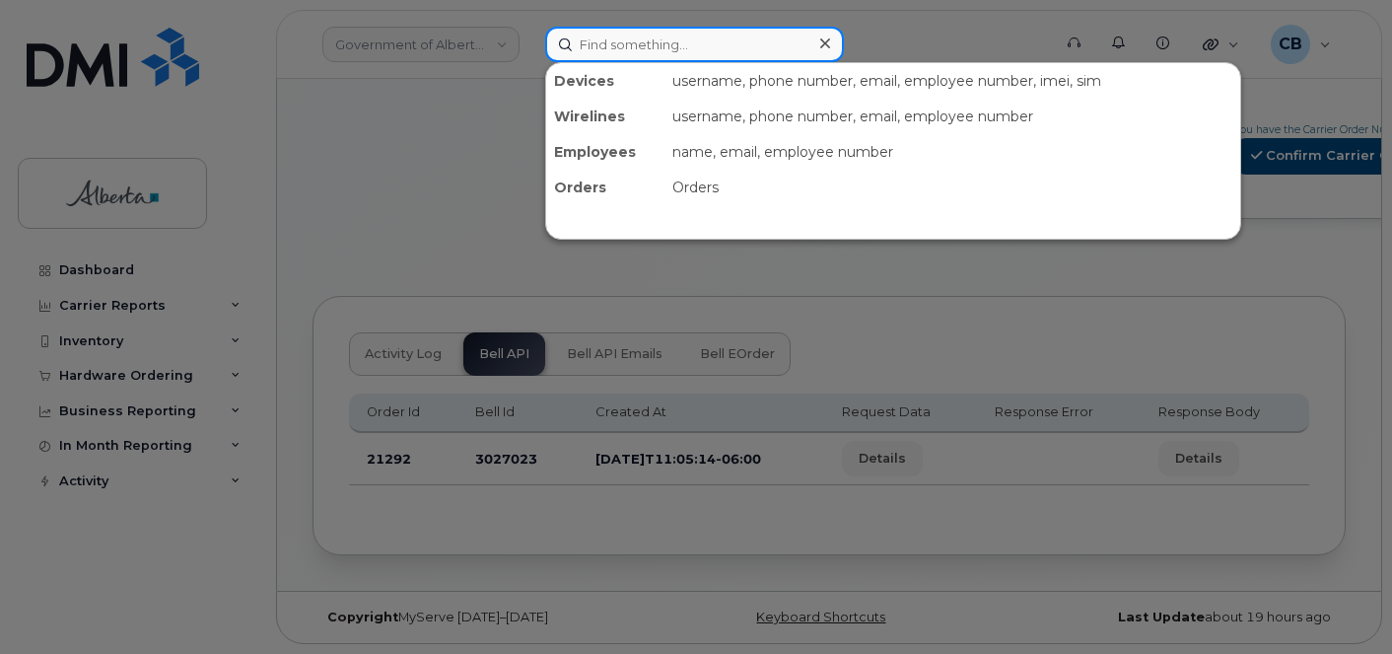
click at [635, 50] on input at bounding box center [694, 44] width 299 height 35
paste input "4039237428"
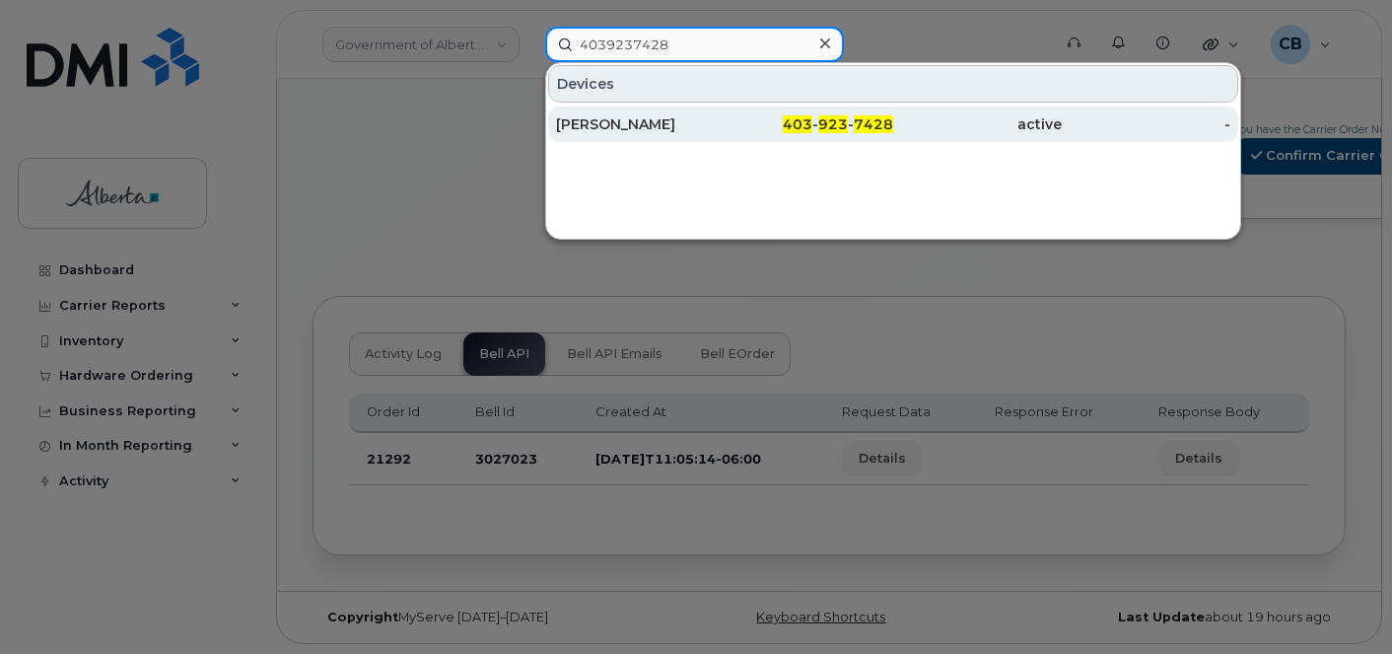
type input "4039237428"
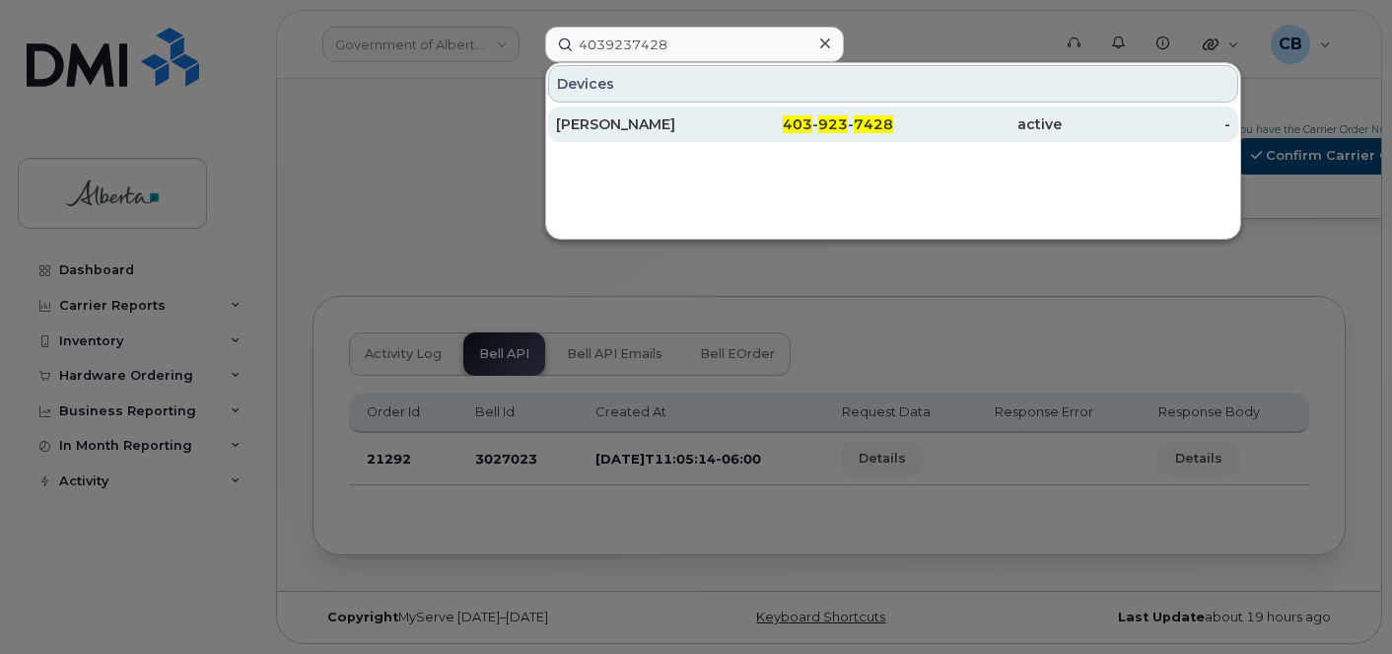
click at [634, 126] on div "[PERSON_NAME]" at bounding box center [640, 124] width 169 height 20
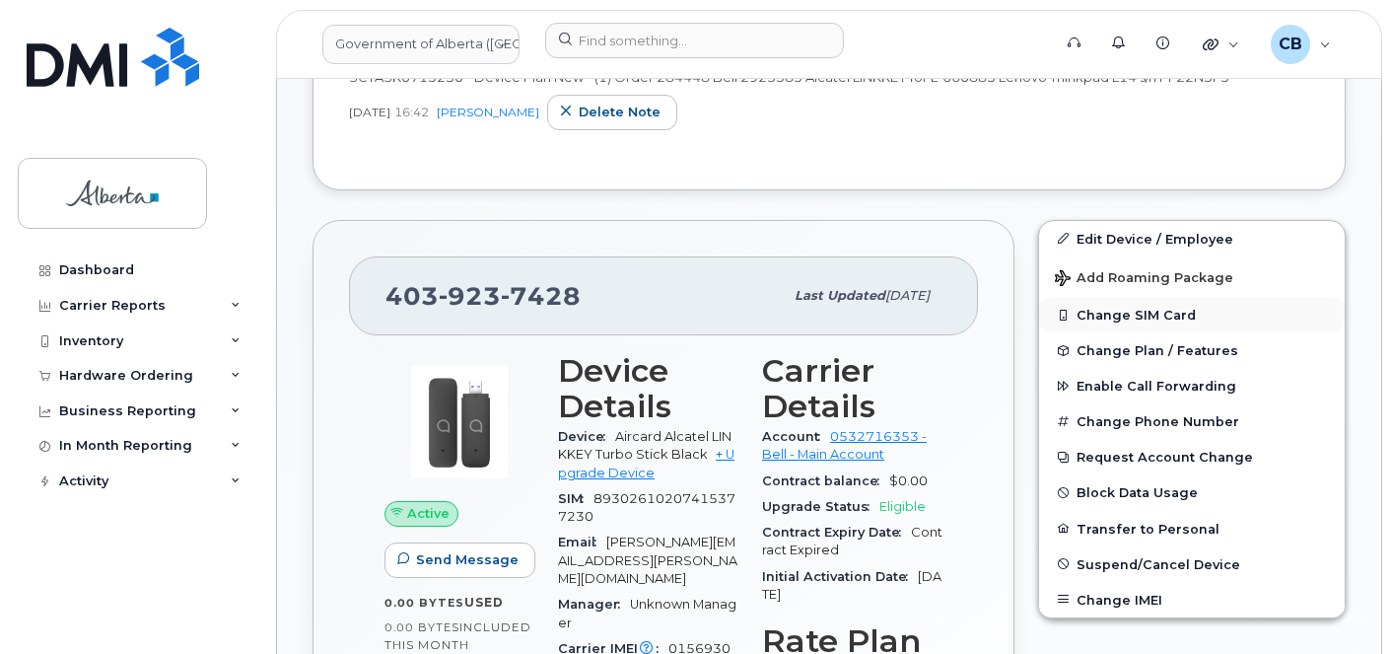
scroll to position [674, 0]
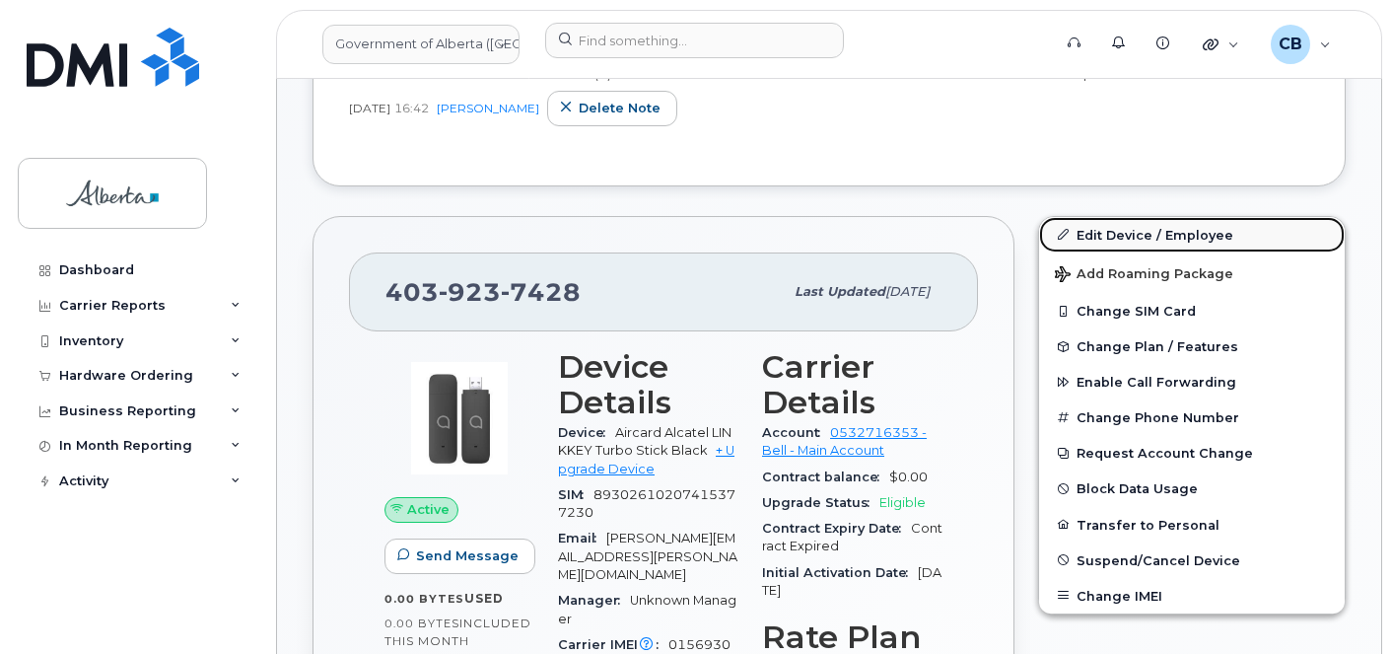
click at [1115, 236] on link "Edit Device / Employee" at bounding box center [1192, 234] width 306 height 35
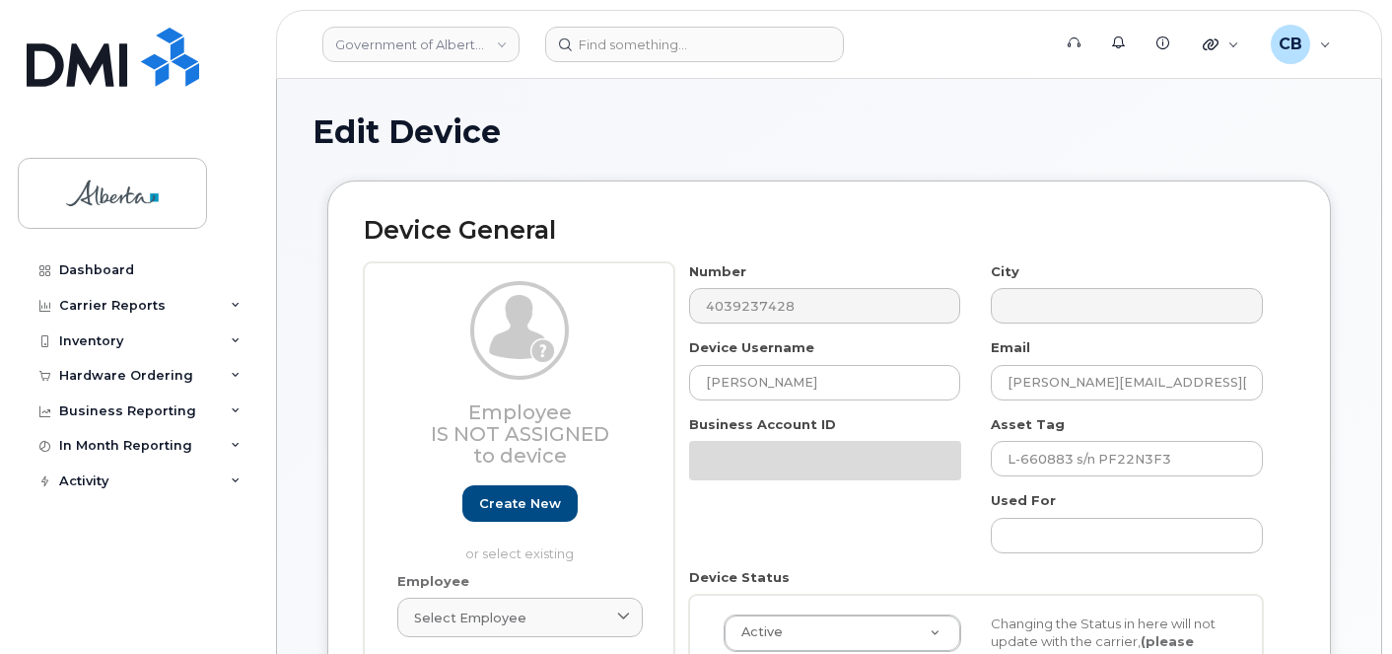
select select "4206363"
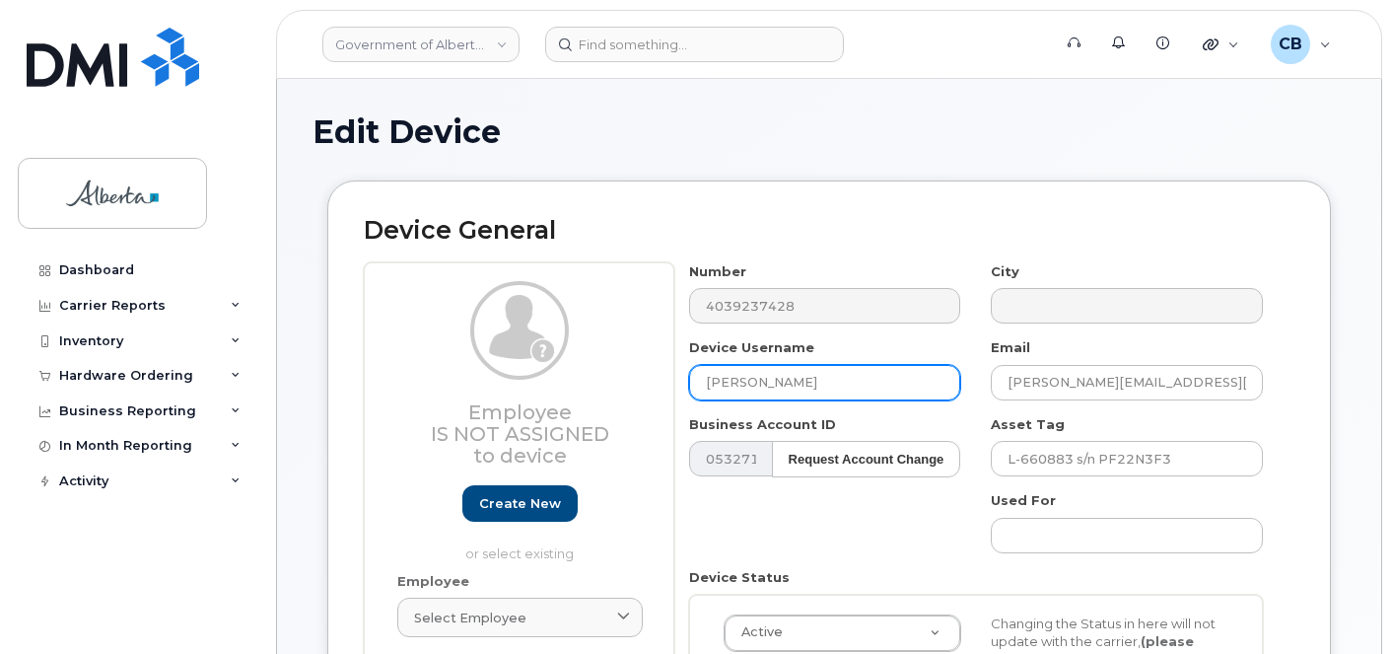
drag, startPoint x: 814, startPoint y: 380, endPoint x: 688, endPoint y: 363, distance: 127.4
click at [694, 375] on input "[PERSON_NAME]" at bounding box center [825, 382] width 272 height 35
type input "Repurpose [GEOGRAPHIC_DATA]"
drag, startPoint x: 827, startPoint y: 380, endPoint x: 691, endPoint y: 380, distance: 136.0
click at [691, 380] on input "Repurpose [GEOGRAPHIC_DATA]" at bounding box center [825, 382] width 272 height 35
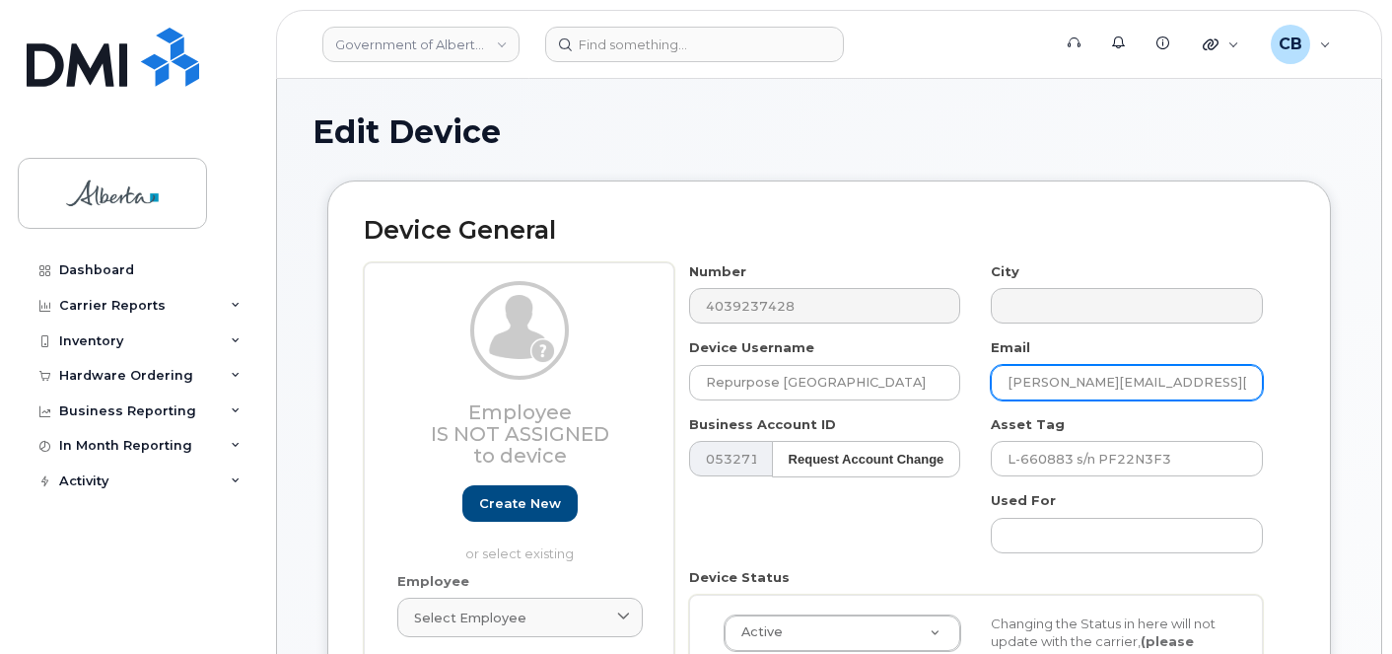
drag, startPoint x: 1109, startPoint y: 380, endPoint x: 991, endPoint y: 382, distance: 118.3
click at [991, 382] on input "[PERSON_NAME][EMAIL_ADDRESS][PERSON_NAME][DOMAIN_NAME]" at bounding box center [1127, 382] width 272 height 35
paste input "Repurpose [GEOGRAPHIC_DATA]"
click at [1084, 383] on input "Repurpose Calgary@gov.ab.ca" at bounding box center [1127, 382] width 272 height 35
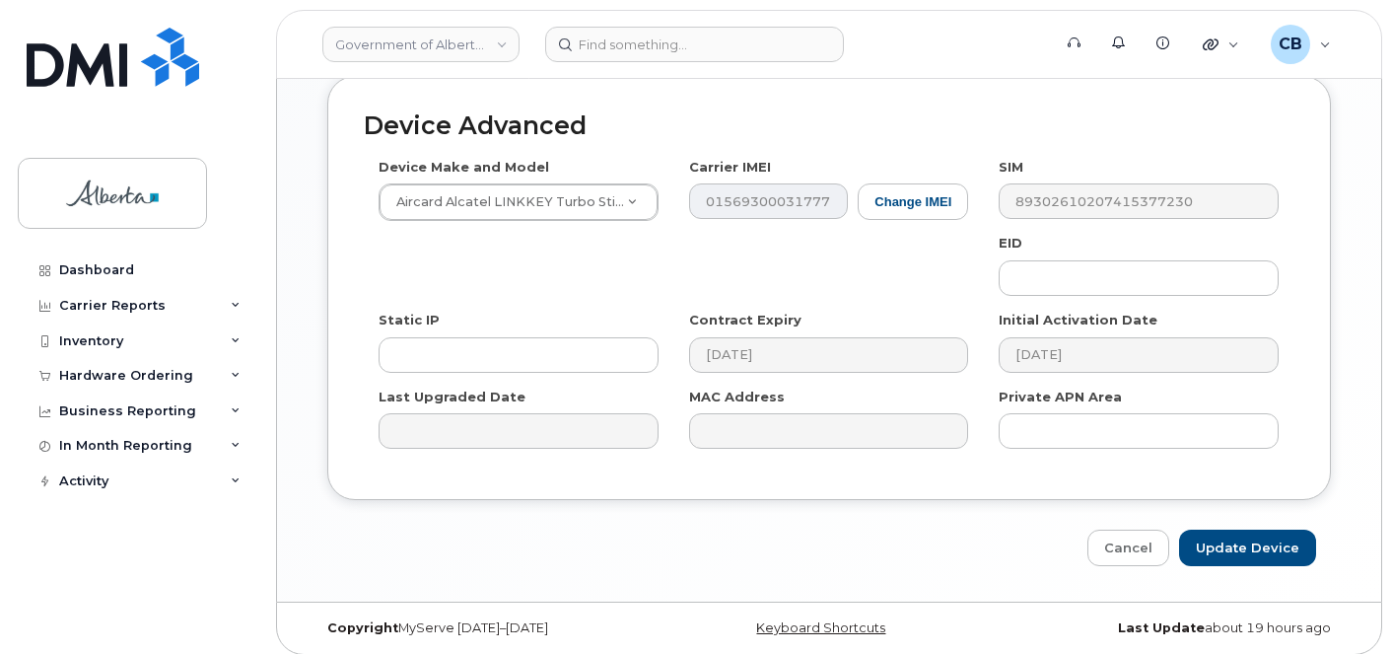
scroll to position [1135, 0]
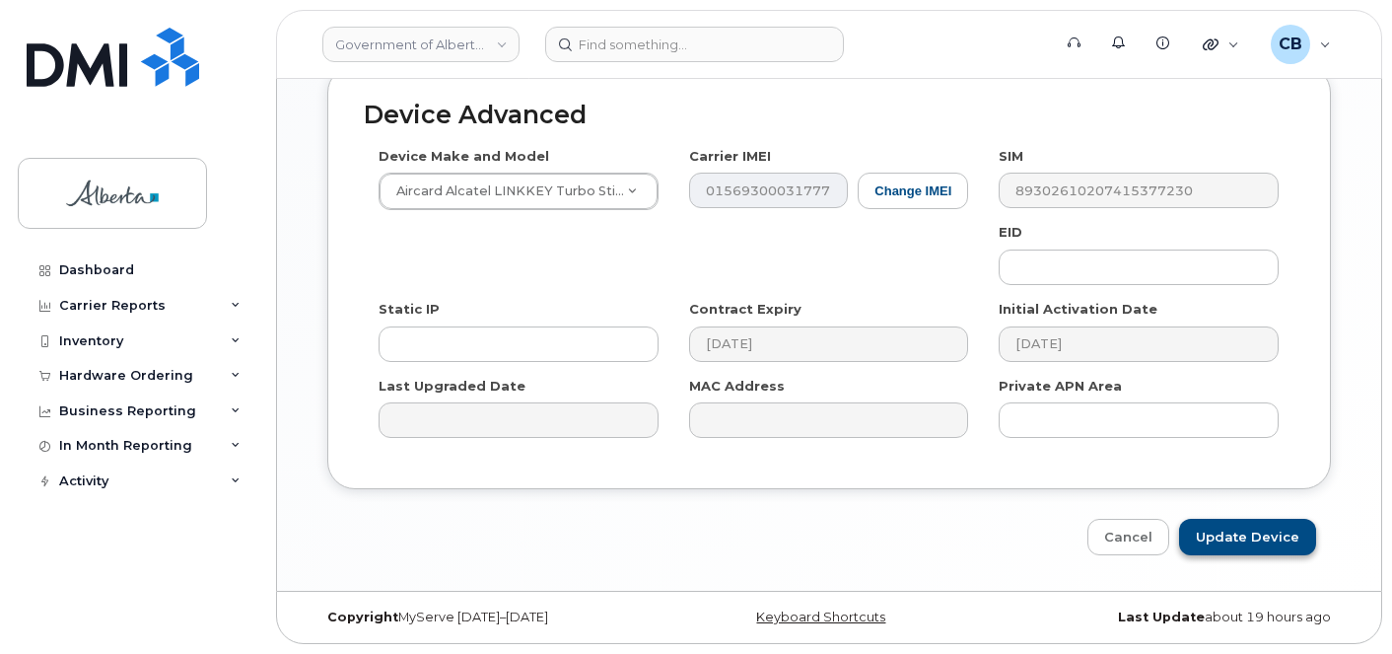
type input "[EMAIL_ADDRESS][DOMAIN_NAME]"
click at [1240, 534] on input "Update Device" at bounding box center [1247, 536] width 137 height 36
type input "Saving..."
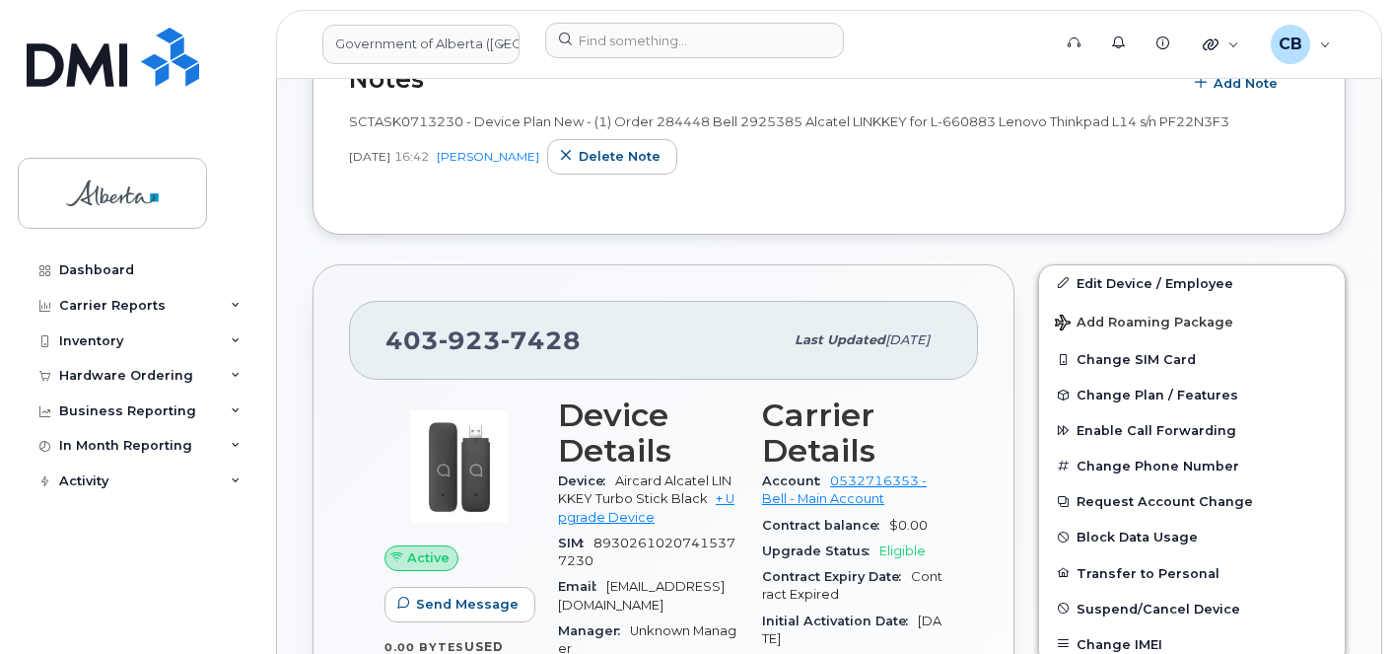
scroll to position [493, 0]
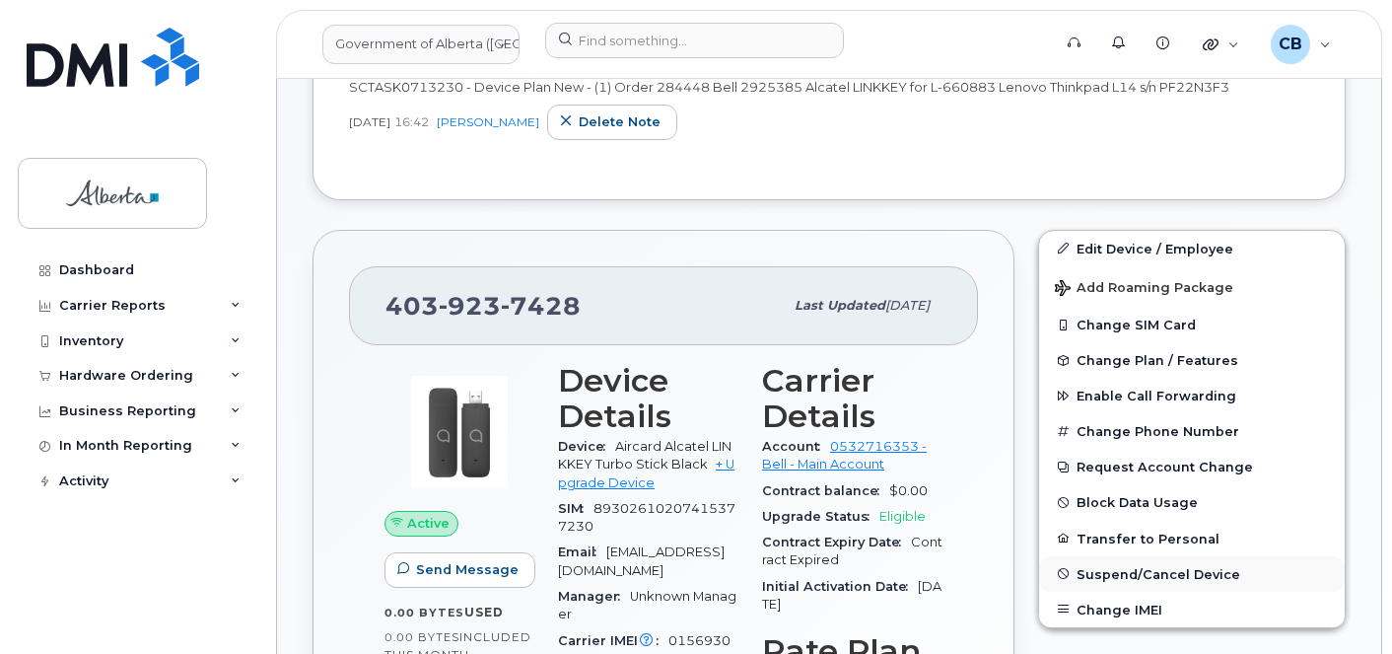
click at [1147, 576] on span "Suspend/Cancel Device" at bounding box center [1158, 573] width 164 height 15
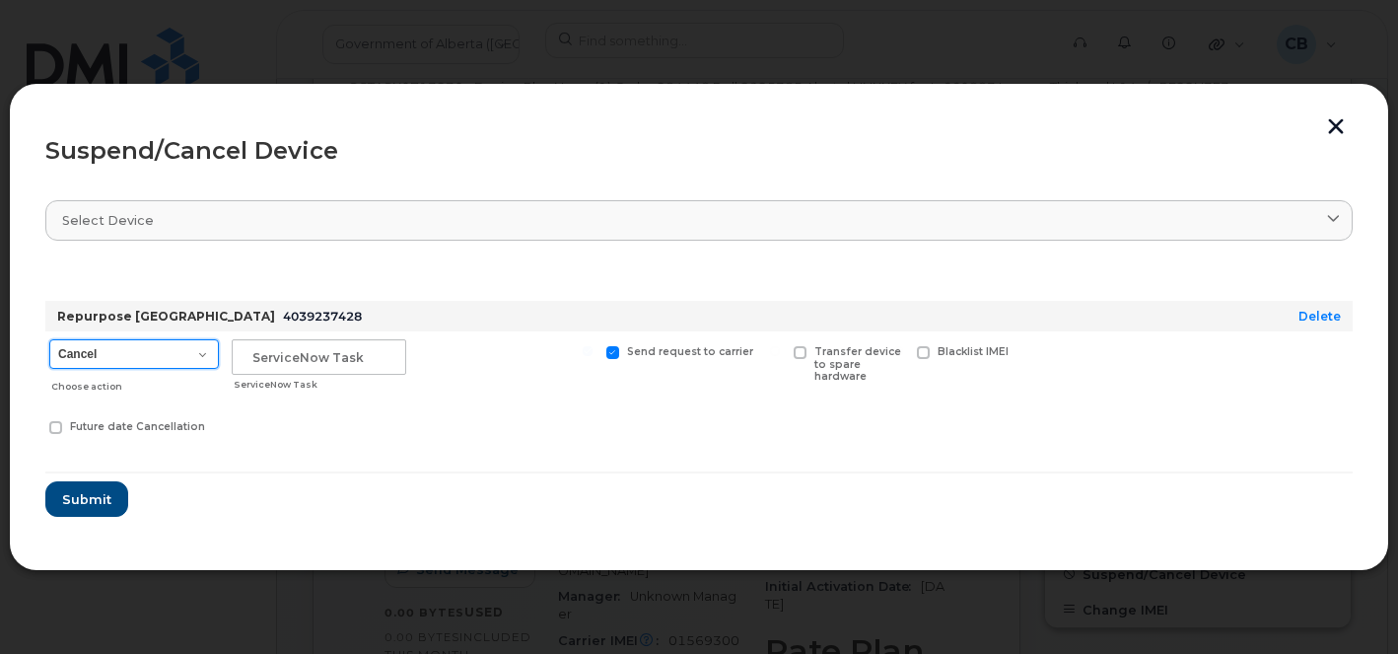
click at [199, 355] on select "Cancel Suspend - Extend Suspension Suspend - Reduced Rate Suspend - Lost Device…" at bounding box center [134, 354] width 170 height 30
select select "[object Object]"
click at [49, 339] on select "Cancel Suspend - Extend Suspension Suspend - Reduced Rate Suspend - Lost Device…" at bounding box center [134, 354] width 170 height 30
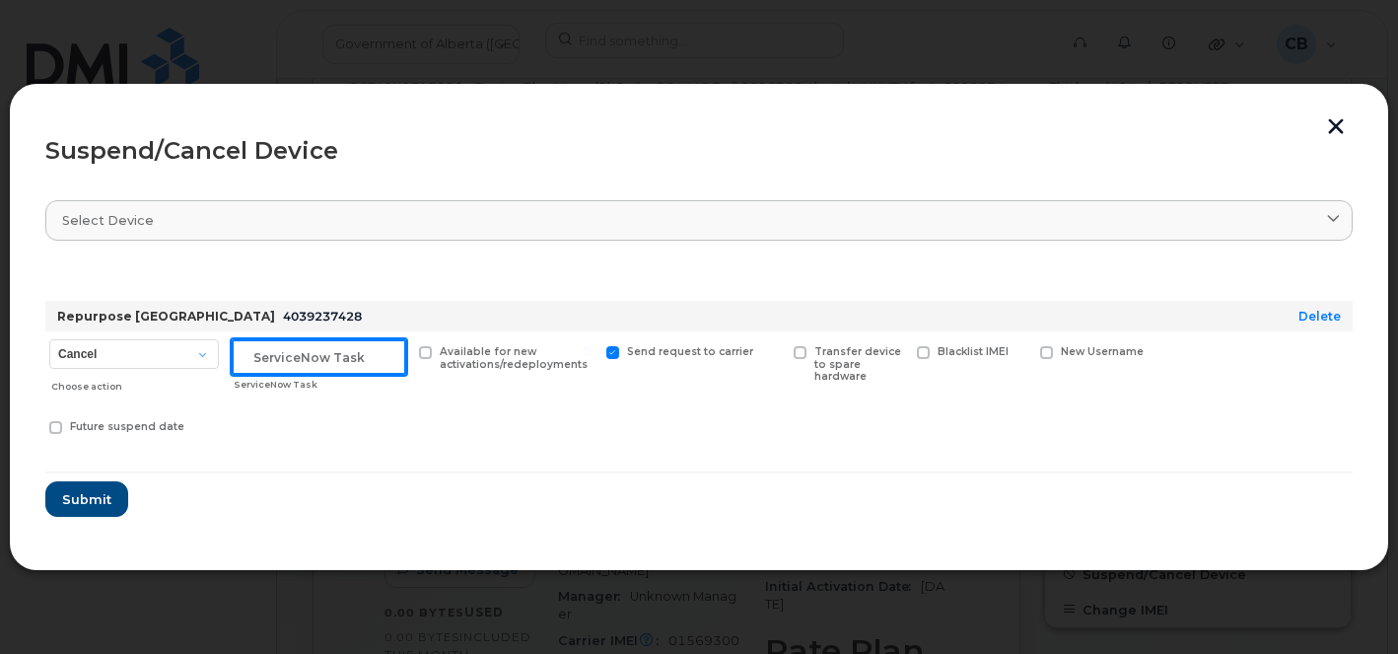
click at [349, 352] on input "text" at bounding box center [319, 356] width 174 height 35
paste input "SCTASK0858476"
type input "SCTASK0858476"
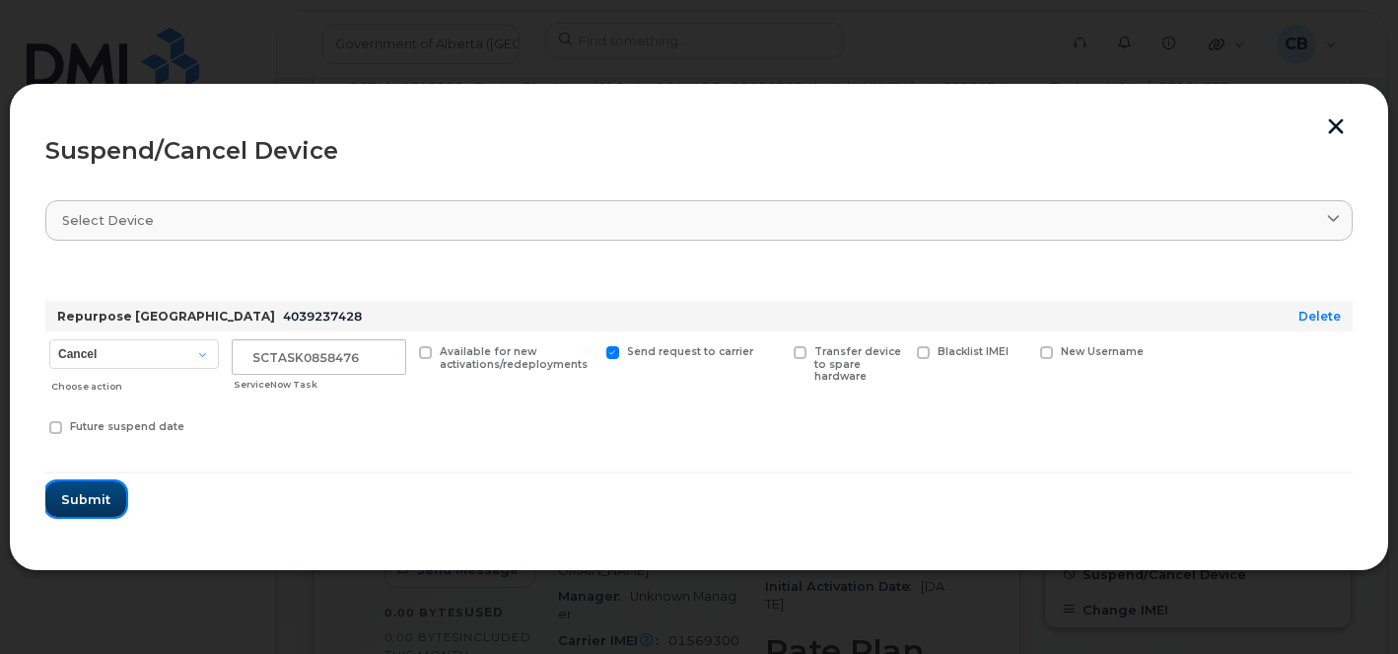
click at [86, 505] on span "Submit" at bounding box center [85, 499] width 49 height 19
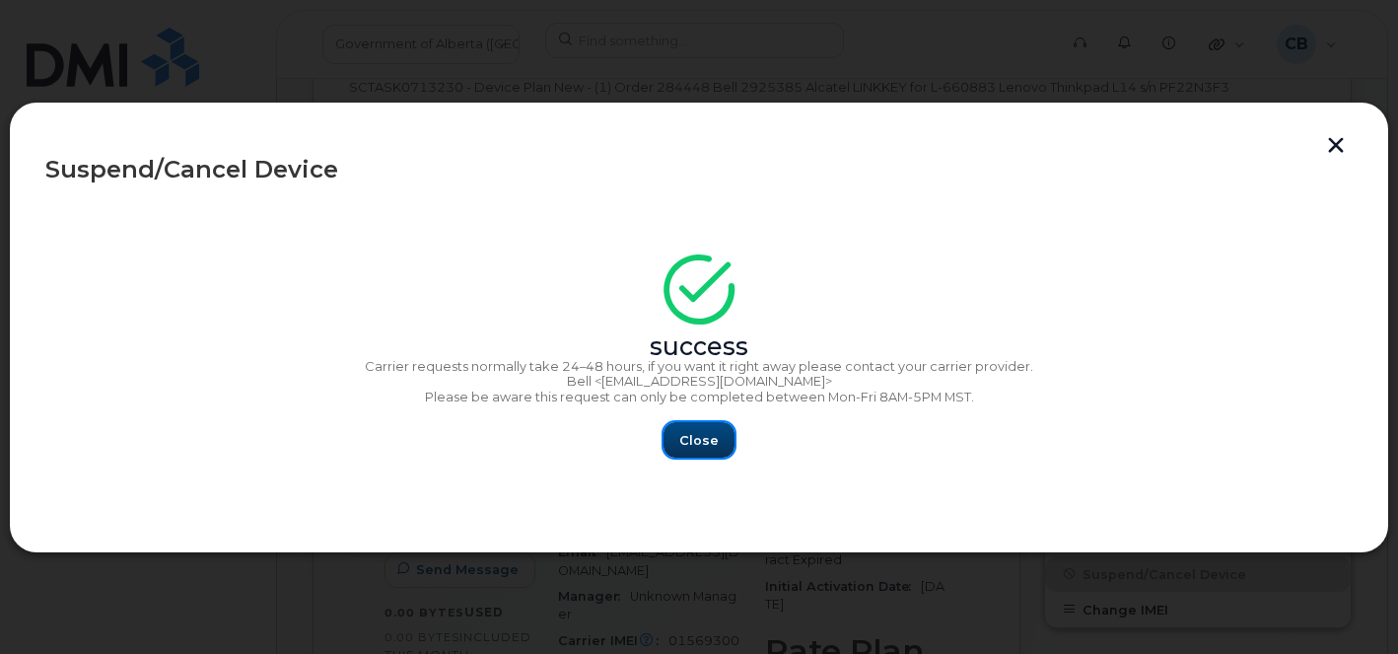
click at [691, 435] on span "Close" at bounding box center [698, 440] width 39 height 19
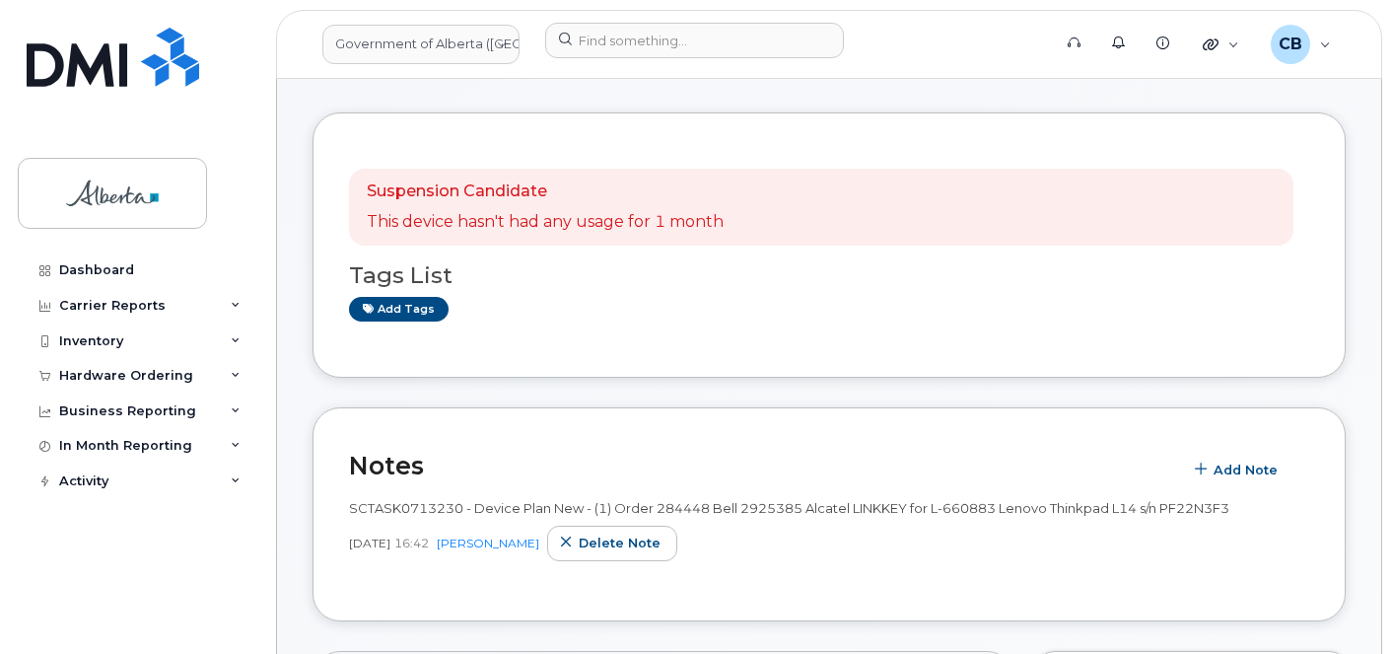
scroll to position [49, 0]
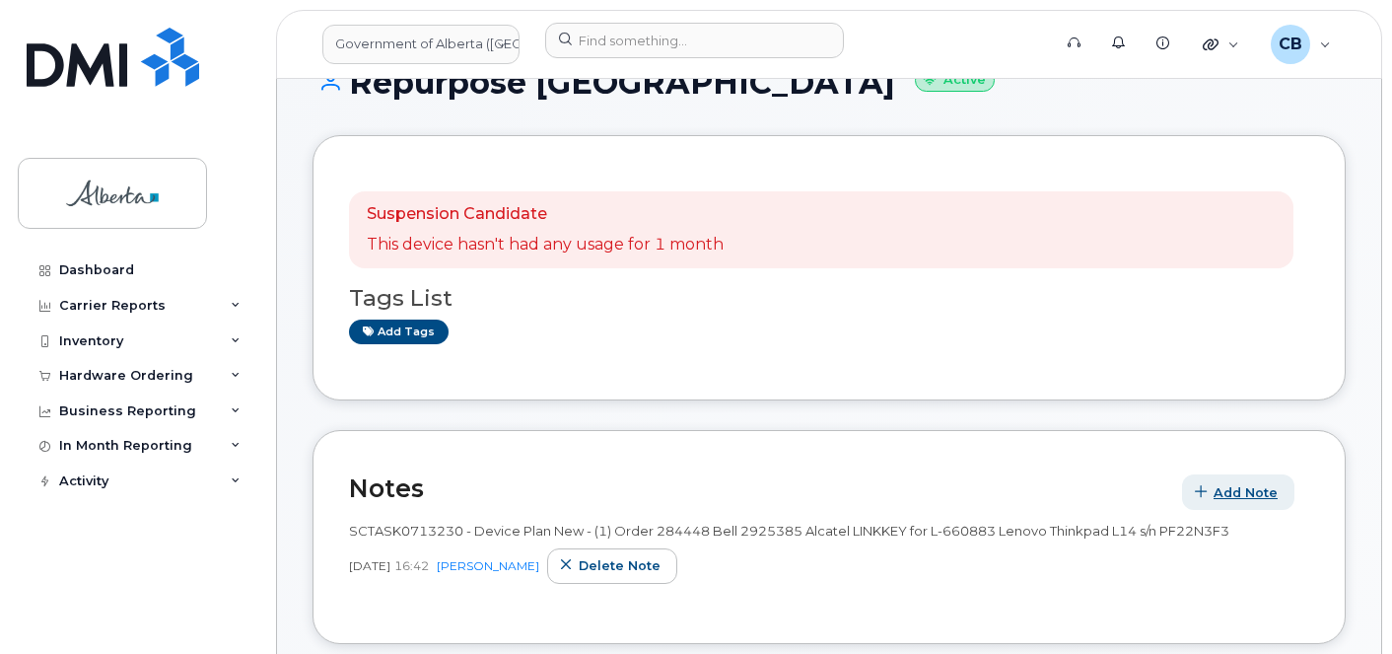
click at [1241, 491] on span "Add Note" at bounding box center [1245, 492] width 64 height 19
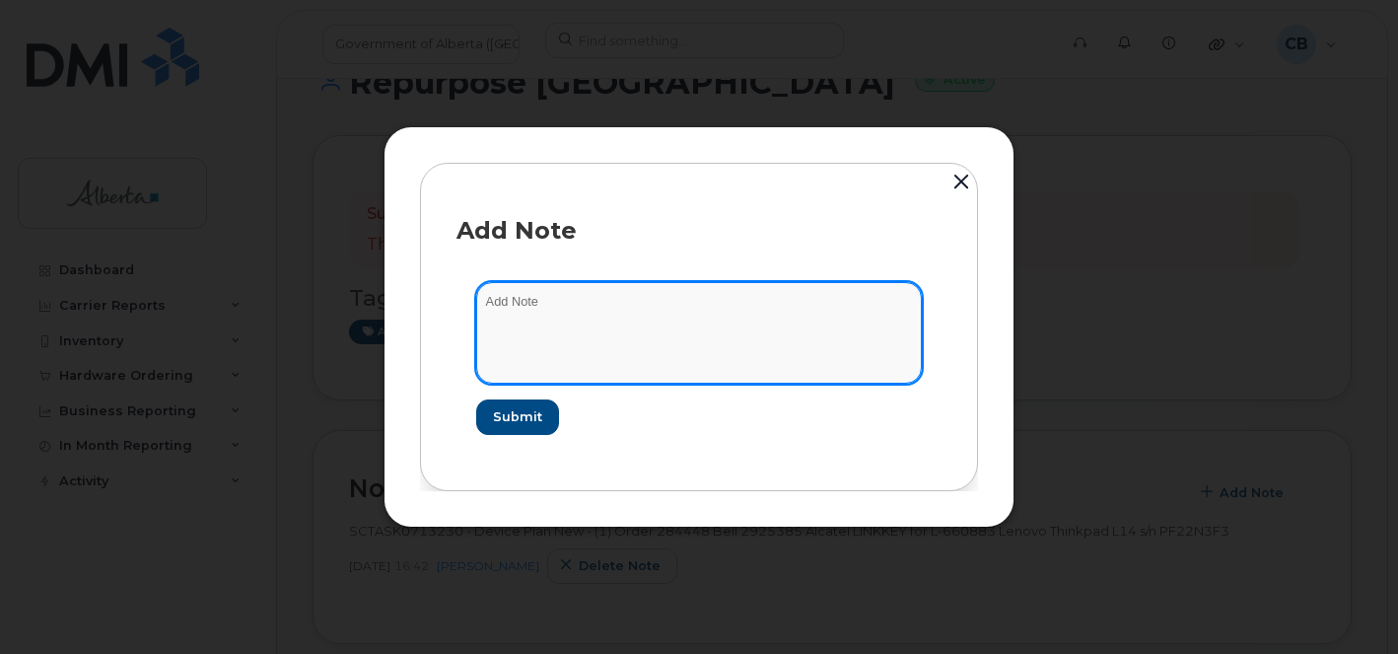
click at [537, 311] on textarea at bounding box center [699, 332] width 446 height 101
paste textarea "SCTASK0858476"
paste textarea "Plan Suspend … device IMEI s/n. Requested by ..."
click at [655, 302] on textarea "SCTASK0858476-Plan Suspend … device IMEI s/n. Requested by ..." at bounding box center [699, 332] width 446 height 101
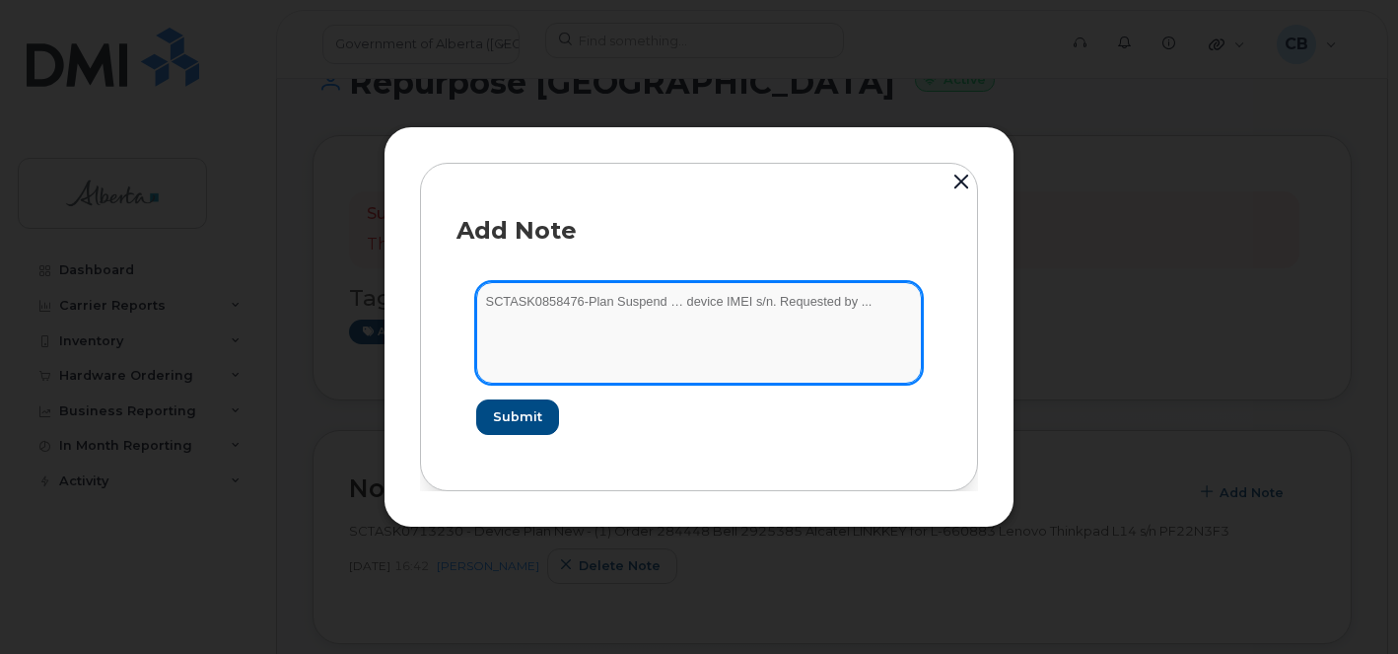
paste textarea "4039237428"
click at [730, 298] on textarea "SCTASK0858476-Plan Suspend 4039237428 device IMEI s/n. Requested by ..." at bounding box center [699, 332] width 446 height 101
click at [795, 303] on textarea "SCTASK0858476-Plan Suspend 4039237428 device IMEI s/n. Requested by ..." at bounding box center [699, 332] width 446 height 101
paste textarea "Aircard Alcatel LINKKEY Turbo Stick Blac 015693000317771"
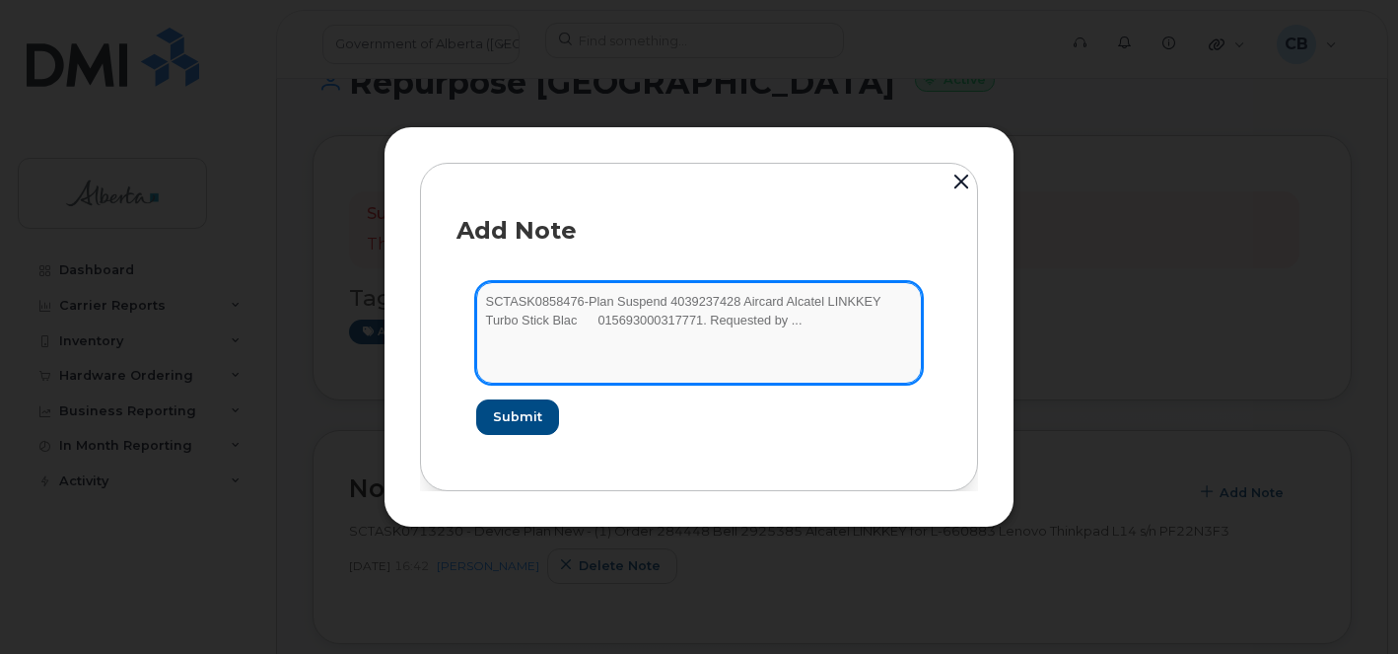
click at [494, 317] on textarea "SCTASK0858476-Plan Suspend 4039237428 Aircard Alcatel LINKKEY Turbo Stick Blac …" at bounding box center [699, 332] width 446 height 101
click at [693, 320] on textarea "SCTASK0858476-Plan Suspend 4039237428 Aircard Alcatel LINKKEY Turbo Stick IMEI …" at bounding box center [699, 332] width 446 height 101
drag, startPoint x: 703, startPoint y: 322, endPoint x: 692, endPoint y: 323, distance: 10.9
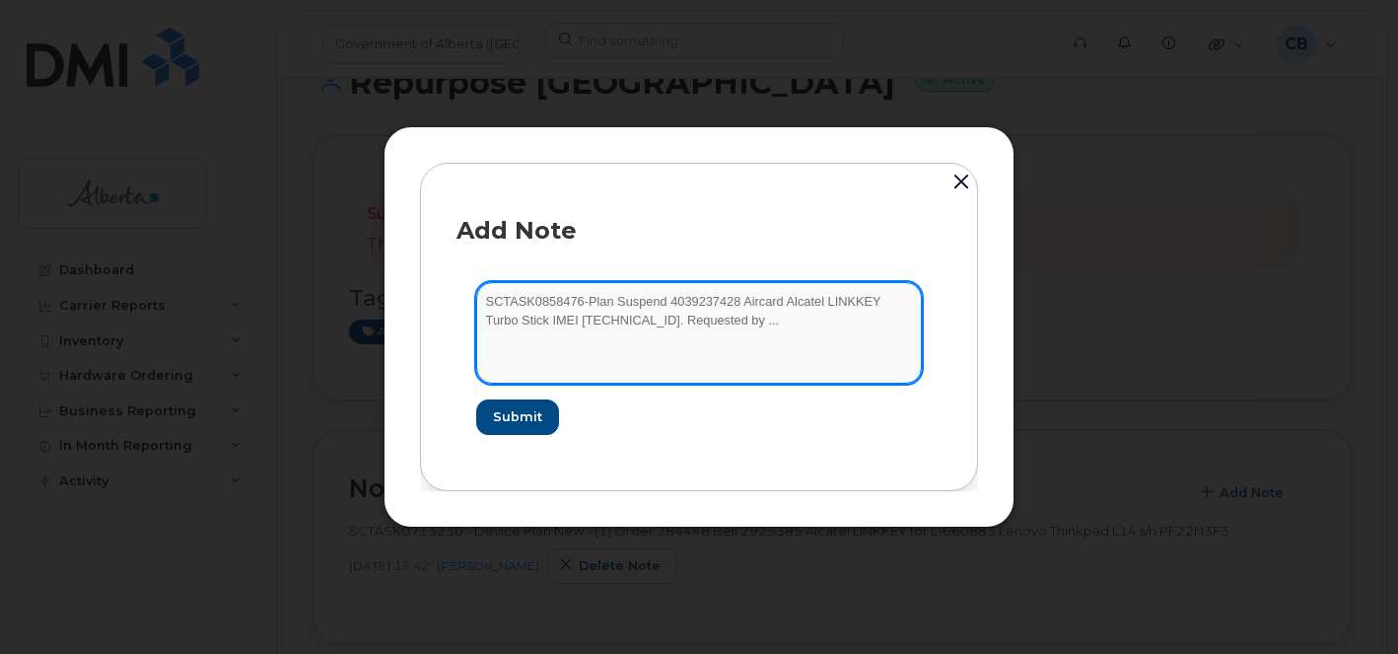
click at [692, 323] on textarea "SCTASK0858476-Plan Suspend 4039237428 Aircard Alcatel LINKKEY Turbo Stick IMEI …" at bounding box center [699, 332] width 446 height 101
paste textarea "Tanis Phillips"
click at [523, 296] on textarea "SCTASK0858476-Plan Suspend 4039237428 Aircard Alcatel LINKKEY Turbo Stick IMEI …" at bounding box center [699, 332] width 446 height 101
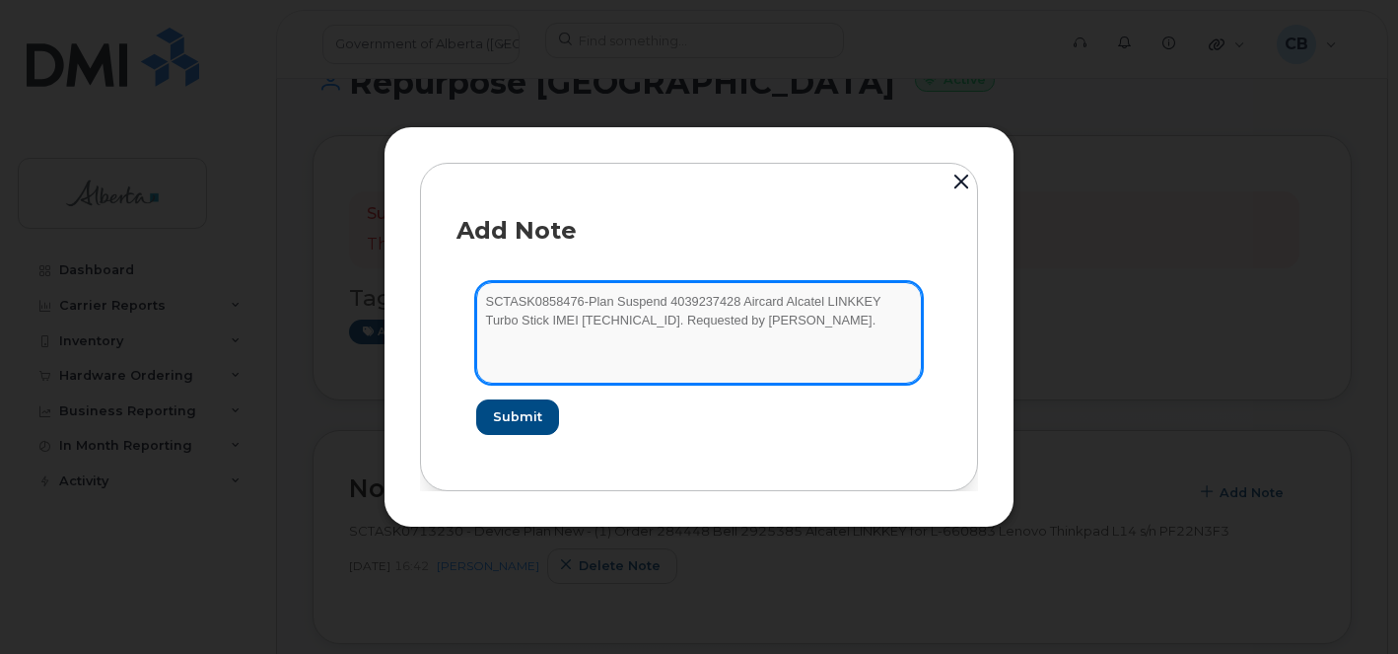
click at [783, 324] on textarea "SCTASK0858476-Plan Suspend 4039237428 Aircard Alcatel LINKKEY Turbo Stick IMEI …" at bounding box center [699, 332] width 446 height 101
type textarea "SCTASK0858476-Plan Suspend 4039237428 Aircard Alcatel LINKKEY Turbo Stick IMEI …"
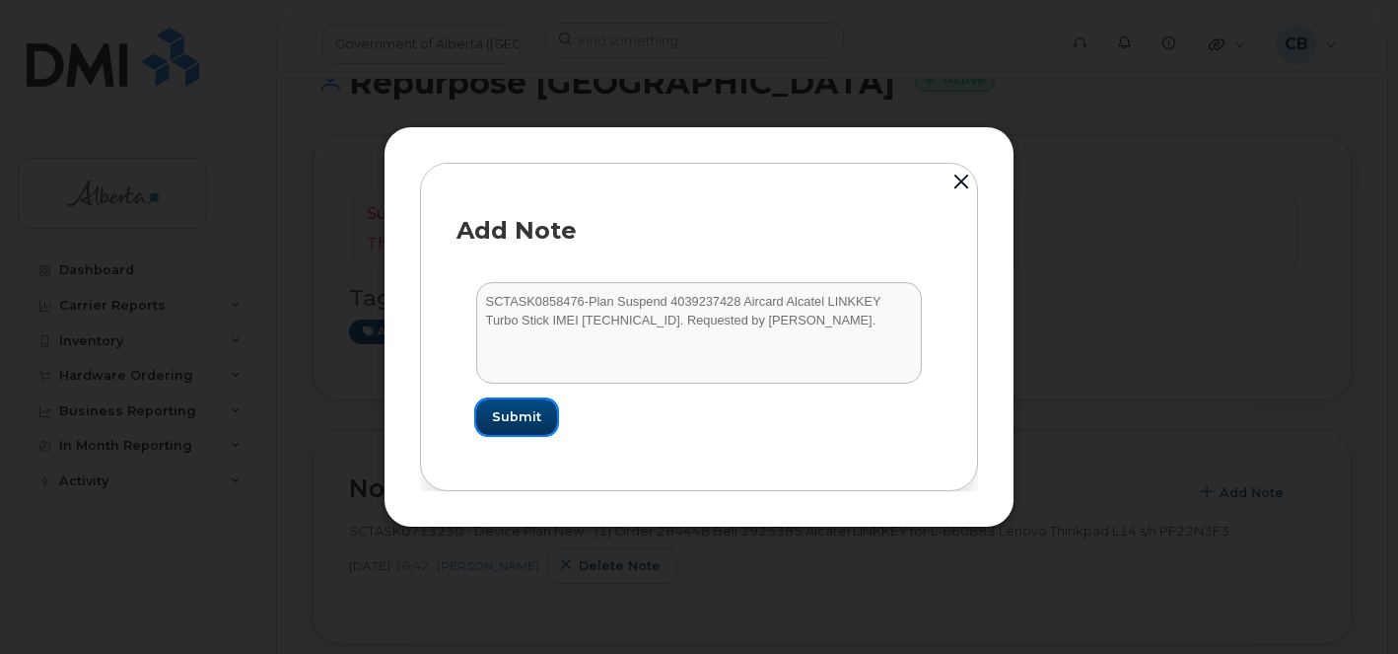
click at [522, 417] on span "Submit" at bounding box center [516, 416] width 49 height 19
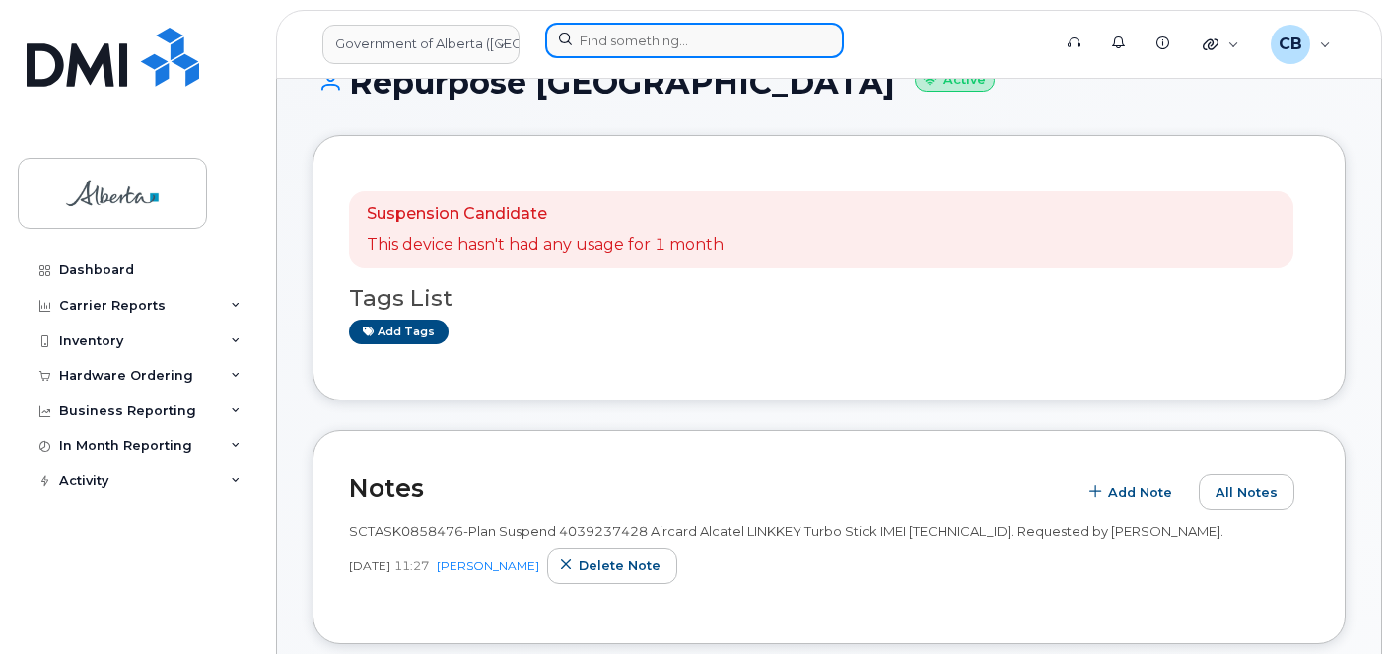
click at [594, 36] on input at bounding box center [694, 40] width 299 height 35
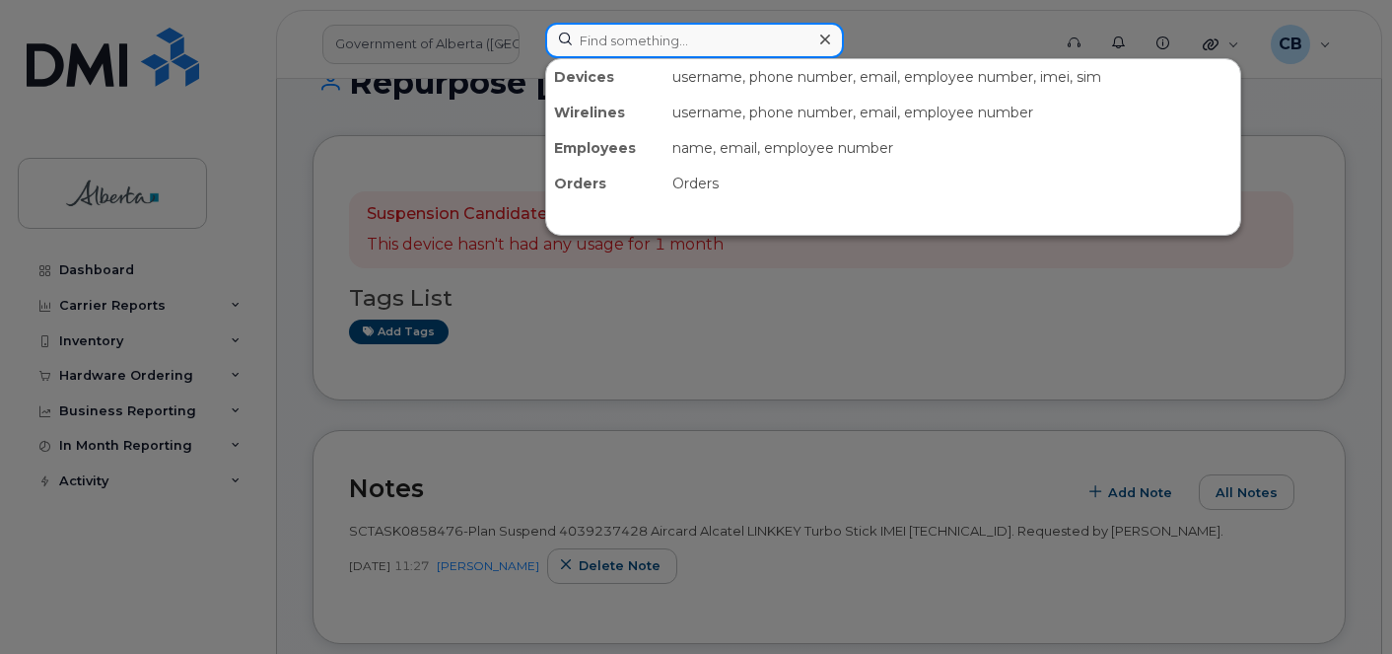
paste input "4035192341"
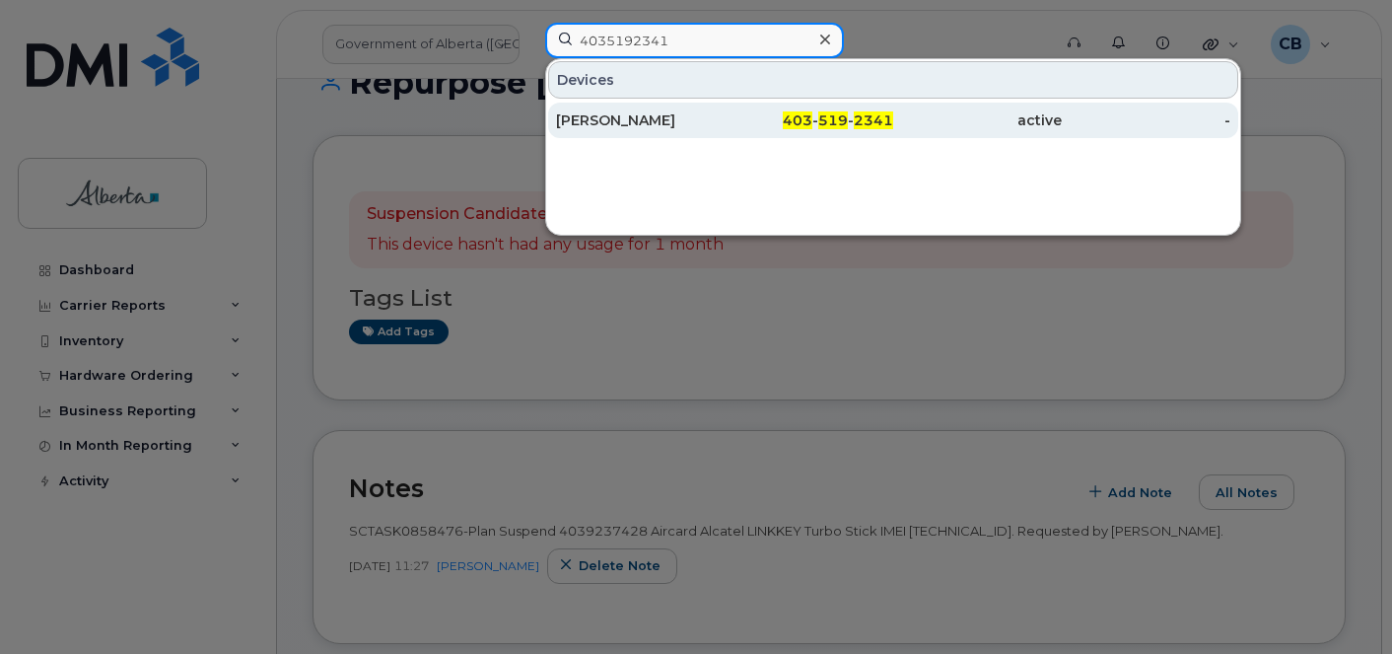
type input "4035192341"
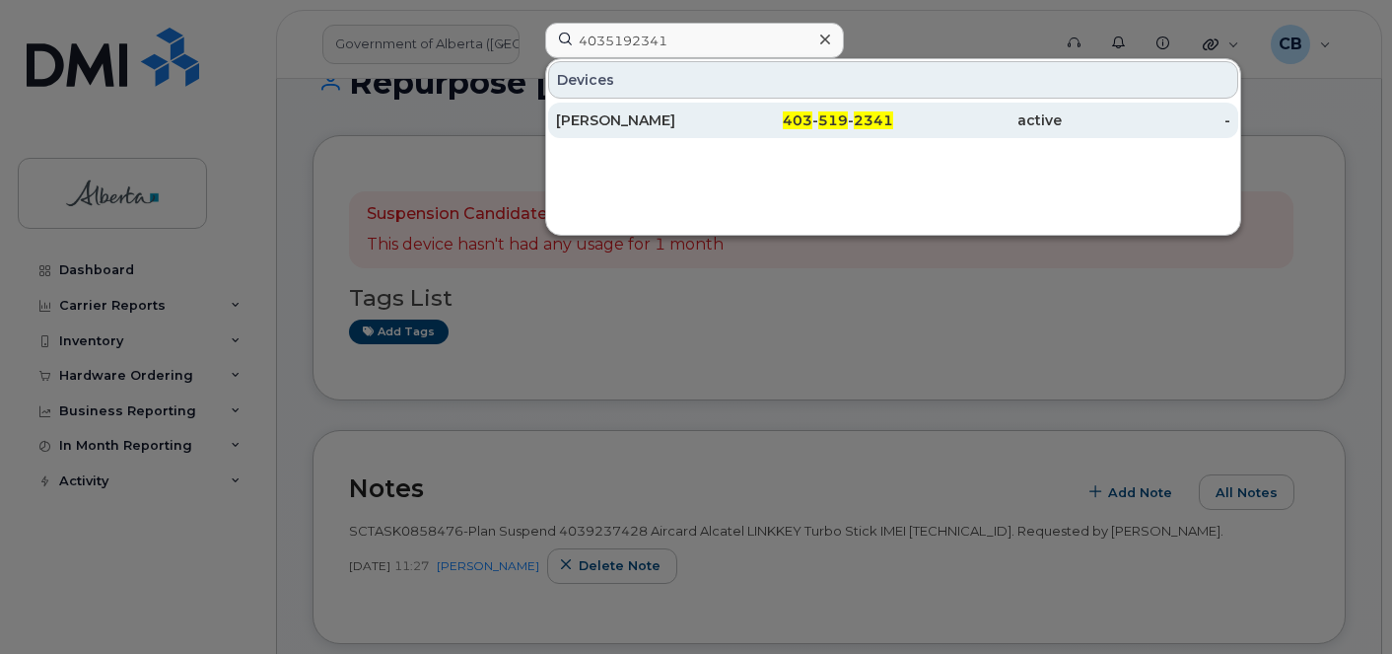
click at [619, 119] on div "[PERSON_NAME]" at bounding box center [640, 120] width 169 height 20
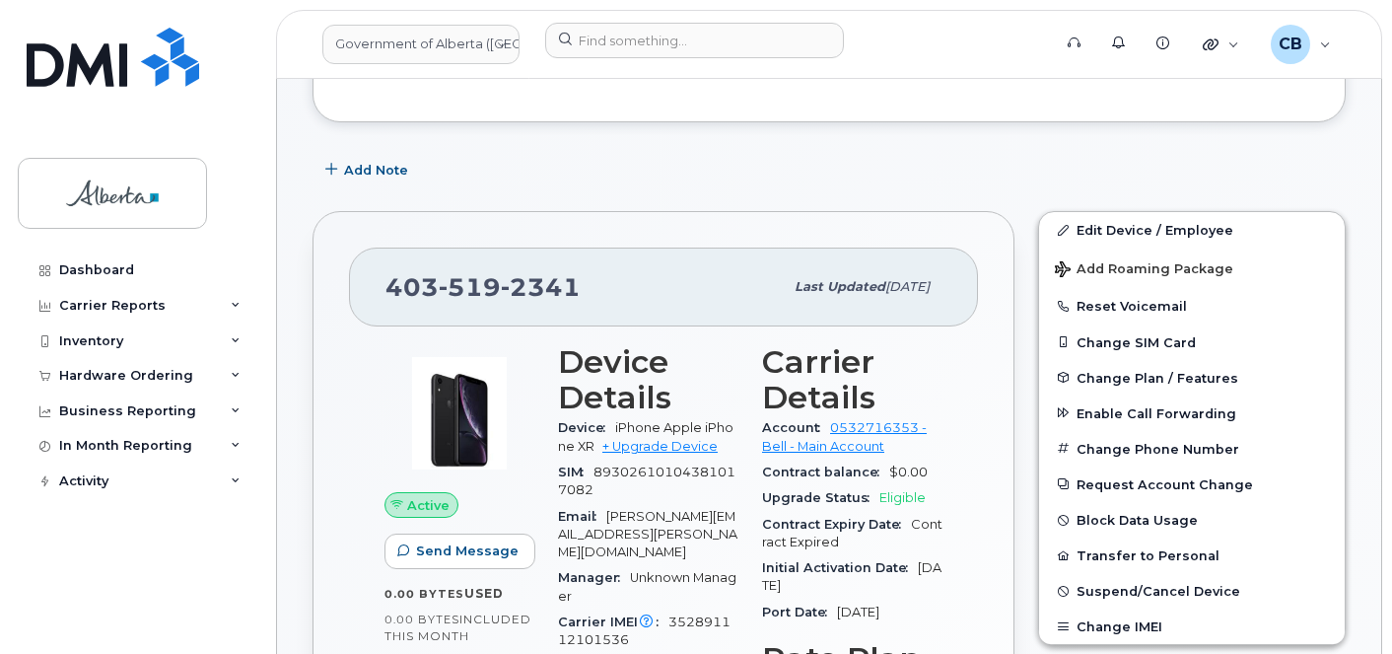
scroll to position [296, 0]
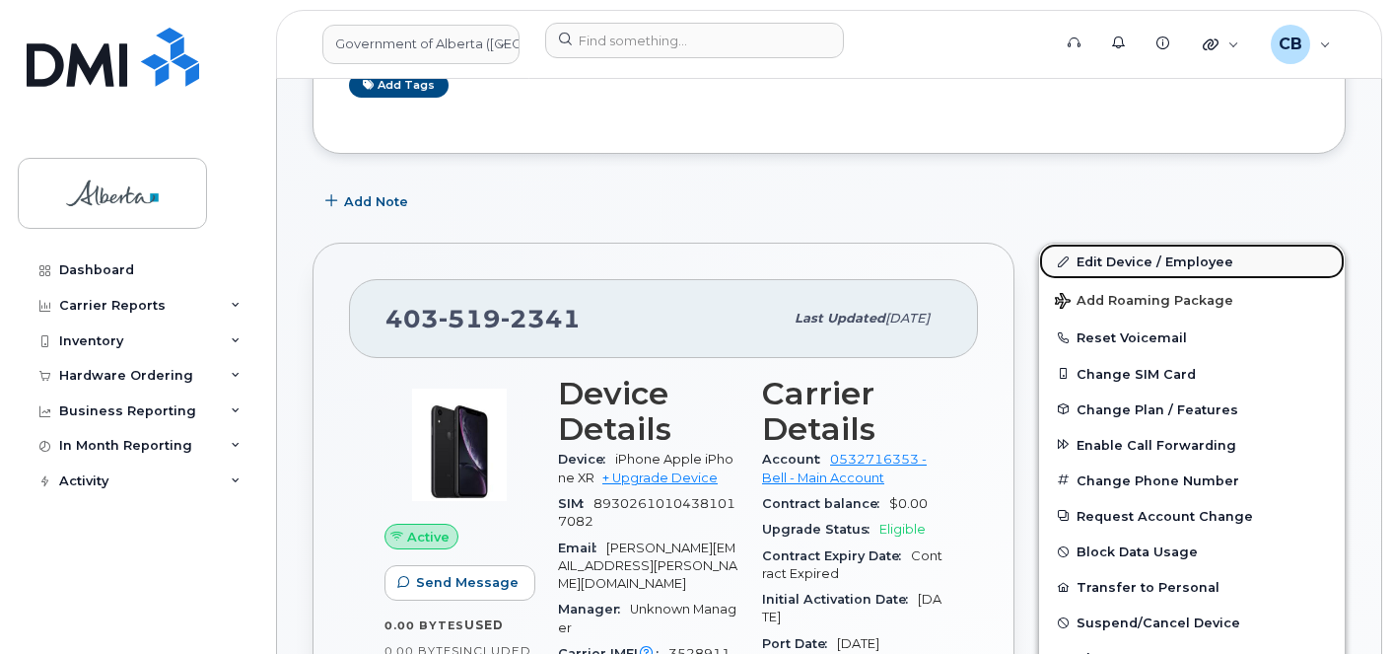
drag, startPoint x: 1115, startPoint y: 256, endPoint x: 1132, endPoint y: 275, distance: 25.1
click at [1115, 257] on link "Edit Device / Employee" at bounding box center [1192, 260] width 306 height 35
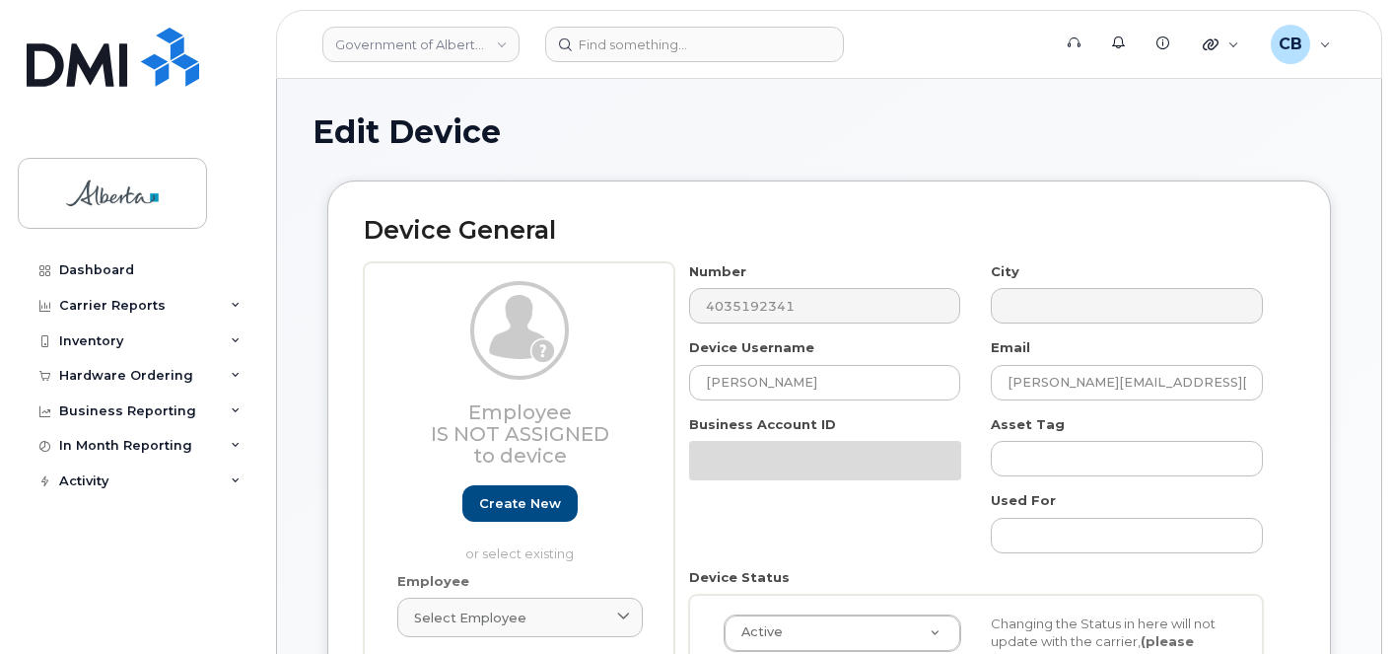
select select "4206363"
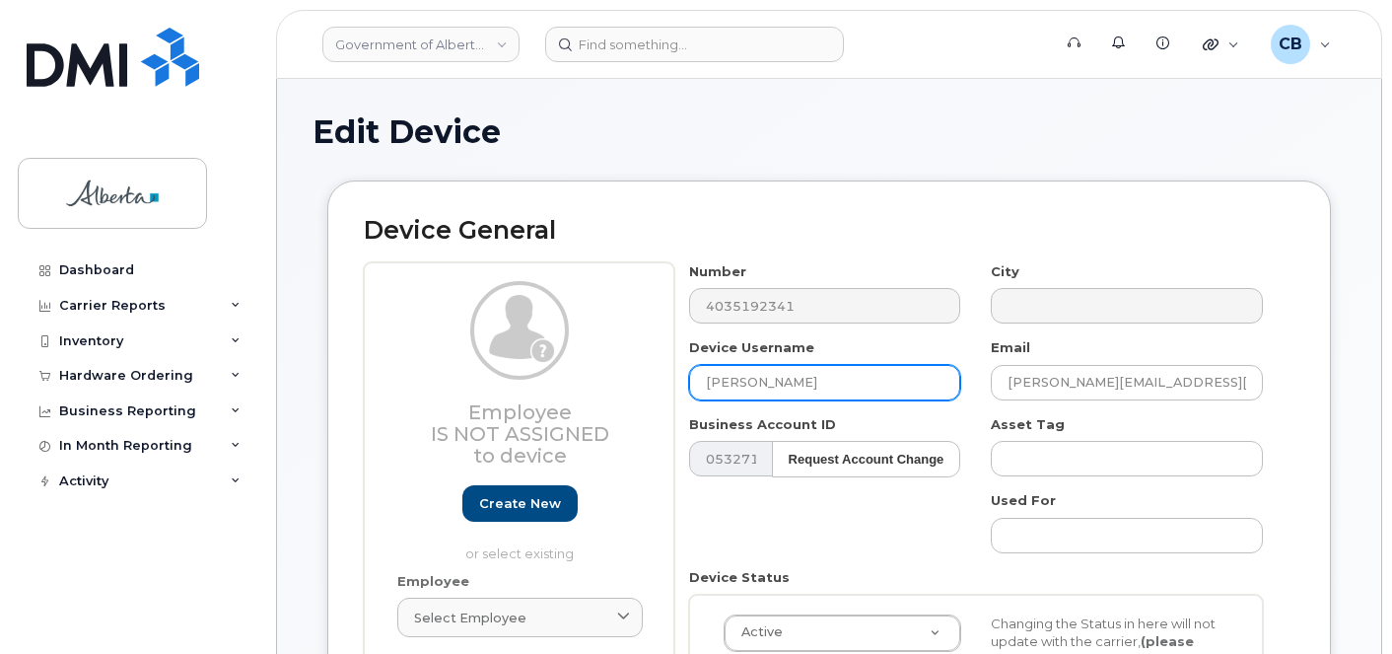
drag, startPoint x: 817, startPoint y: 379, endPoint x: 718, endPoint y: 382, distance: 99.6
click at [674, 380] on div "Device Username [PERSON_NAME]" at bounding box center [825, 369] width 303 height 62
type input "Repurpose [GEOGRAPHIC_DATA]"
drag, startPoint x: 828, startPoint y: 379, endPoint x: 700, endPoint y: 385, distance: 128.3
click at [700, 385] on input "Repurpose [GEOGRAPHIC_DATA]" at bounding box center [825, 382] width 272 height 35
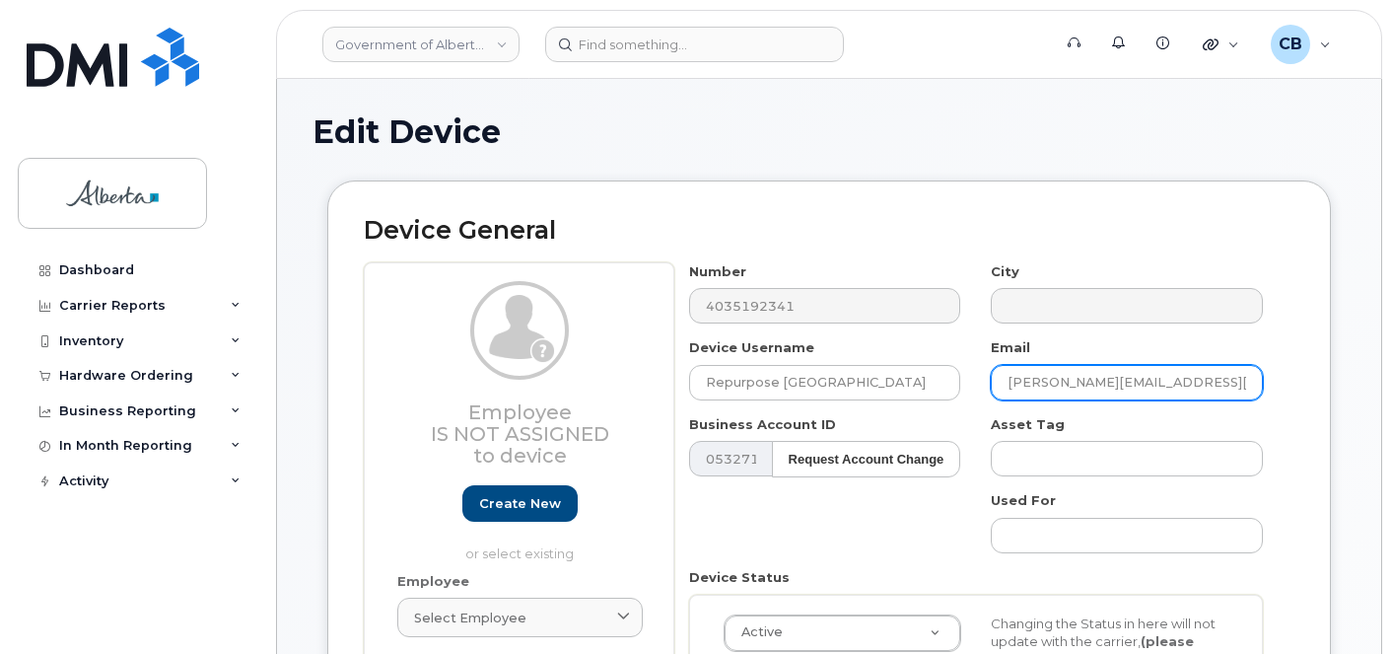
drag, startPoint x: 1109, startPoint y: 380, endPoint x: 975, endPoint y: 380, distance: 134.1
click at [975, 380] on div "Number 4035192341 City Device Username Repurpose [GEOGRAPHIC_DATA] Email [PERSO…" at bounding box center [976, 528] width 604 height 532
paste input "Repurpose [GEOGRAPHIC_DATA]"
click at [1085, 382] on input "Repurpose [EMAIL_ADDRESS][DOMAIN_NAME]" at bounding box center [1127, 382] width 272 height 35
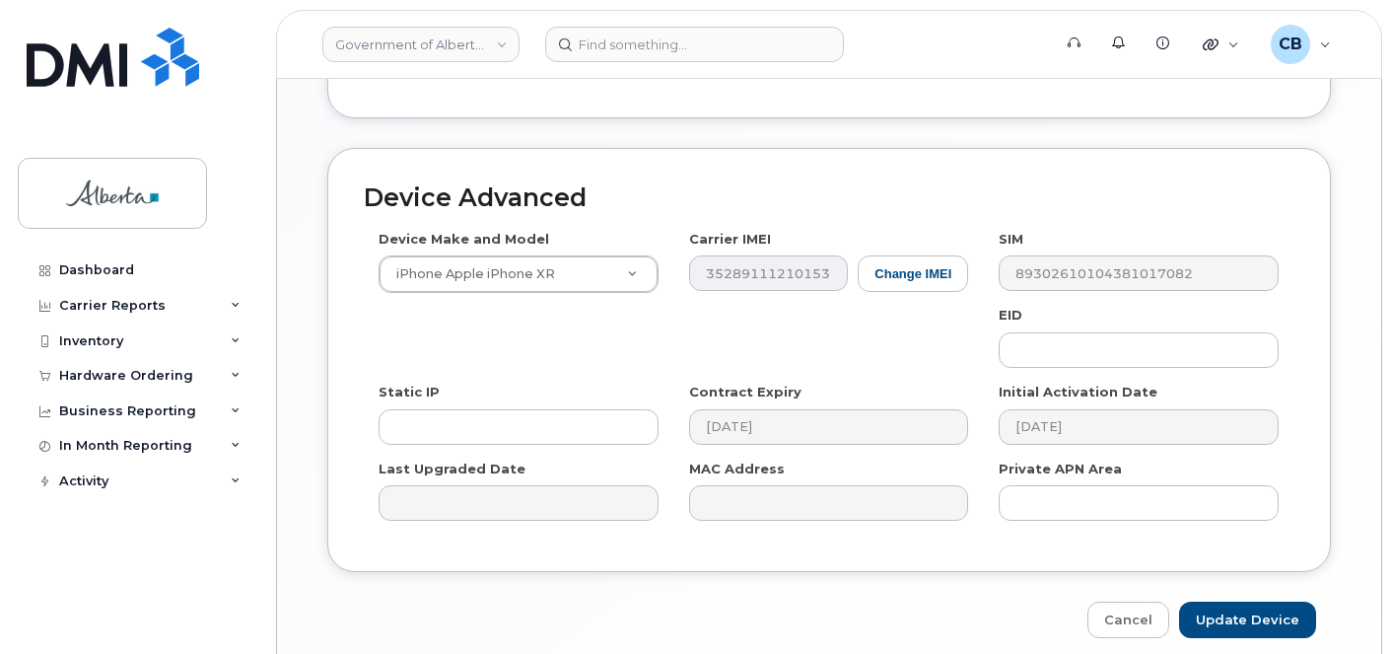
scroll to position [1135, 0]
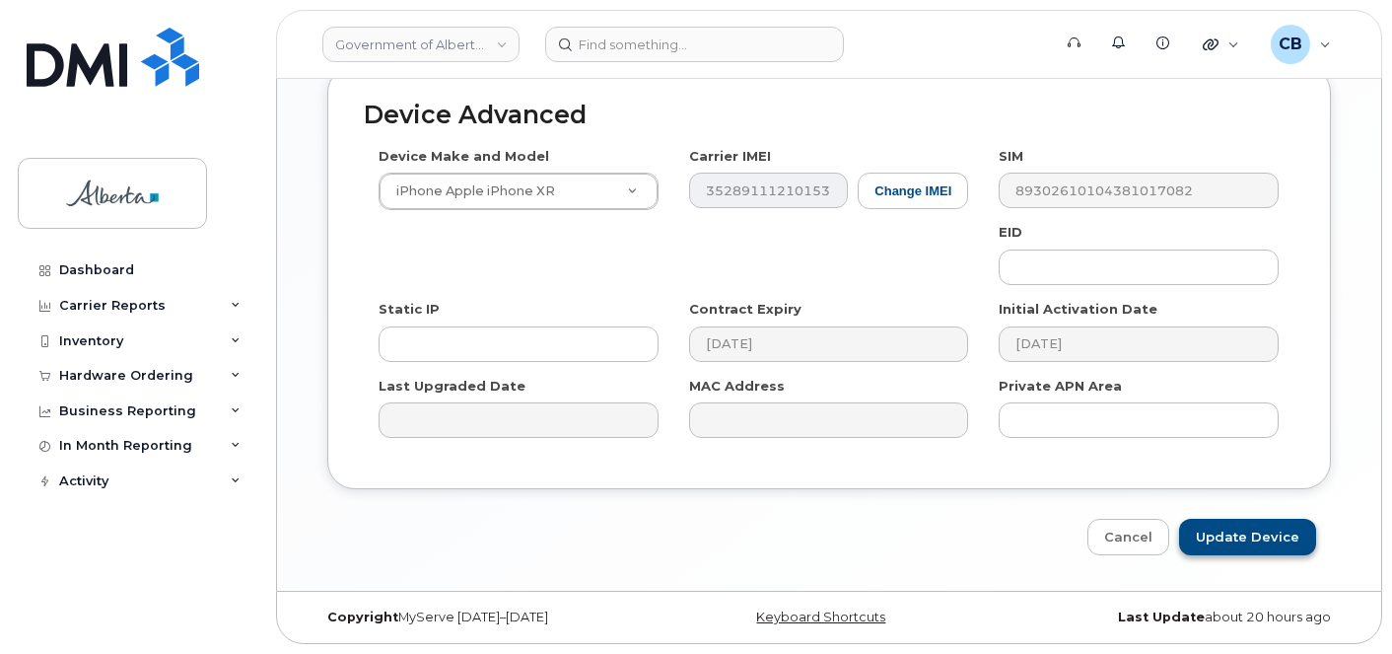
type input "[EMAIL_ADDRESS][DOMAIN_NAME]"
click at [1221, 535] on input "Update Device" at bounding box center [1247, 536] width 137 height 36
type input "Saving..."
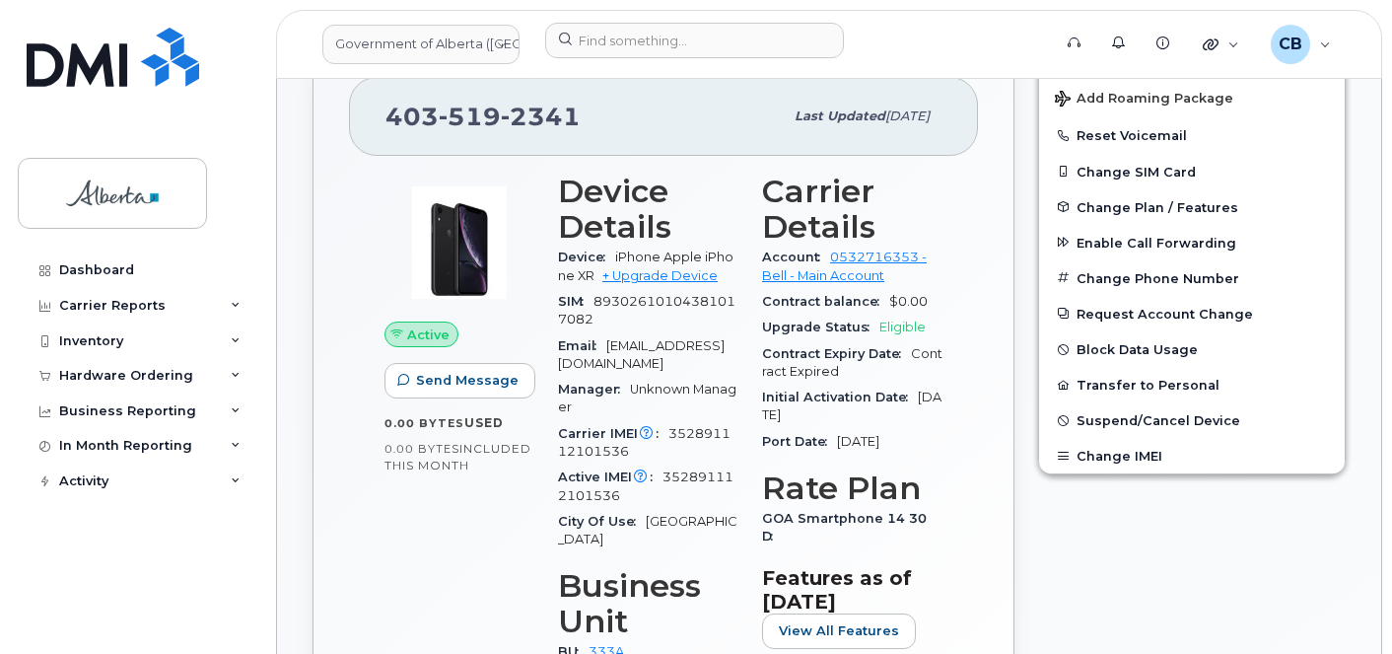
scroll to position [690, 0]
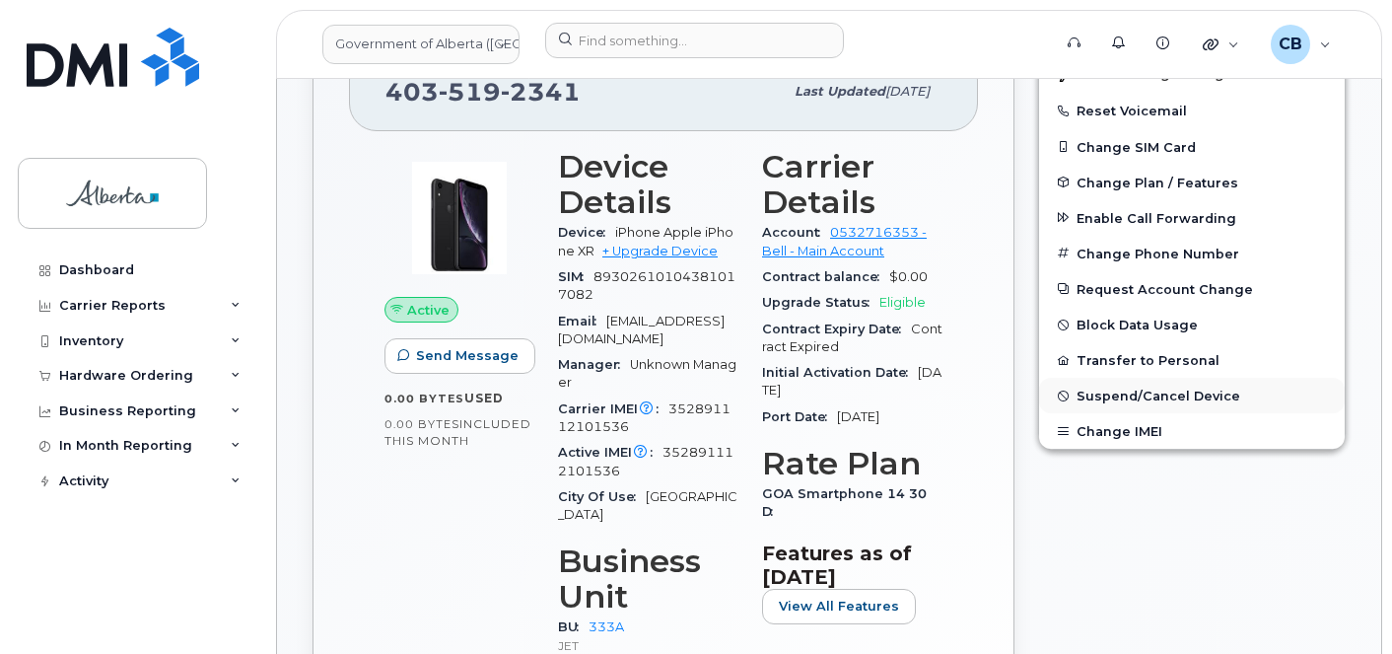
click at [1103, 394] on span "Suspend/Cancel Device" at bounding box center [1158, 395] width 164 height 15
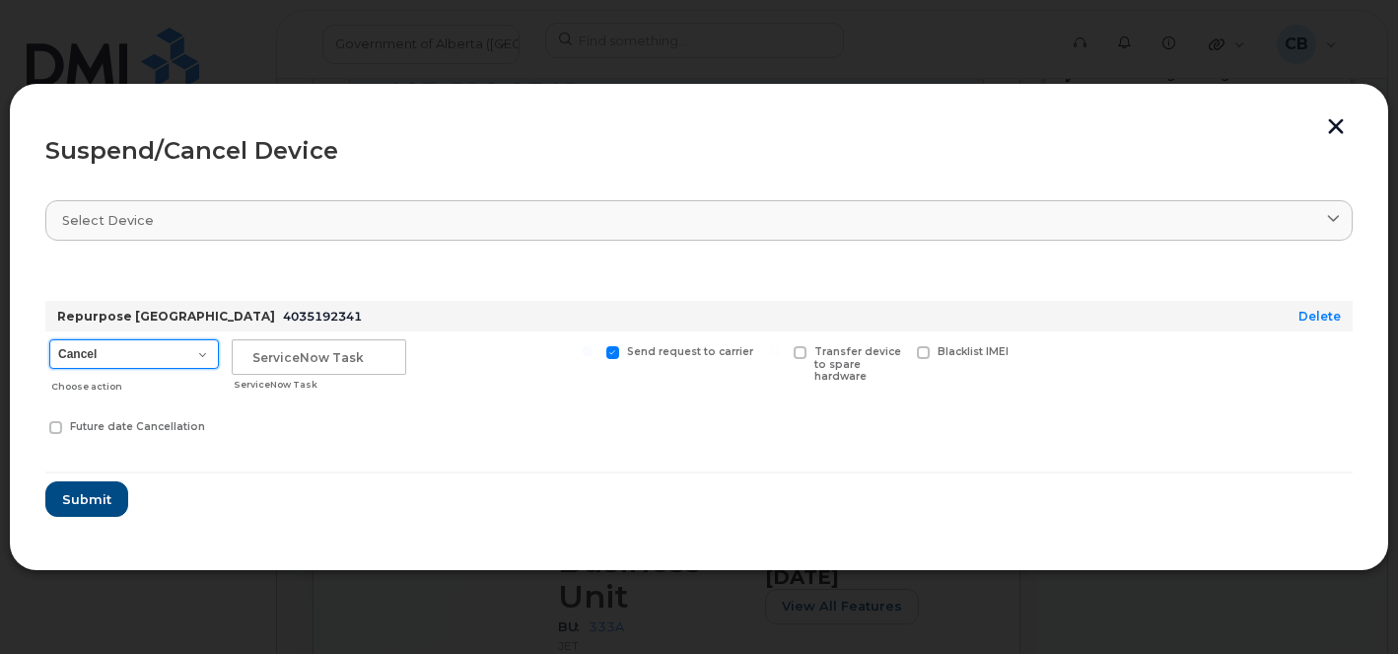
click at [202, 346] on select "Cancel Suspend - Extend Suspension Suspend - Reduced Rate Suspend - Lost Device…" at bounding box center [134, 354] width 170 height 30
select select "[object Object]"
click at [49, 339] on select "Cancel Suspend - Extend Suspension Suspend - Reduced Rate Suspend - Lost Device…" at bounding box center [134, 354] width 170 height 30
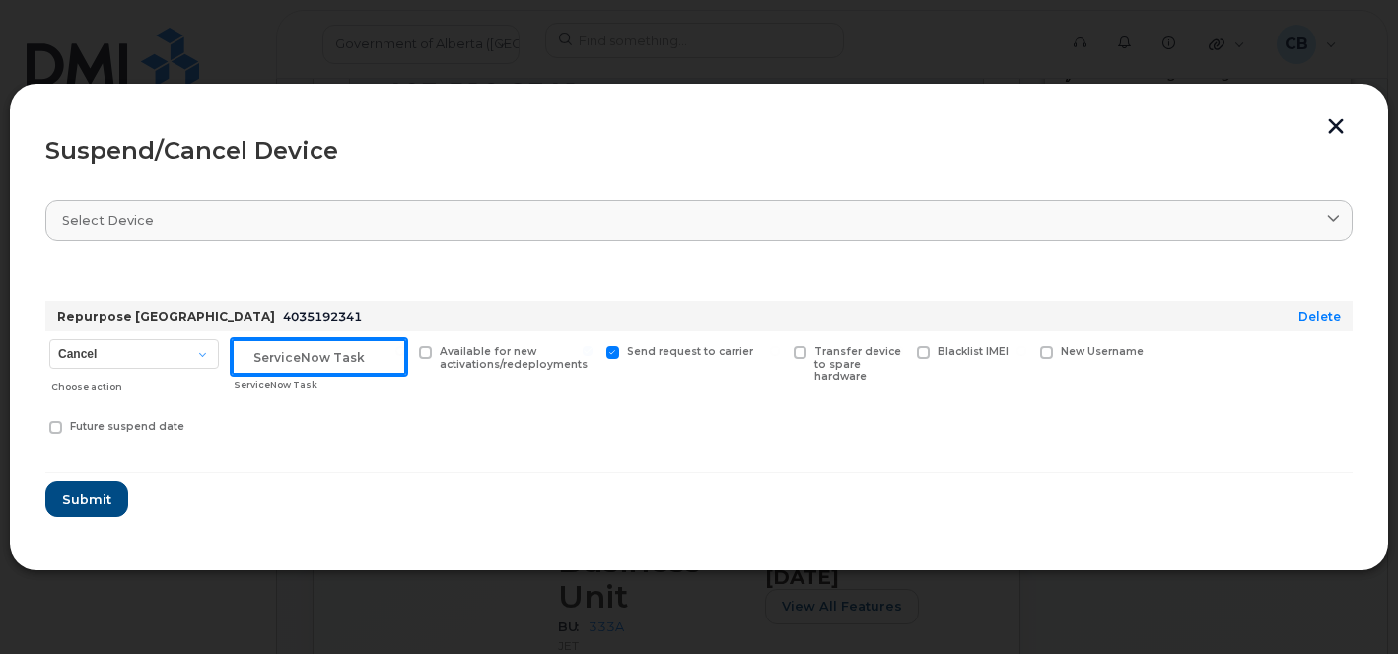
click at [261, 354] on input "text" at bounding box center [319, 356] width 174 height 35
paste input "SCTASK0858476"
type input "SCTASK0858476"
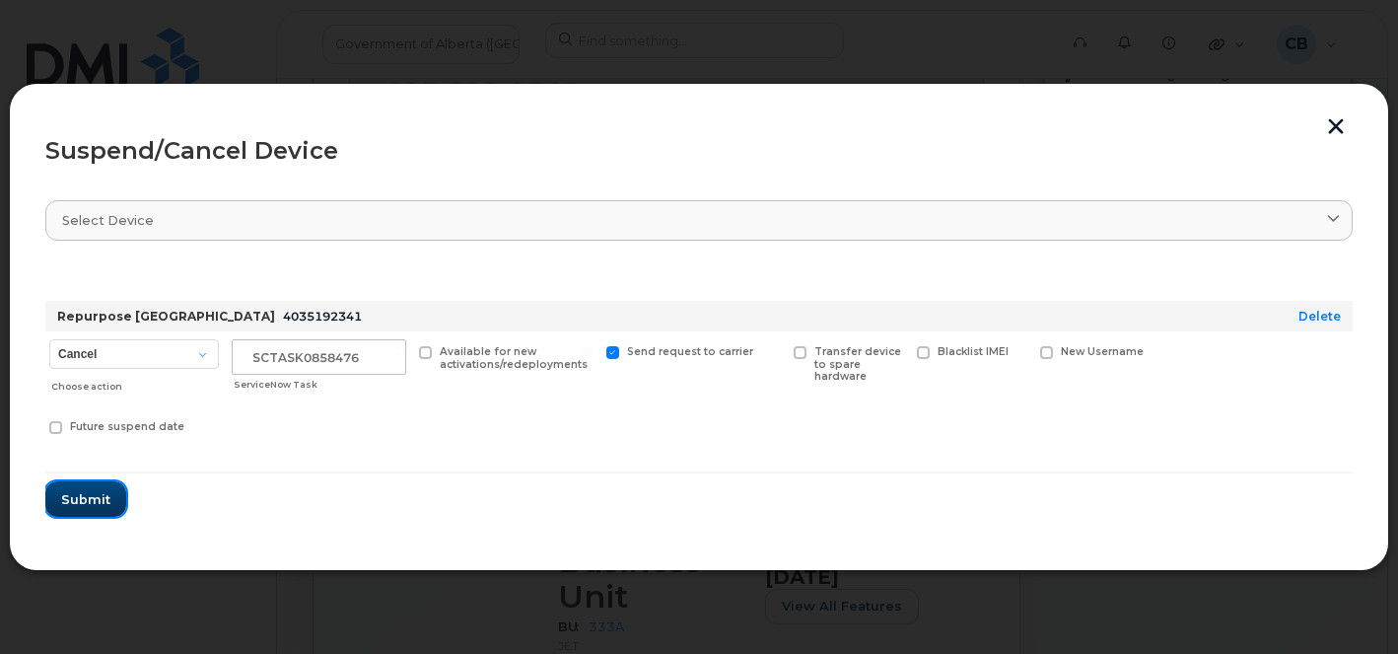
click at [103, 499] on span "Submit" at bounding box center [85, 499] width 49 height 19
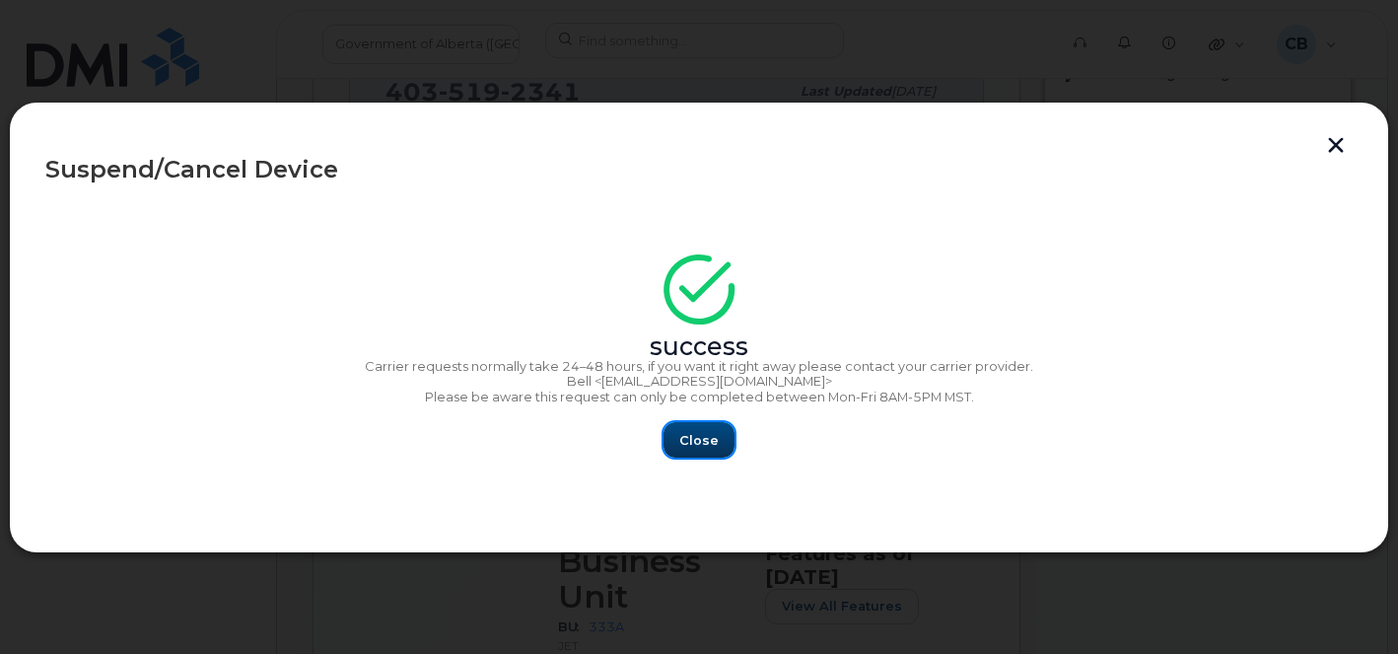
click at [712, 441] on span "Close" at bounding box center [698, 440] width 39 height 19
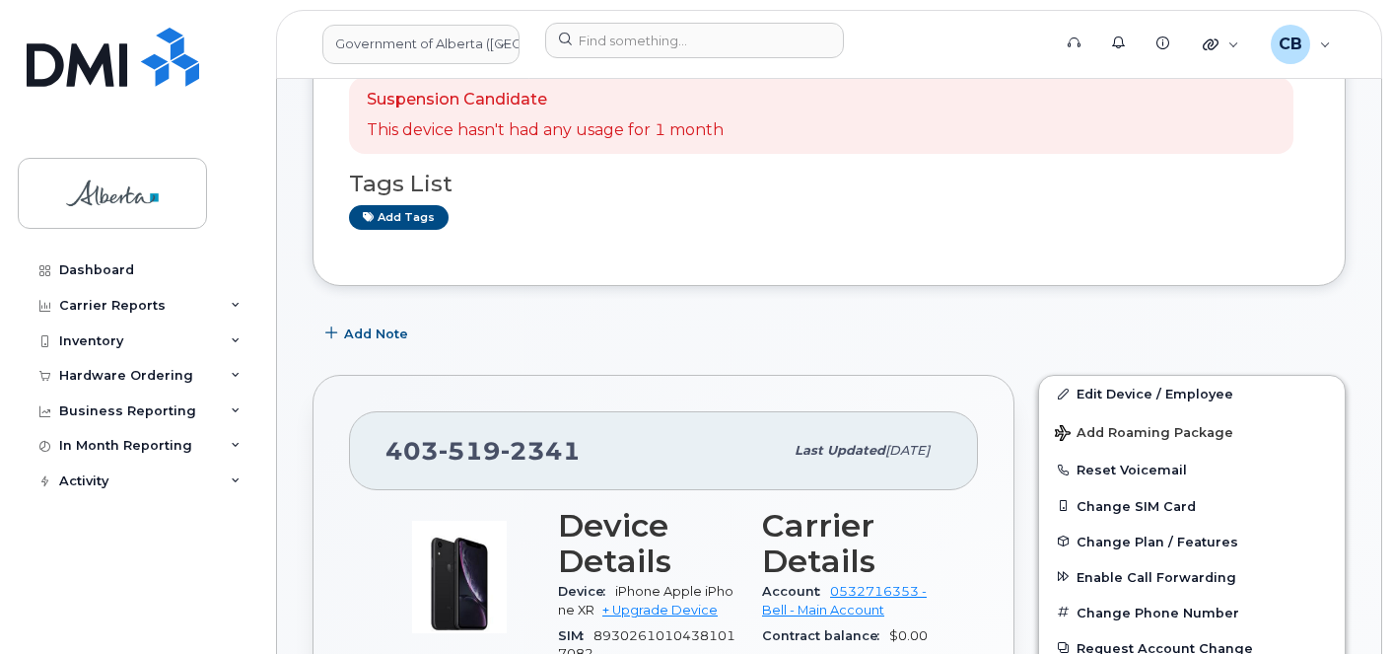
scroll to position [296, 0]
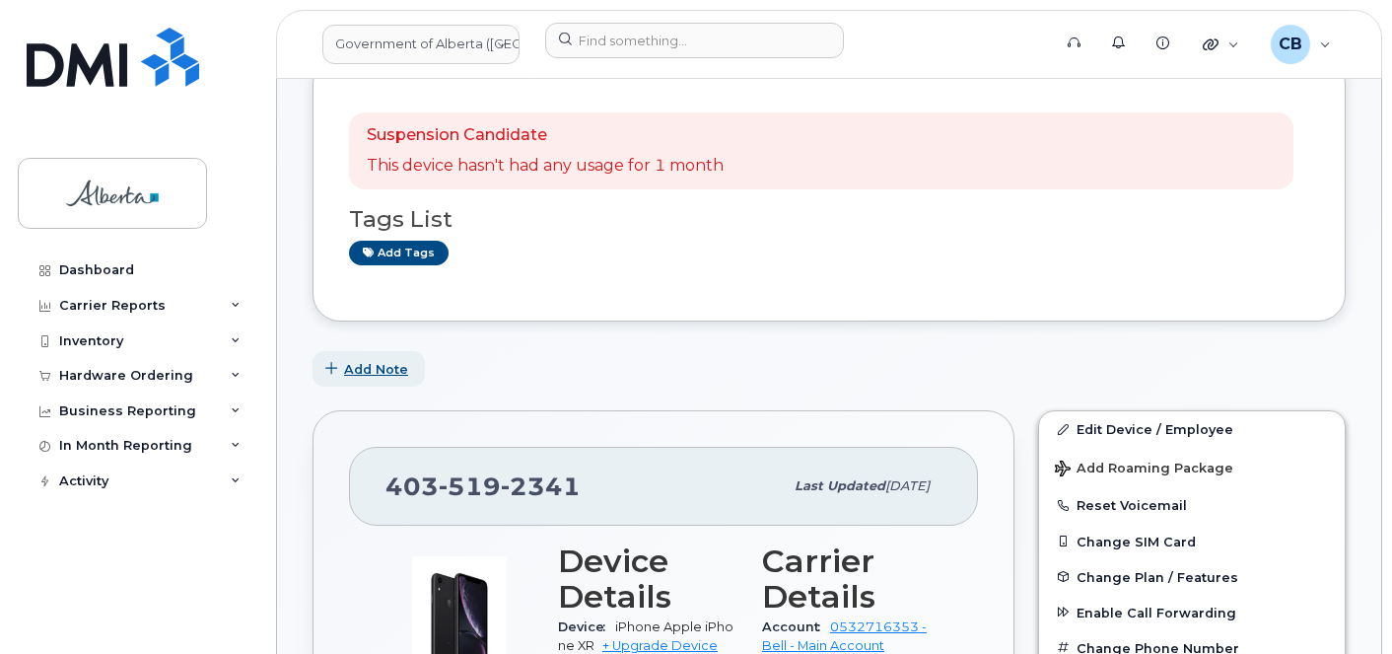
click at [394, 362] on span "Add Note" at bounding box center [376, 369] width 64 height 19
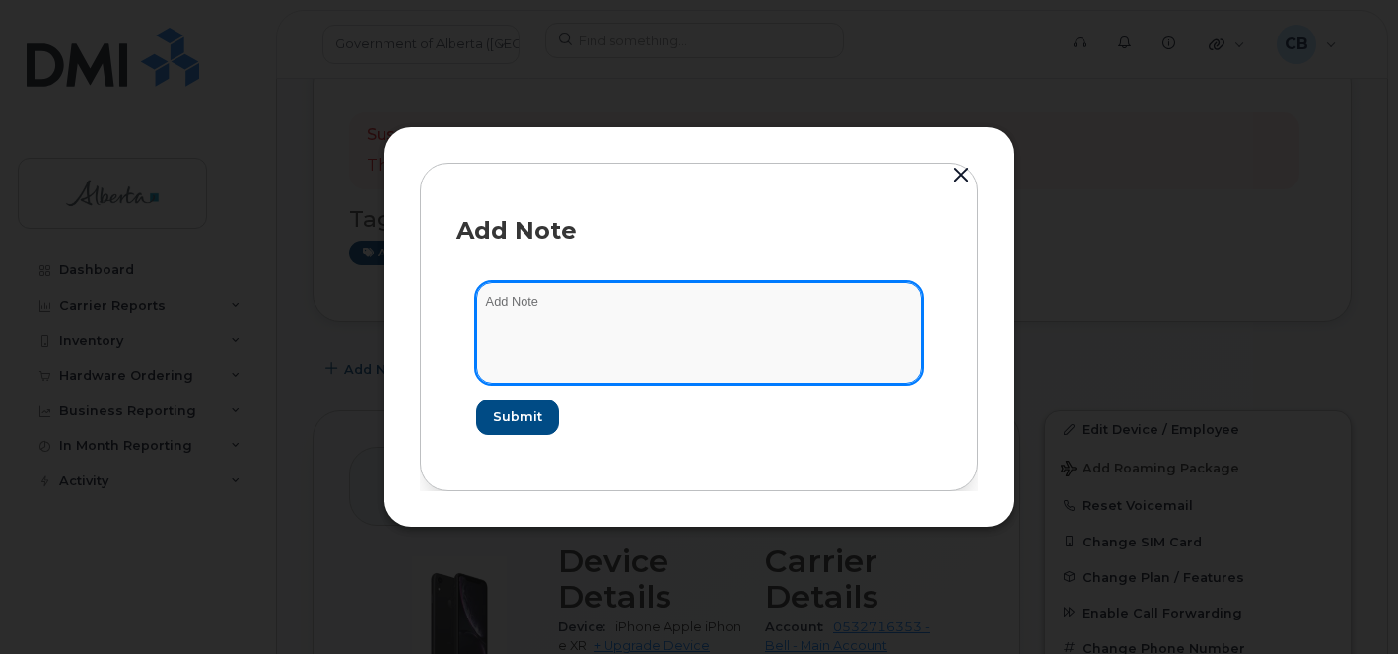
click at [506, 299] on textarea at bounding box center [699, 332] width 446 height 101
paste textarea "SCTASK0858476"
paste textarea "-Plan Suspend 4039237428 Aircard Alcatel LINKKEY Turbo Stick IMEI 0156930003177…"
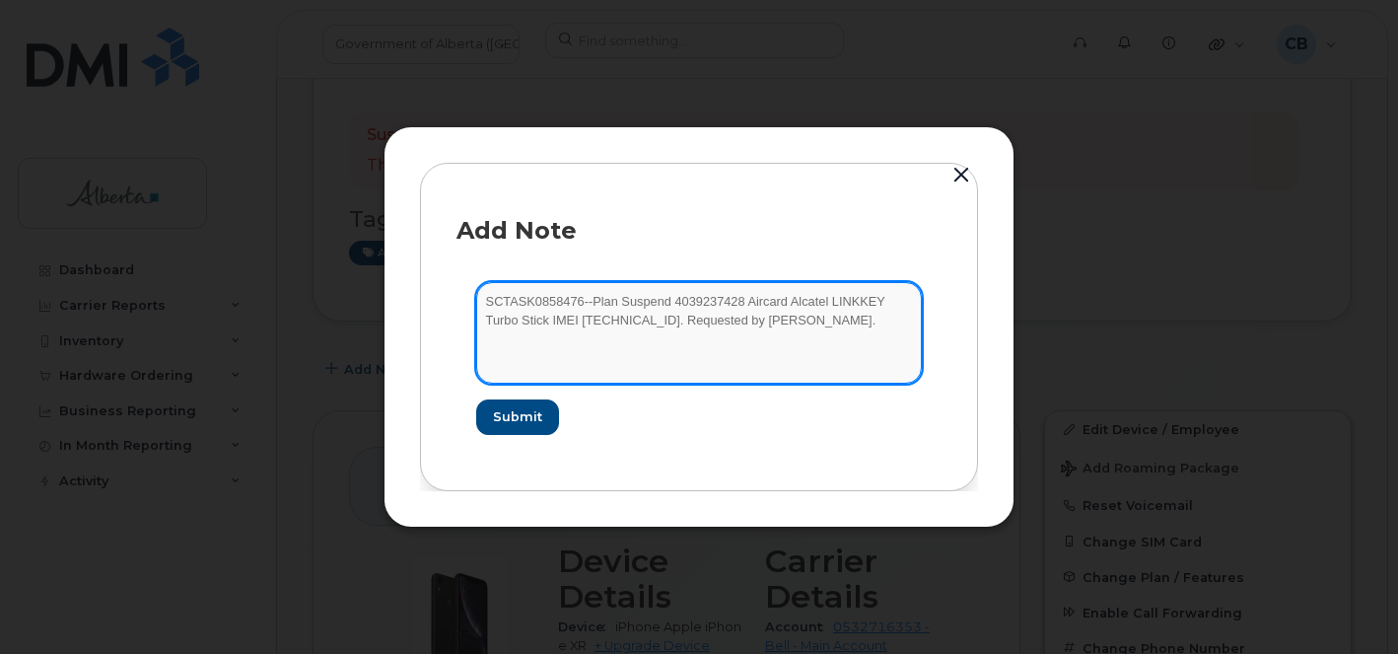
click at [689, 299] on textarea "SCTASK0858476--Plan Suspend 4039237428 Aircard Alcatel LINKKEY Turbo Stick IMEI…" at bounding box center [699, 332] width 446 height 101
click at [689, 298] on textarea "SCTASK0858476--Plan Suspend 4039237428 Aircard Alcatel LINKKEY Turbo Stick IMEI…" at bounding box center [699, 332] width 446 height 101
paste textarea "5192341"
click at [753, 297] on textarea "SCTASK0858476--Plan Suspend 4035192341 Aircard Alcatel LINKKEY Turbo Stick IMEI…" at bounding box center [699, 332] width 446 height 101
click at [753, 296] on textarea "SCTASK0858476--Plan Suspend 4035192341 Aircard Alcatel LINKKEY Turbo Stick IMEI…" at bounding box center [699, 332] width 446 height 101
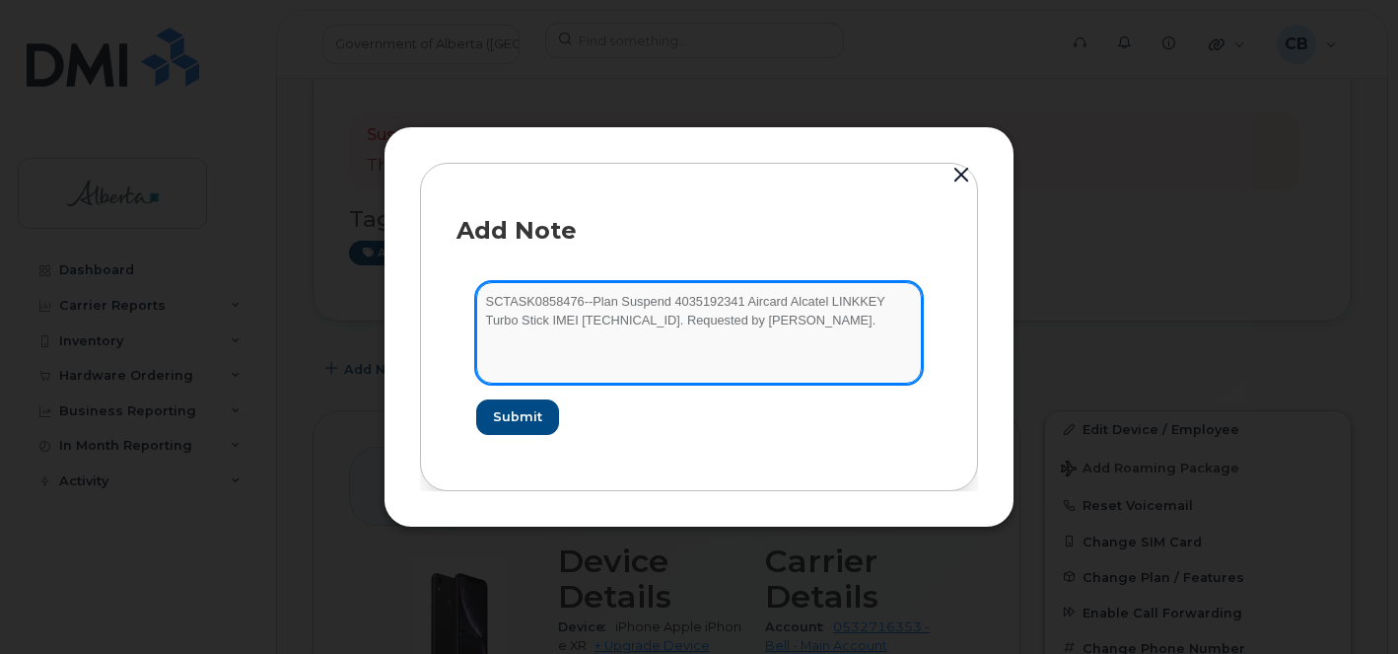
click at [641, 318] on textarea "SCTASK0858476--Plan Suspend 4035192341 Aircard Alcatel LINKKEY Turbo Stick IMEI…" at bounding box center [699, 332] width 446 height 101
paste textarea "iPhone XR 352891112101536 FFWD6PBTKXKN"
click at [485, 323] on textarea "SCTASK0858476--Plan Suspend 4035192341 iPhone XR 352891112101536 FFWD6PBTKXKN. …" at bounding box center [699, 332] width 446 height 101
click at [487, 319] on textarea "SCTASK0858476--Plan Suspend 4035192341 iPhone XR 352891112101536 FFWD6PBTKXKN. …" at bounding box center [699, 332] width 446 height 101
click at [590, 299] on textarea "SCTASK0858476--Plan Suspend 4035192341 iPhone XR 352891112101536 FFWD6PBTKXKN. …" at bounding box center [699, 332] width 446 height 101
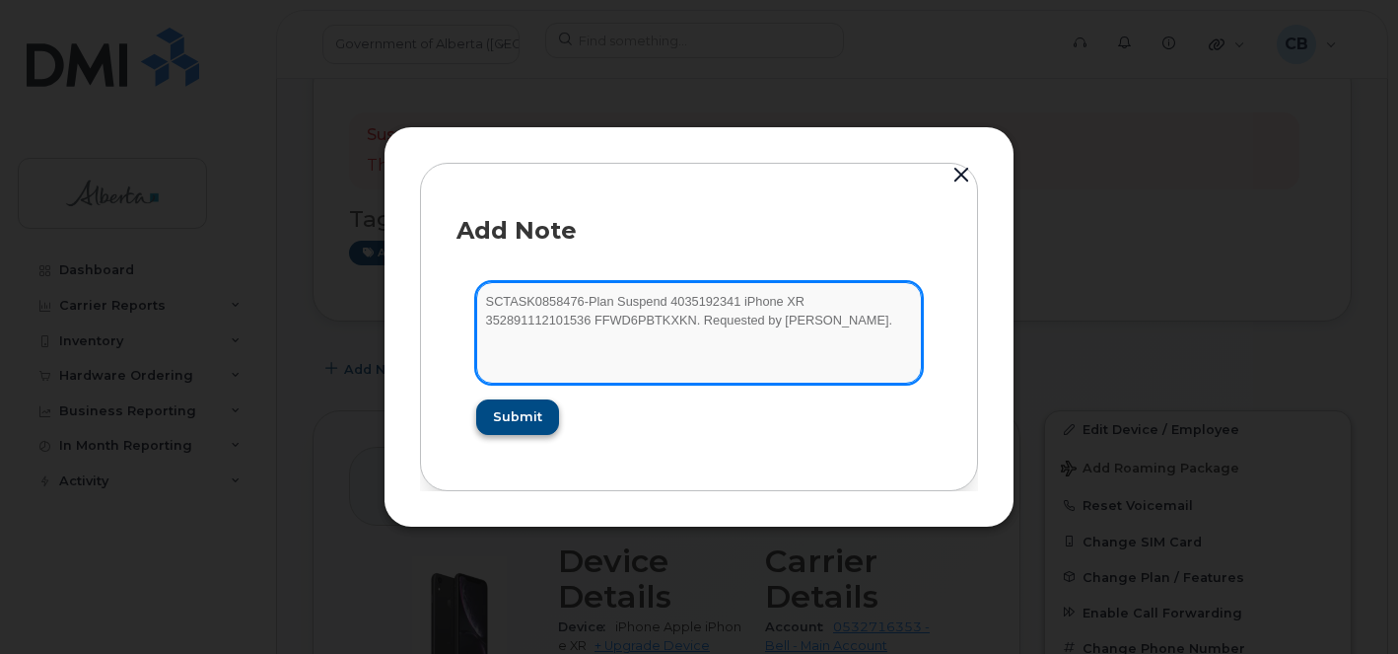
type textarea "SCTASK0858476-Plan Suspend 4035192341 iPhone XR 352891112101536 FFWD6PBTKXKN. R…"
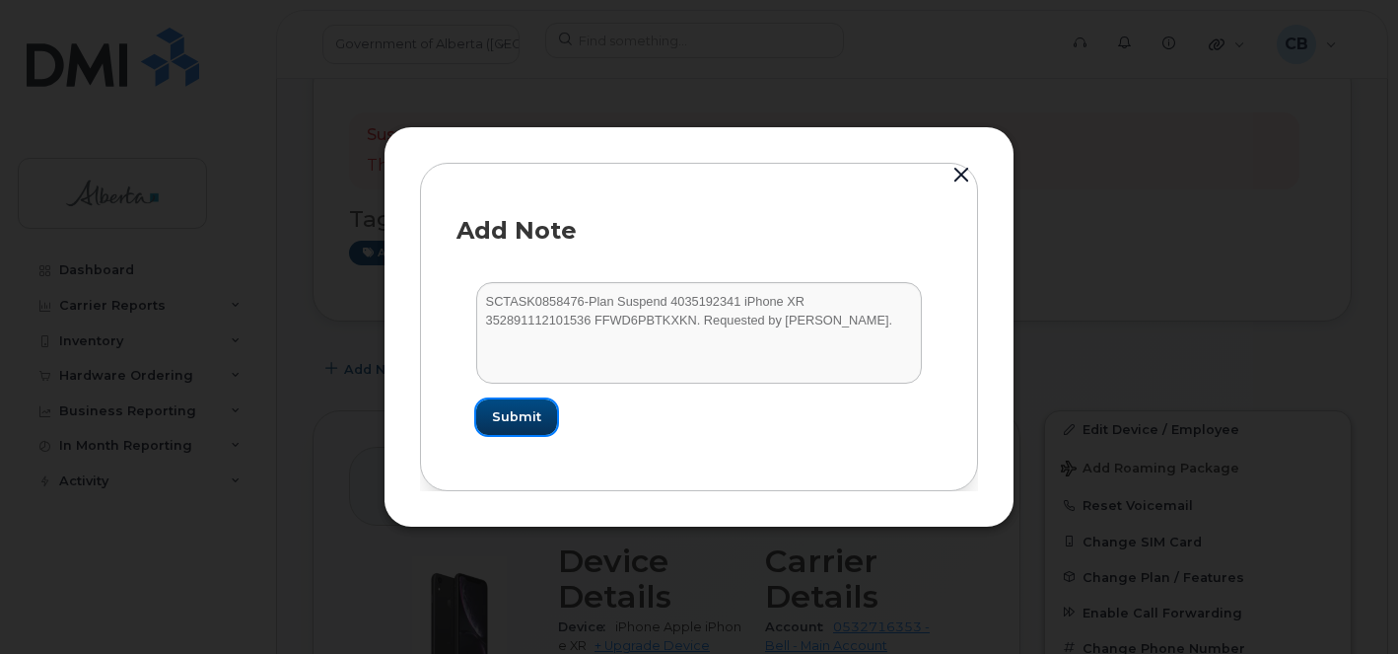
drag, startPoint x: 517, startPoint y: 419, endPoint x: 559, endPoint y: 432, distance: 43.3
click at [517, 420] on span "Submit" at bounding box center [516, 416] width 49 height 19
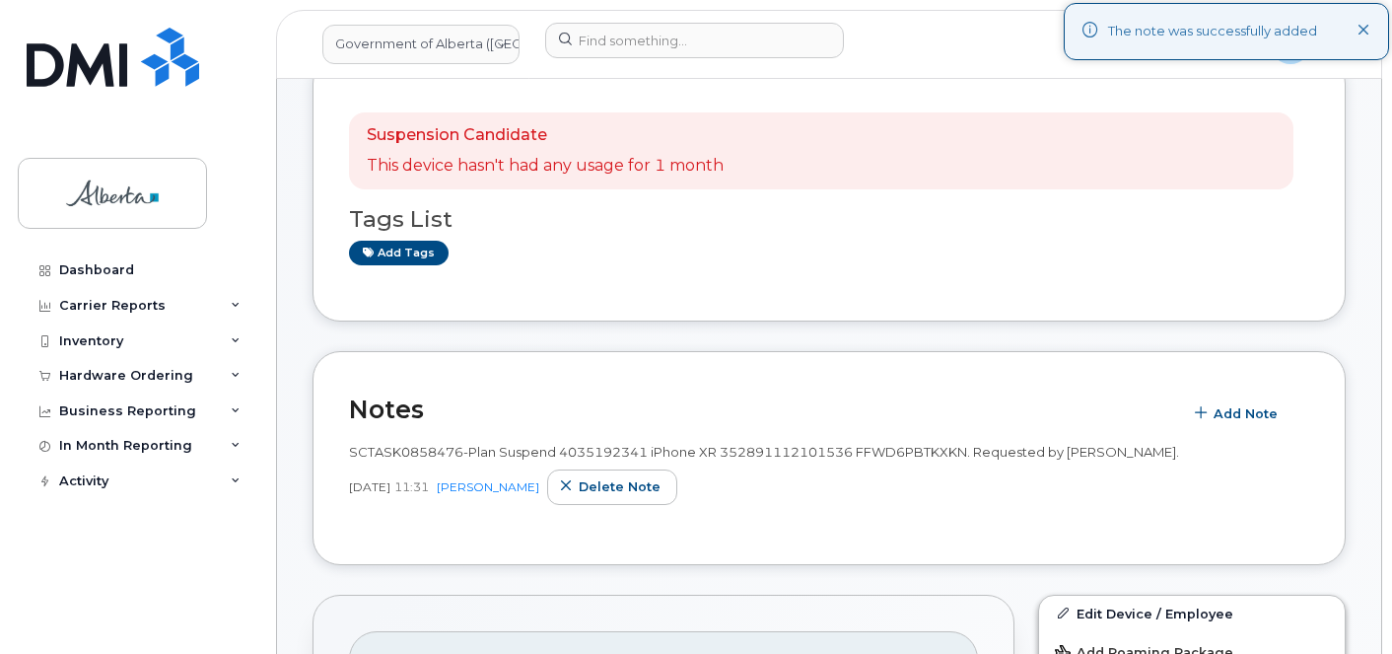
click at [1365, 35] on icon at bounding box center [1363, 31] width 13 height 13
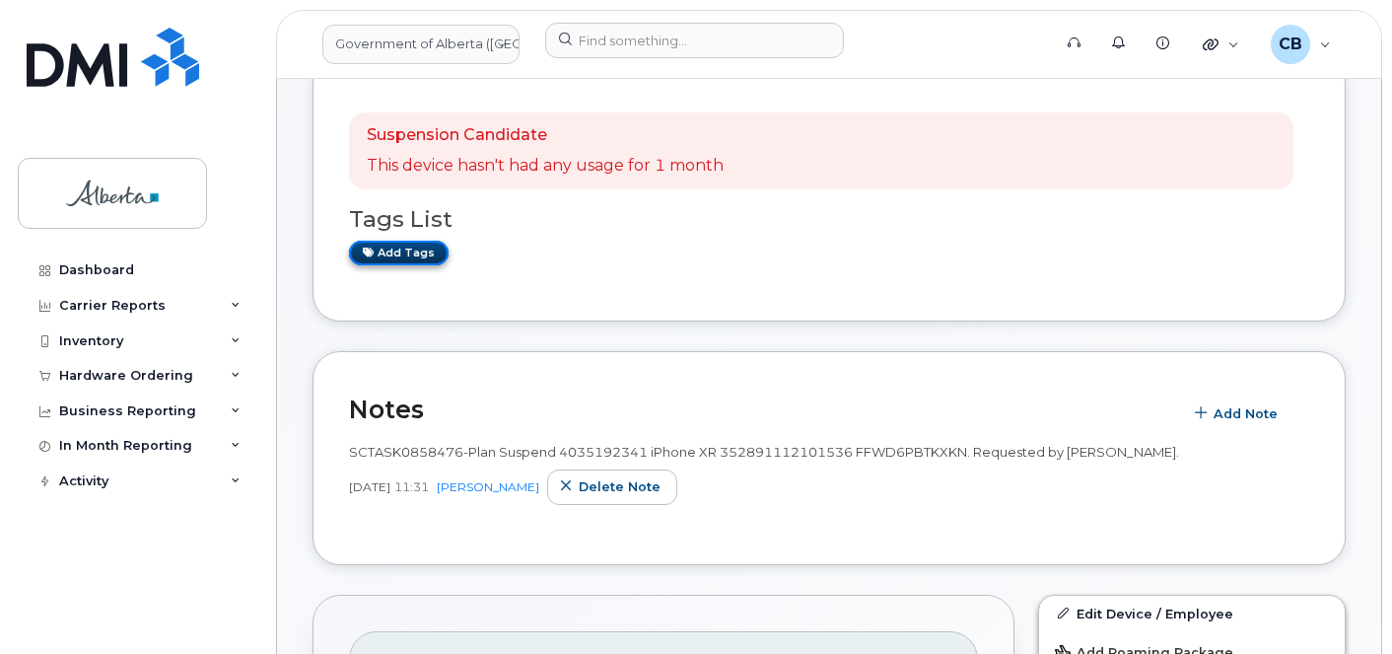
click at [413, 256] on link "Add tags" at bounding box center [399, 253] width 100 height 25
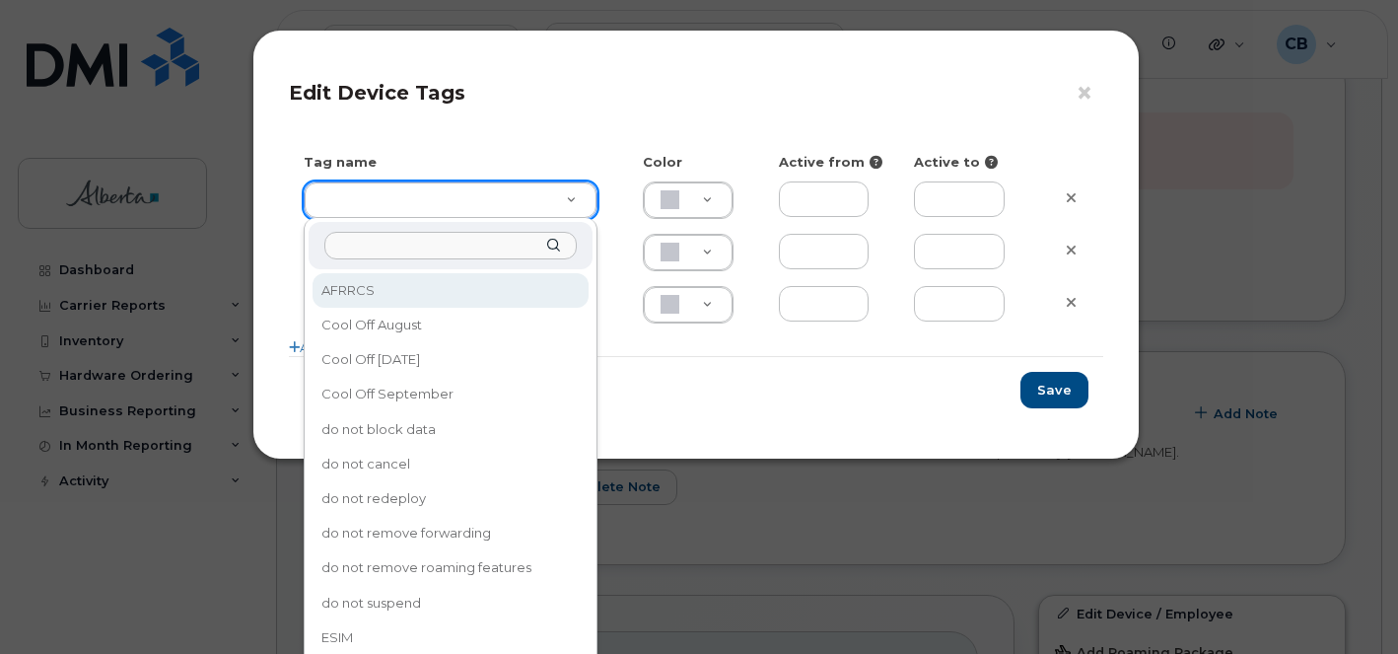
drag, startPoint x: 373, startPoint y: 195, endPoint x: 383, endPoint y: 228, distance: 34.3
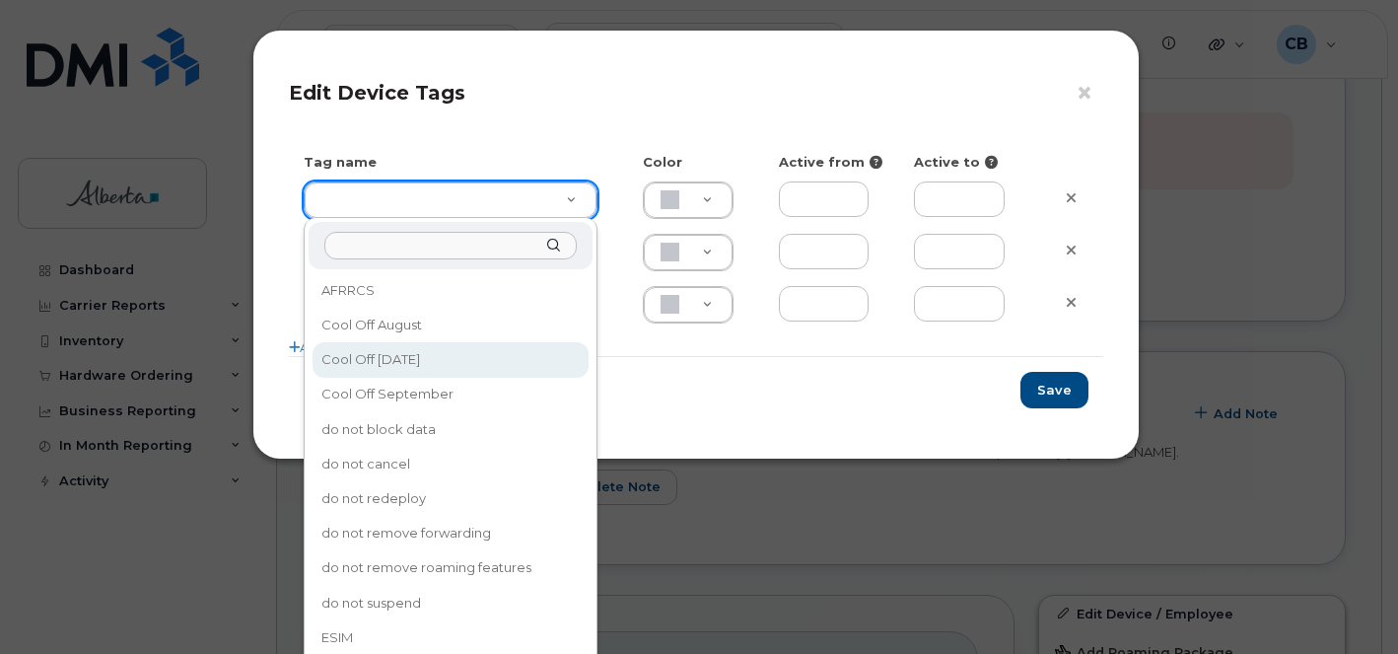
type input "Cool Off [DATE]"
type input "D6CDC1"
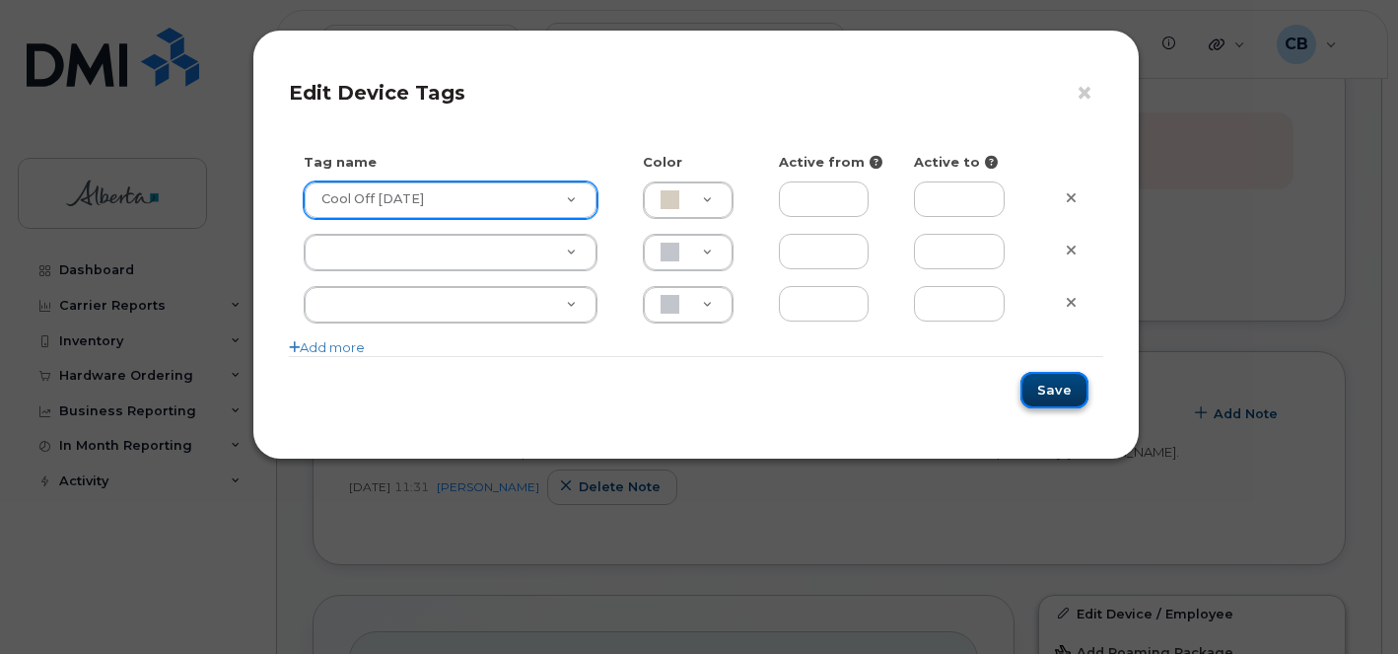
click at [1057, 401] on button "Save" at bounding box center [1054, 390] width 68 height 36
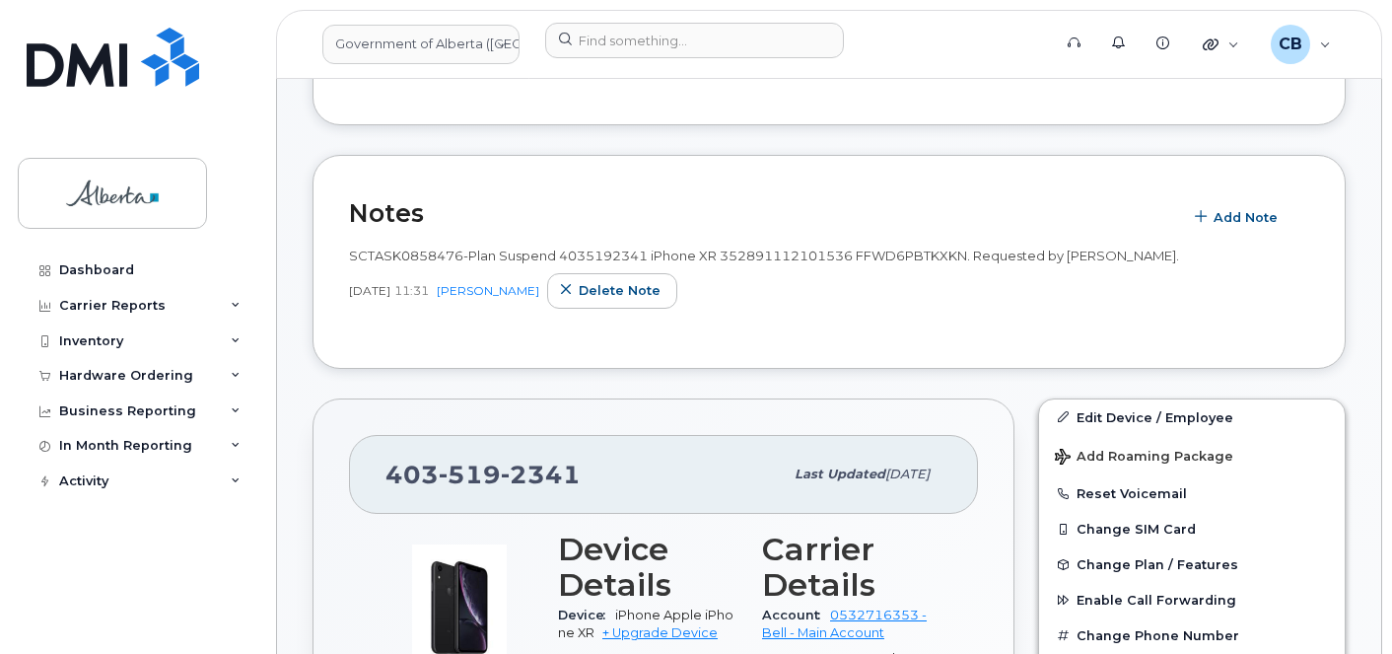
scroll to position [493, 0]
drag, startPoint x: 1163, startPoint y: 253, endPoint x: 343, endPoint y: 245, distance: 820.1
click at [343, 245] on div "Notes Add Note SCTASK0858476-Plan Suspend 4035192341 iPhone XR 352891112101536 …" at bounding box center [828, 261] width 1033 height 214
copy span "SCTASK0858476-Plan Suspend 4035192341 iPhone XR 352891112101536 FFWD6PBTKXKN. R…"
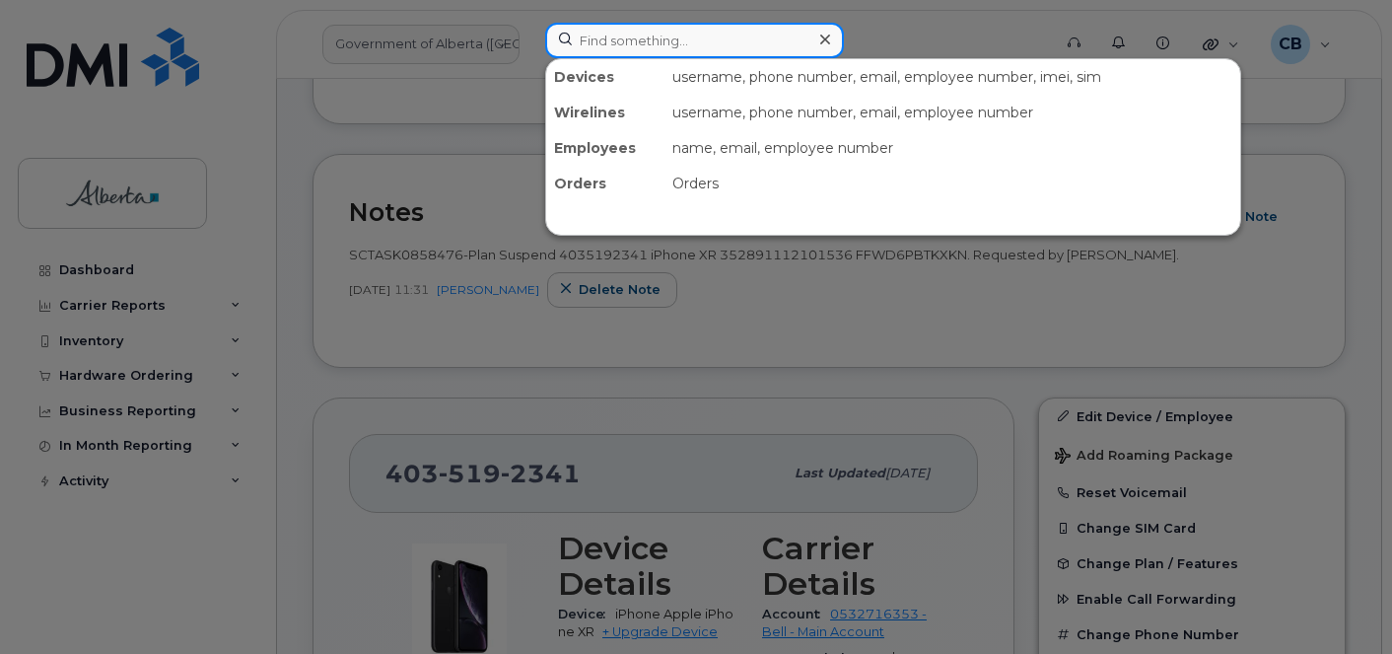
click at [669, 41] on input at bounding box center [694, 40] width 299 height 35
paste input "4039237428"
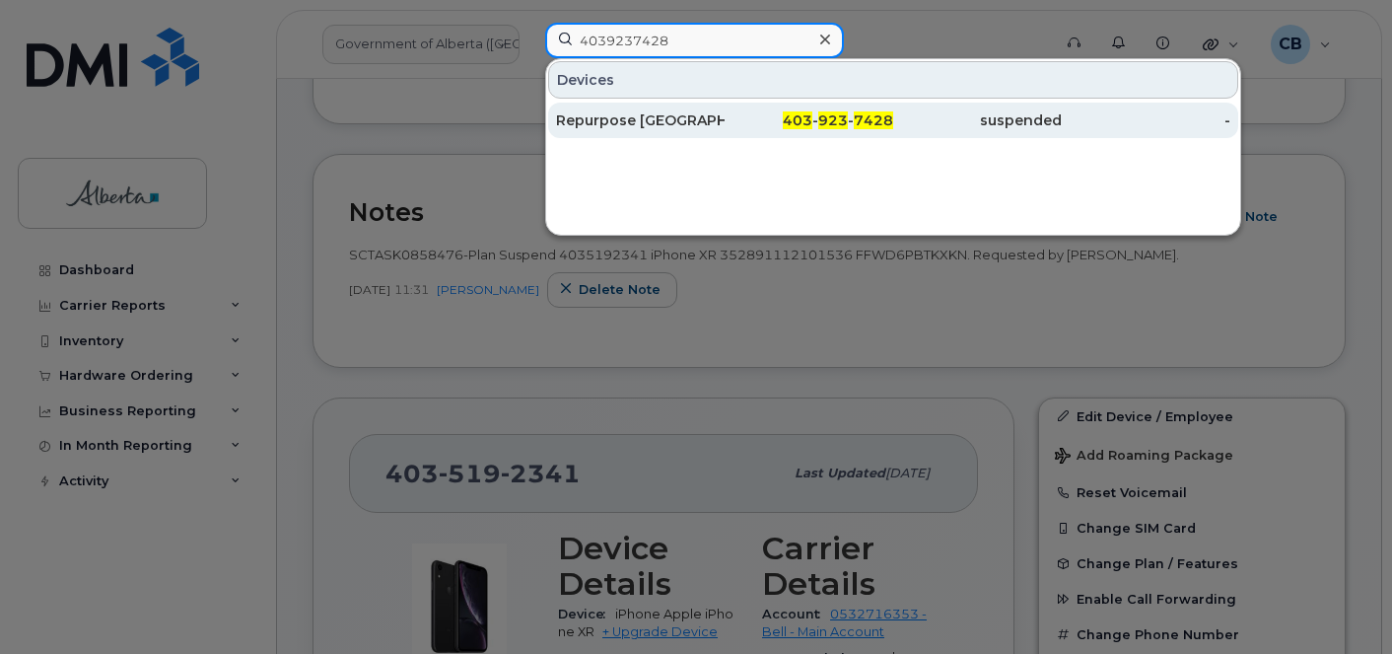
type input "4039237428"
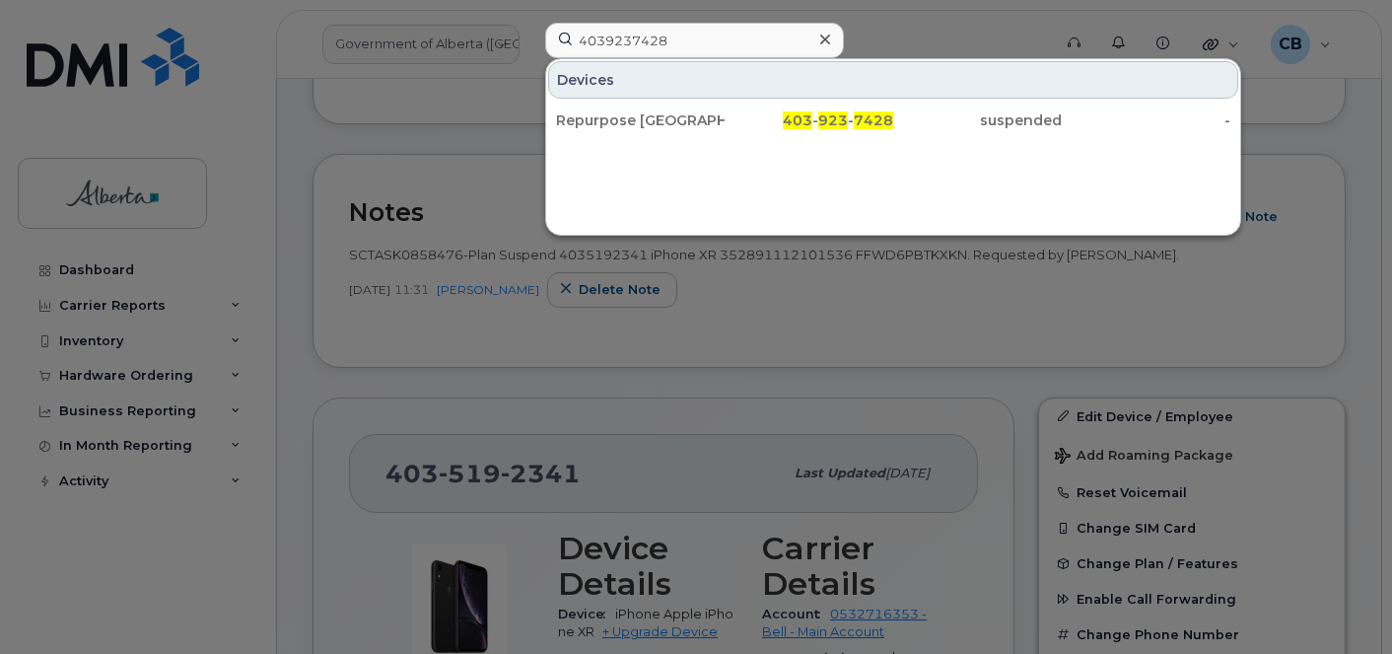
drag, startPoint x: 606, startPoint y: 114, endPoint x: 607, endPoint y: 101, distance: 13.8
click at [606, 114] on div "Repurpose [GEOGRAPHIC_DATA]" at bounding box center [640, 120] width 169 height 20
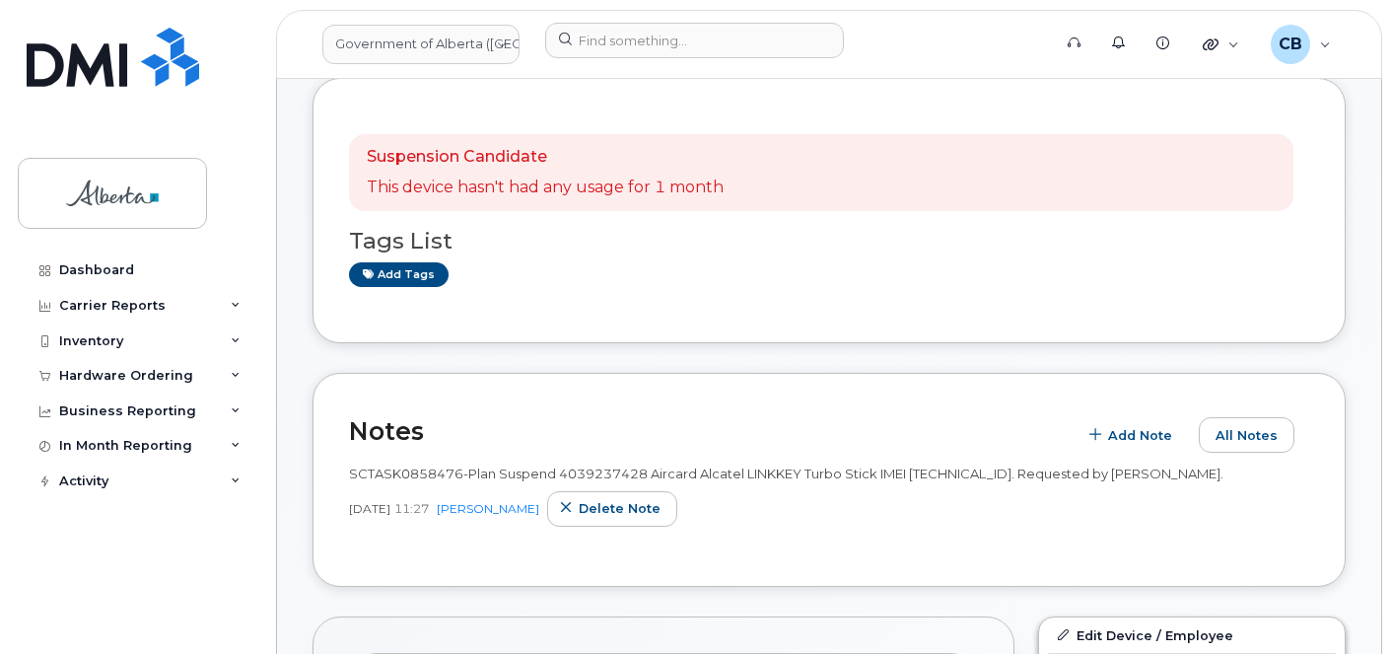
scroll to position [296, 0]
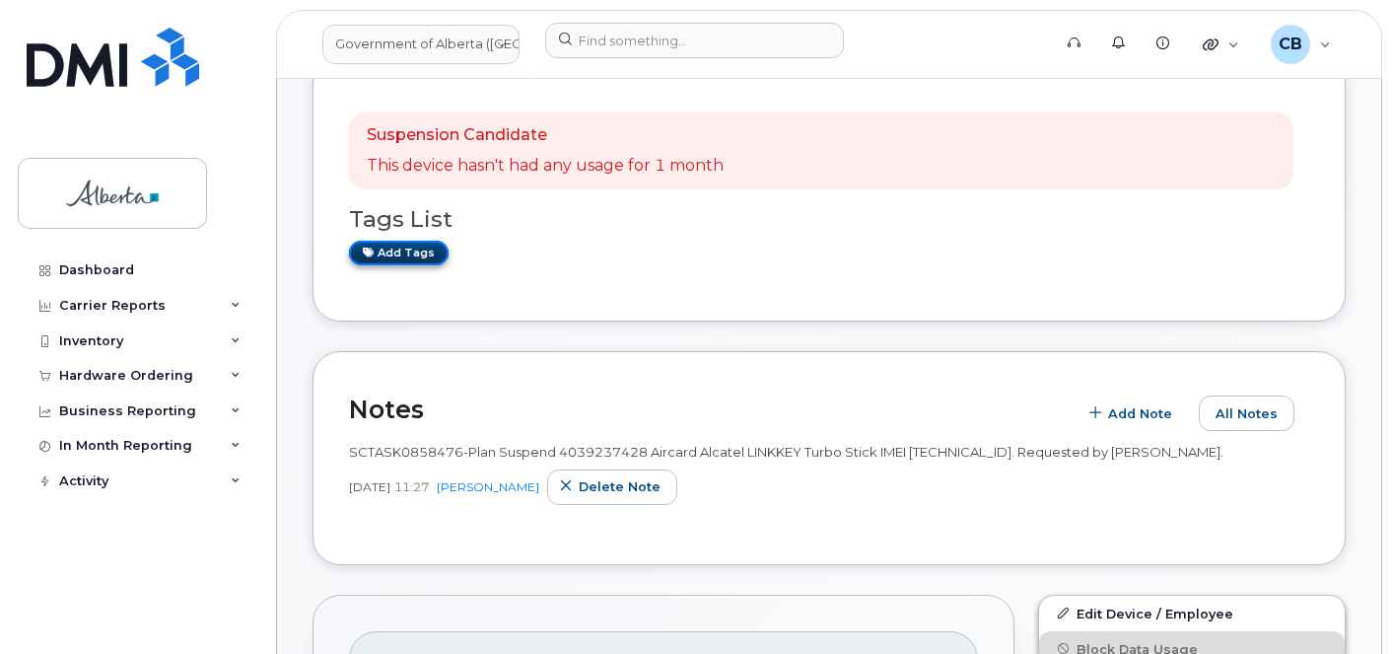
click at [400, 253] on link "Add tags" at bounding box center [399, 253] width 100 height 25
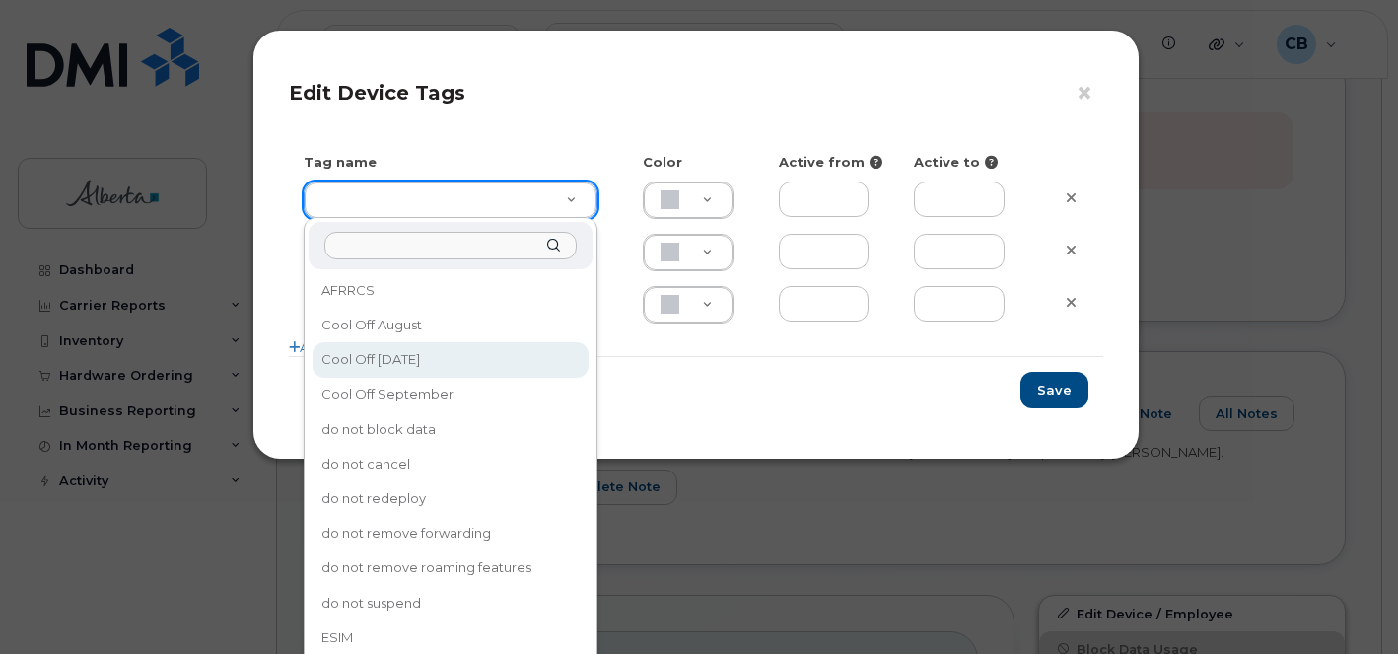
type input "Cool Off [DATE]"
type input "D6CDC1"
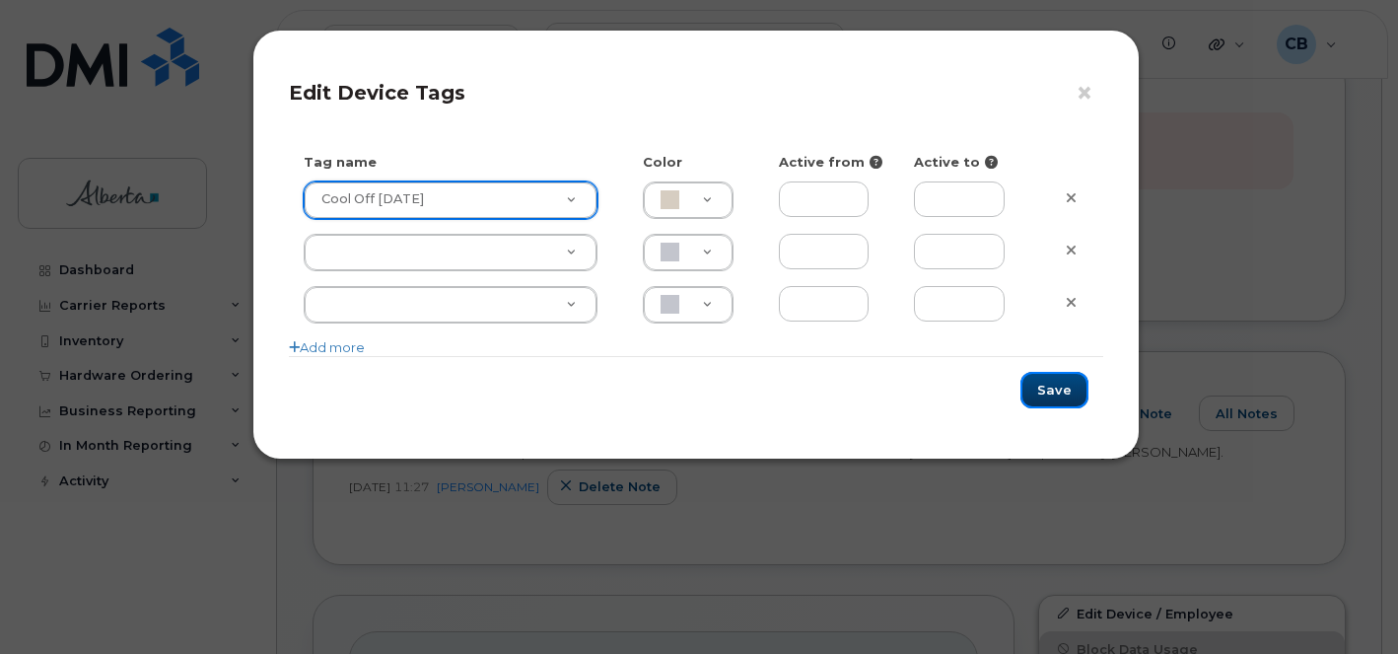
drag, startPoint x: 1041, startPoint y: 390, endPoint x: 983, endPoint y: 477, distance: 104.4
click at [1041, 392] on button "Save" at bounding box center [1054, 390] width 68 height 36
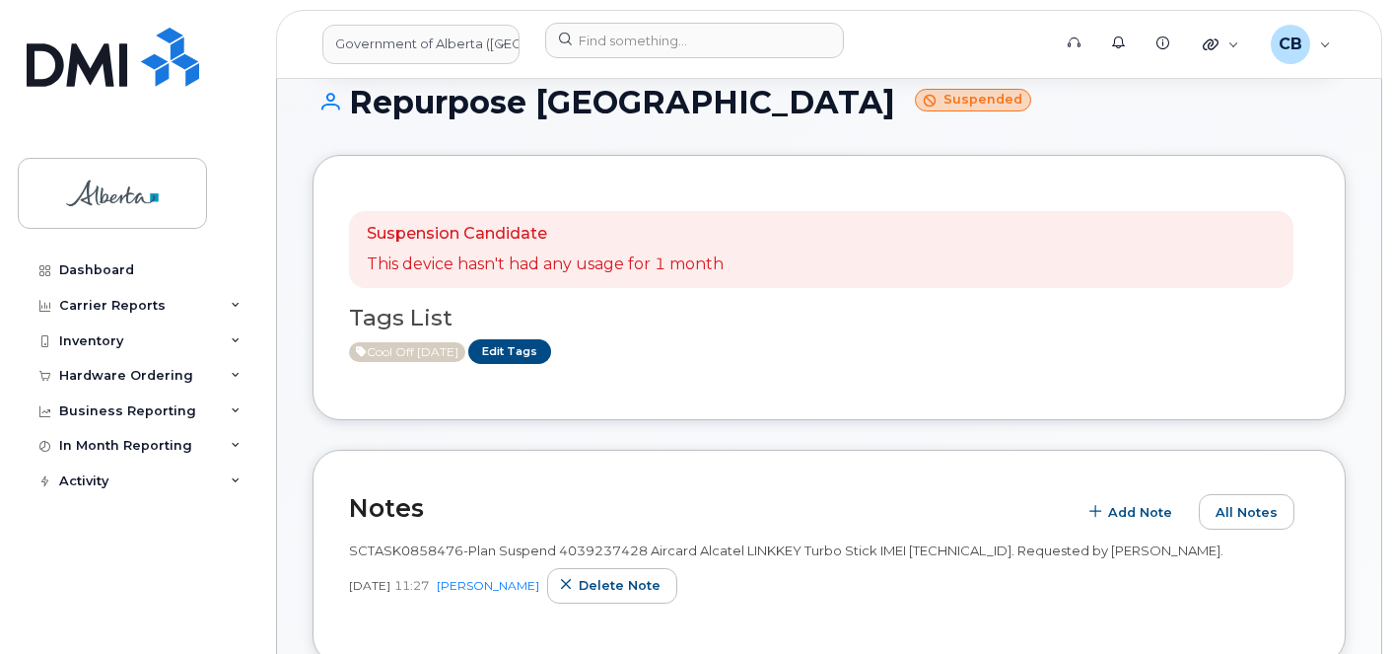
scroll to position [99, 0]
